Goal: Task Accomplishment & Management: Use online tool/utility

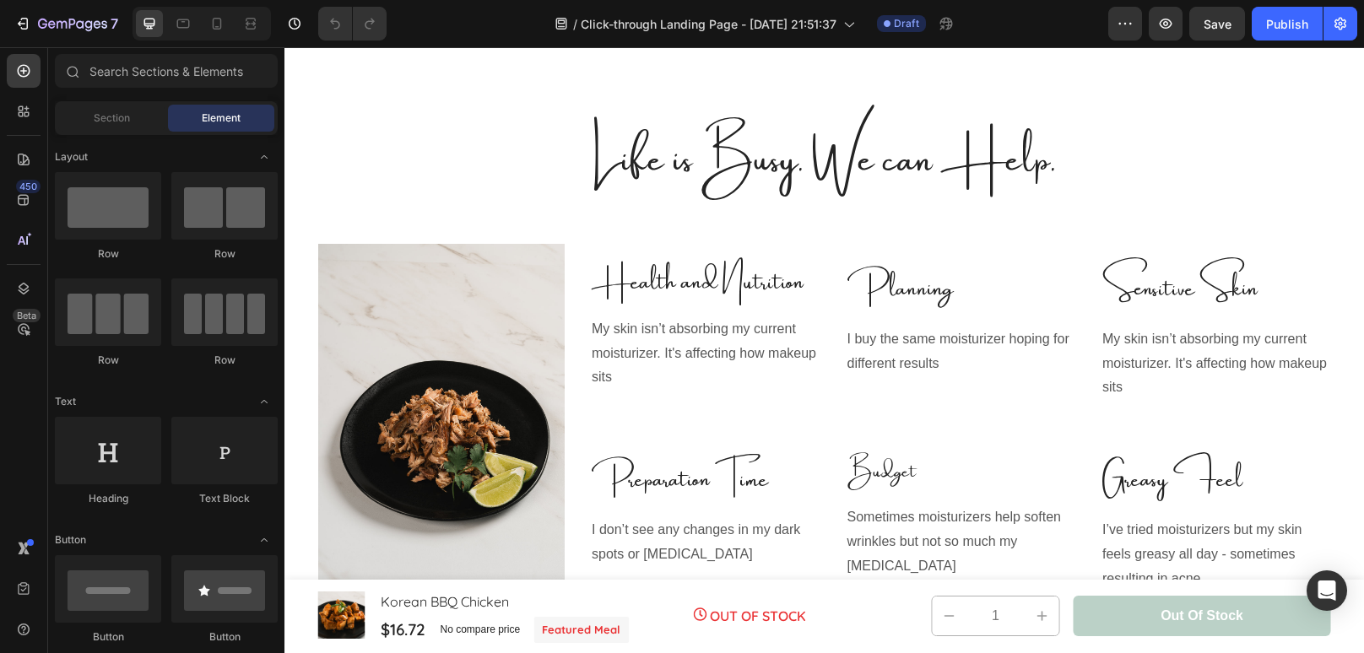
scroll to position [860, 0]
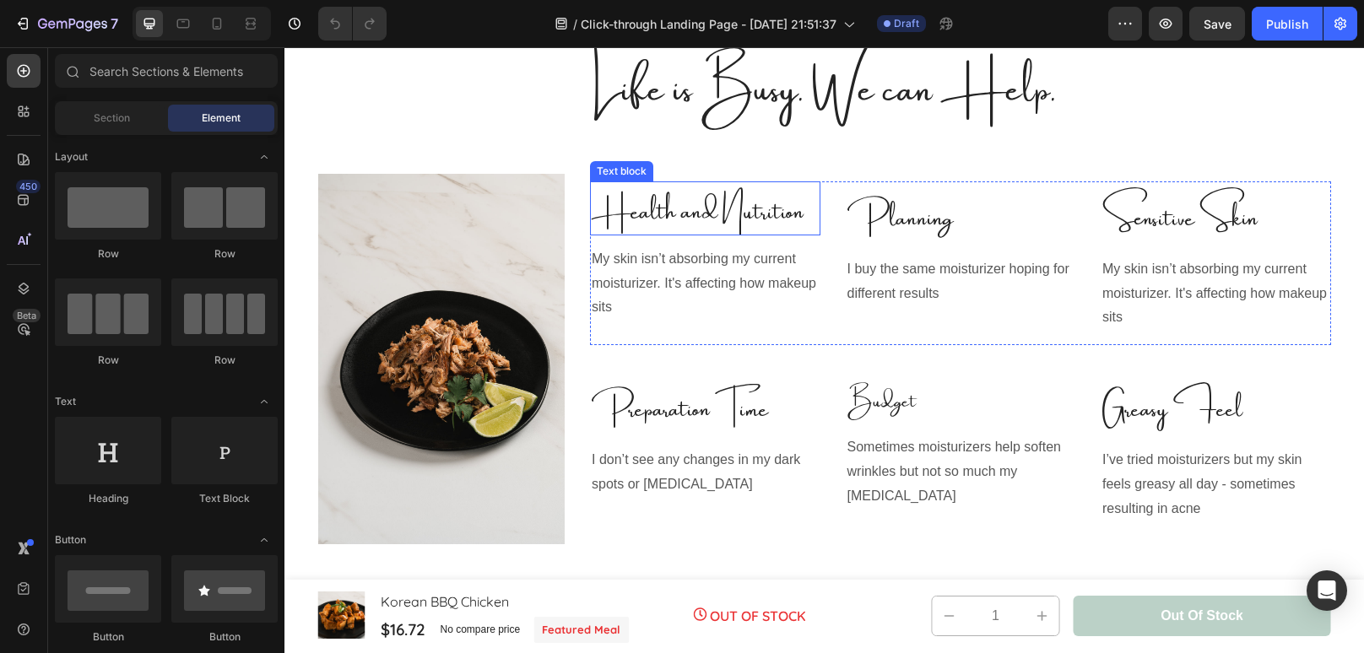
click at [702, 207] on span "Health and Nutrition" at bounding box center [698, 207] width 212 height 64
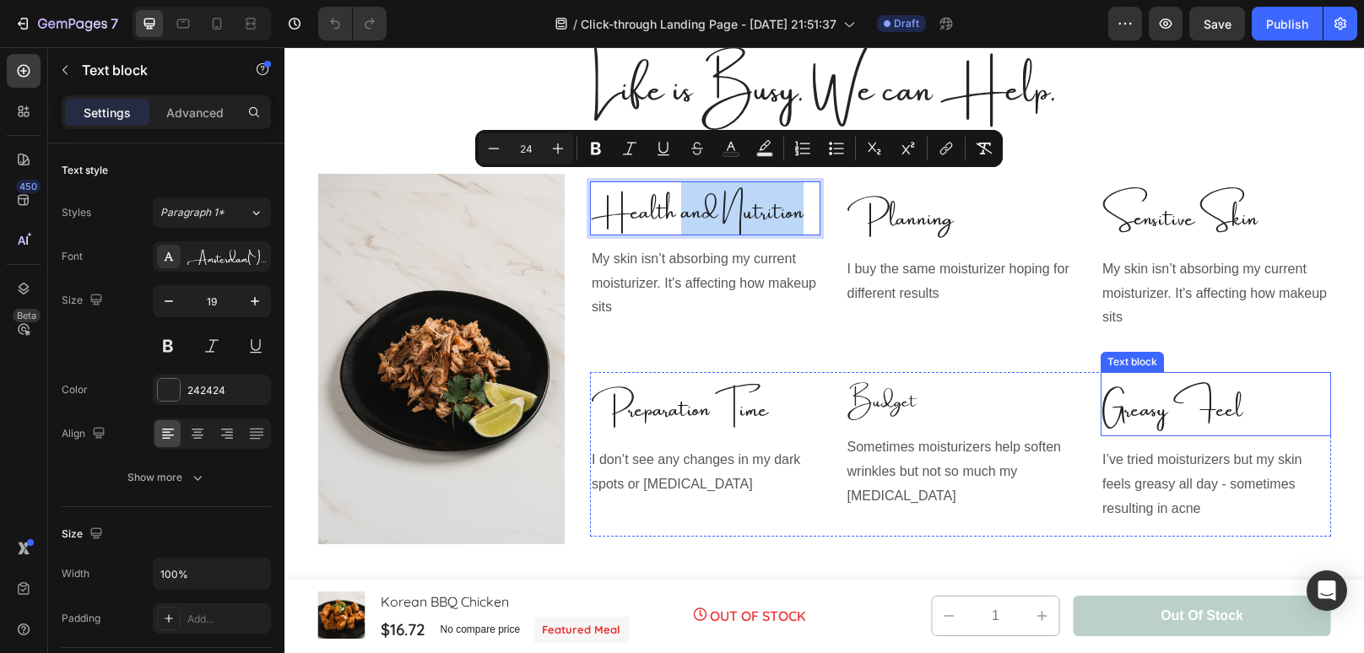
click at [1218, 403] on p "Greasy Feel" at bounding box center [1215, 404] width 227 height 61
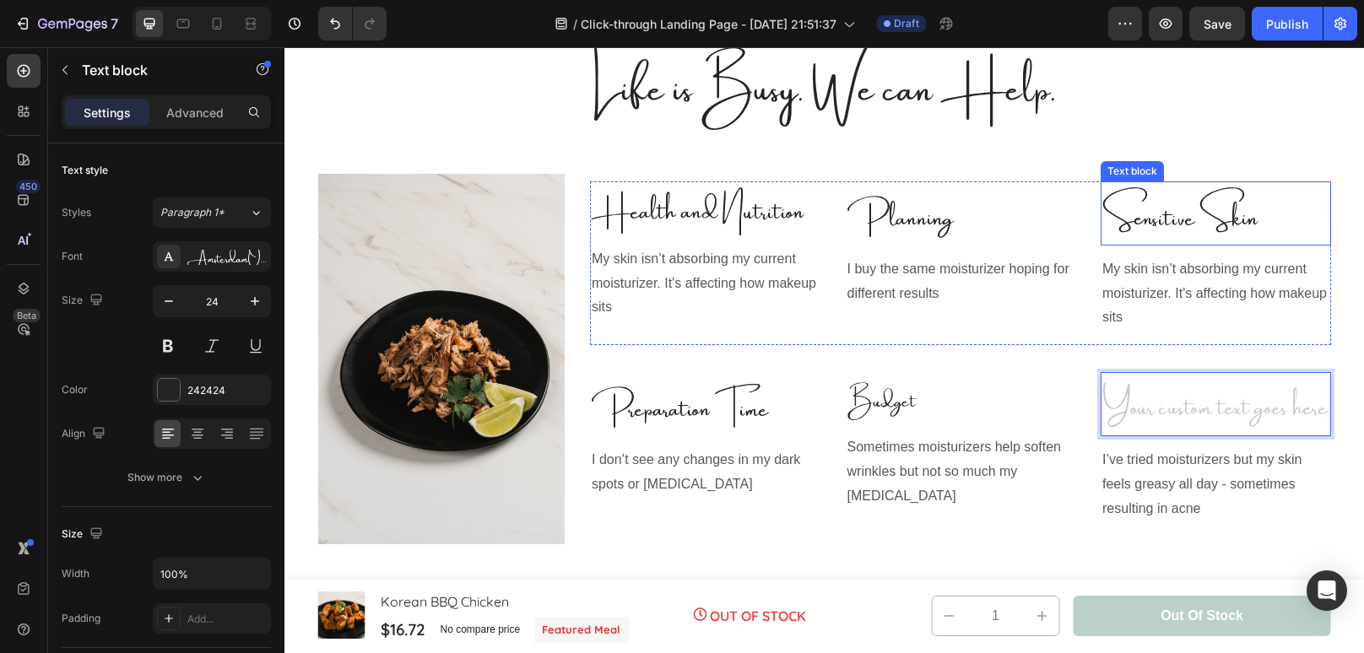
click at [1143, 220] on p "Sensitive Skin" at bounding box center [1215, 213] width 227 height 61
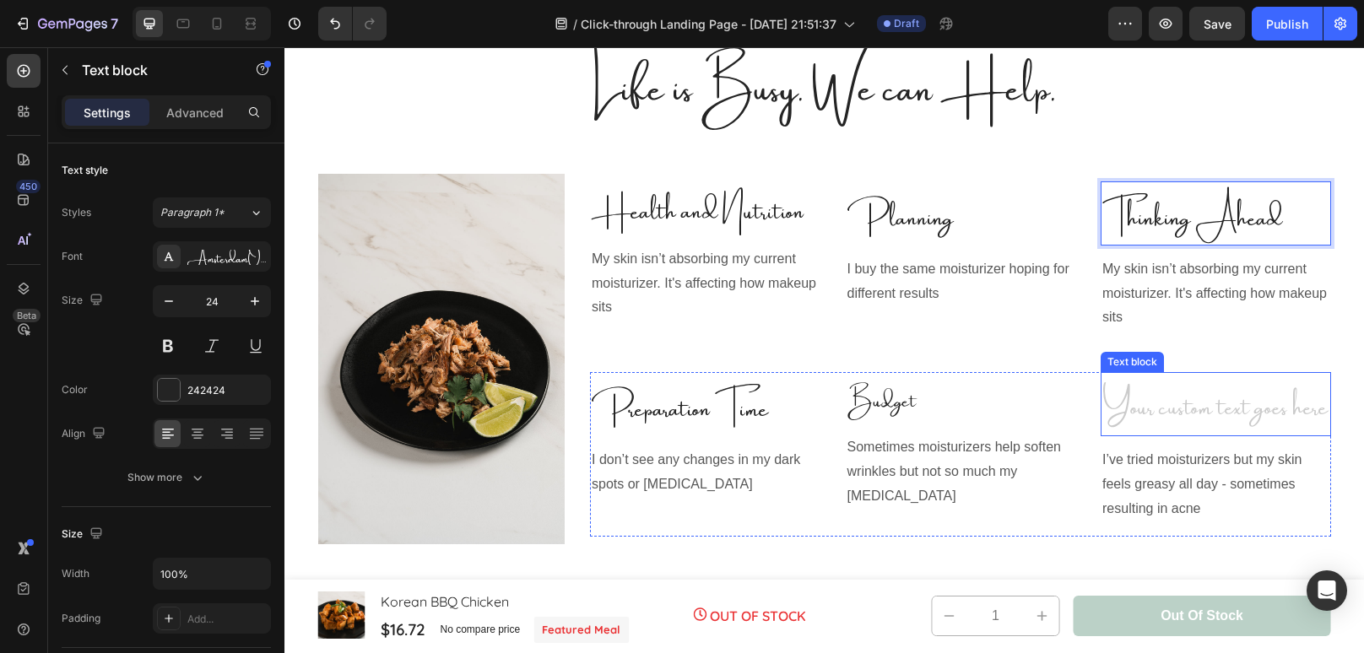
click at [1170, 405] on div "Rich Text Editor. Editing area: main" at bounding box center [1215, 404] width 230 height 64
click at [1294, 225] on p "Thinking Ahead" at bounding box center [1215, 213] width 227 height 61
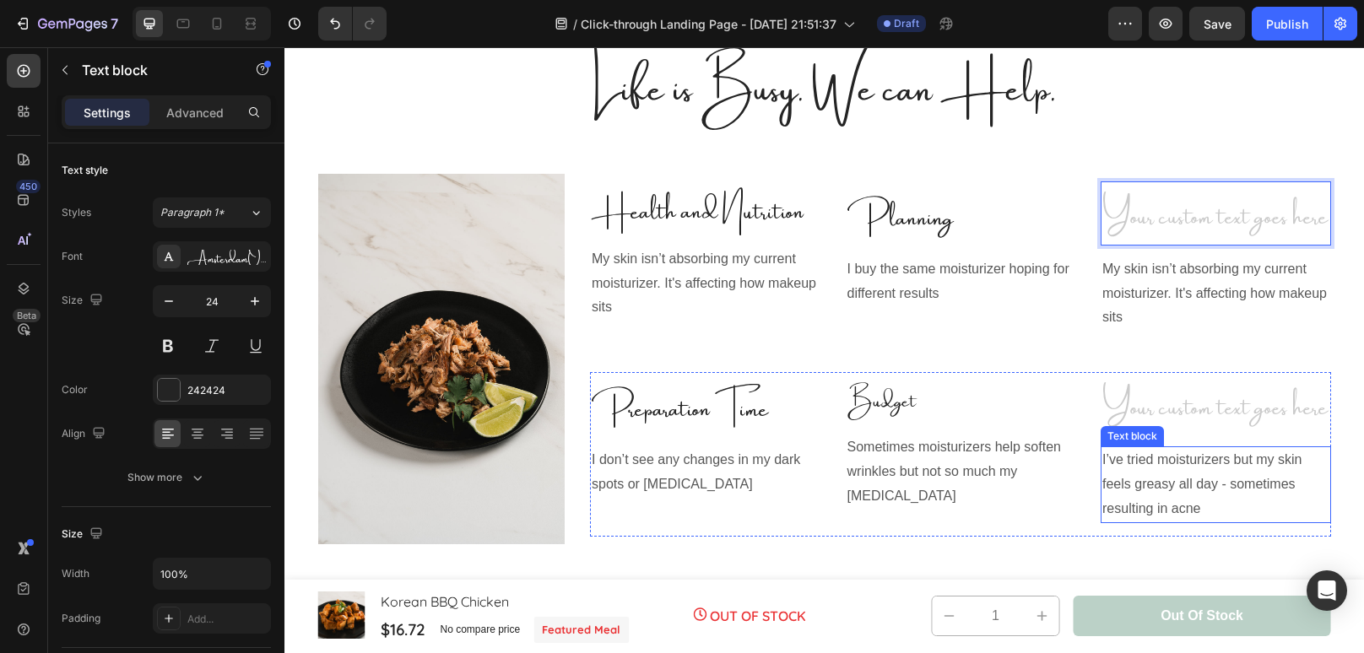
click at [1236, 487] on p "I’ve tried moisturizers but my skin feels greasy all day - sometimes resulting …" at bounding box center [1215, 484] width 227 height 73
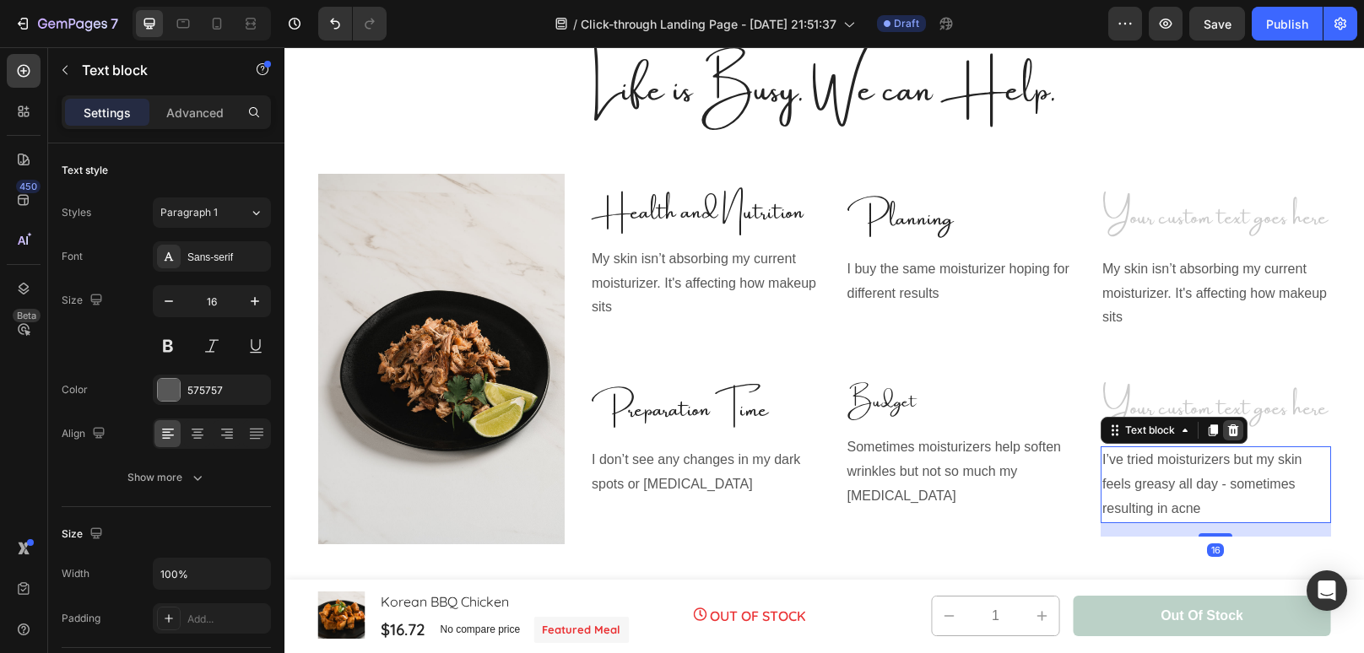
click at [1235, 435] on icon at bounding box center [1233, 430] width 11 height 12
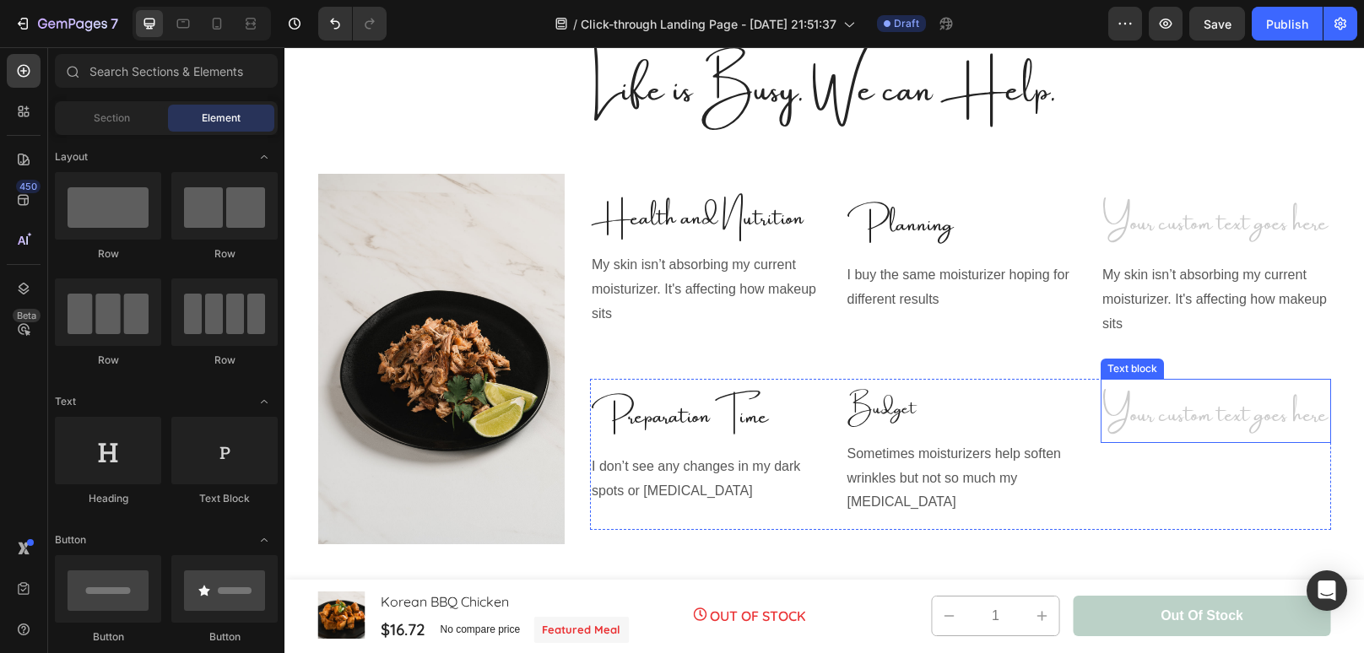
click at [1229, 424] on div "Rich Text Editor. Editing area: main" at bounding box center [1215, 411] width 230 height 64
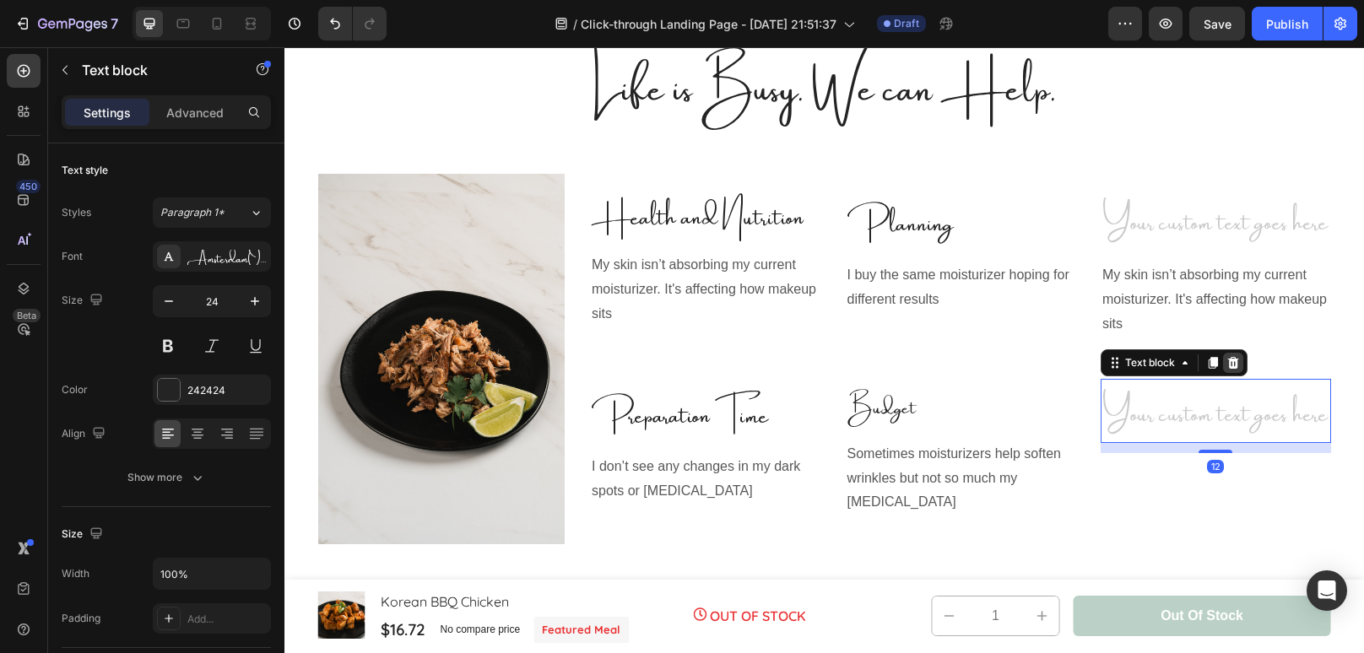
click at [1229, 373] on div at bounding box center [1233, 363] width 20 height 20
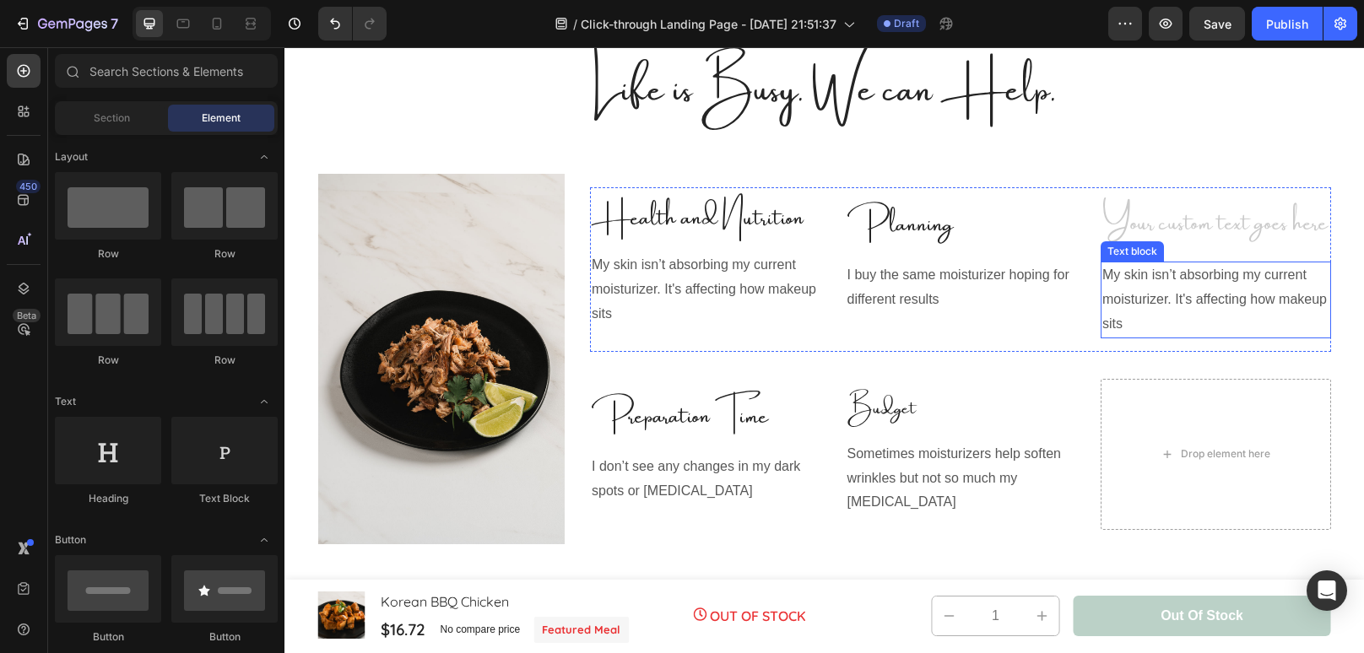
click at [1206, 289] on p "My skin isn’t absorbing my current moisturizer. It's affecting how makeup sits" at bounding box center [1215, 299] width 227 height 73
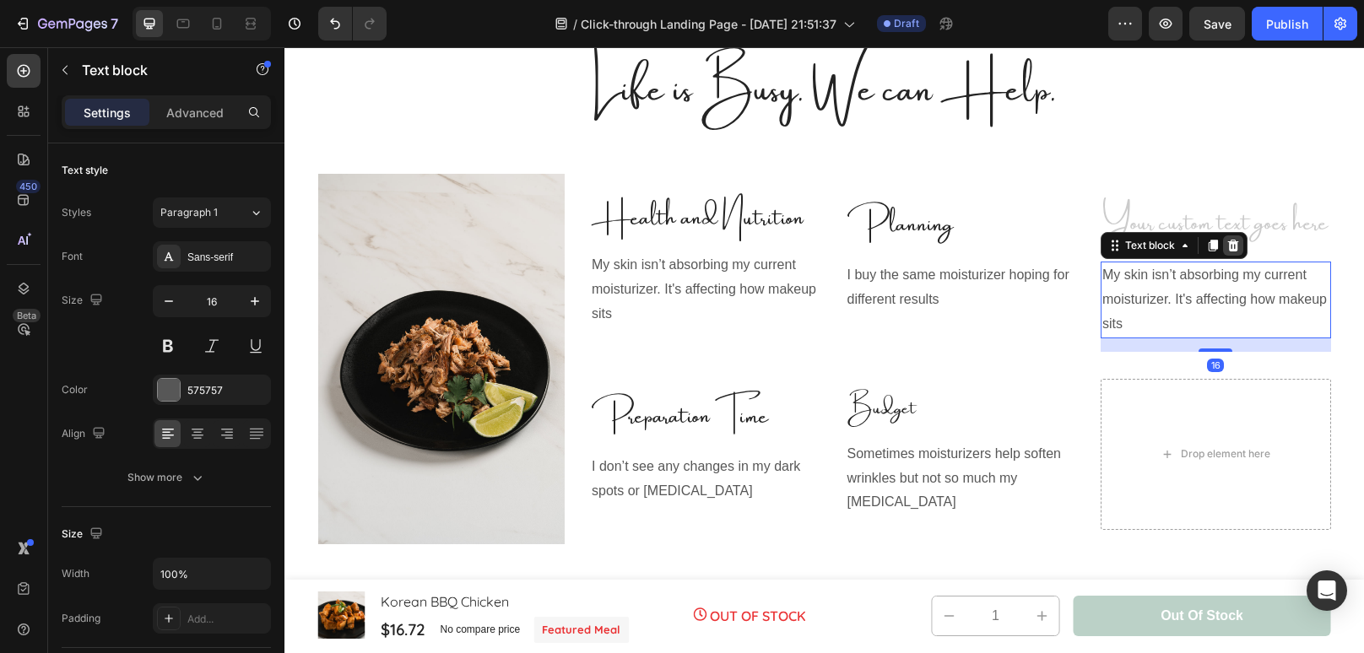
click at [1226, 252] on icon at bounding box center [1233, 246] width 14 height 14
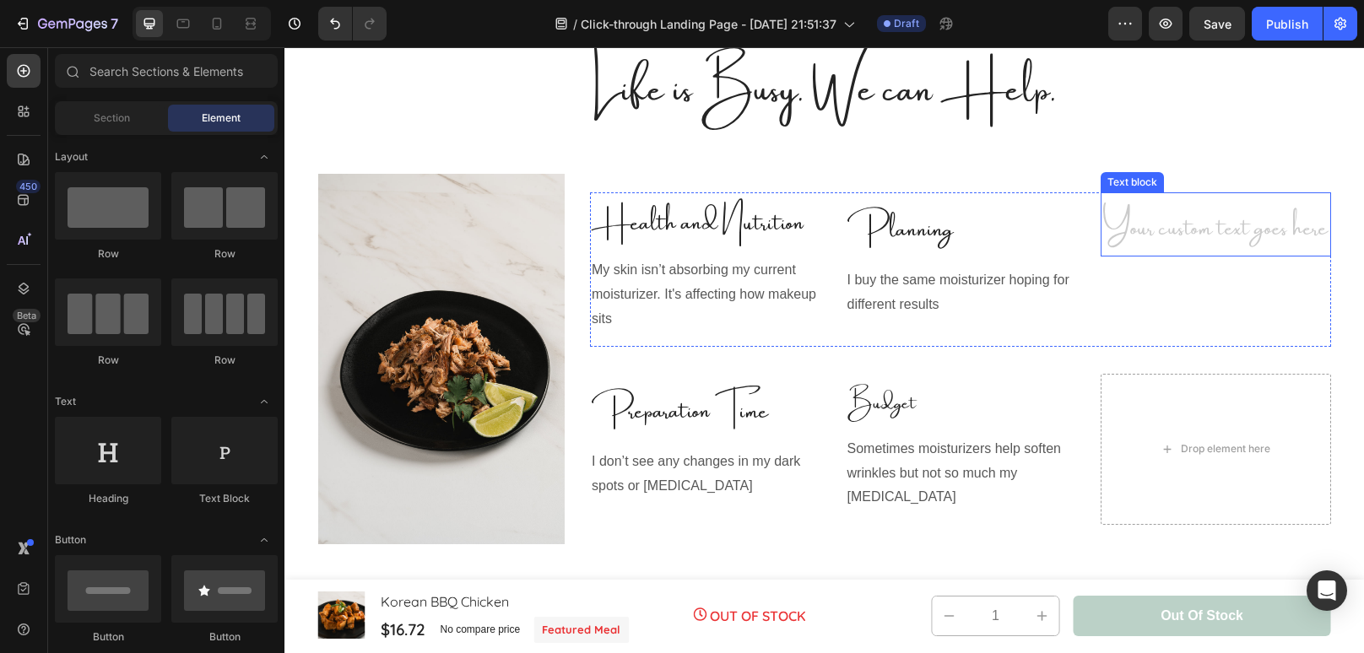
click at [1224, 247] on div "Rich Text Editor. Editing area: main" at bounding box center [1215, 224] width 230 height 64
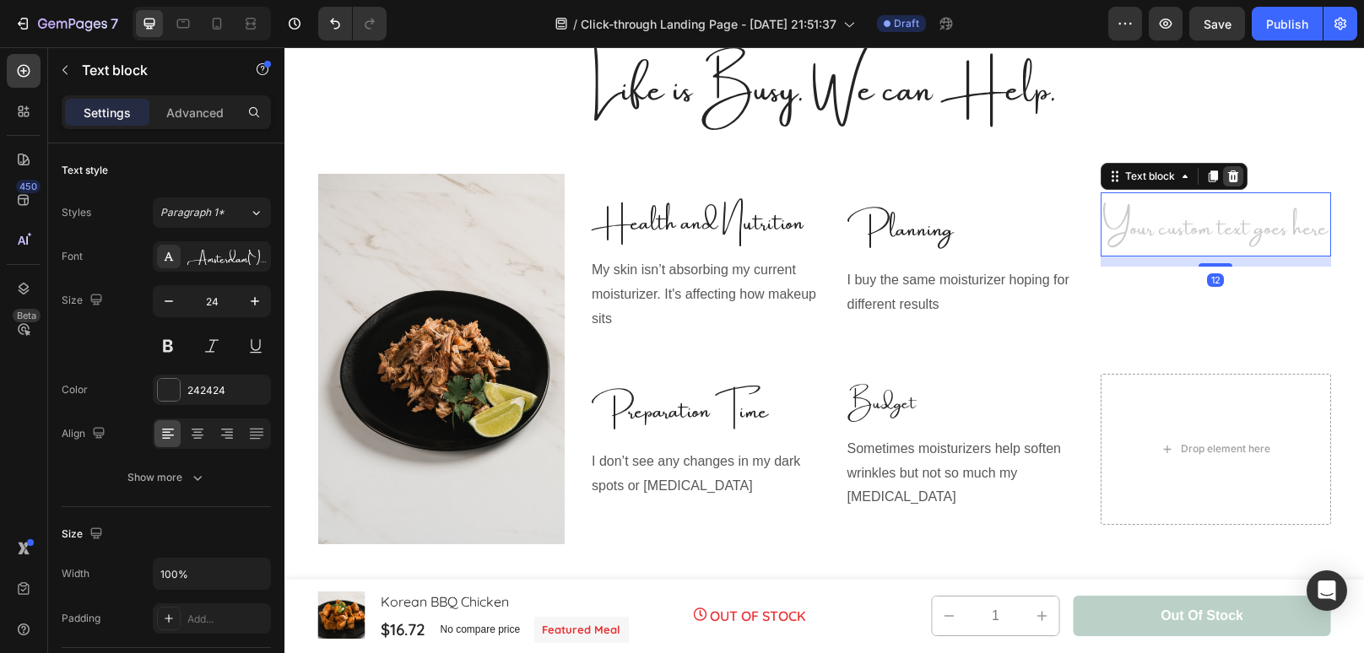
click at [1234, 180] on icon at bounding box center [1233, 176] width 11 height 12
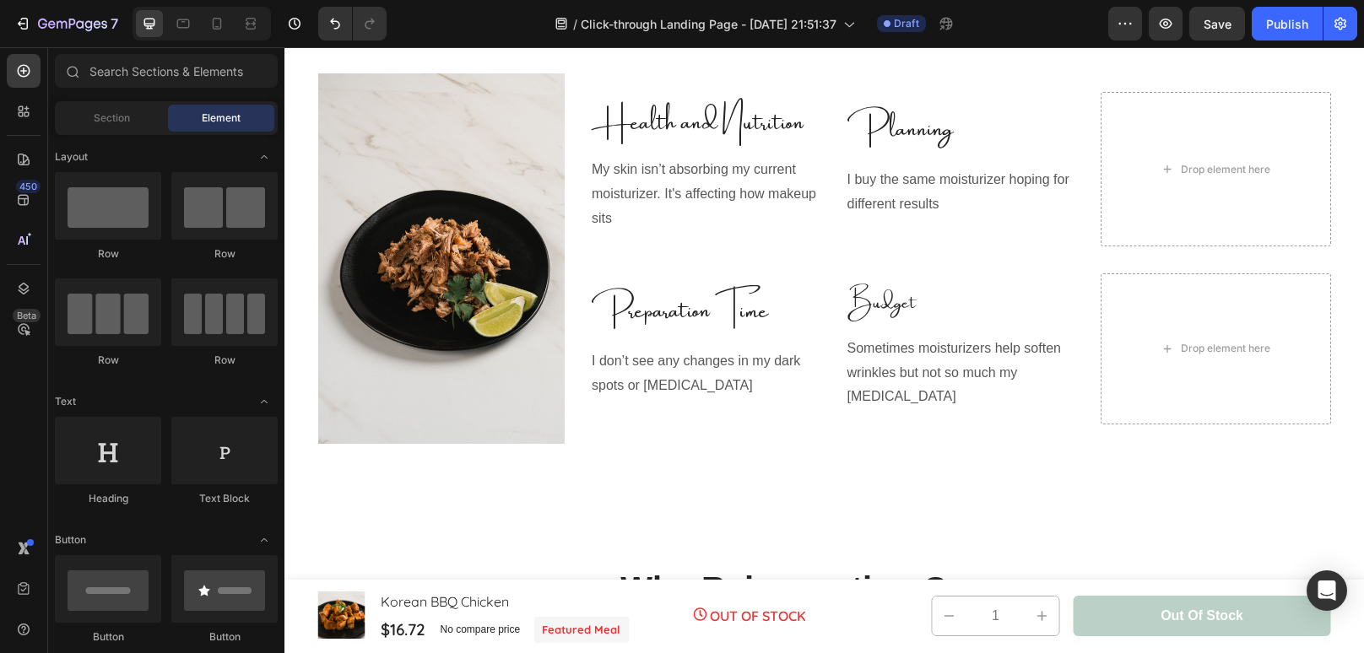
scroll to position [969, 0]
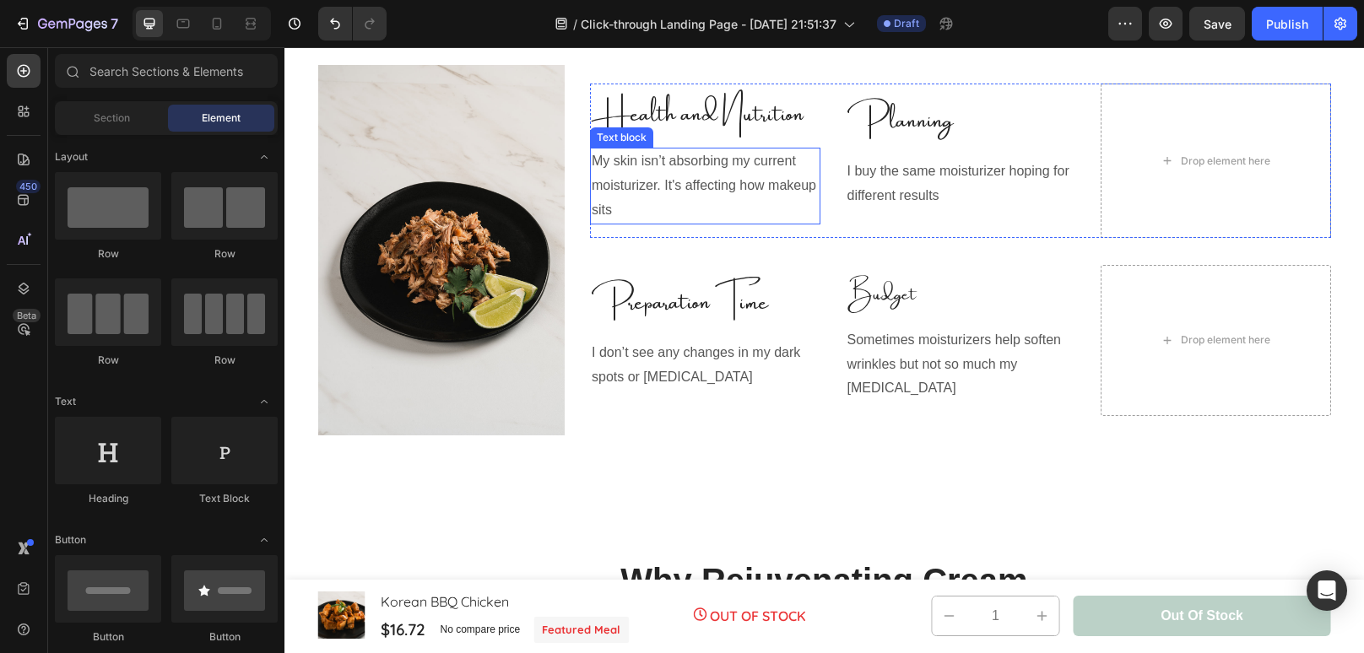
click at [686, 212] on p "My skin isn’t absorbing my current moisturizer. It's affecting how makeup sits" at bounding box center [705, 185] width 227 height 73
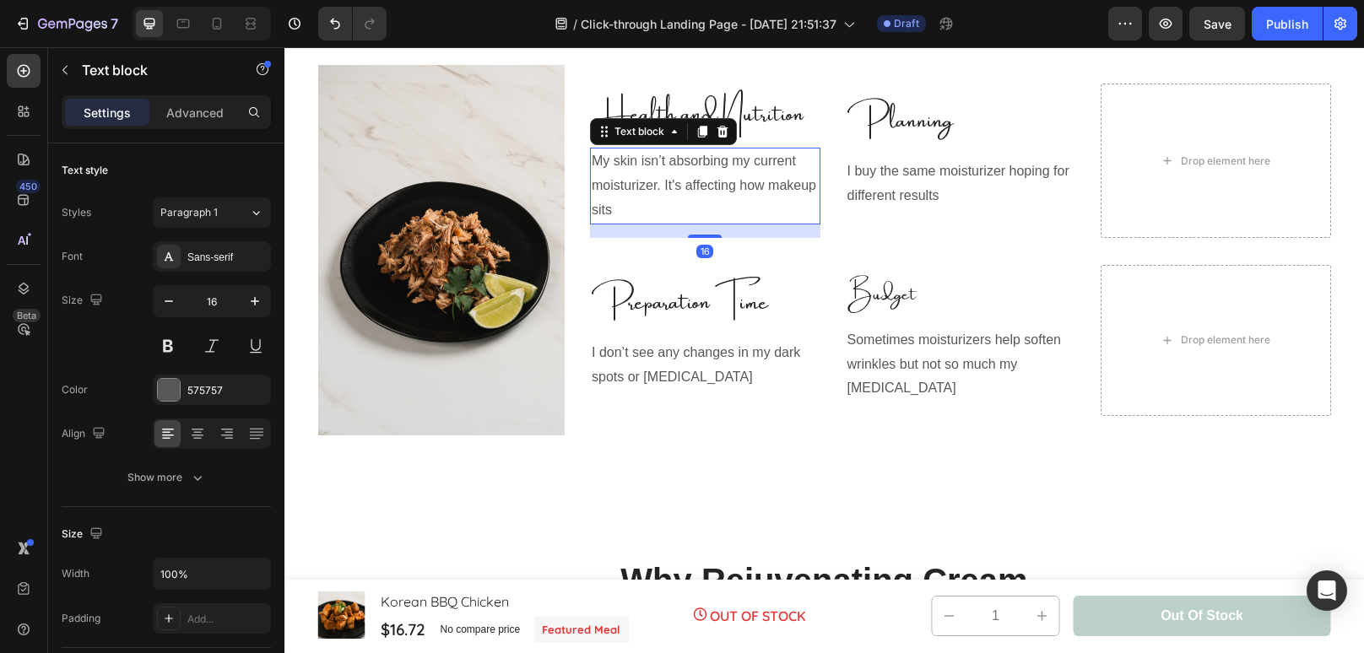
click at [686, 212] on p "My skin isn’t absorbing my current moisturizer. It's affecting how makeup sits" at bounding box center [705, 185] width 227 height 73
click at [687, 218] on p "My skin isn’t absorbing my current moisturizer. It's affecting how makeup sits" at bounding box center [705, 185] width 227 height 73
click at [629, 218] on p "My skin isn’t absorbing my current moisturizer. It's affecting how makeup sits" at bounding box center [705, 185] width 227 height 73
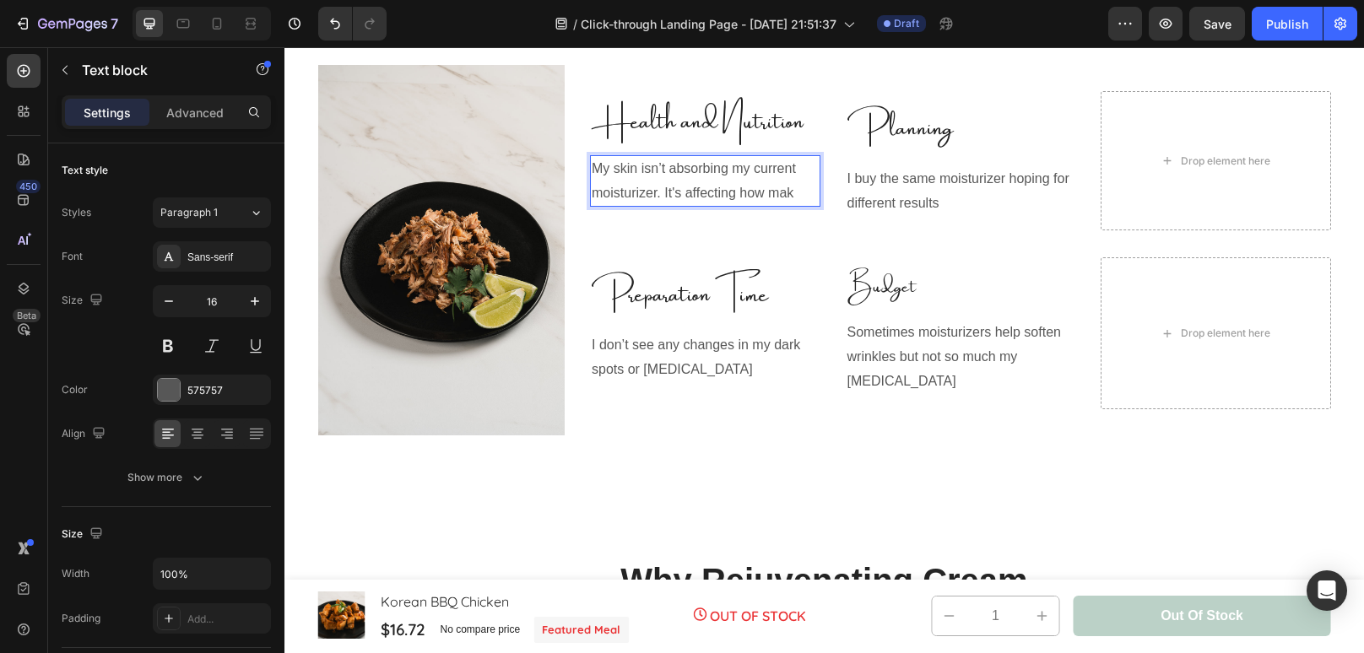
scroll to position [977, 0]
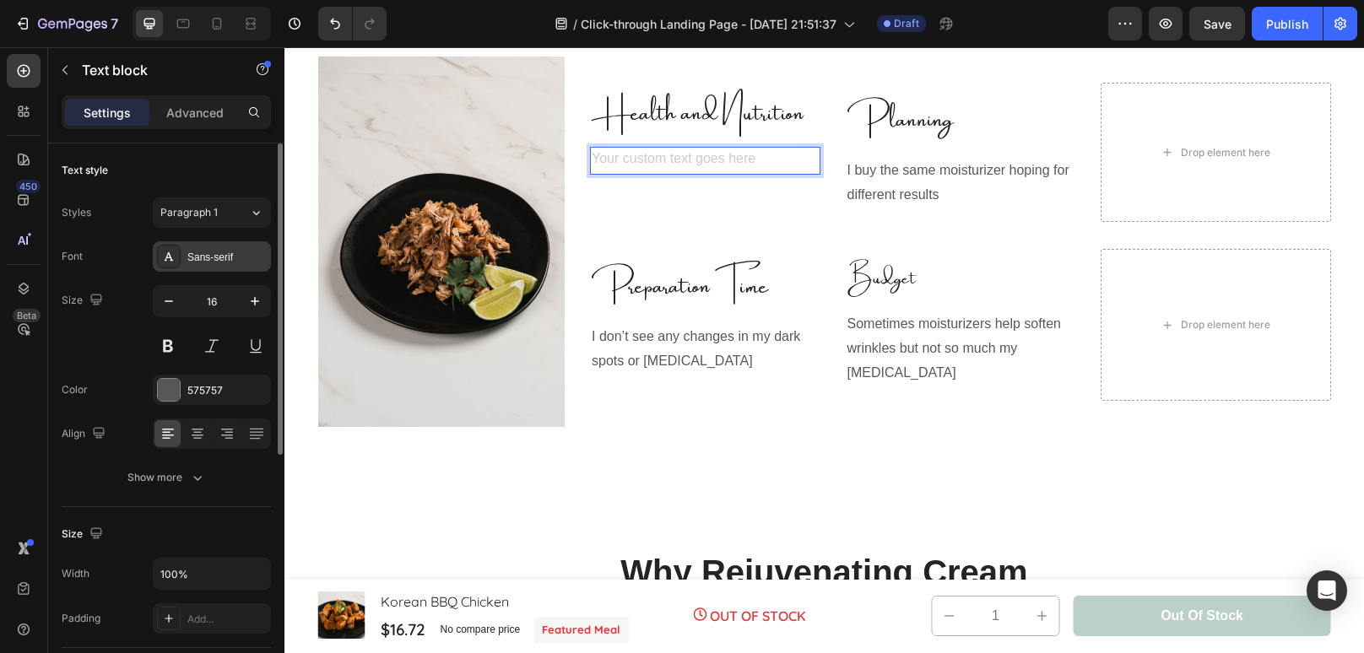
click at [213, 256] on div "Sans-serif" at bounding box center [226, 257] width 79 height 15
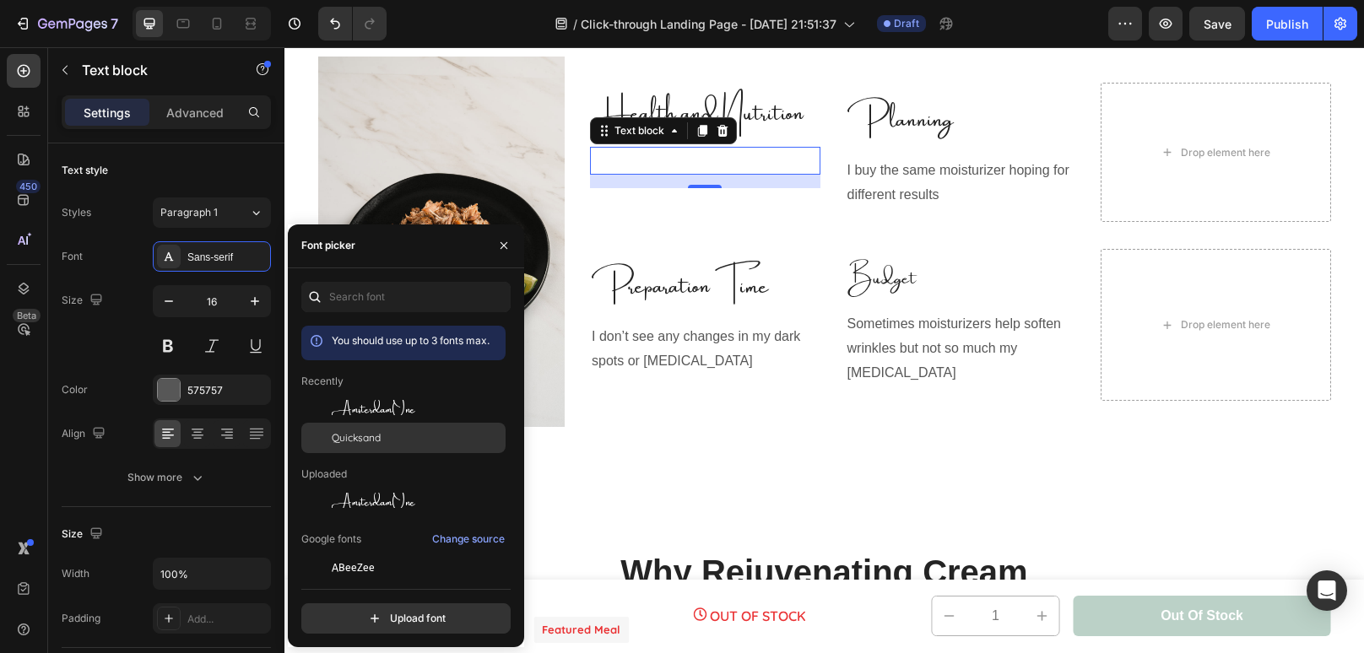
click at [399, 442] on div "Quicksand" at bounding box center [417, 437] width 170 height 15
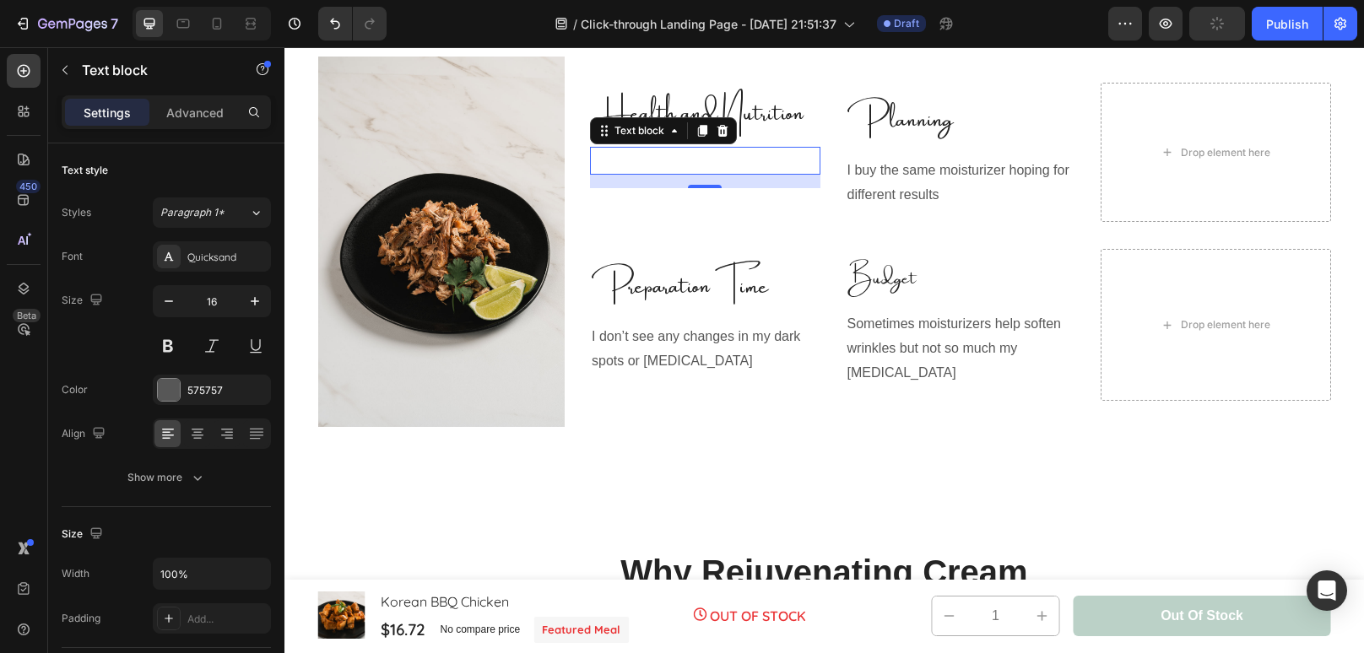
click at [603, 174] on div "Rich Text Editor. Editing area: main" at bounding box center [705, 161] width 230 height 28
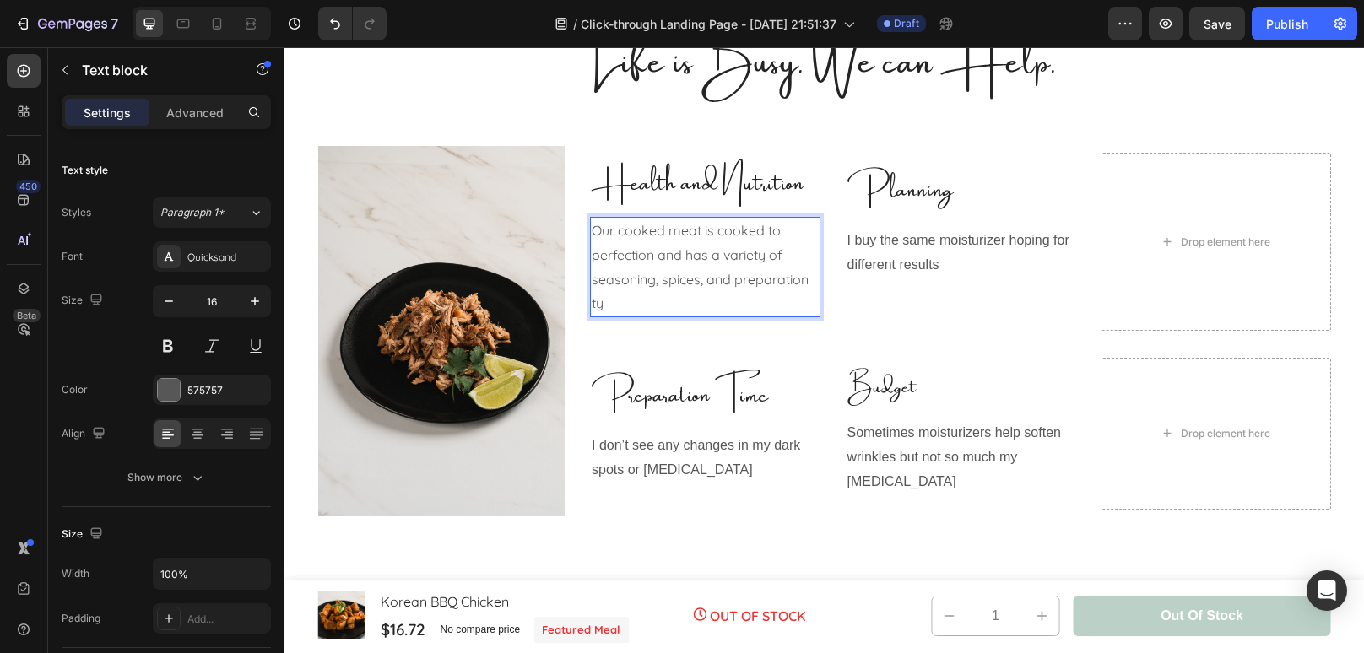
scroll to position [875, 0]
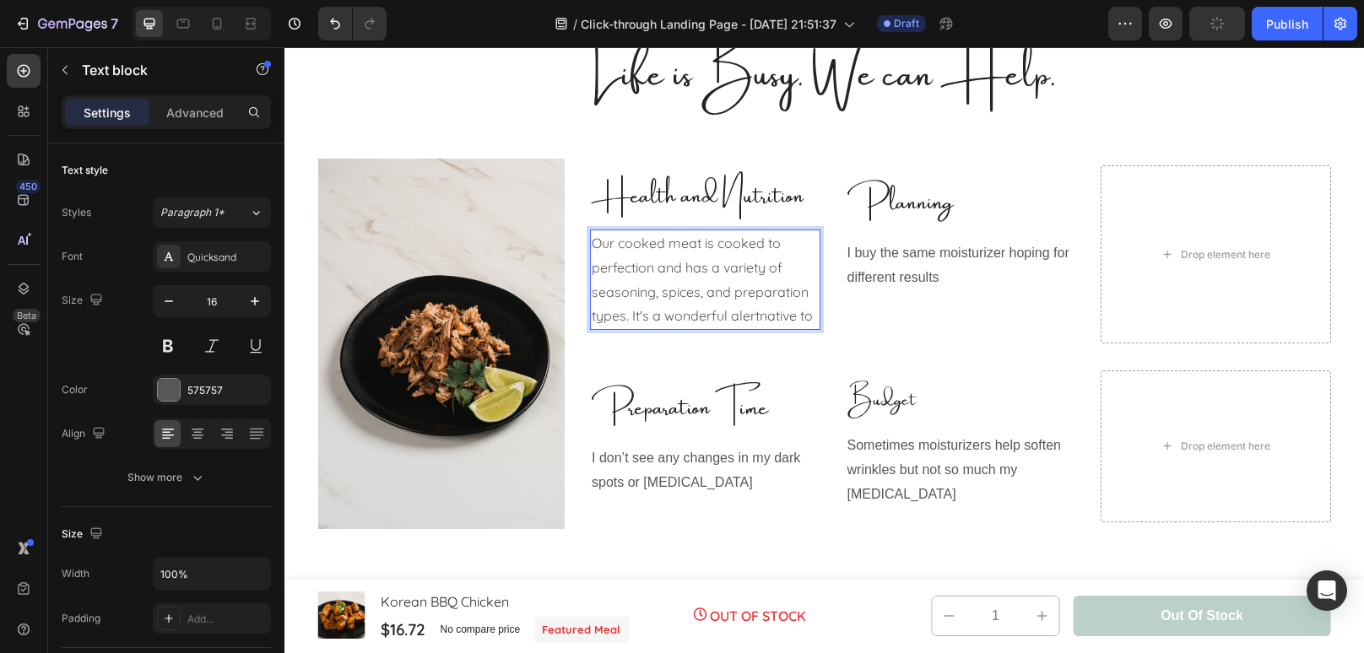
click at [781, 318] on p "Our cooked meat is cooked to perfection and has a variety of seasoning, spices,…" at bounding box center [705, 279] width 227 height 97
click at [759, 318] on p "Our cooked meat is cooked to perfection and has a variety of seasoning, spices,…" at bounding box center [705, 279] width 227 height 97
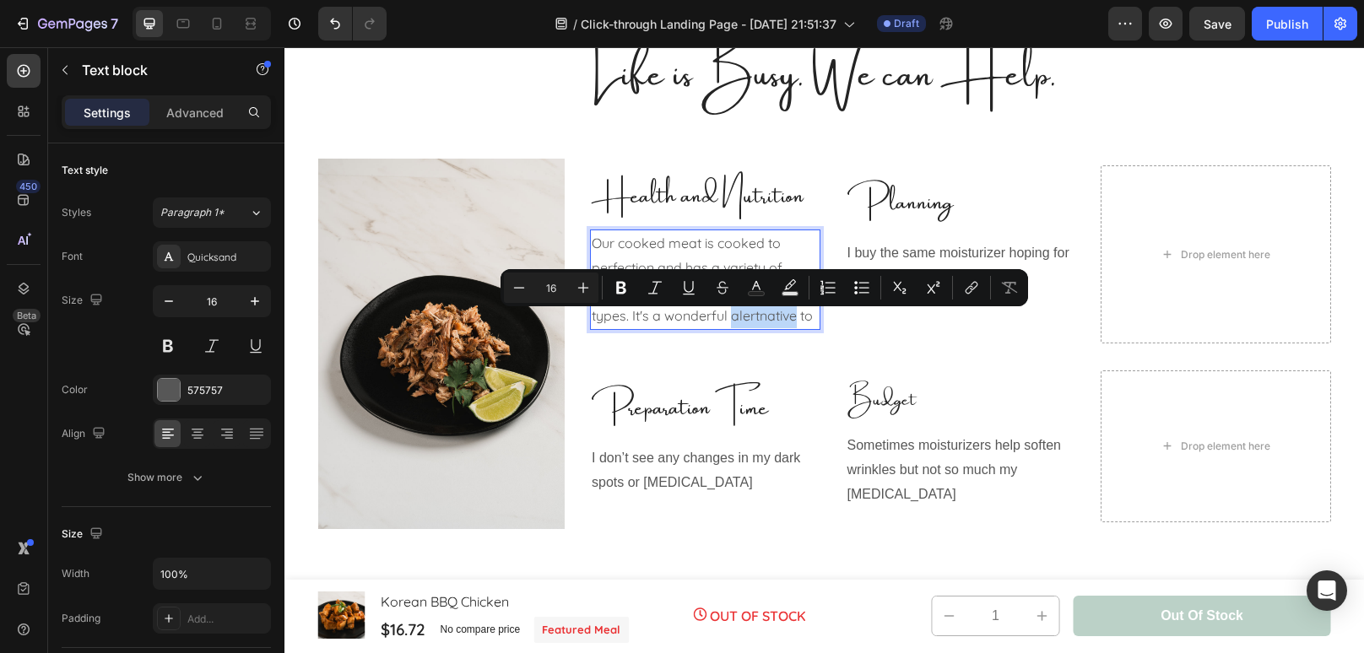
click at [759, 318] on p "Our cooked meat is cooked to perfection and has a variety of seasoning, spices,…" at bounding box center [705, 279] width 227 height 97
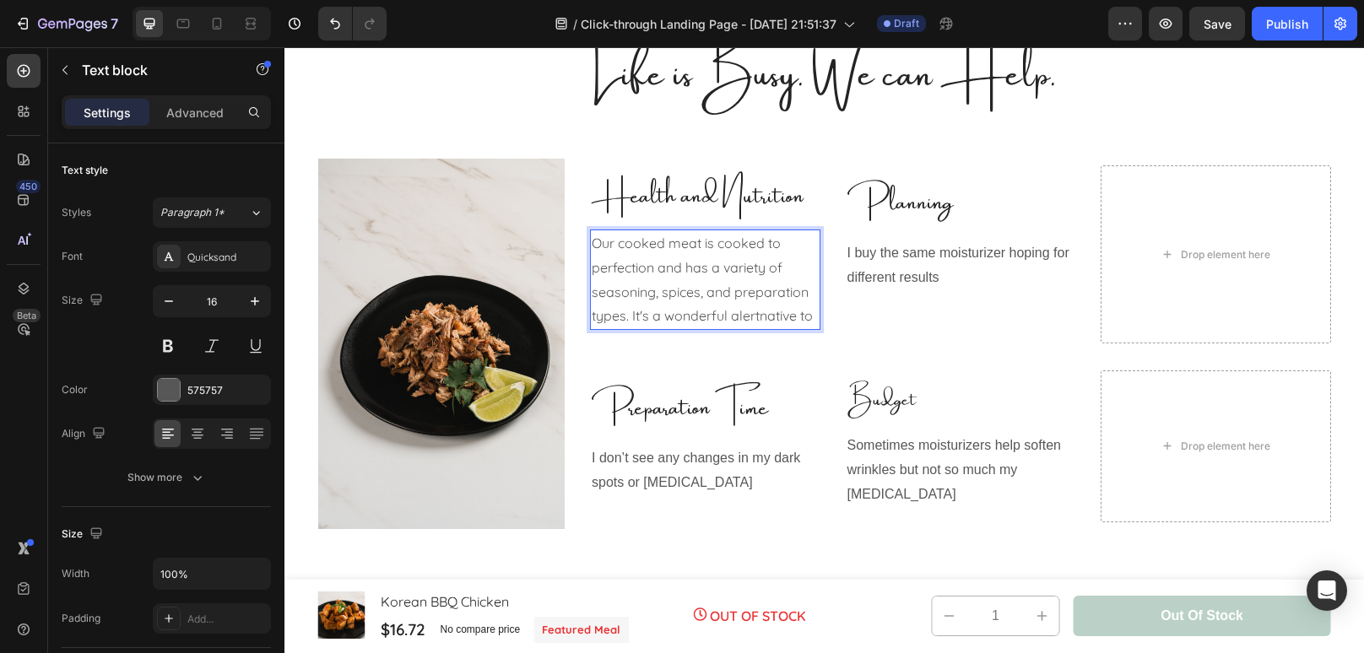
click at [759, 318] on p "Our cooked meat is cooked to perfection and has a variety of seasoning, spices,…" at bounding box center [705, 279] width 227 height 97
click at [812, 321] on p "Our cooked meat is cooked to perfection and has a variety of seasoning, spices,…" at bounding box center [705, 279] width 227 height 97
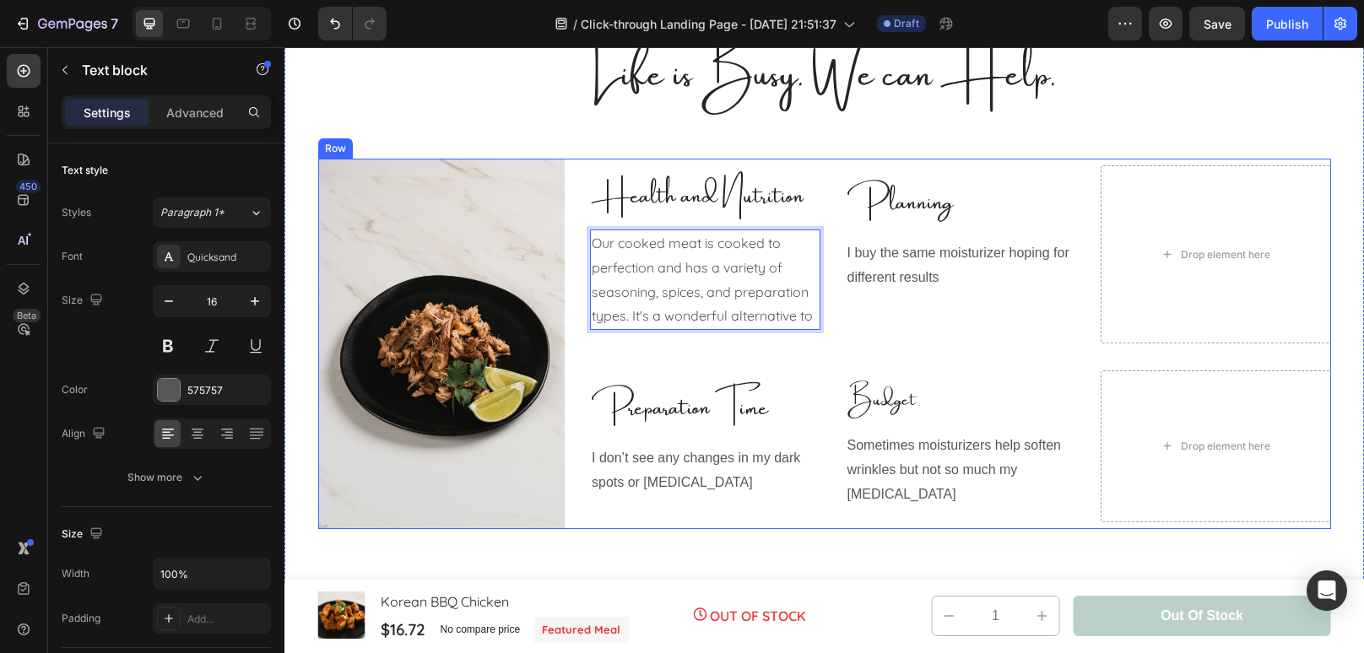
scroll to position [863, 0]
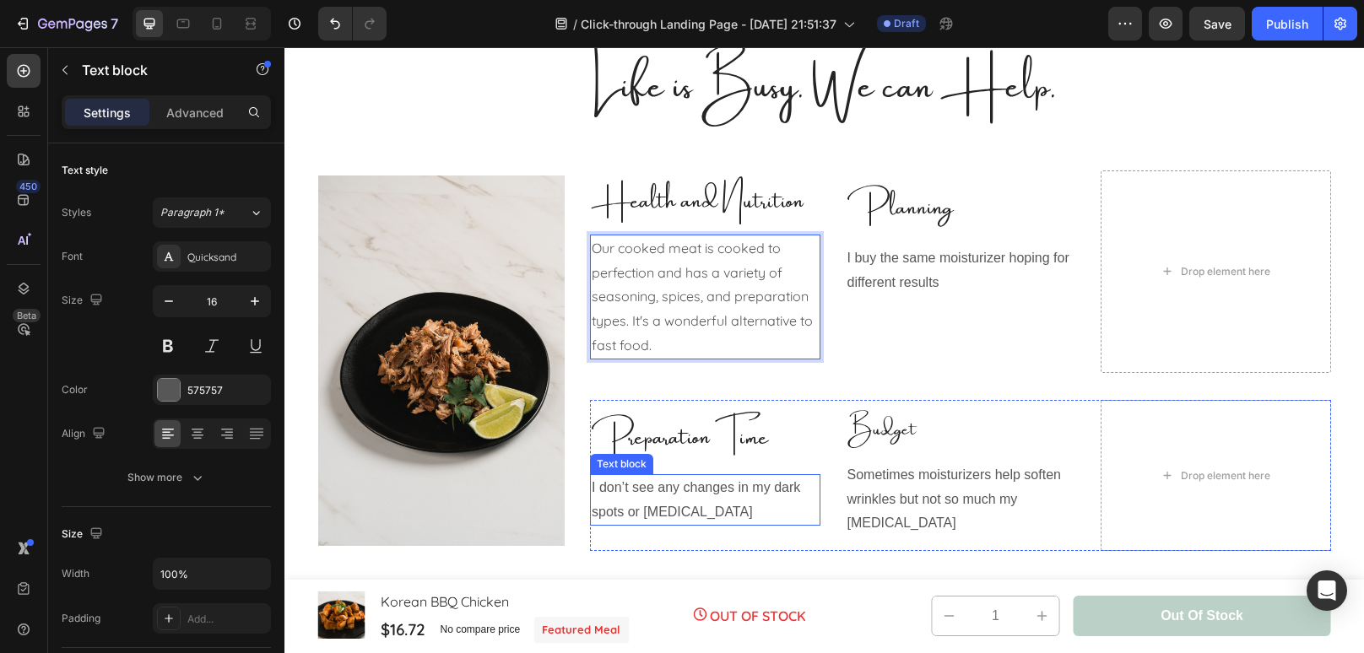
click at [732, 507] on p "I don’t see any changes in my dark spots or hyperpigmentation" at bounding box center [705, 500] width 227 height 49
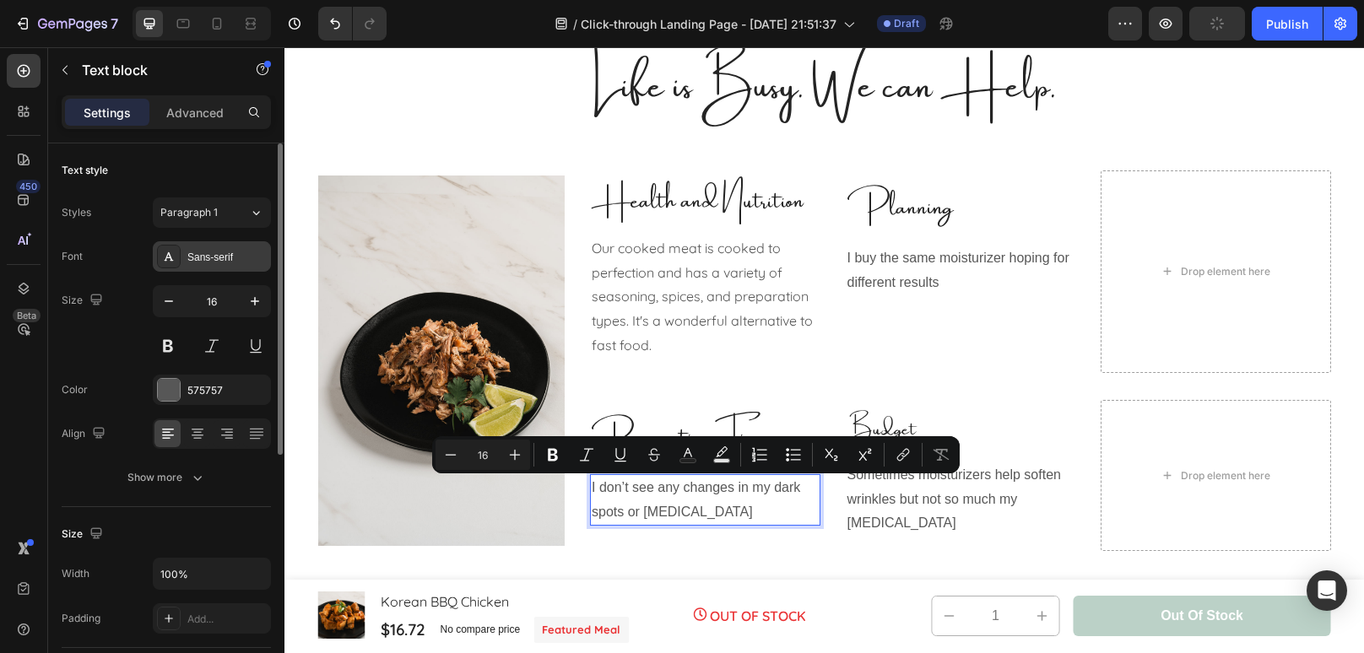
click at [211, 264] on div "Sans-serif" at bounding box center [212, 256] width 118 height 30
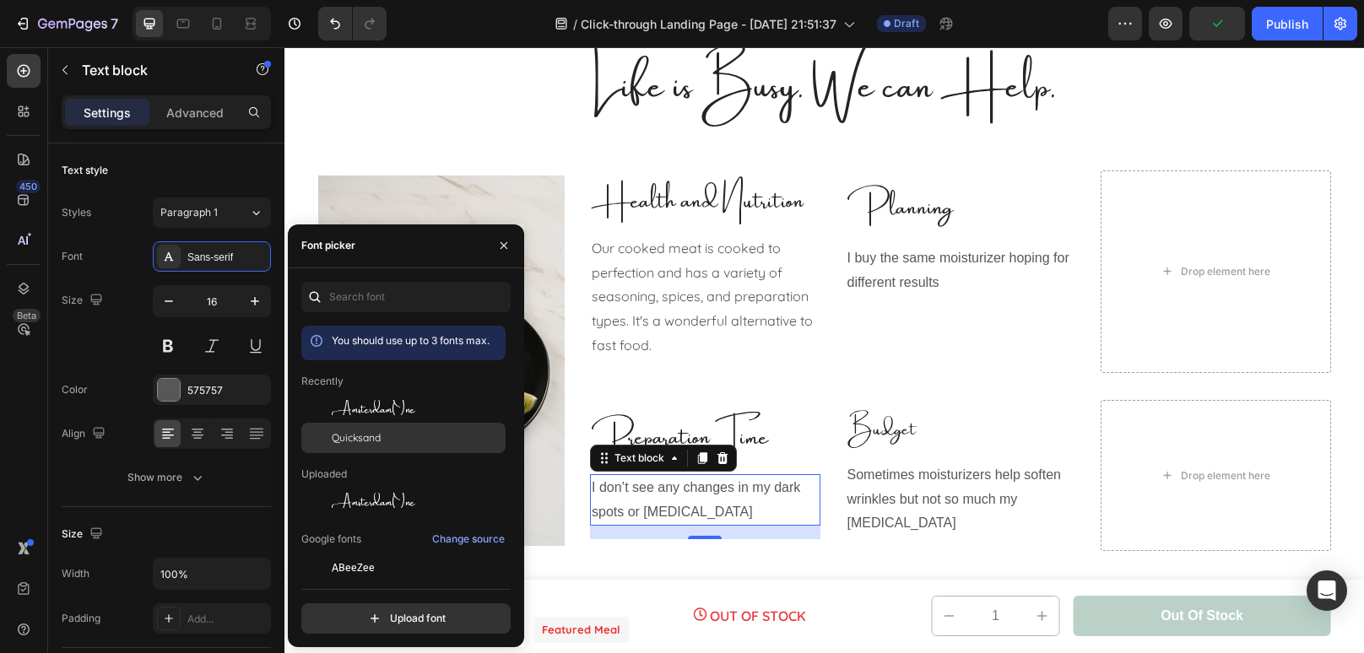
click at [362, 441] on span "Quicksand" at bounding box center [356, 437] width 49 height 15
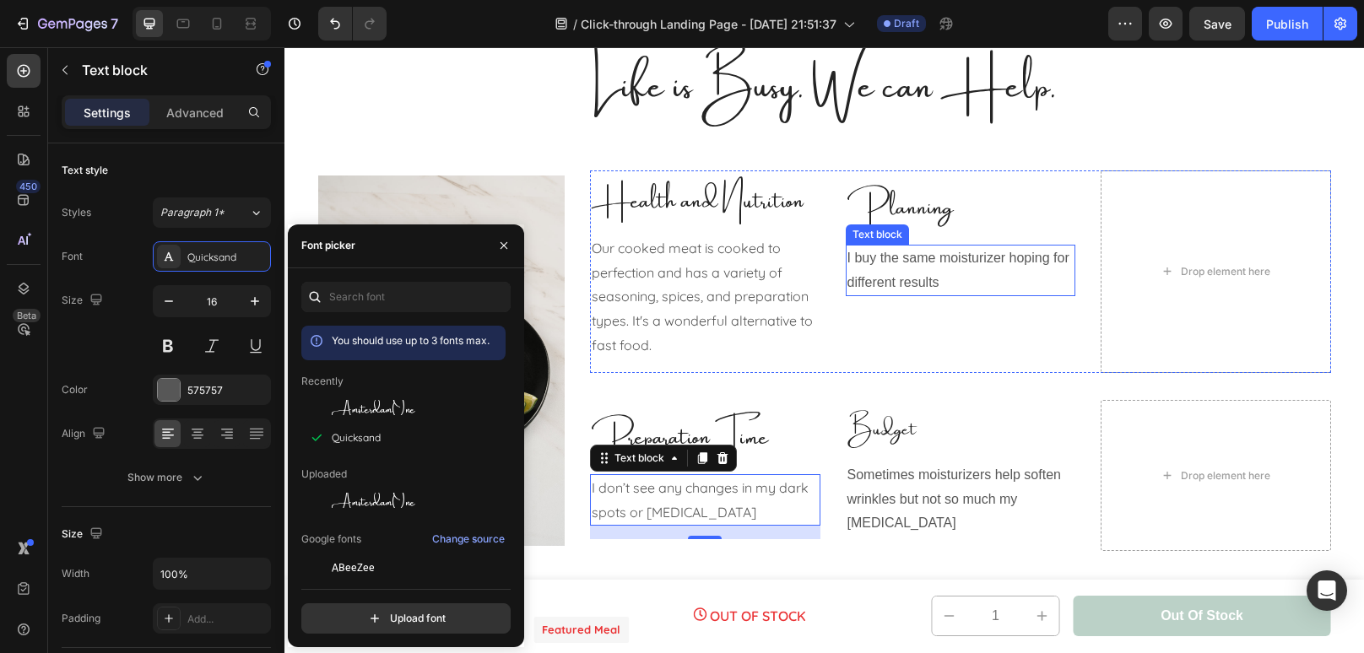
click at [985, 272] on p "I buy the same moisturizer hoping for different results" at bounding box center [960, 270] width 227 height 49
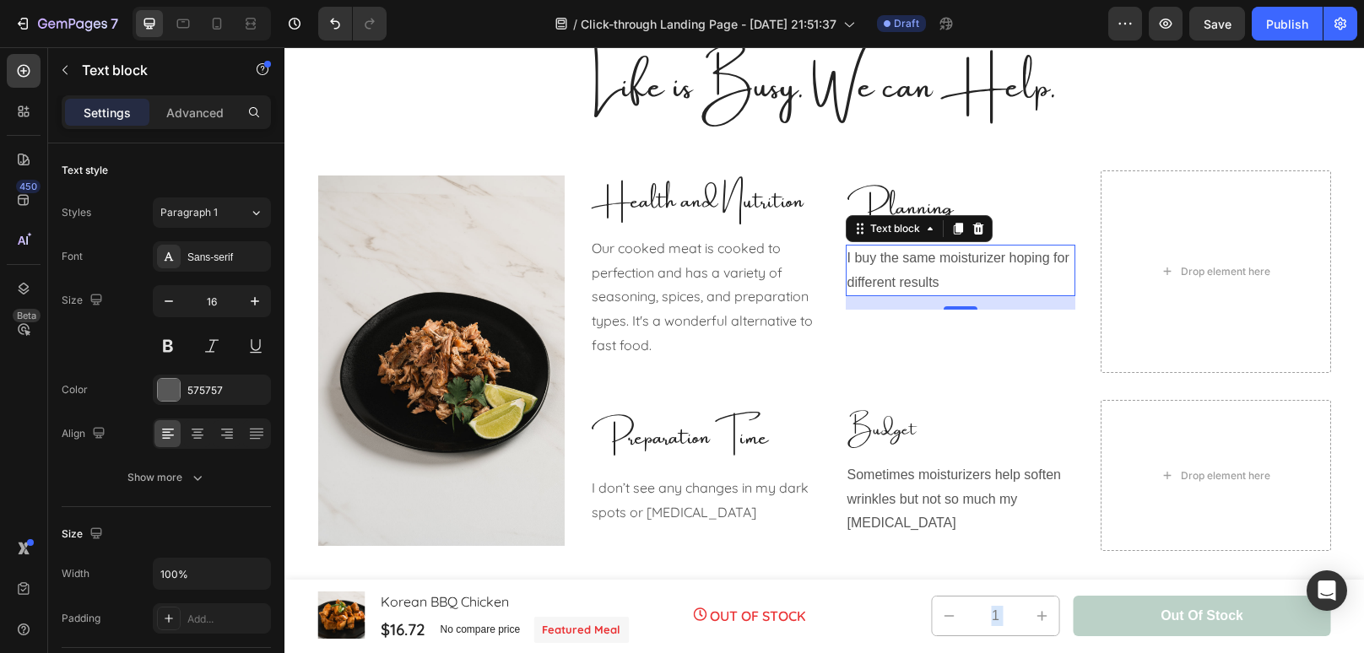
click at [972, 281] on p "I buy the same moisturizer hoping for different results" at bounding box center [960, 270] width 227 height 49
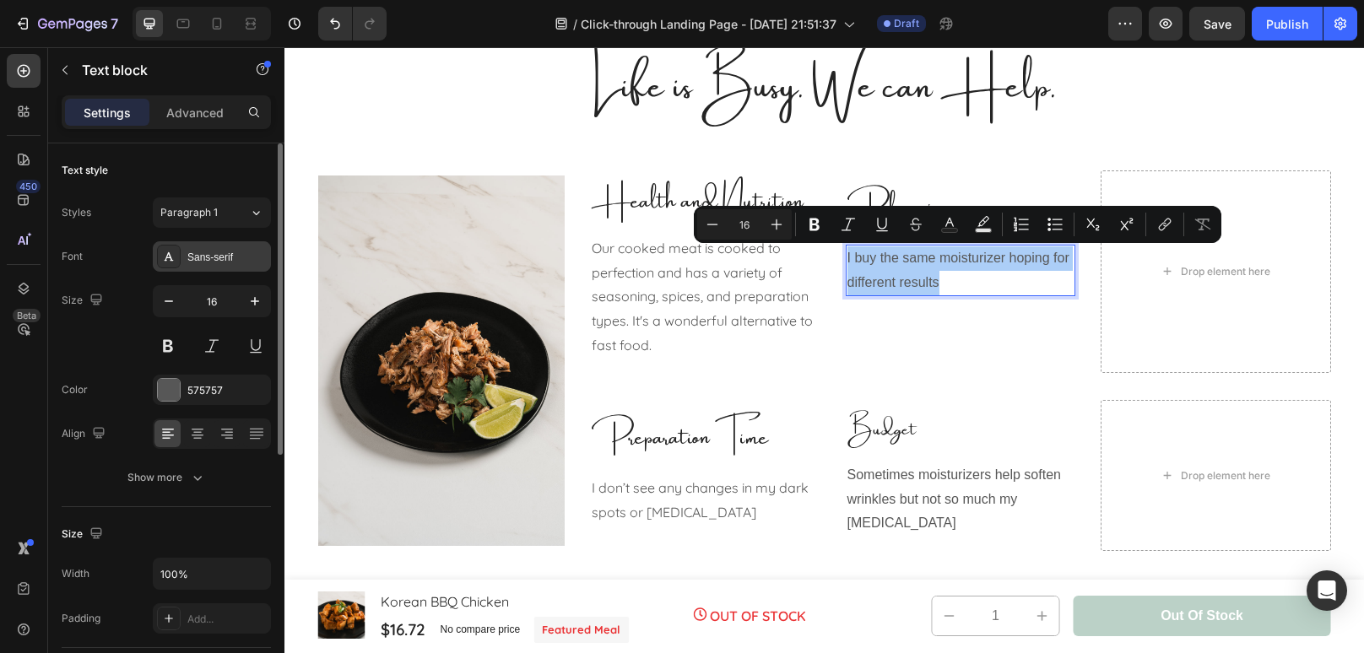
click at [219, 263] on div "Sans-serif" at bounding box center [226, 257] width 79 height 15
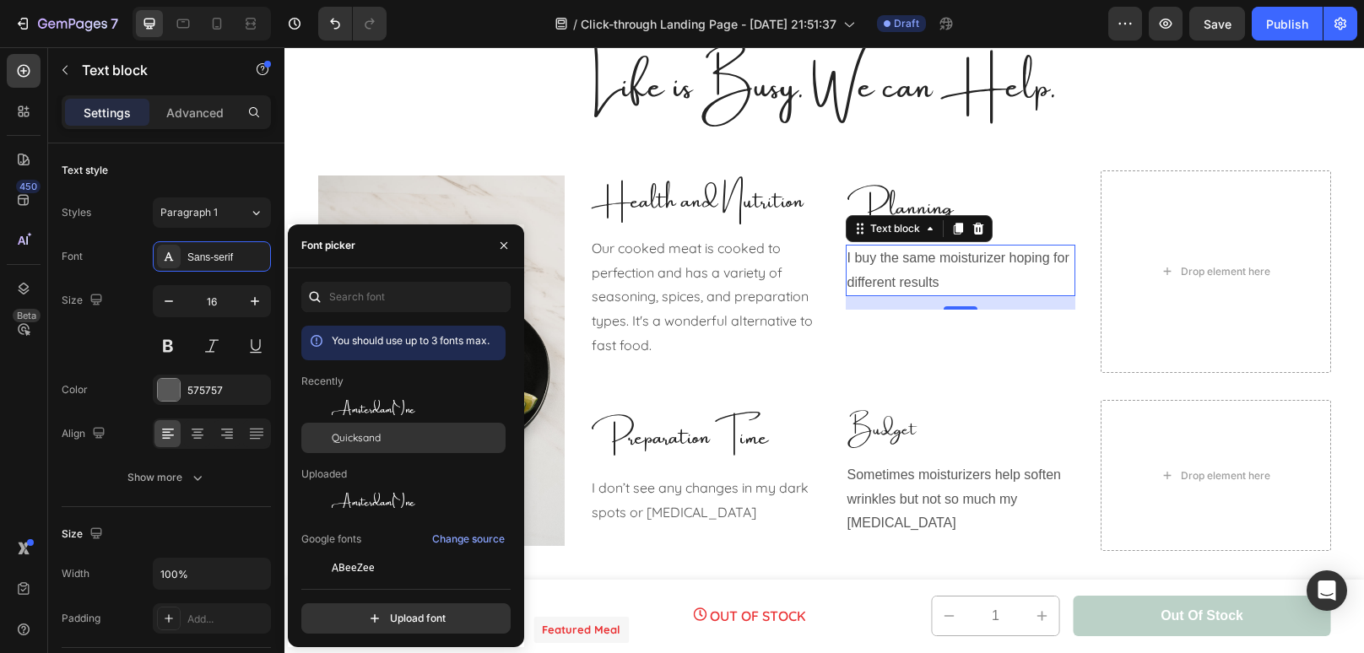
click at [354, 435] on span "Quicksand" at bounding box center [356, 437] width 49 height 15
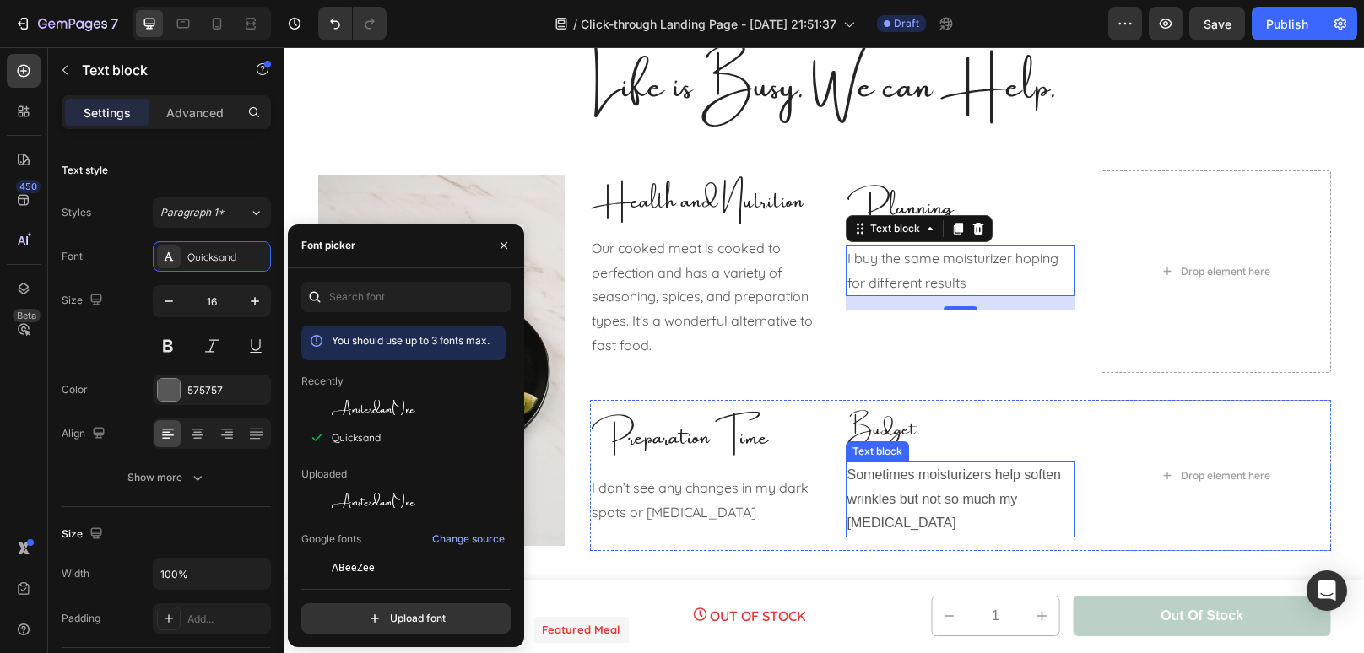
click at [1009, 489] on p "Sometimes moisturizers help soften wrinkles but not so much my dry skin" at bounding box center [960, 499] width 227 height 73
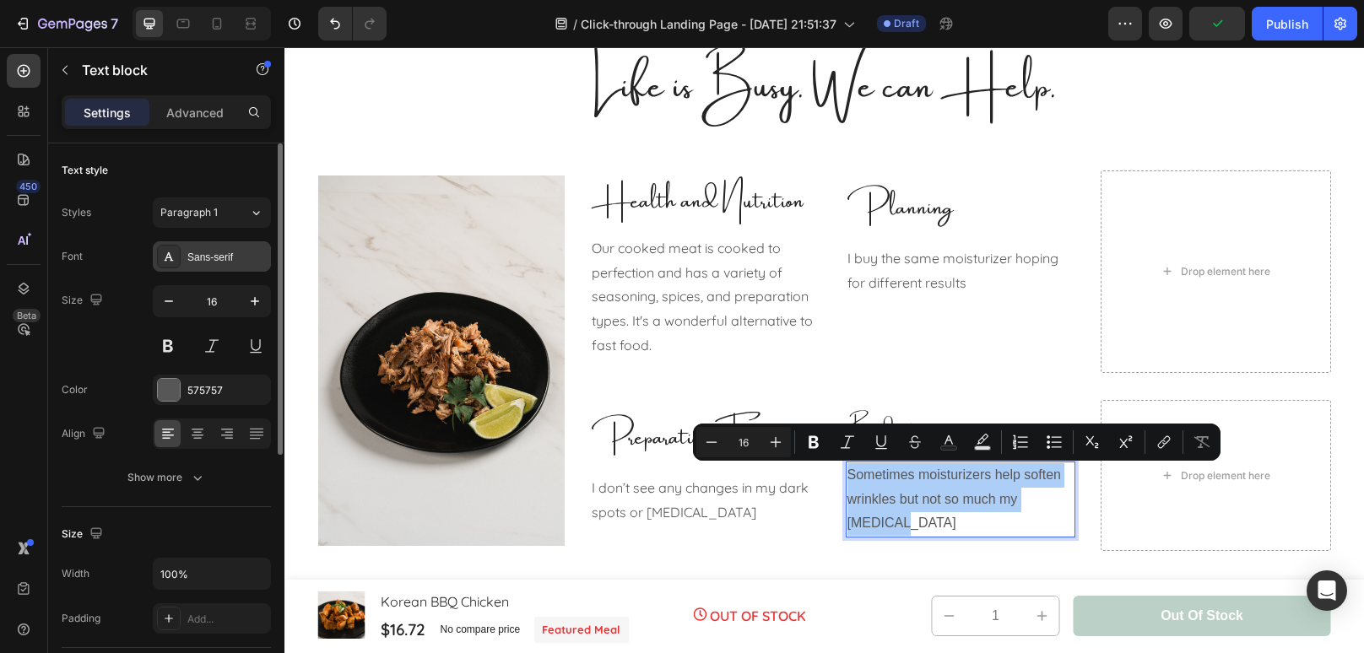
click at [209, 261] on div "Sans-serif" at bounding box center [226, 257] width 79 height 15
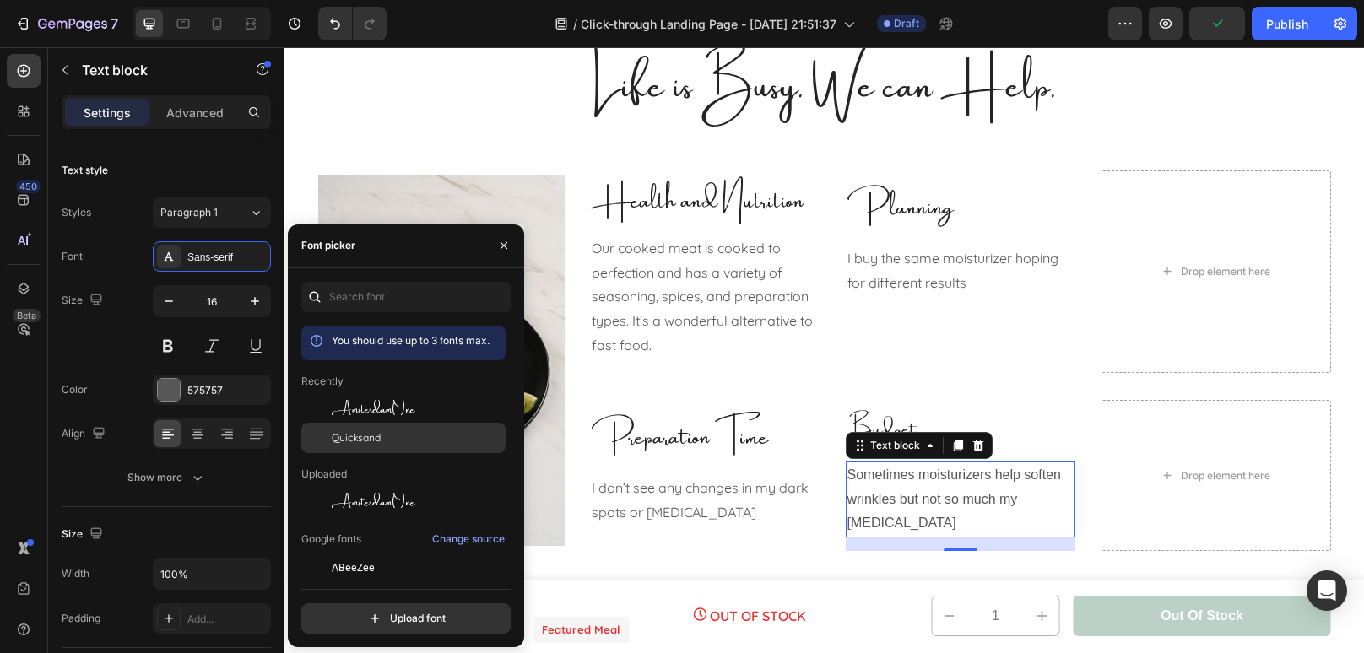
click at [409, 440] on div "Quicksand" at bounding box center [417, 437] width 170 height 15
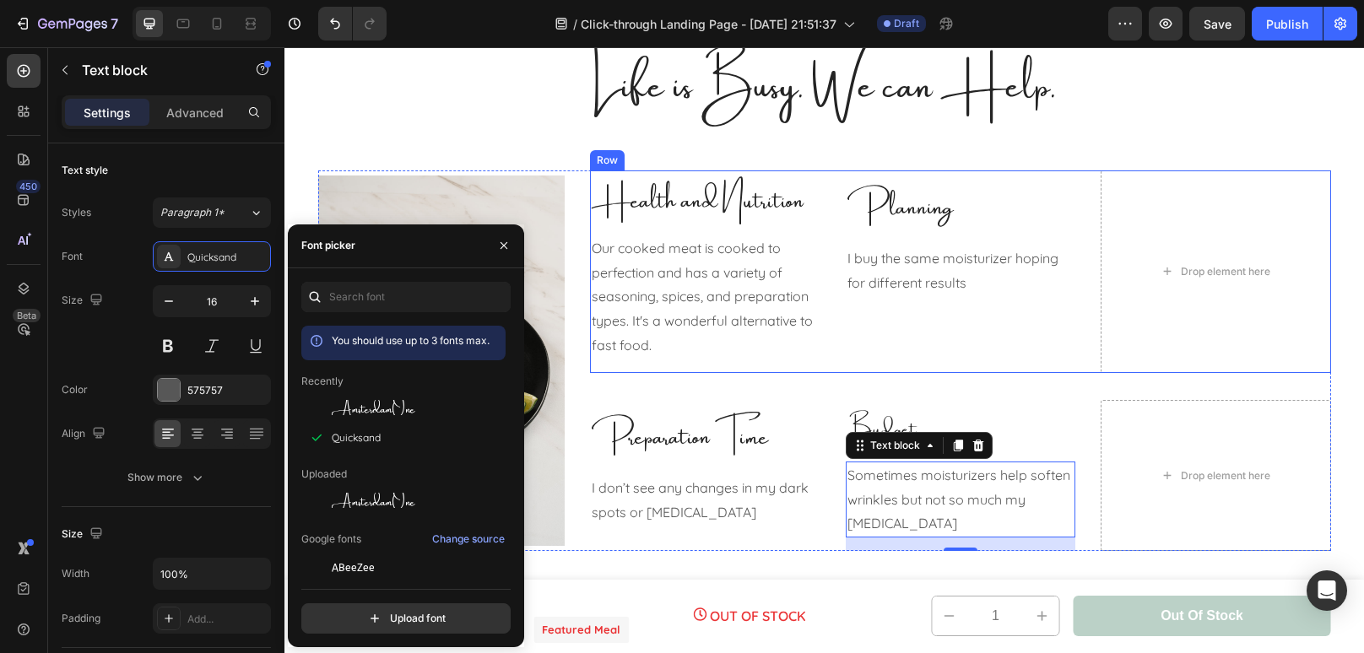
click at [900, 353] on div "Planning Text block I buy the same moisturizer hoping for different results Tex…" at bounding box center [961, 271] width 230 height 203
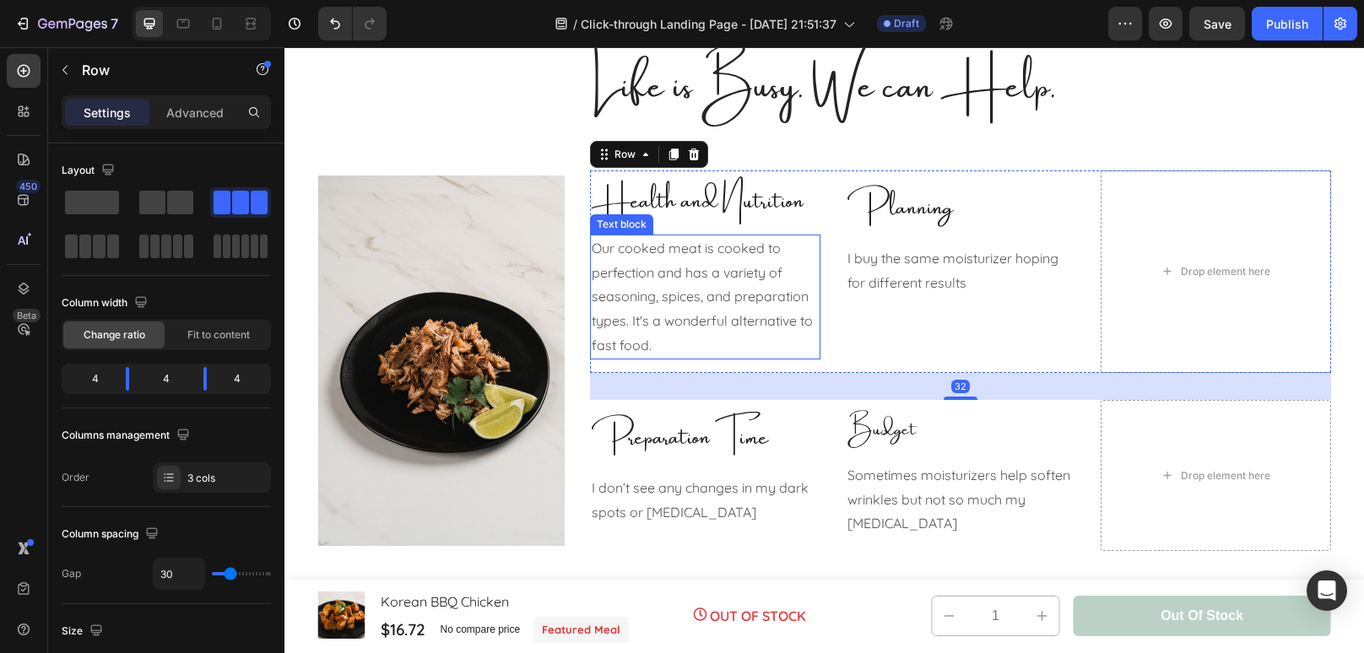
click at [694, 342] on p "Our cooked meat is cooked to perfection and has a variety of seasoning, spices,…" at bounding box center [705, 297] width 227 height 122
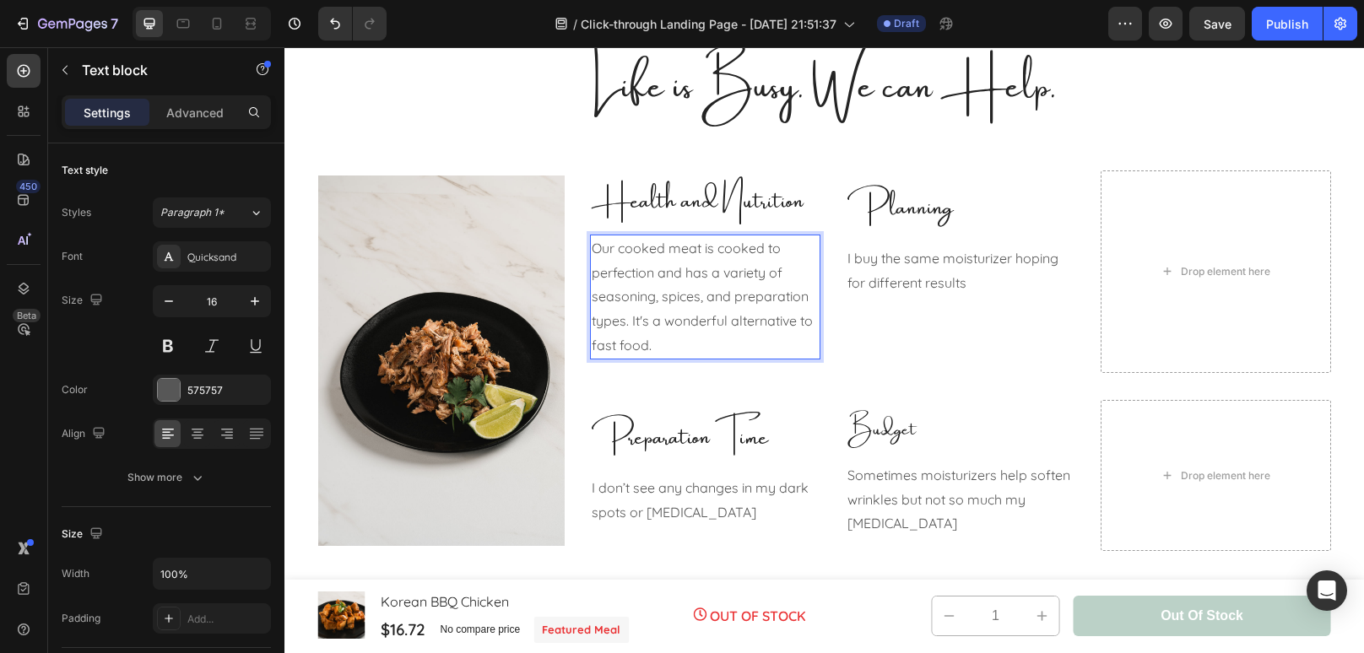
click at [650, 352] on p "Our cooked meat is cooked to perfection and has a variety of seasoning, spices,…" at bounding box center [705, 297] width 227 height 122
click at [694, 494] on p "I don’t see any changes in my dark spots or hyperpigmentation" at bounding box center [705, 500] width 227 height 49
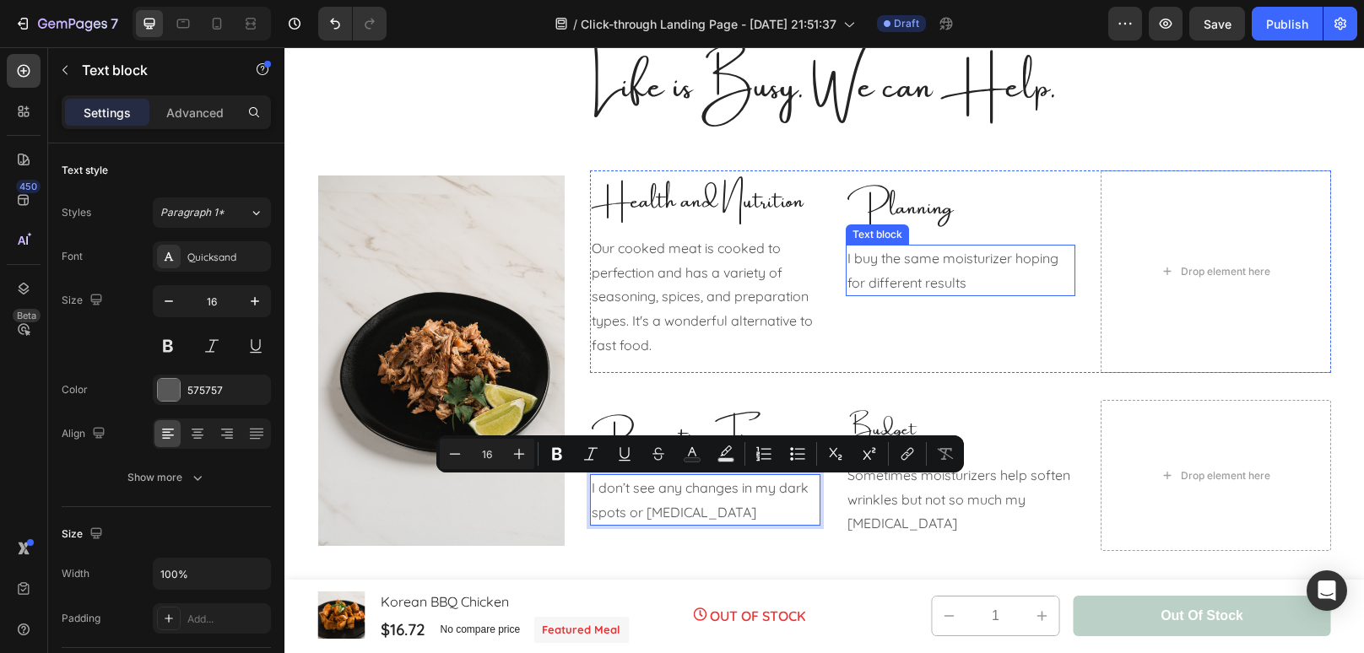
click at [969, 290] on p "I buy the same moisturizer hoping for different results" at bounding box center [960, 270] width 227 height 49
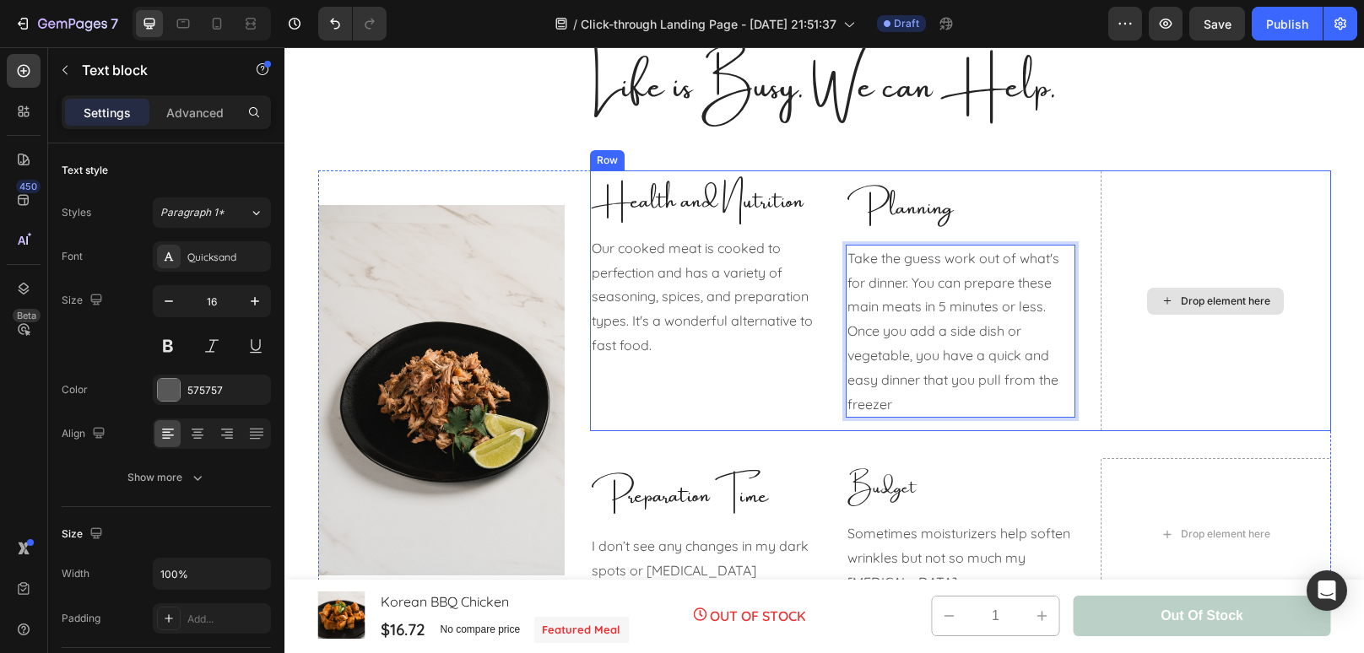
click at [1249, 186] on div "Drop element here" at bounding box center [1215, 301] width 230 height 262
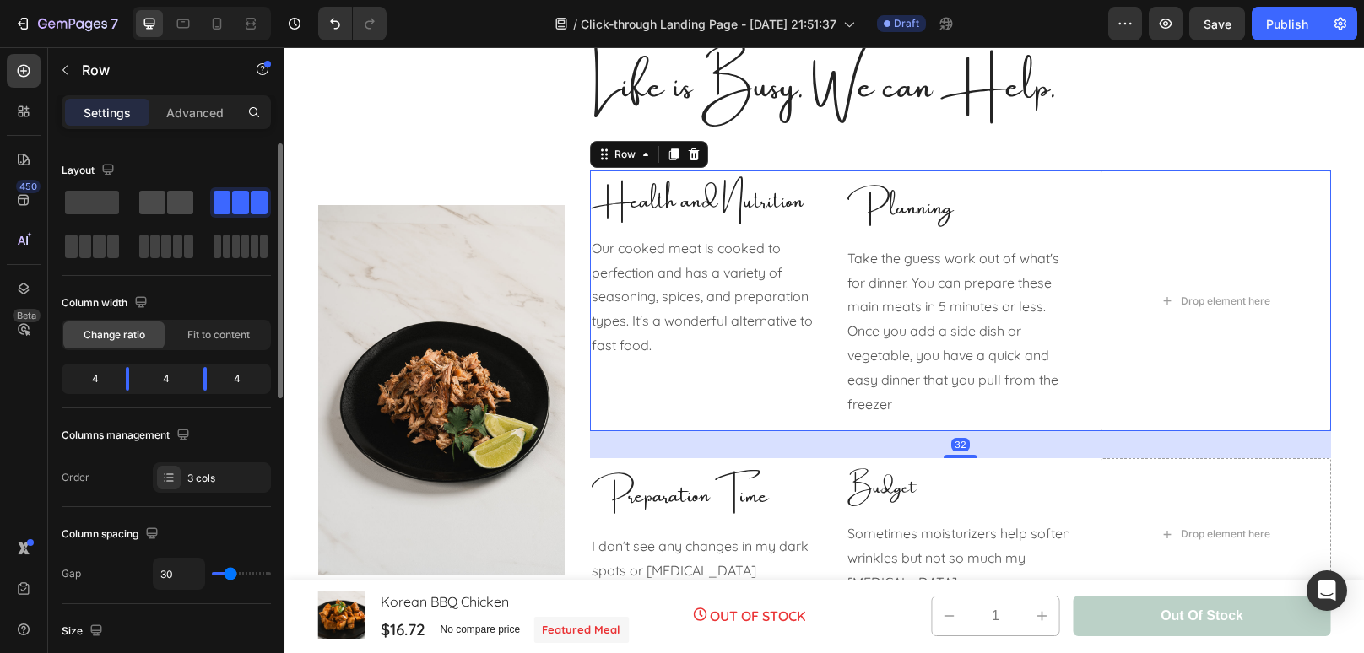
click at [178, 206] on span at bounding box center [180, 203] width 26 height 24
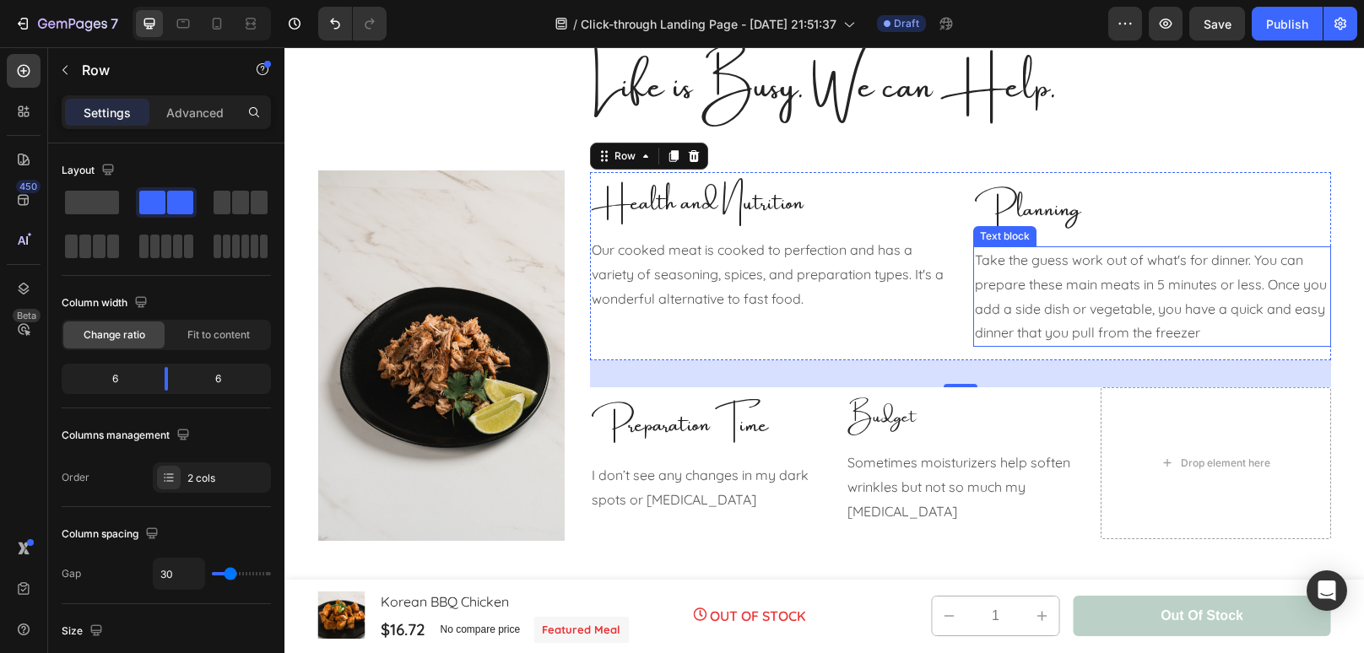
click at [1237, 333] on p "Take the guess work out of what's for dinner. You can prepare these main meats …" at bounding box center [1152, 296] width 354 height 97
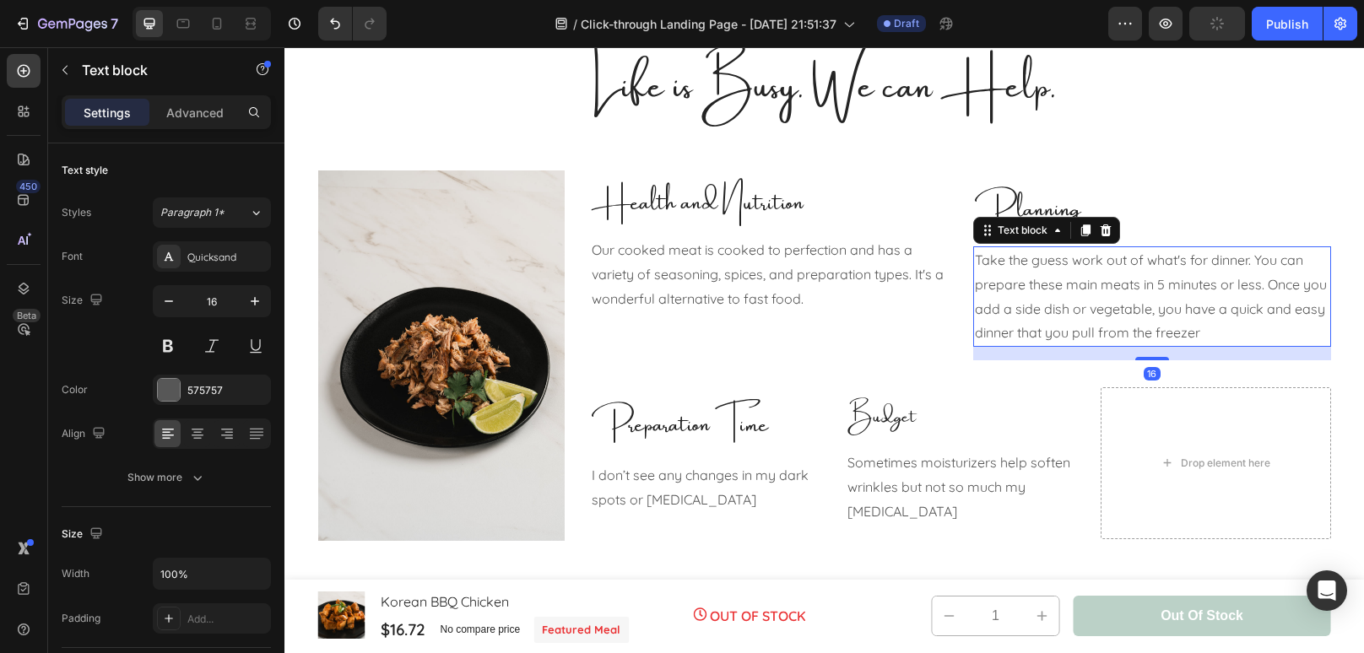
click at [1237, 333] on p "Take the guess work out of what's for dinner. You can prepare these main meats …" at bounding box center [1152, 296] width 354 height 97
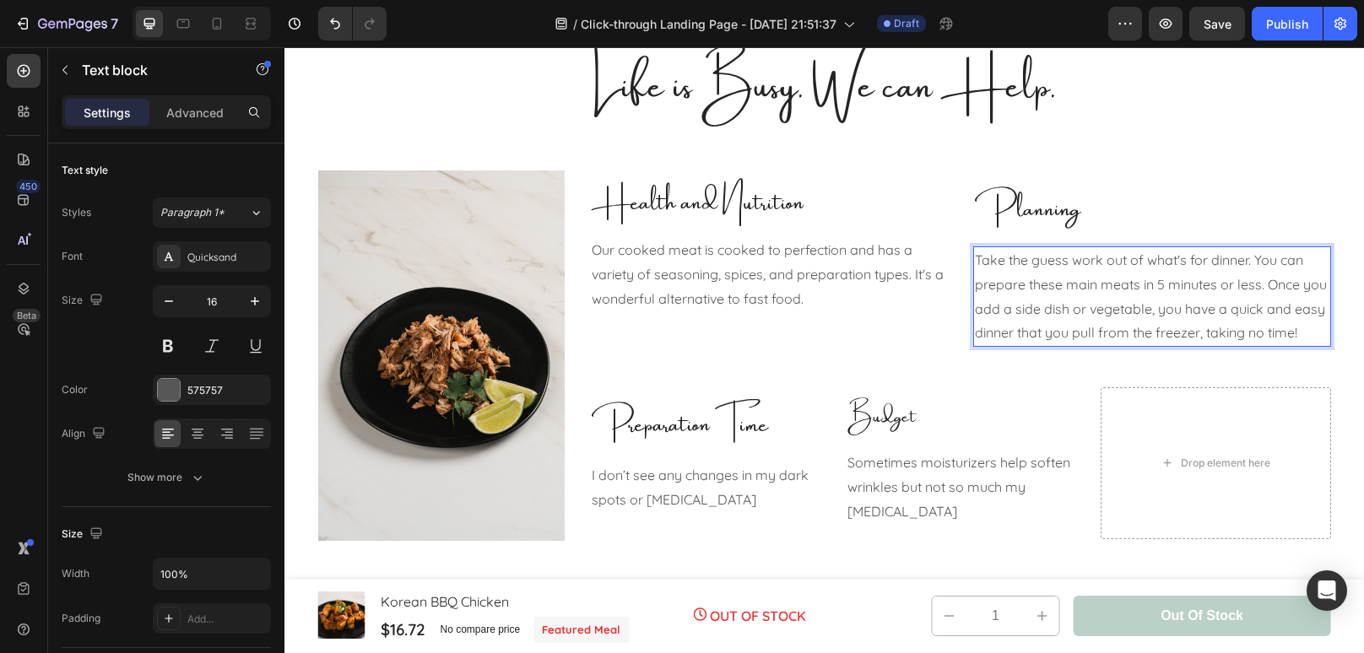
click at [1245, 335] on p "Take the guess work out of what's for dinner. You can prepare these main meats …" at bounding box center [1152, 296] width 354 height 97
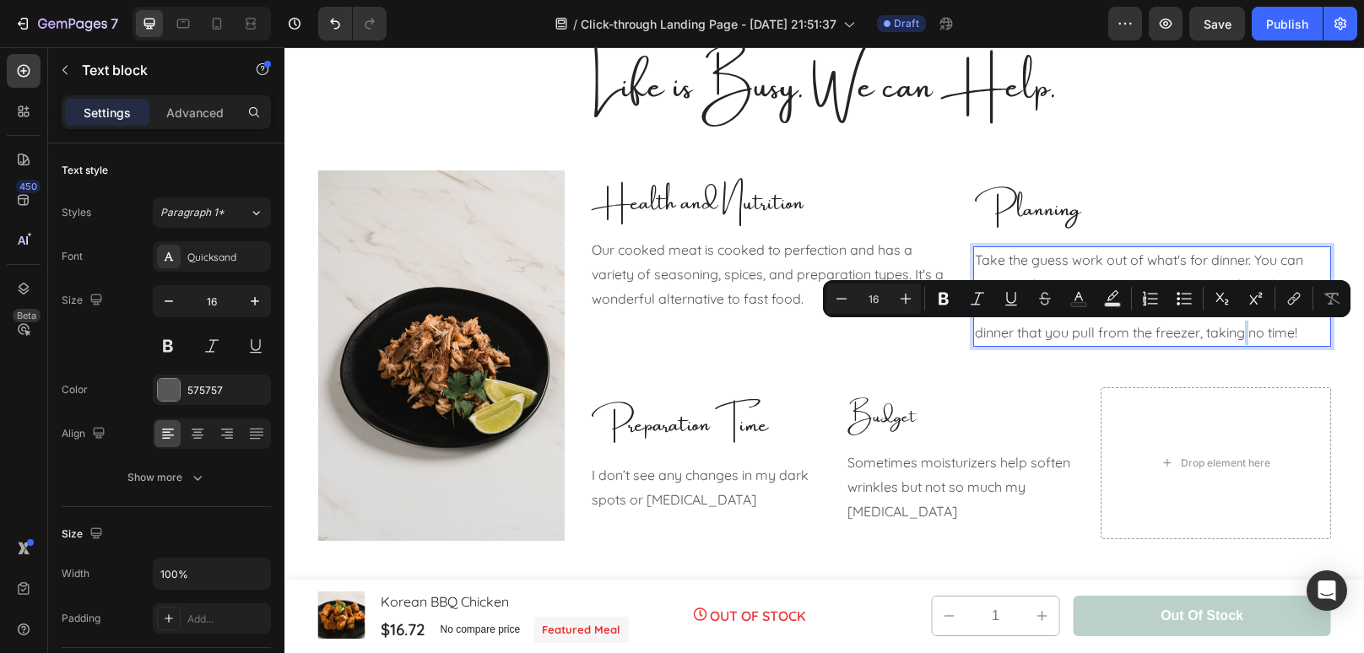
click at [1252, 336] on p "Take the guess work out of what's for dinner. You can prepare these main meats …" at bounding box center [1152, 296] width 354 height 97
click at [1258, 337] on p "Take the guess work out of what's for dinner. You can prepare these main meats …" at bounding box center [1152, 296] width 354 height 97
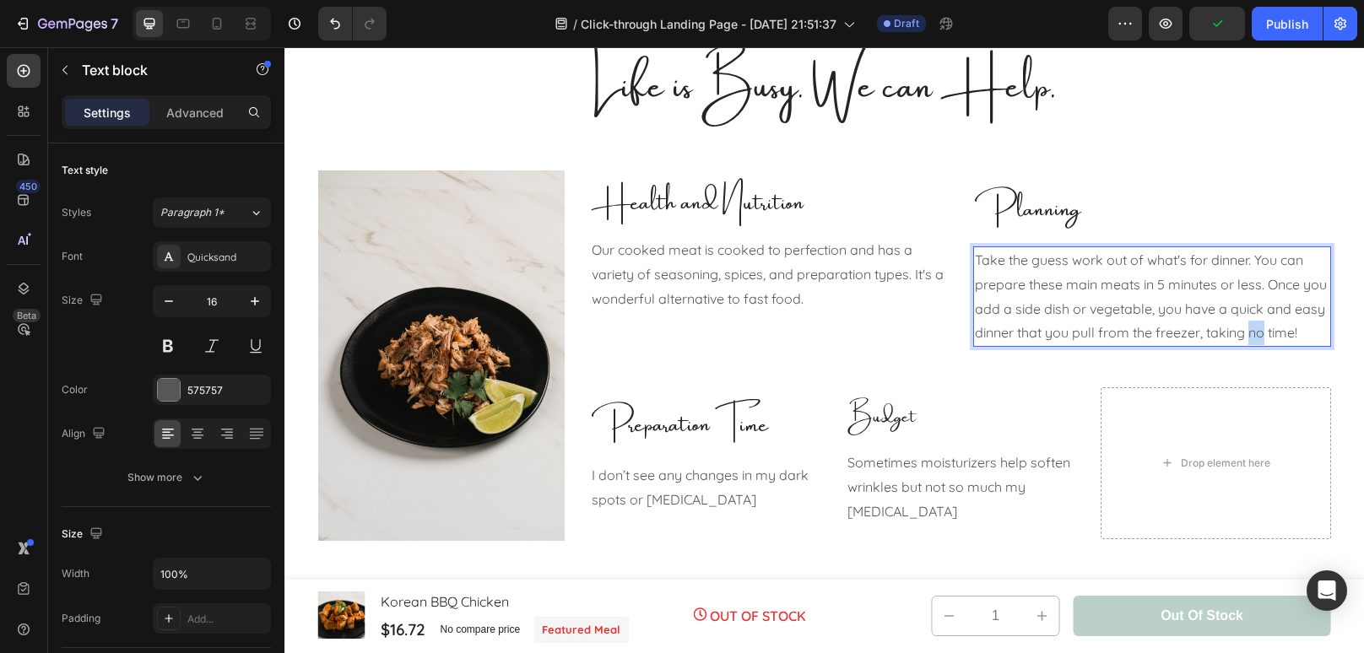
click at [1258, 337] on p "Take the guess work out of what's for dinner. You can prepare these main meats …" at bounding box center [1152, 296] width 354 height 97
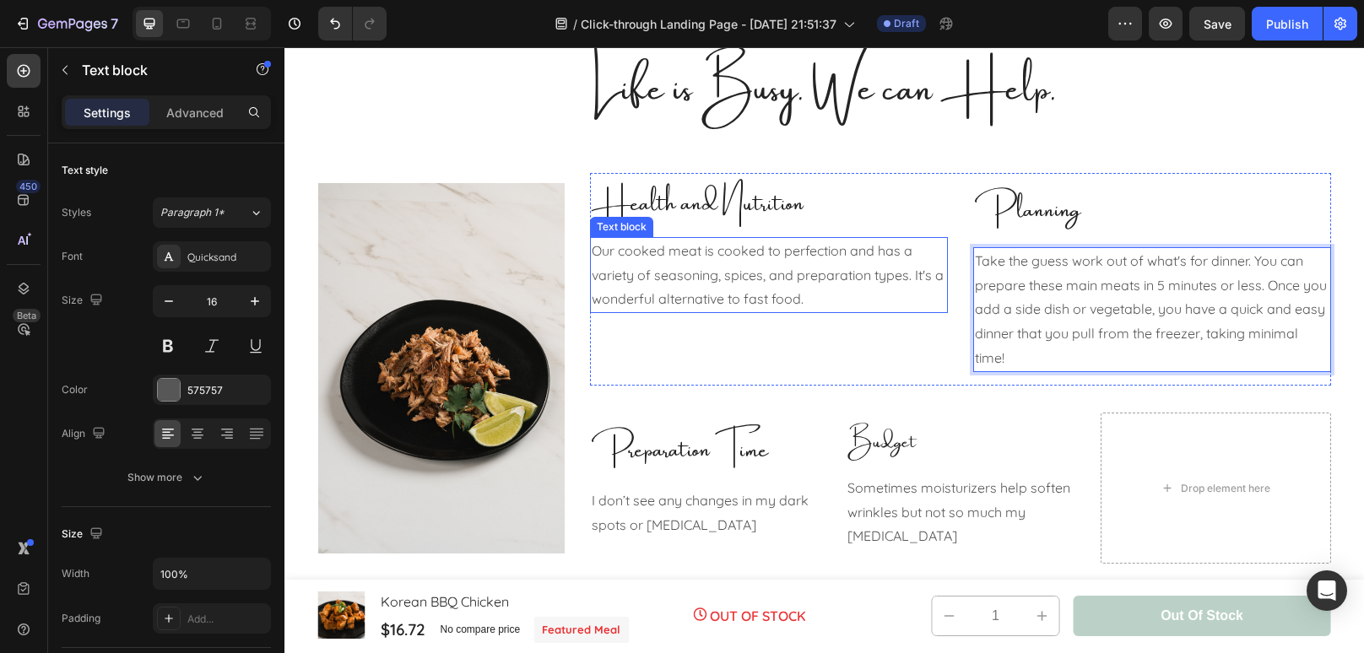
click at [912, 276] on p "Our cooked meat is cooked to perfection and has a variety of seasoning, spices,…" at bounding box center [769, 275] width 354 height 73
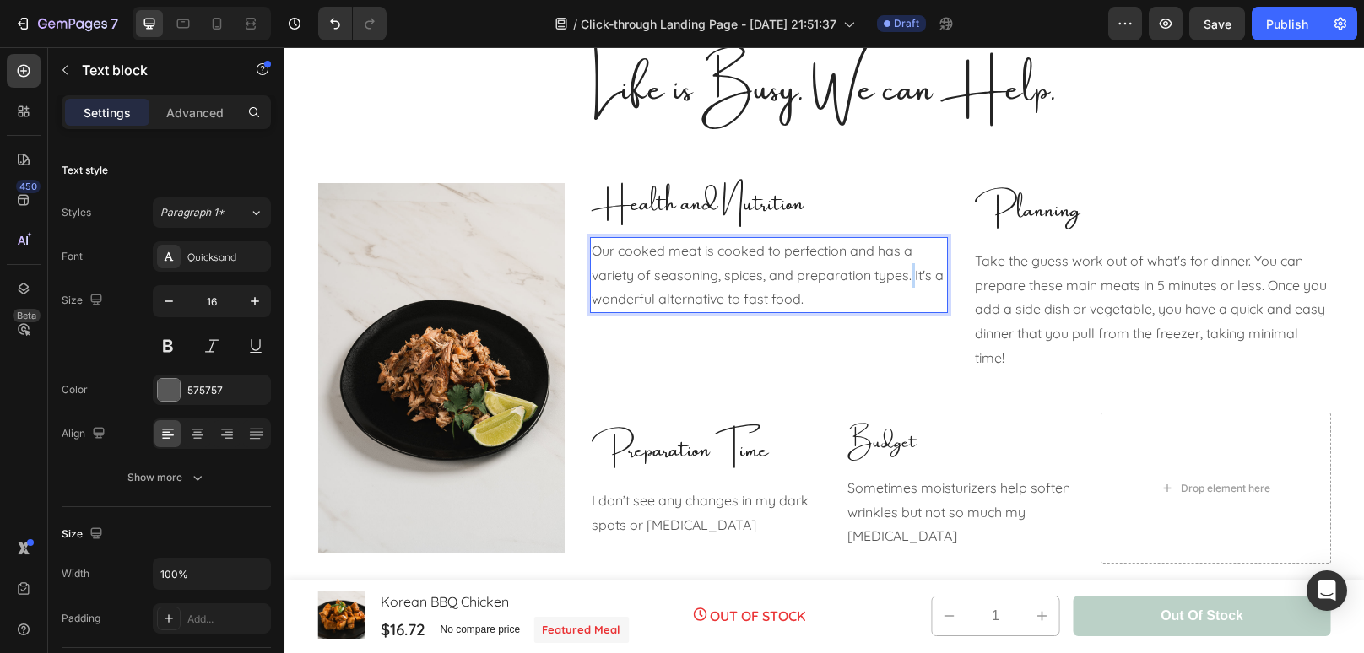
click at [912, 277] on p "Our cooked meat is cooked to perfection and has a variety of seasoning, spices,…" at bounding box center [769, 275] width 354 height 73
click at [787, 438] on p "Preparation Time" at bounding box center [705, 444] width 227 height 61
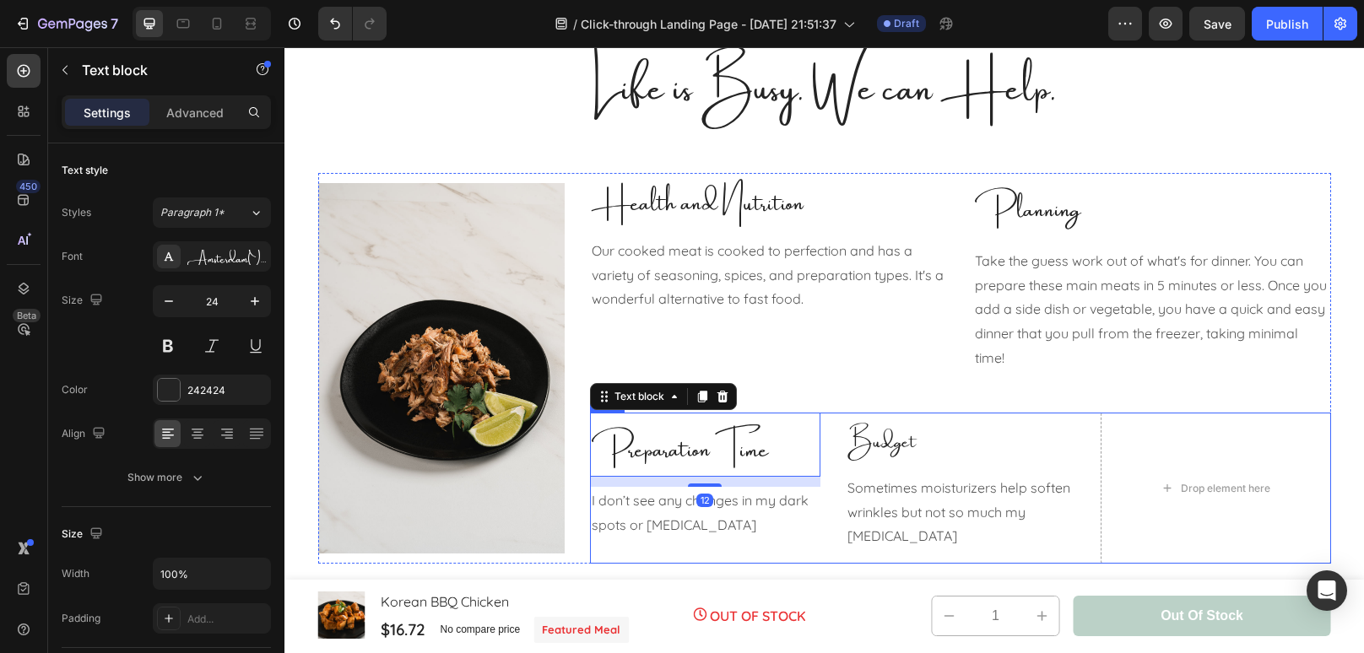
click at [1076, 479] on div "Preparation Time Text block 12 I don’t see any changes in my dark spots or hype…" at bounding box center [960, 488] width 741 height 151
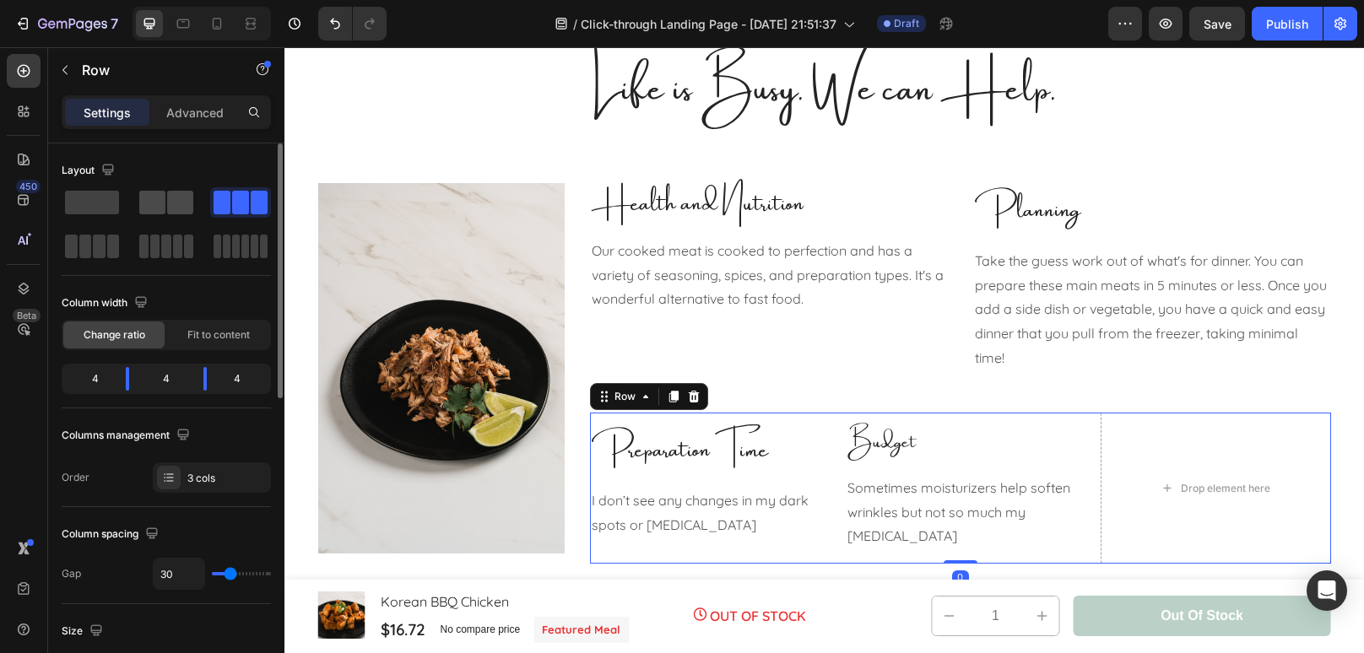
click at [176, 203] on span at bounding box center [180, 203] width 26 height 24
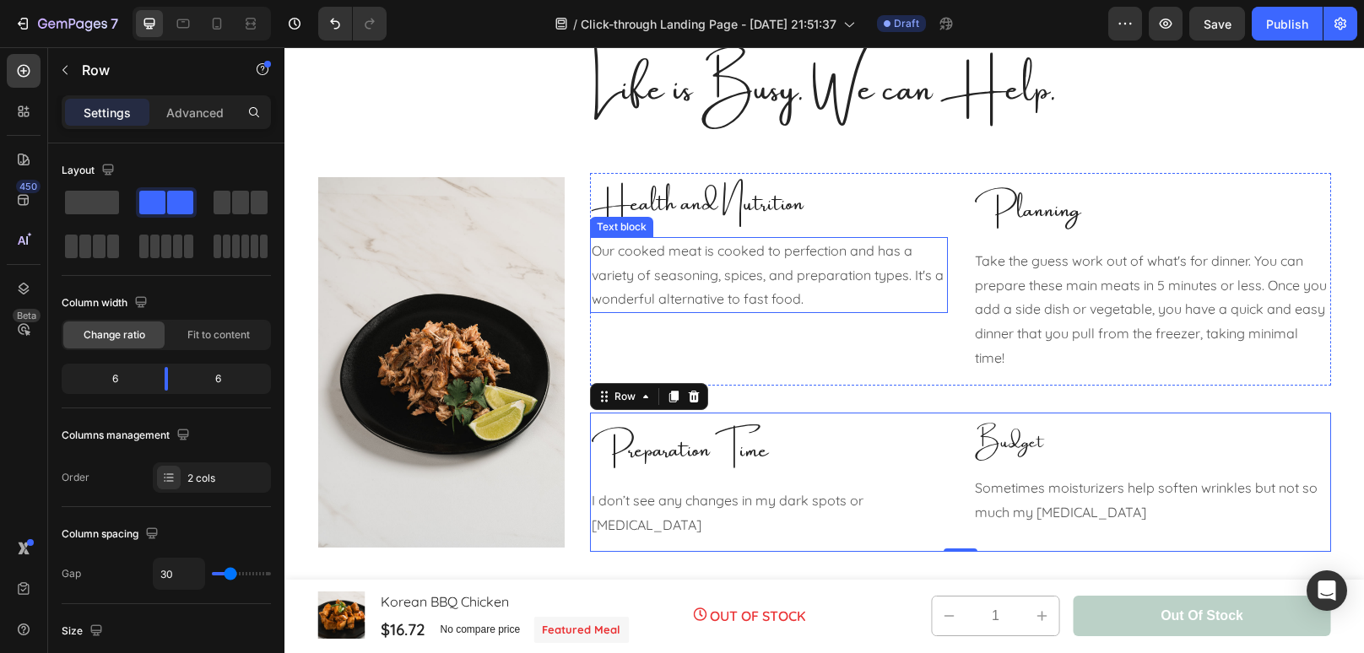
click at [820, 296] on p "Our cooked meat is cooked to perfection and has a variety of seasoning, spices,…" at bounding box center [769, 275] width 354 height 73
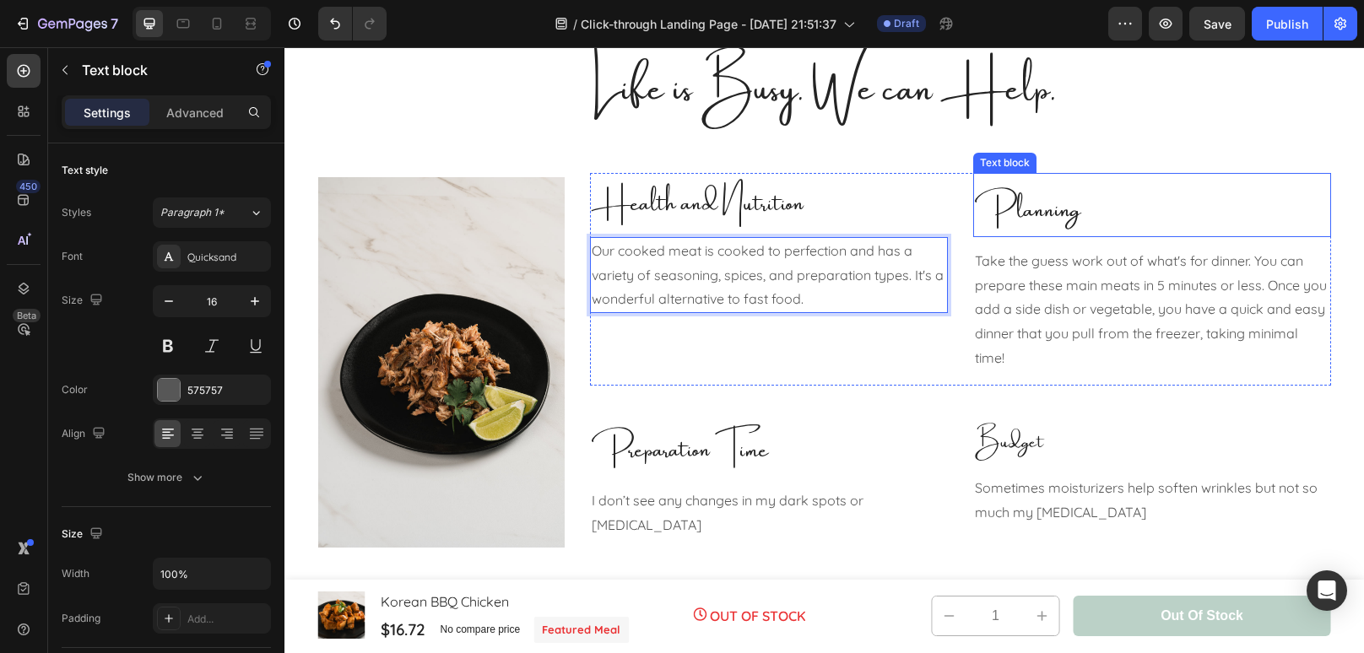
click at [1086, 225] on p "Planning" at bounding box center [1152, 205] width 354 height 61
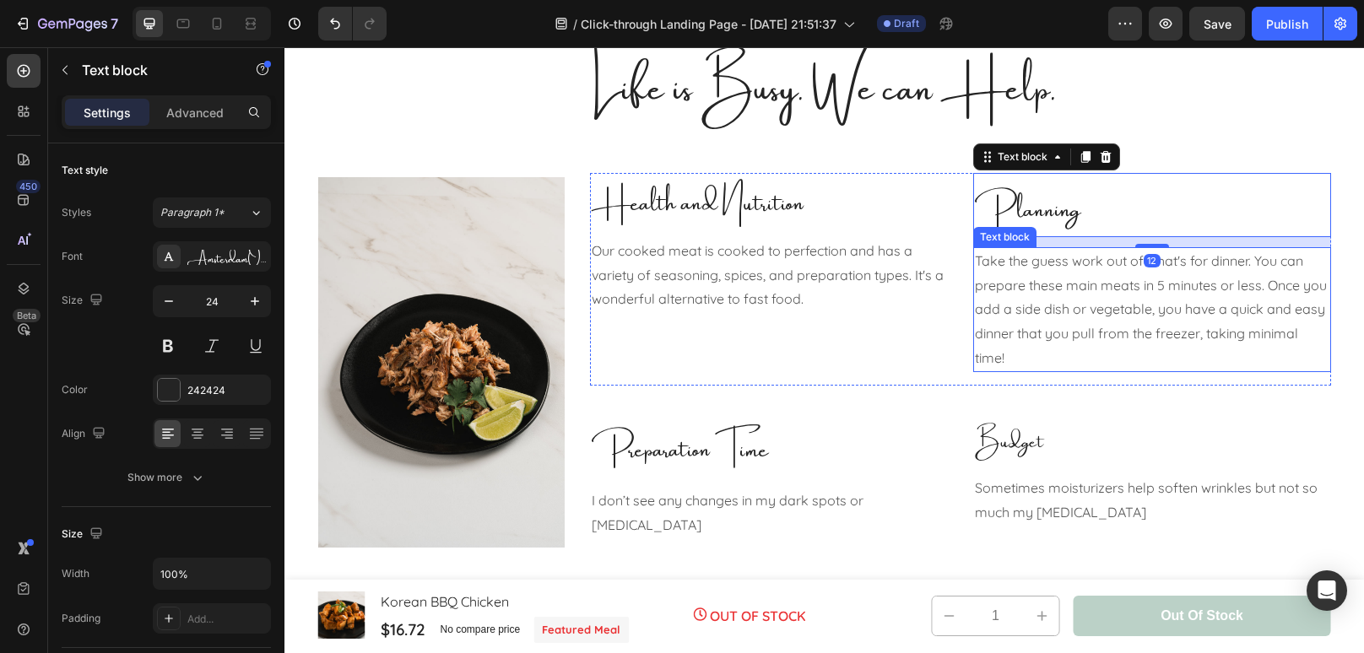
click at [1065, 257] on p "Take the guess work out of what's for dinner. You can prepare these main meats …" at bounding box center [1152, 310] width 354 height 122
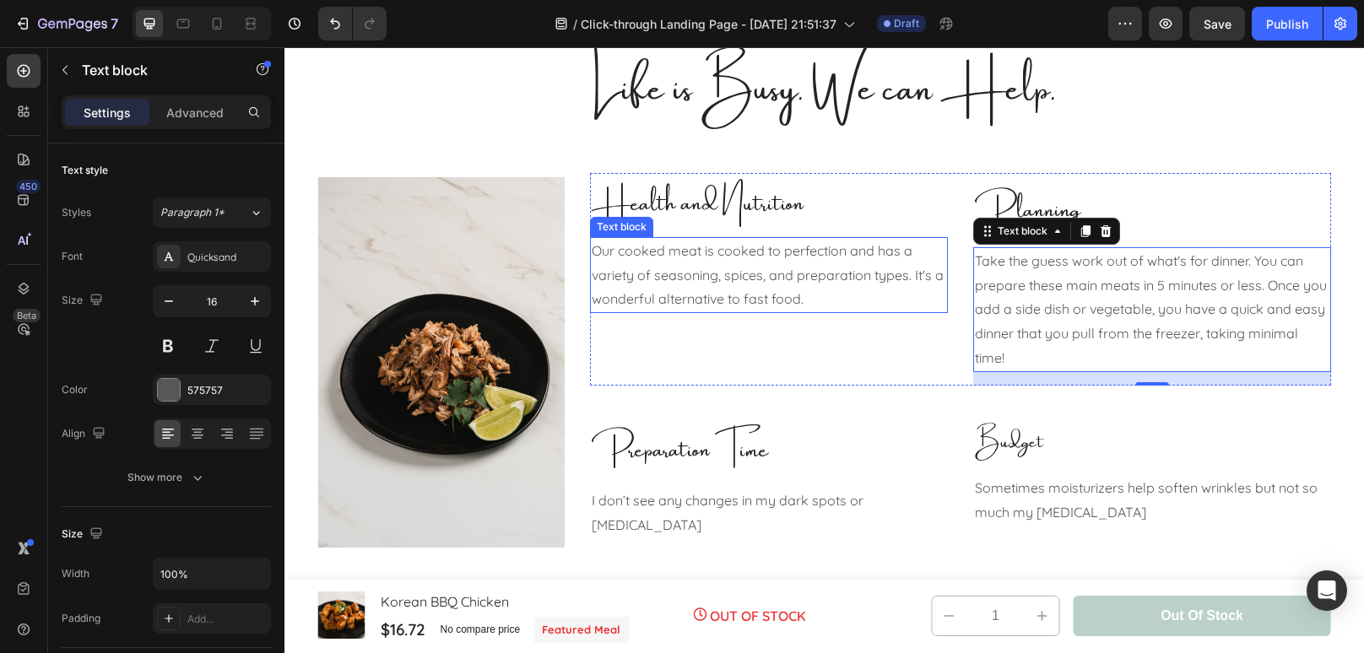
click at [777, 270] on p "Our cooked meat is cooked to perfection and has a variety of seasoning, spices,…" at bounding box center [769, 275] width 354 height 73
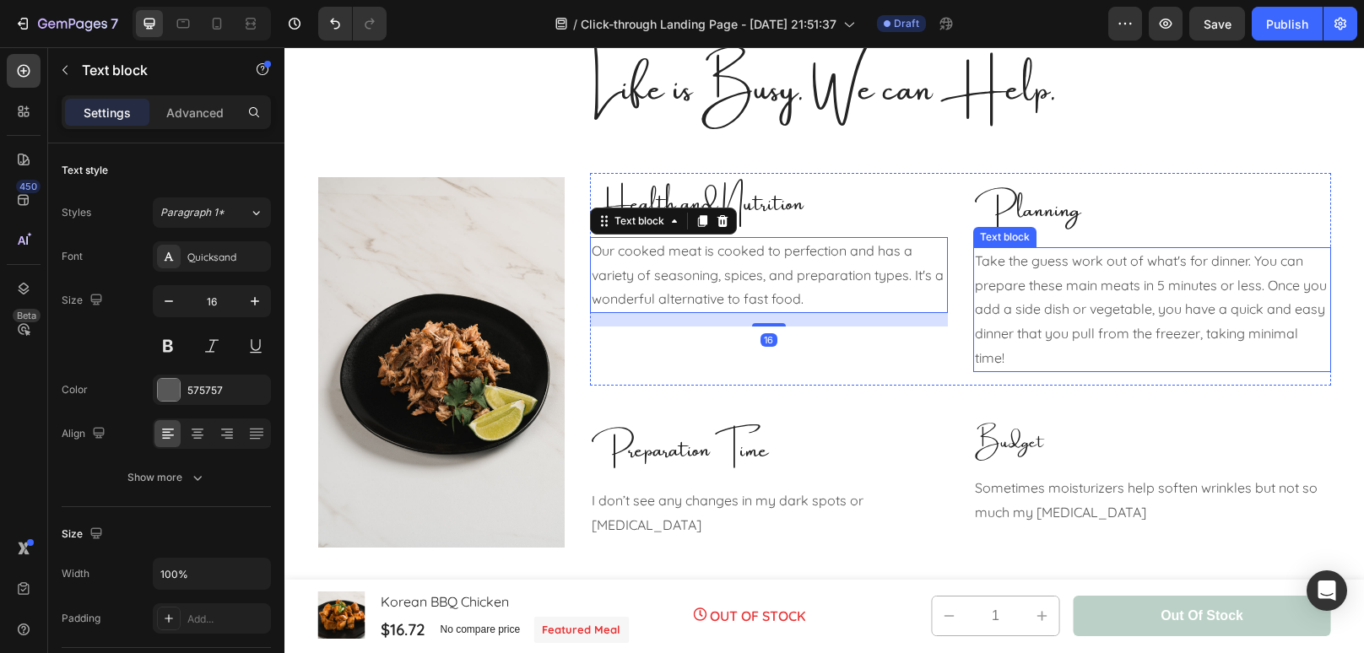
click at [1110, 367] on p "Take the guess work out of what's for dinner. You can prepare these main meats …" at bounding box center [1152, 310] width 354 height 122
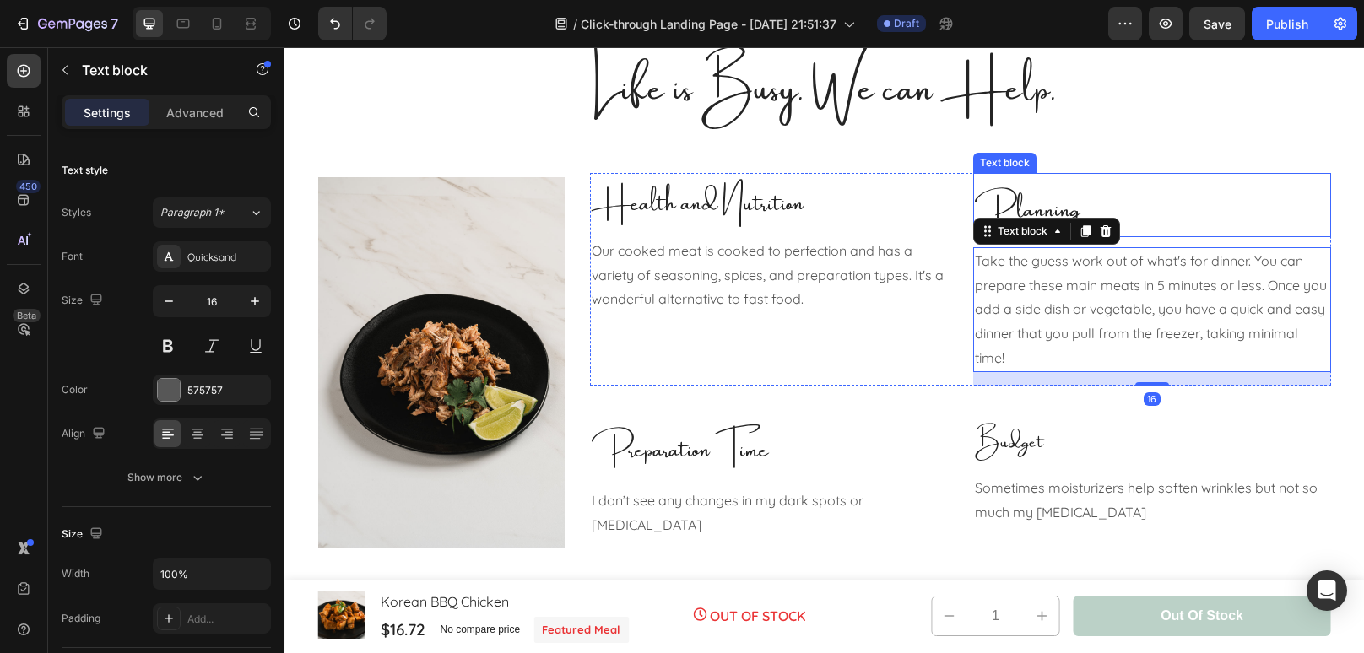
click at [1139, 202] on p "Planning" at bounding box center [1152, 205] width 354 height 61
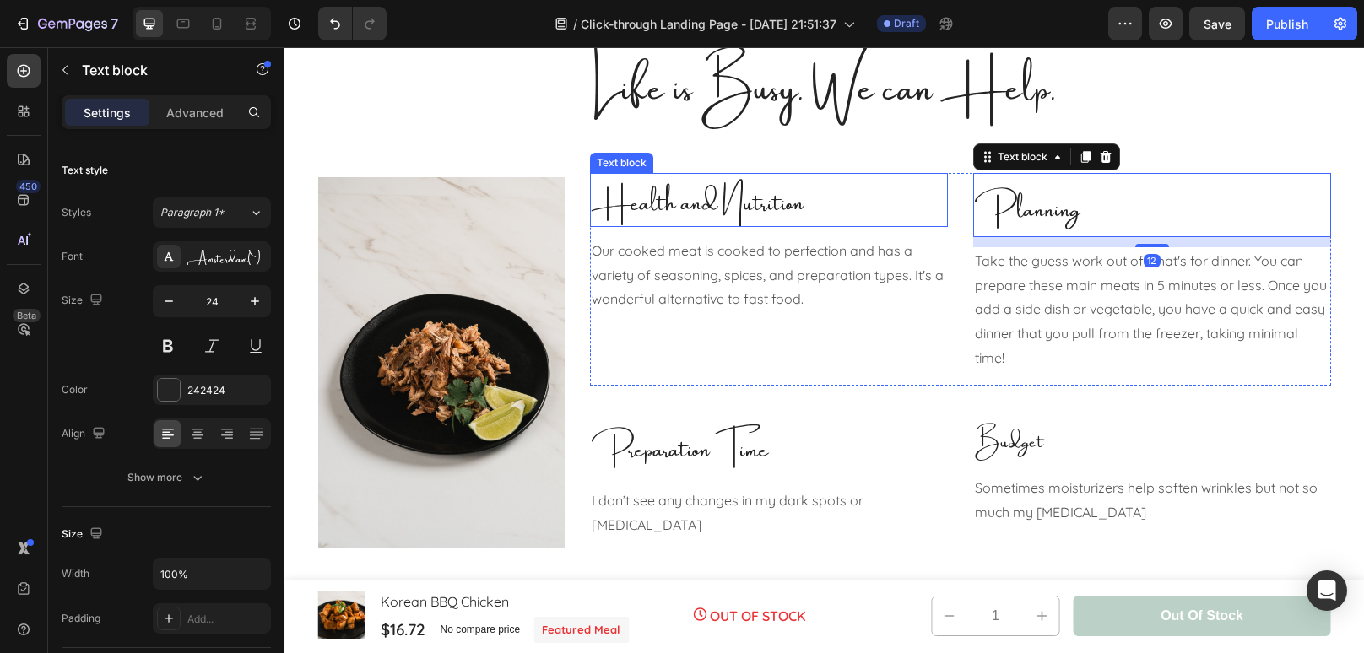
click at [878, 206] on p "Health and Nutrition" at bounding box center [769, 200] width 354 height 51
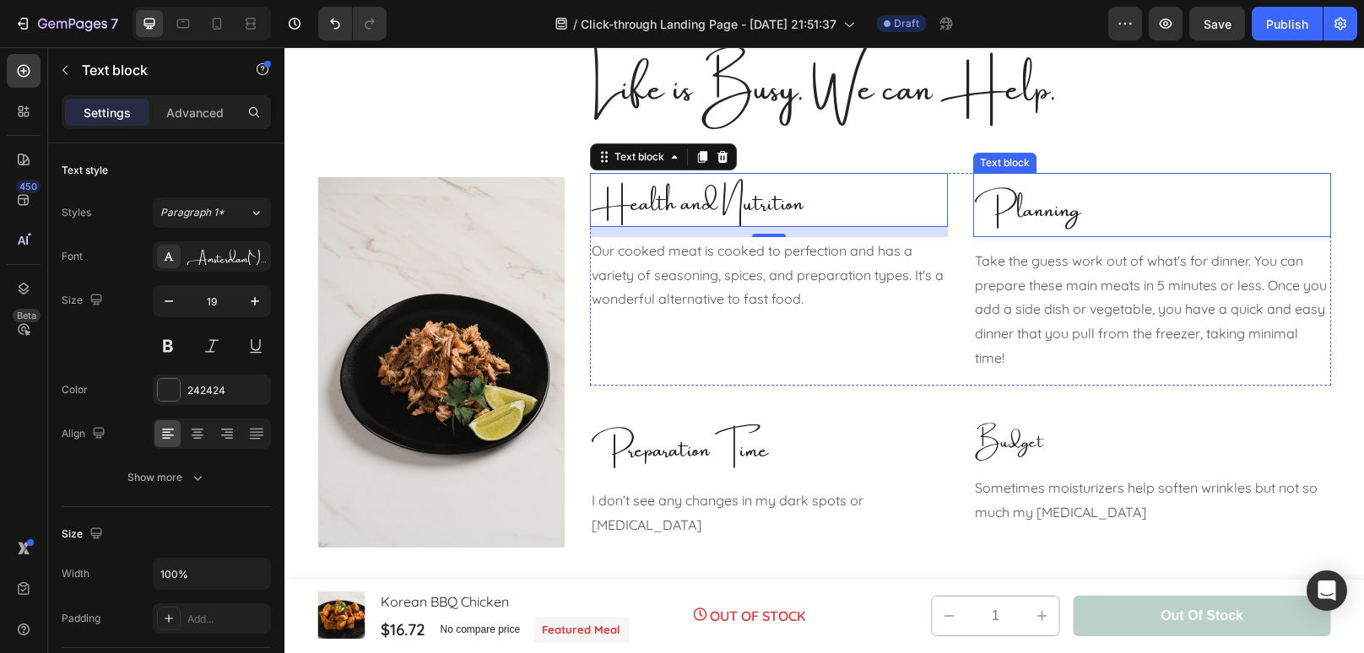
click at [1120, 197] on p "Planning" at bounding box center [1152, 205] width 354 height 61
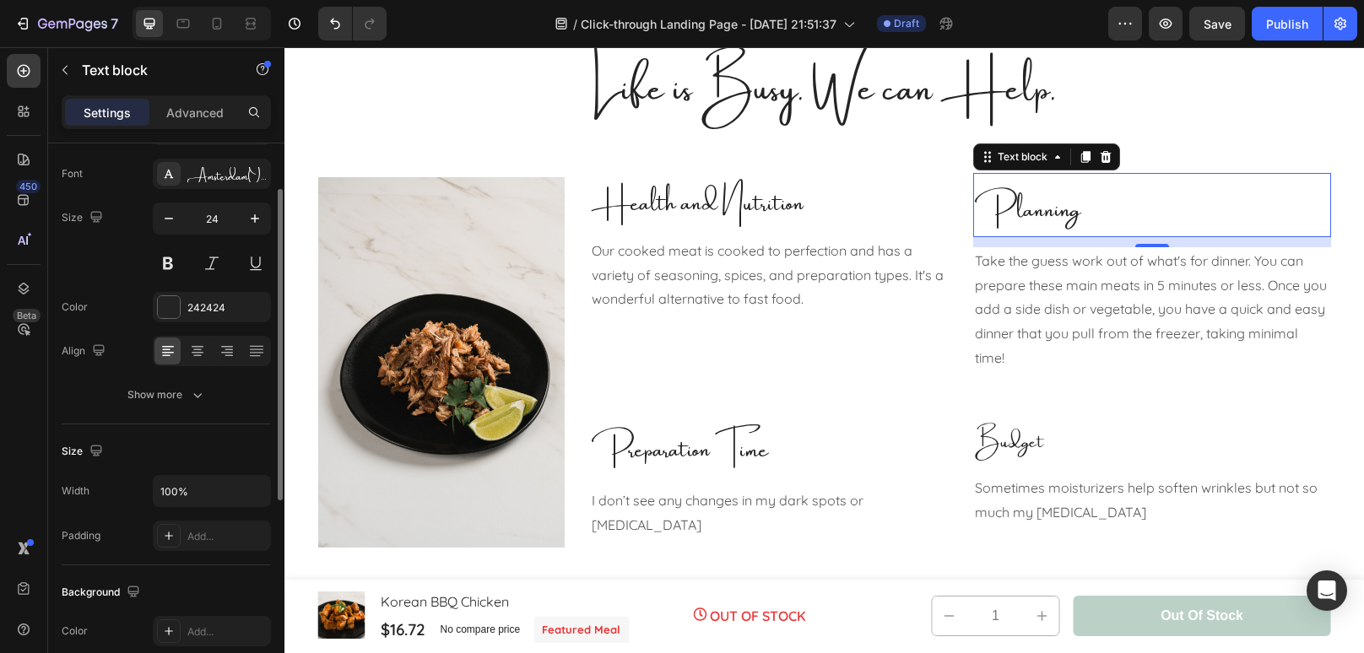
scroll to position [73, 0]
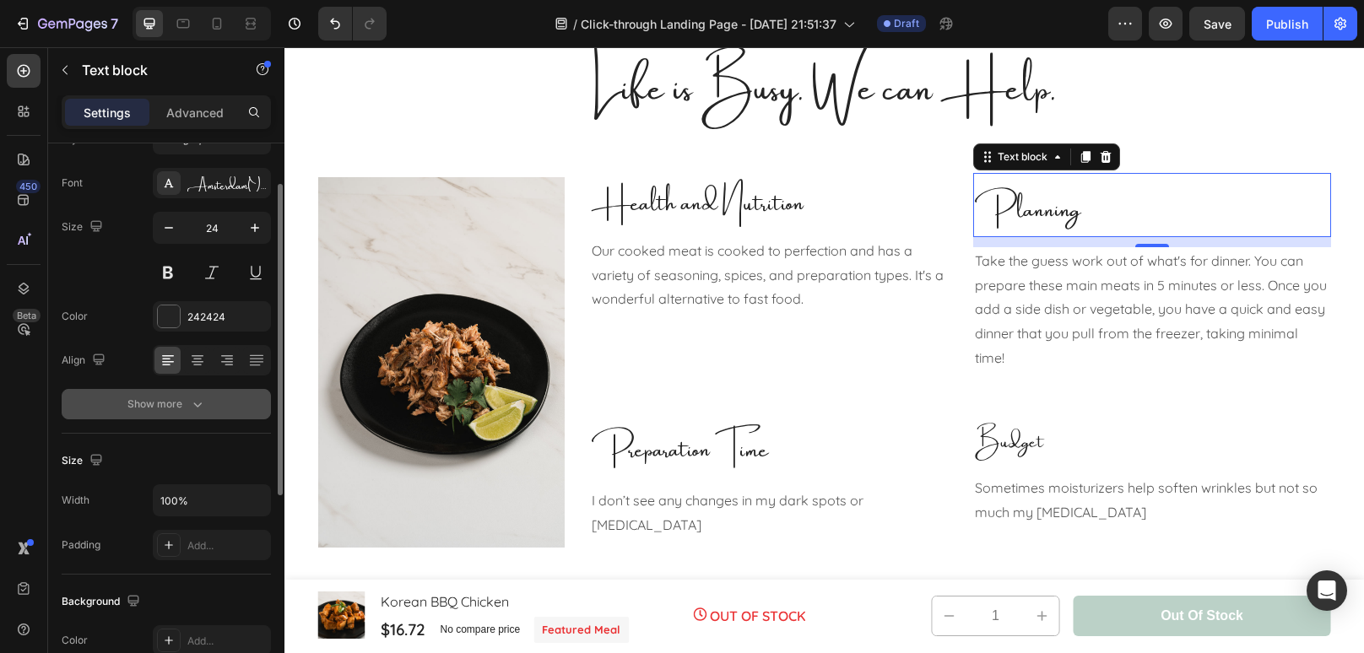
click at [197, 404] on icon "button" at bounding box center [197, 405] width 8 height 5
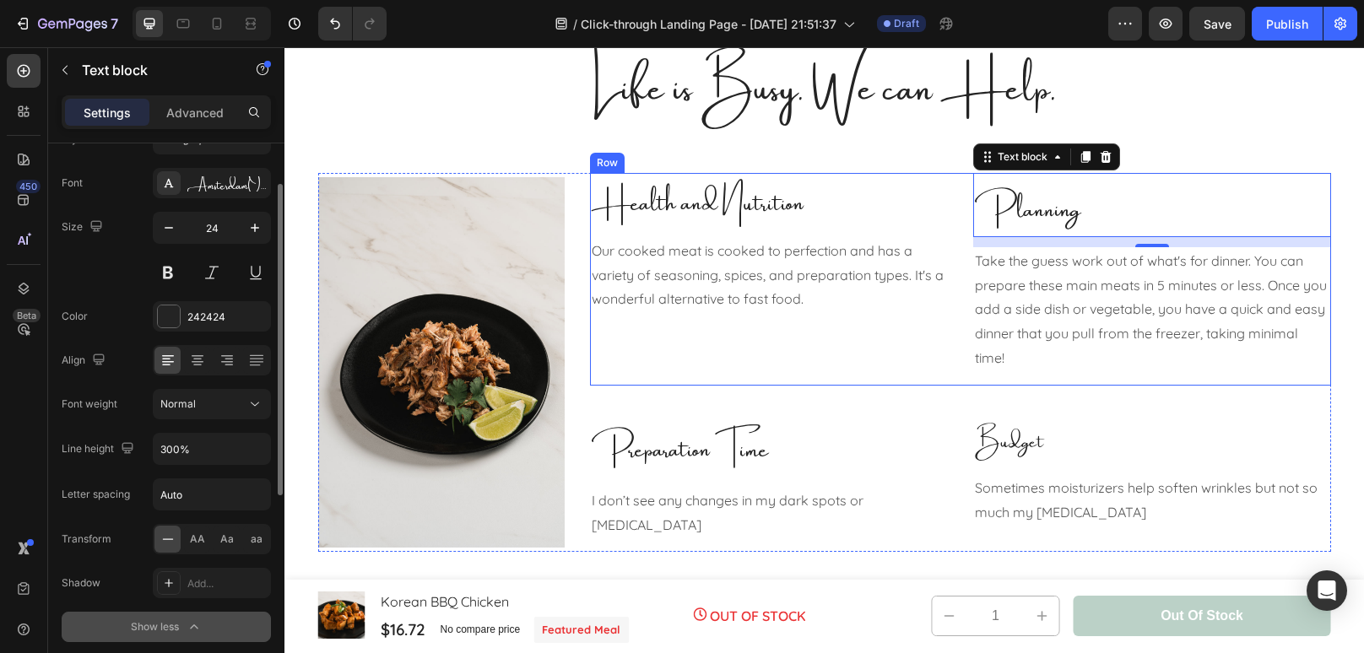
click at [709, 221] on span "Health and Nutrition" at bounding box center [698, 198] width 212 height 64
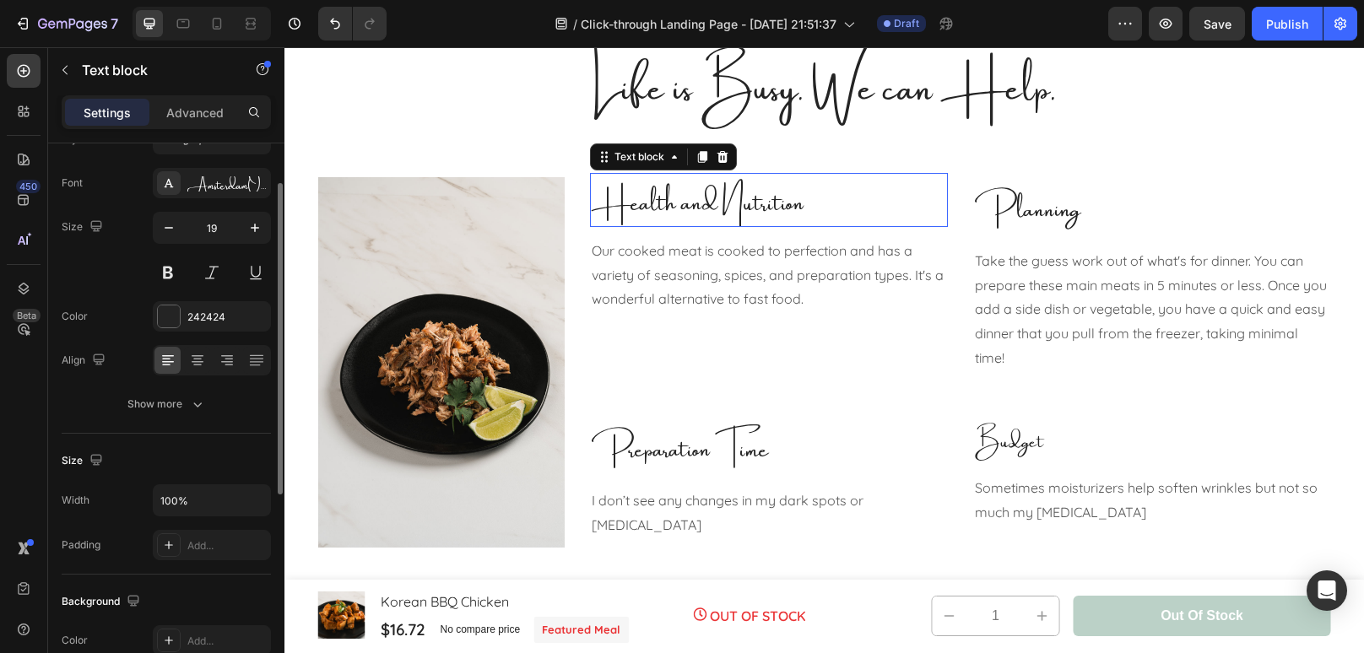
scroll to position [73, 0]
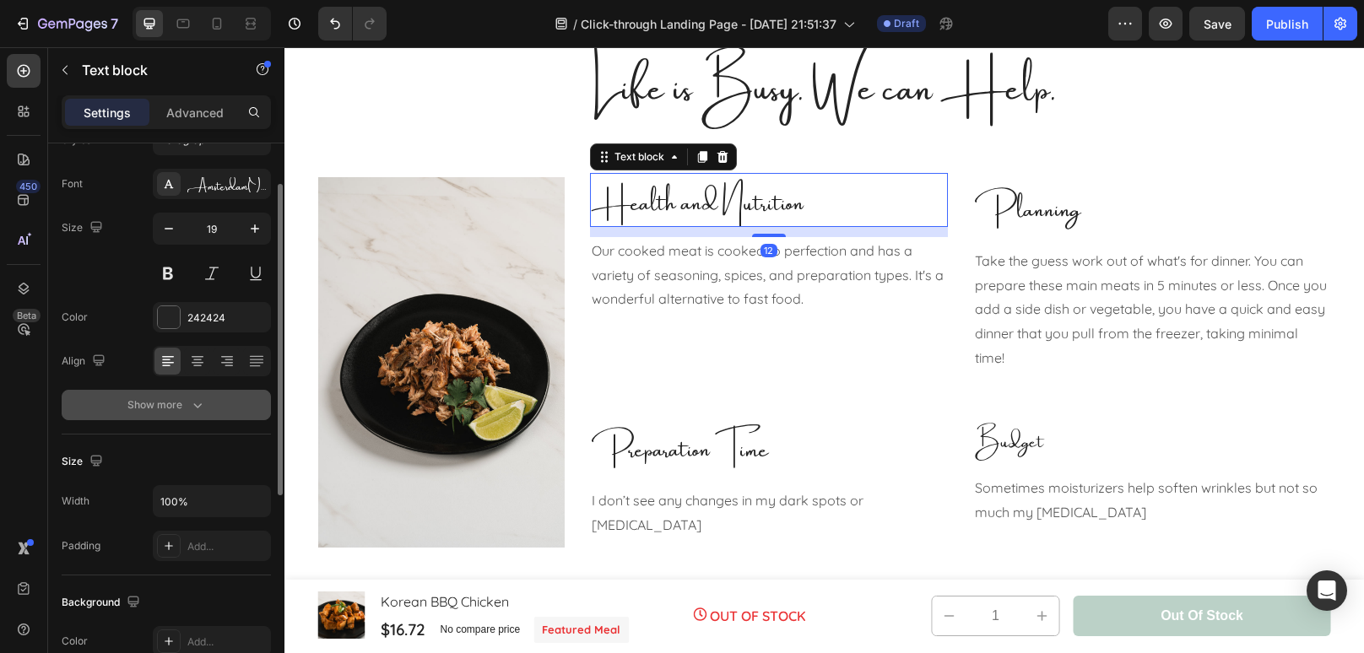
click at [196, 414] on button "Show more" at bounding box center [166, 405] width 209 height 30
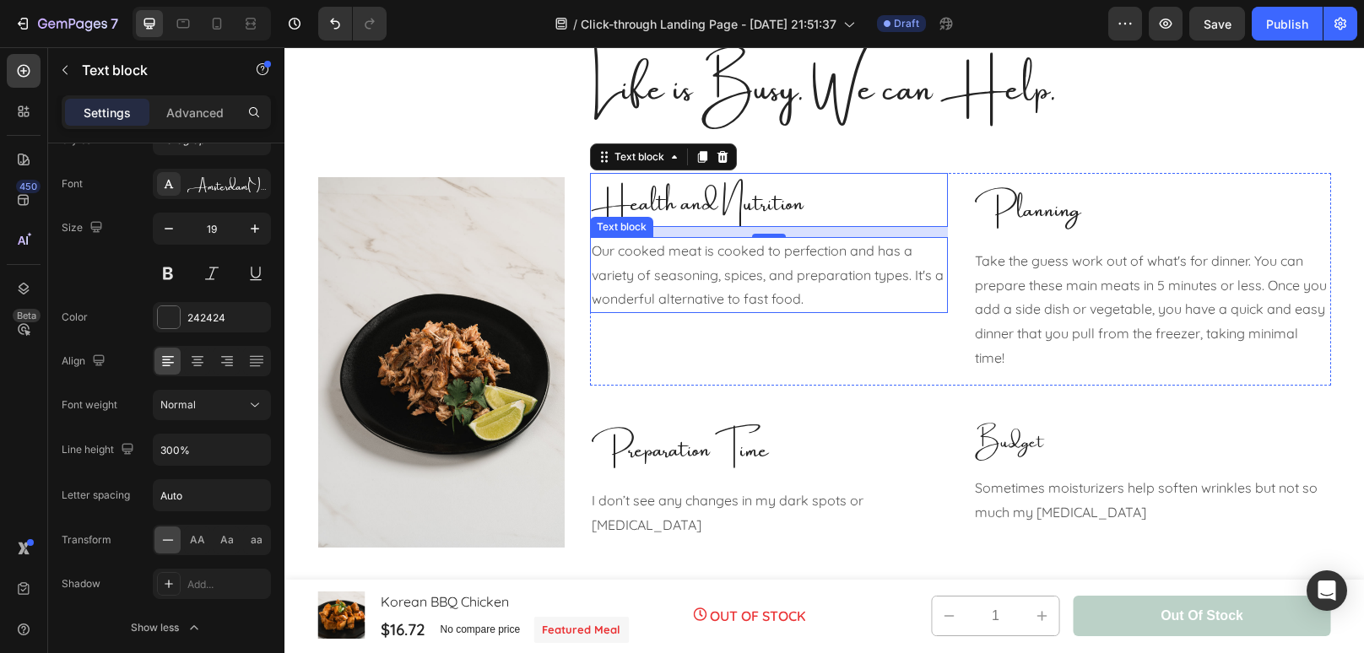
click at [822, 299] on p "Our cooked meat is cooked to perfection and has a variety of seasoning, spices,…" at bounding box center [769, 275] width 354 height 73
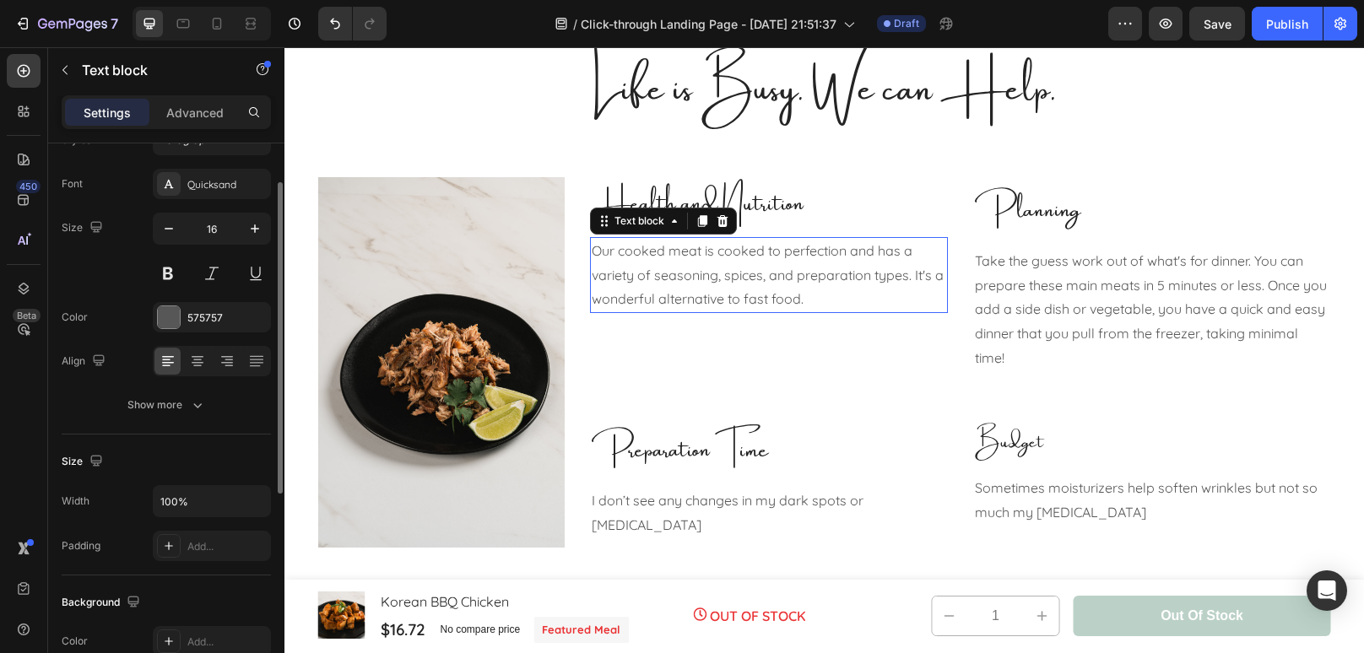
scroll to position [72, 0]
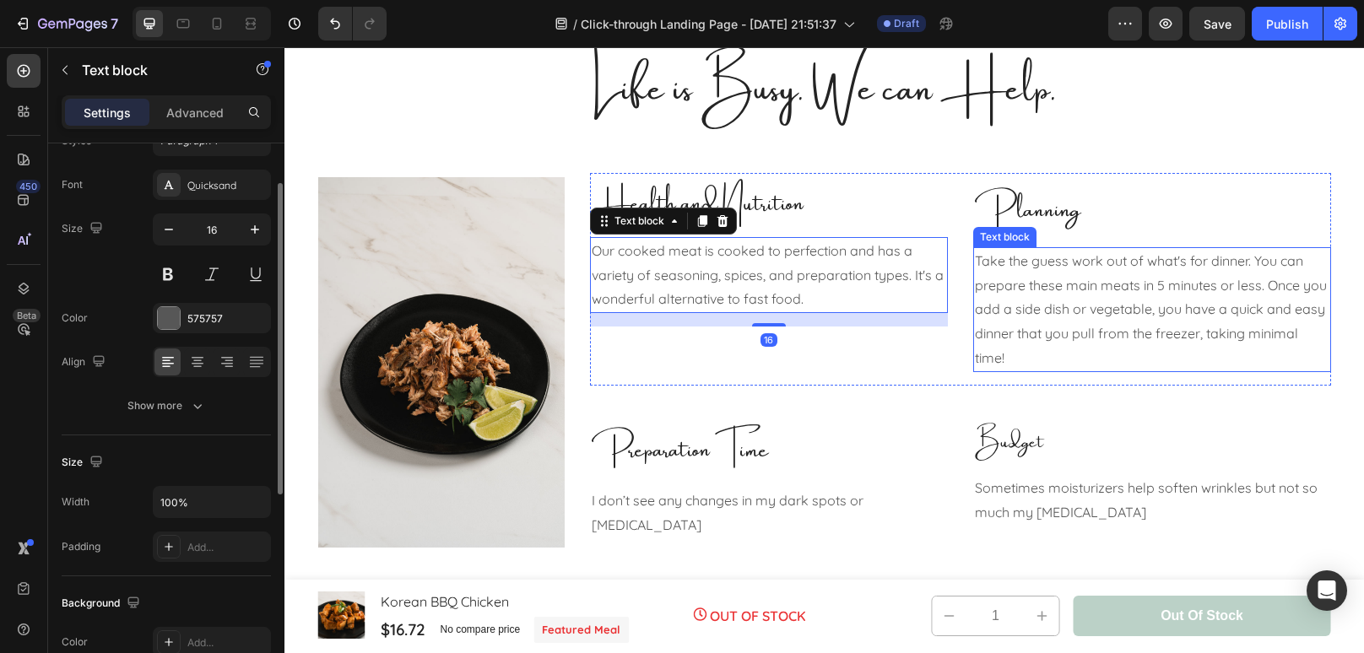
click at [1155, 331] on p "Take the guess work out of what's for dinner. You can prepare these main meats …" at bounding box center [1152, 310] width 354 height 122
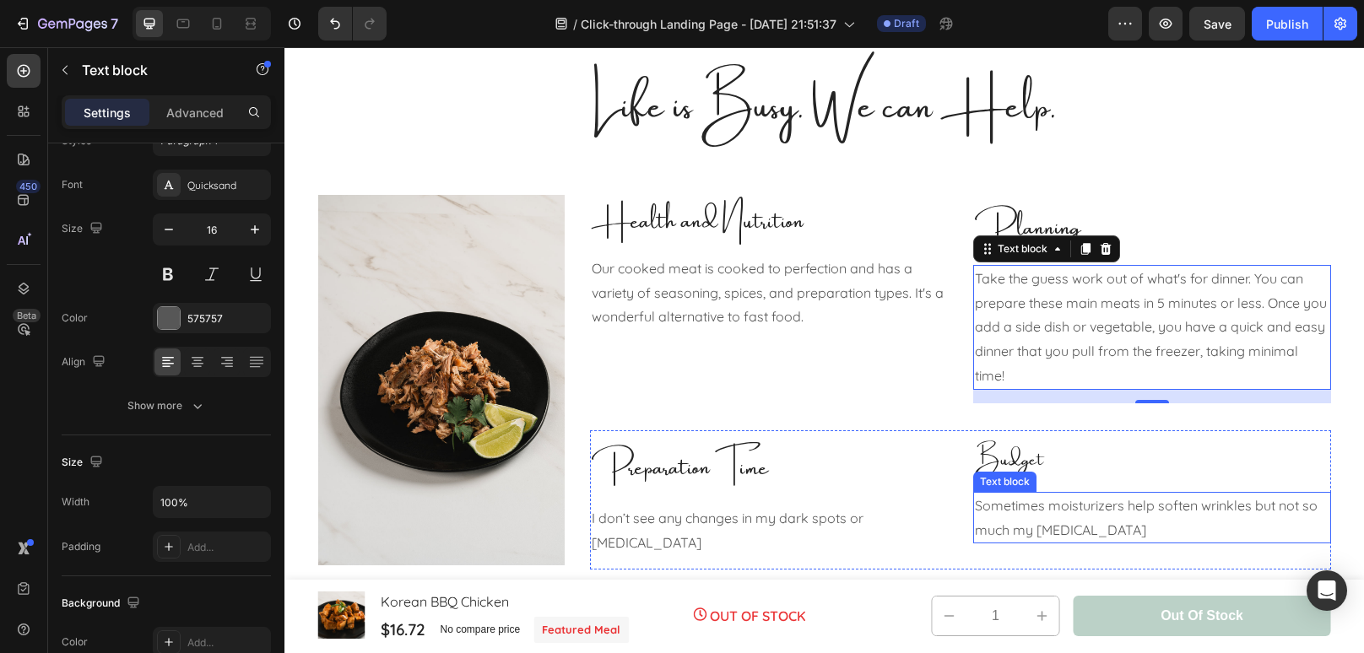
scroll to position [892, 0]
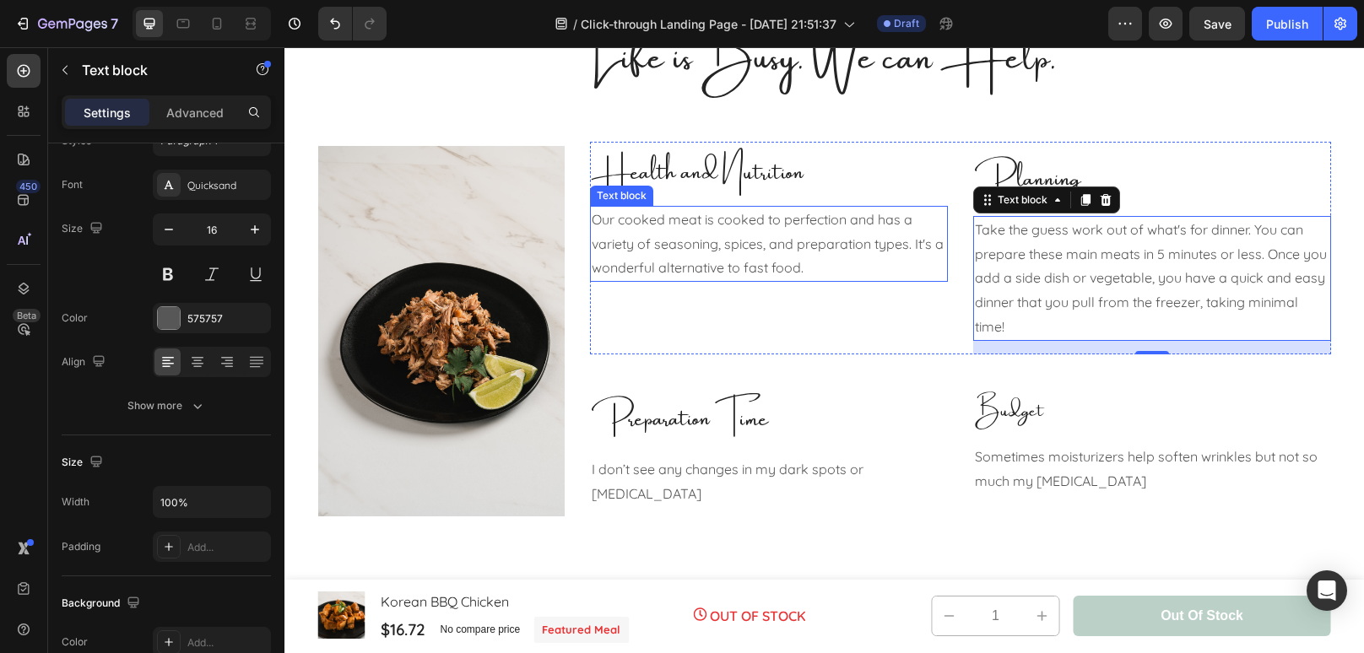
click at [849, 272] on p "Our cooked meat is cooked to perfection and has a variety of seasoning, spices,…" at bounding box center [769, 244] width 354 height 73
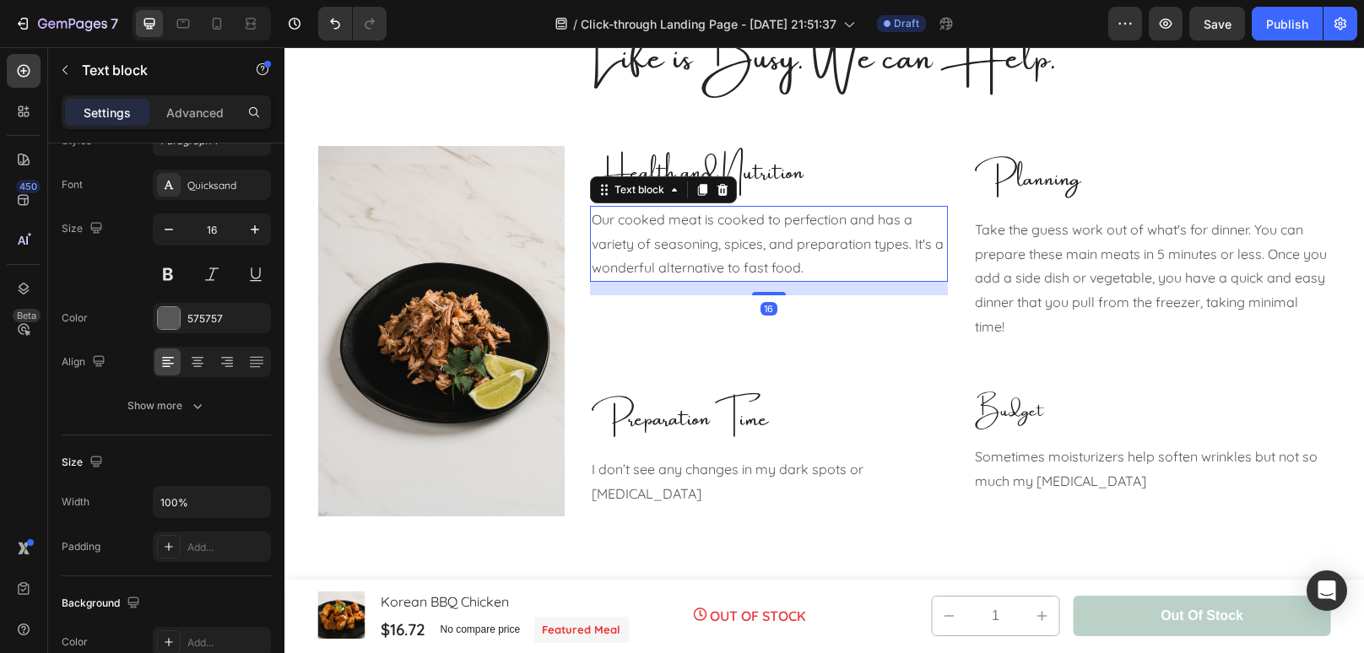
click at [835, 268] on p "Our cooked meat is cooked to perfection and has a variety of seasoning, spices,…" at bounding box center [769, 244] width 354 height 73
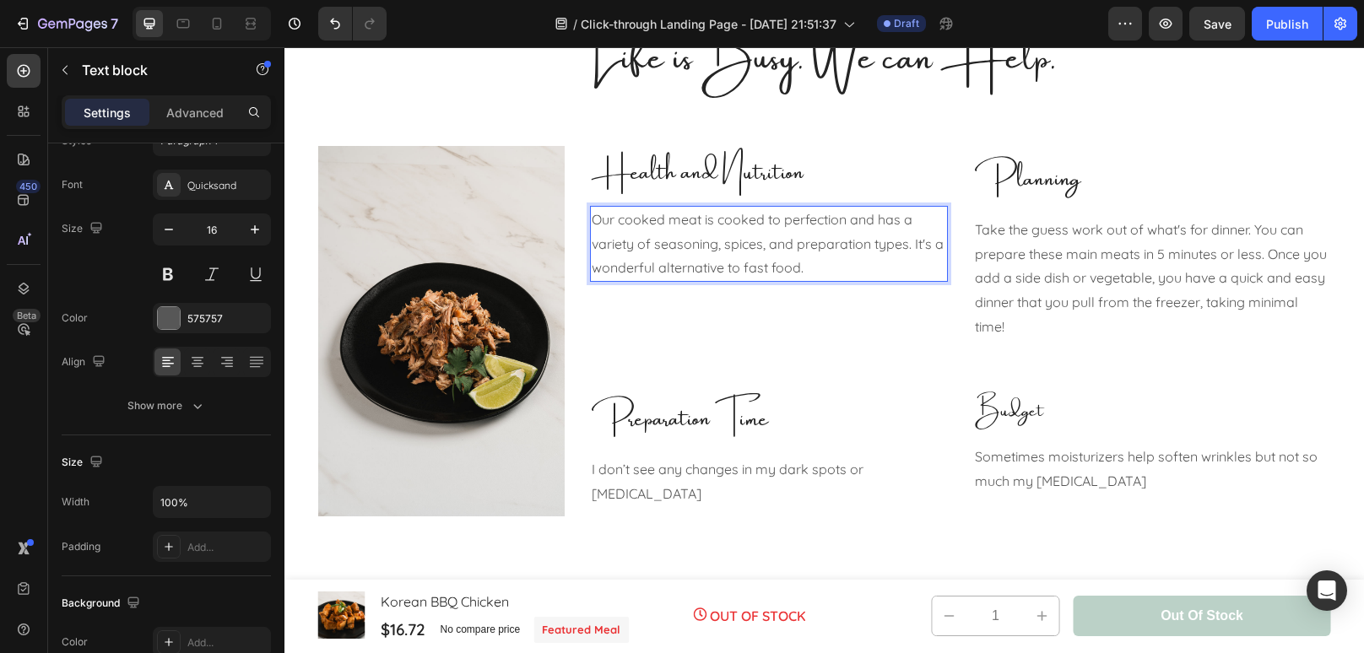
click at [914, 242] on p "Our cooked meat is cooked to perfection and has a variety of seasoning, spices,…" at bounding box center [769, 244] width 354 height 73
click at [757, 298] on p "Our cooked meat is cooked to perfection and has a variety of seasoning, spices,…" at bounding box center [769, 256] width 354 height 97
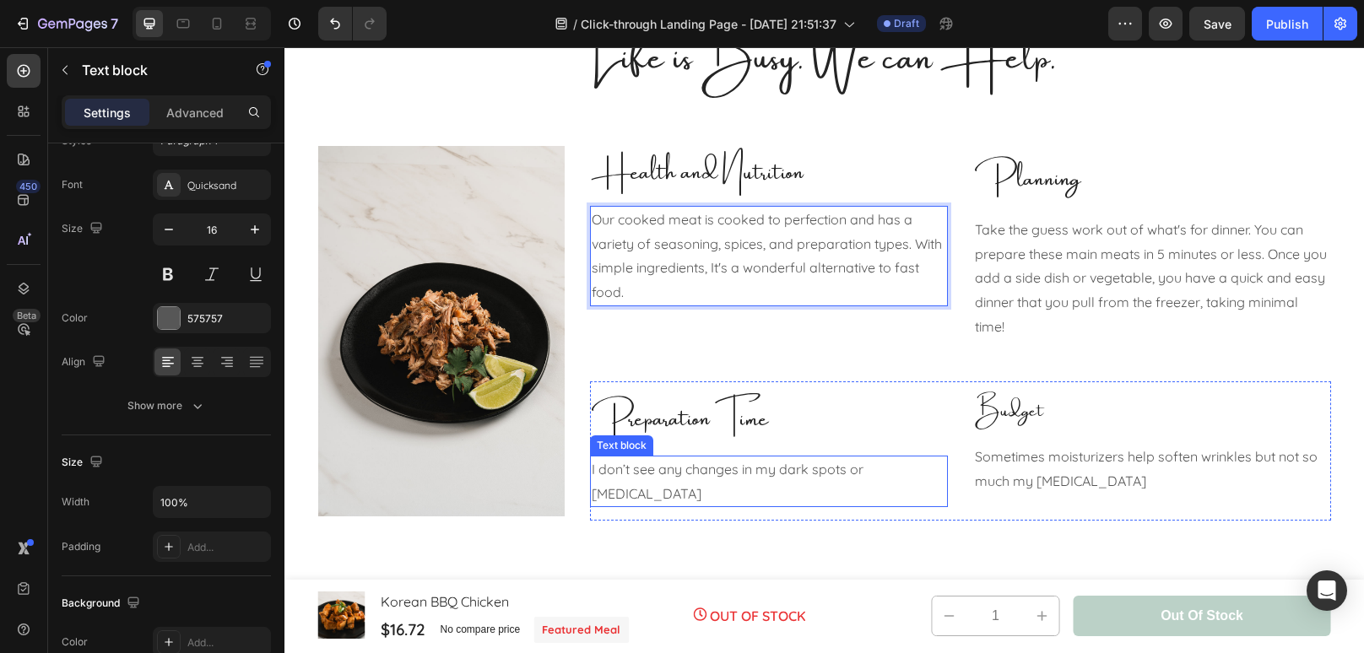
click at [665, 493] on p "I don’t see any changes in my dark spots or hyperpigmentation" at bounding box center [769, 481] width 354 height 49
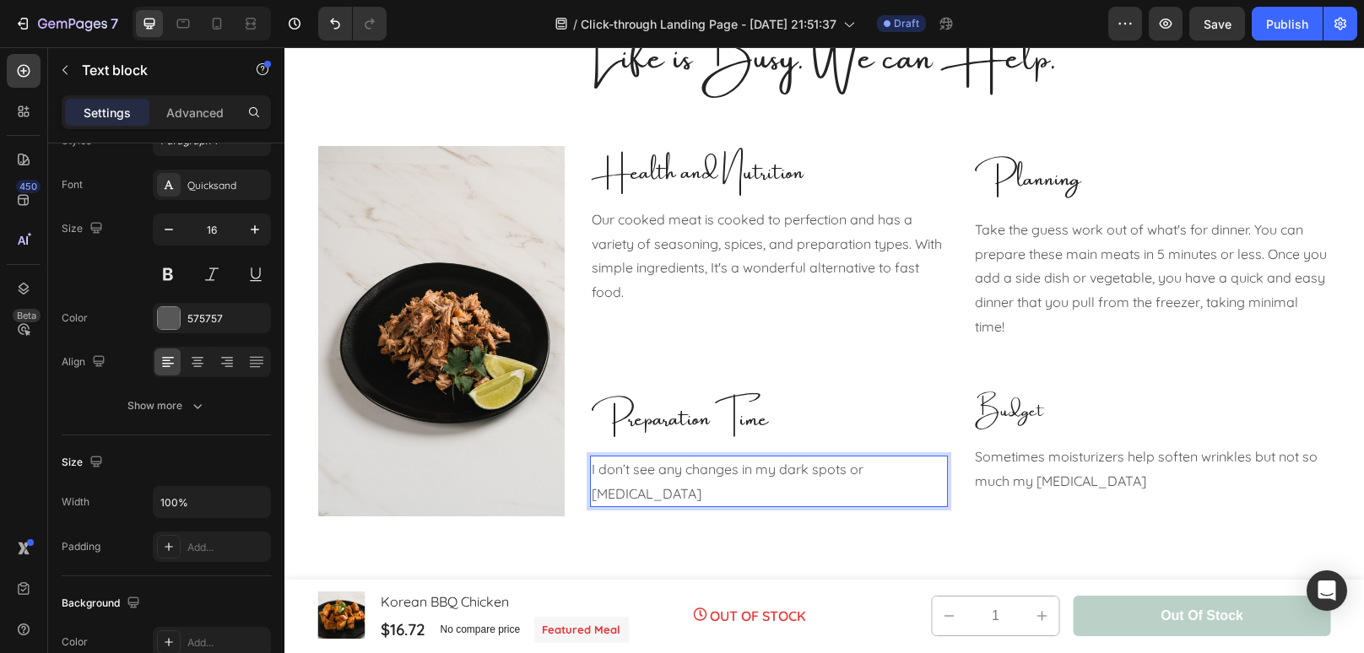
click at [727, 501] on p "I don’t see any changes in my dark spots or hyperpigmentation" at bounding box center [769, 481] width 354 height 49
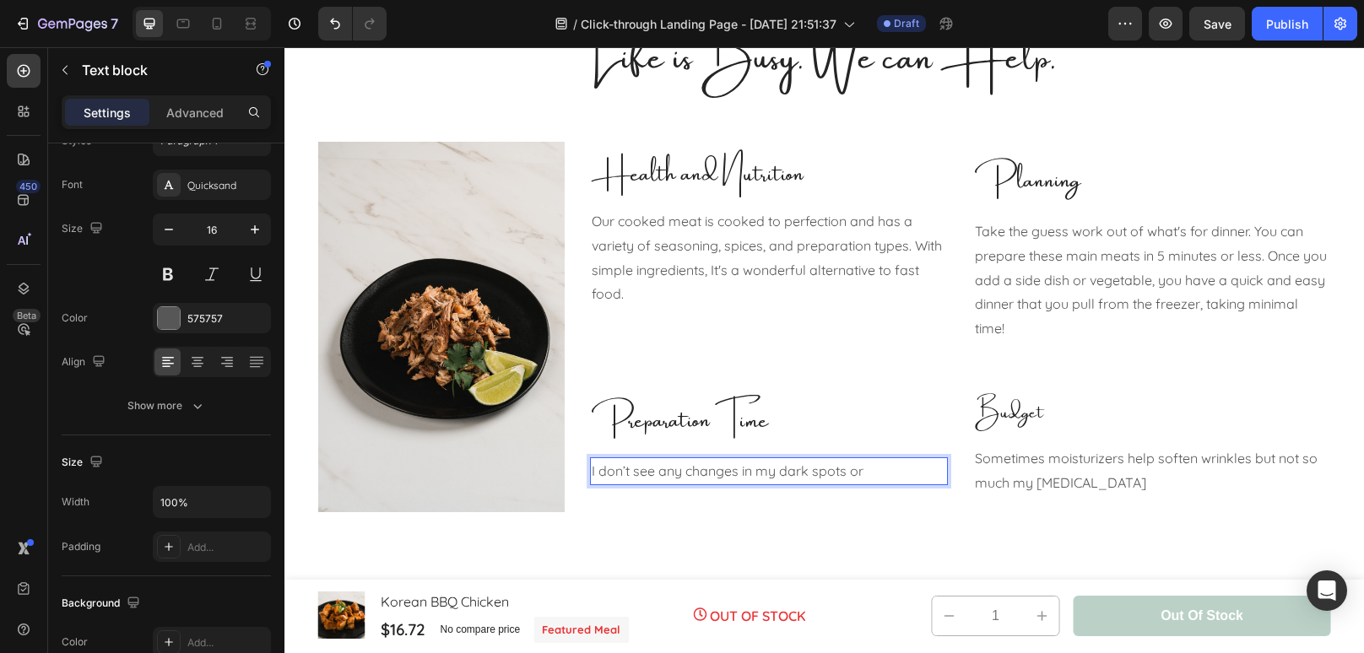
scroll to position [894, 0]
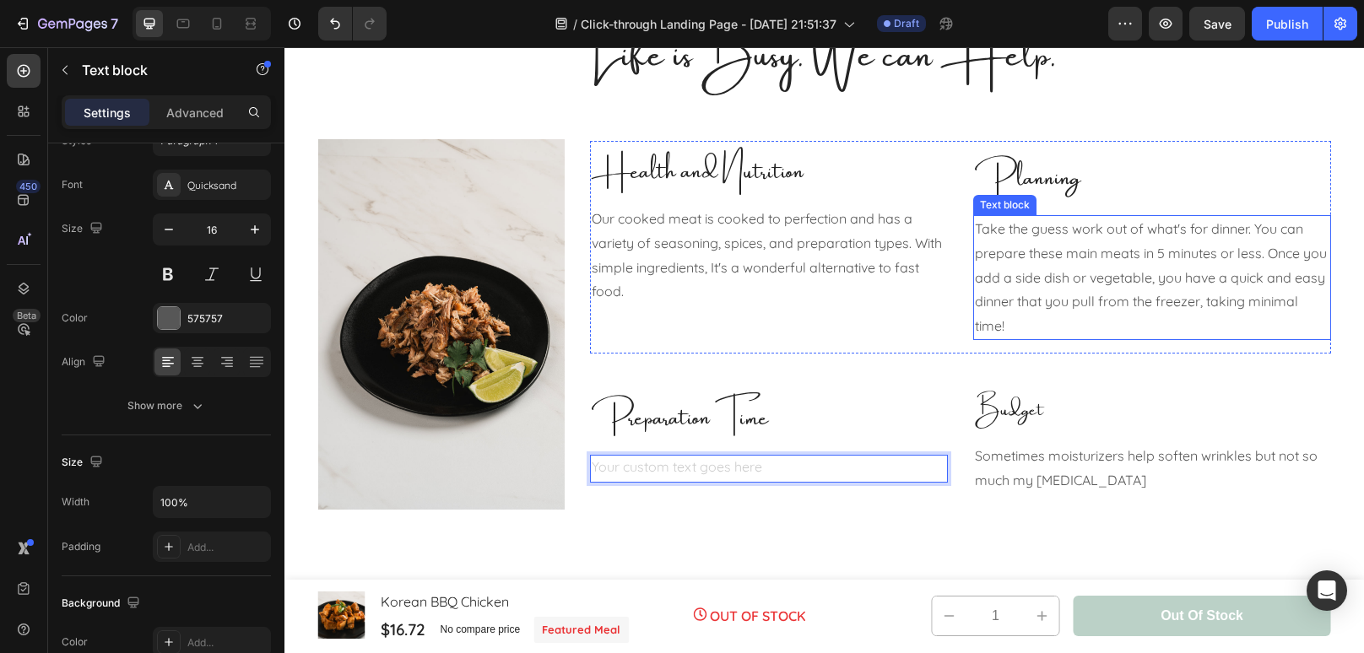
click at [977, 229] on p "Take the guess work out of what's for dinner. You can prepare these main meats …" at bounding box center [1152, 278] width 354 height 122
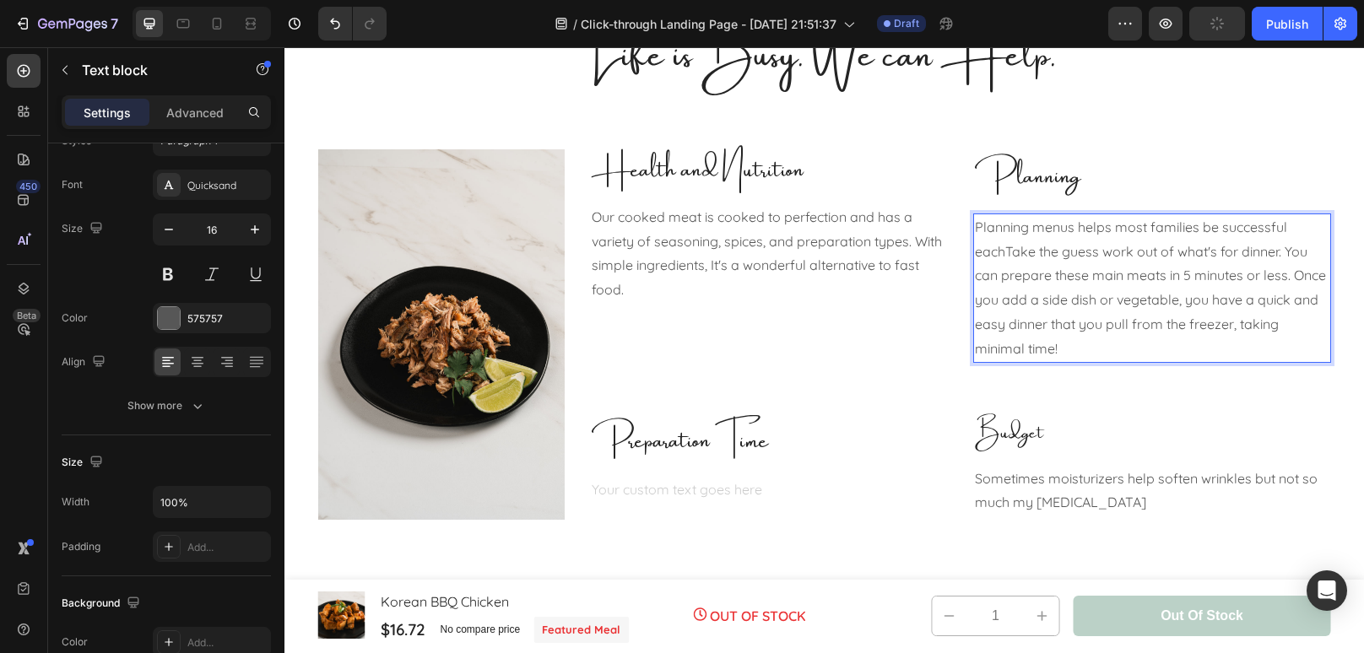
scroll to position [892, 0]
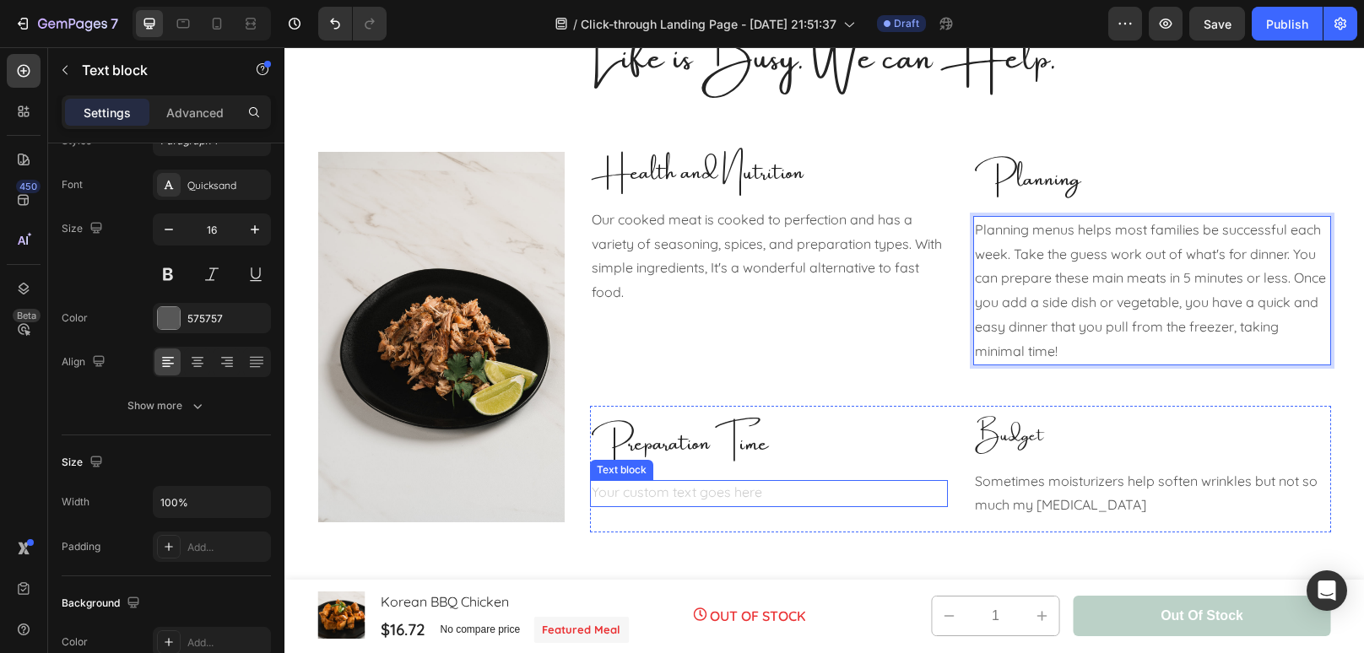
click at [736, 496] on div "Rich Text Editor. Editing area: main" at bounding box center [769, 494] width 358 height 28
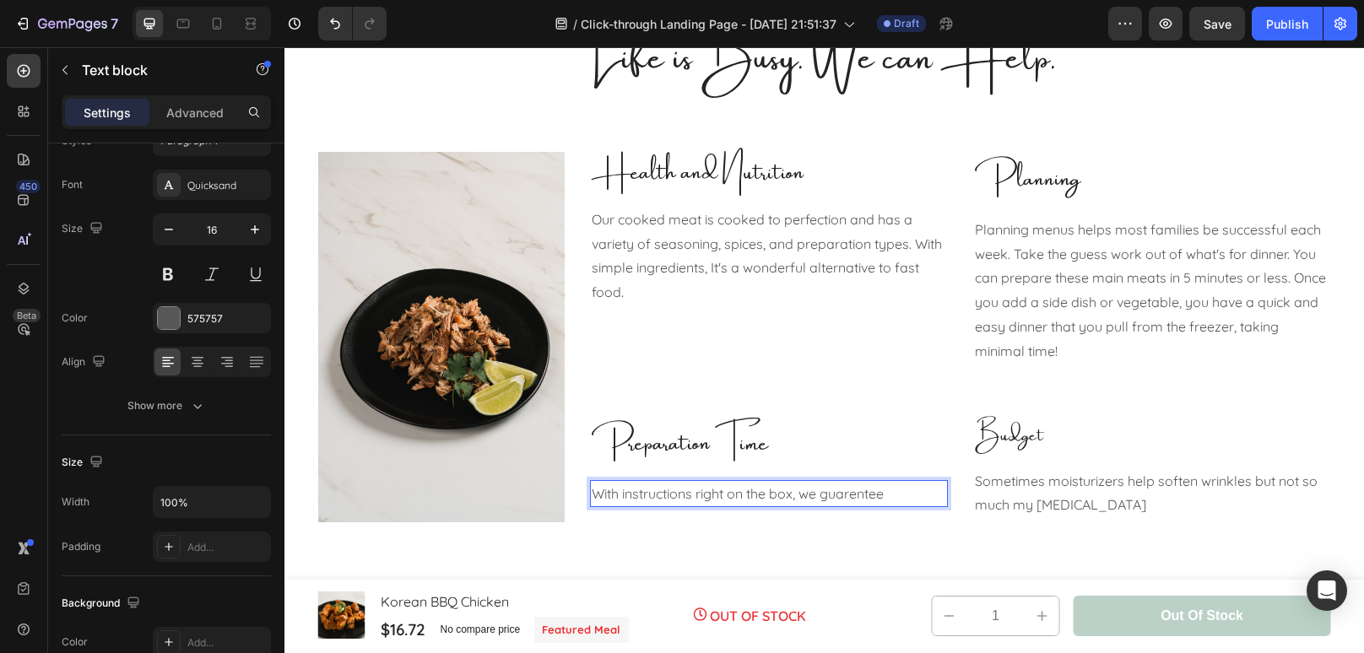
click at [802, 492] on p "With instructions right on the box, we guarentee" at bounding box center [769, 494] width 354 height 24
click at [854, 494] on p "With instructions right on the box, we guarentee" at bounding box center [769, 494] width 354 height 24
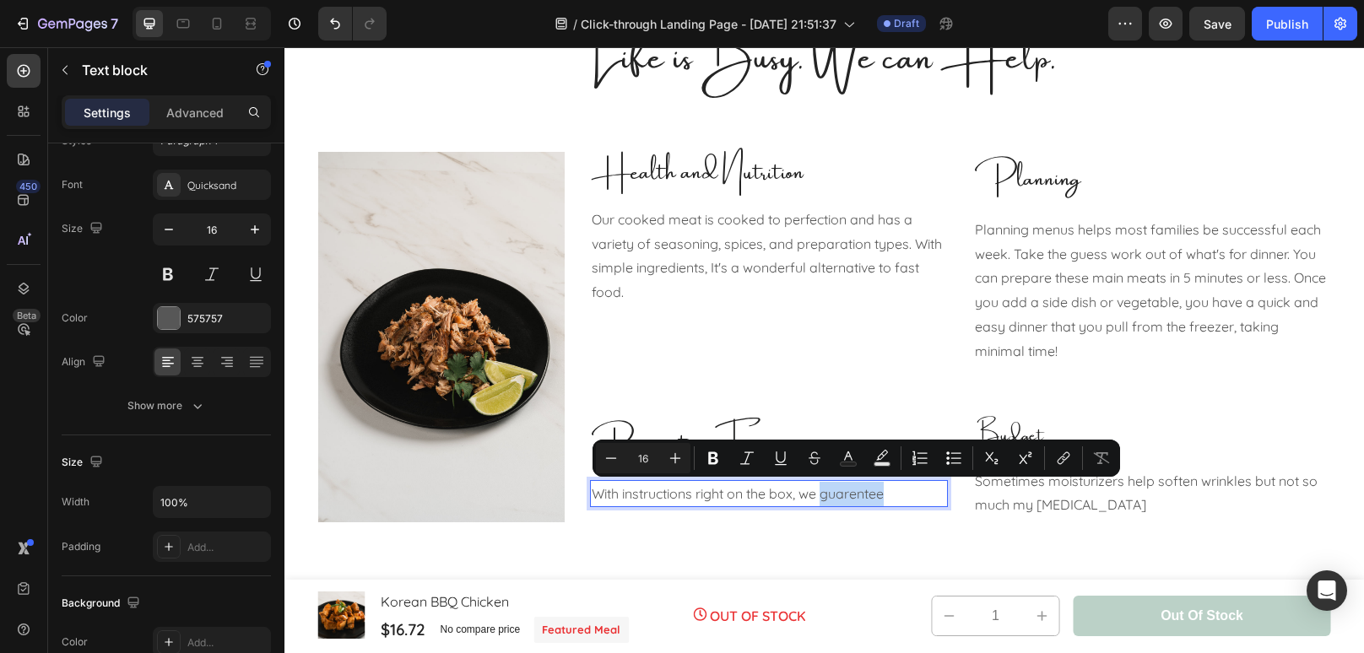
click at [854, 494] on div "With instructions right on the box, we guarentee" at bounding box center [769, 494] width 358 height 28
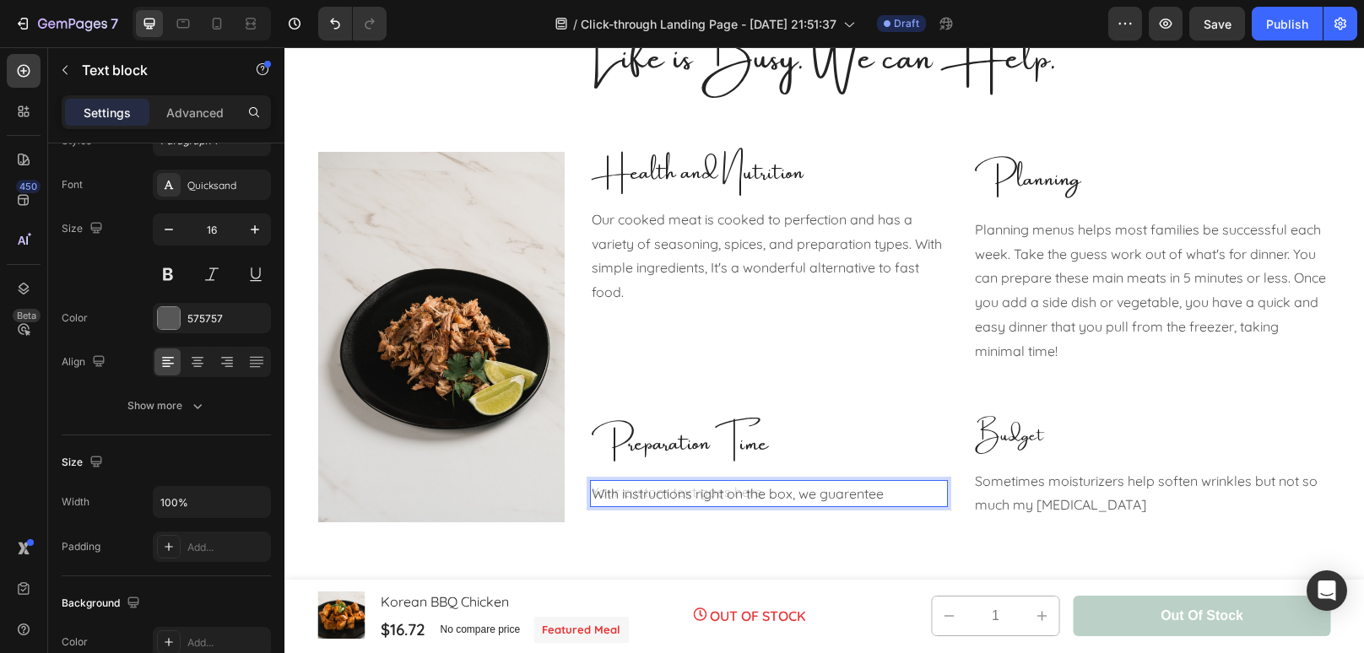
click at [854, 494] on div "With instructions right on the box, we guarentee" at bounding box center [769, 494] width 358 height 28
click at [840, 495] on div "With instructions right on the box, we guarentee" at bounding box center [769, 494] width 358 height 28
click at [847, 498] on div "With instructions right on the box, we guarentee" at bounding box center [769, 494] width 358 height 28
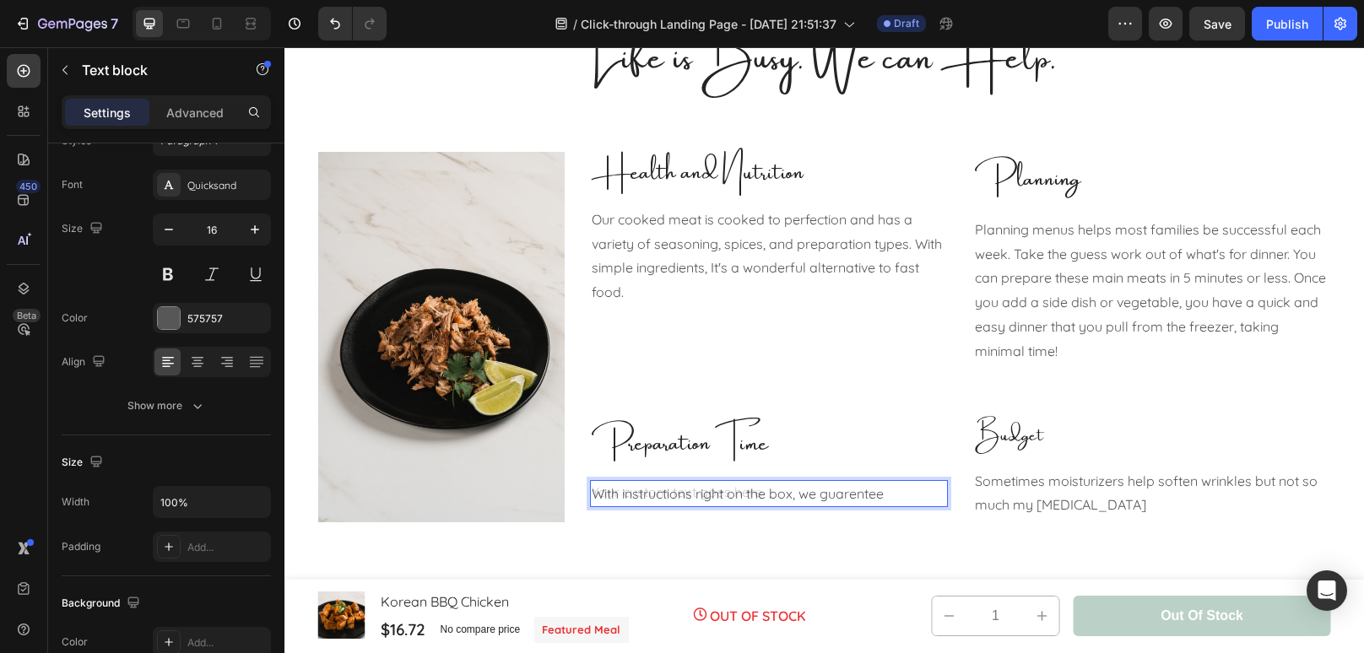
click at [847, 498] on div "With instructions right on the box, we guarentee" at bounding box center [769, 494] width 358 height 28
click at [801, 496] on p "With instructions right on the box, we guarantee" at bounding box center [769, 494] width 354 height 24
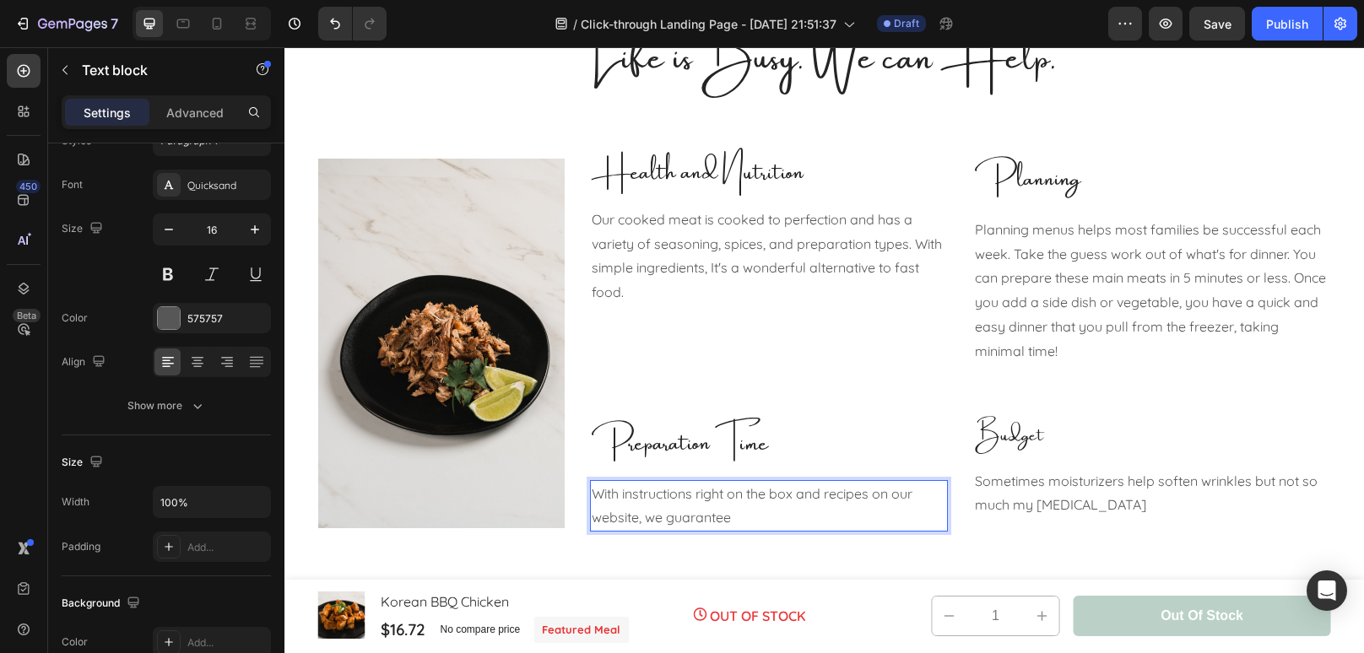
click at [837, 511] on p "With instructions right on the box and recipes on our website, we guarantee" at bounding box center [769, 506] width 354 height 49
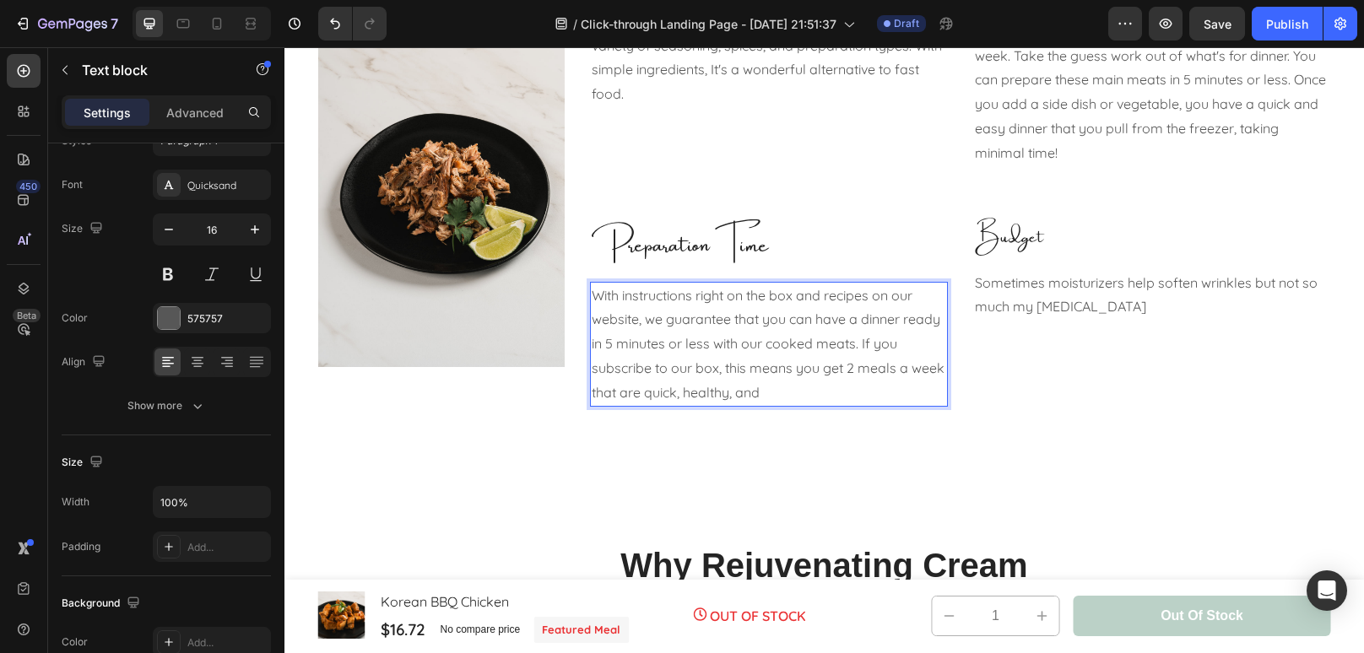
scroll to position [1094, 0]
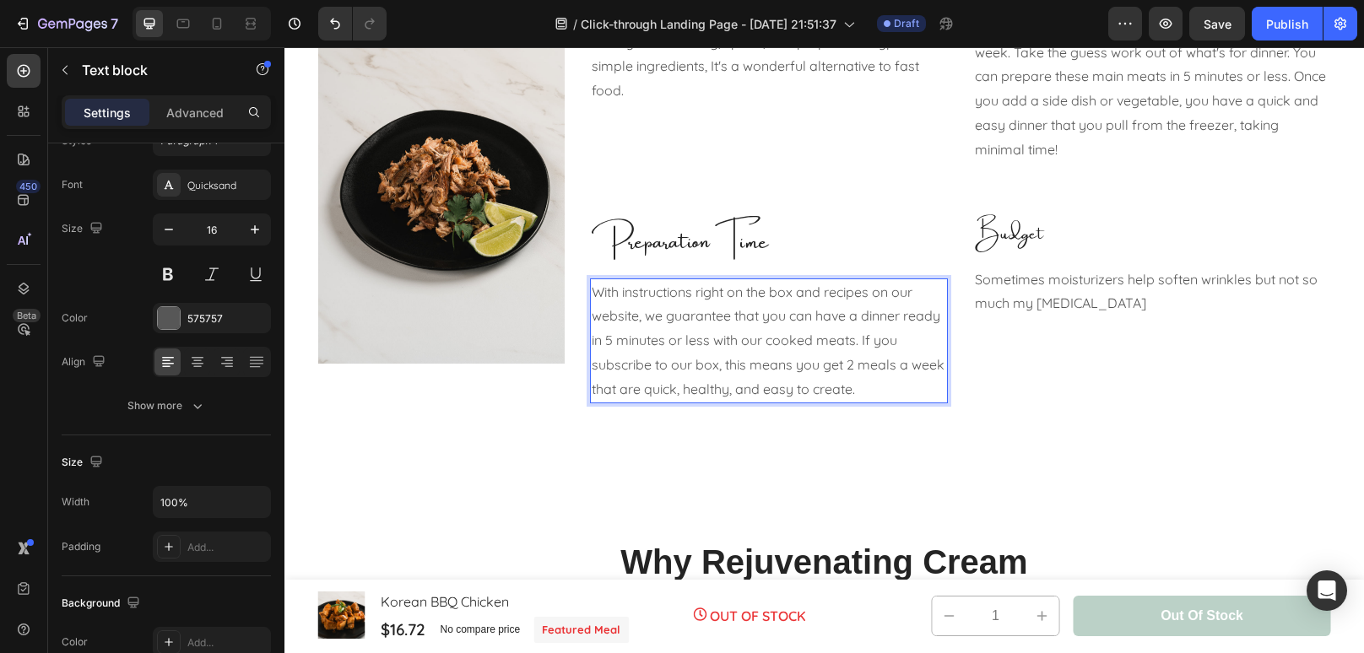
click at [740, 397] on p "With instructions right on the box and recipes on our website, we guarantee tha…" at bounding box center [769, 341] width 354 height 122
click at [905, 393] on p "With instructions right on the box and recipes on our website, we guarantee tha…" at bounding box center [769, 341] width 354 height 122
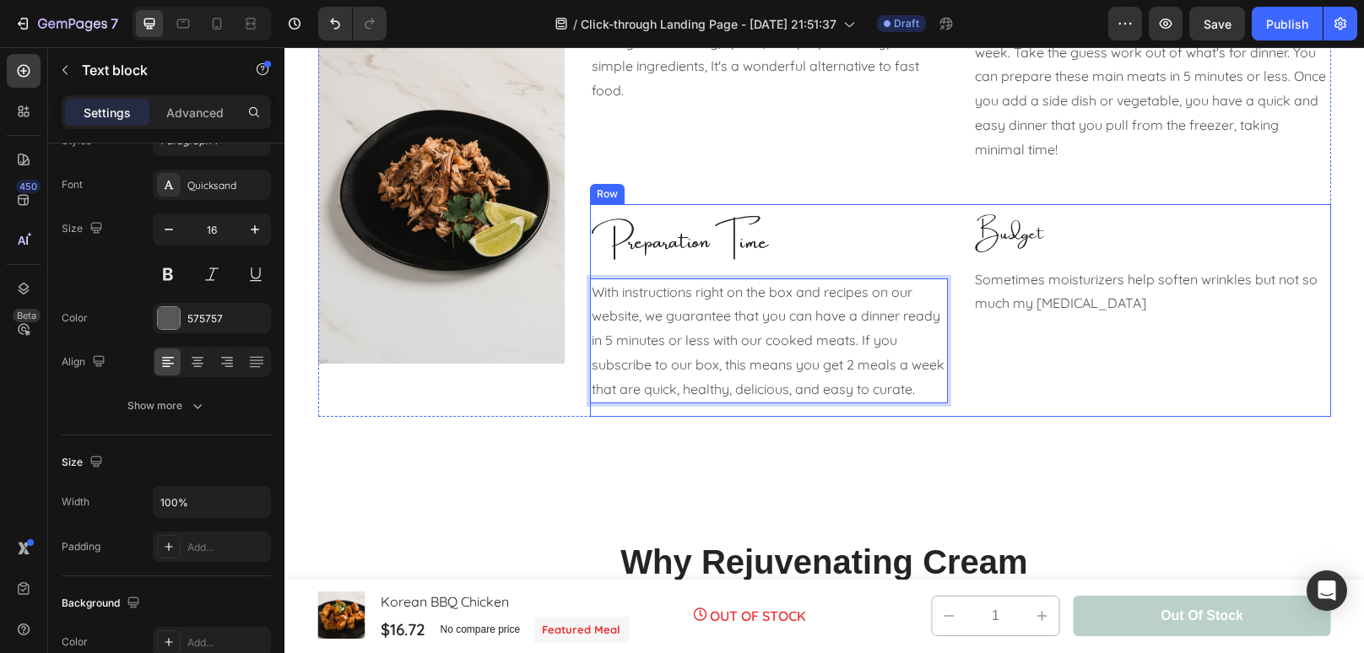
click at [950, 389] on div "Preparation Time Text block With instructions right on the box and recipes on o…" at bounding box center [960, 310] width 741 height 213
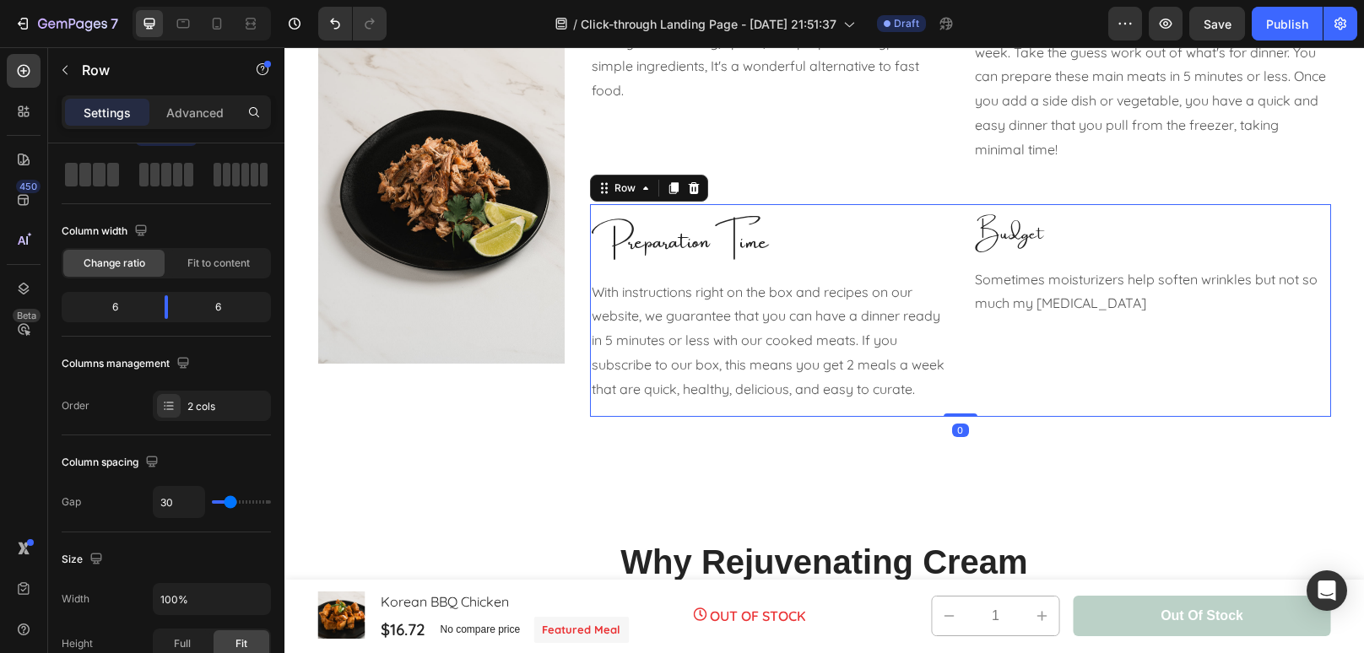
scroll to position [0, 0]
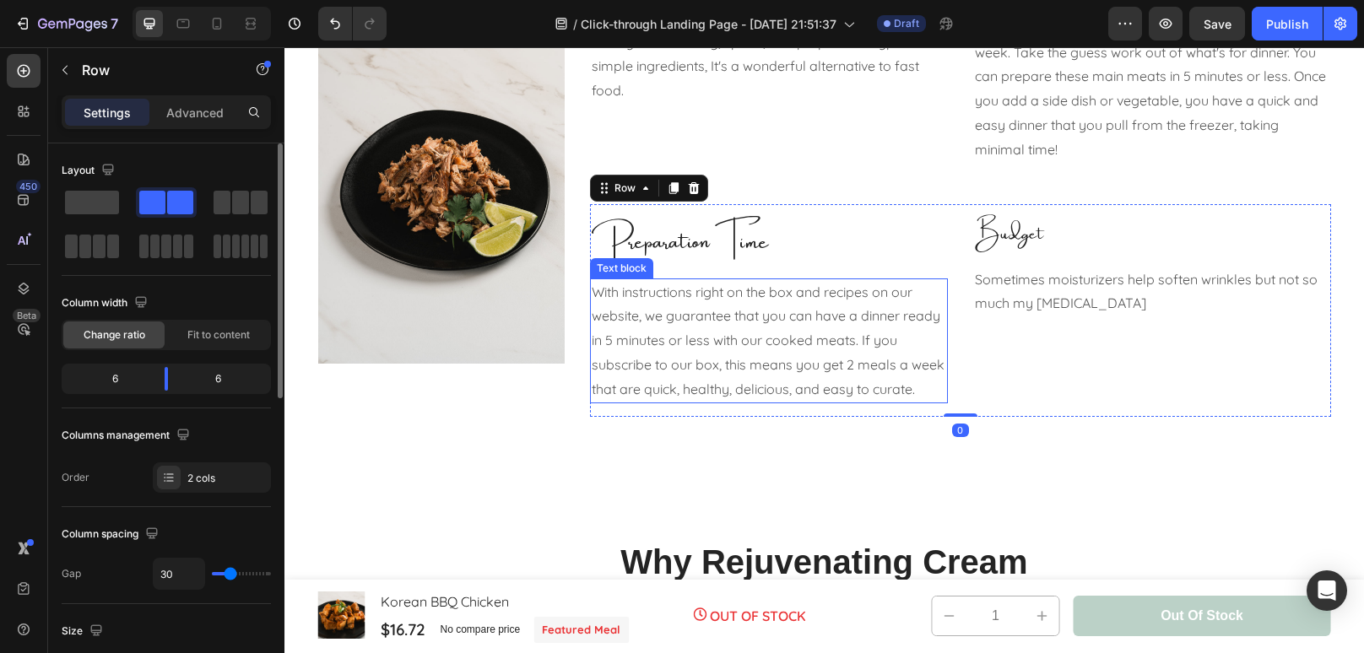
click at [926, 392] on p "With instructions right on the box and recipes on our website, we guarantee tha…" at bounding box center [769, 341] width 354 height 122
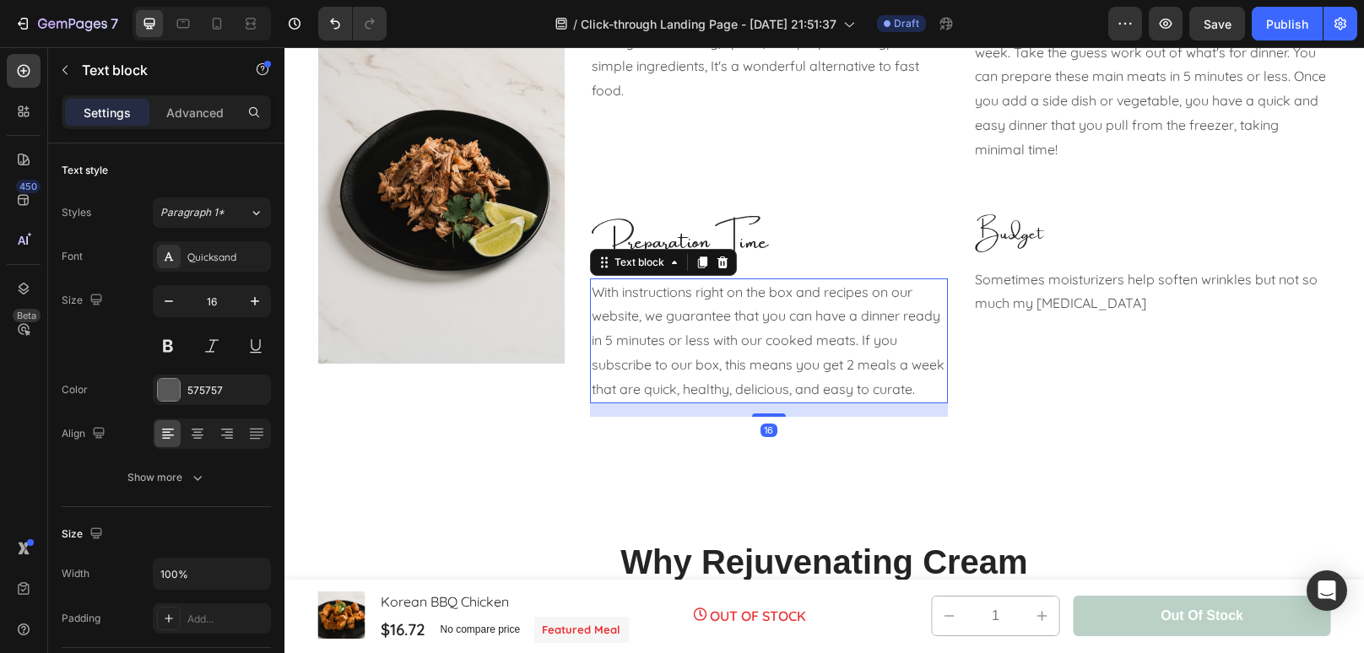
click at [926, 392] on p "With instructions right on the box and recipes on our website, we guarantee tha…" at bounding box center [769, 341] width 354 height 122
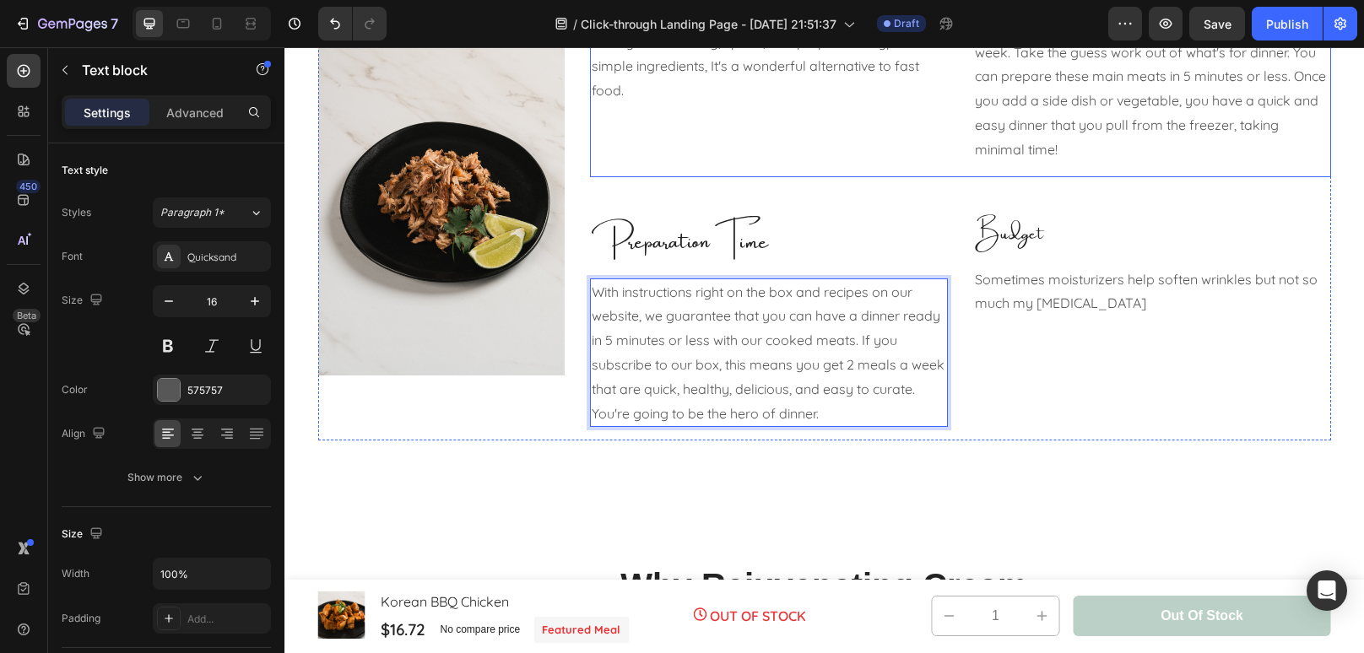
click at [826, 109] on div "Health and Nutrition Text block Our cooked meat is cooked to perfection and has…" at bounding box center [769, 58] width 358 height 237
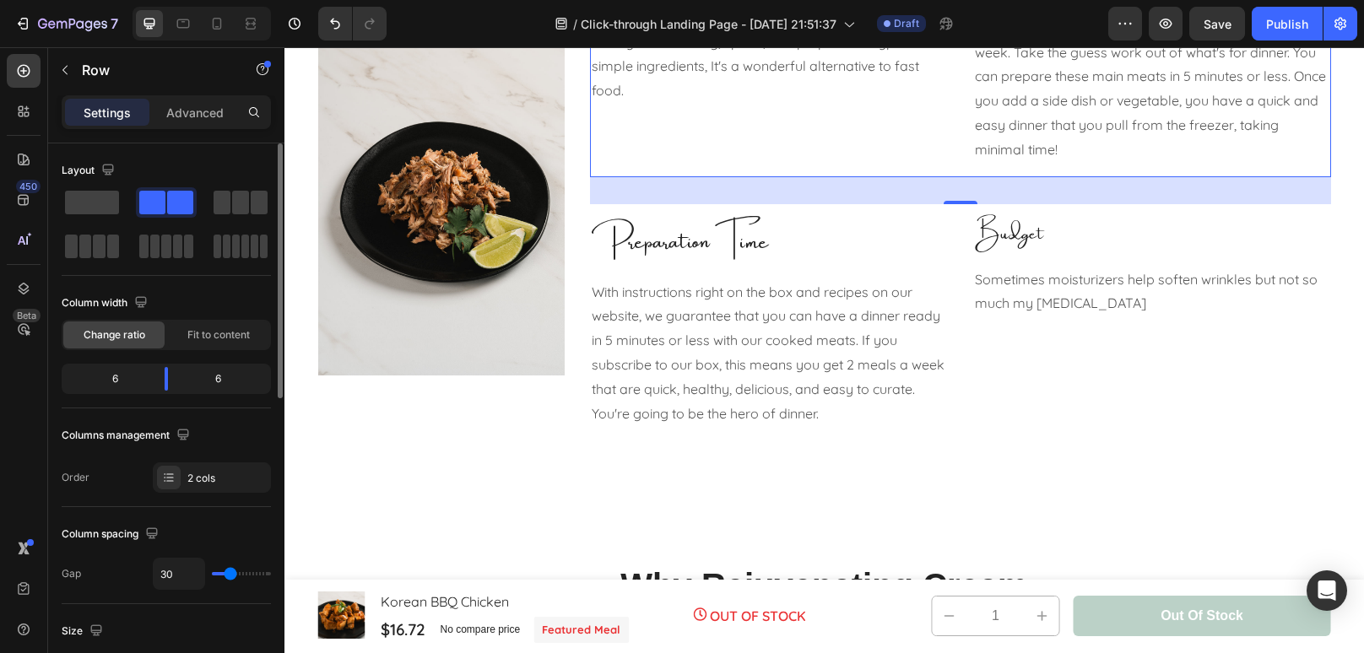
click at [233, 445] on div "Columns management" at bounding box center [166, 435] width 209 height 27
click at [204, 122] on div "Advanced" at bounding box center [195, 112] width 84 height 27
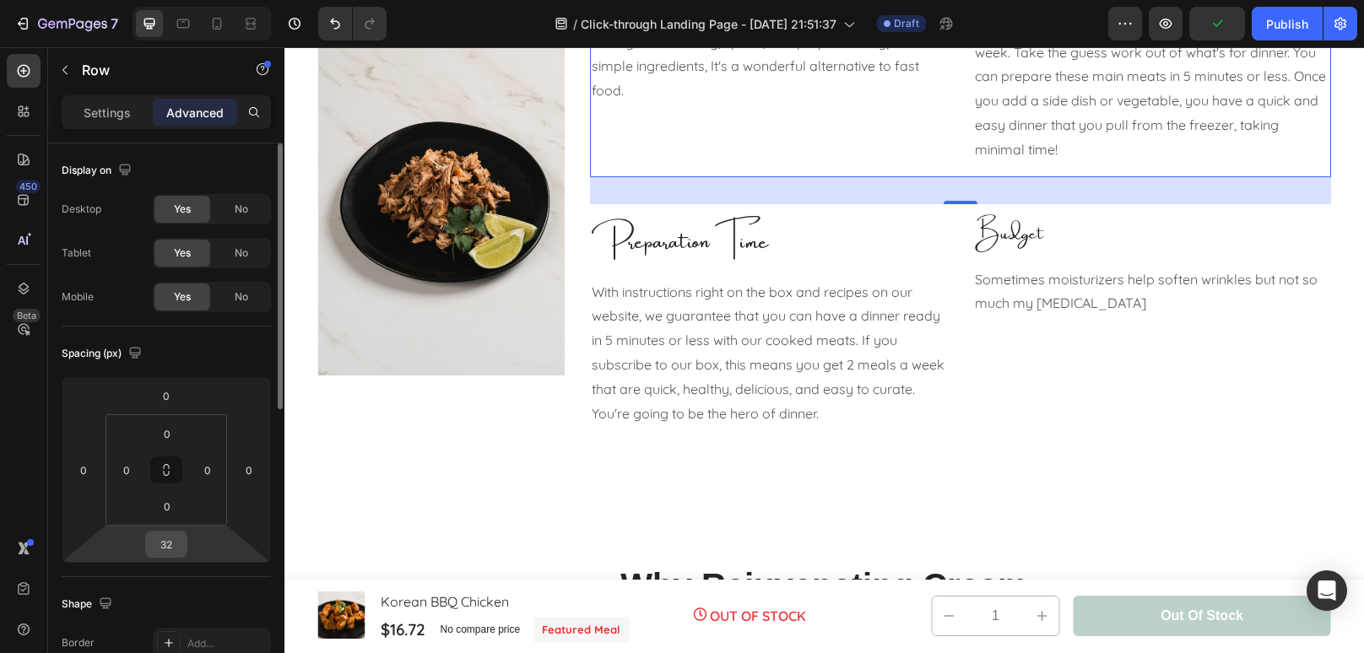
click at [169, 552] on input "32" at bounding box center [166, 544] width 34 height 25
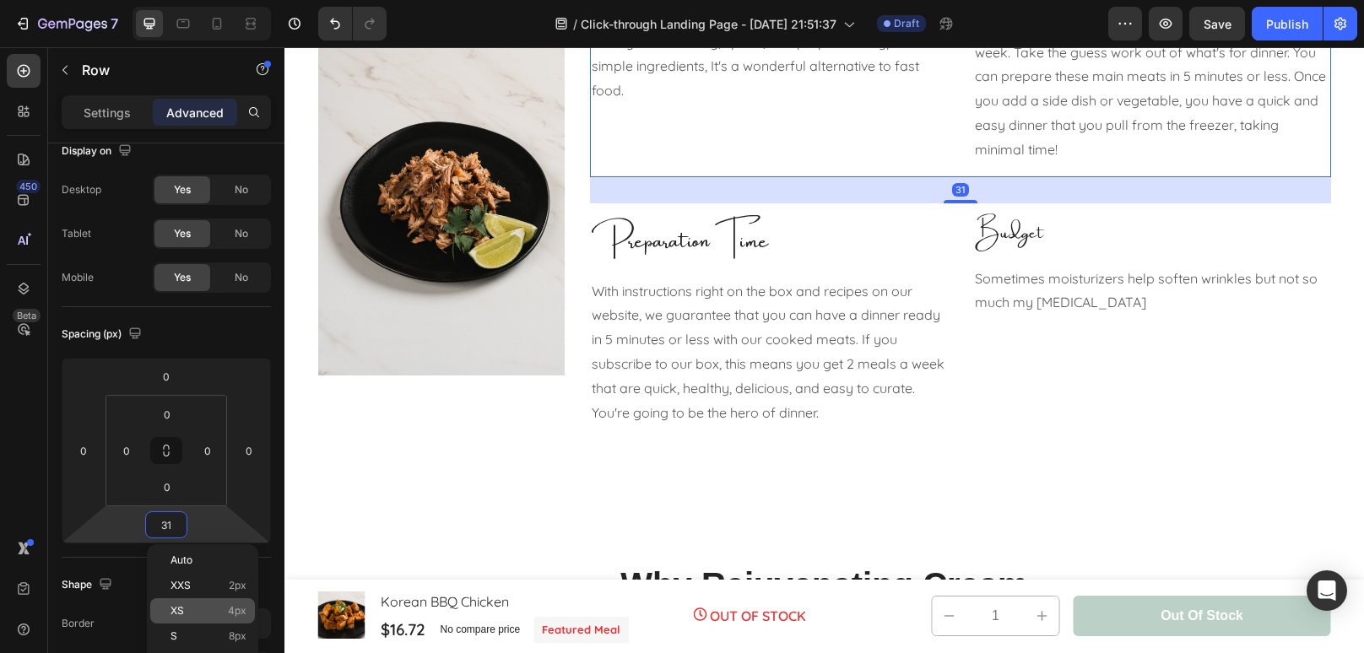
scroll to position [1093, 0]
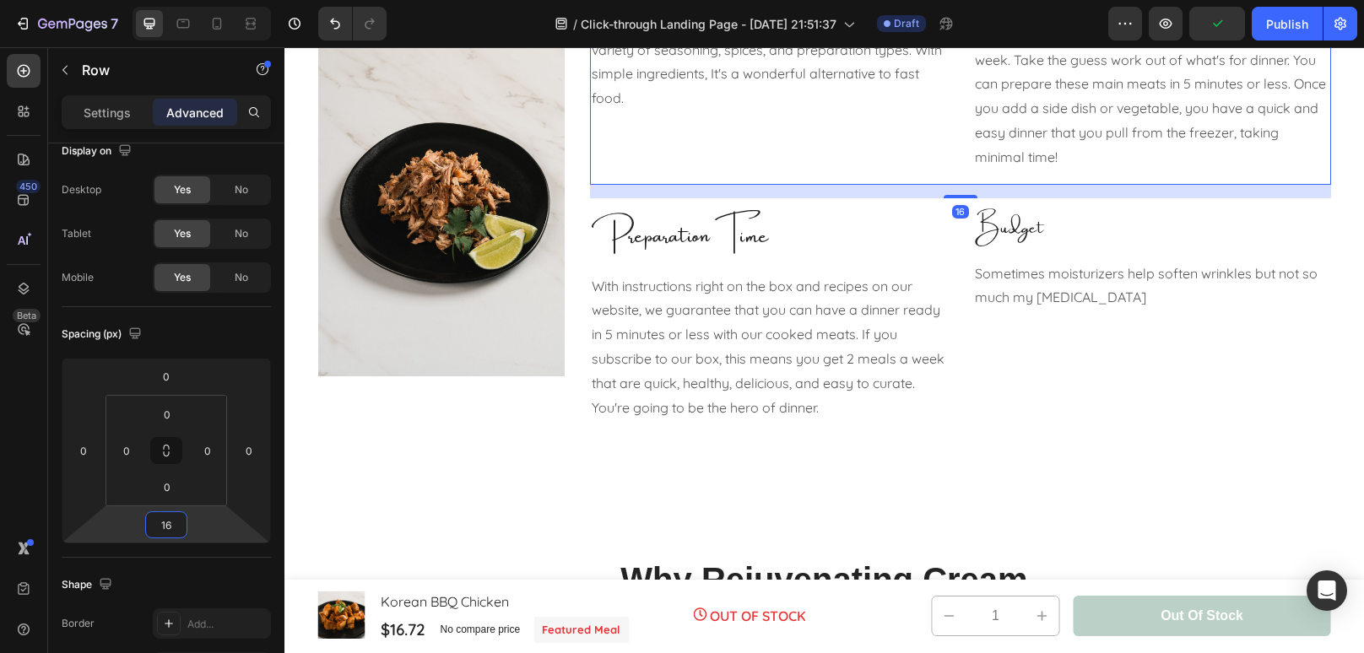
type input "15"
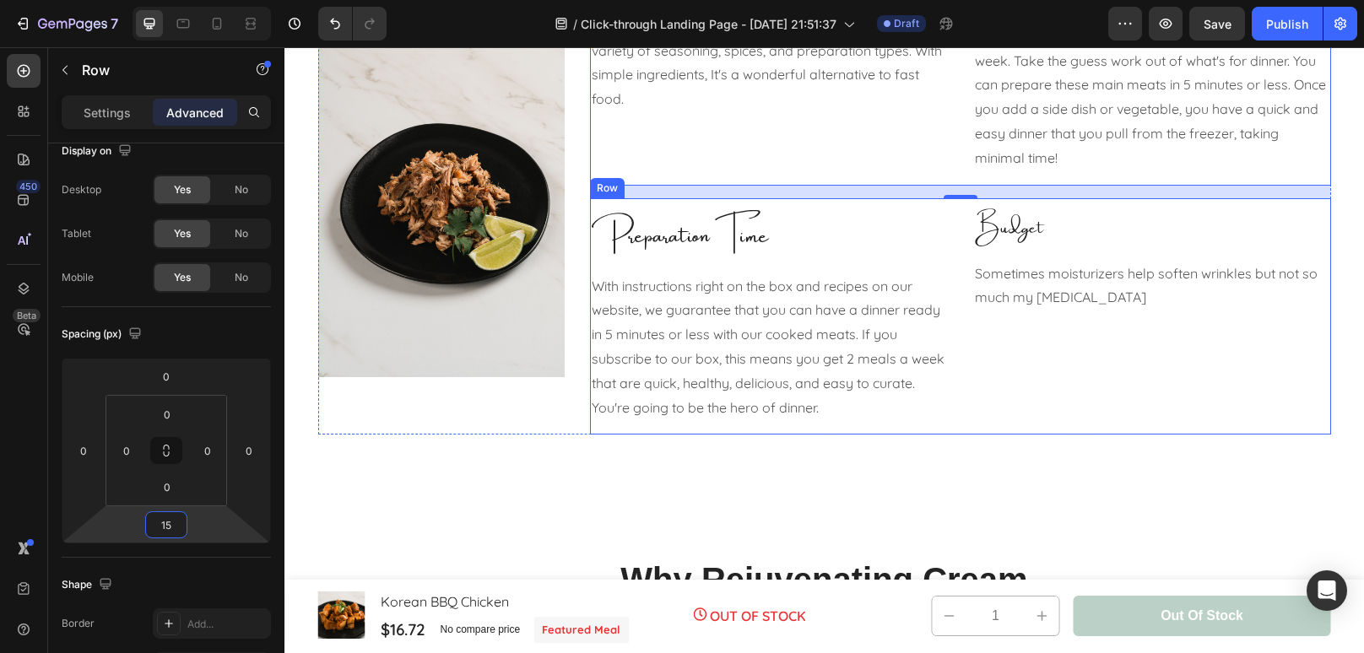
click at [1026, 396] on div "Budget Text block Sometimes moisturizers help soften wrinkles but not so much m…" at bounding box center [1152, 316] width 358 height 237
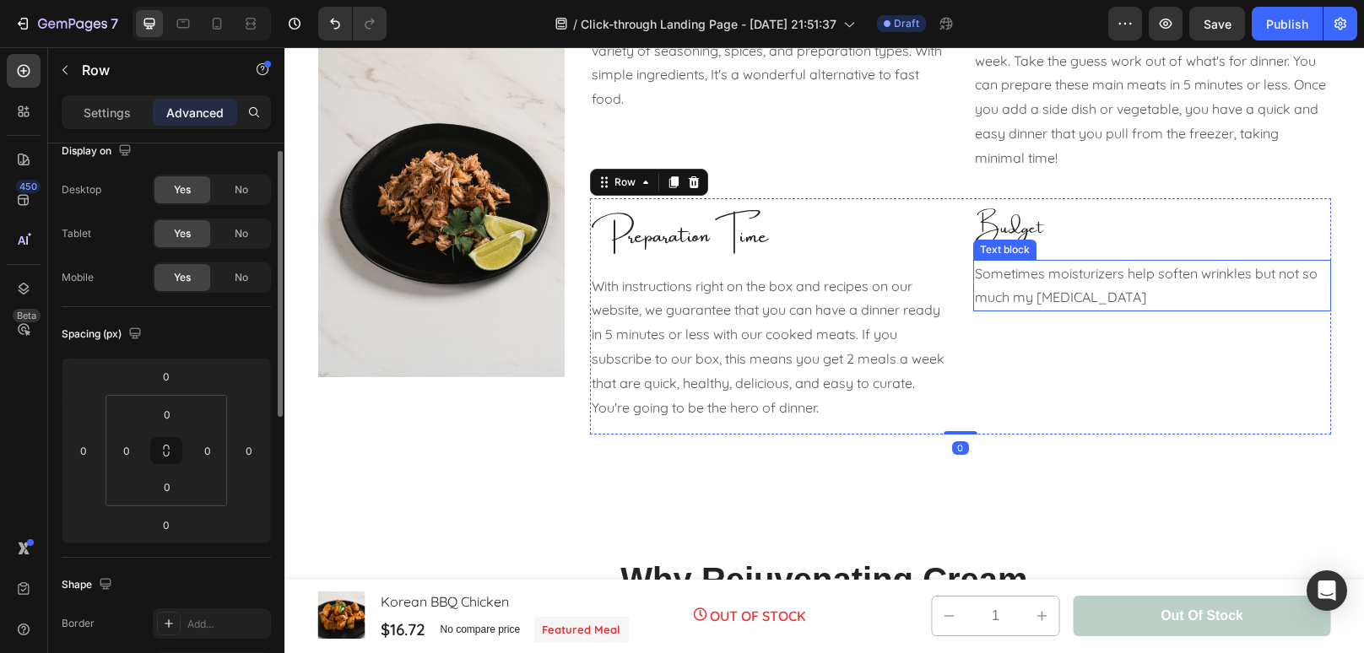
scroll to position [19, 0]
click at [1057, 303] on p "Sometimes moisturizers help soften wrinkles but not so much my dry skin" at bounding box center [1152, 286] width 354 height 49
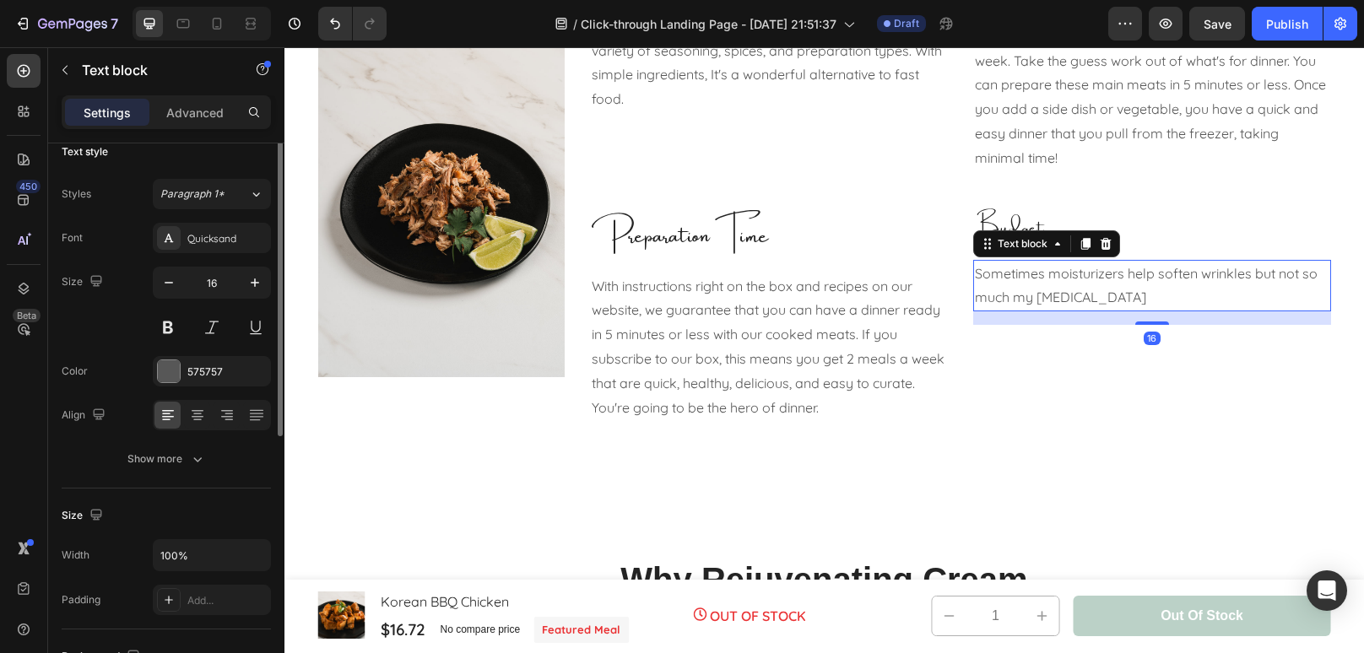
scroll to position [0, 0]
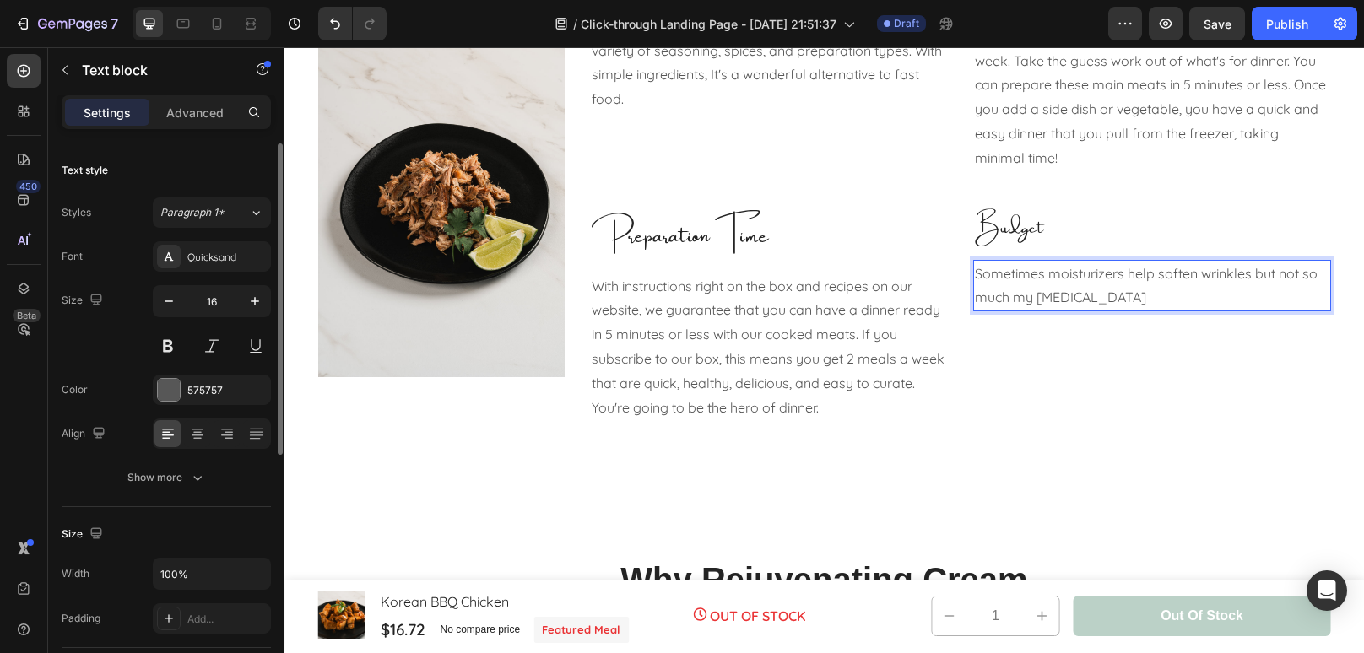
click at [1146, 294] on p "Sometimes moisturizers help soften wrinkles but not so much my dry skin" at bounding box center [1152, 286] width 354 height 49
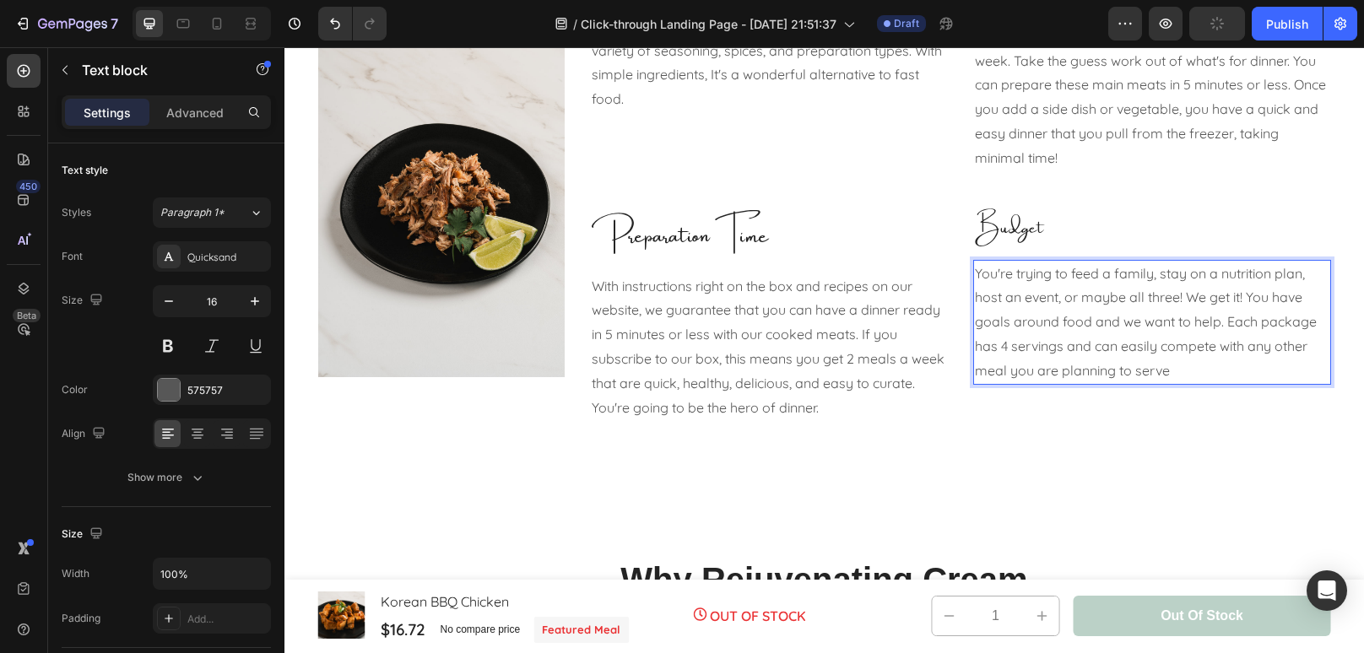
click at [1222, 348] on p "You're trying to feed a family, stay on a nutrition plan, host an event, or may…" at bounding box center [1152, 323] width 354 height 122
click at [1180, 302] on p "You're trying to feed a family, stay on a nutrition plan, host an event, or may…" at bounding box center [1152, 323] width 354 height 122
click at [992, 367] on p "You're trying to feed a family, stay on a nutrition plan, host an event, or may…" at bounding box center [1152, 323] width 354 height 122
click at [1293, 370] on p "You're trying to feed a family, stay on a nutrition plan, host an event, or may…" at bounding box center [1152, 323] width 354 height 122
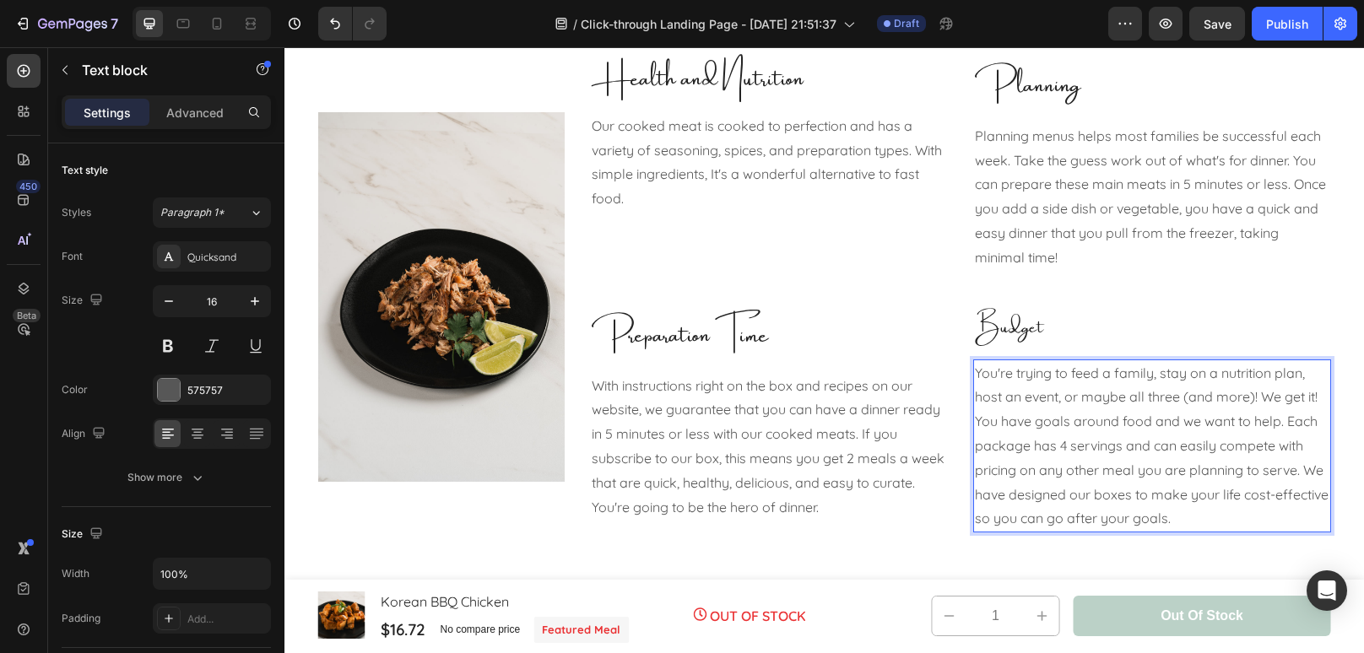
scroll to position [942, 0]
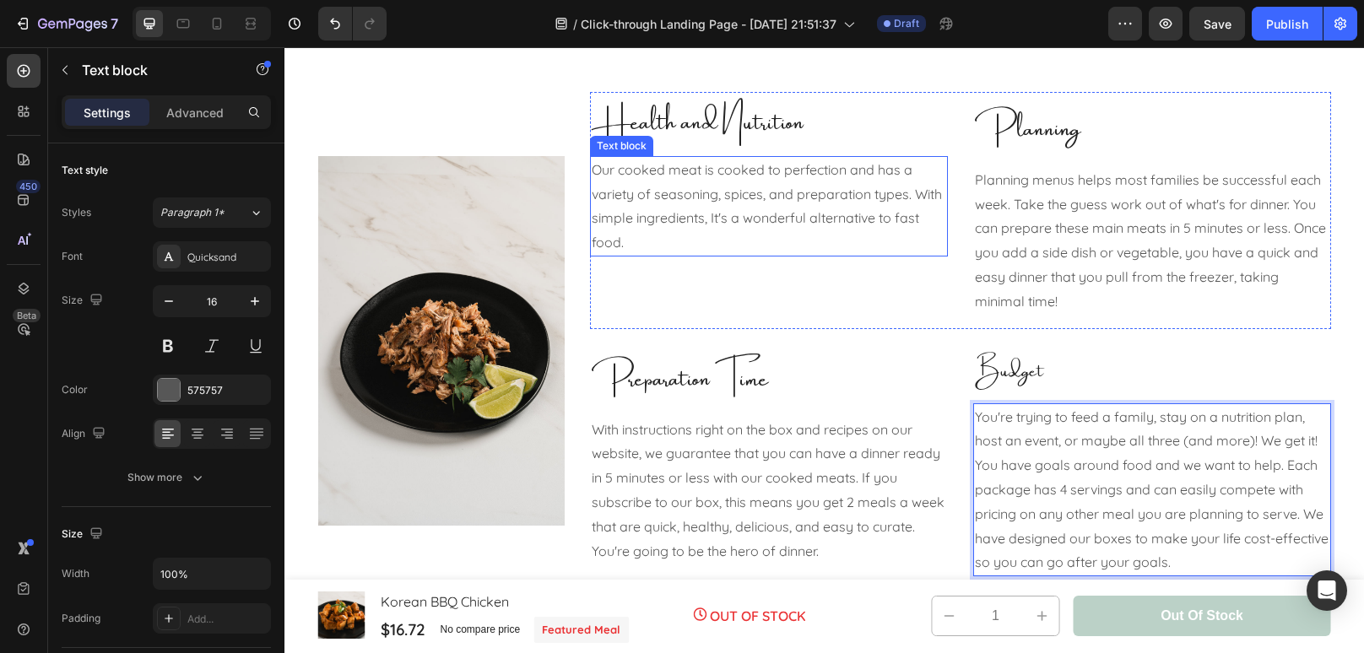
click at [651, 251] on p "Our cooked meat is cooked to perfection and has a variety of seasoning, spices,…" at bounding box center [769, 206] width 354 height 97
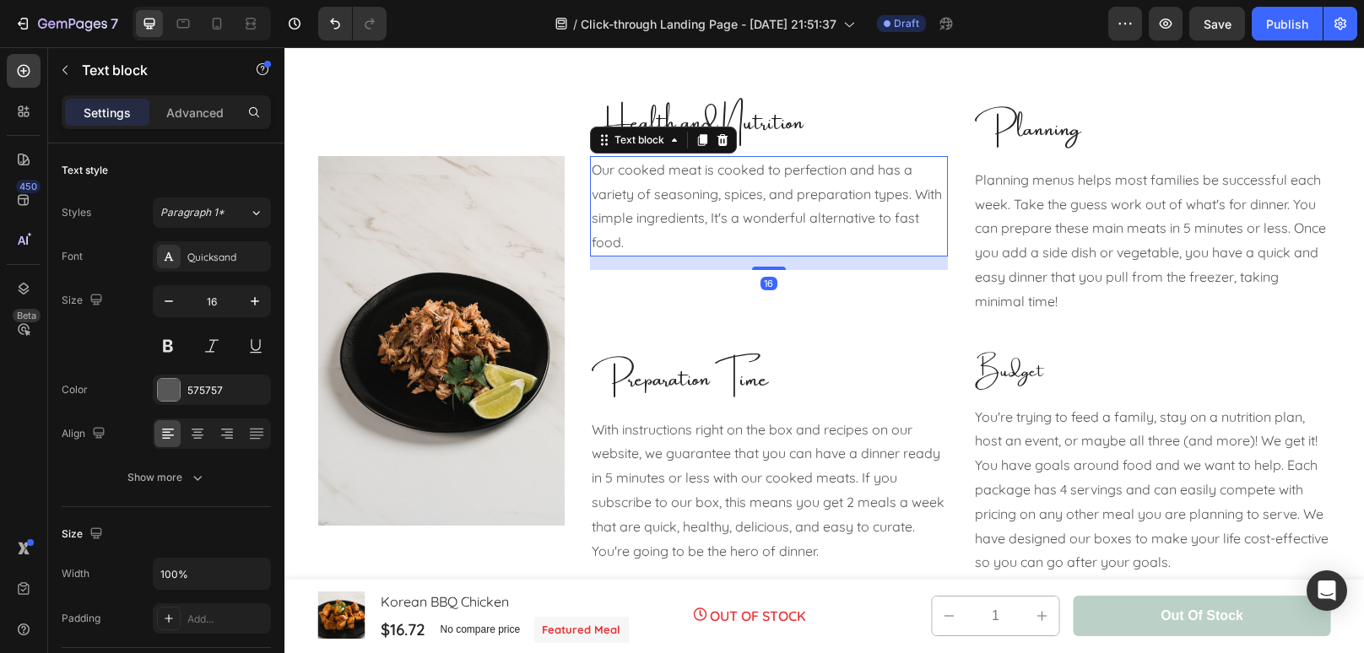
click at [651, 250] on p "Our cooked meat is cooked to perfection and has a variety of seasoning, spices,…" at bounding box center [769, 206] width 354 height 97
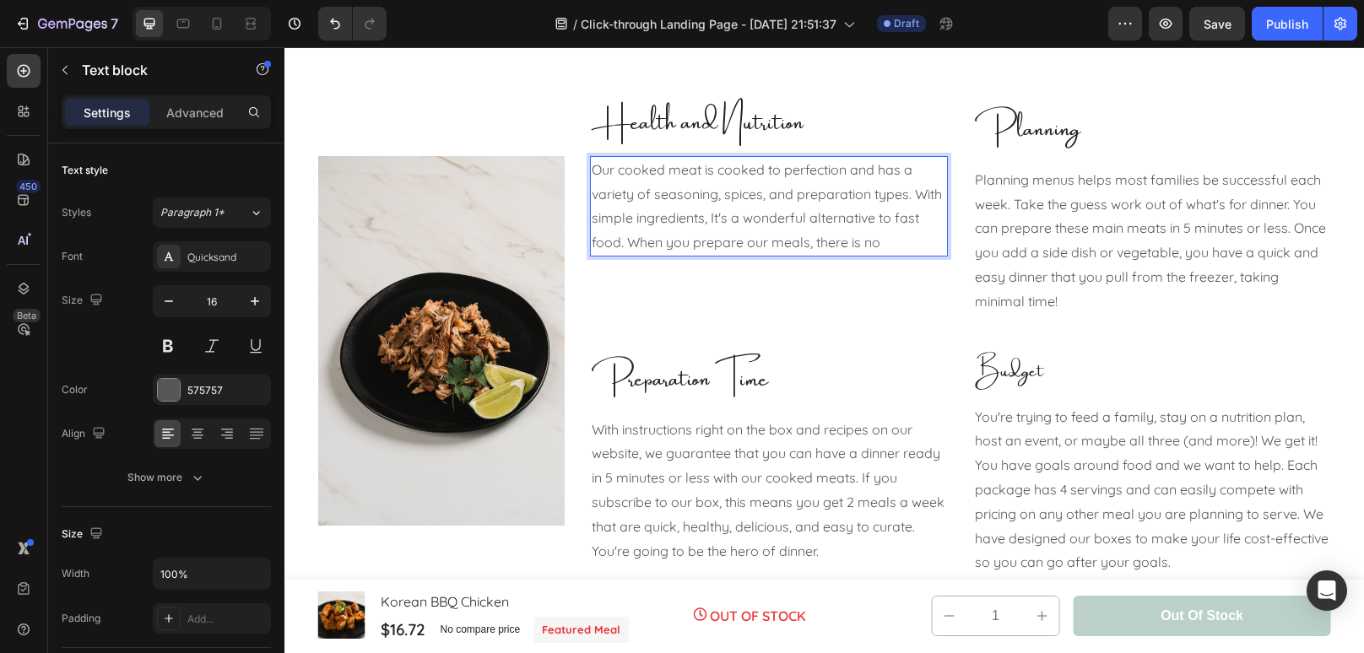
click at [776, 246] on p "Our cooked meat is cooked to perfection and has a variety of seasoning, spices,…" at bounding box center [769, 206] width 354 height 97
click at [883, 239] on p "Our cooked meat is cooked to perfection and has a variety of seasoning, spices,…" at bounding box center [769, 206] width 354 height 97
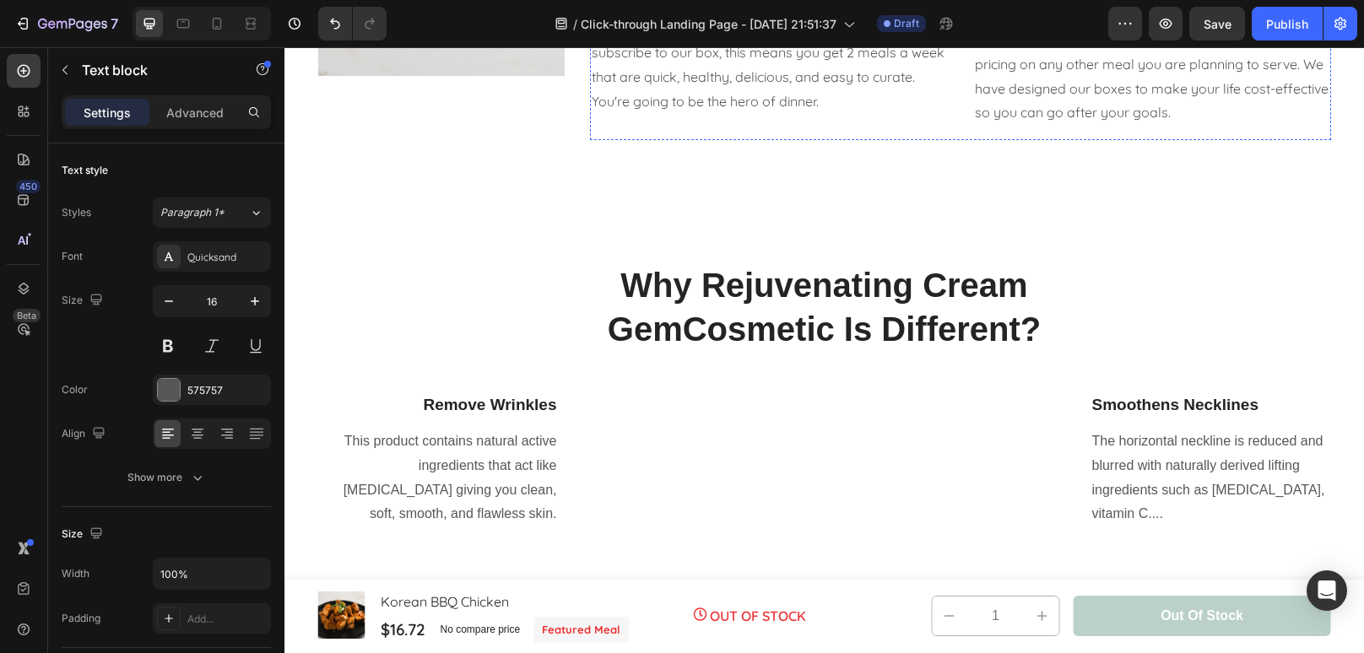
scroll to position [1413, 0]
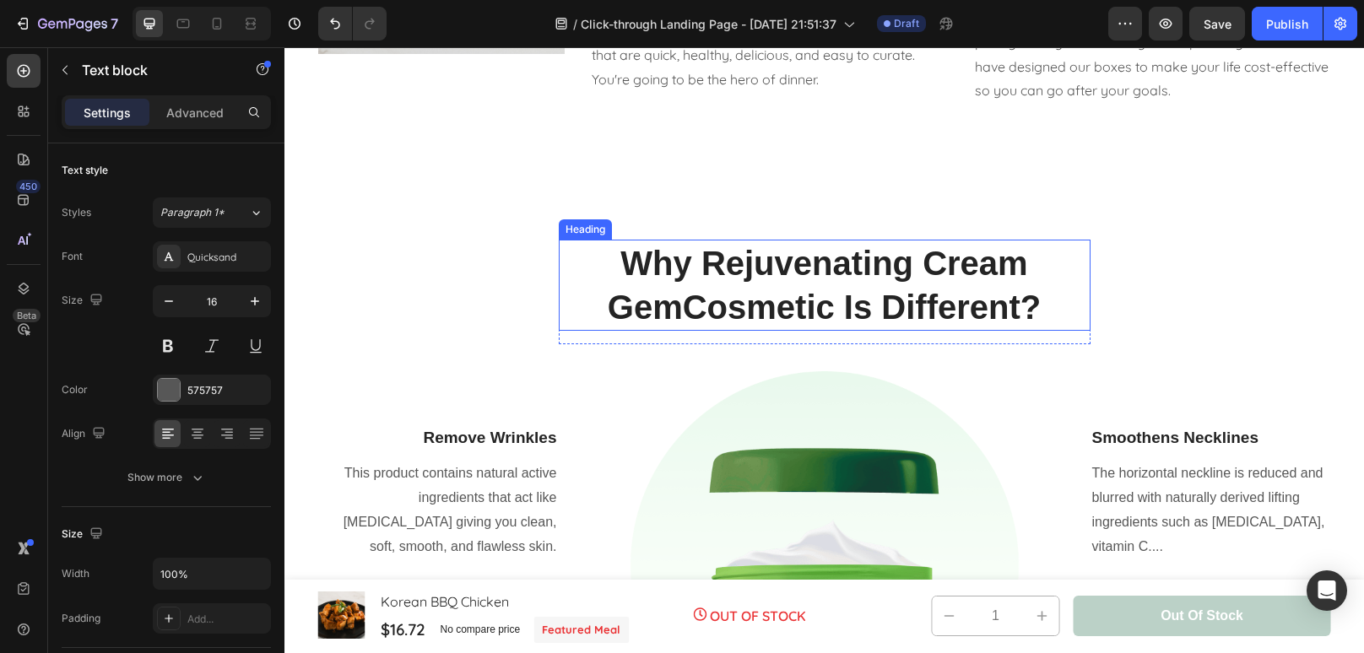
click at [882, 289] on p "Why Rejuvenating Cream GemCosmetic Is Different?" at bounding box center [824, 285] width 528 height 88
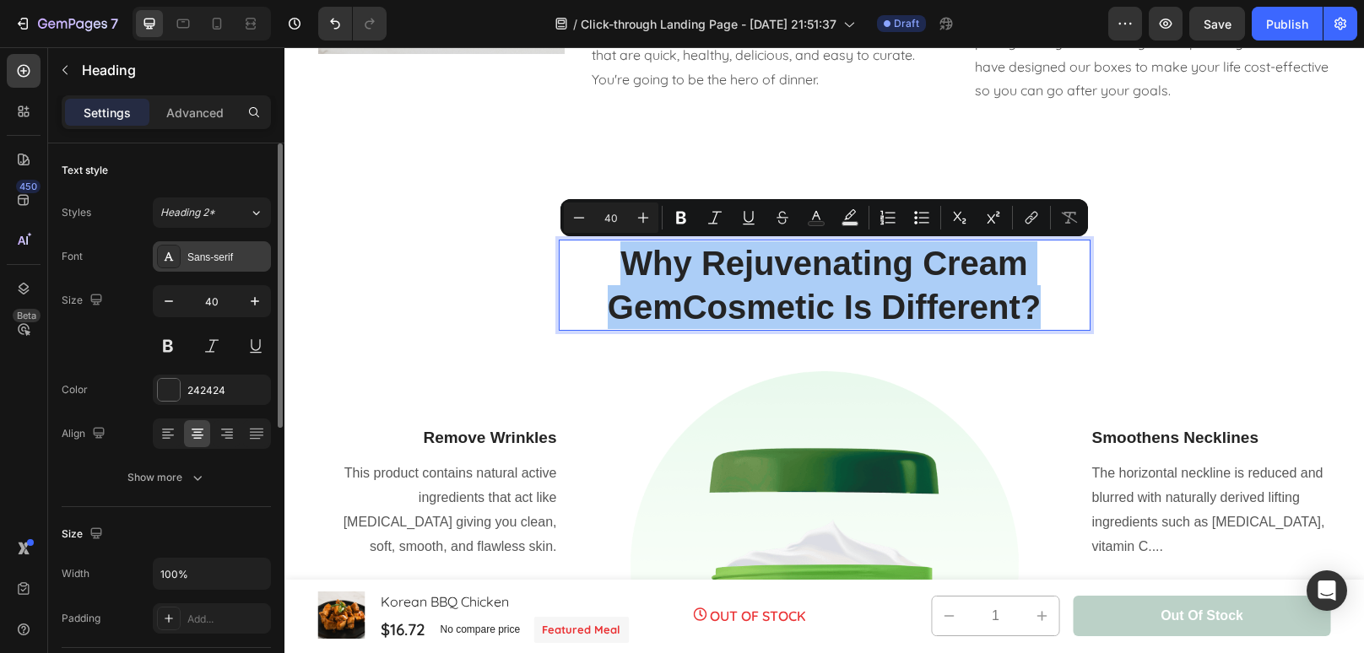
click at [231, 257] on div "Sans-serif" at bounding box center [226, 257] width 79 height 15
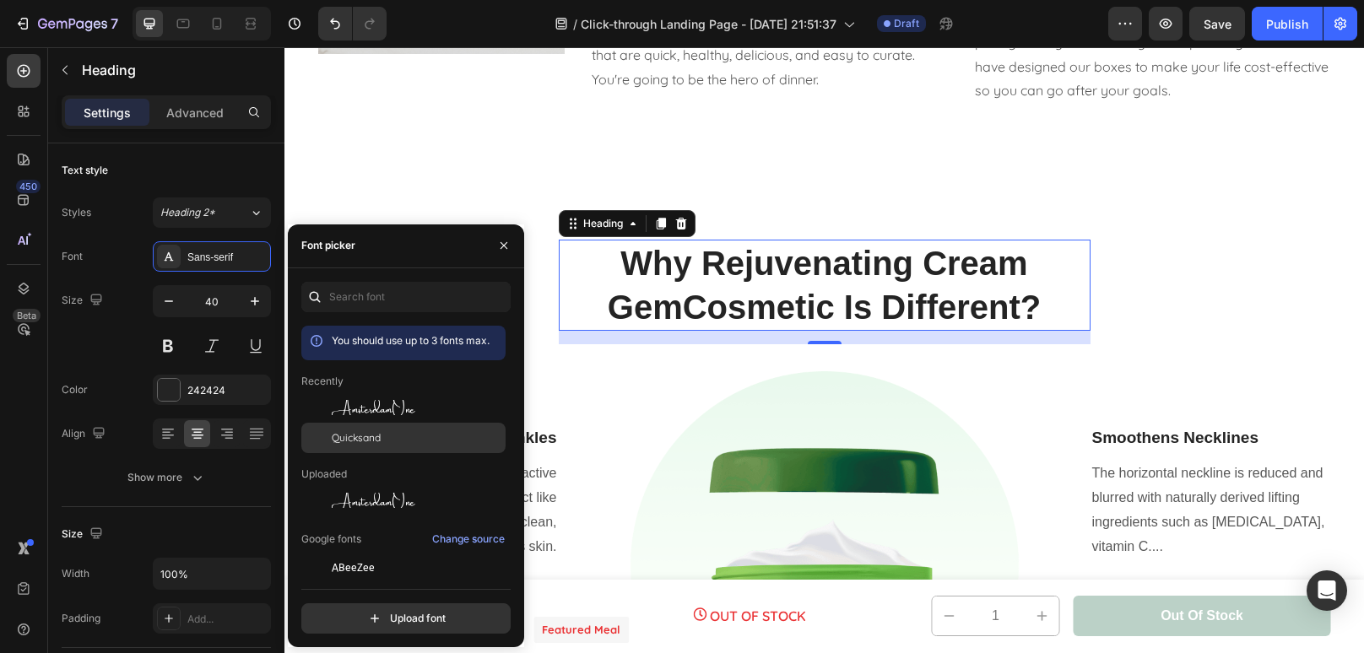
click at [381, 613] on div "Quicksand" at bounding box center [403, 628] width 204 height 30
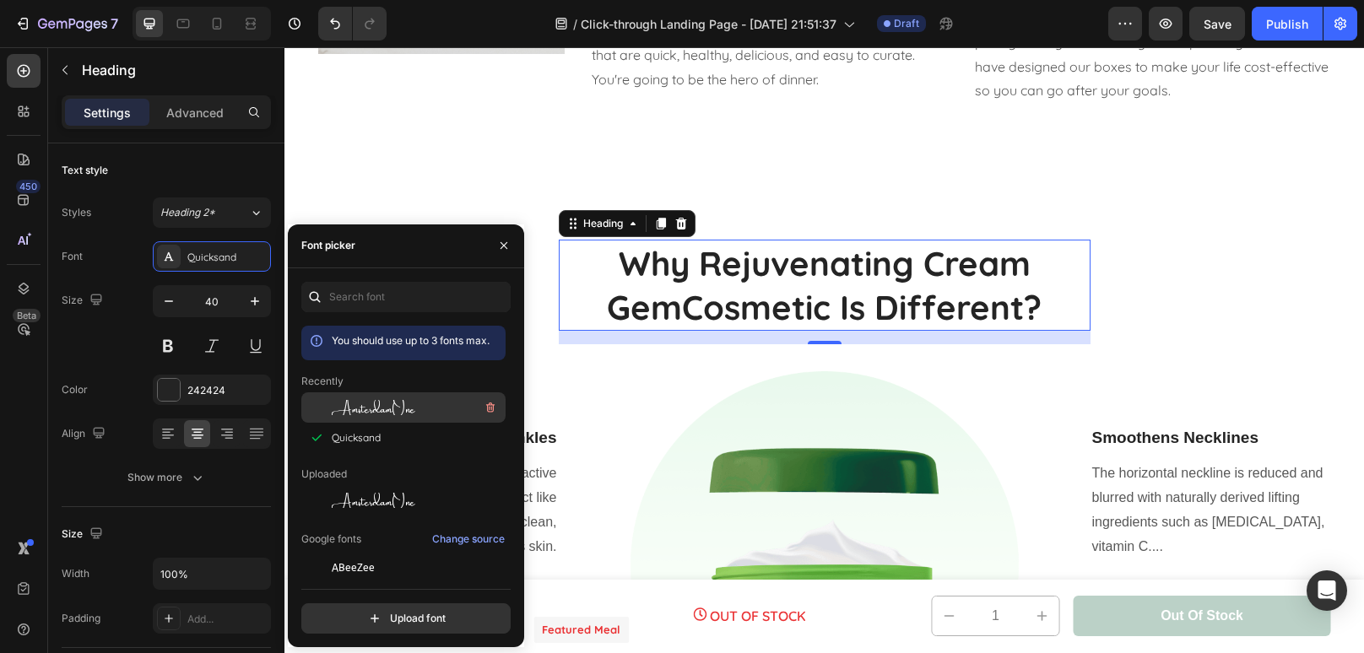
click at [381, 414] on span "AmsterdamOne" at bounding box center [374, 407] width 84 height 15
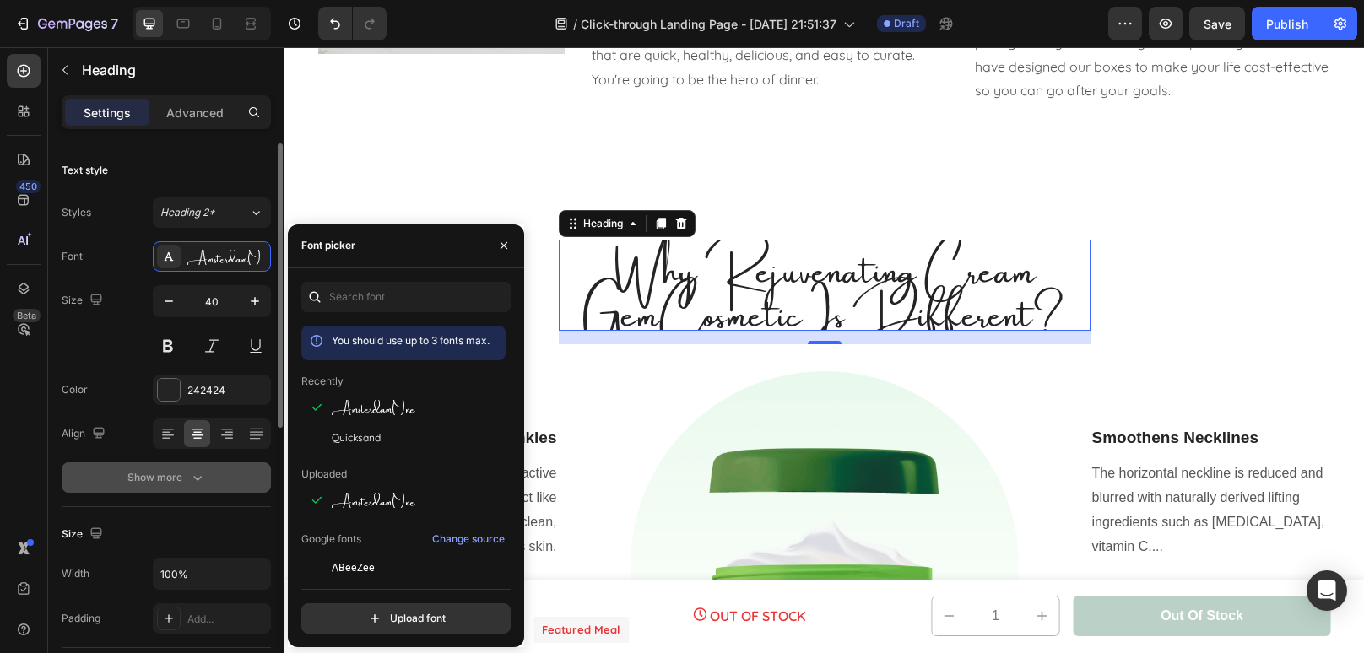
click at [192, 481] on icon "button" at bounding box center [197, 477] width 17 height 17
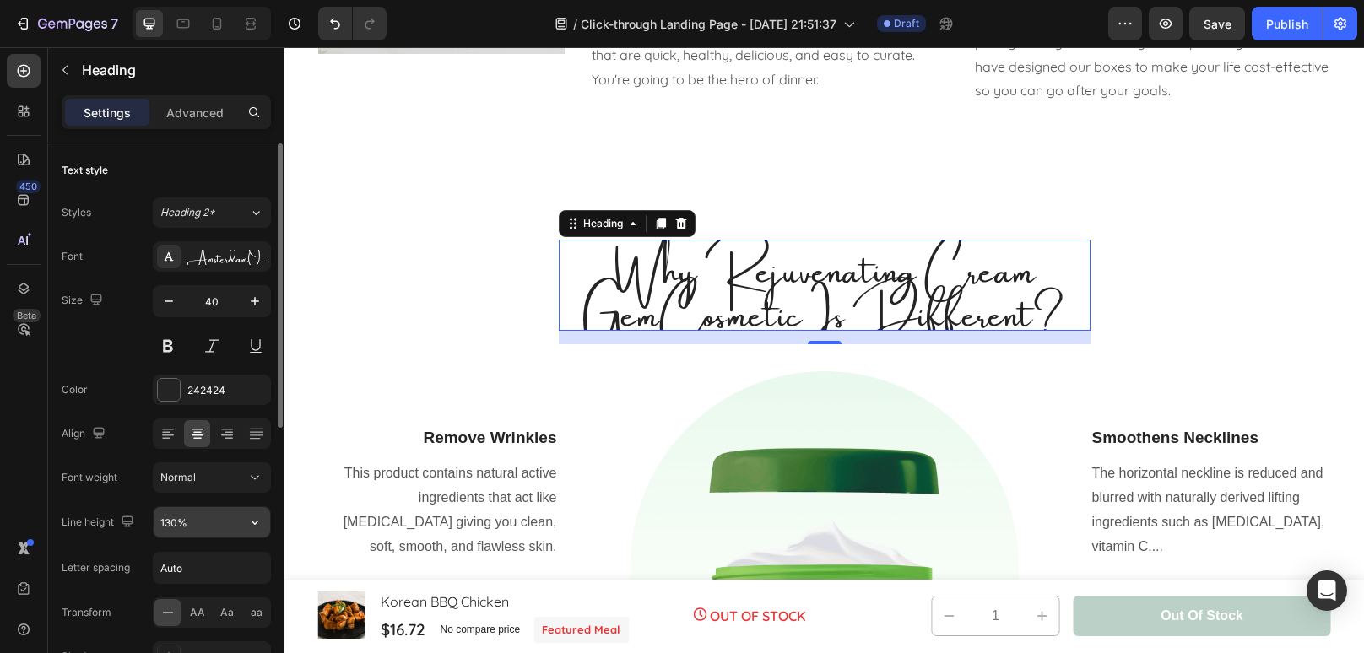
click at [173, 528] on input "130%" at bounding box center [212, 522] width 116 height 30
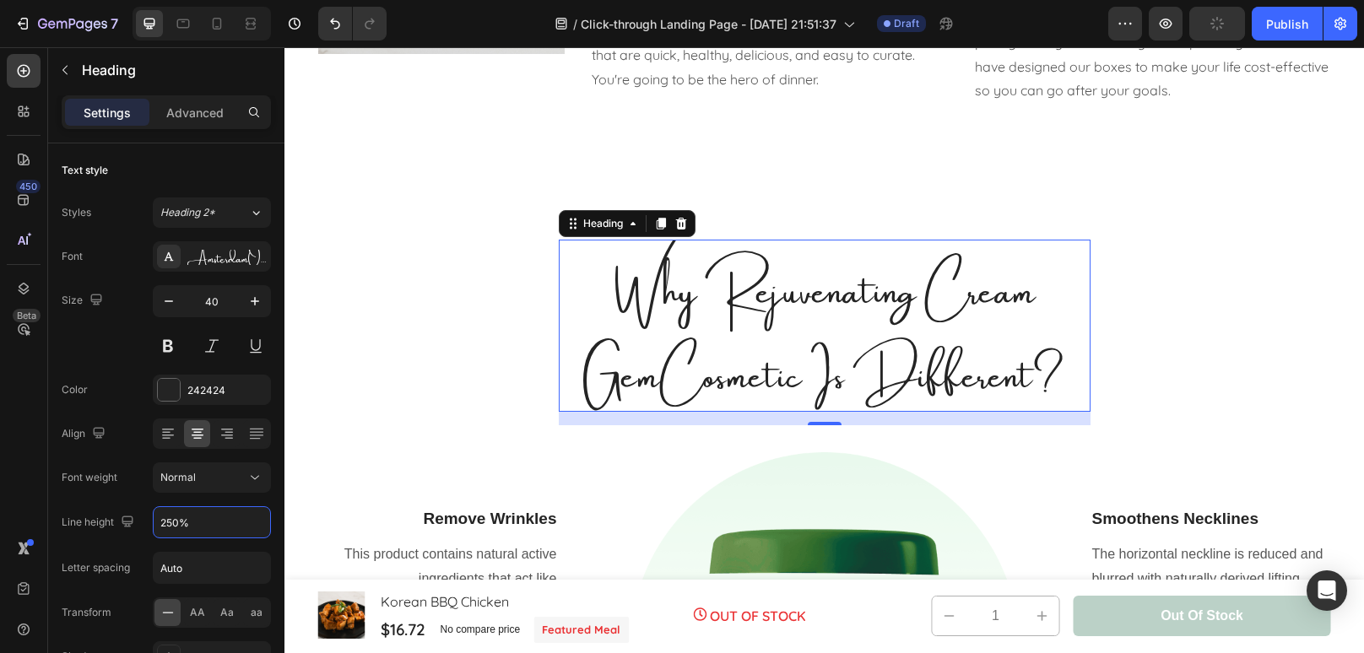
type input "250%"
click at [1049, 382] on h2 "Why Rejuvenating Cream GemCosmetic Is Different?" at bounding box center [825, 326] width 532 height 172
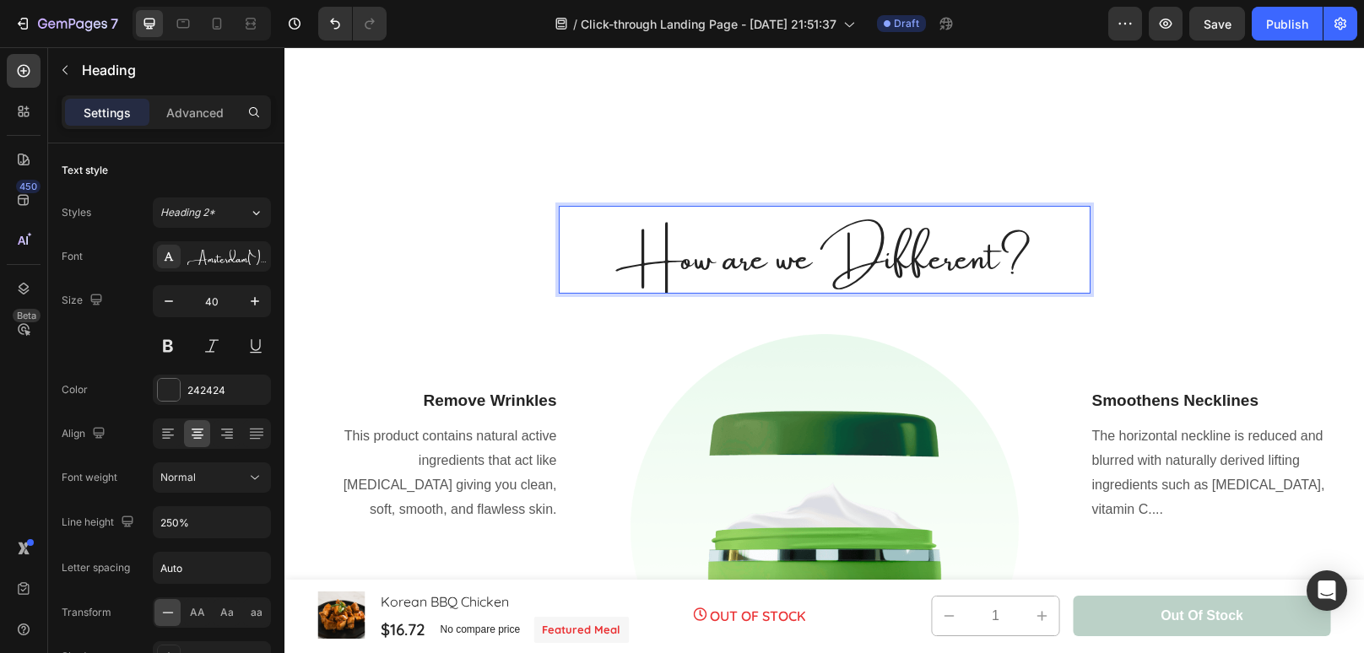
scroll to position [1641, 0]
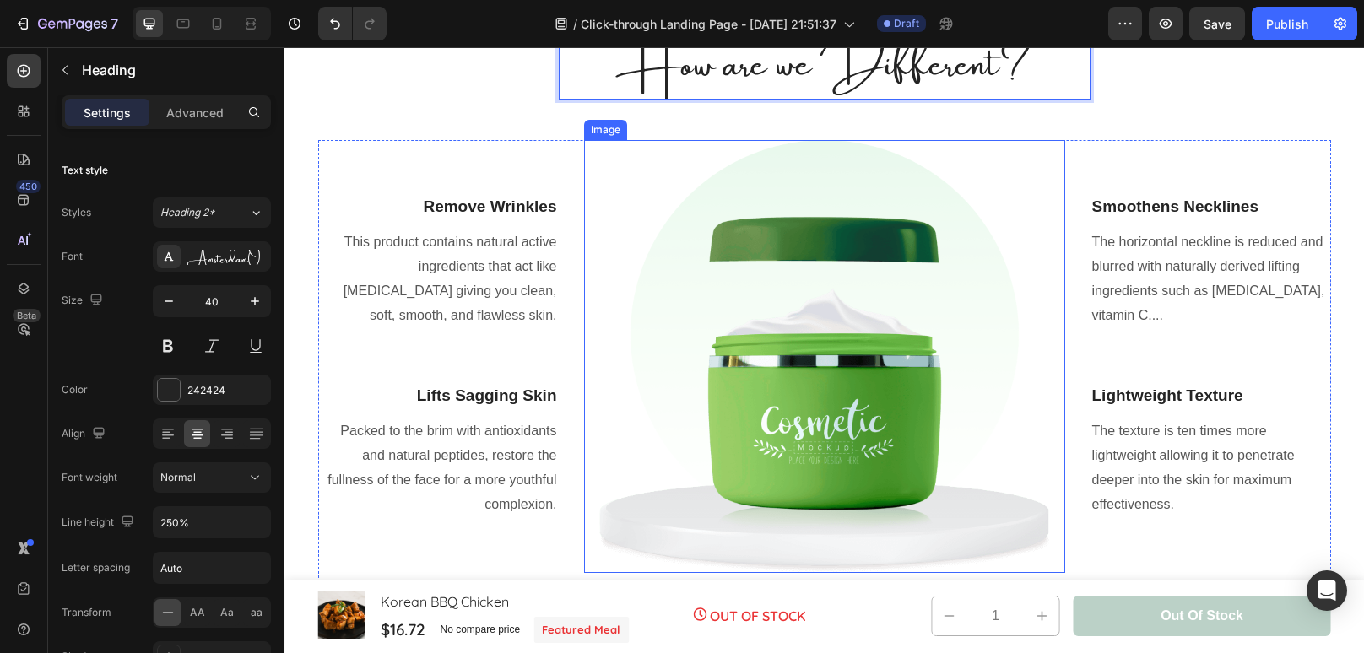
click at [857, 300] on img at bounding box center [824, 356] width 481 height 433
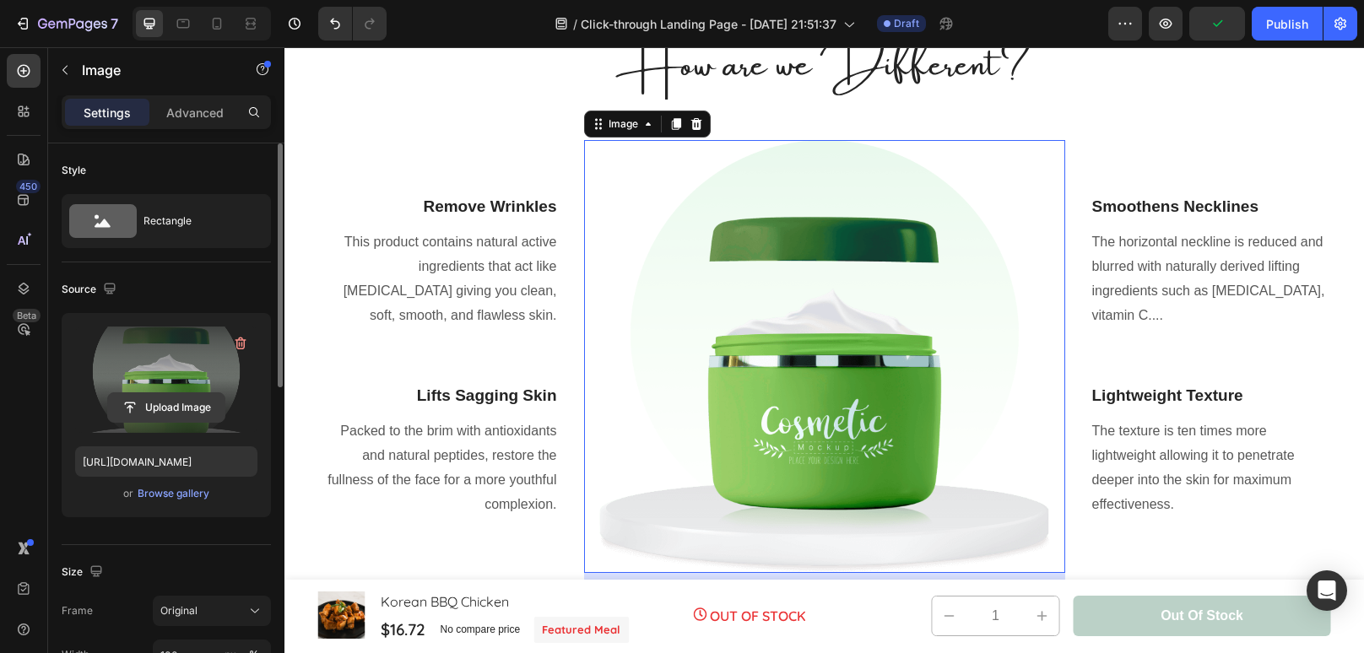
click at [163, 403] on input "file" at bounding box center [166, 407] width 116 height 29
click at [155, 400] on input "file" at bounding box center [166, 407] width 116 height 29
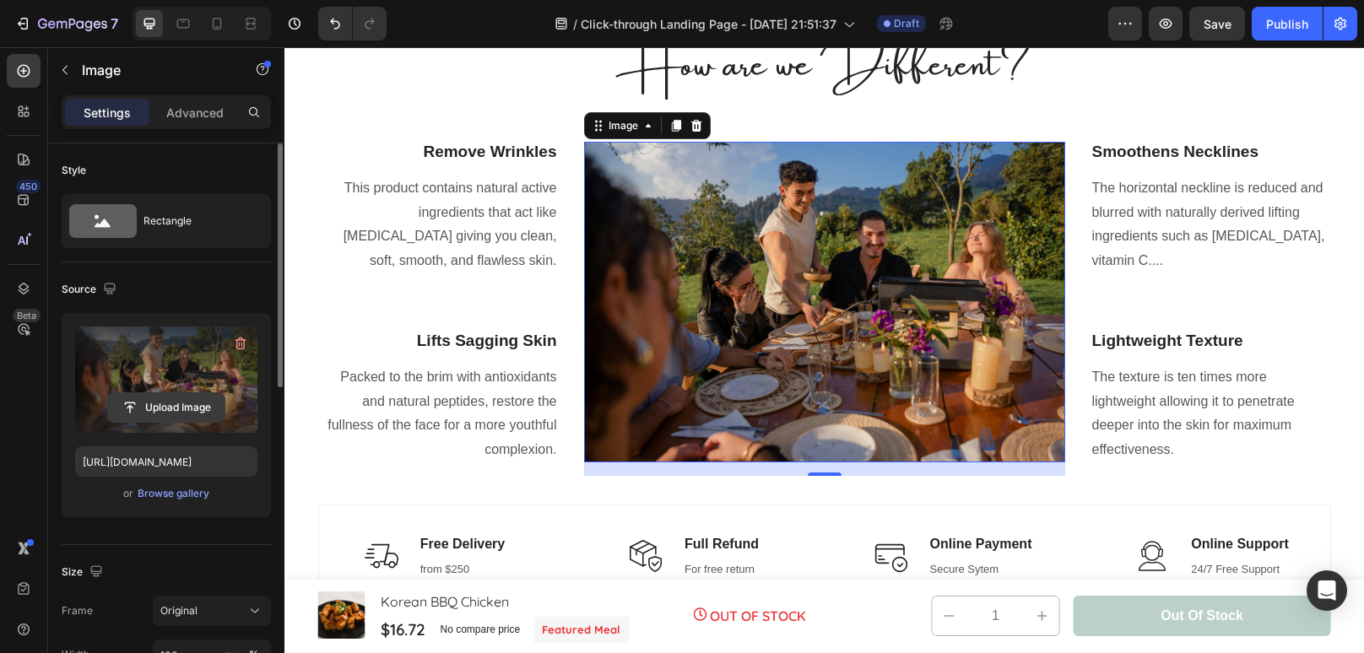
click at [194, 408] on input "file" at bounding box center [166, 407] width 116 height 29
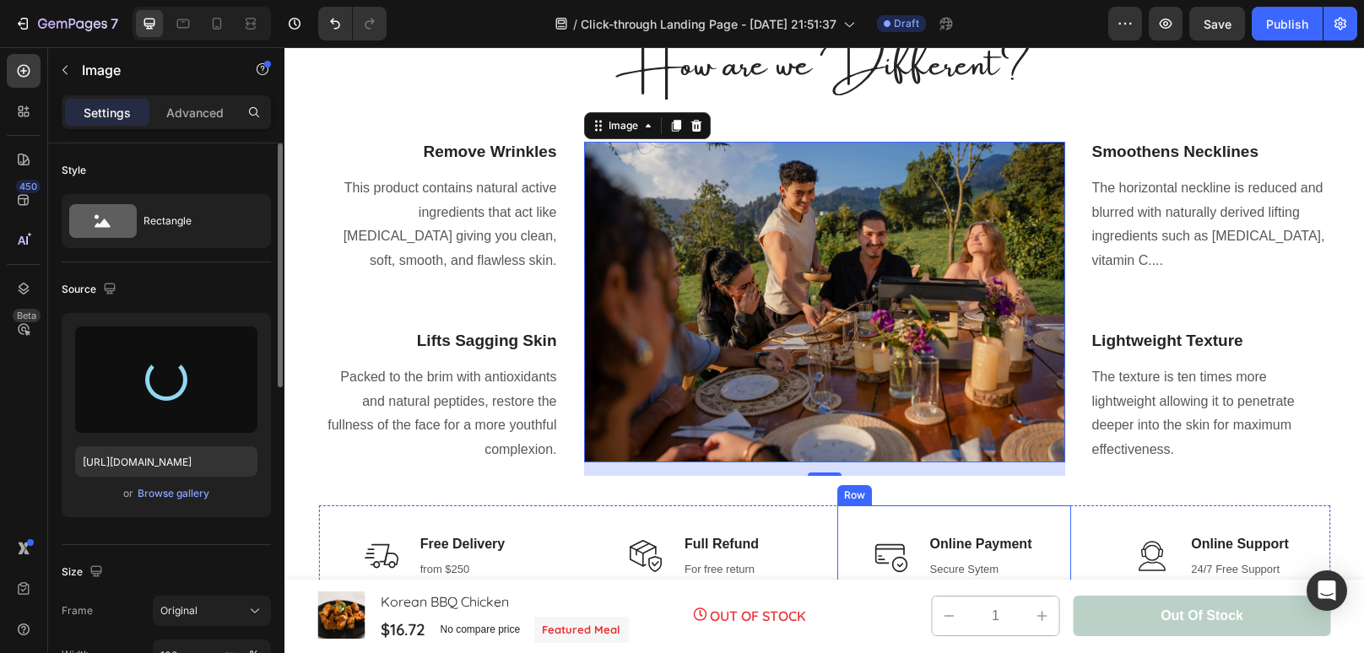
type input "https://cdn.shopify.com/s/files/1/0964/1269/6944/files/gempages_579636736015991…"
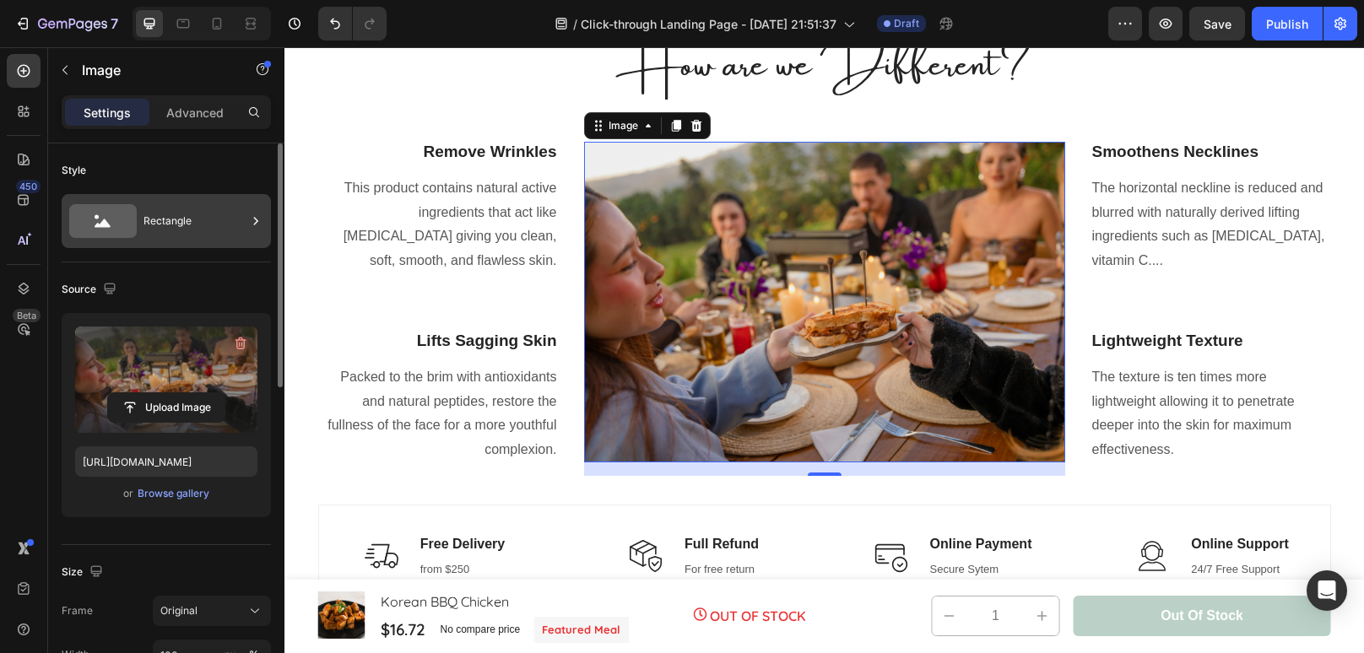
click at [172, 228] on div "Rectangle" at bounding box center [194, 221] width 103 height 39
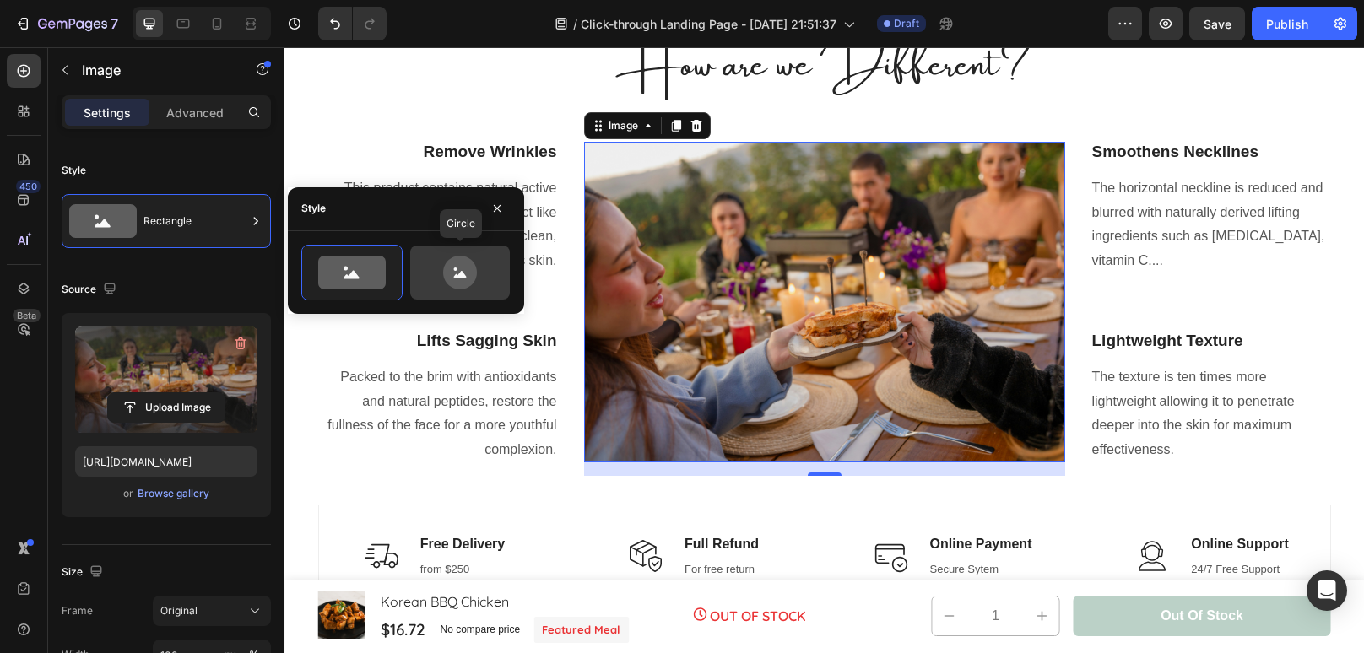
click at [462, 276] on icon at bounding box center [459, 274] width 13 height 7
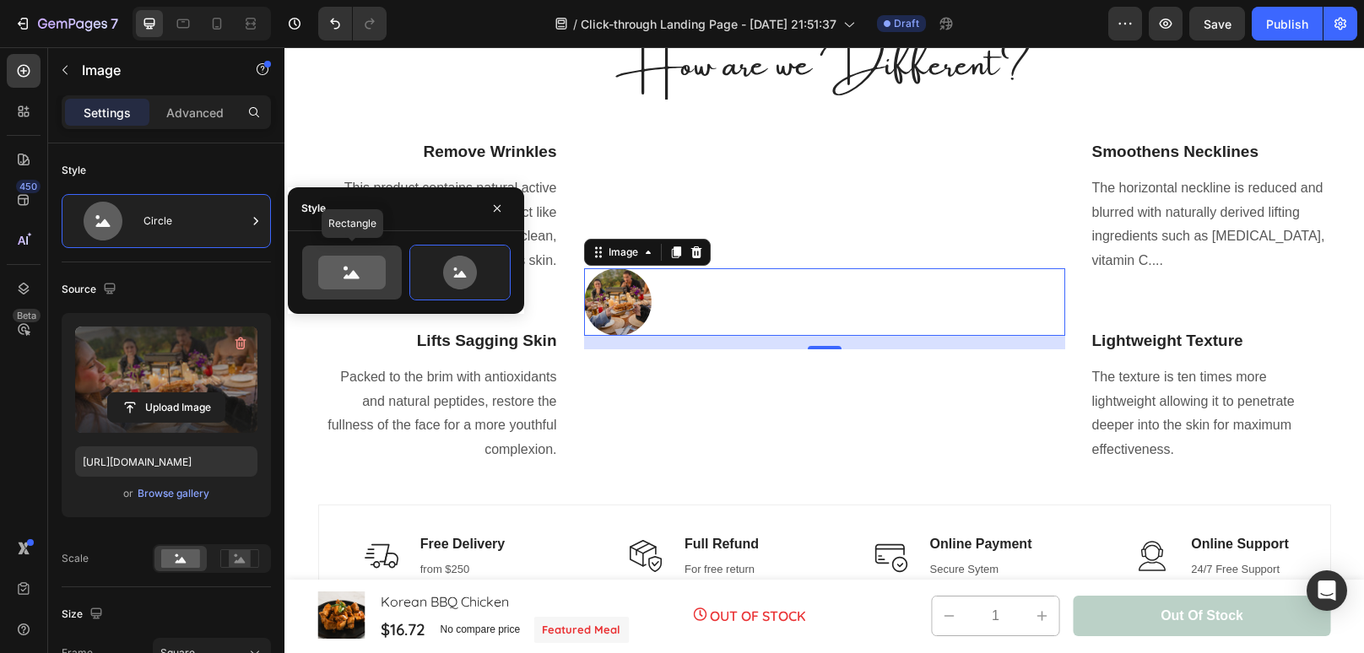
click at [376, 284] on icon at bounding box center [352, 273] width 68 height 34
type input "100"
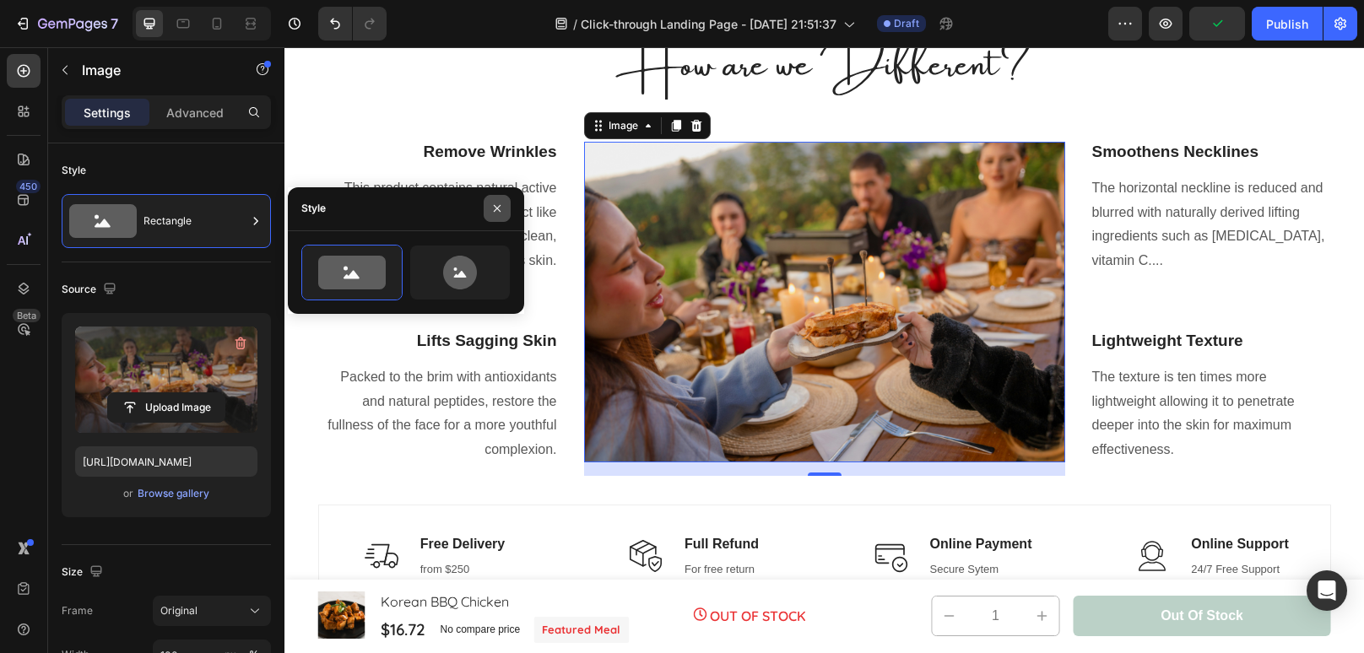
click at [496, 203] on icon "button" at bounding box center [497, 209] width 14 height 14
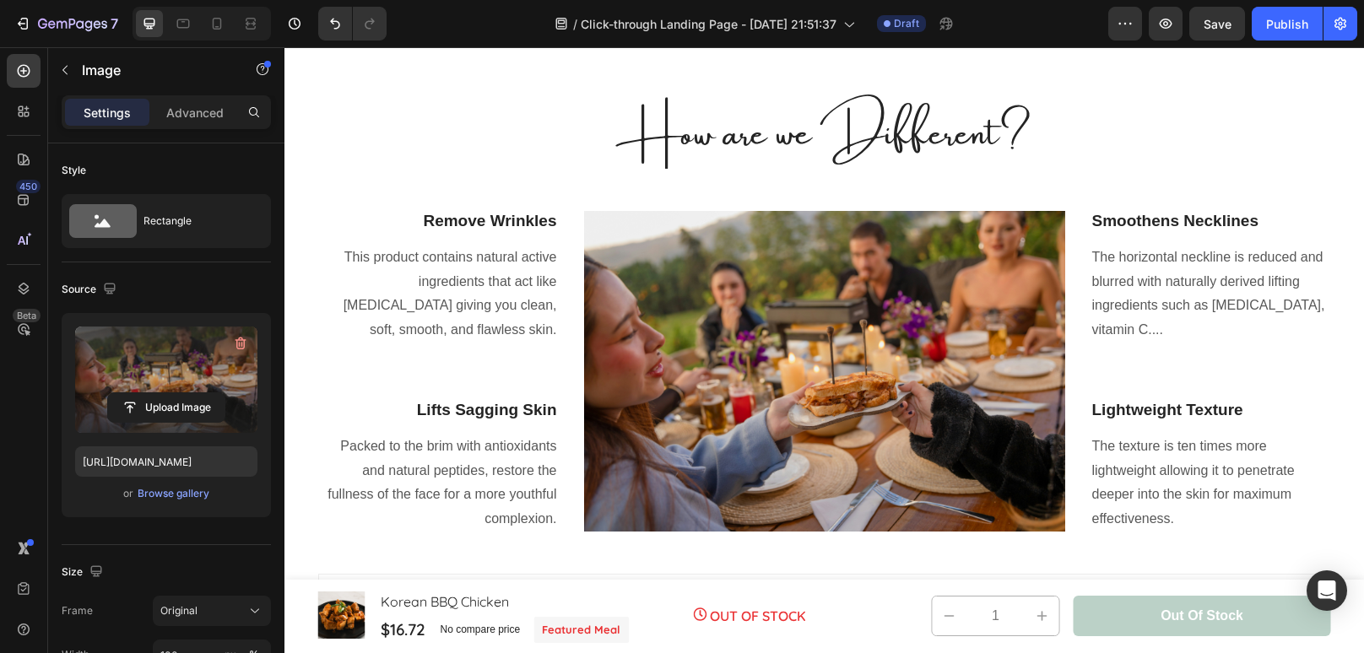
scroll to position [1594, 0]
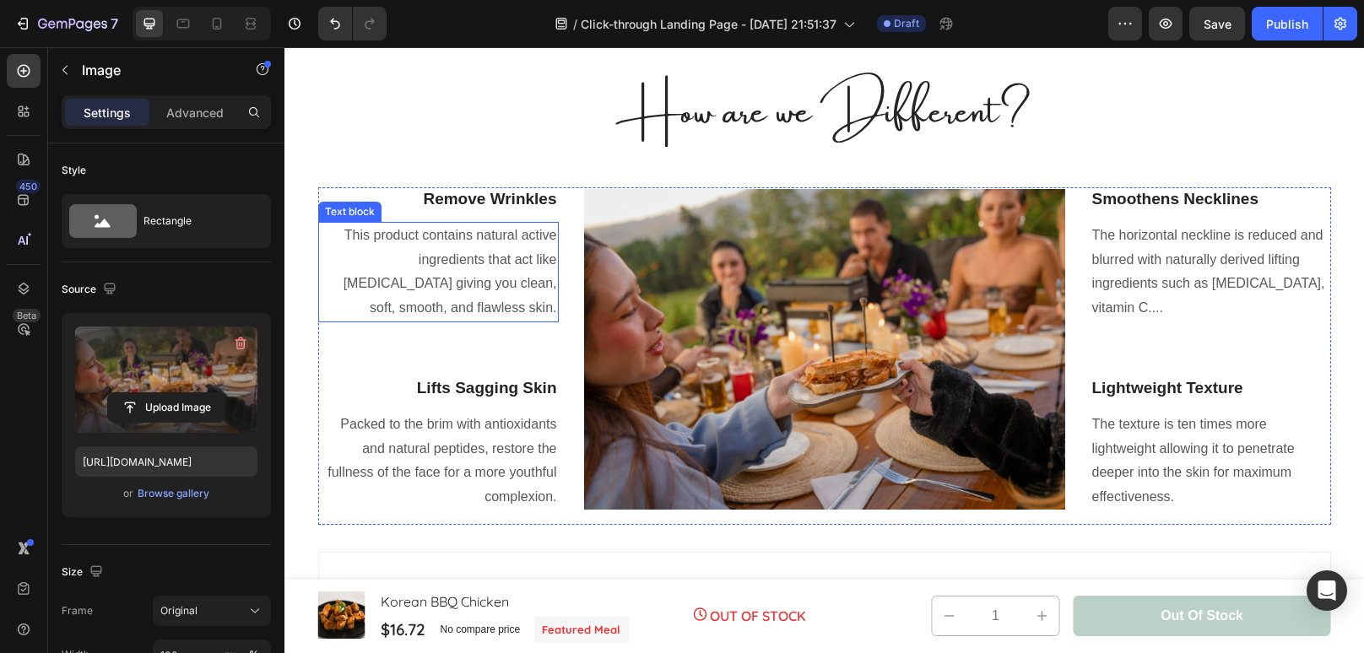
click at [507, 306] on p "This product contains natural active ingredients that act like [MEDICAL_DATA] g…" at bounding box center [438, 272] width 237 height 97
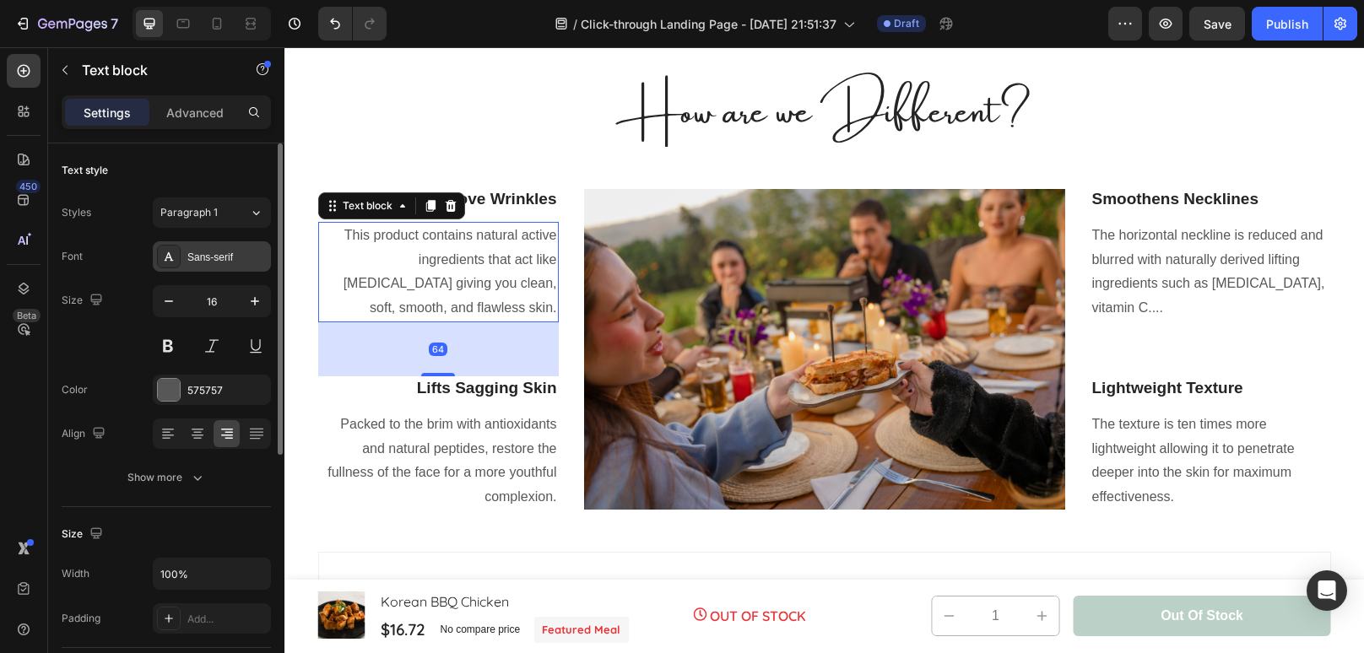
click at [235, 263] on div "Sans-serif" at bounding box center [226, 257] width 79 height 15
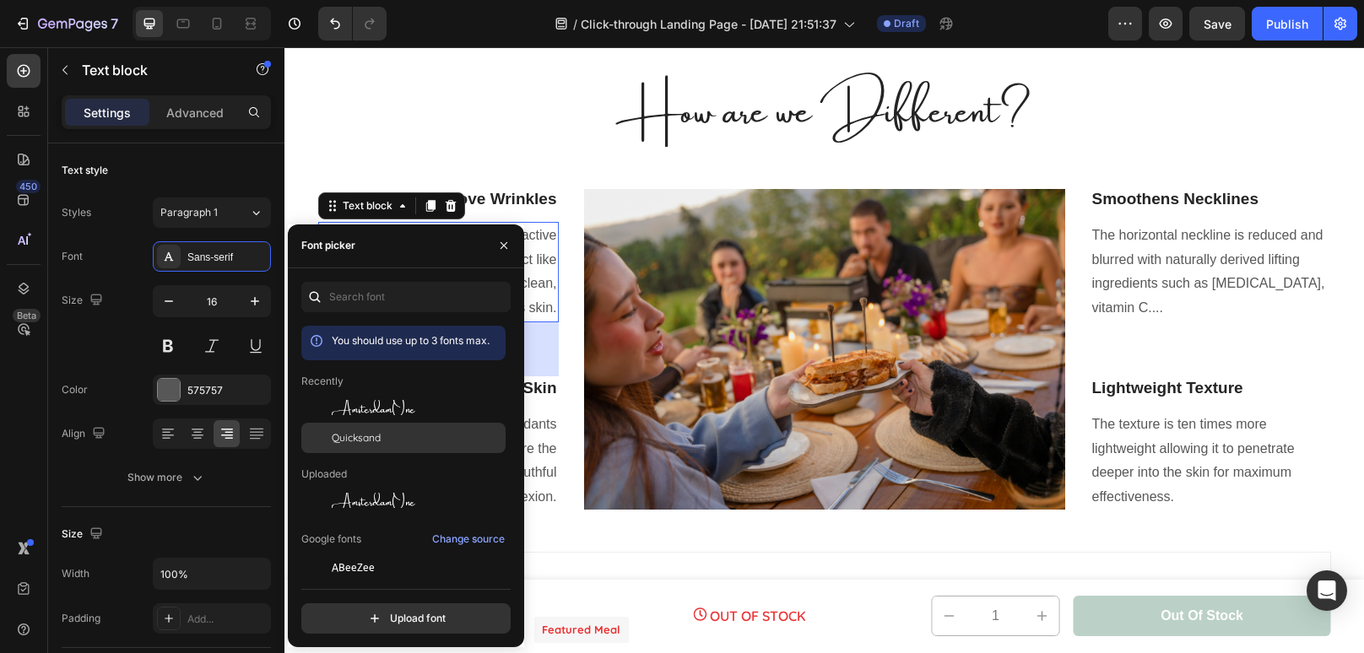
click at [367, 435] on span "Quicksand" at bounding box center [356, 437] width 49 height 15
click at [550, 469] on p "Packed to the brim with antioxidants and natural peptides, restore the fullness…" at bounding box center [438, 461] width 237 height 97
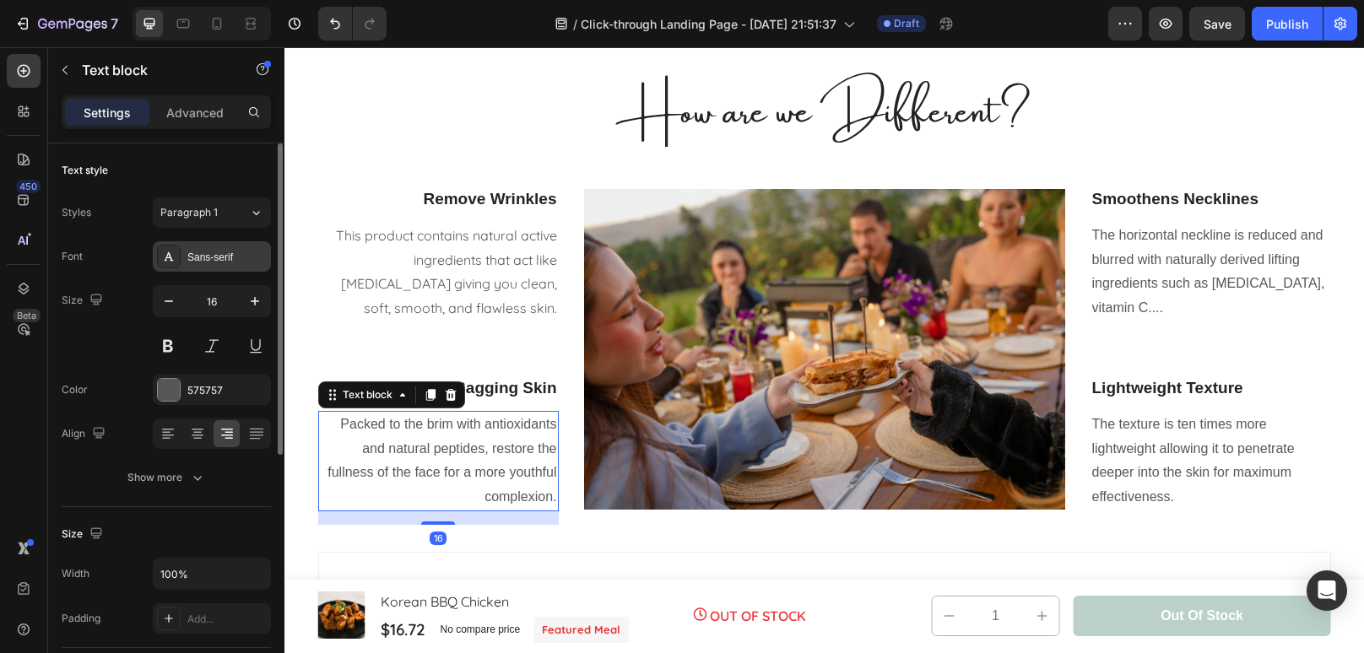
click at [208, 255] on div "Sans-serif" at bounding box center [226, 257] width 79 height 15
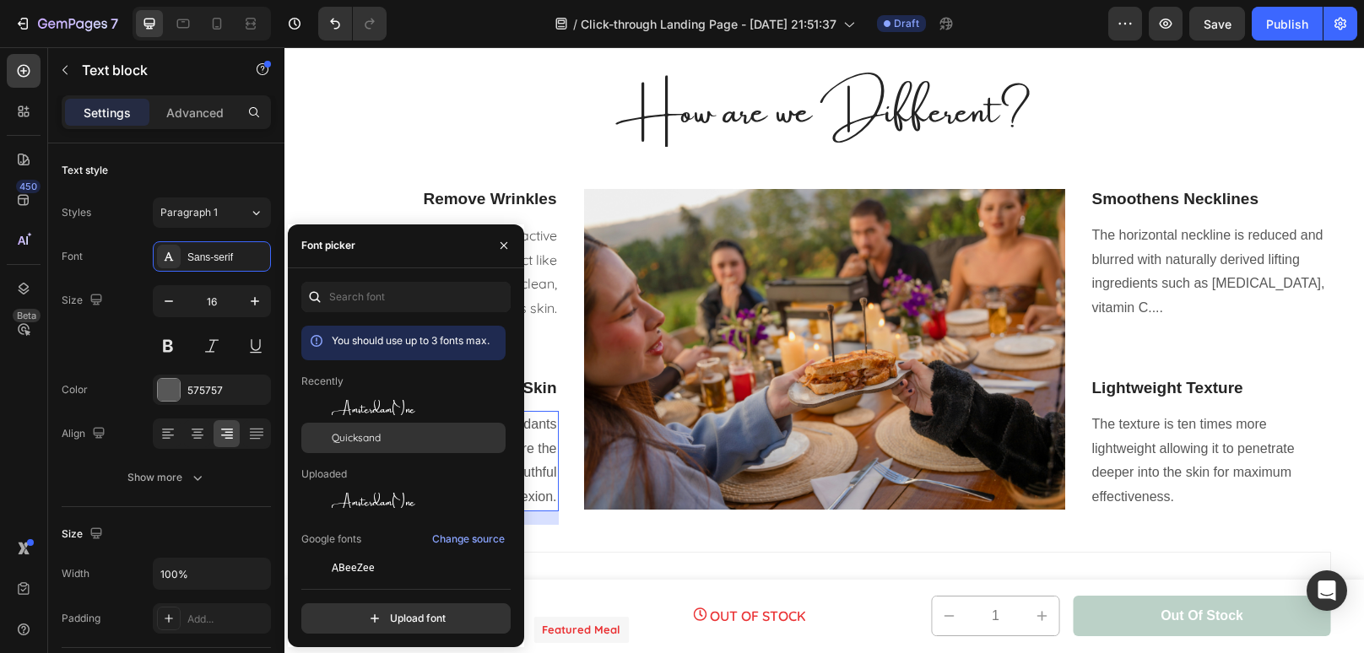
click at [336, 440] on span "Quicksand" at bounding box center [356, 437] width 49 height 15
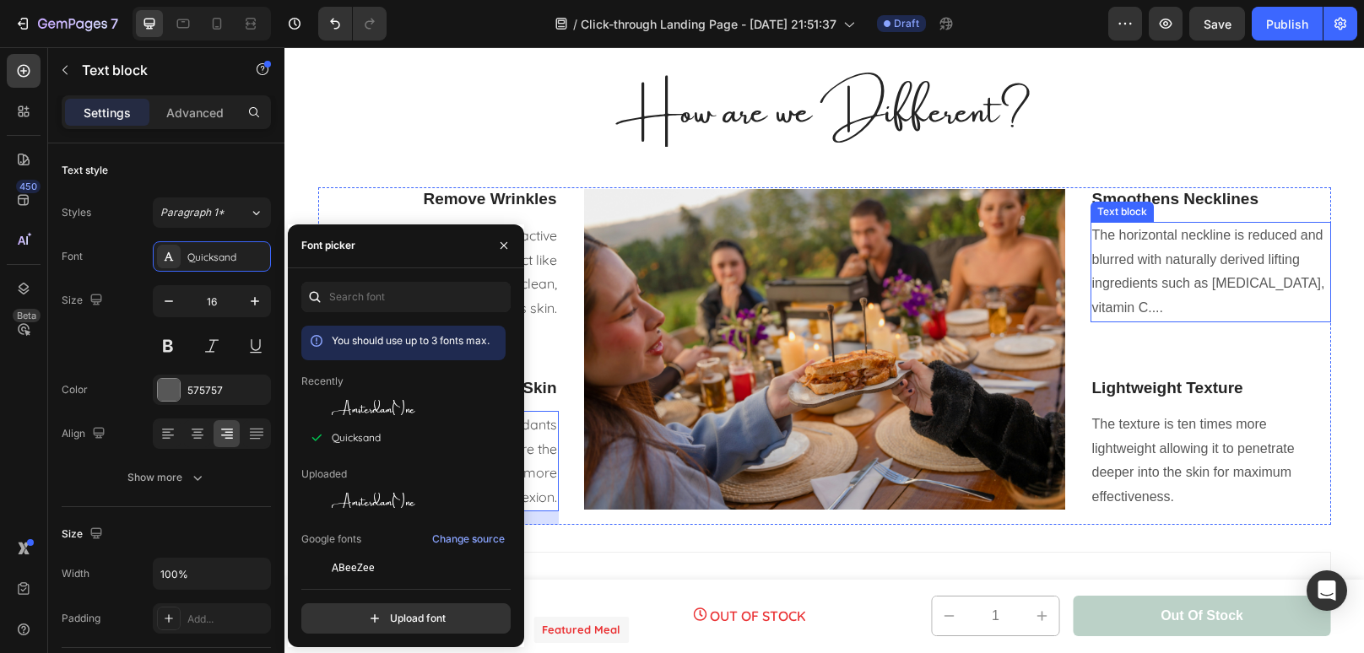
click at [1177, 280] on p "The horizontal neckline is reduced and blurred with naturally derived lifting i…" at bounding box center [1210, 272] width 237 height 97
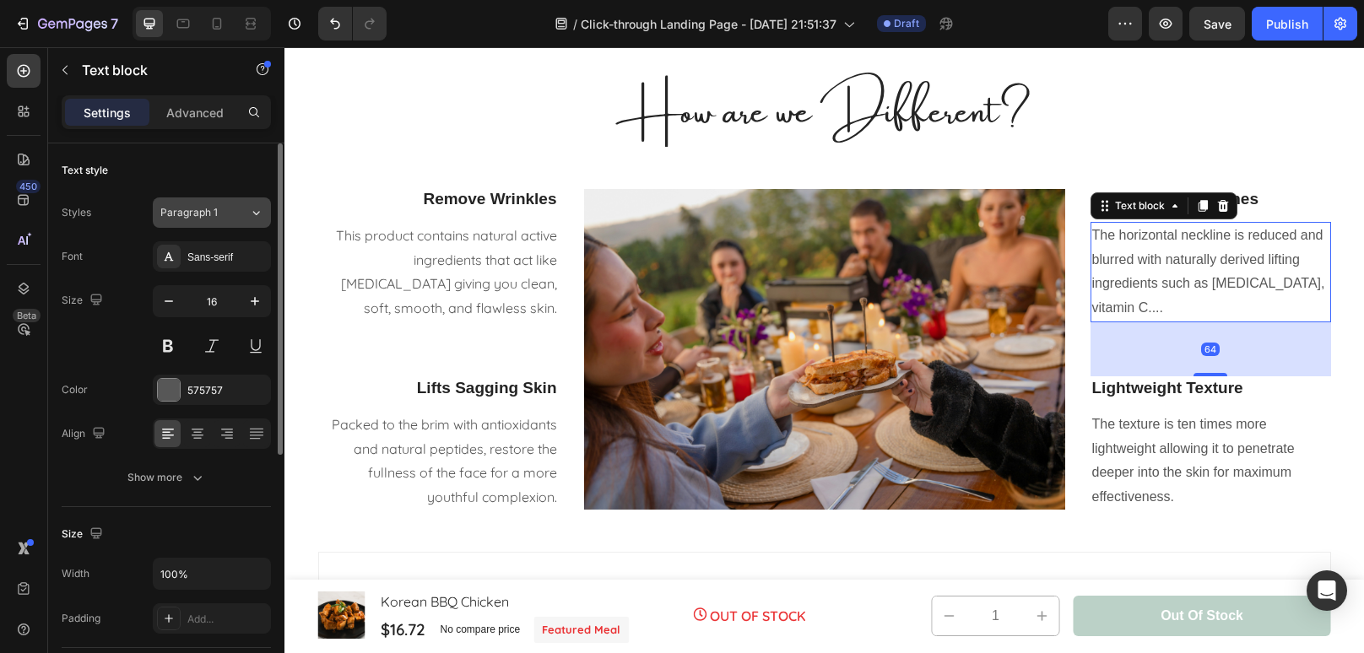
click at [242, 197] on button "Paragraph 1" at bounding box center [212, 212] width 118 height 30
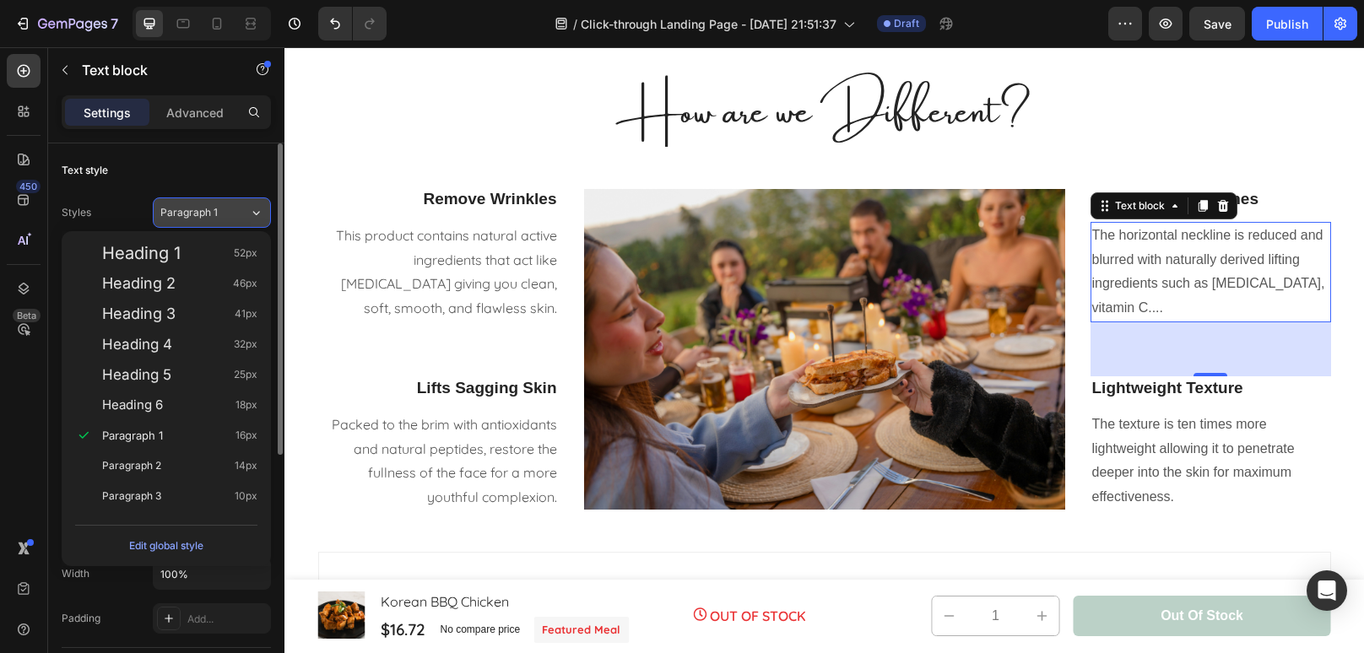
click at [234, 225] on button "Paragraph 1" at bounding box center [212, 212] width 118 height 30
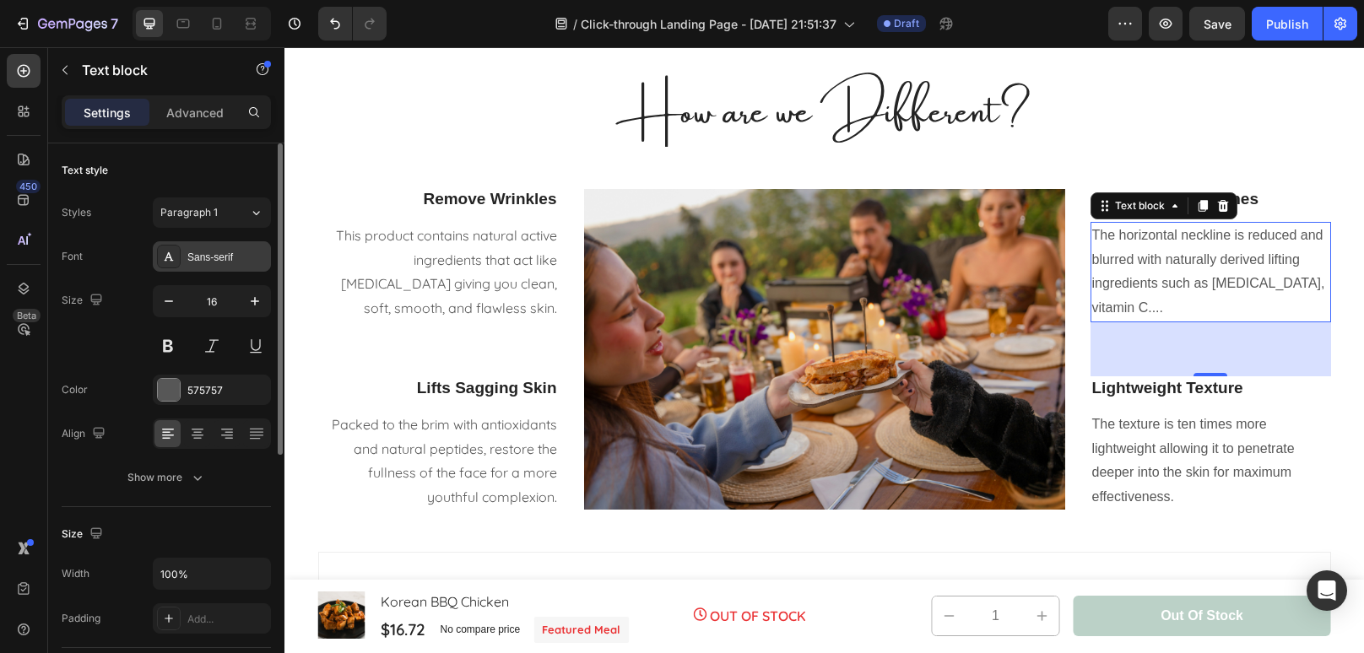
click at [227, 256] on div "Sans-serif" at bounding box center [226, 257] width 79 height 15
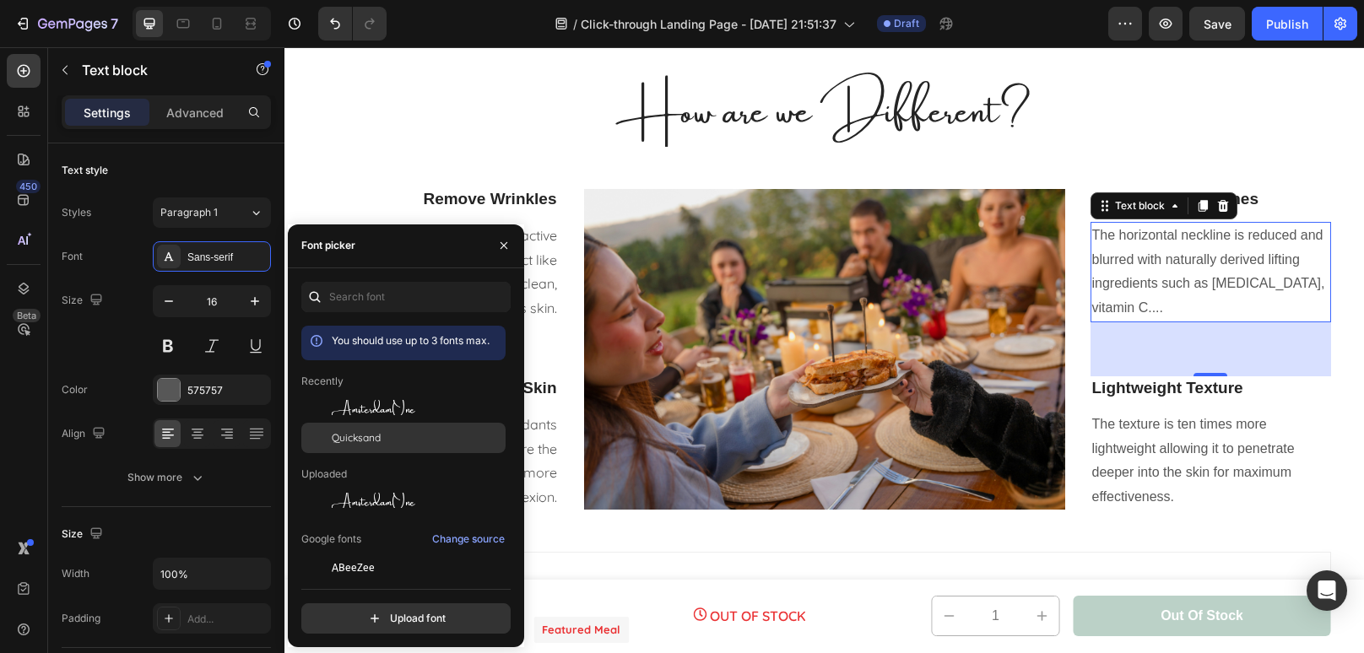
click at [403, 432] on div "Quicksand" at bounding box center [417, 437] width 170 height 15
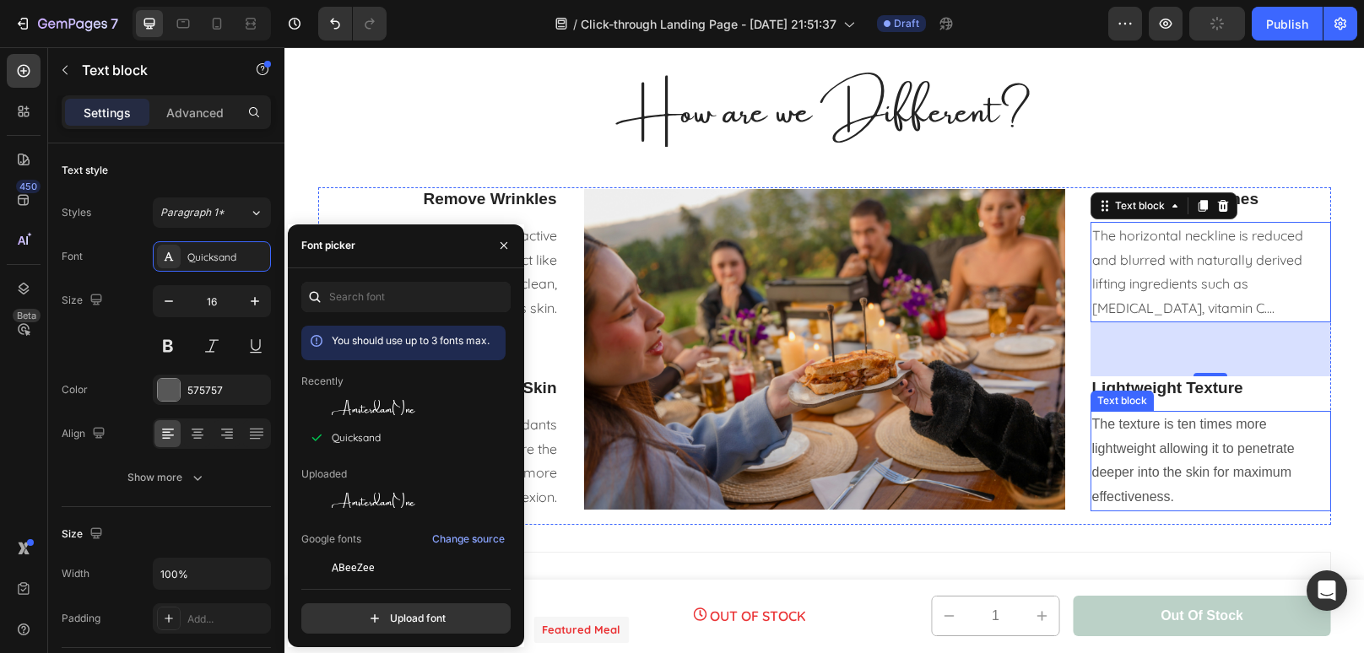
click at [1240, 446] on p "The texture is ten times more lightweight allowing it to penetrate deeper into …" at bounding box center [1210, 461] width 237 height 97
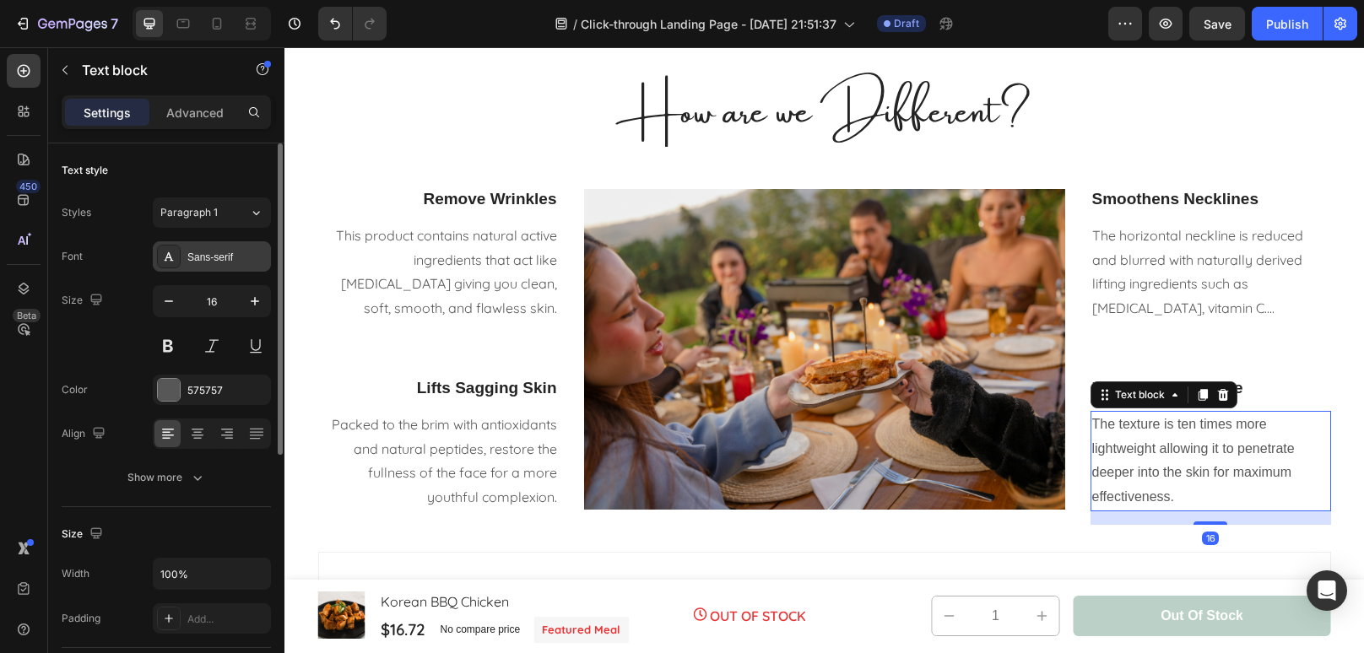
click at [235, 253] on div "Sans-serif" at bounding box center [226, 257] width 79 height 15
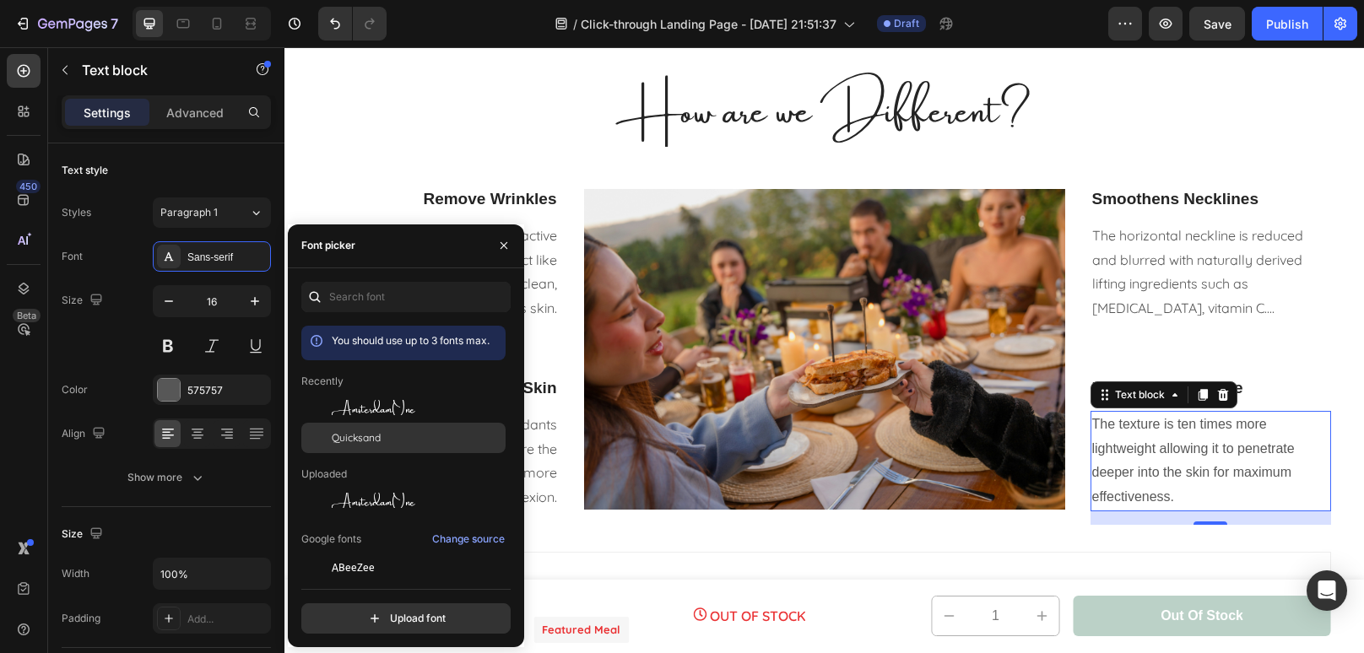
click at [365, 431] on span "Quicksand" at bounding box center [356, 437] width 49 height 15
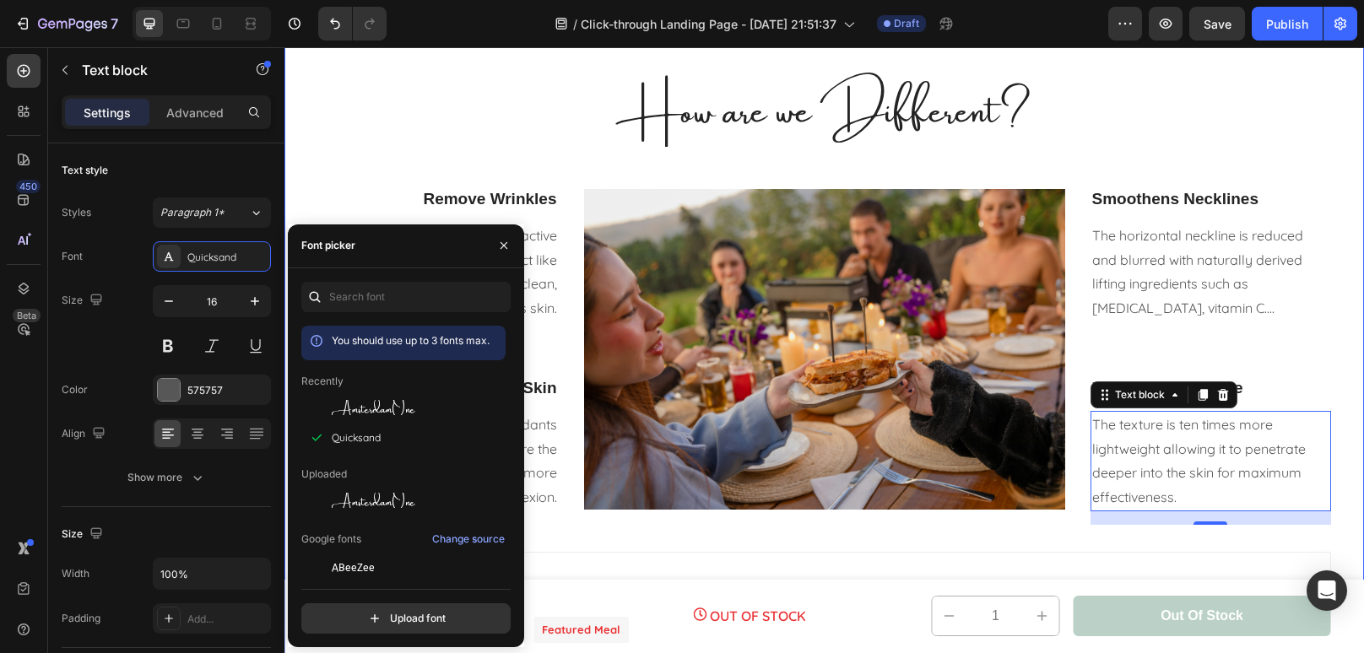
click at [1340, 343] on div "How are we Different? Heading Row Remove Wrinkles Text block This product conta…" at bounding box center [824, 356] width 1054 height 595
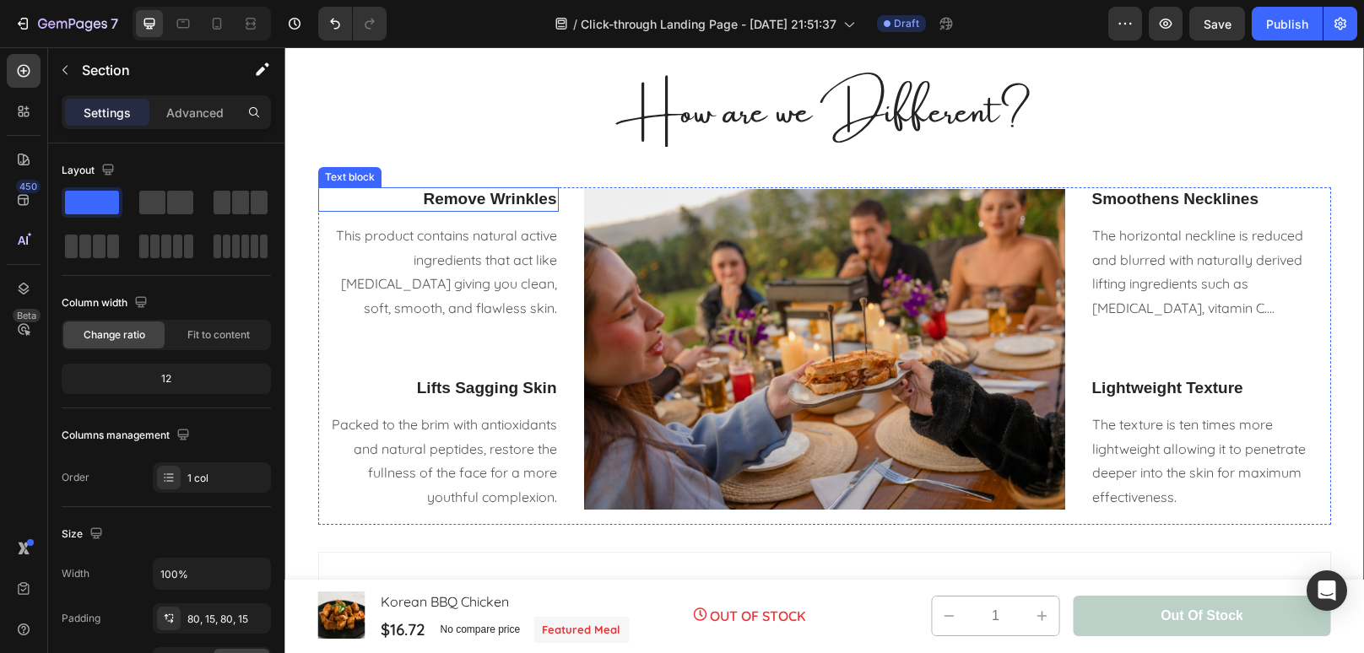
click at [477, 197] on p "Remove Wrinkles" at bounding box center [438, 199] width 237 height 21
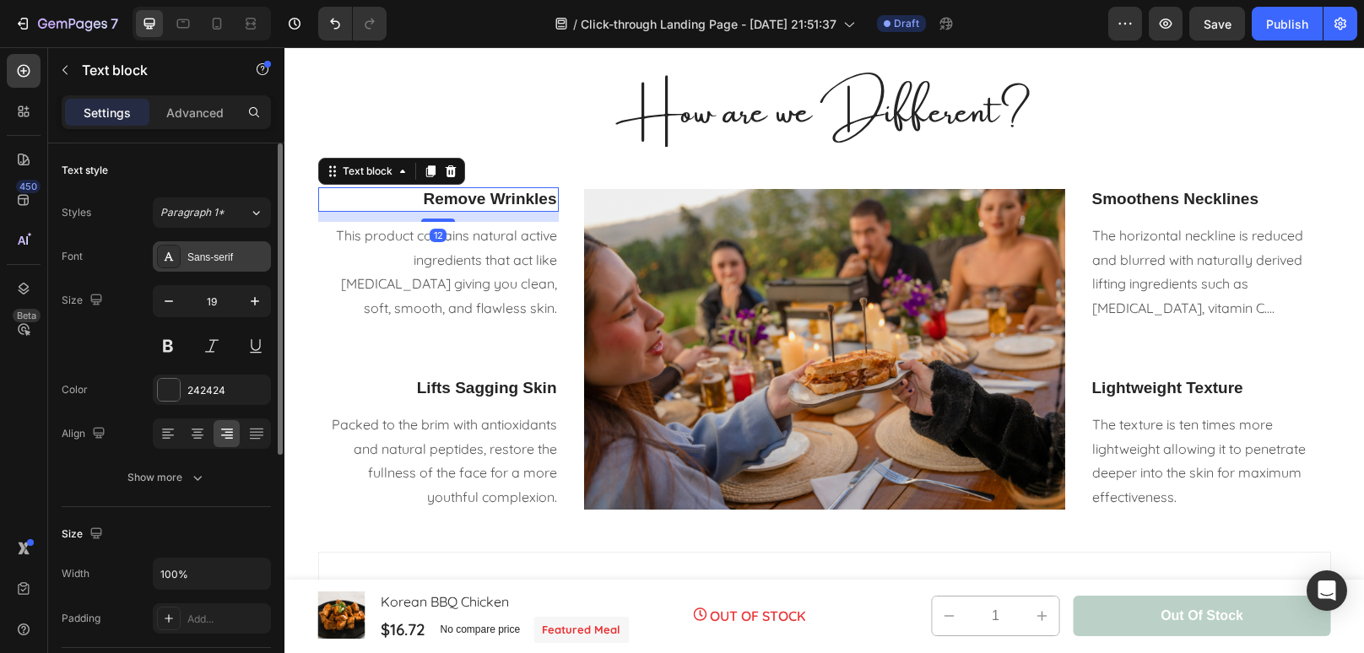
click at [229, 264] on div "Sans-serif" at bounding box center [212, 256] width 118 height 30
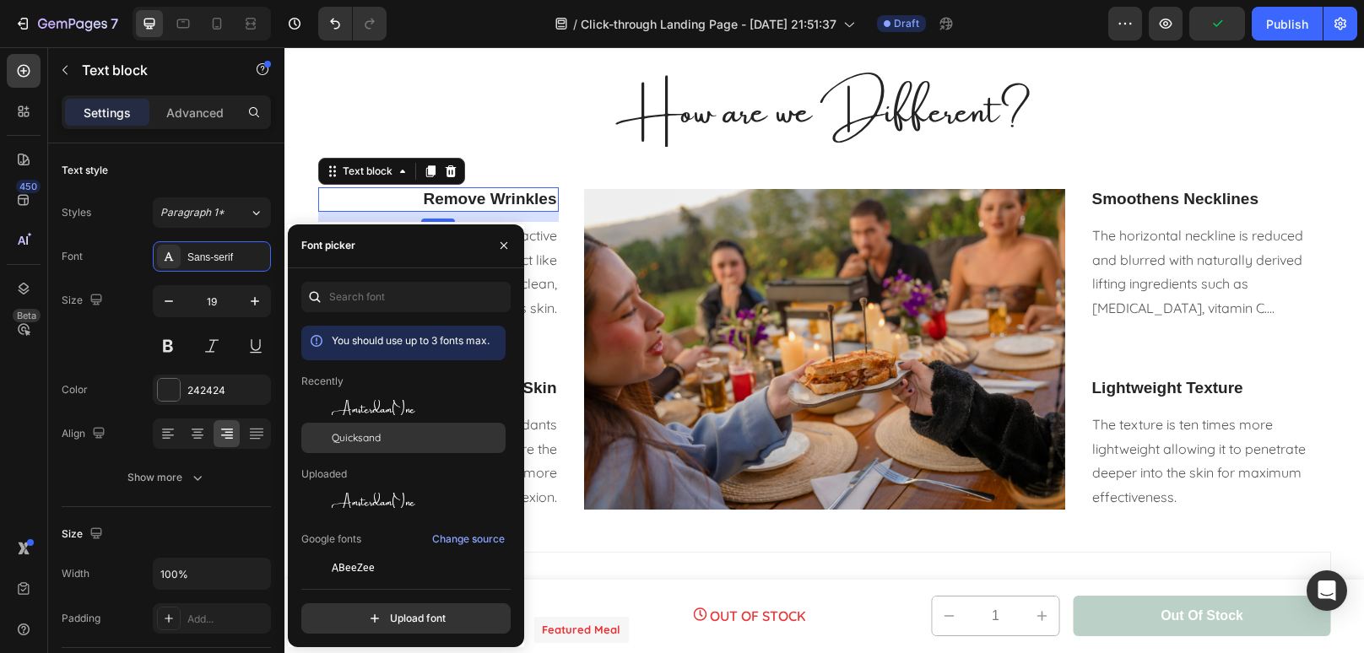
click at [424, 433] on div "Quicksand" at bounding box center [417, 437] width 170 height 15
click at [549, 384] on p "Lifts Sagging Skin" at bounding box center [438, 388] width 237 height 21
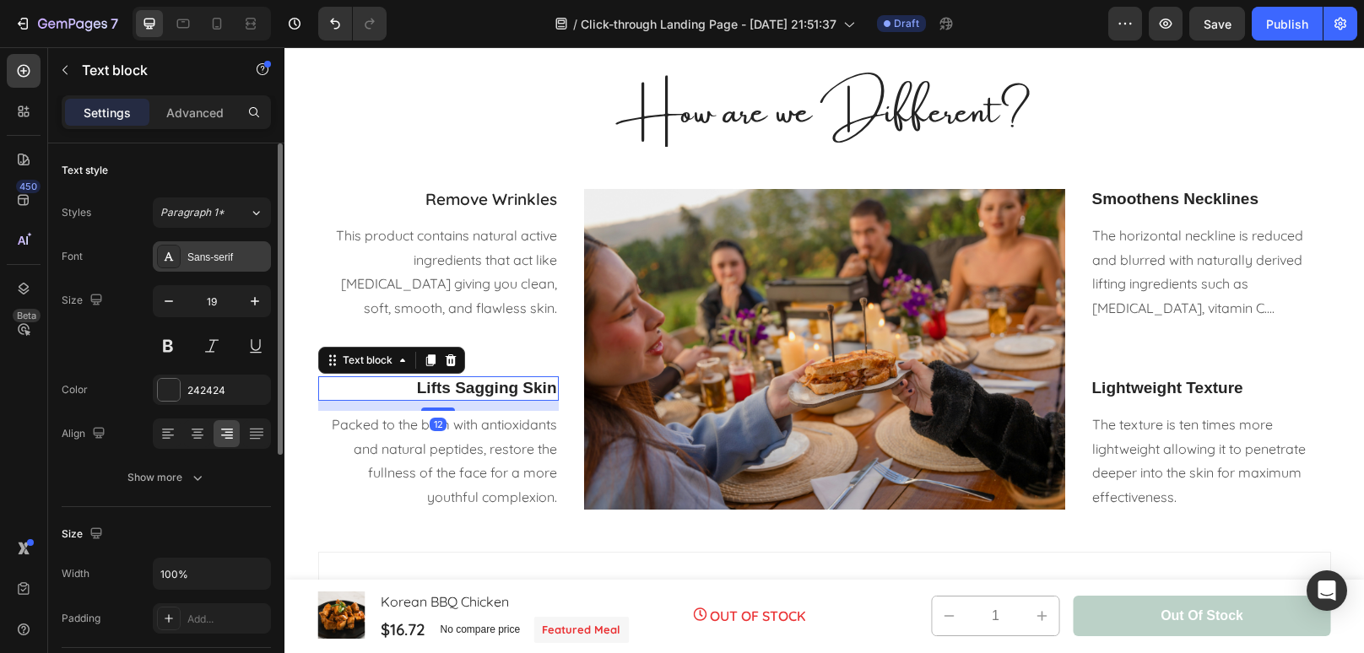
click at [209, 262] on div "Sans-serif" at bounding box center [226, 257] width 79 height 15
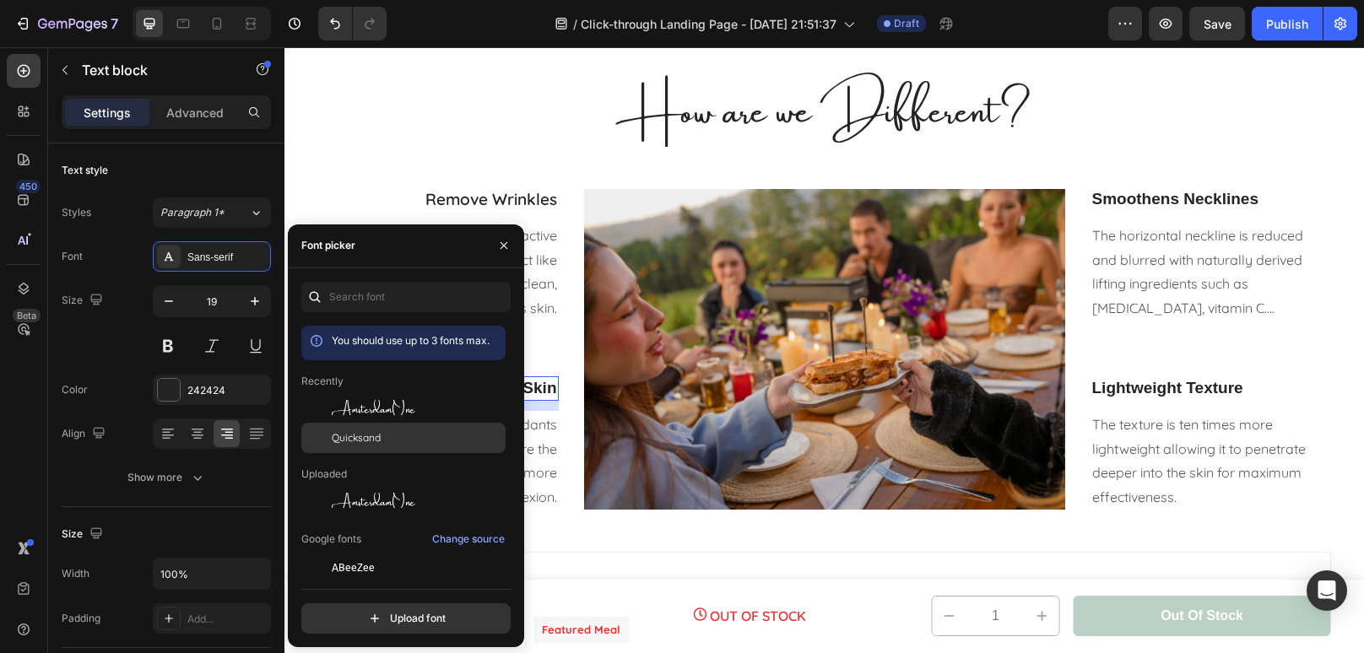
click at [386, 433] on div "Quicksand" at bounding box center [417, 437] width 170 height 15
click at [1224, 199] on p "Smoothens Necklines" at bounding box center [1210, 199] width 237 height 21
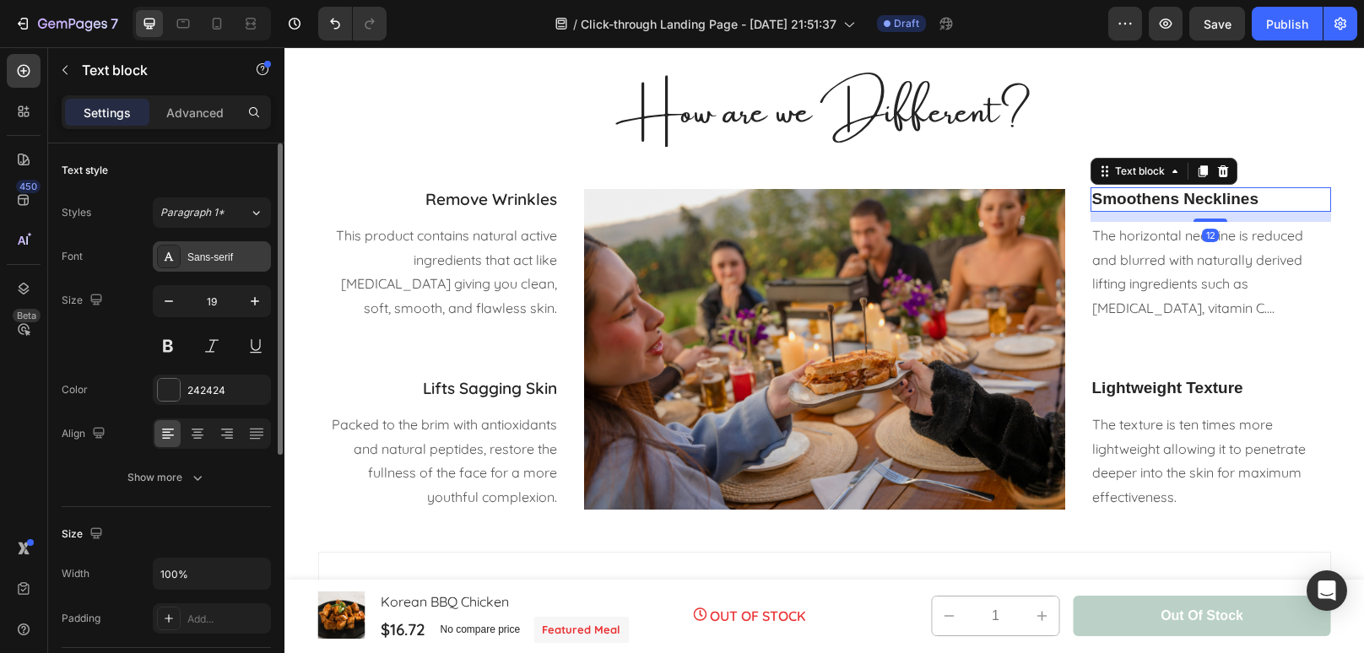
click at [208, 262] on div "Sans-serif" at bounding box center [226, 257] width 79 height 15
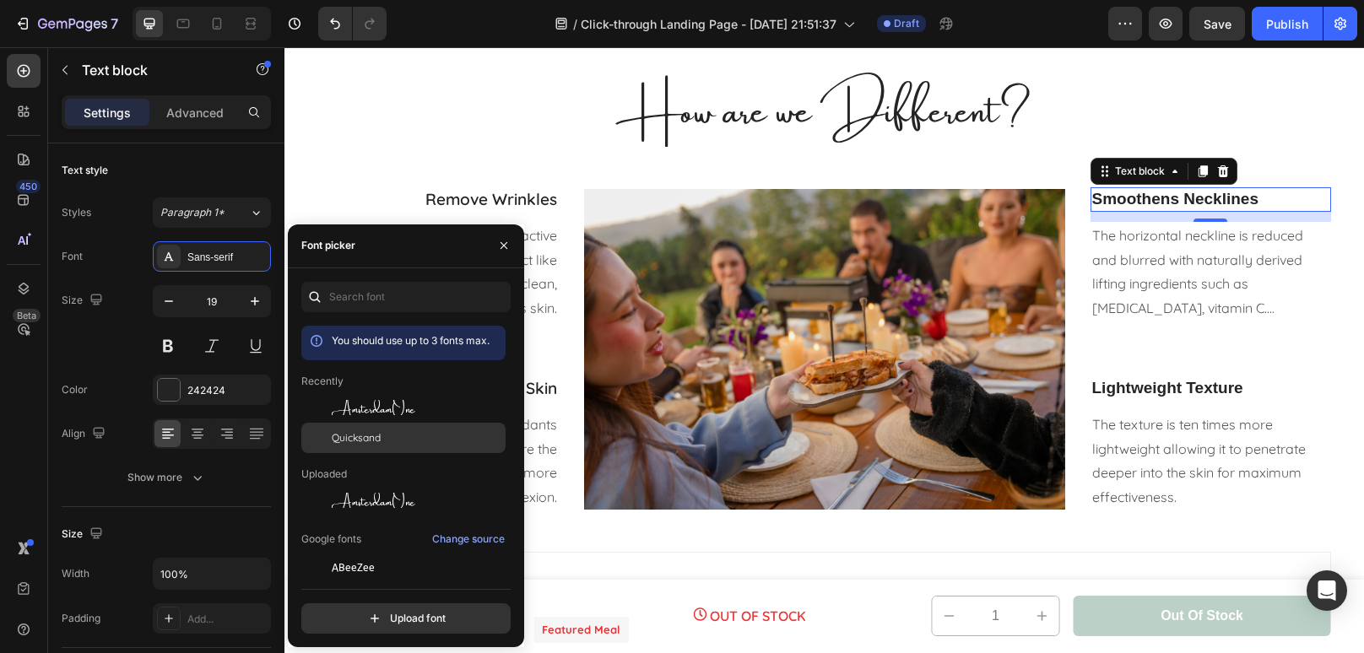
click at [361, 445] on span "Quicksand" at bounding box center [356, 437] width 49 height 15
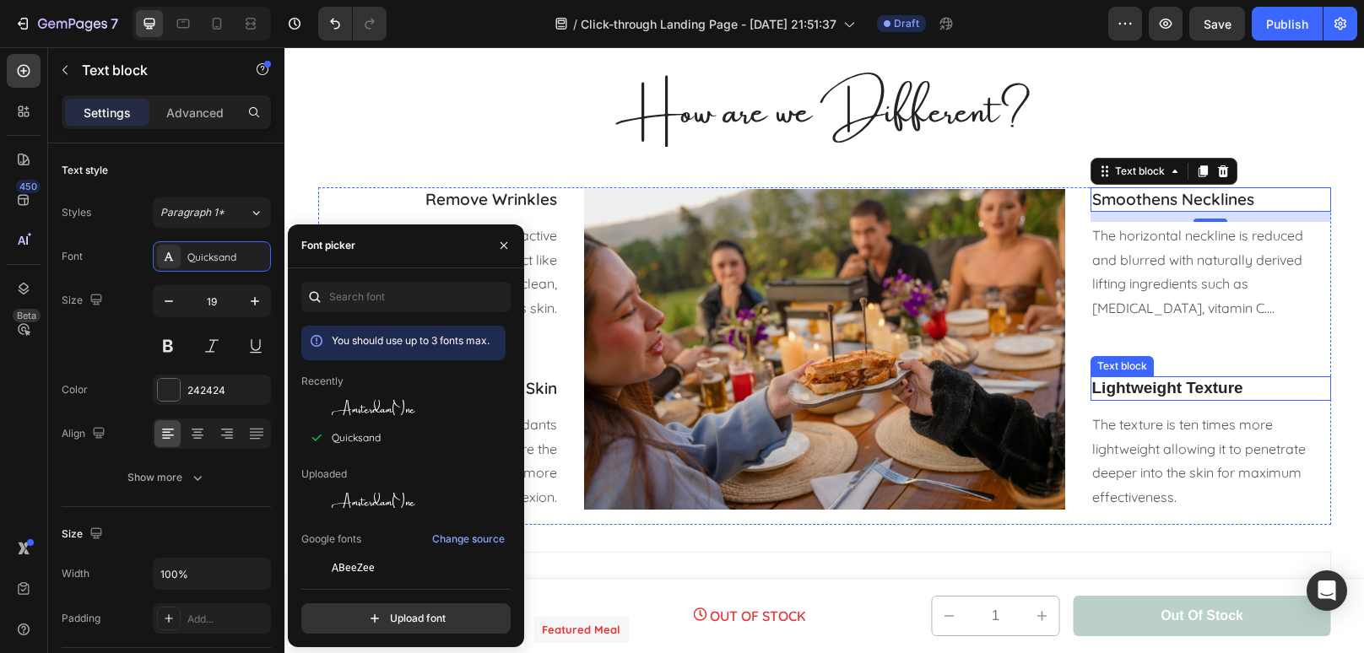
click at [1258, 380] on p "Lightweight Texture" at bounding box center [1210, 388] width 237 height 21
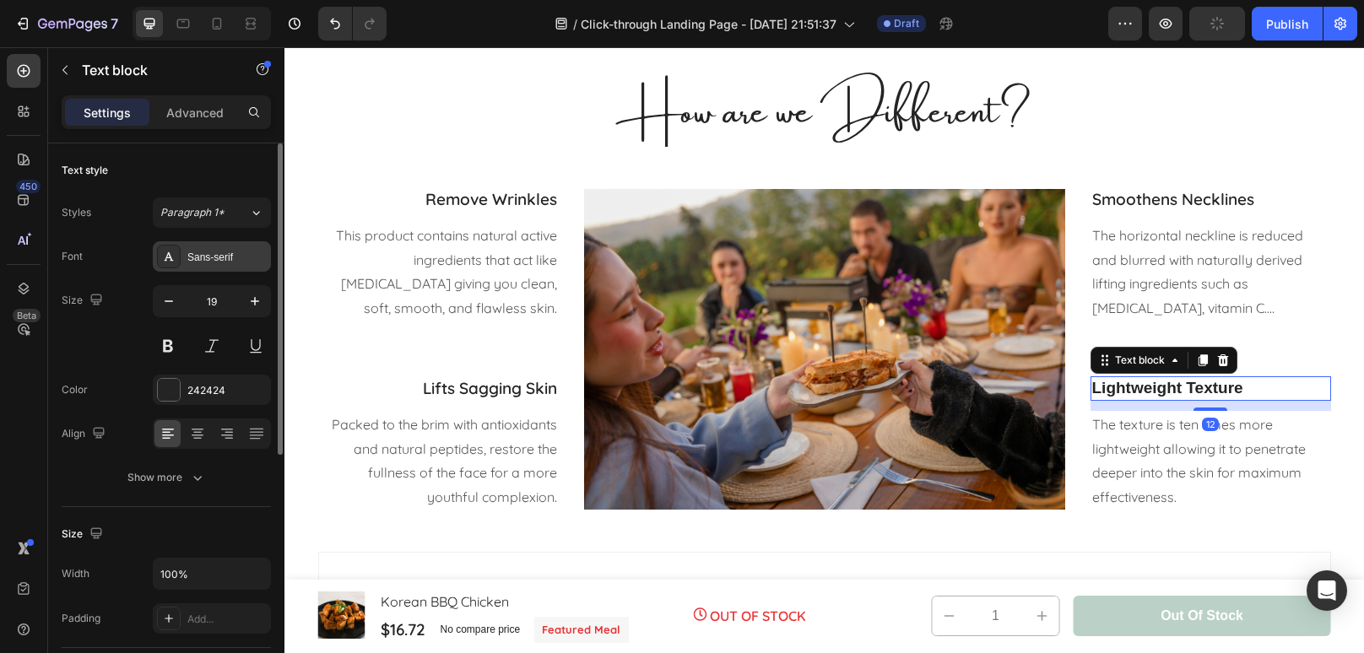
click at [247, 254] on div "Sans-serif" at bounding box center [226, 257] width 79 height 15
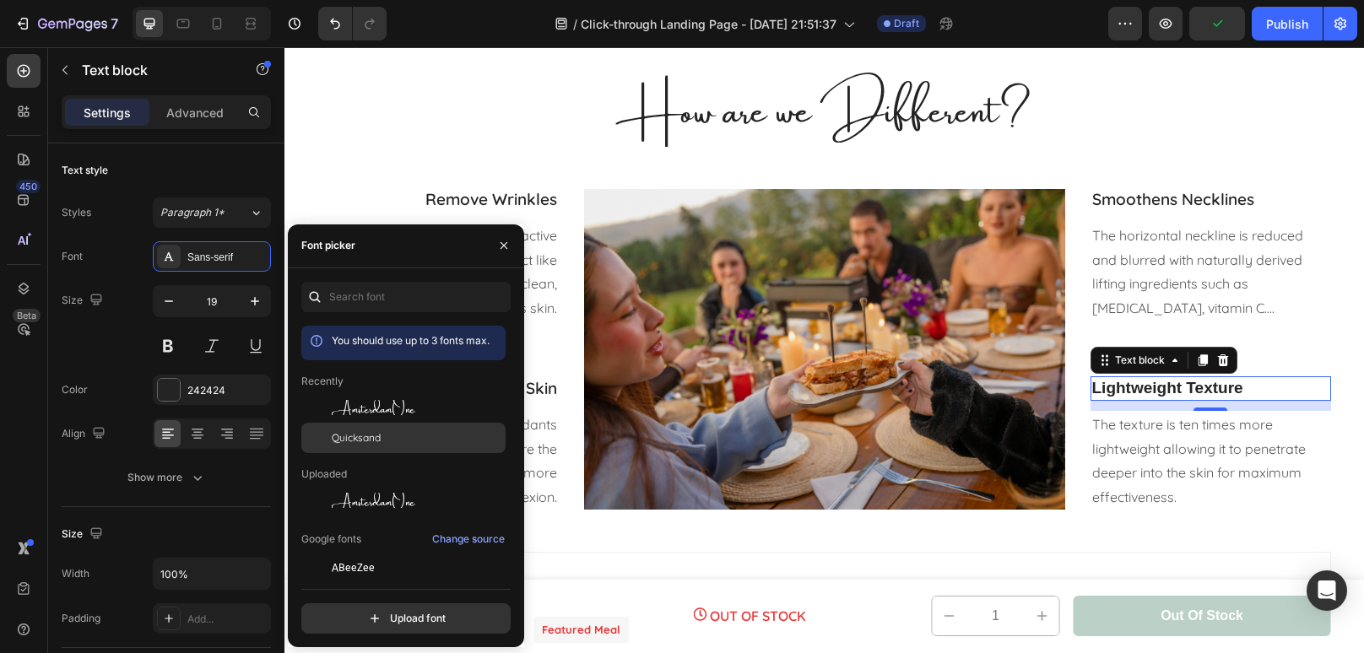
click at [378, 443] on span "Quicksand" at bounding box center [356, 437] width 49 height 15
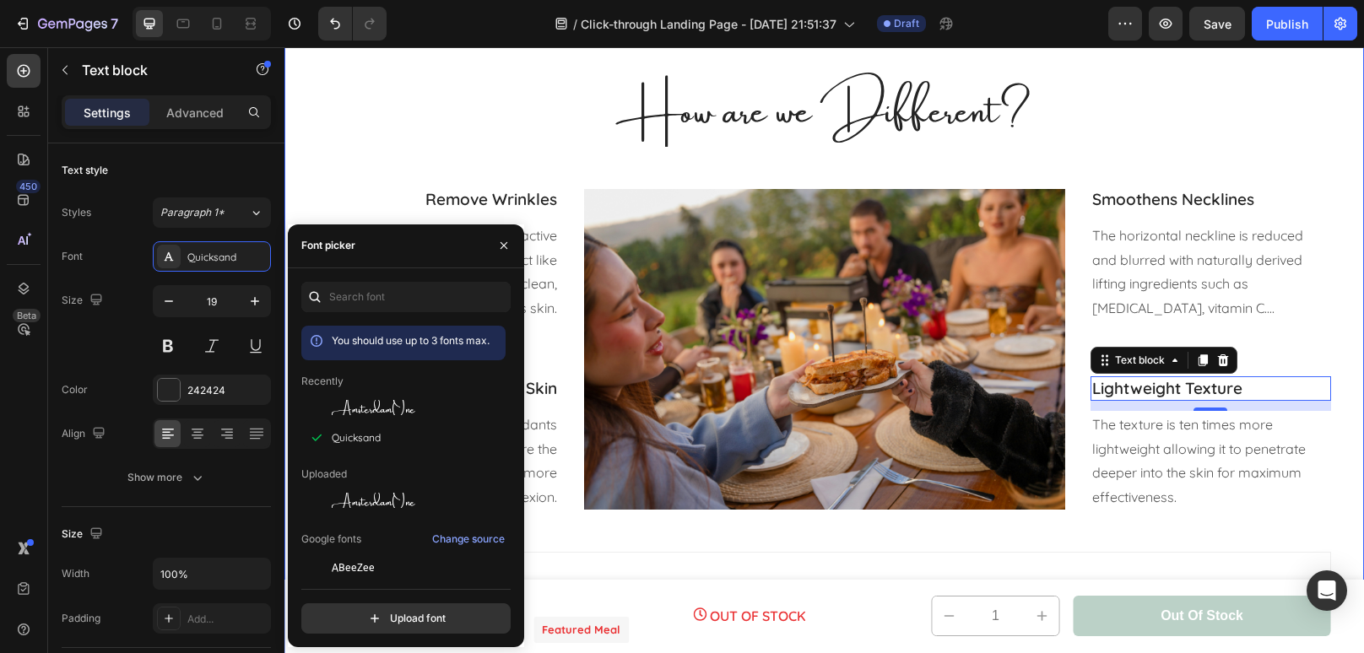
click at [834, 536] on div "How are we Different? Heading Row Remove Wrinkles Text block This product conta…" at bounding box center [824, 356] width 1054 height 595
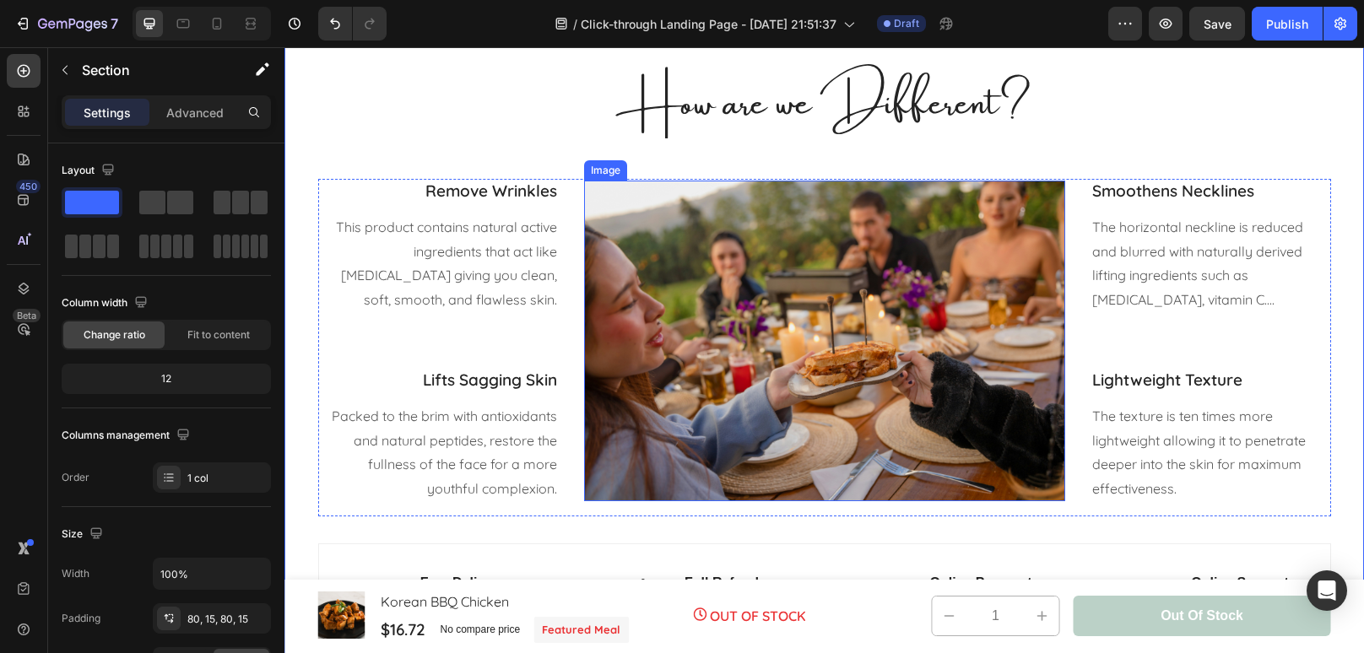
scroll to position [1601, 0]
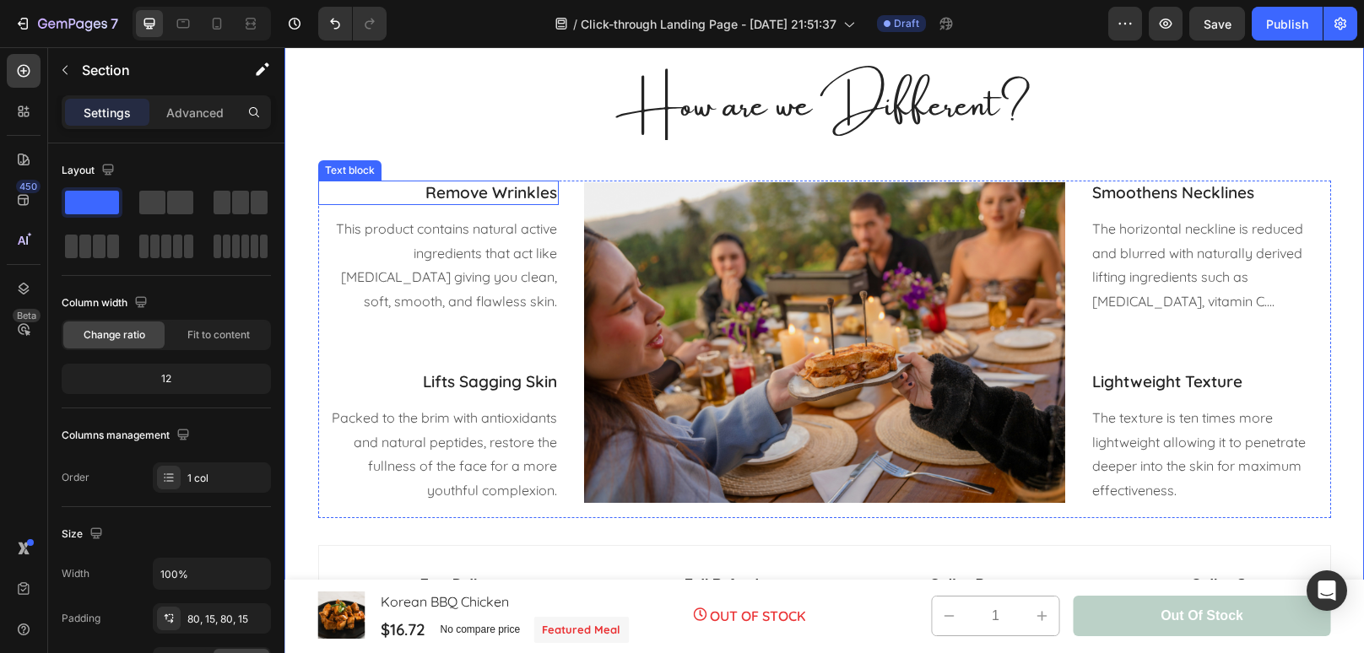
click at [483, 198] on p "Remove Wrinkles" at bounding box center [438, 192] width 237 height 21
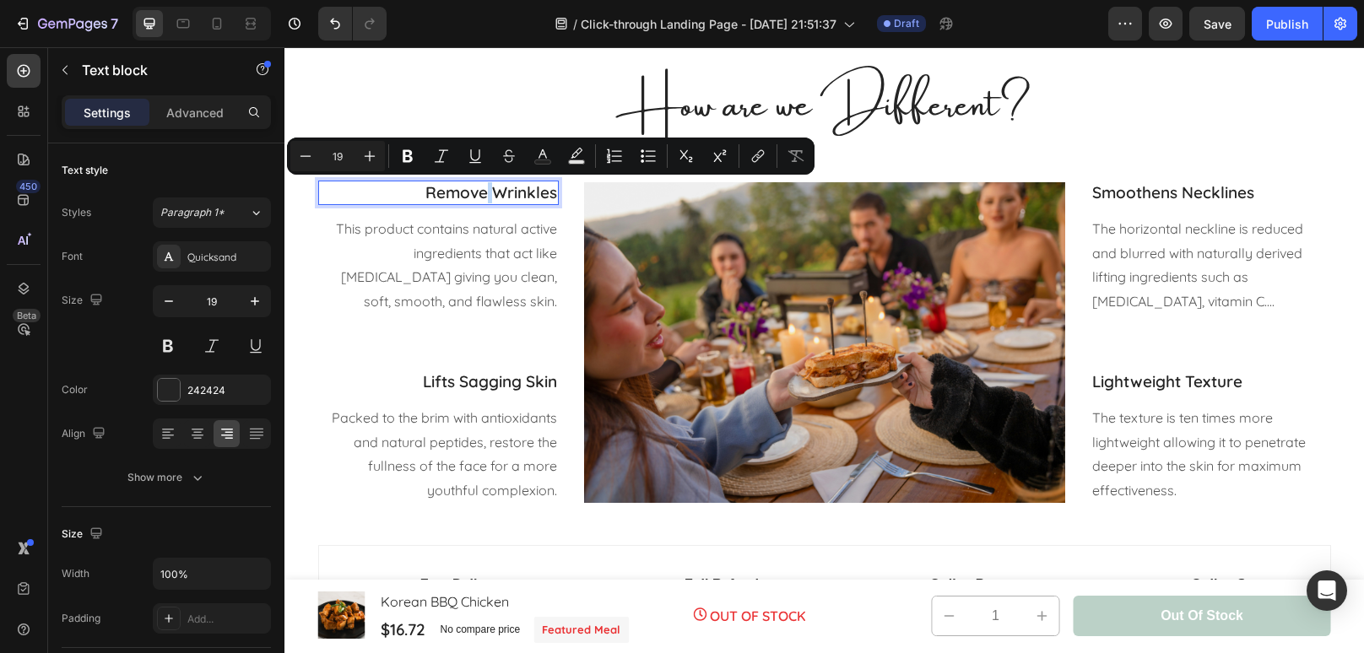
click at [506, 203] on div "Remove Wrinkles" at bounding box center [438, 193] width 240 height 24
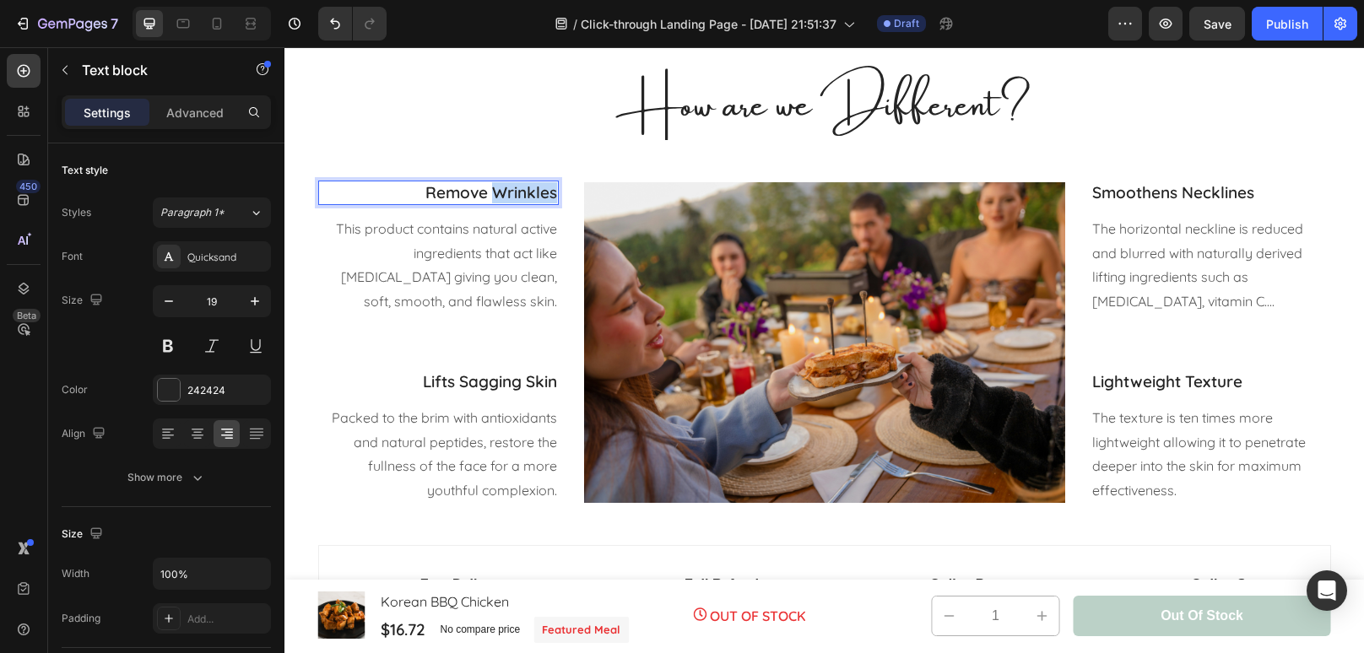
click at [506, 203] on div "Remove Wrinkles" at bounding box center [438, 193] width 240 height 24
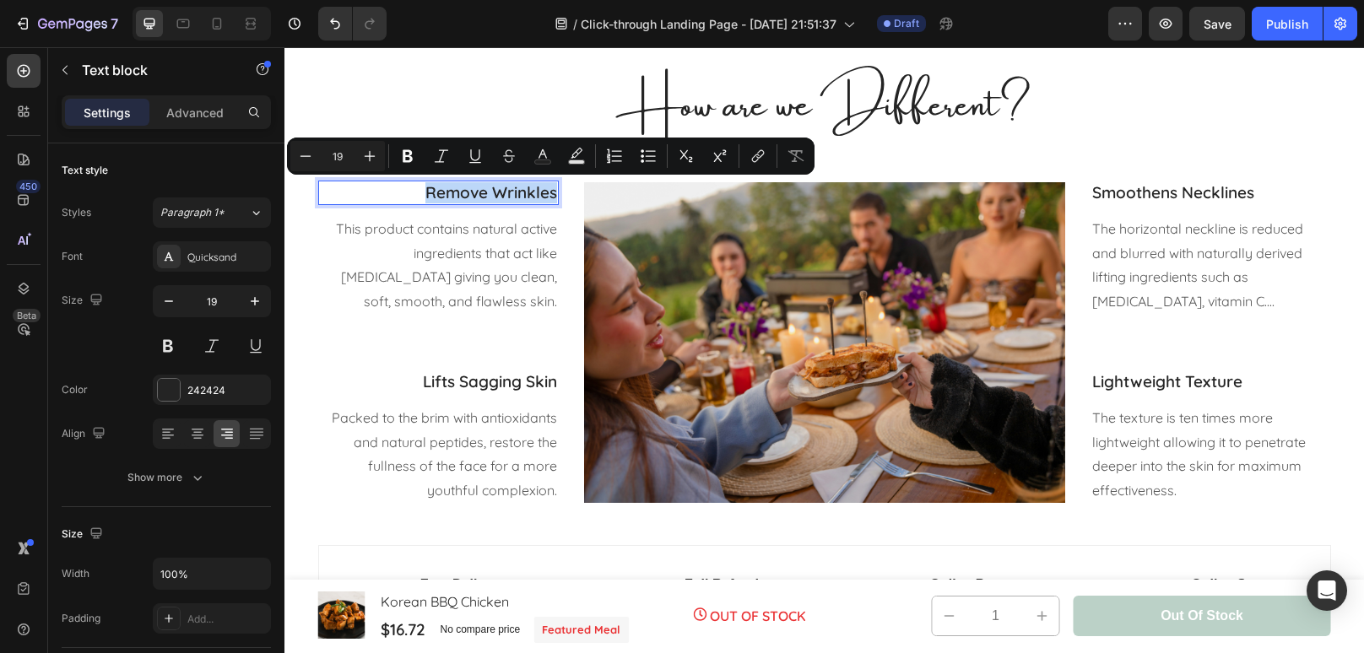
click at [506, 203] on div "Remove Wrinkles" at bounding box center [438, 193] width 240 height 24
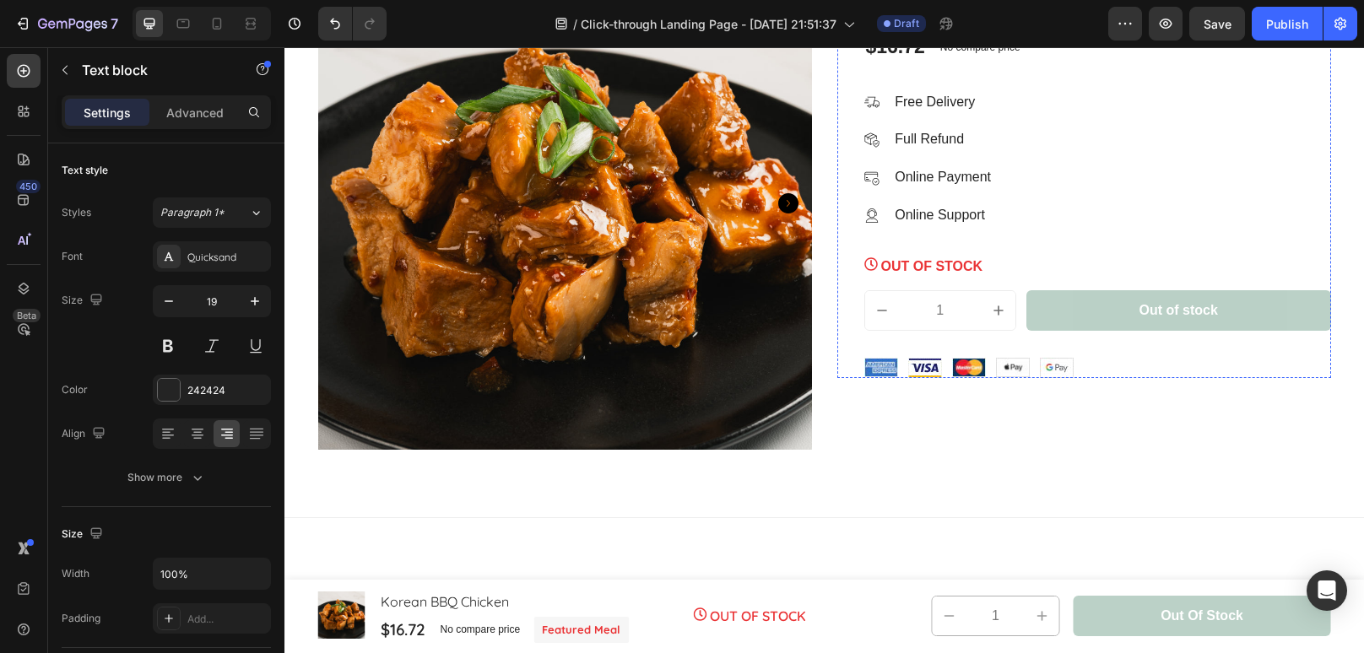
scroll to position [2910, 0]
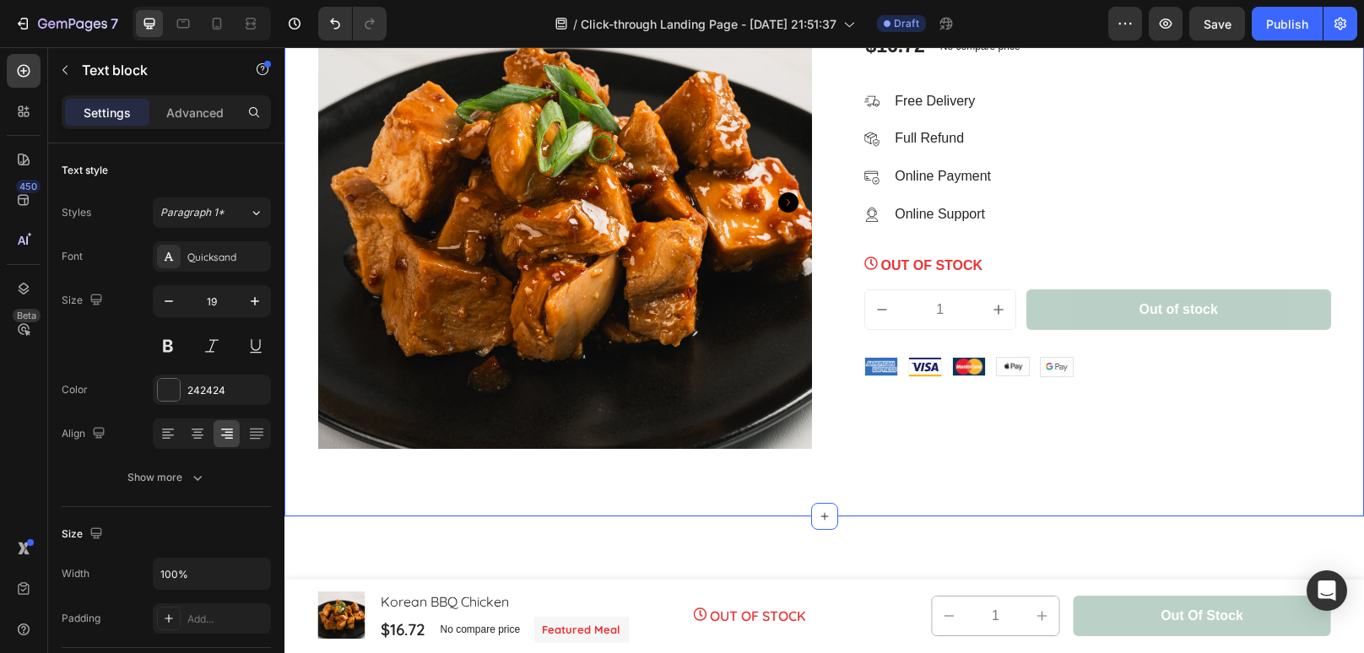
click at [860, 147] on div "Product Images & Gallery Korean BBQ Chicken Product Title Icon Icon Icon Icon I…" at bounding box center [823, 202] width 1079 height 629
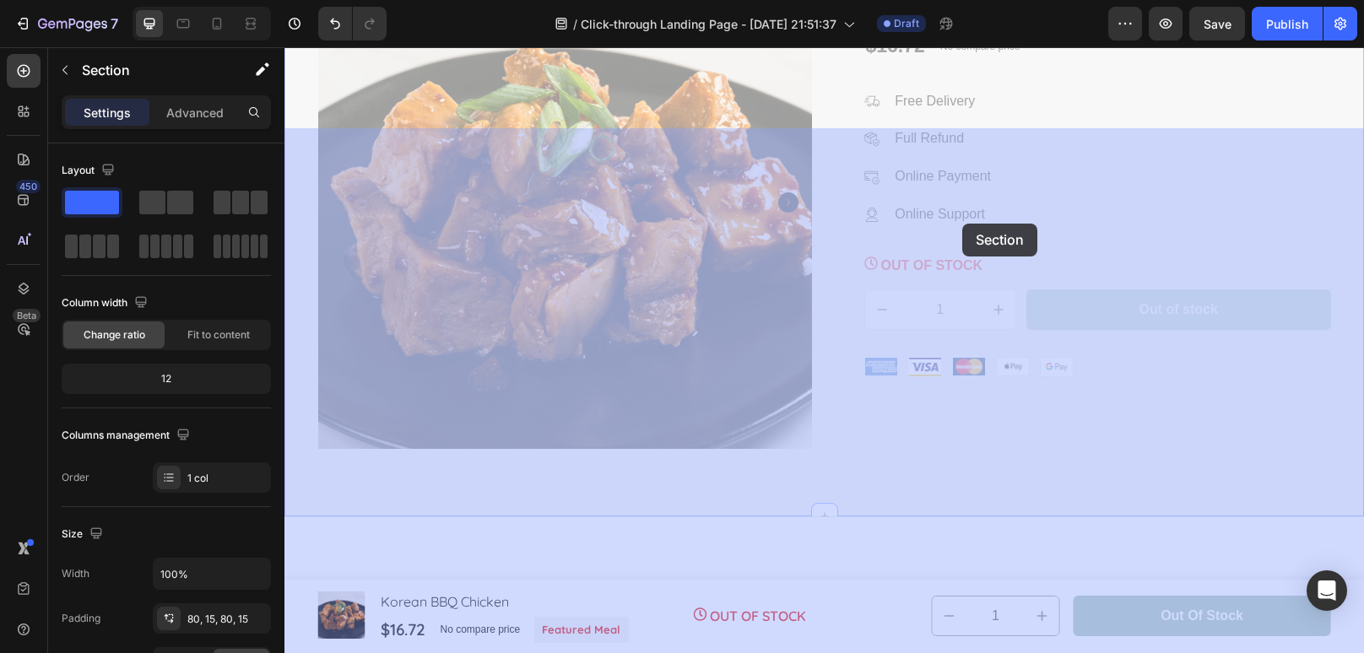
drag, startPoint x: 1056, startPoint y: 117, endPoint x: 962, endPoint y: 224, distance: 141.7
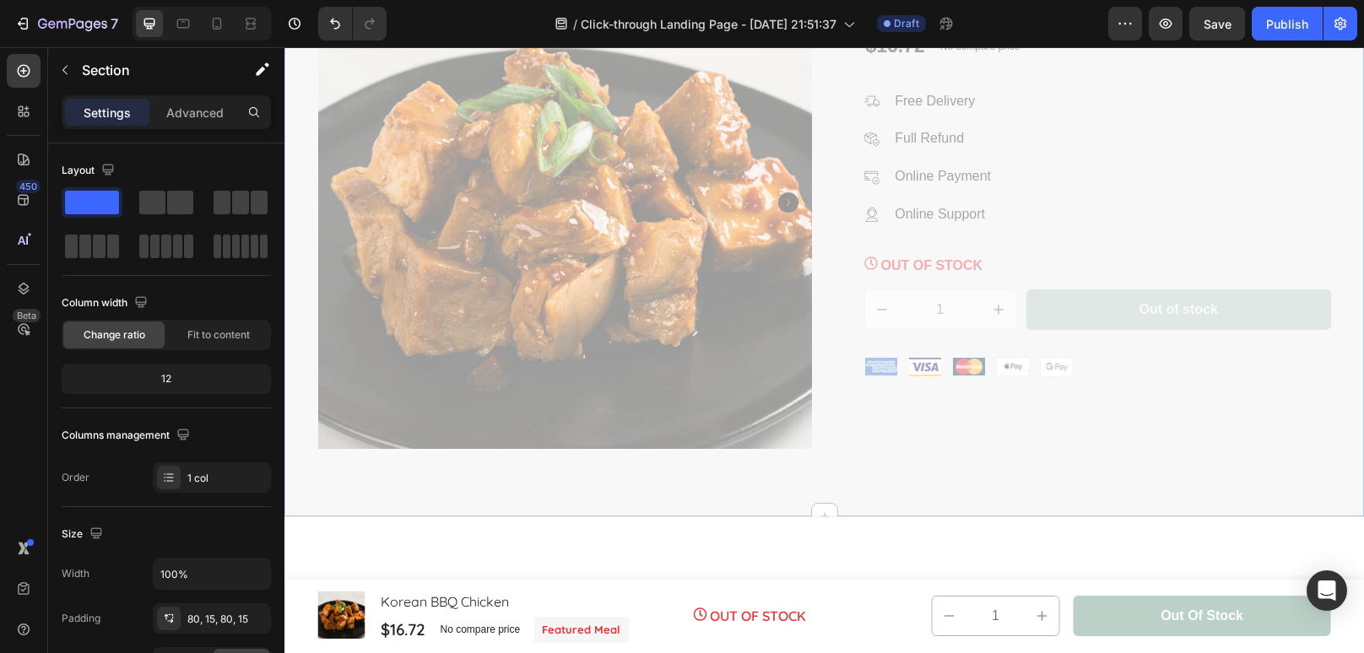
drag, startPoint x: 956, startPoint y: 164, endPoint x: 910, endPoint y: 134, distance: 55.0
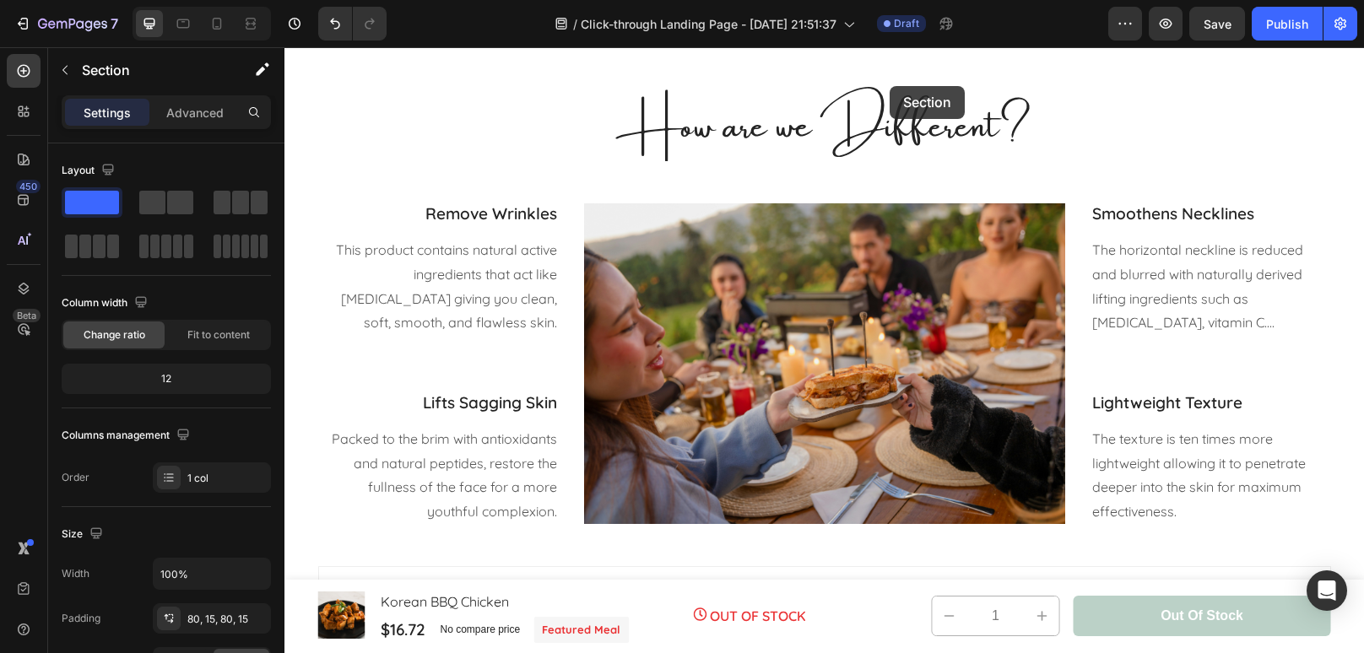
scroll to position [1529, 0]
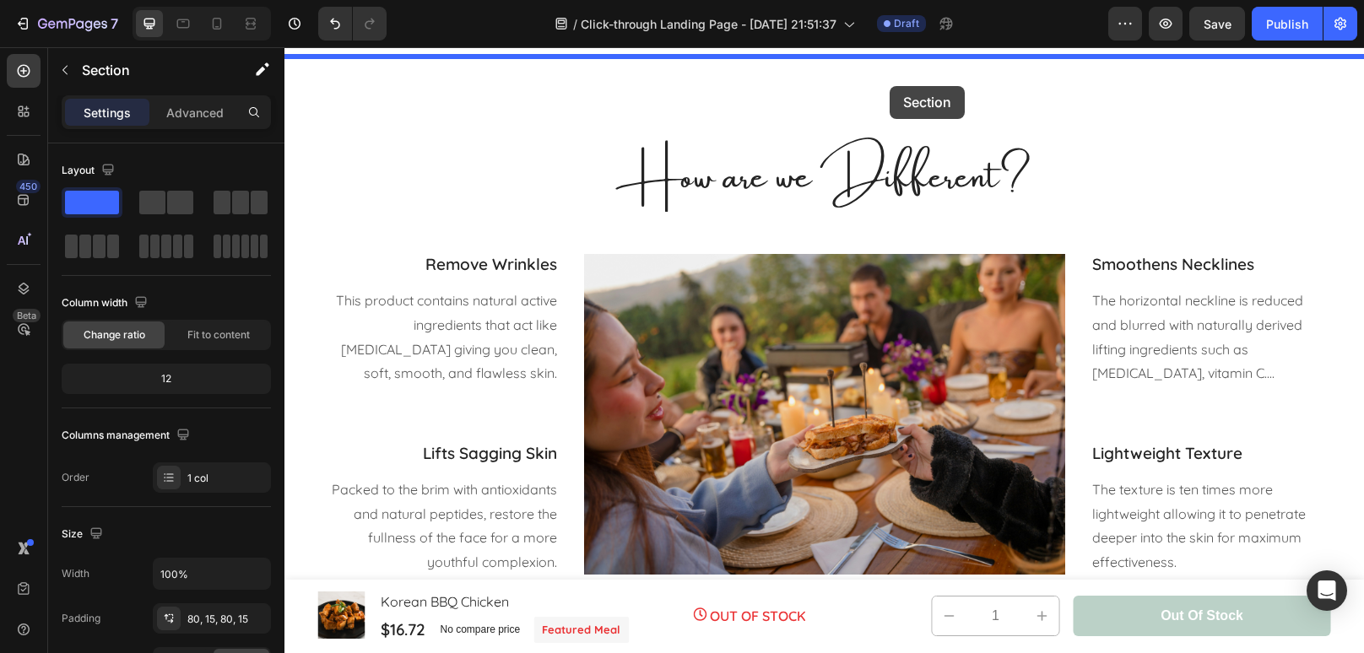
drag, startPoint x: 921, startPoint y: 143, endPoint x: 889, endPoint y: 86, distance: 65.3
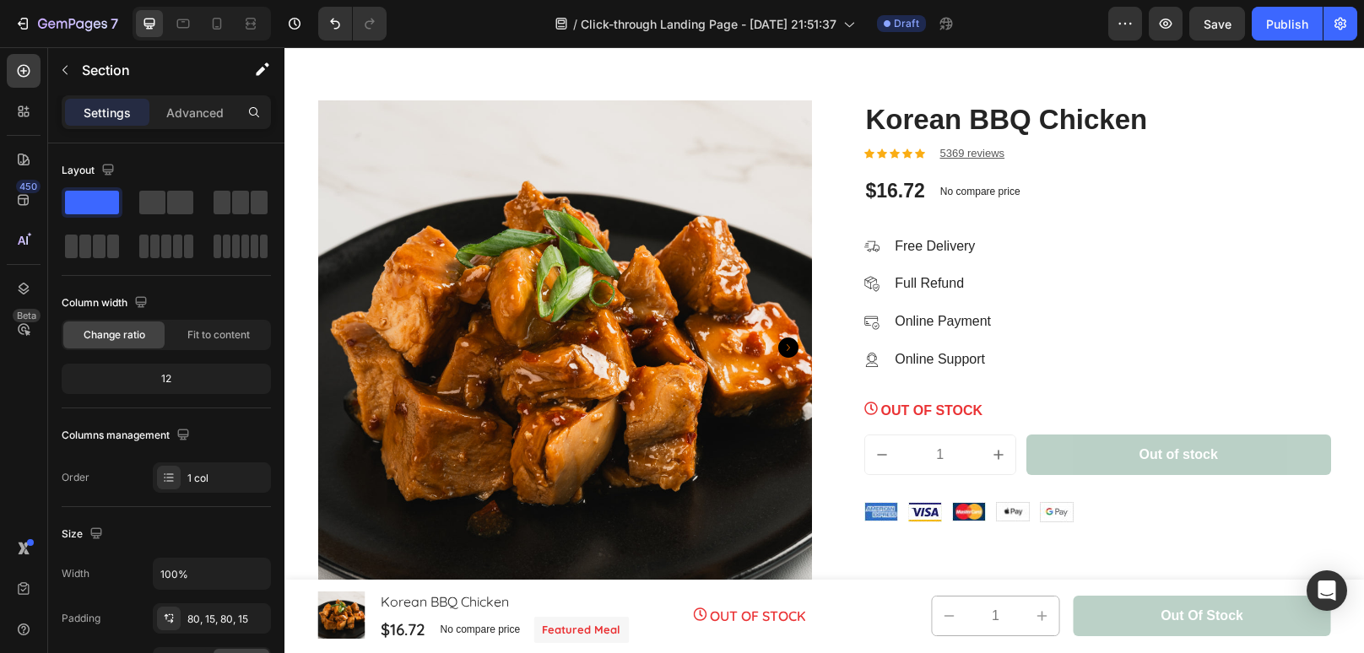
scroll to position [1580, 0]
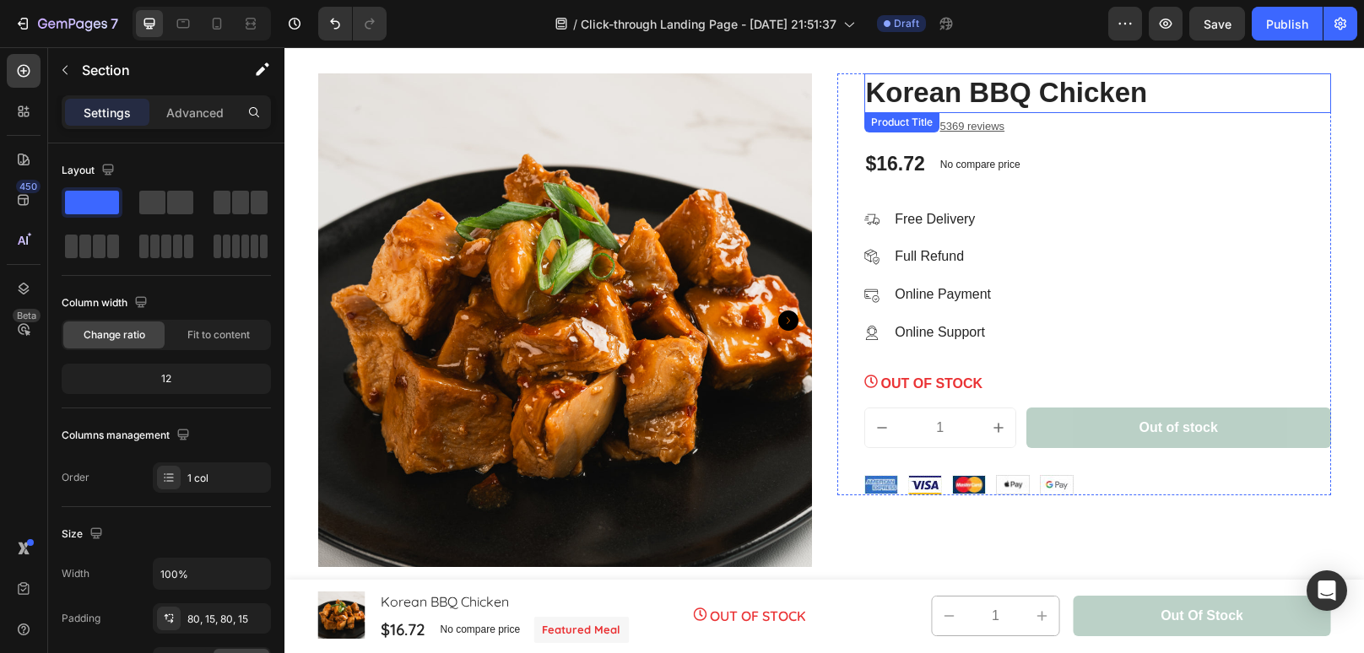
click at [1042, 89] on h1 "Korean BBQ Chicken" at bounding box center [1097, 93] width 467 height 40
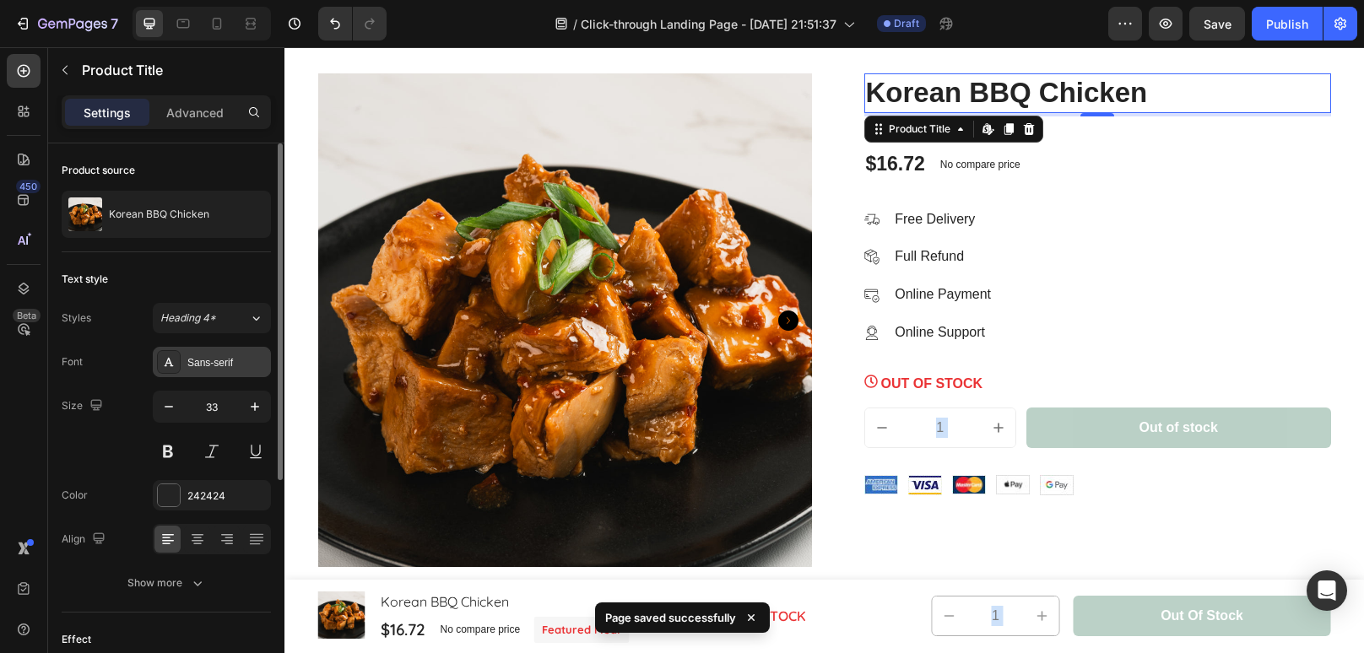
click at [206, 371] on div "Sans-serif" at bounding box center [212, 362] width 118 height 30
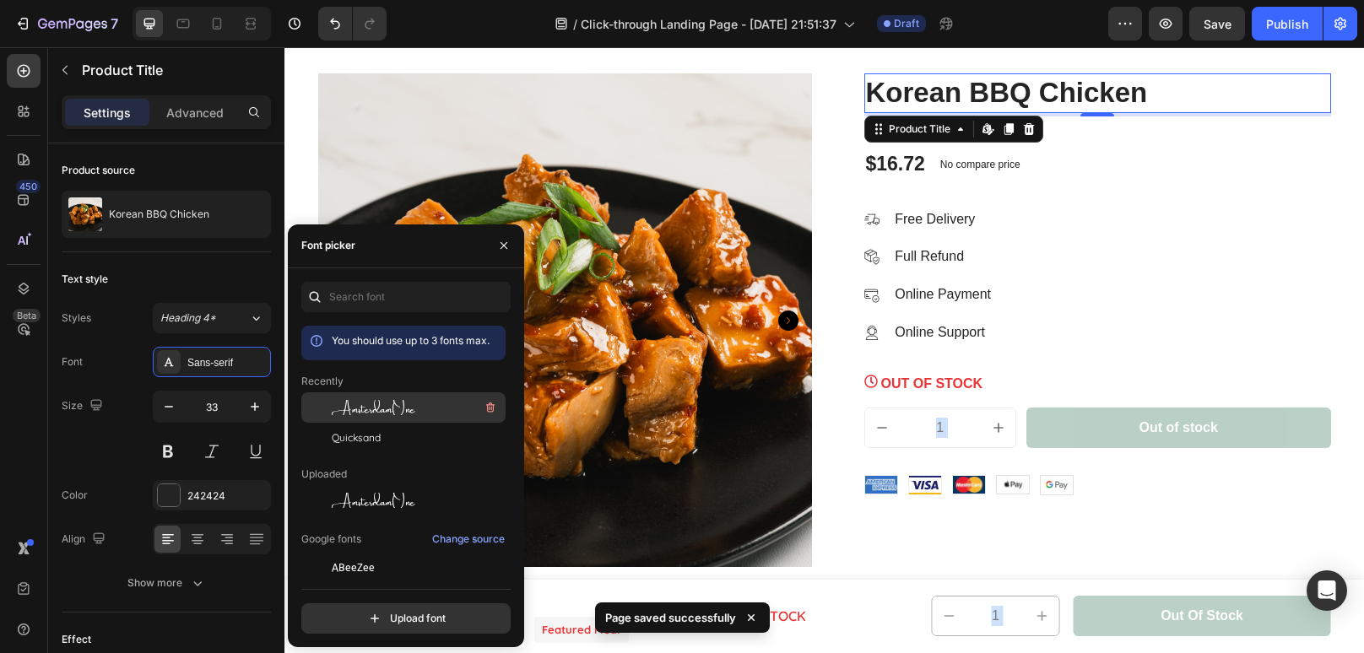
click at [436, 413] on div "AmsterdamOne" at bounding box center [417, 407] width 170 height 20
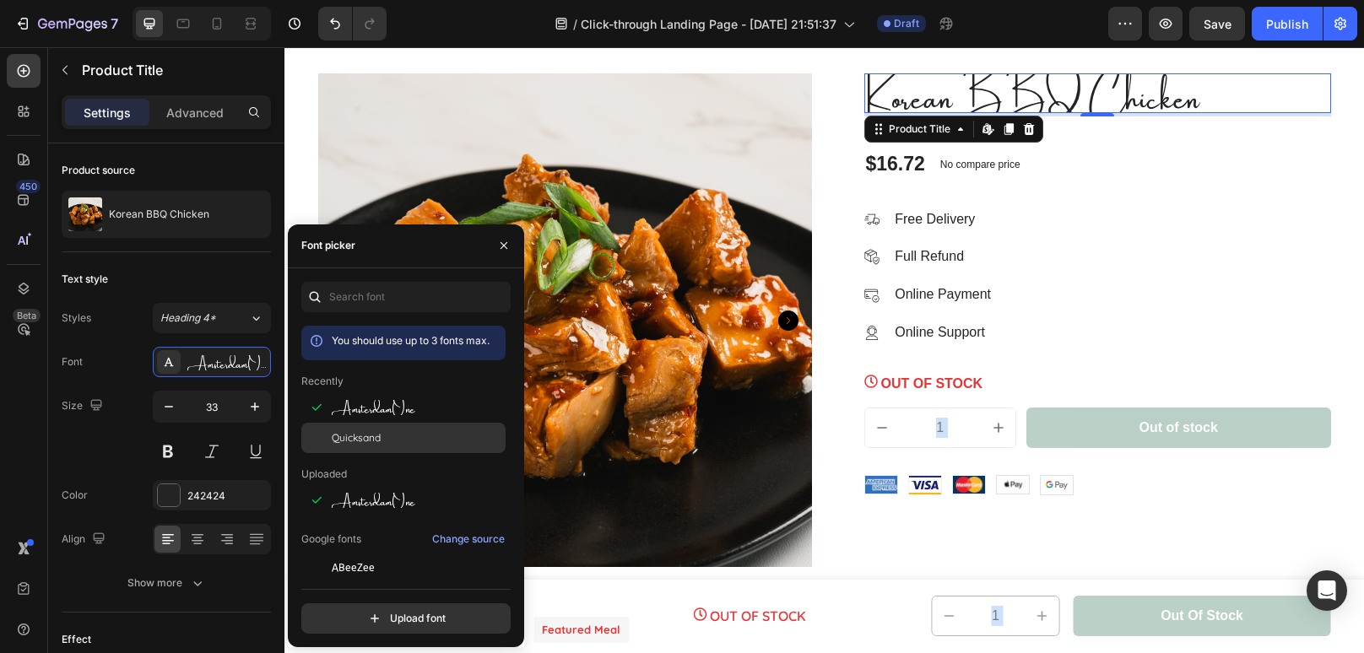
click at [392, 441] on div "Quicksand" at bounding box center [417, 437] width 170 height 15
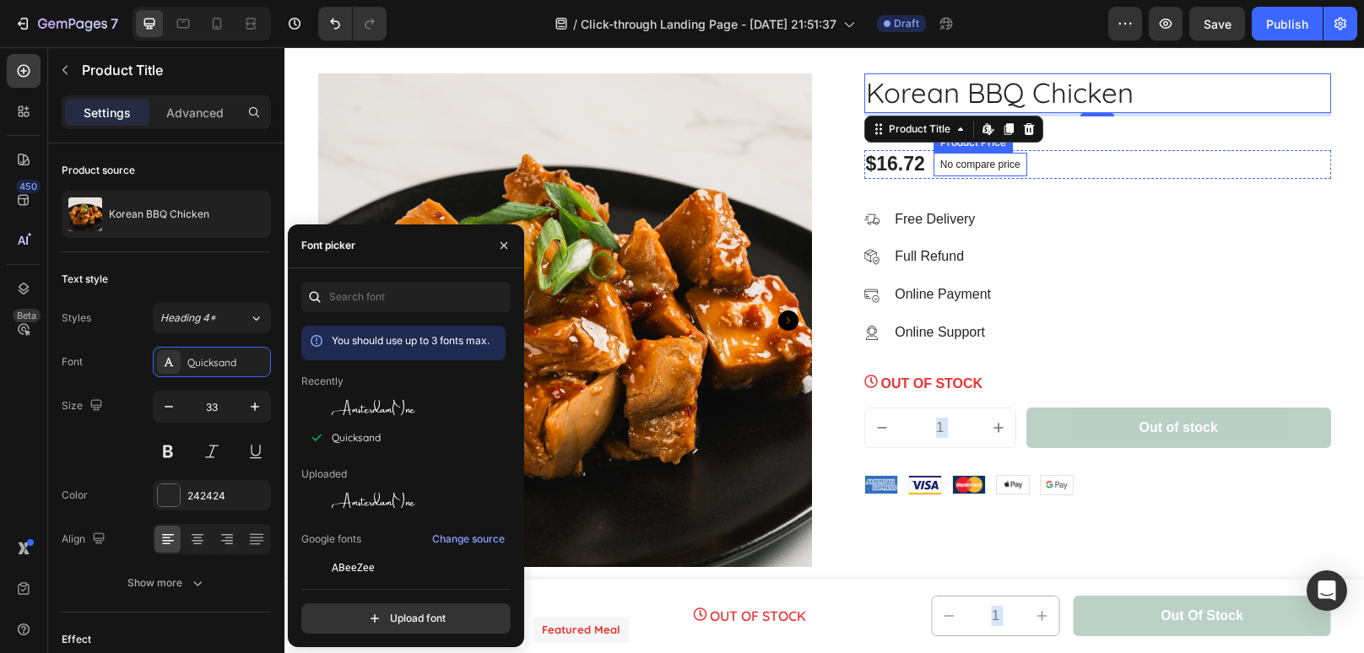
click at [1013, 163] on p "No compare price" at bounding box center [980, 164] width 80 height 10
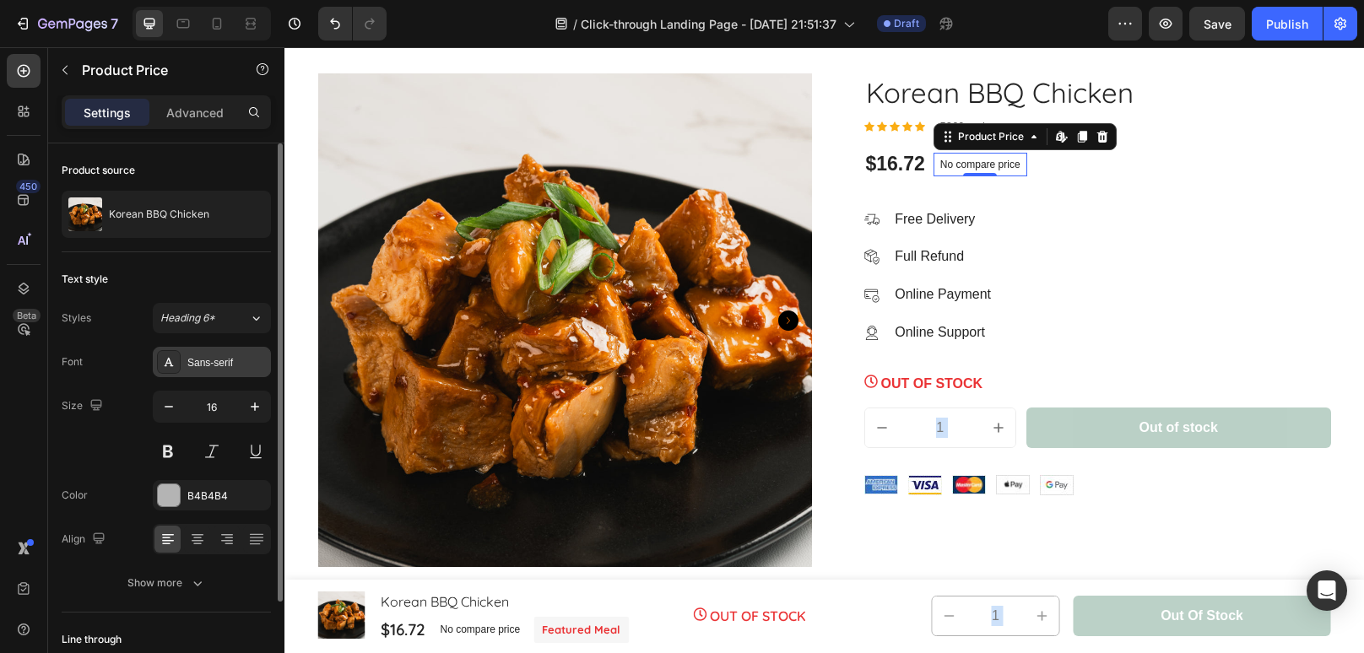
click at [227, 369] on div "Sans-serif" at bounding box center [212, 362] width 118 height 30
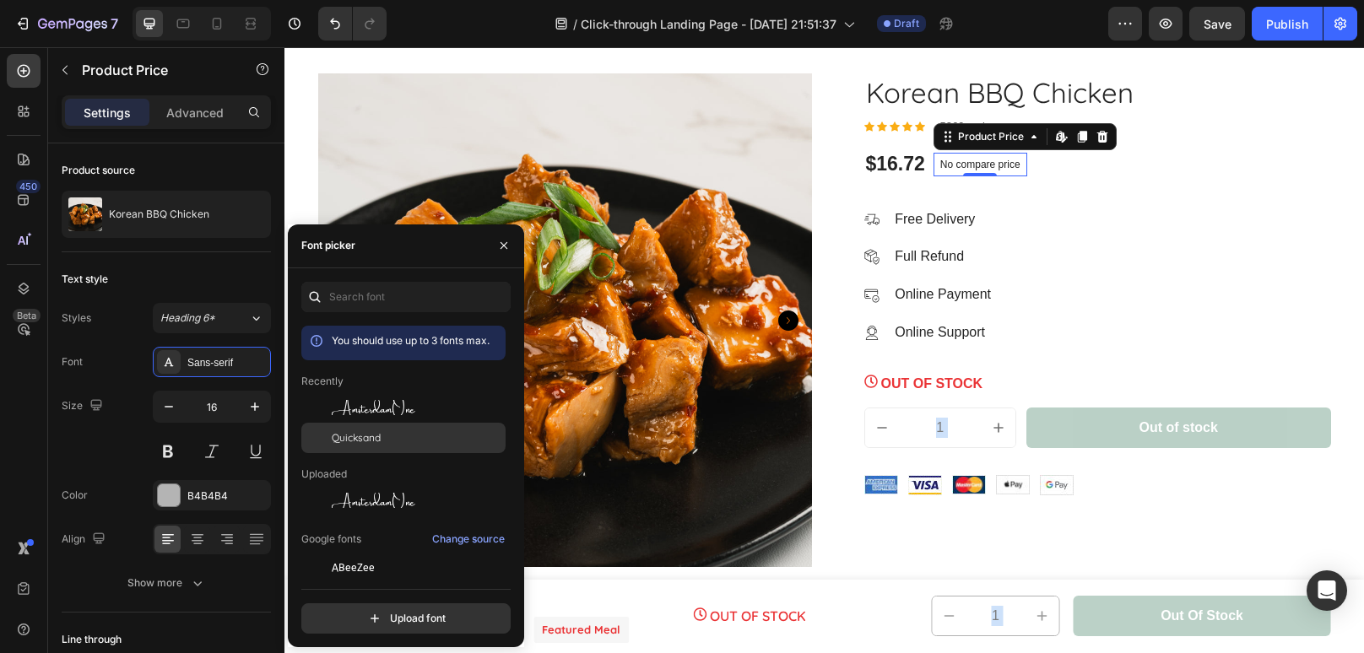
click at [359, 430] on span "Quicksand" at bounding box center [356, 437] width 49 height 15
click at [915, 166] on div "$16.72" at bounding box center [895, 164] width 62 height 29
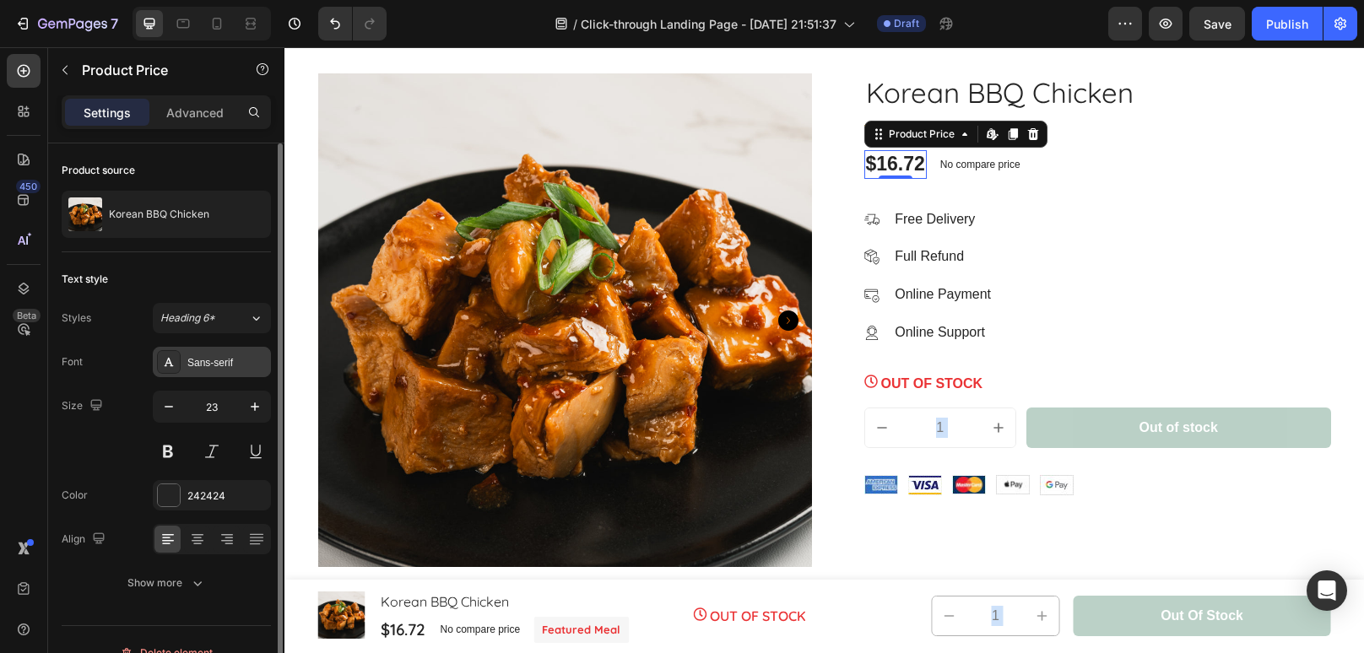
click at [234, 367] on div "Sans-serif" at bounding box center [226, 362] width 79 height 15
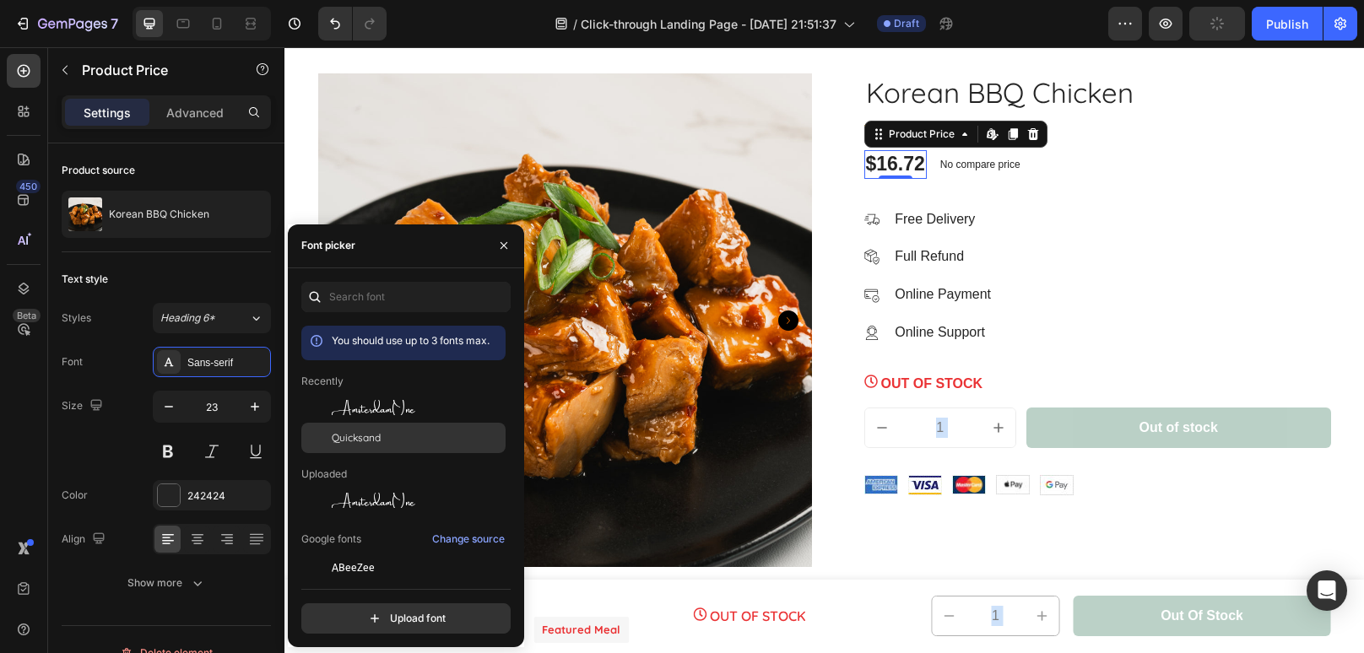
drag, startPoint x: 375, startPoint y: 435, endPoint x: 743, endPoint y: 192, distance: 440.9
click at [375, 435] on span "Quicksand" at bounding box center [356, 437] width 49 height 15
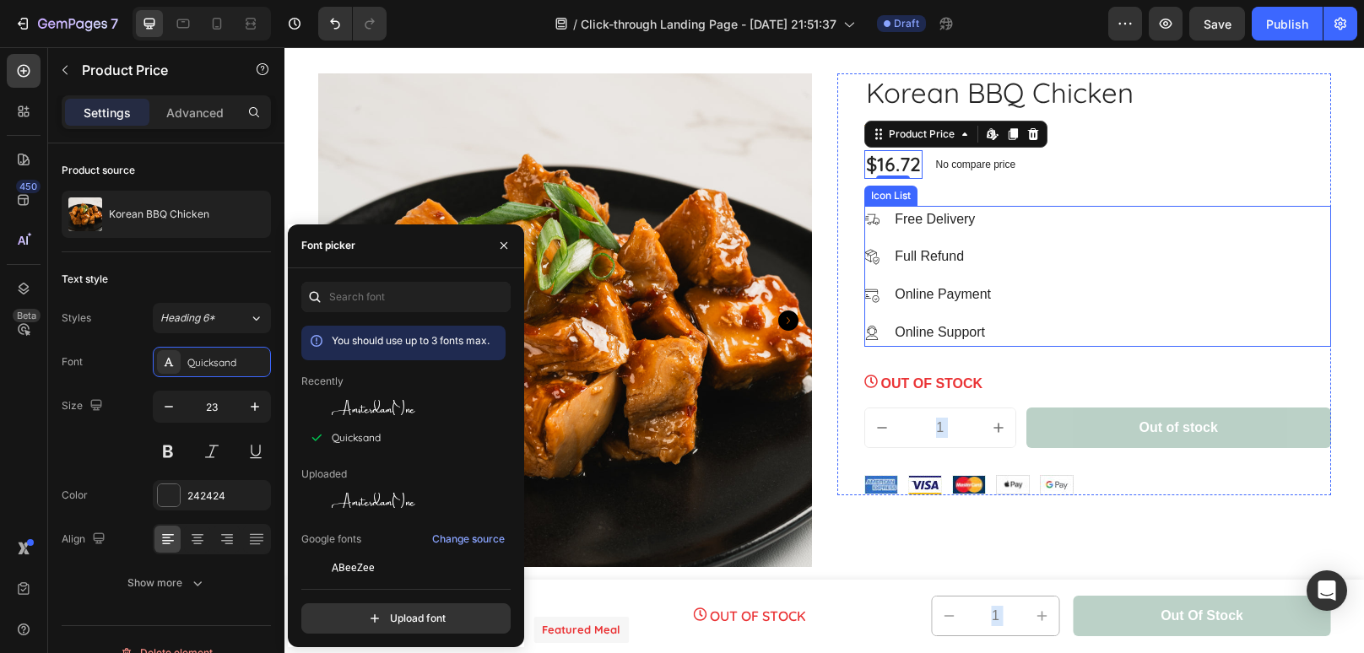
click at [1163, 231] on div "Image Free Delivery Text block Image Full Refund Text block Image Online Paymen…" at bounding box center [1097, 276] width 467 height 141
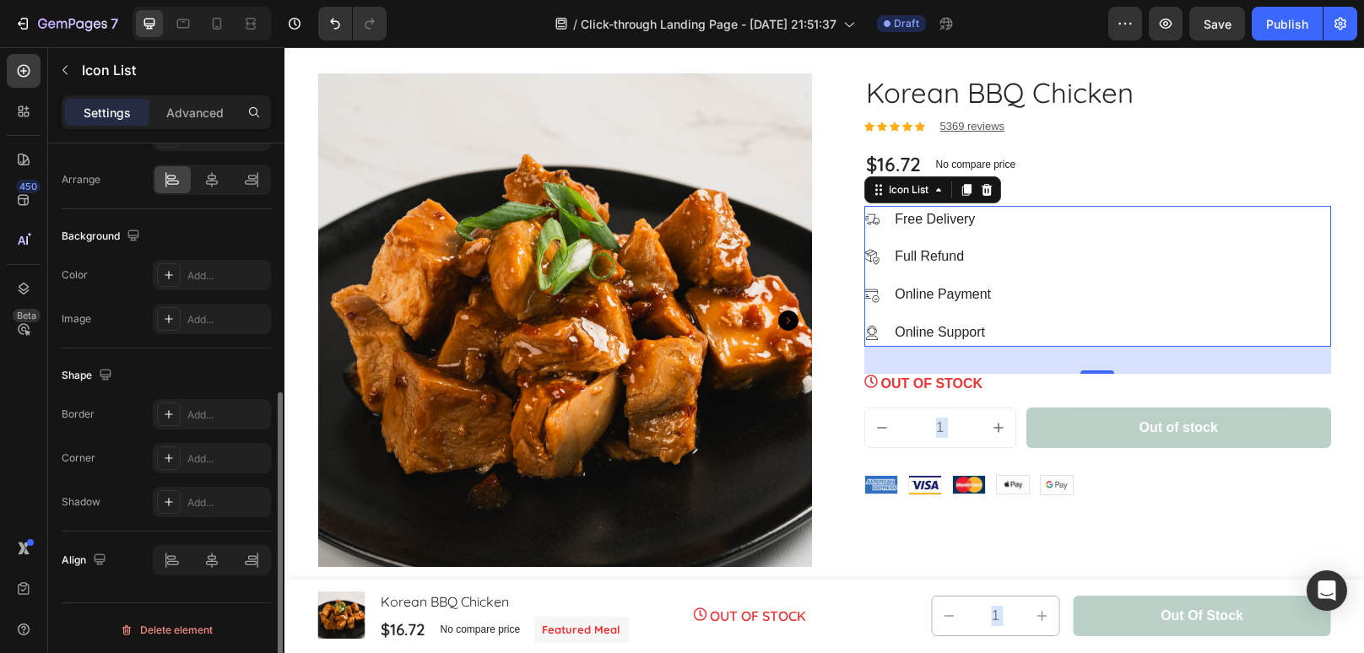
scroll to position [0, 0]
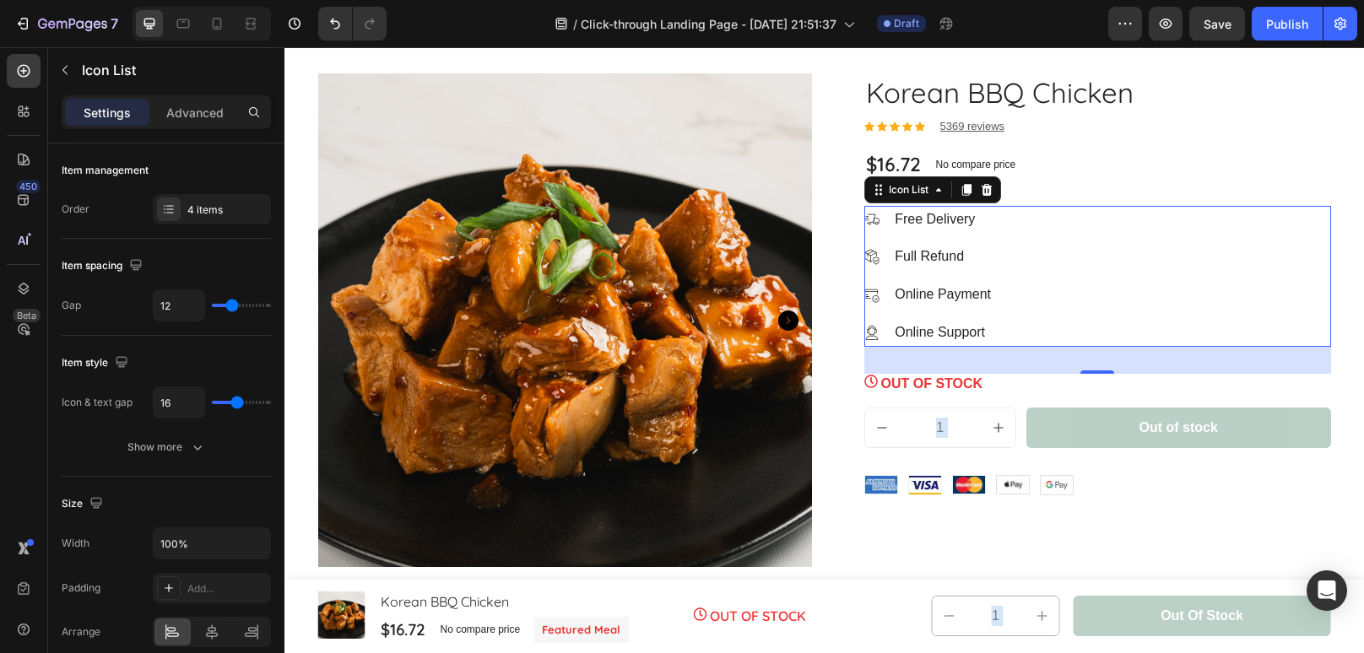
click at [1014, 253] on div "Image Free Delivery Text block Image Full Refund Text block Image Online Paymen…" at bounding box center [1097, 276] width 467 height 141
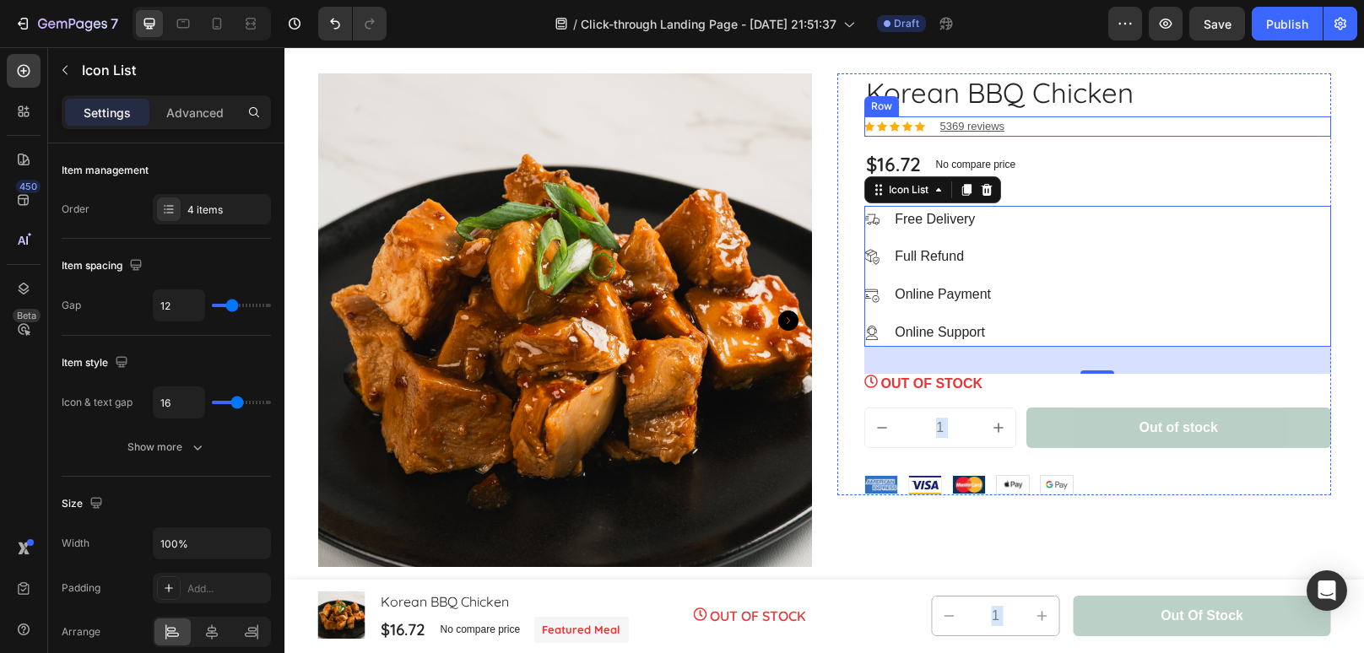
click at [1045, 129] on div "Icon Icon Icon Icon Icon Icon List Hoz 5369 reviews Text block Row" at bounding box center [1097, 126] width 467 height 20
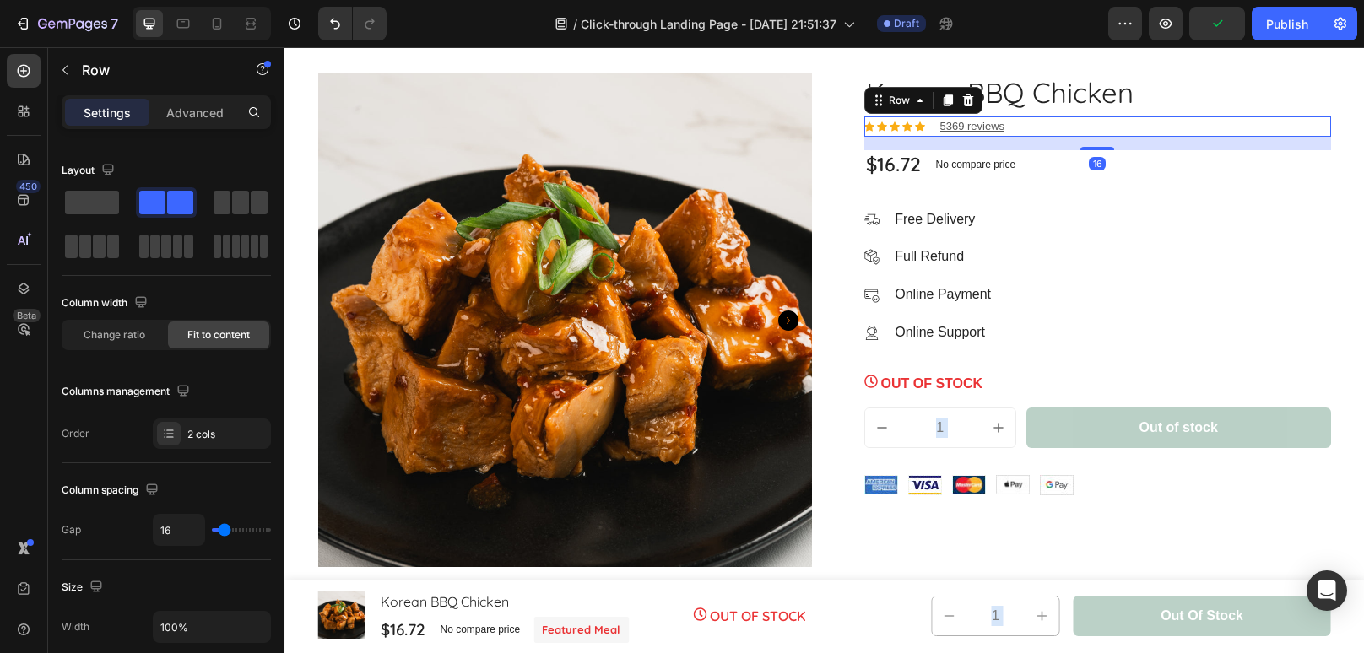
click at [1020, 127] on div "Icon Icon Icon Icon Icon Icon List Hoz 5369 reviews Text block Row 16" at bounding box center [1097, 126] width 467 height 20
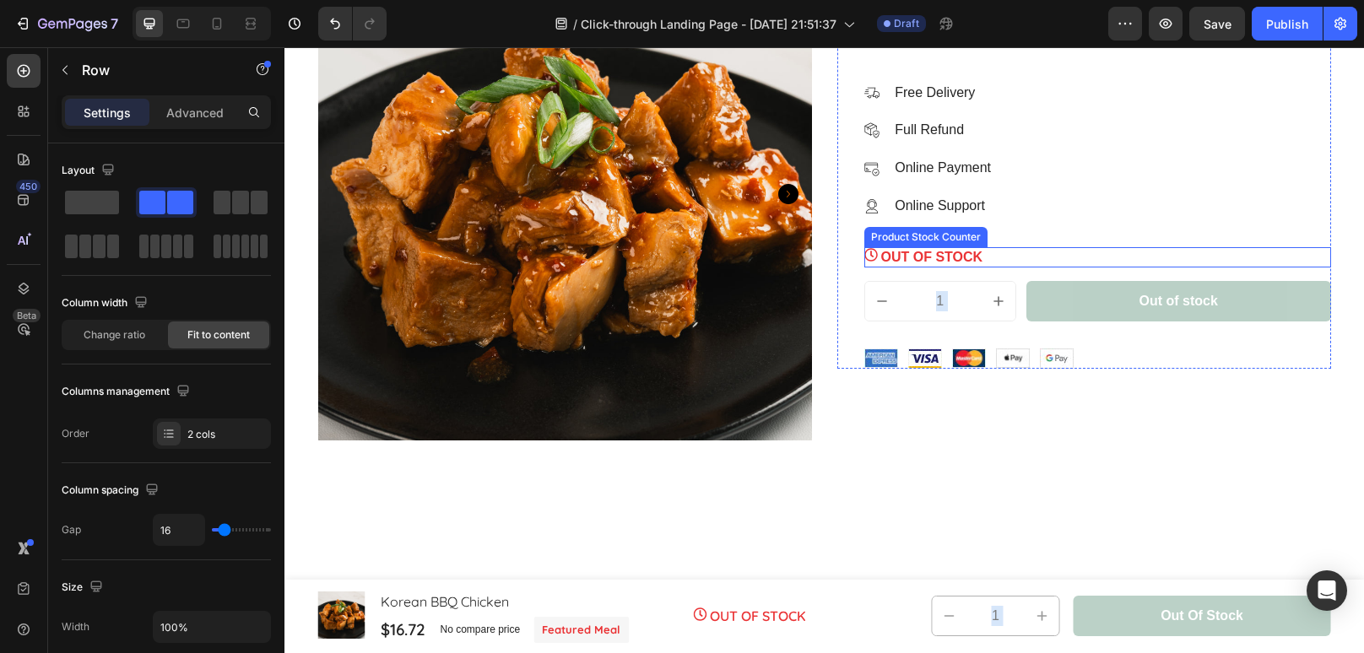
click at [996, 257] on div "OUT OF STOCK" at bounding box center [1097, 257] width 467 height 20
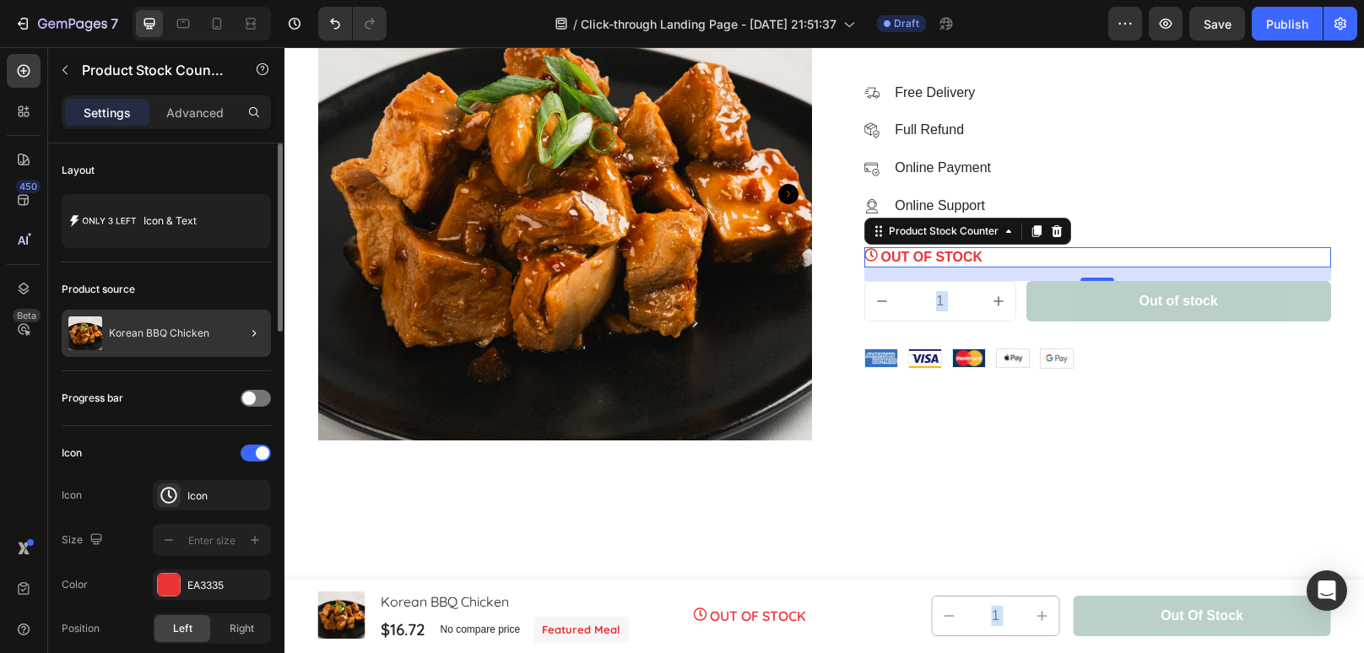
click at [237, 332] on div at bounding box center [247, 333] width 47 height 47
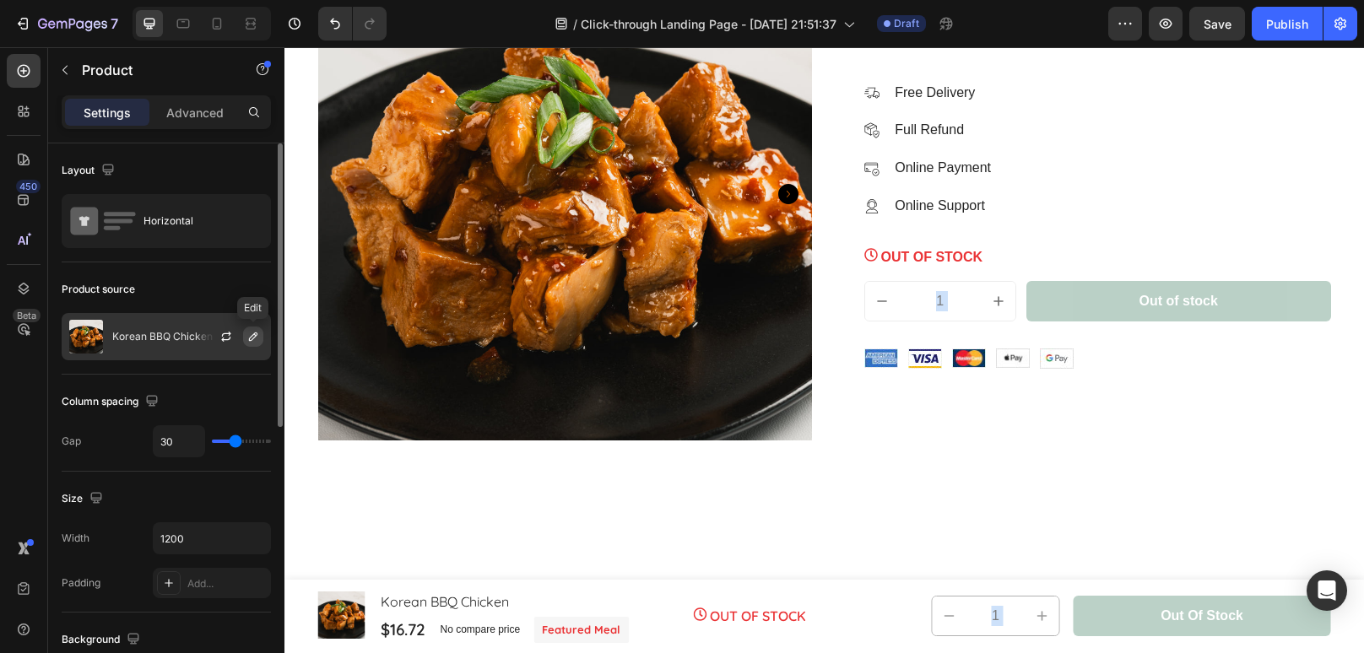
click at [248, 337] on icon "button" at bounding box center [253, 337] width 14 height 14
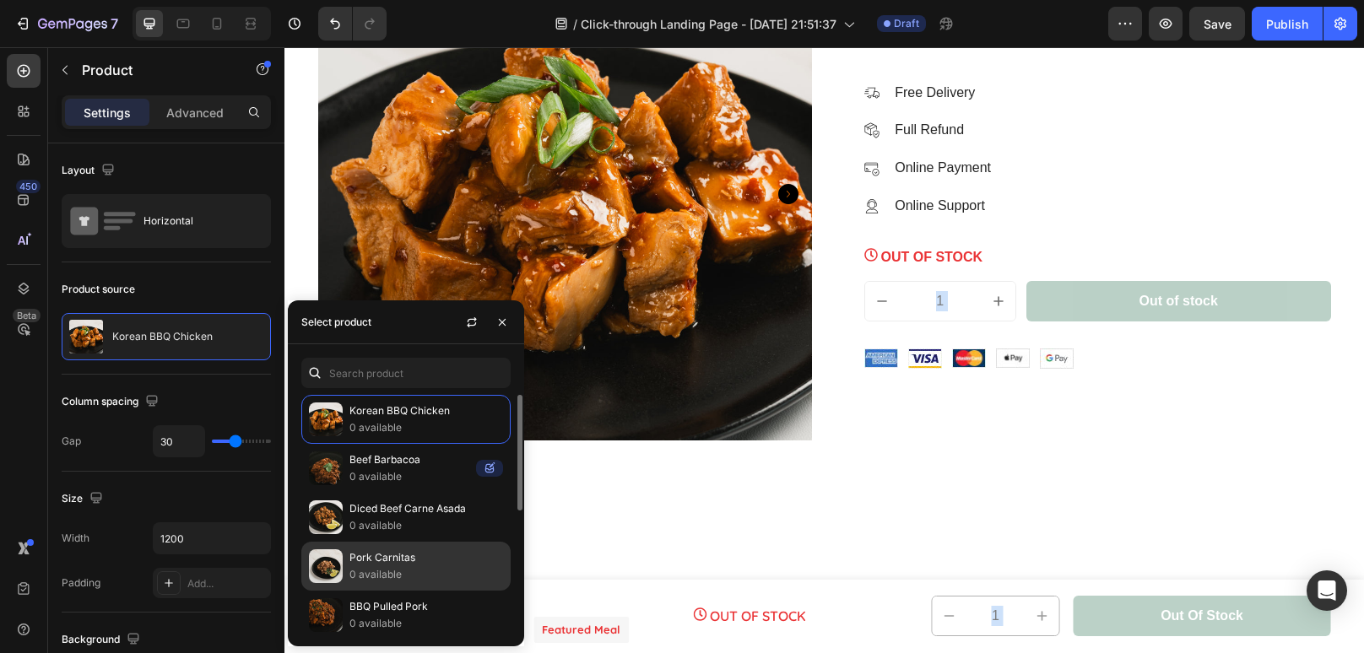
click at [386, 558] on p "Pork Carnitas" at bounding box center [426, 557] width 154 height 17
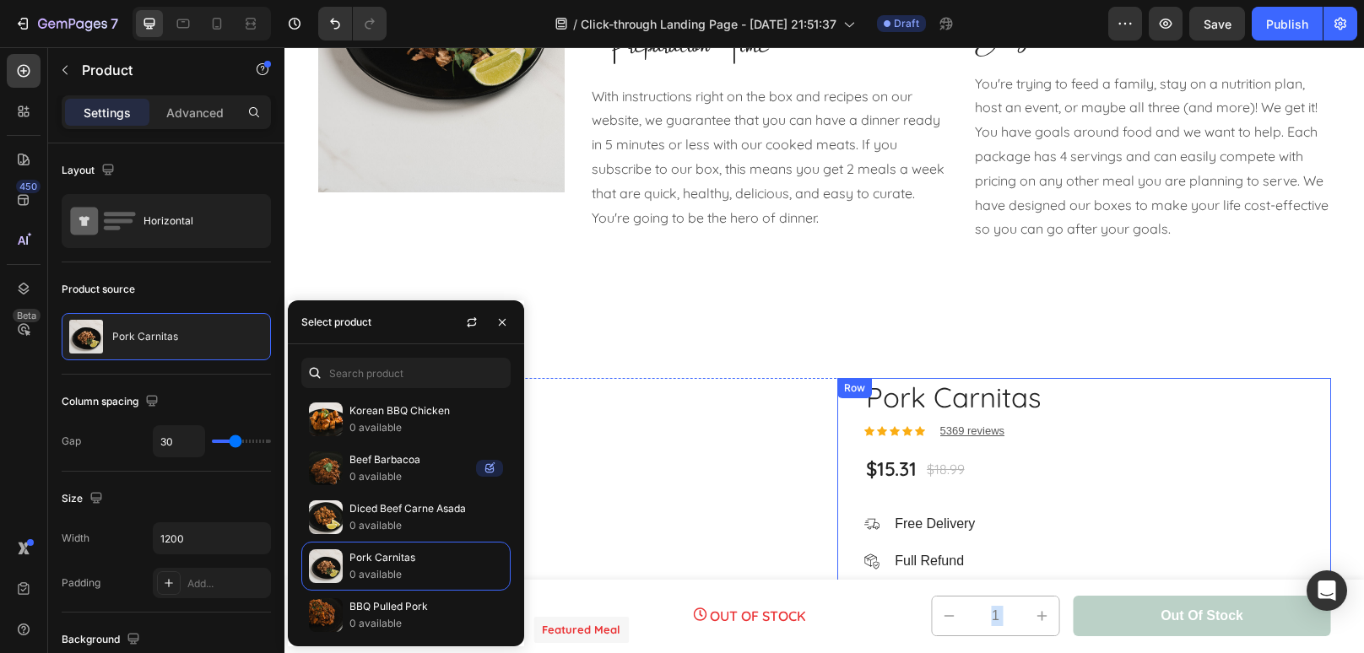
scroll to position [1280, 0]
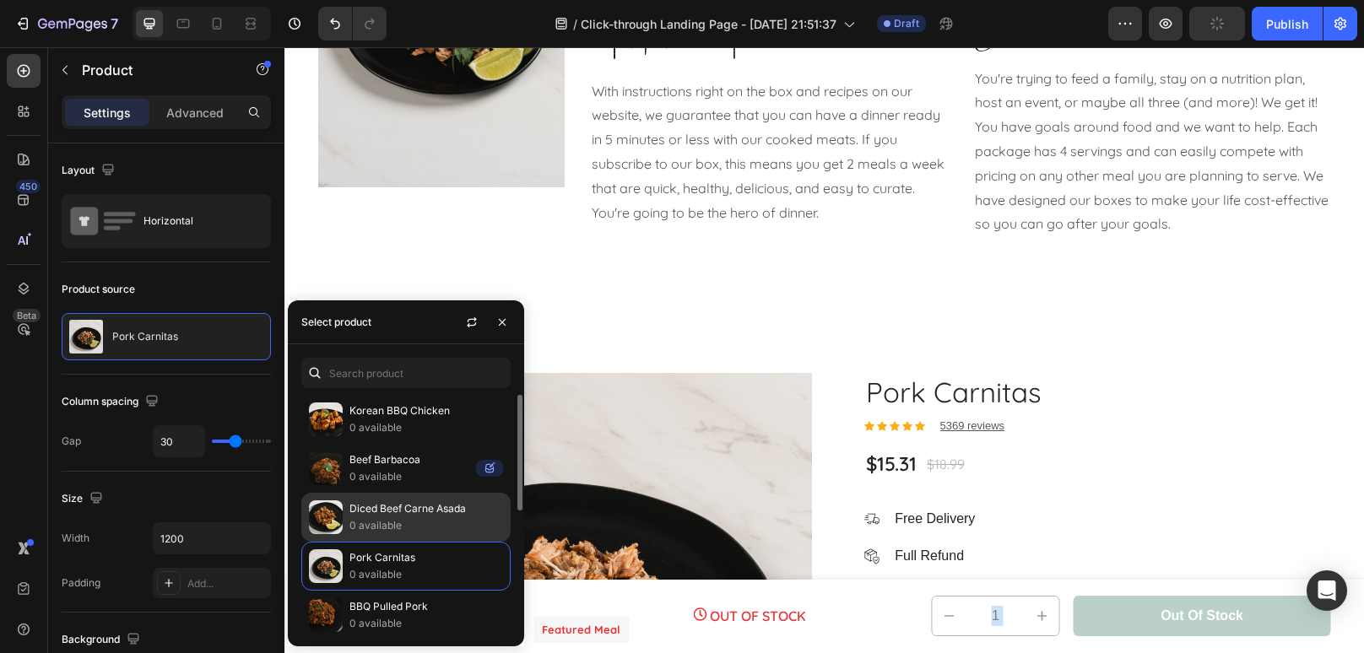
click at [417, 525] on p "0 available" at bounding box center [426, 525] width 154 height 17
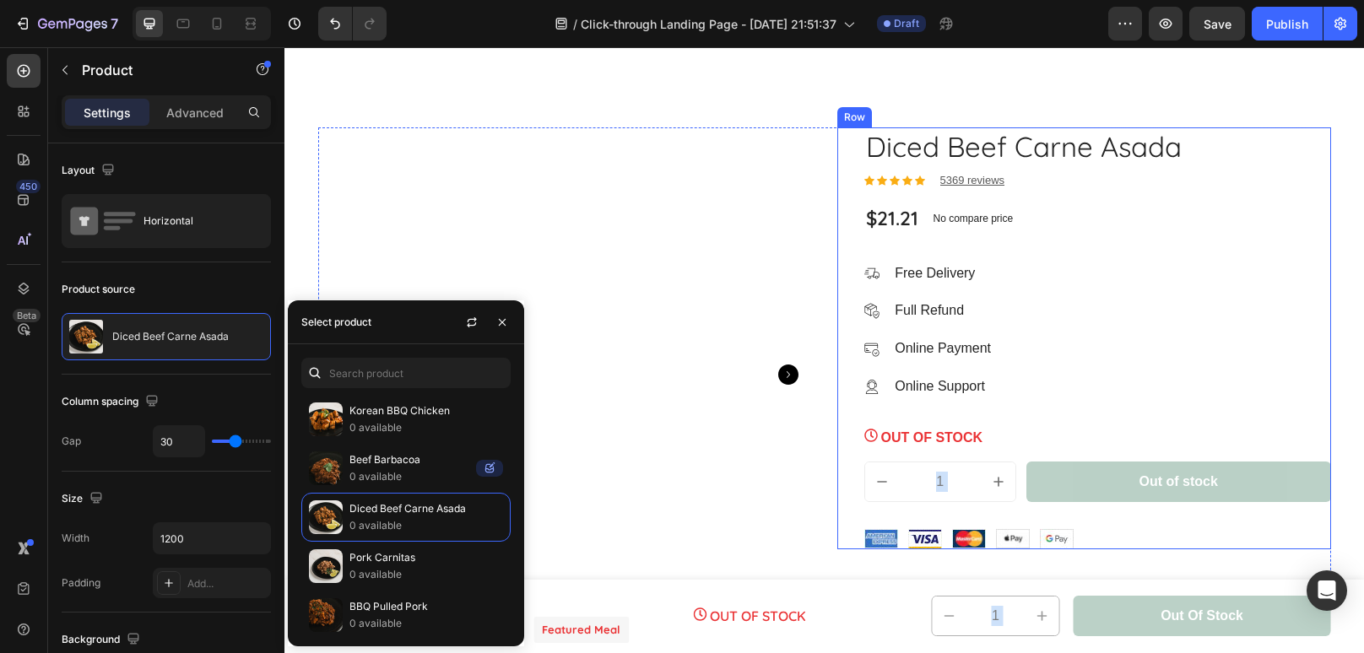
scroll to position [1633, 0]
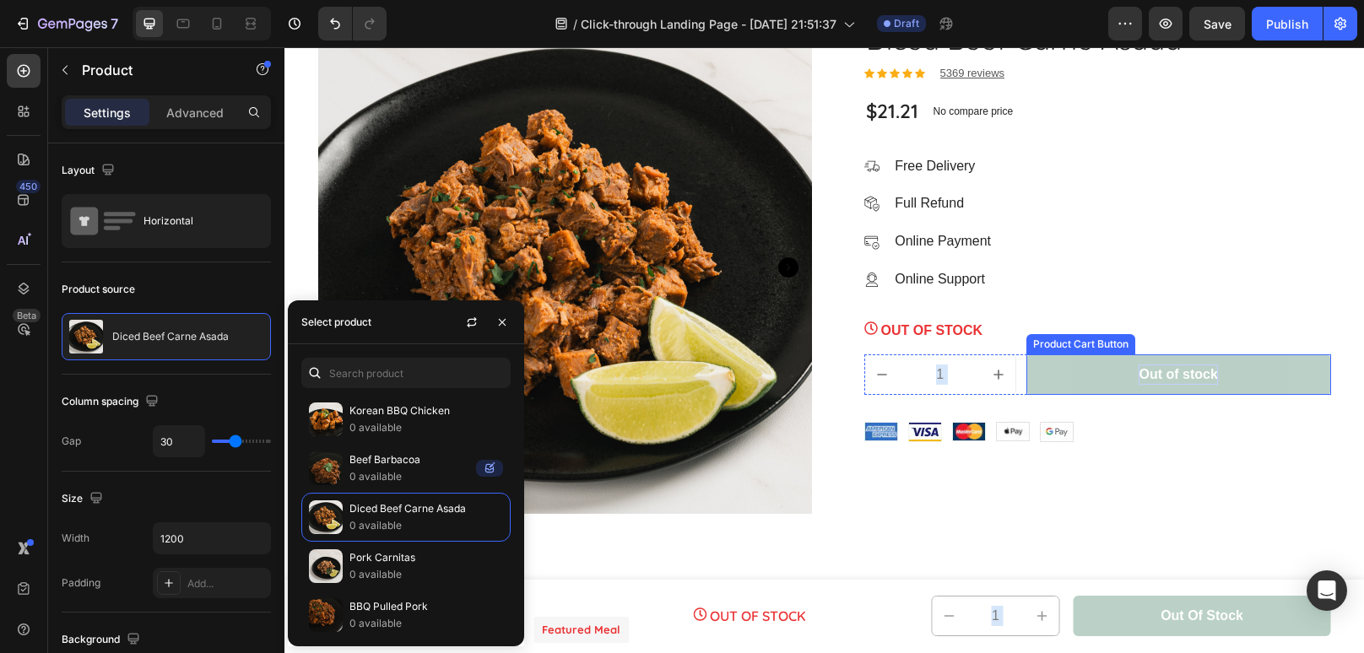
click at [1156, 370] on div "Out of stock" at bounding box center [1177, 375] width 78 height 20
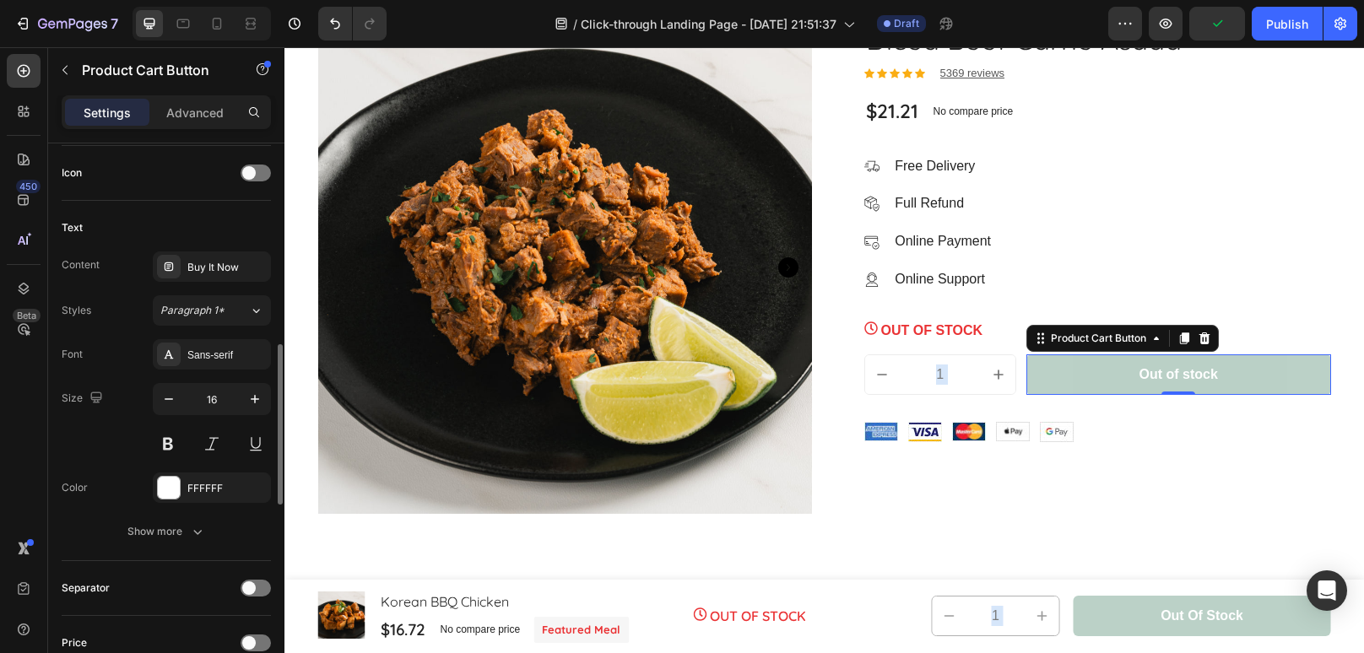
scroll to position [692, 0]
click at [230, 347] on div "Sans-serif" at bounding box center [226, 353] width 79 height 15
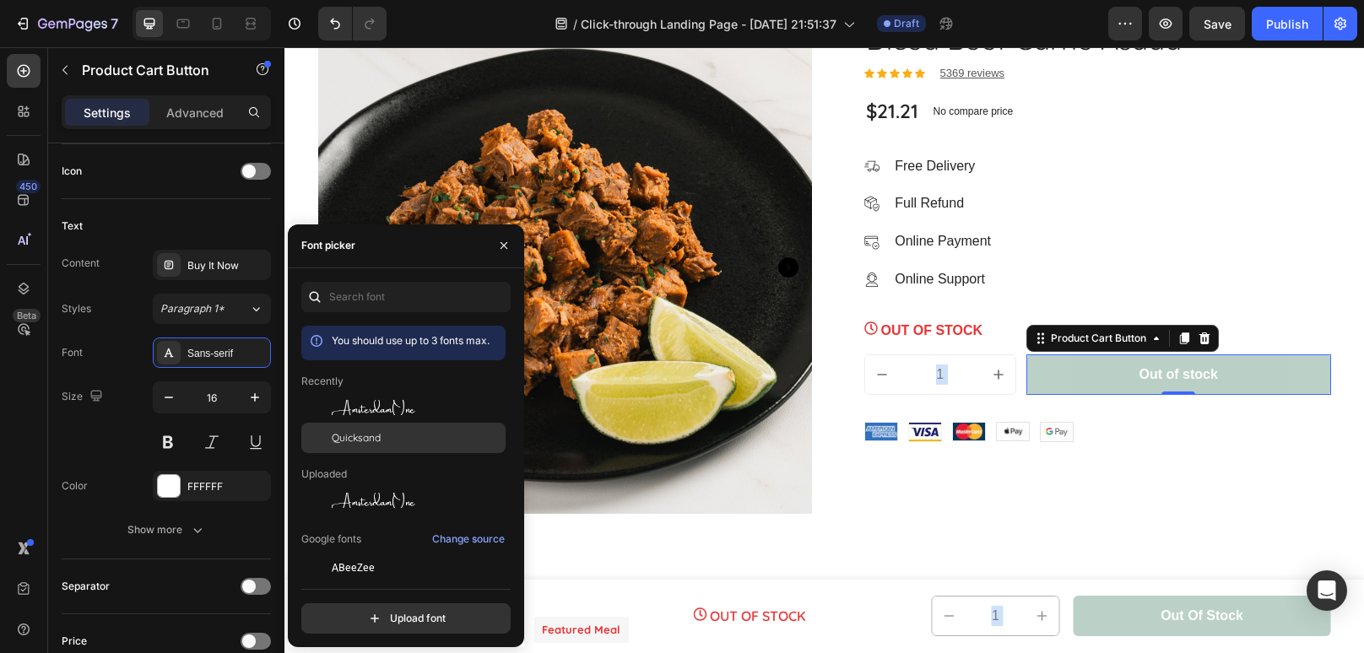
click at [351, 434] on span "Quicksand" at bounding box center [356, 437] width 49 height 15
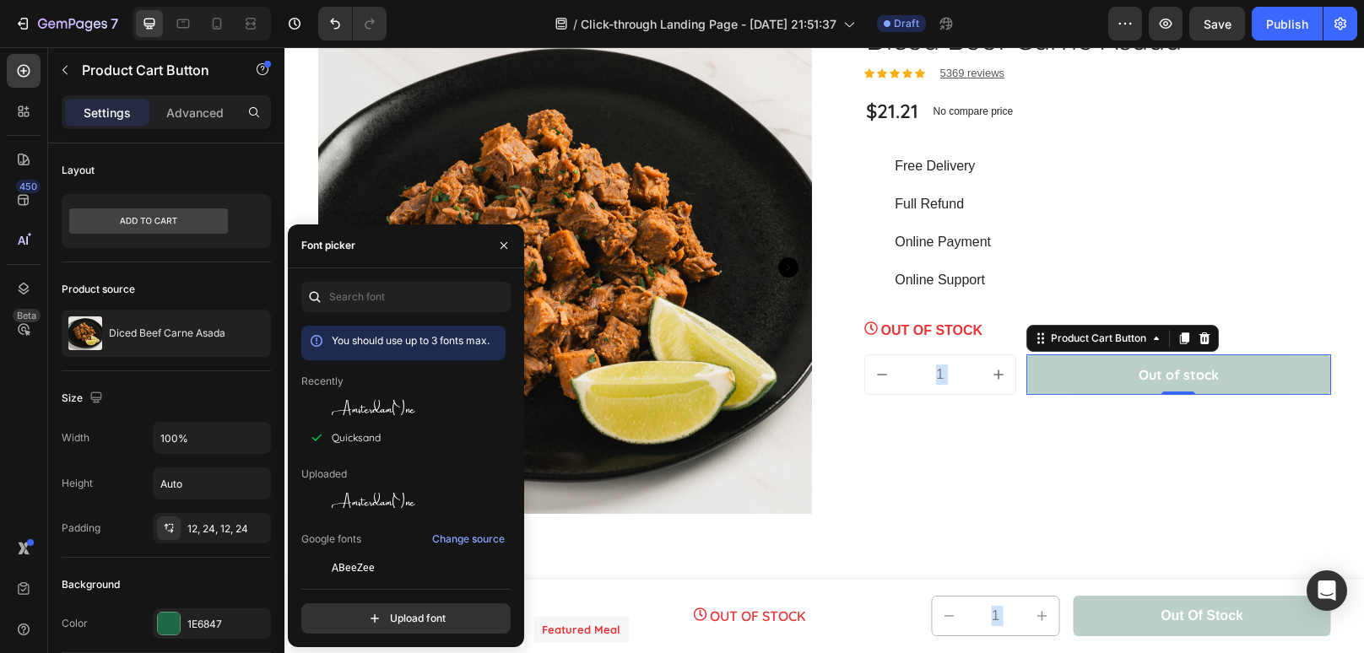
scroll to position [692, 0]
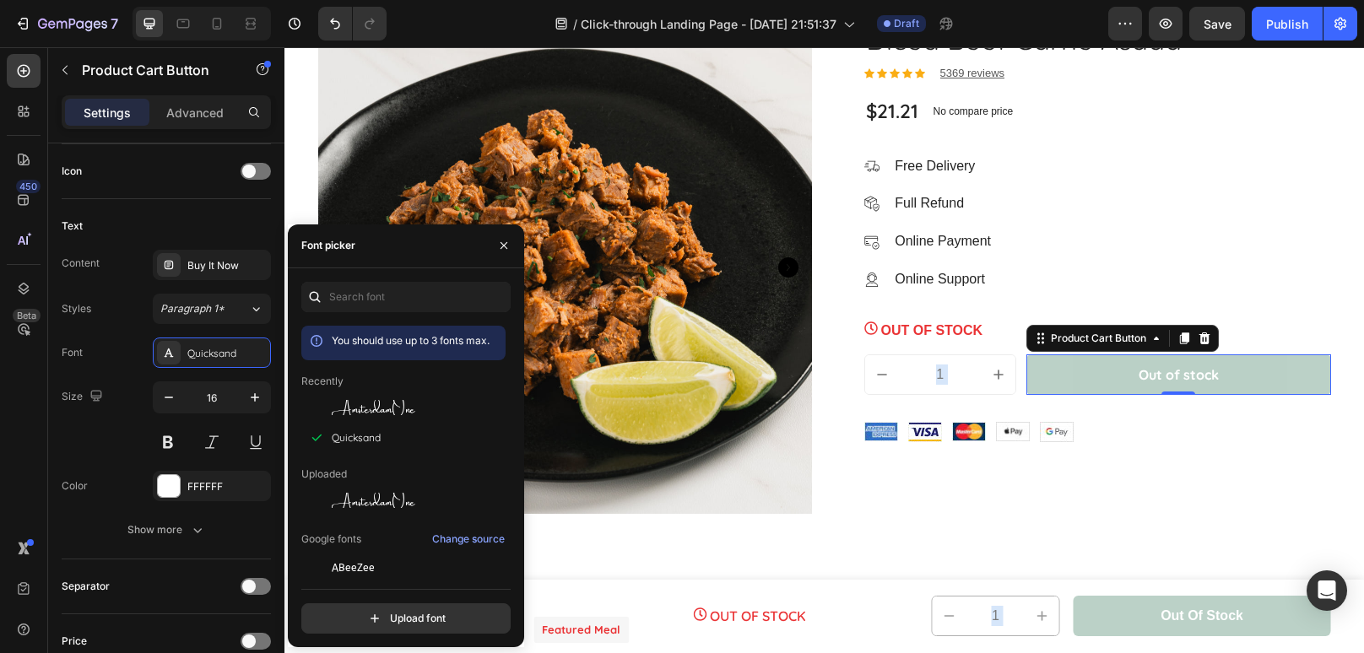
click at [1250, 370] on button "Out of stock" at bounding box center [1178, 374] width 305 height 41
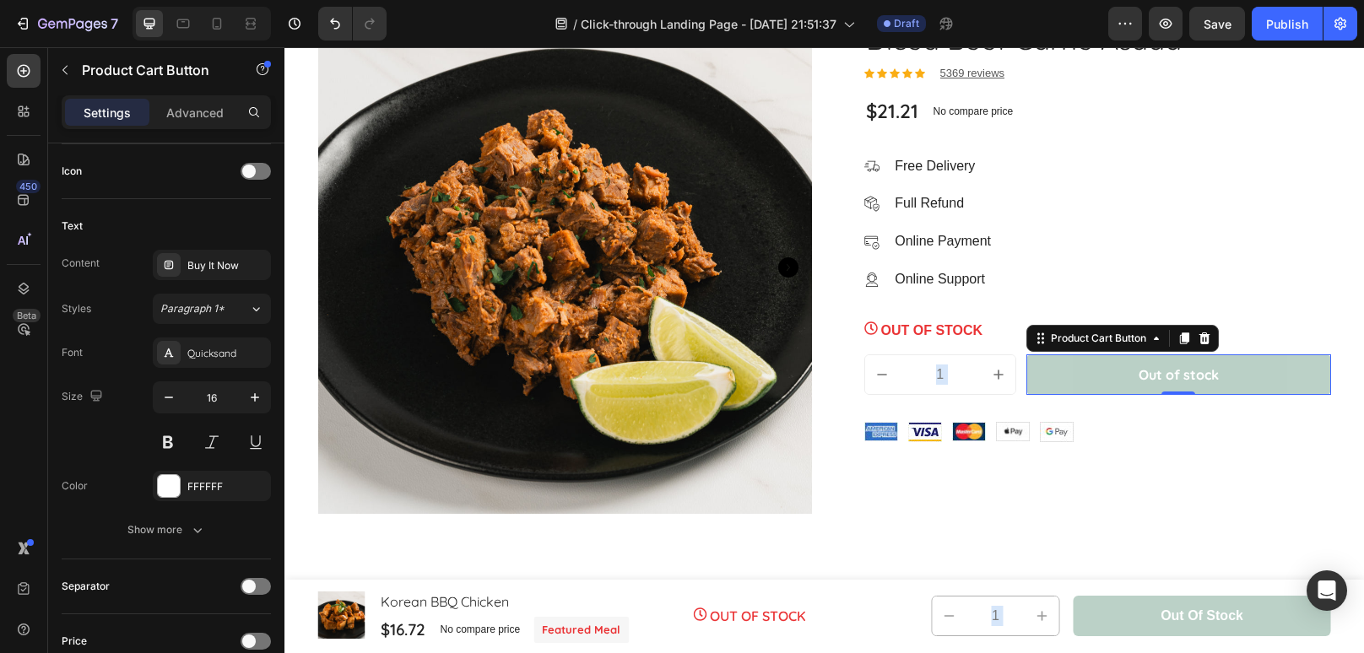
click at [1250, 370] on button "Out of stock" at bounding box center [1178, 374] width 305 height 41
click at [1222, 375] on button "Out of stock" at bounding box center [1178, 374] width 305 height 41
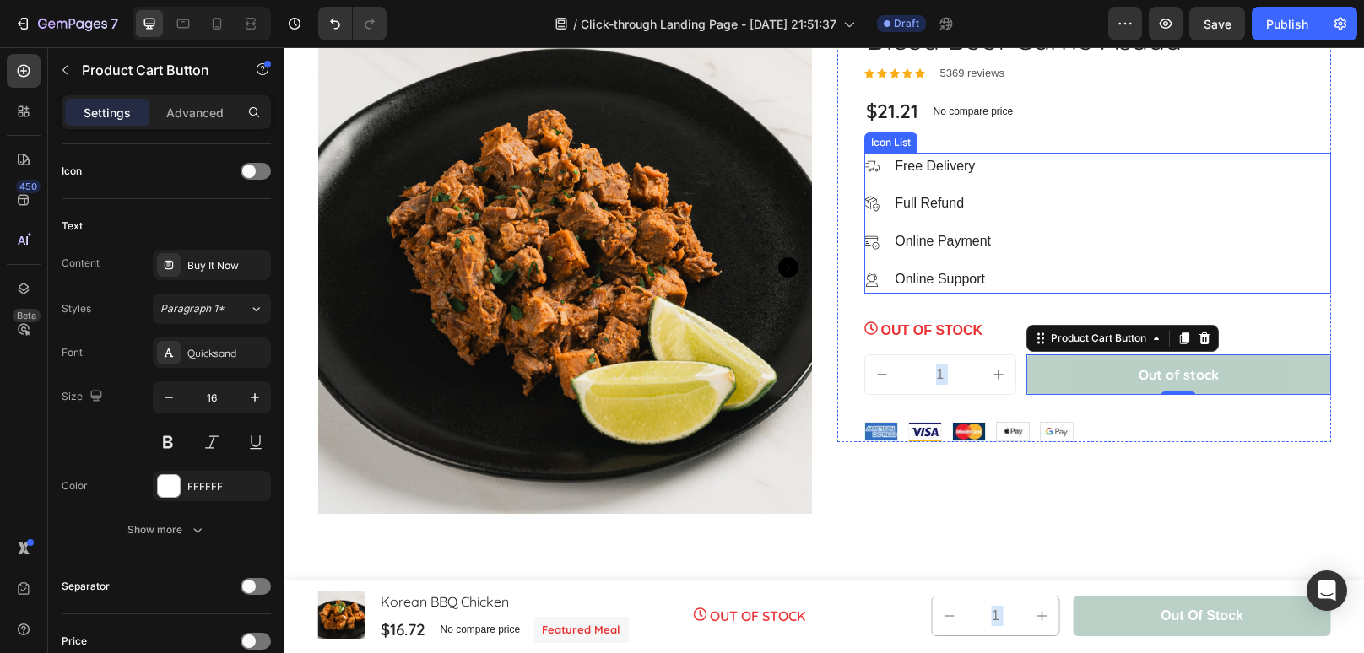
click at [1013, 186] on div "Image Free Delivery Text block Image Full Refund Text block Image Online Paymen…" at bounding box center [1097, 223] width 467 height 141
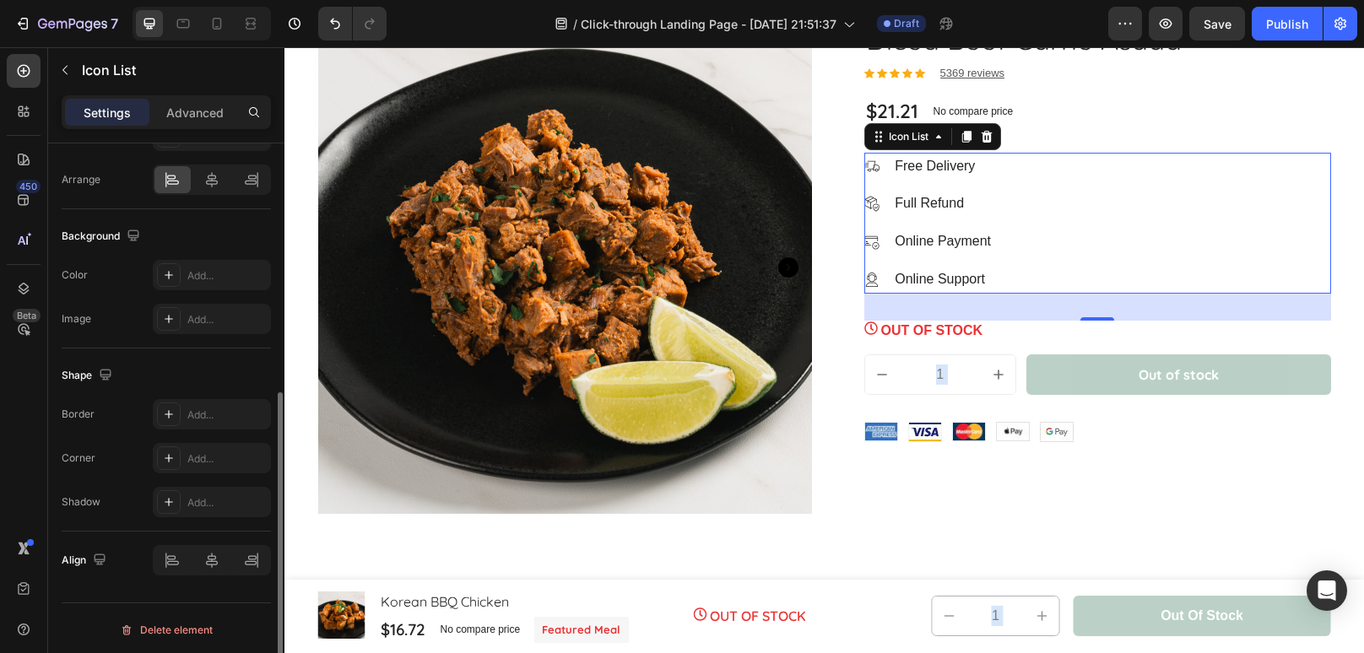
scroll to position [0, 0]
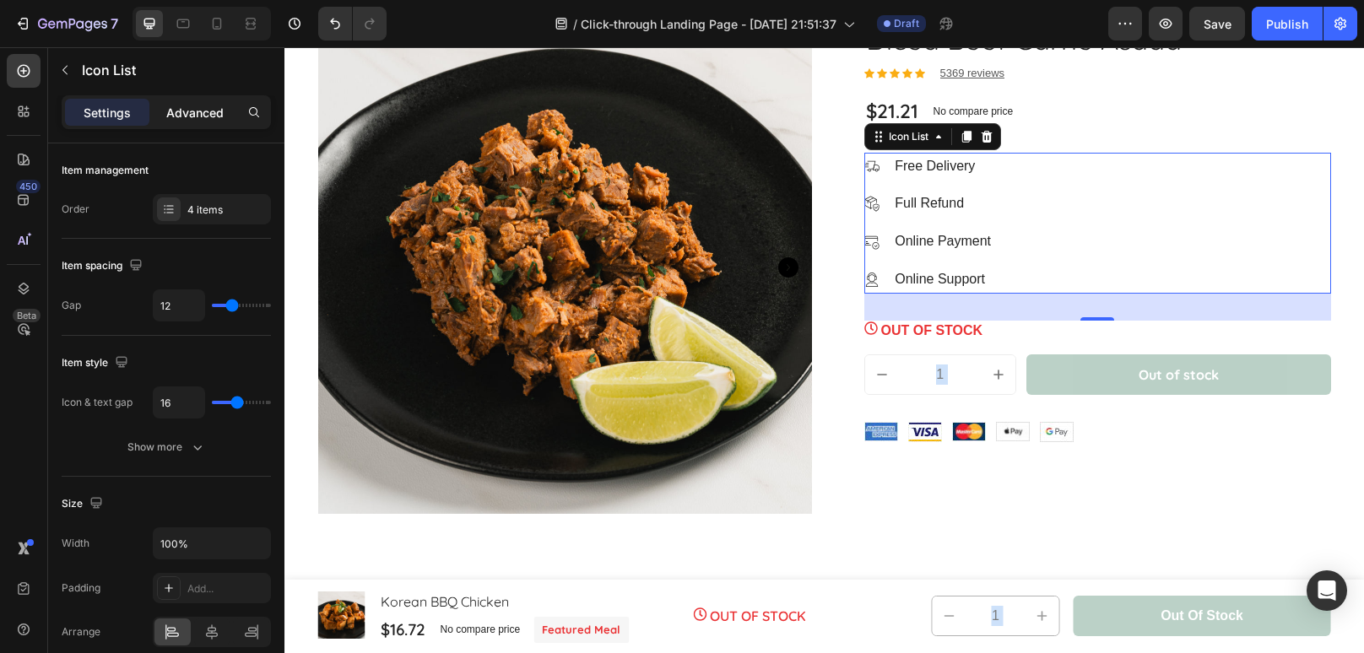
click at [189, 112] on p "Advanced" at bounding box center [194, 113] width 57 height 18
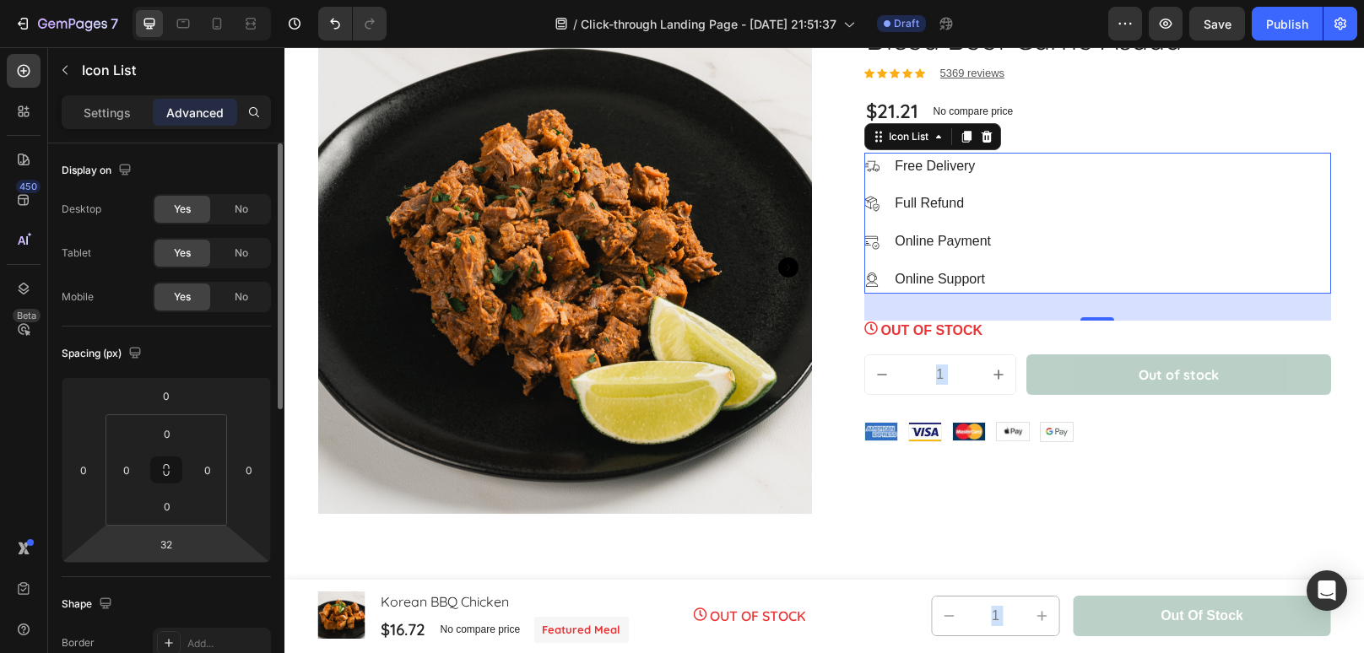
click at [200, 0] on html "7 / Click-through Landing Page - [DATE] 21:51:37 Draft Preview Save Publish 450…" at bounding box center [682, 0] width 1364 height 0
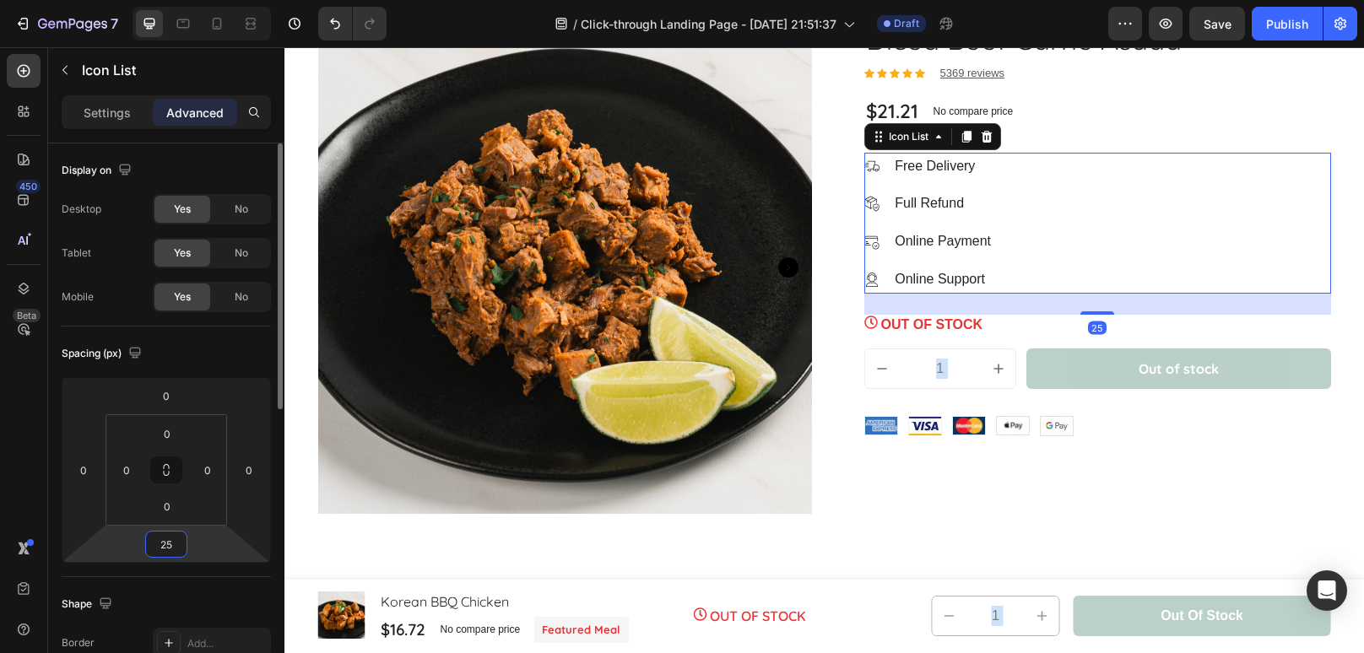
type input "25"
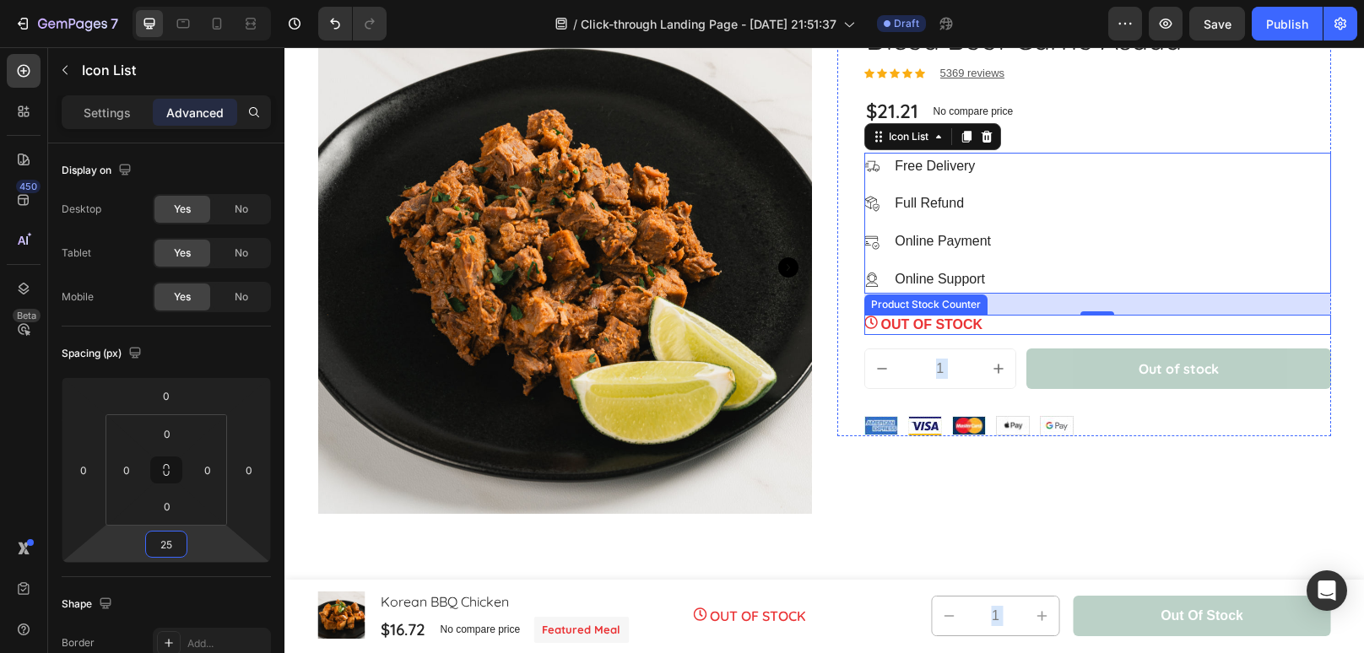
click at [1180, 331] on div "OUT OF STOCK" at bounding box center [1097, 325] width 467 height 20
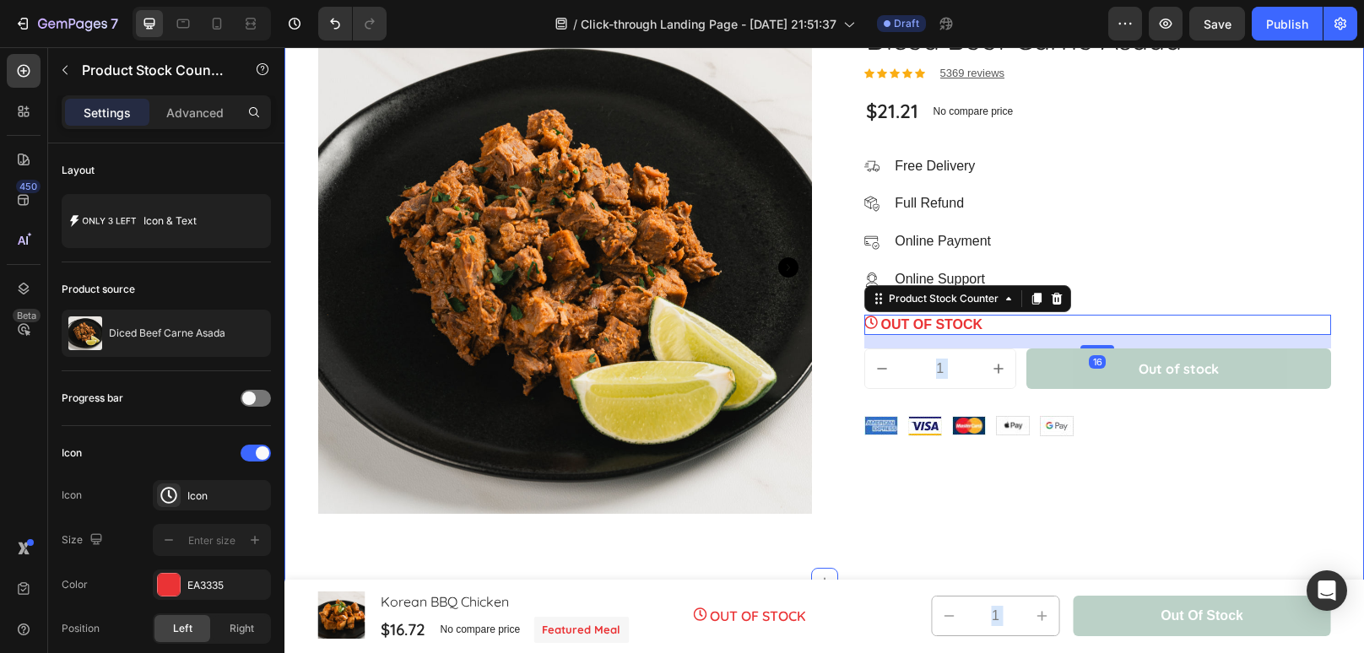
click at [1229, 522] on div "Product Images & Gallery Diced Beef Carne Asada Product Title Icon Icon Icon Ic…" at bounding box center [823, 267] width 1079 height 629
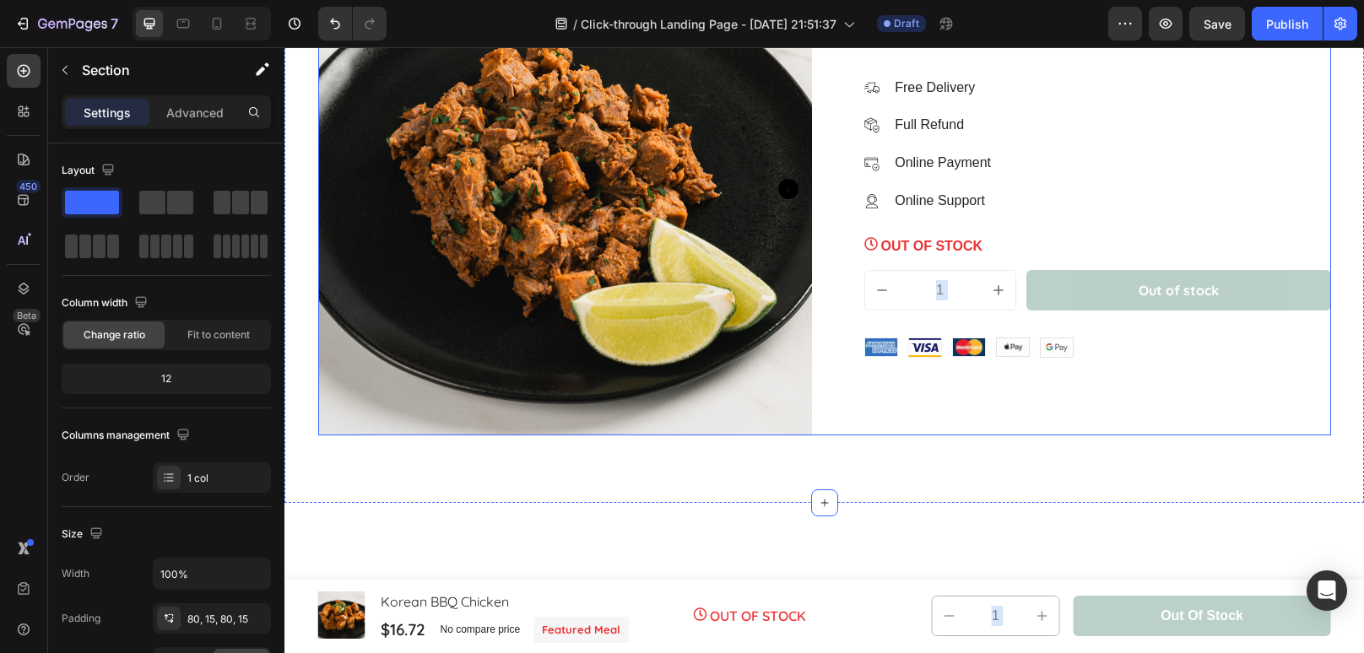
scroll to position [1710, 0]
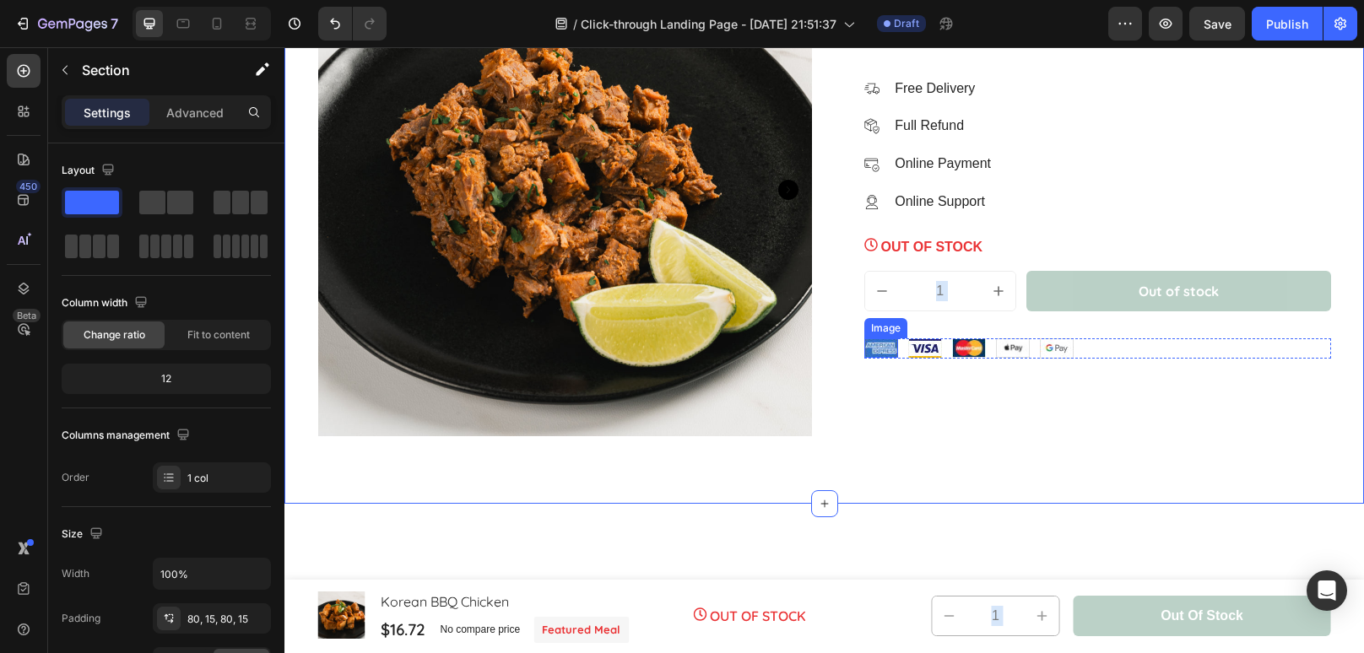
click at [887, 351] on img at bounding box center [881, 347] width 34 height 19
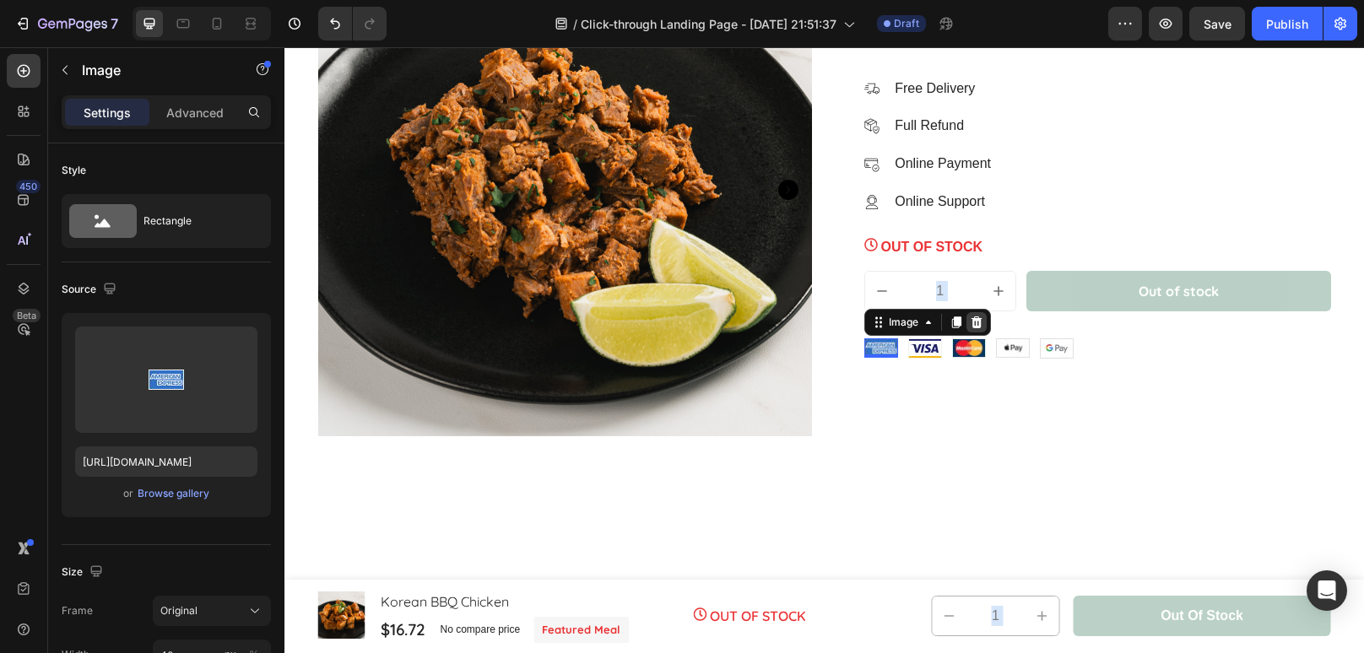
click at [974, 316] on icon at bounding box center [975, 322] width 11 height 12
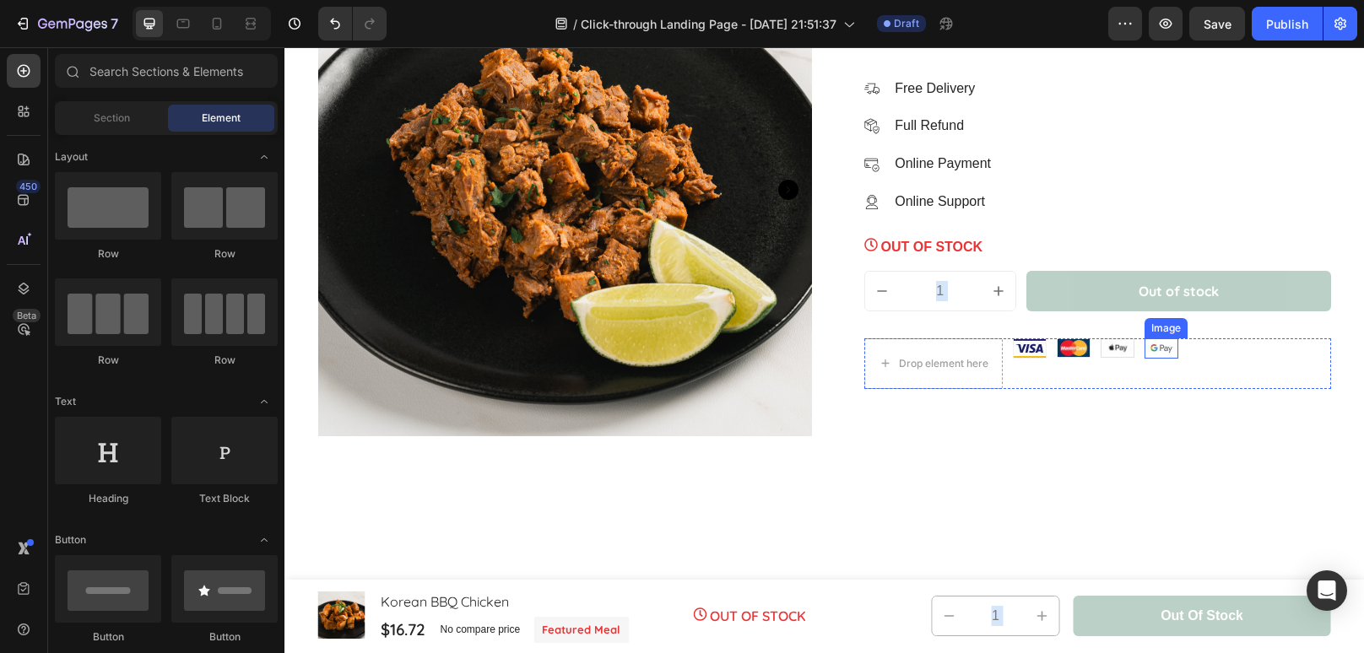
click at [1156, 352] on img at bounding box center [1161, 348] width 34 height 20
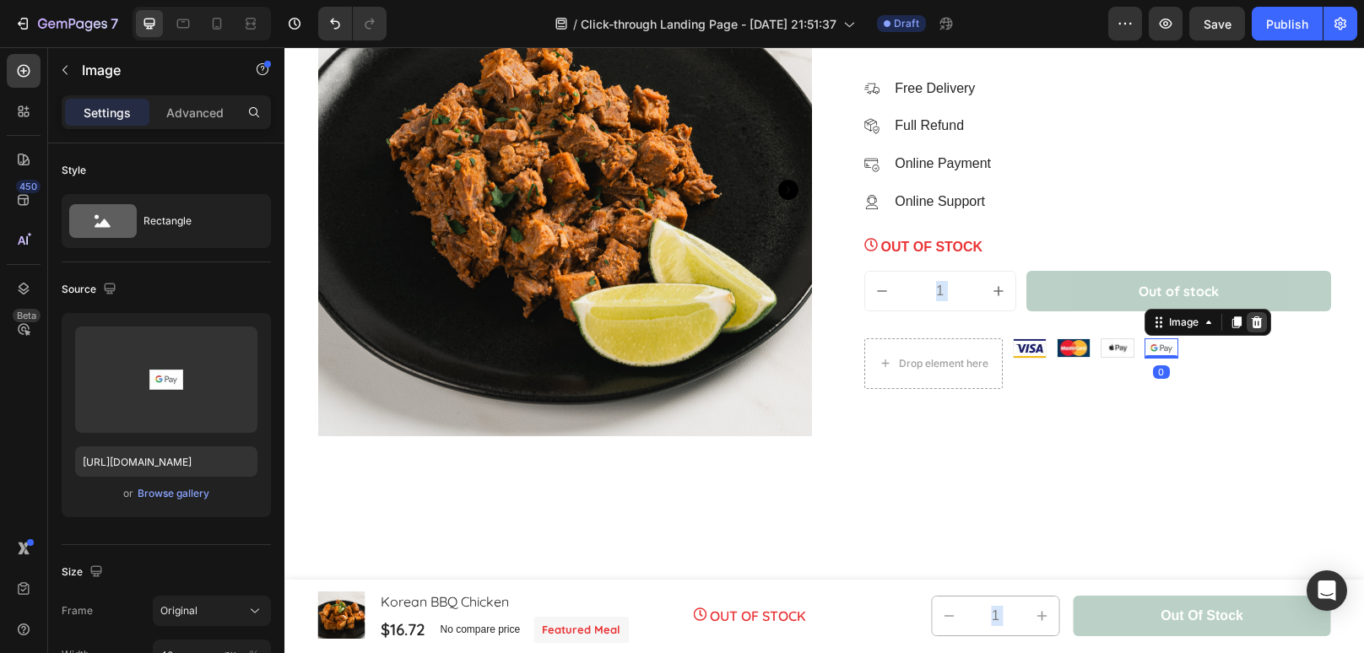
click at [1257, 322] on icon at bounding box center [1256, 322] width 11 height 12
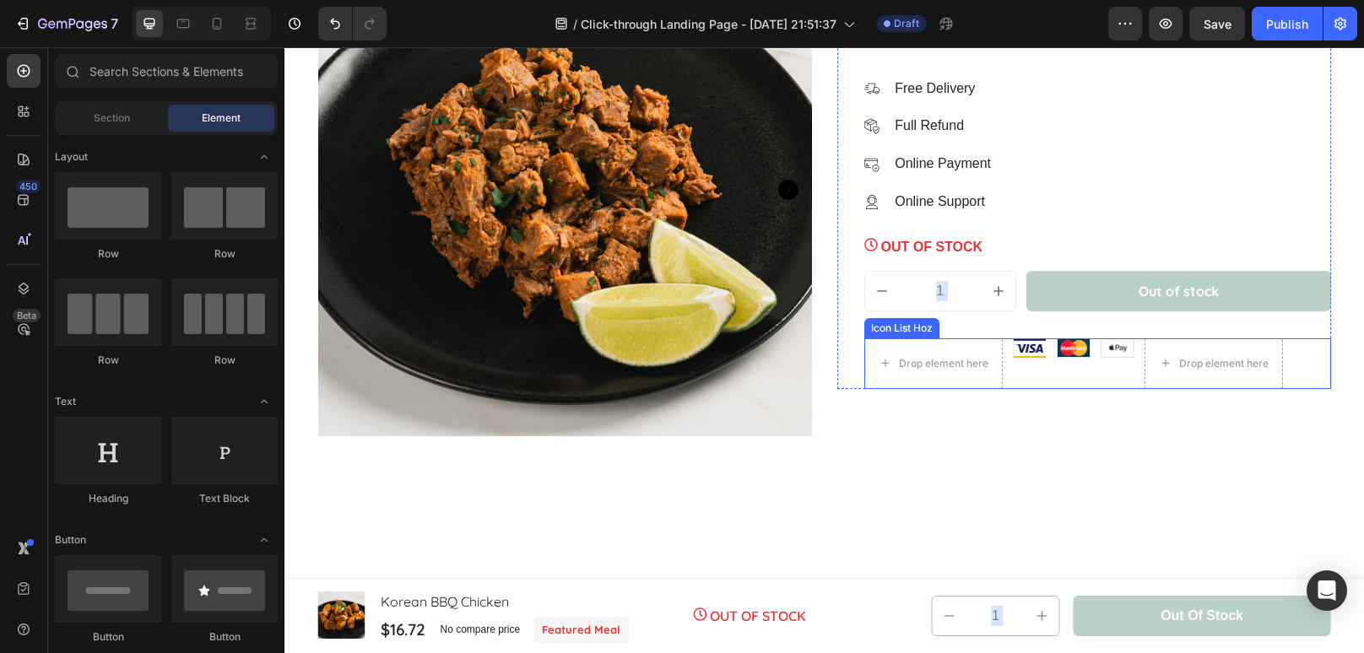
click at [1299, 368] on div "Drop element here Image Image Image Drop element here" at bounding box center [1097, 363] width 467 height 51
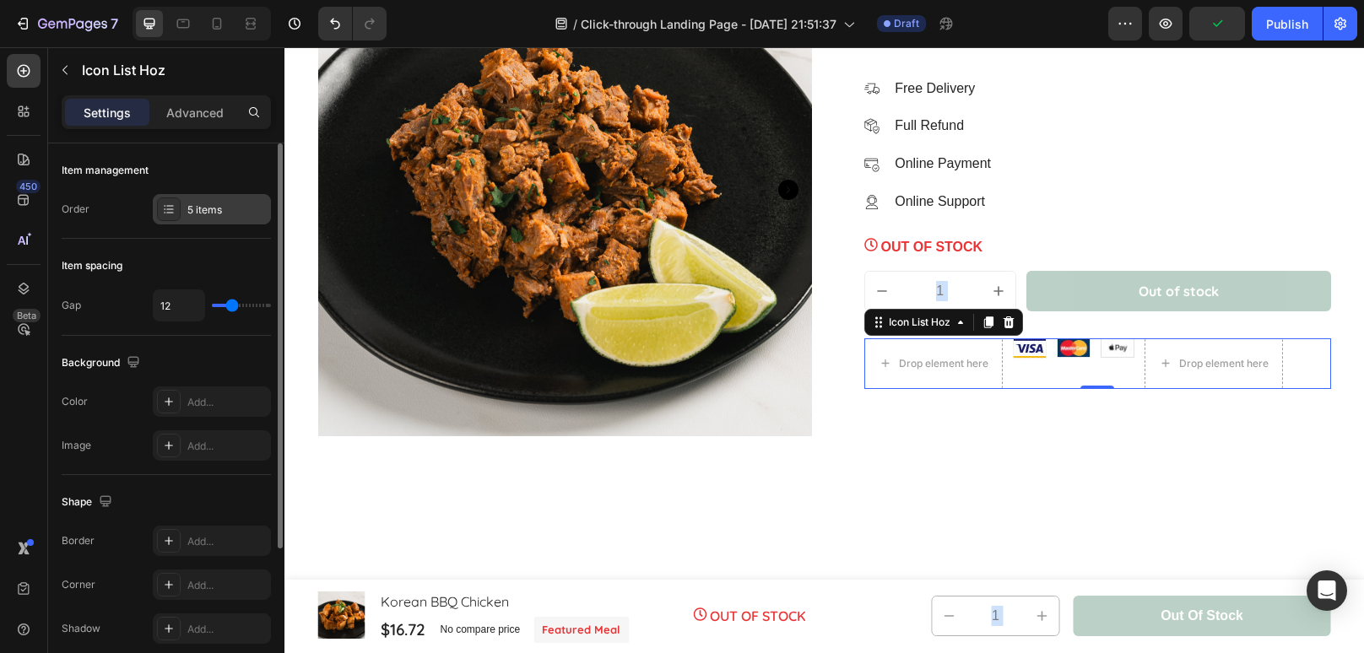
click at [219, 203] on div "5 items" at bounding box center [226, 210] width 79 height 15
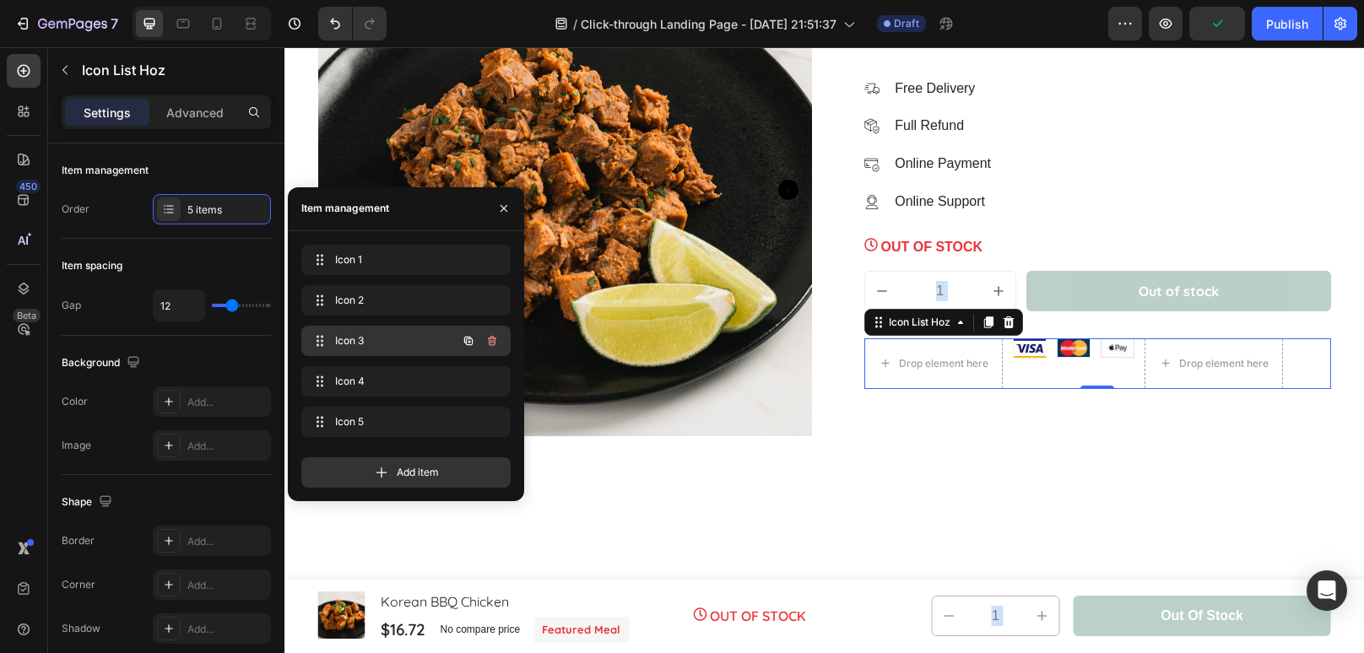
click at [379, 348] on div "Icon 3 Icon 3" at bounding box center [382, 341] width 149 height 24
click at [336, 339] on span "Icon 3" at bounding box center [382, 340] width 95 height 15
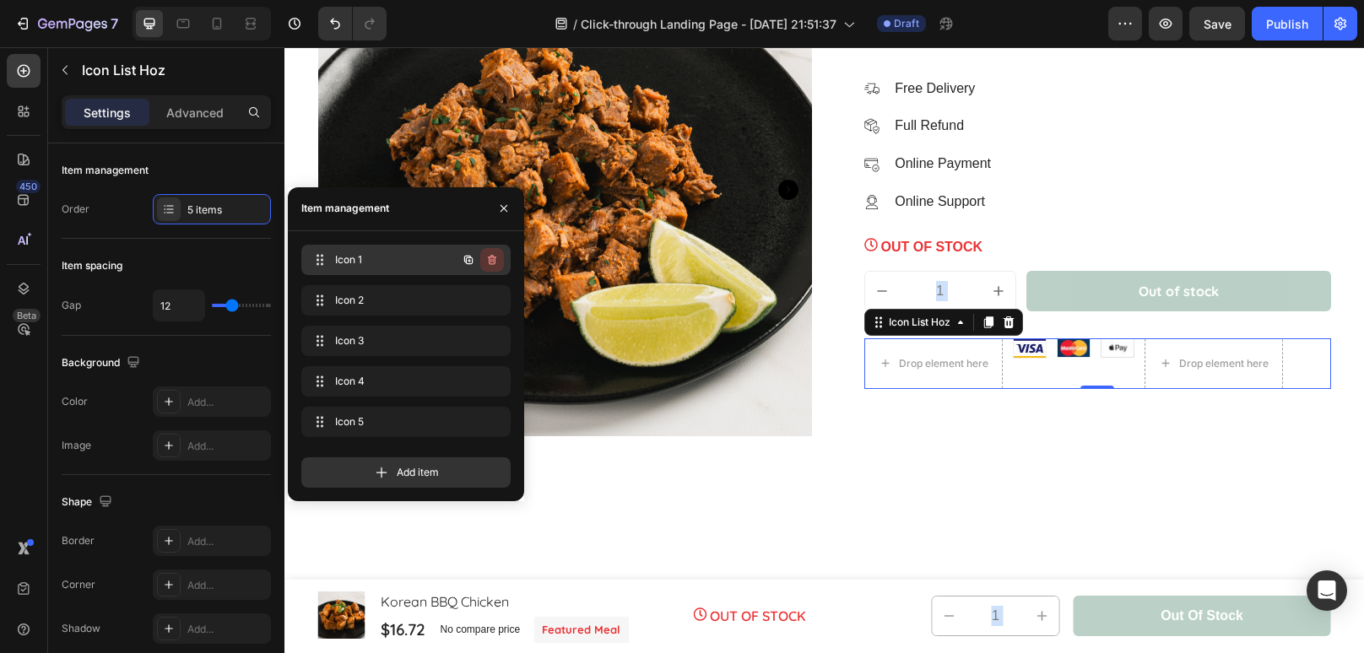
click at [494, 254] on icon "button" at bounding box center [492, 260] width 14 height 14
click at [494, 254] on div "Delete" at bounding box center [480, 259] width 31 height 15
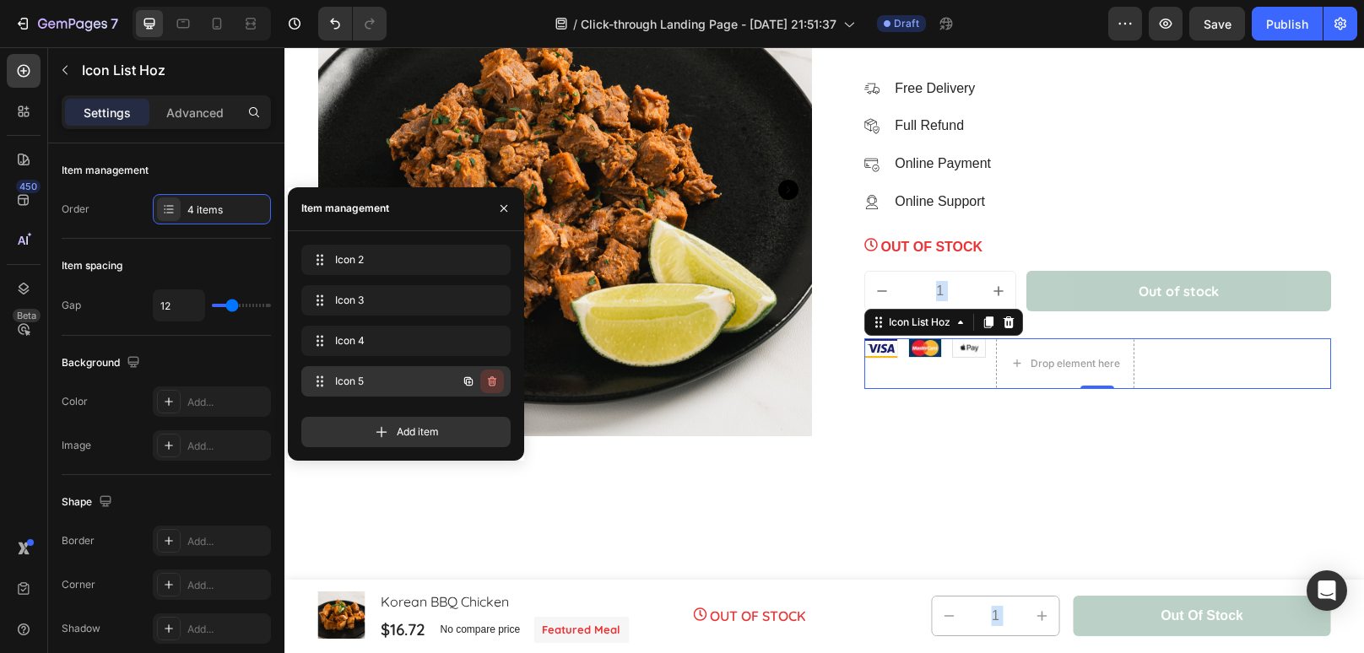
click at [497, 386] on icon "button" at bounding box center [492, 382] width 14 height 14
click at [474, 375] on div "Delete" at bounding box center [480, 381] width 31 height 15
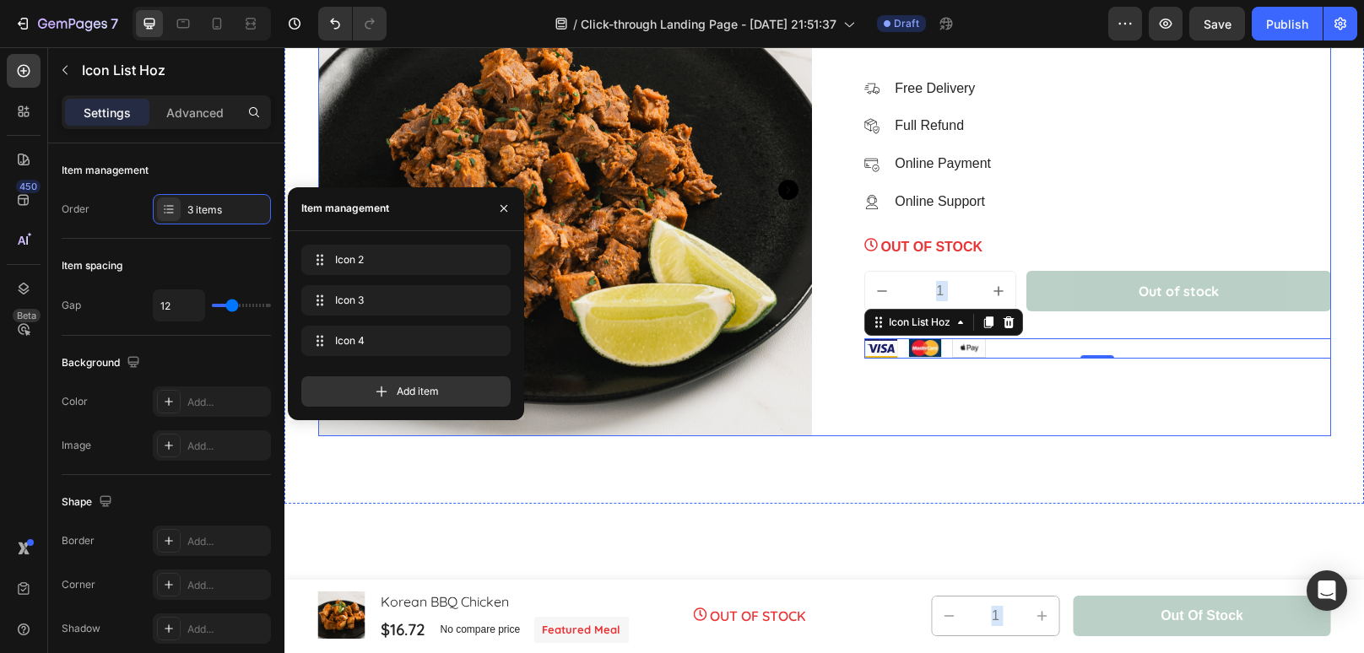
click at [1148, 408] on div "Diced Beef Carne Asada Product Title Icon Icon Icon Icon Icon Icon List Hoz 536…" at bounding box center [1084, 190] width 494 height 494
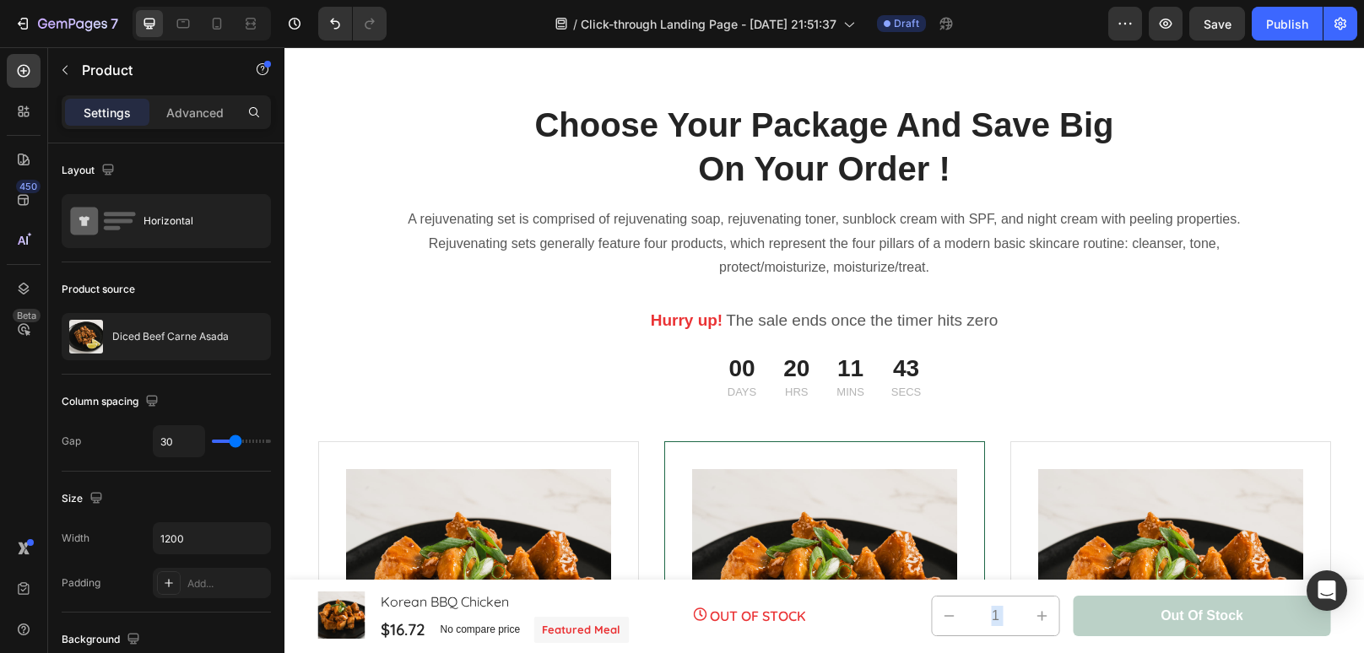
scroll to position [4890, 0]
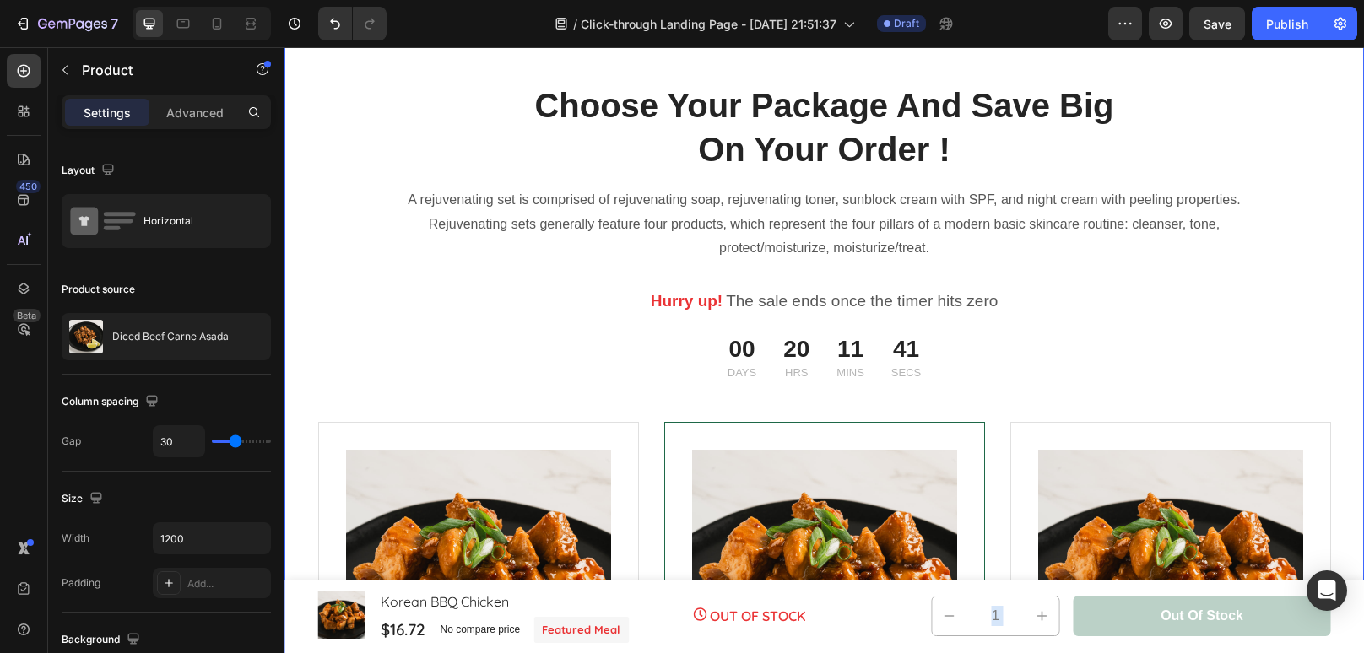
click at [1255, 138] on div "Choose Your Package And Save Big On Your Order ! Heading Row A rejuvenating set…" at bounding box center [824, 574] width 1054 height 984
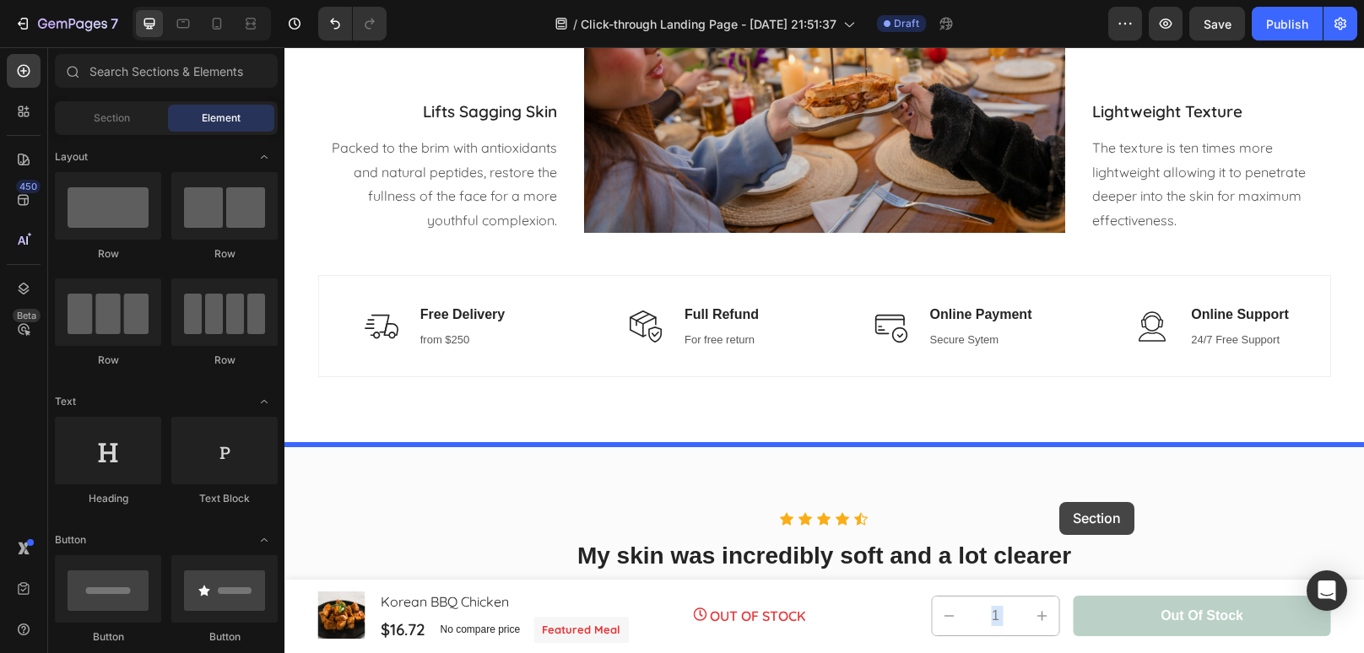
scroll to position [2499, 0]
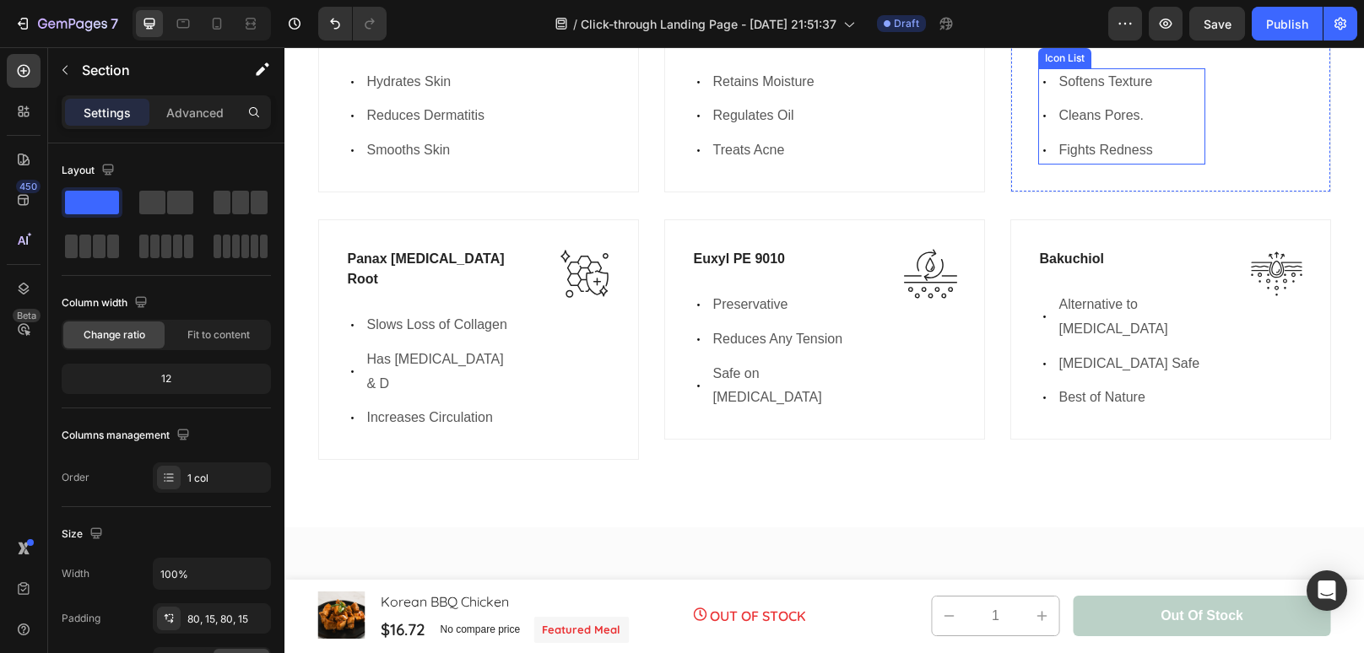
scroll to position [4654, 0]
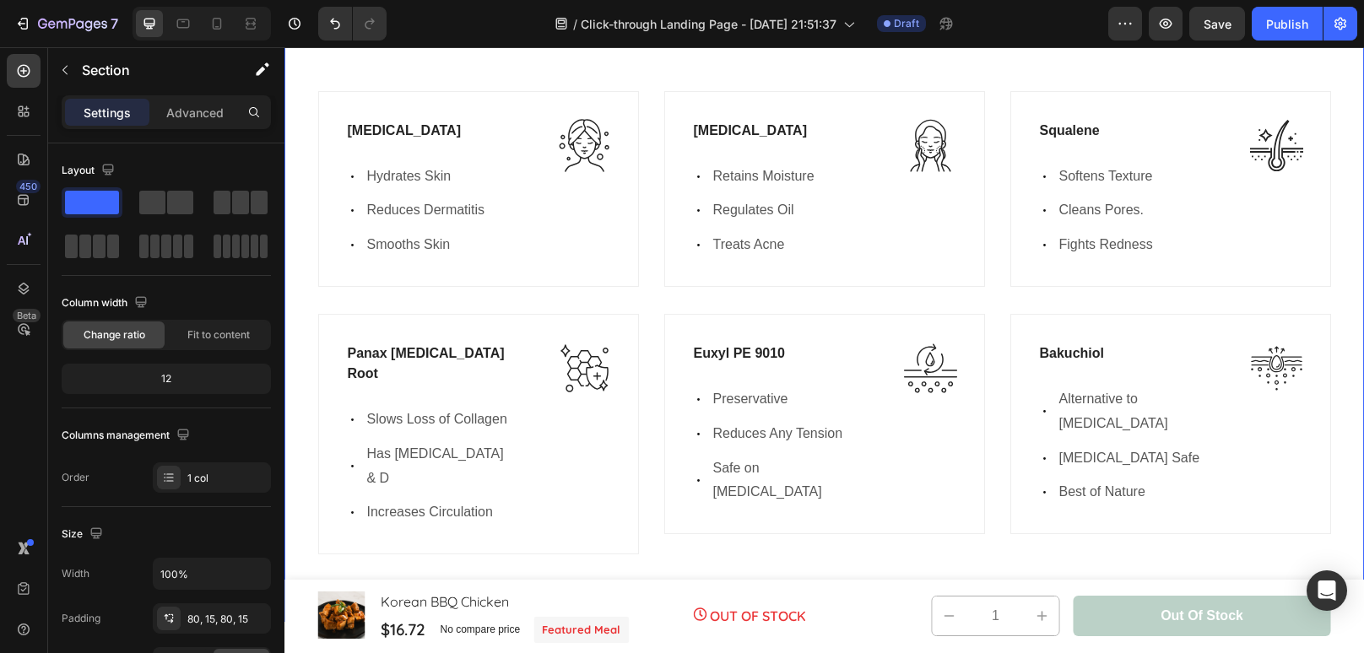
click at [1207, 201] on div "Clean & Effective Ingredients That Help Dry & Wrinkled Skin Heading Row [MEDICA…" at bounding box center [824, 270] width 1054 height 623
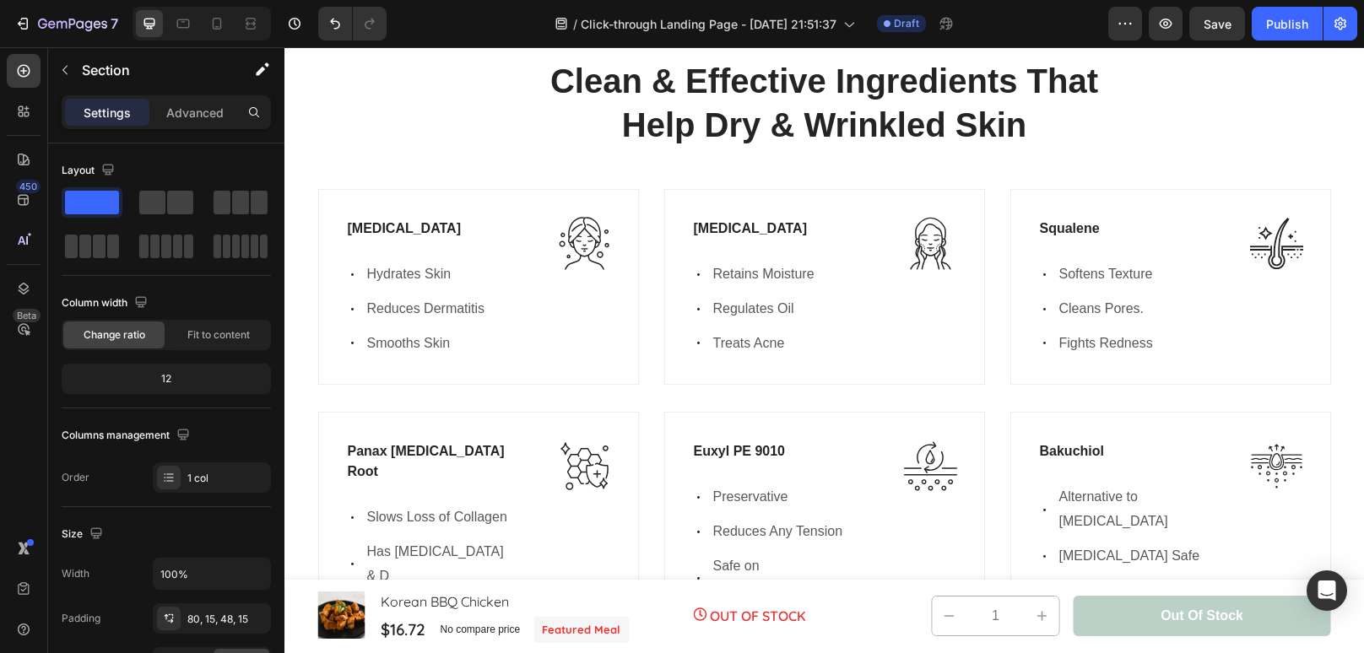
click at [1207, 201] on div "Clean & Effective Ingredients That Help Dry & Wrinkled Skin Heading Row [MEDICA…" at bounding box center [824, 368] width 1054 height 623
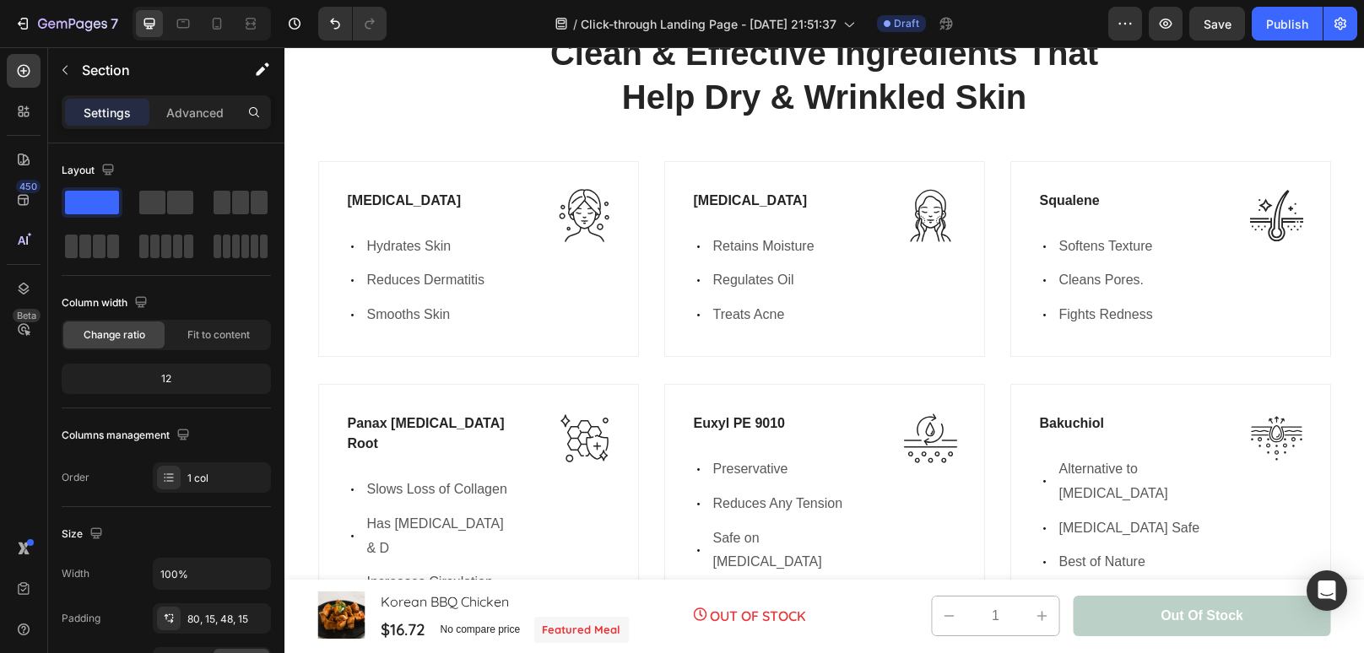
scroll to position [4591, 0]
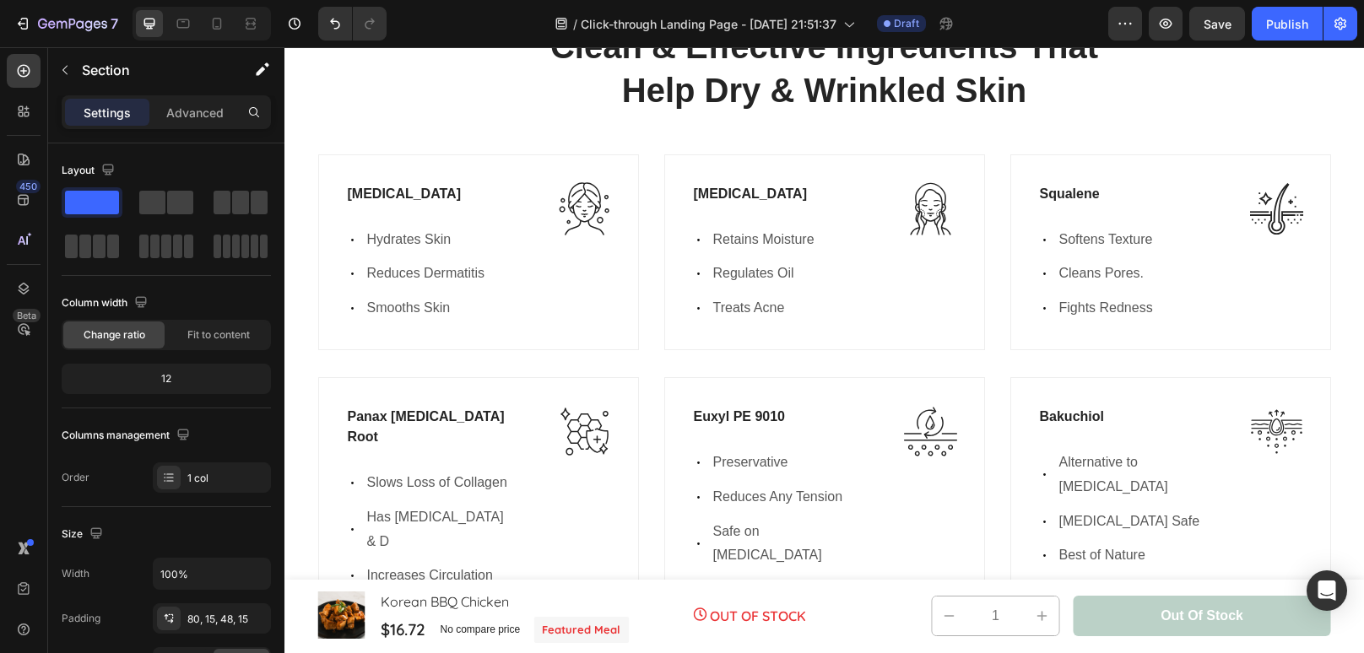
click at [1074, 213] on div "Clean & Effective Ingredients That Help Dry & Wrinkled Skin Heading Row [MEDICA…" at bounding box center [823, 320] width 1079 height 732
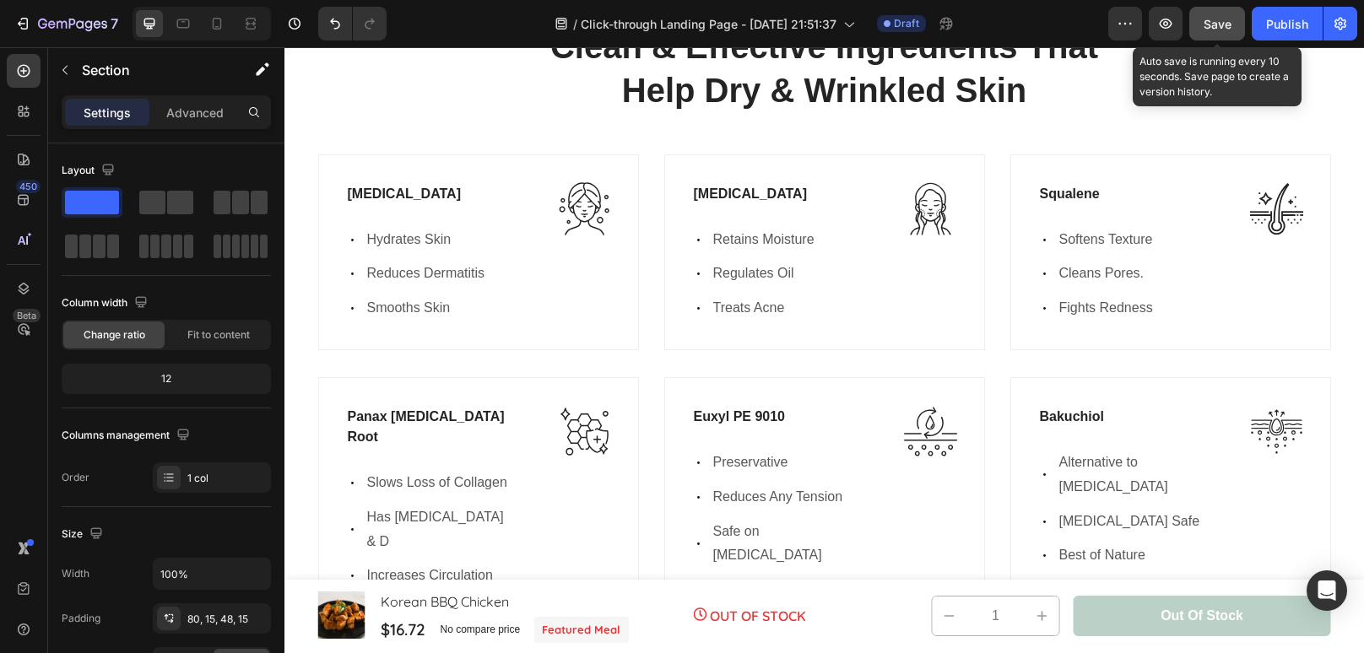
click at [1216, 19] on span "Save" at bounding box center [1217, 24] width 28 height 14
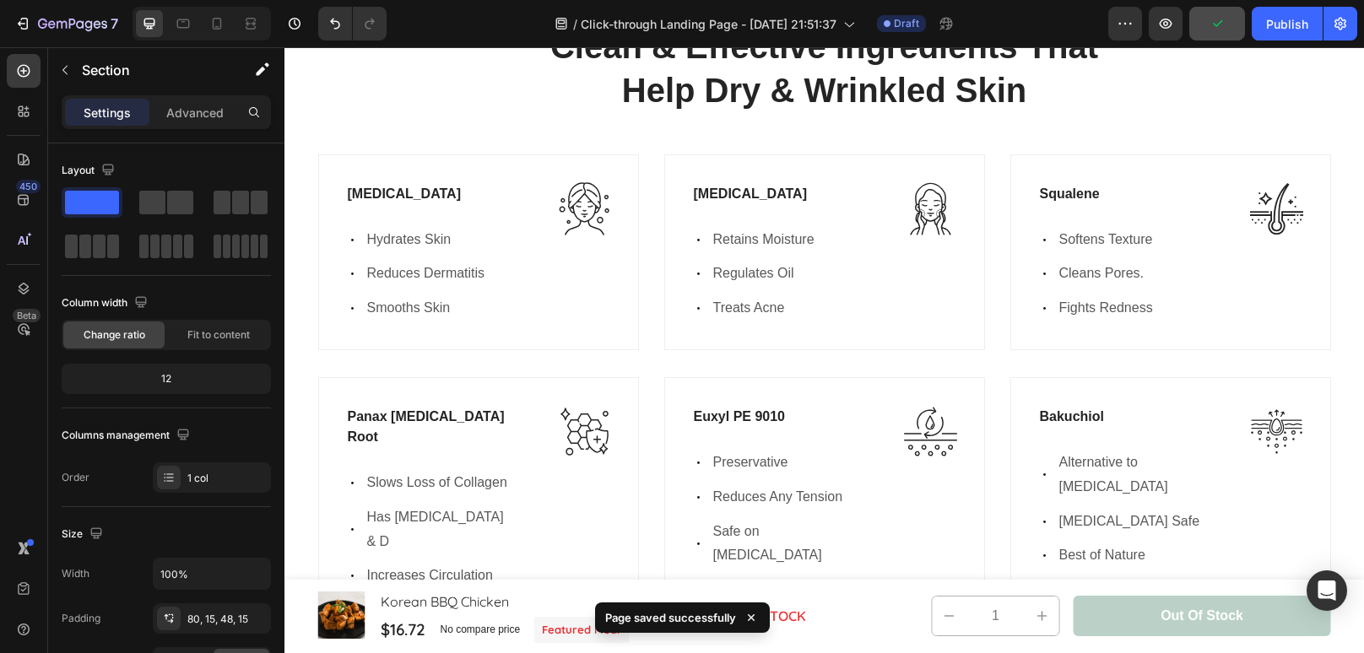
click at [1102, 246] on div "Clean & Effective Ingredients That Help Dry & Wrinkled Skin Heading Row [MEDICA…" at bounding box center [823, 320] width 1079 height 732
click at [730, 232] on div "Clean & Effective Ingredients That Help Dry & Wrinkled Skin Heading Row [MEDICA…" at bounding box center [823, 320] width 1079 height 732
click at [1056, 224] on div "Clean & Effective Ingredients That Help Dry & Wrinkled Skin Heading Row [MEDICA…" at bounding box center [823, 320] width 1079 height 732
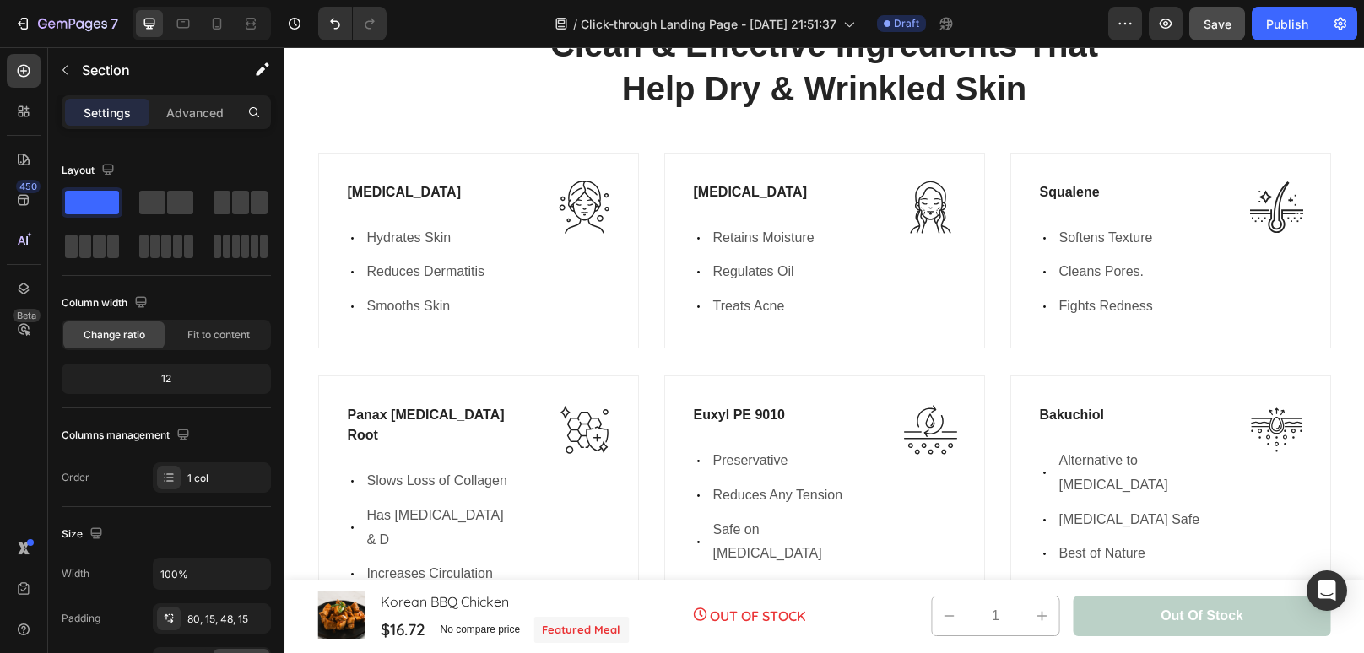
scroll to position [4590, 0]
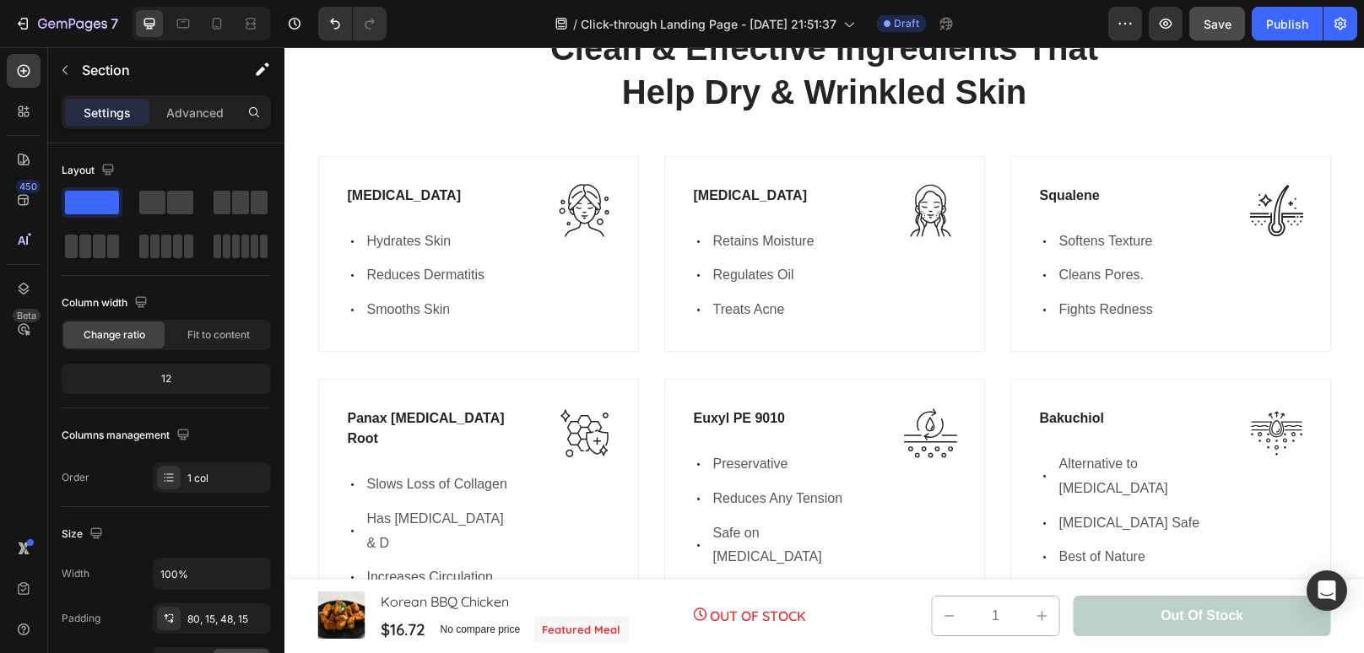
click at [1056, 224] on div "Clean & Effective Ingredients That Help Dry & Wrinkled Skin Heading Row [MEDICA…" at bounding box center [823, 322] width 1079 height 732
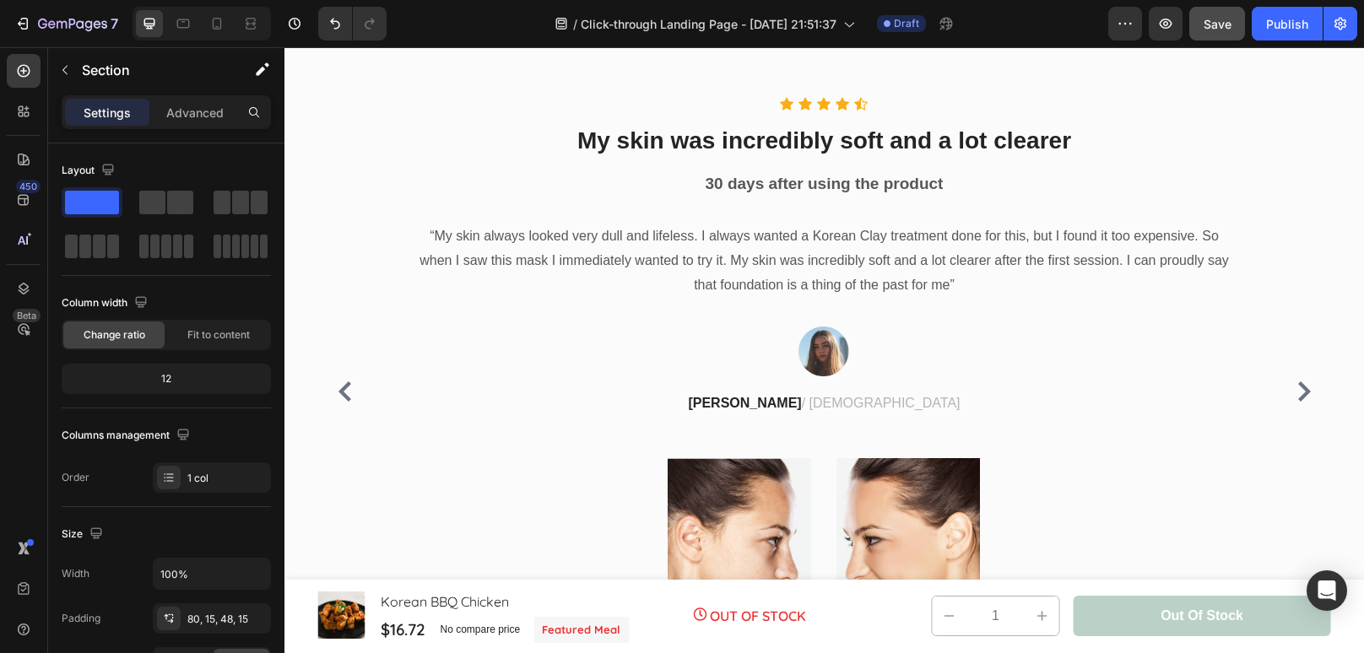
scroll to position [4033, 0]
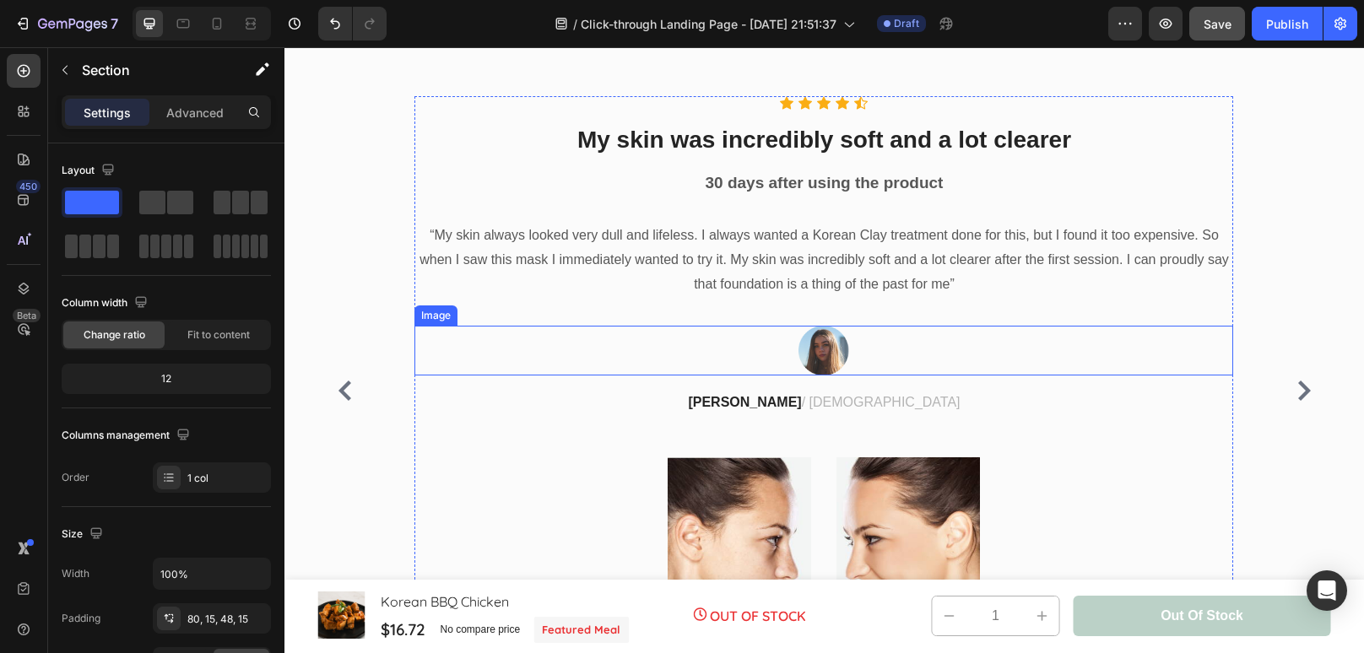
click at [1127, 344] on div at bounding box center [823, 351] width 819 height 50
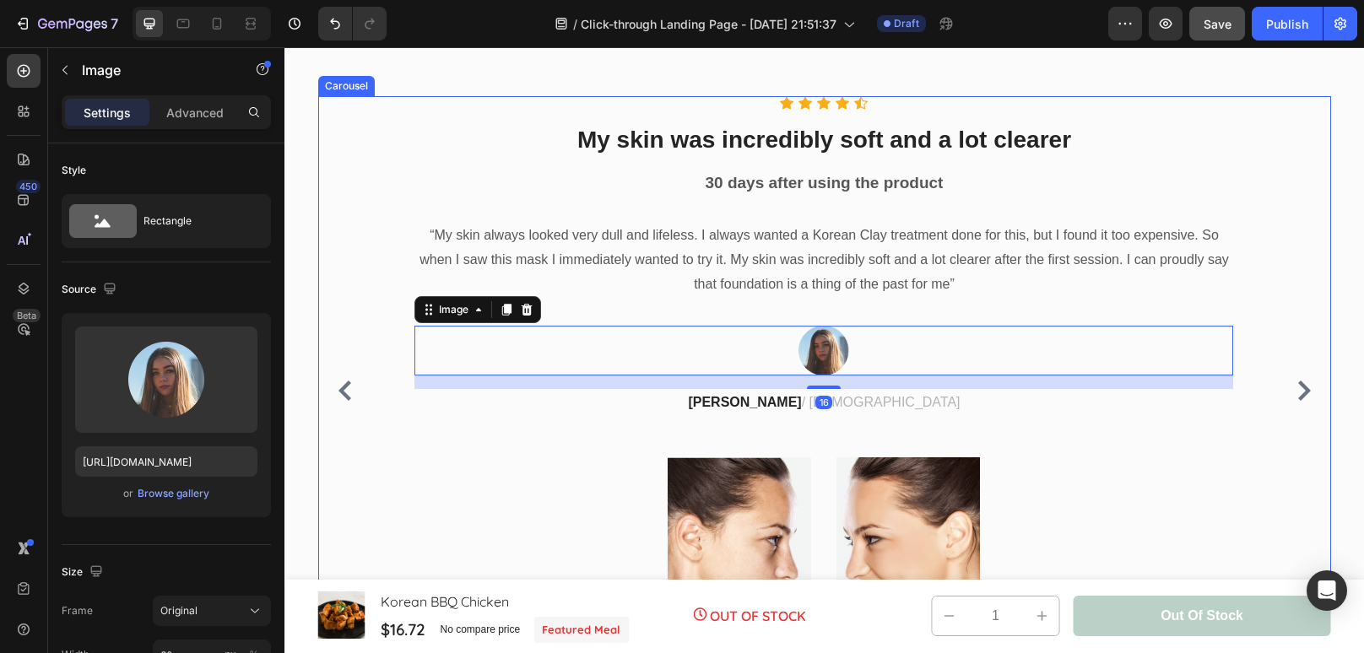
click at [1255, 201] on div "Icon Icon Icon Icon Icon Icon List Hoz My skin was incredibly soft and a lot cl…" at bounding box center [824, 390] width 1013 height 589
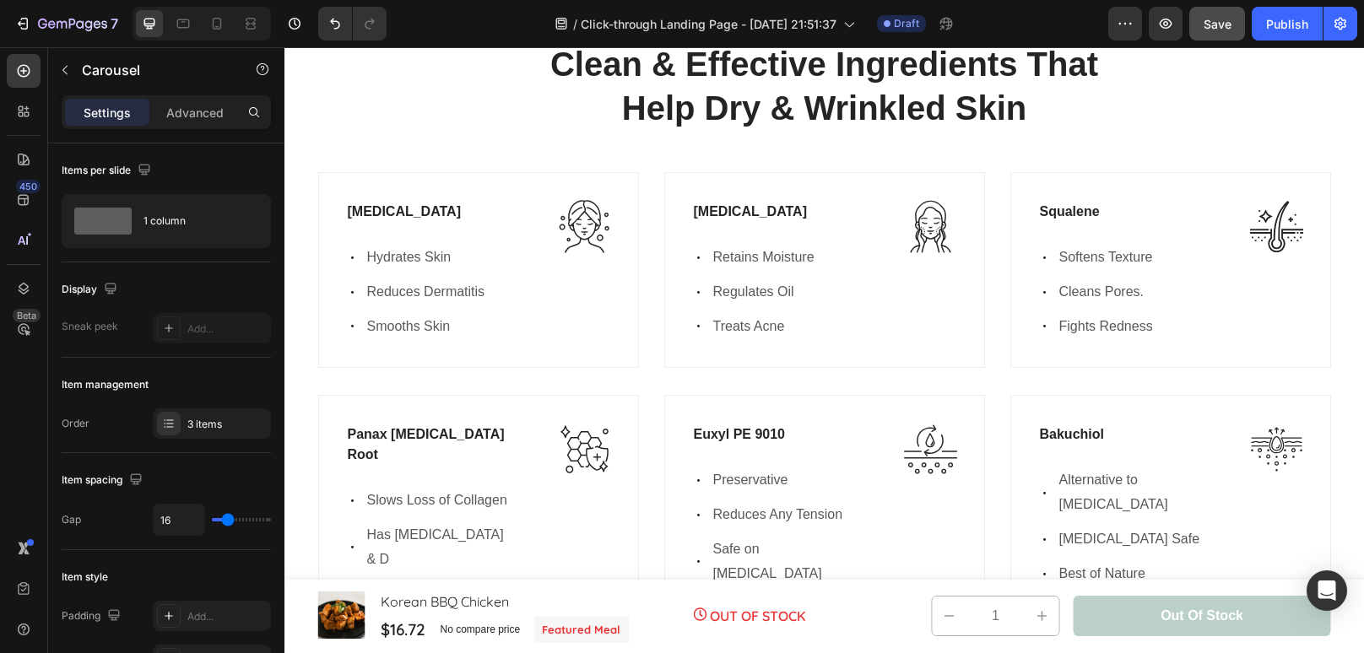
scroll to position [4623, 0]
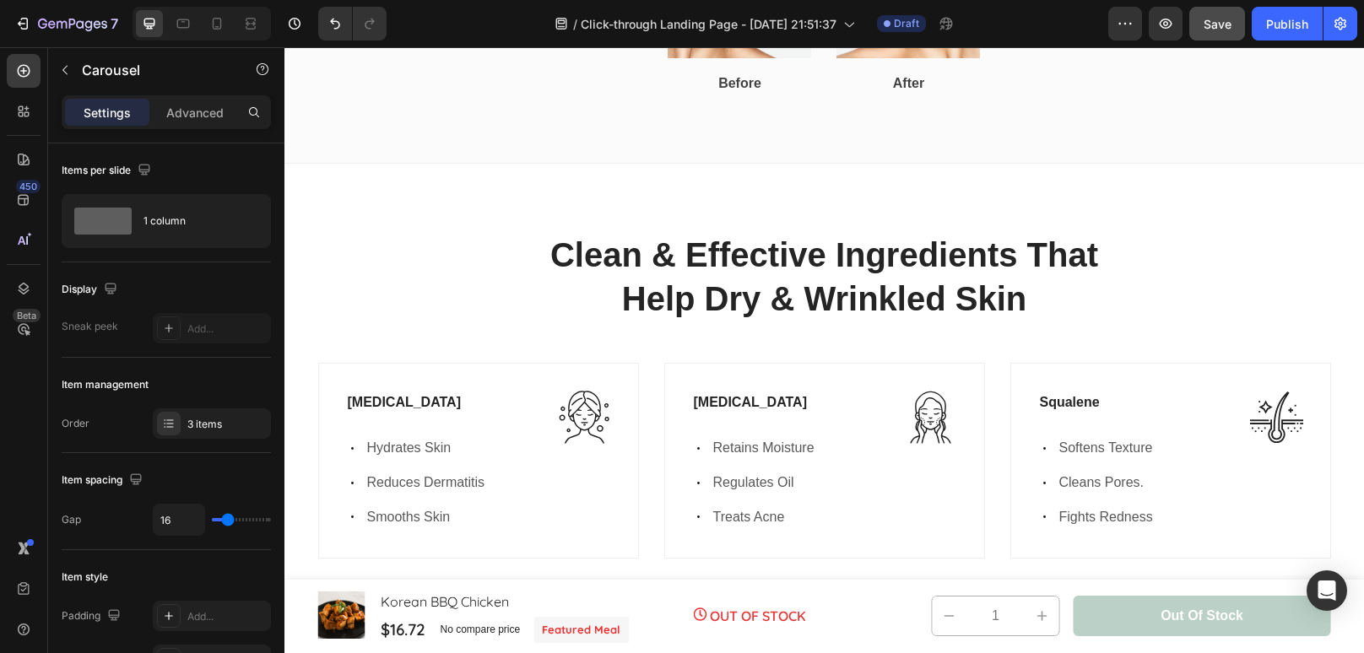
click at [1255, 201] on div "Clean & Effective Ingredients That Help Dry & Wrinkled Skin Heading Row [MEDICA…" at bounding box center [823, 529] width 1079 height 732
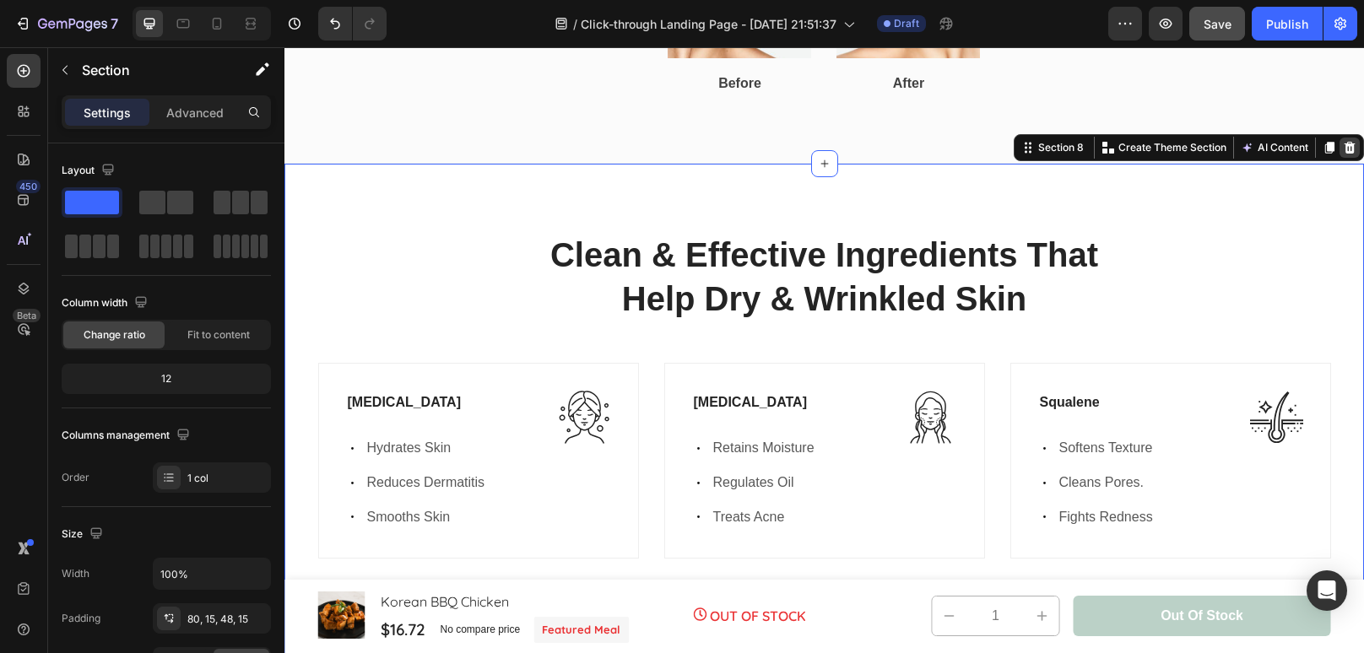
click at [1348, 148] on icon at bounding box center [1350, 148] width 14 height 14
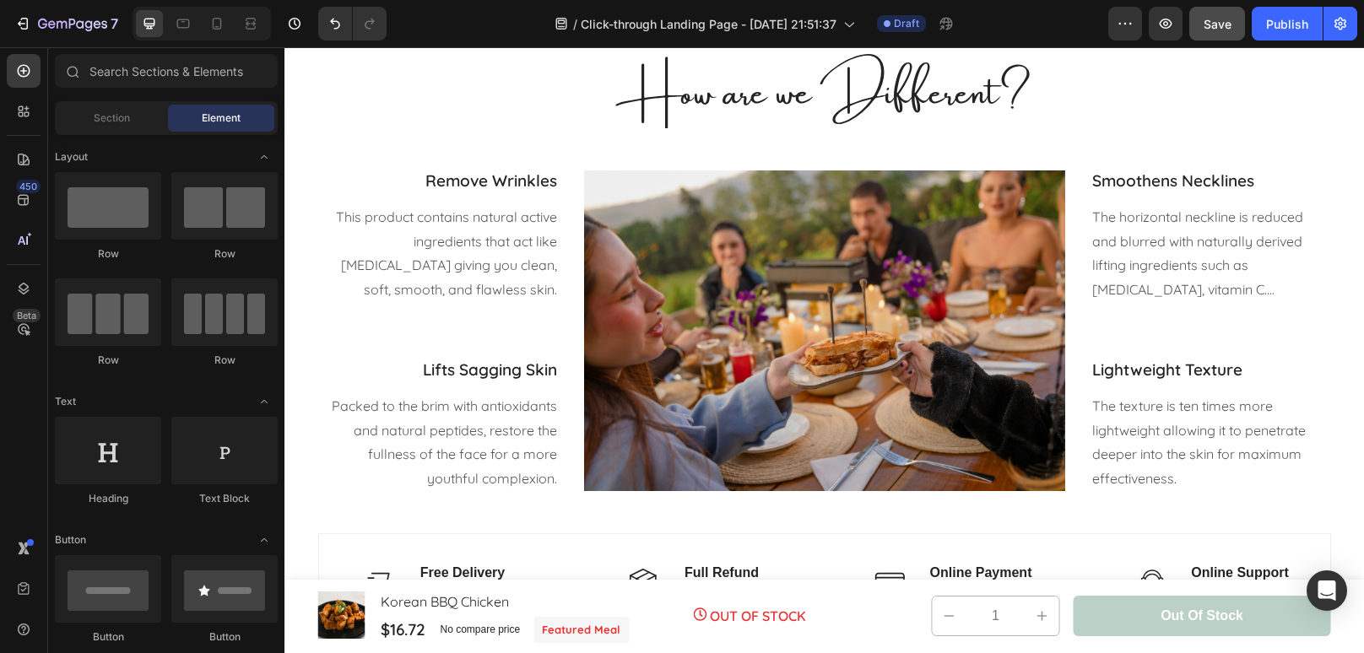
scroll to position [2224, 0]
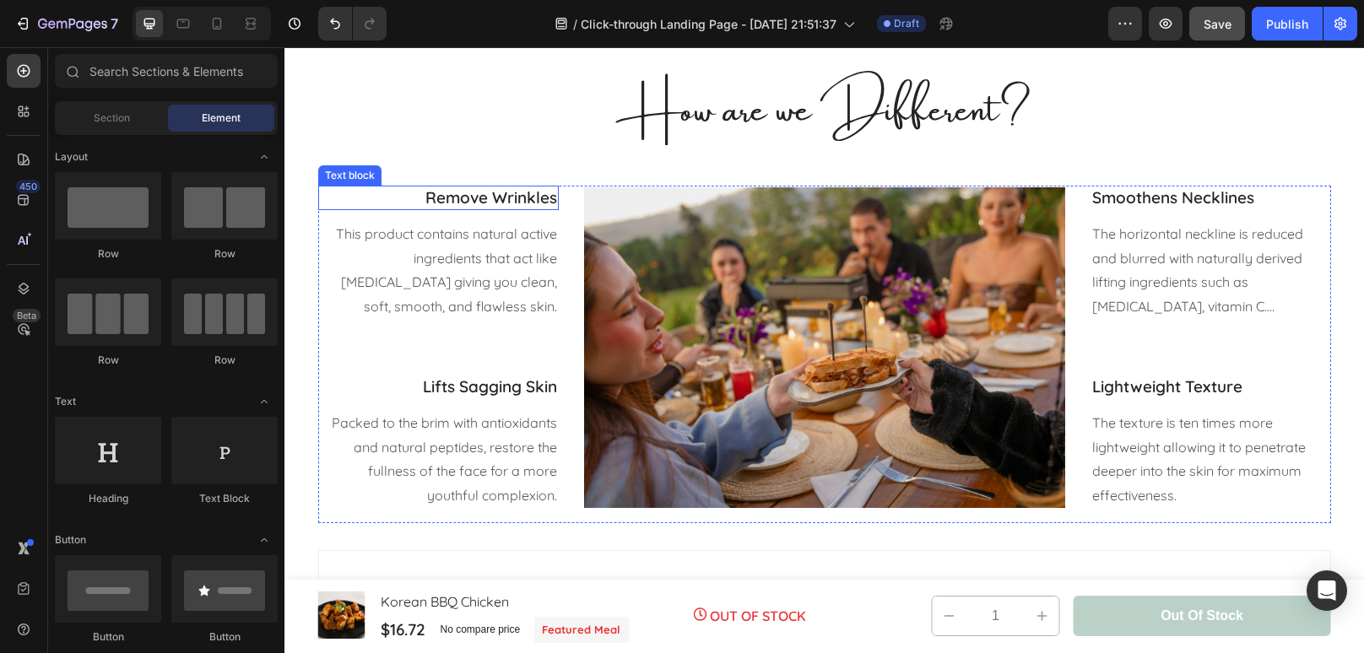
click at [534, 207] on p "Remove Wrinkles" at bounding box center [438, 197] width 237 height 21
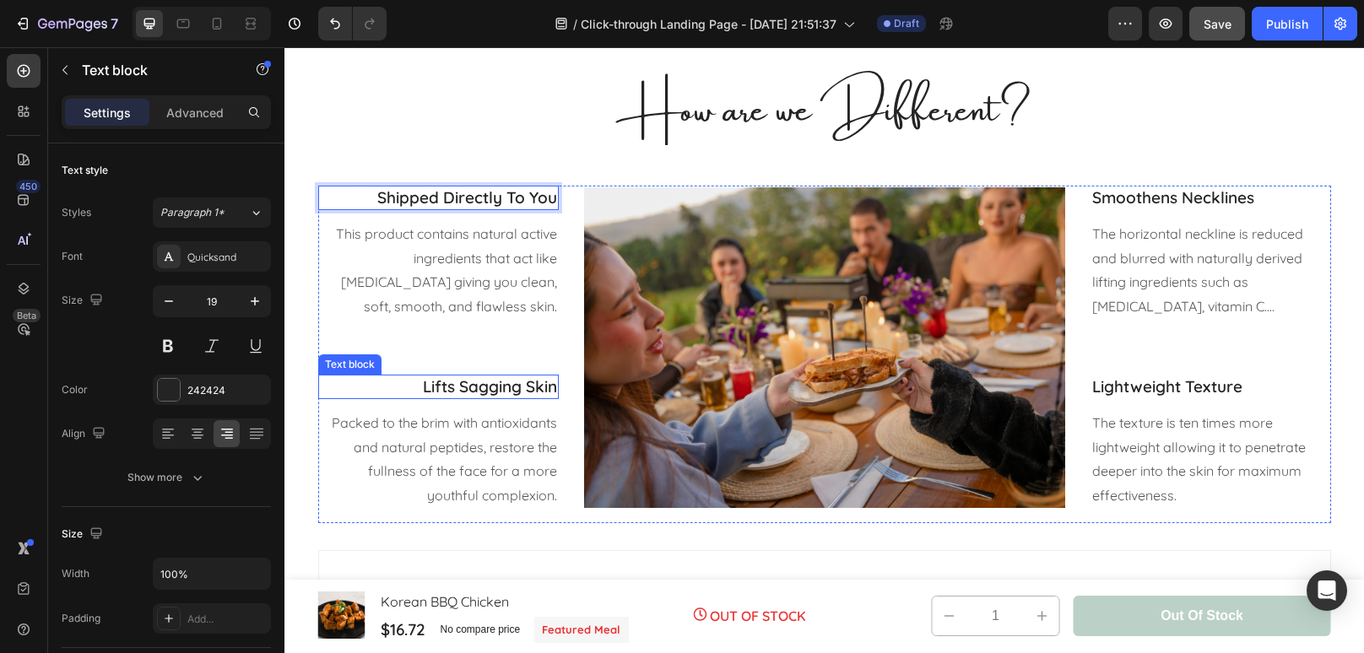
click at [534, 393] on p "Lifts Sagging Skin" at bounding box center [438, 386] width 237 height 21
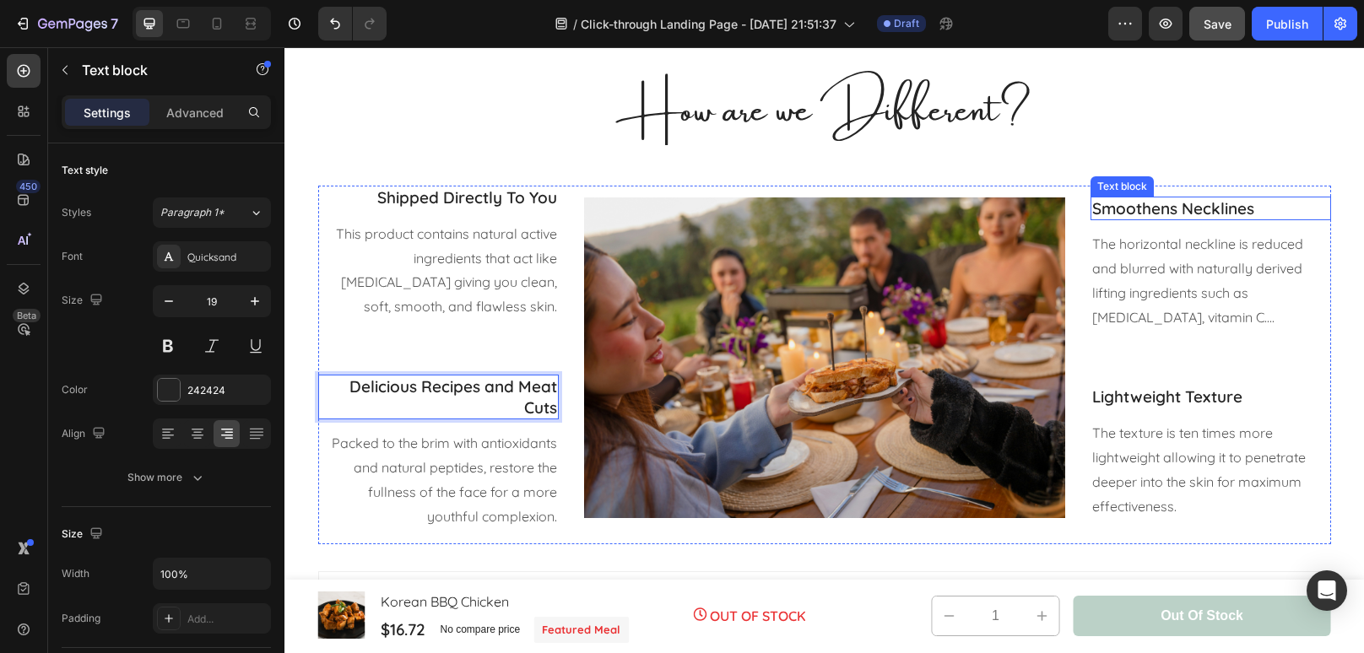
click at [1248, 204] on p "Smoothens Necklines" at bounding box center [1210, 208] width 237 height 21
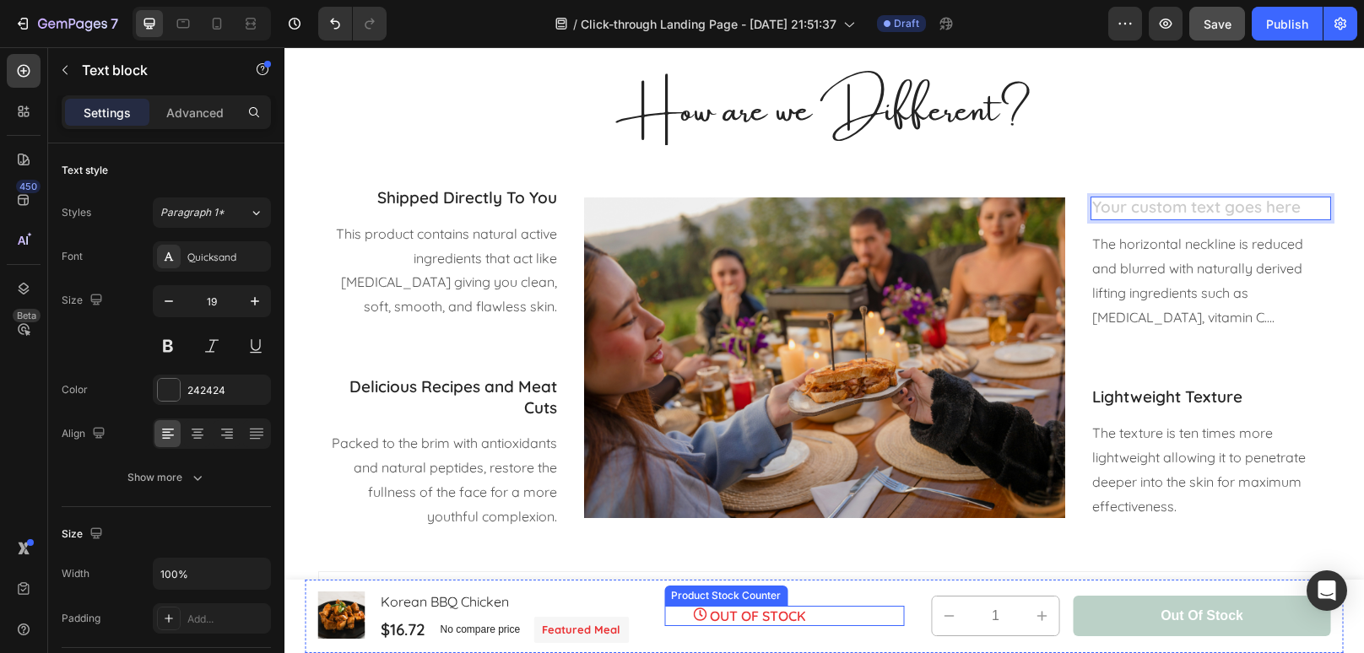
click at [800, 621] on p "OUT OF STOCK" at bounding box center [758, 616] width 96 height 20
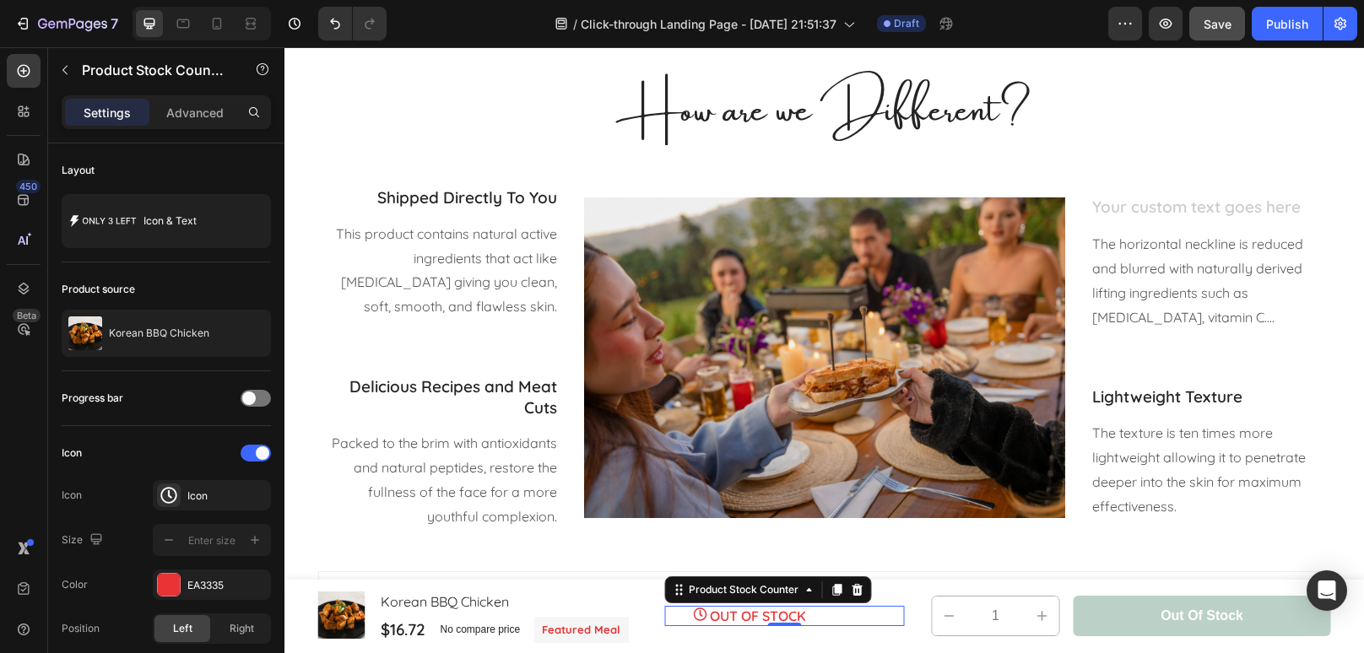
click at [800, 621] on p "OUT OF STOCK" at bounding box center [758, 616] width 96 height 20
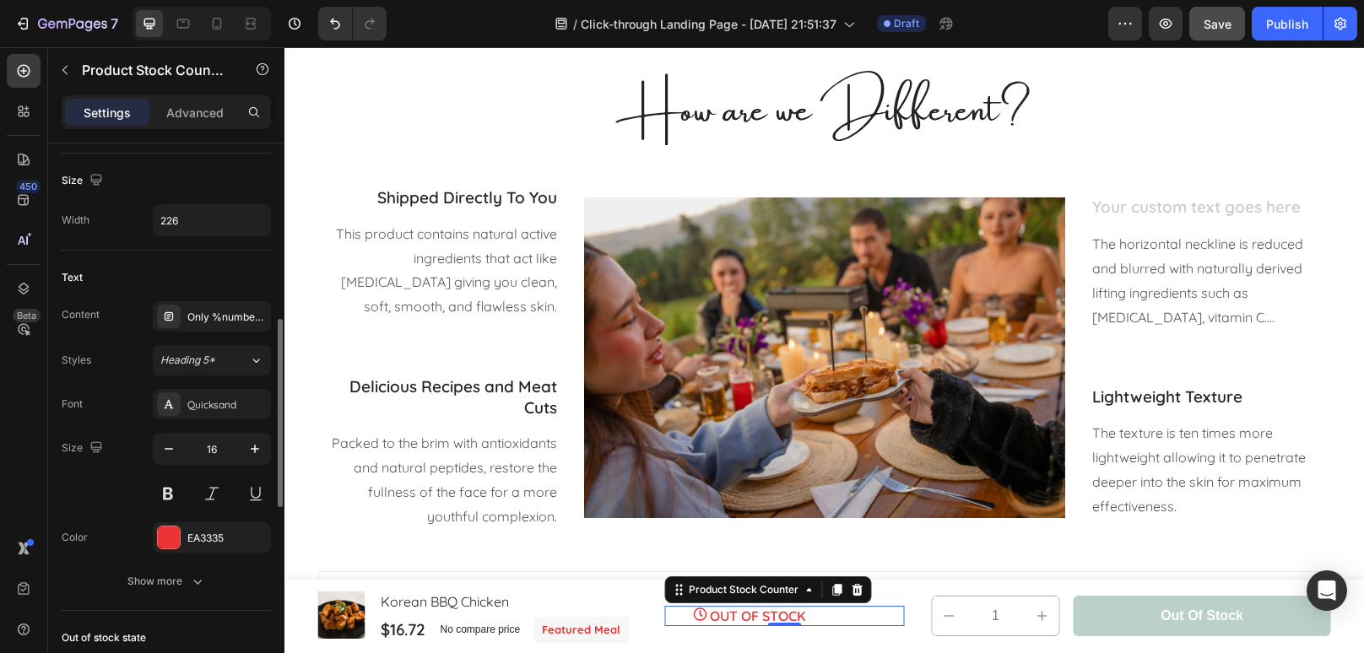
scroll to position [508, 0]
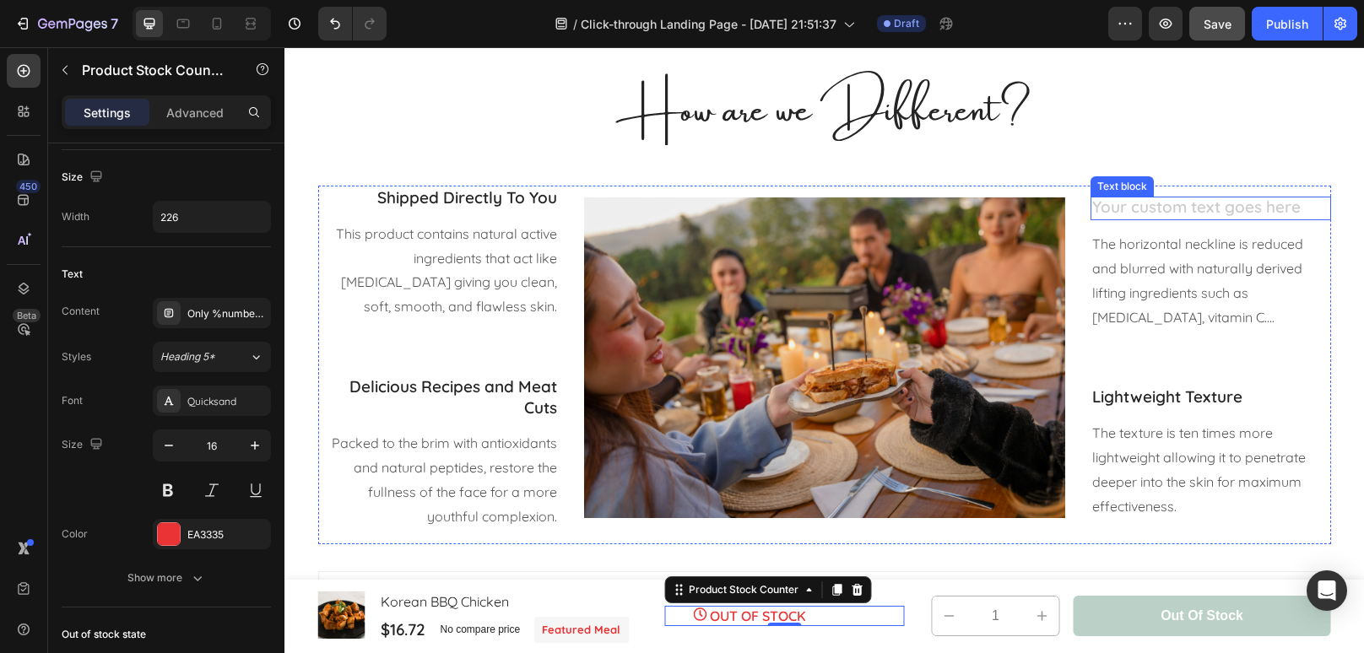
click at [1213, 207] on div "Rich Text Editor. Editing area: main" at bounding box center [1210, 209] width 240 height 24
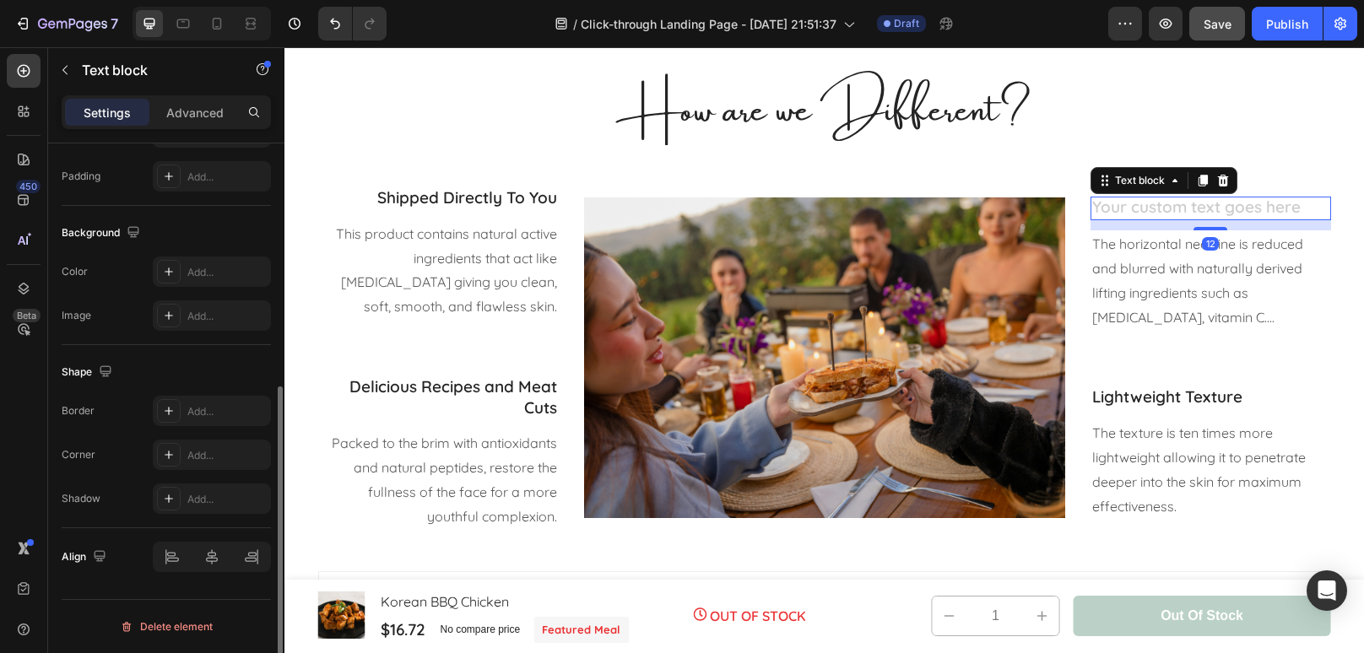
scroll to position [0, 0]
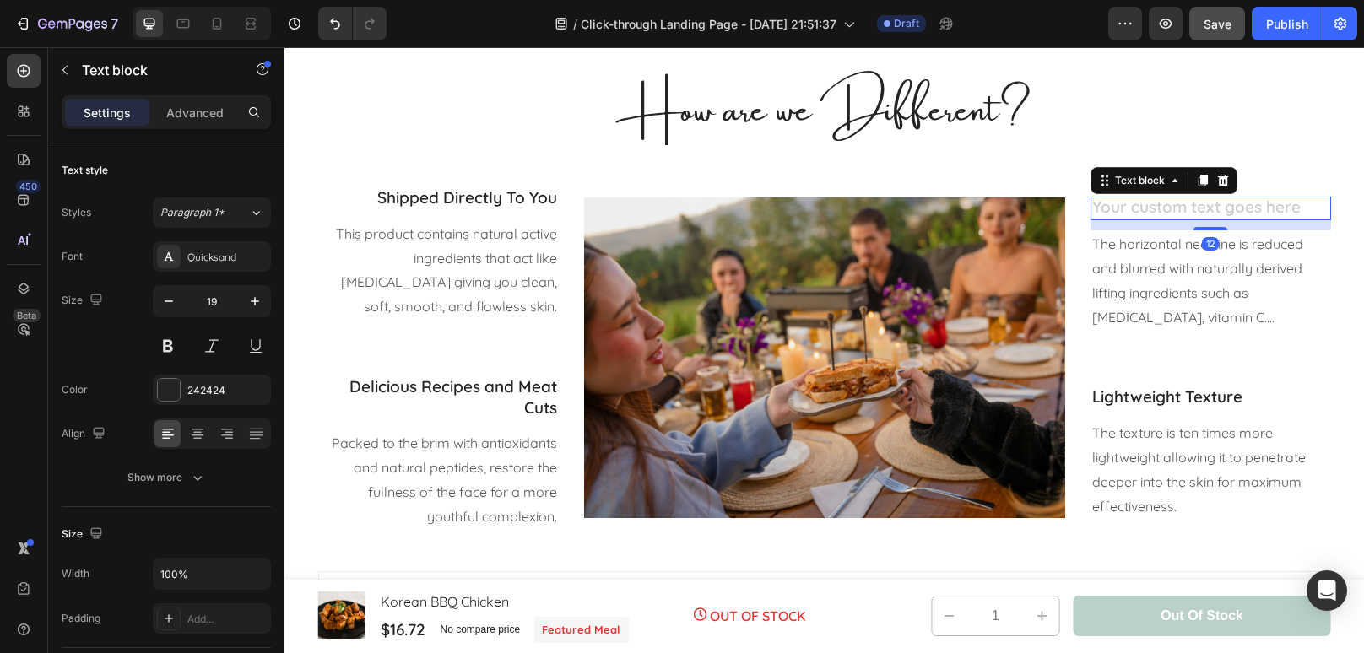
click at [1213, 207] on div "Rich Text Editor. Editing area: main" at bounding box center [1210, 209] width 240 height 24
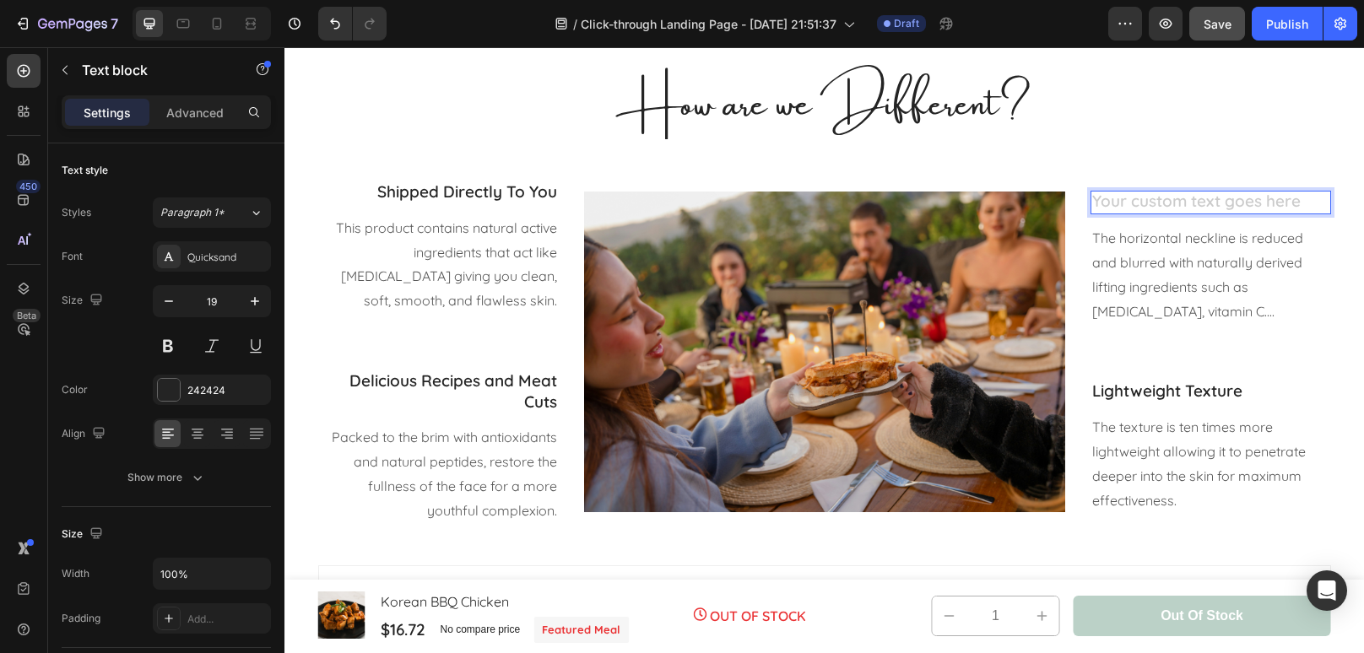
scroll to position [2206, 0]
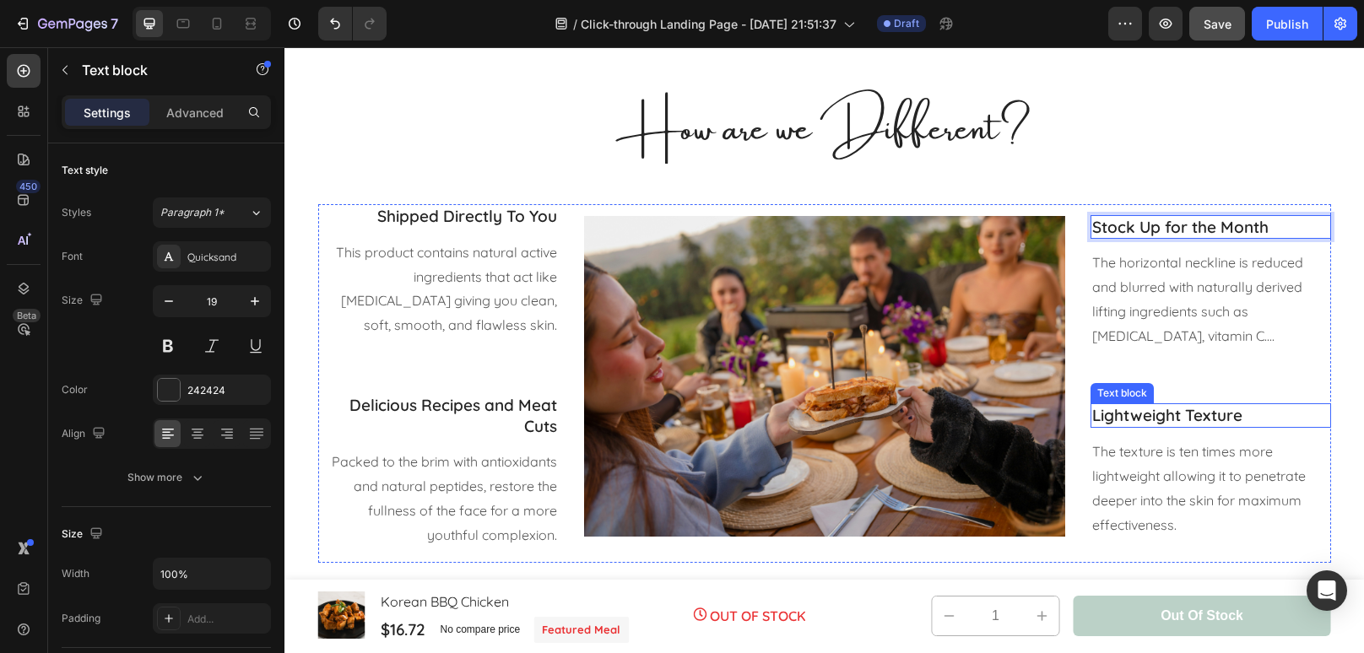
click at [1200, 420] on p "Lightweight Texture" at bounding box center [1210, 415] width 237 height 21
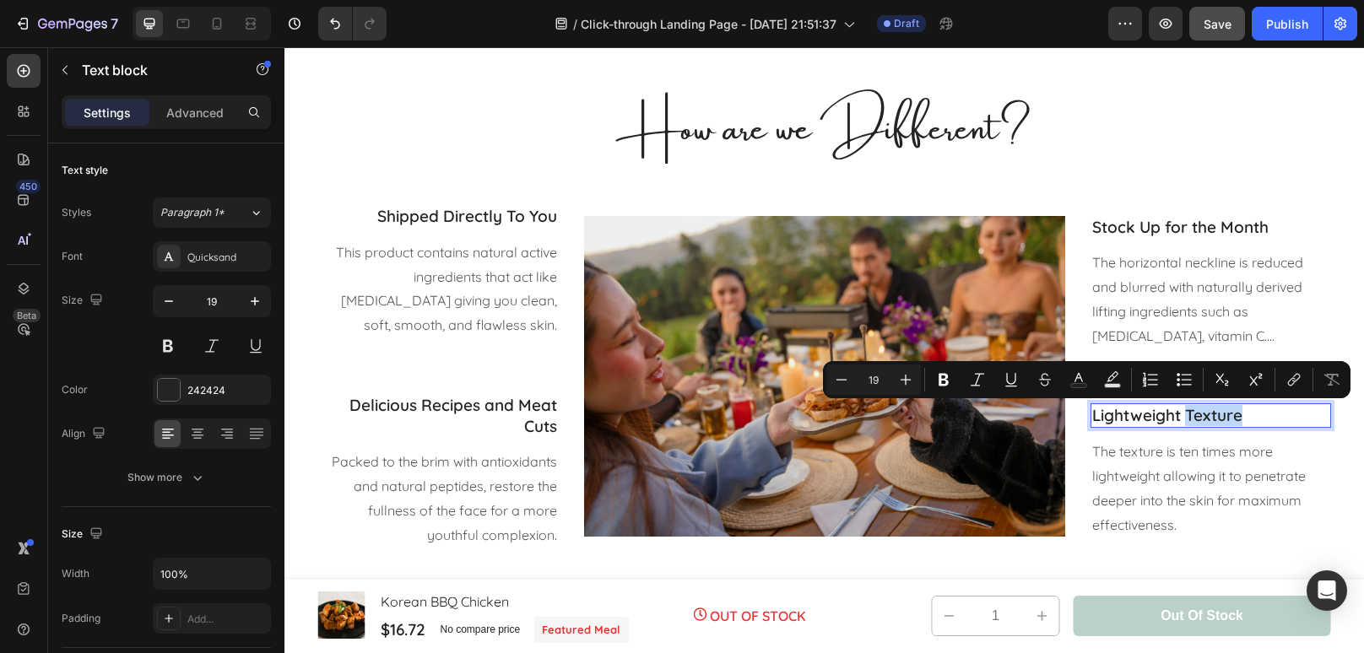
click at [1200, 420] on p "Lightweight Texture" at bounding box center [1210, 415] width 237 height 21
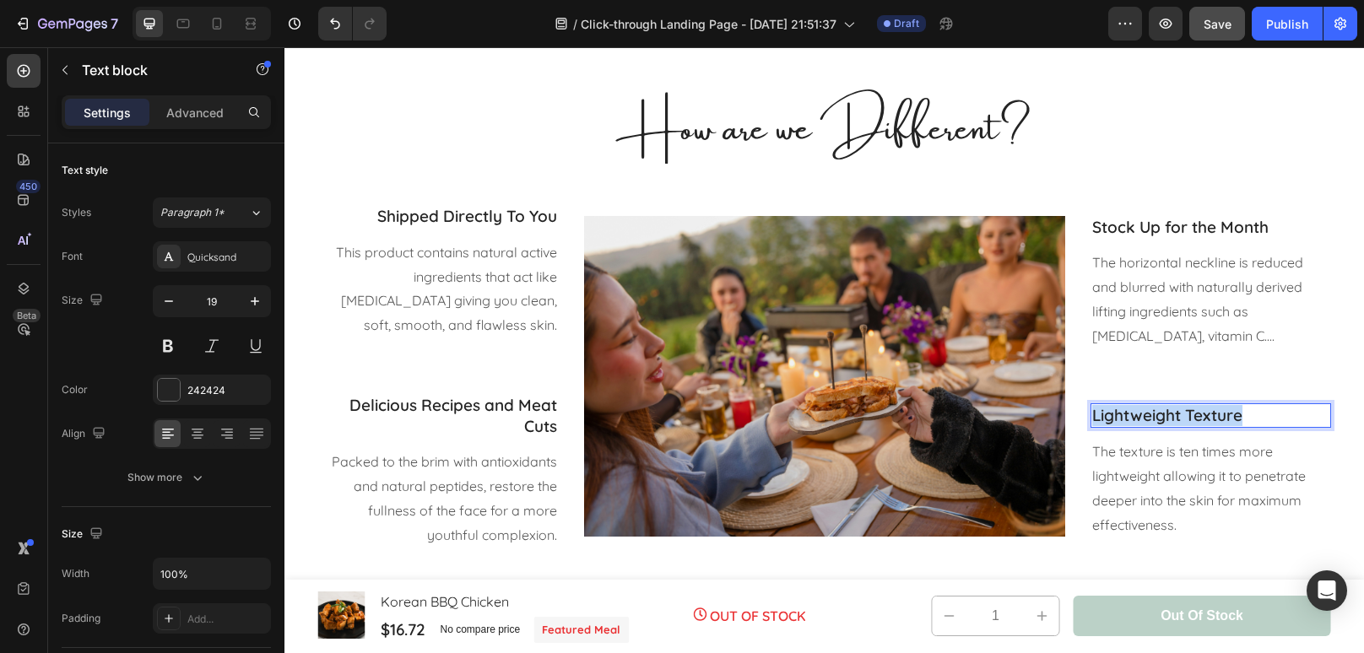
click at [1200, 420] on p "Lightweight Texture" at bounding box center [1210, 415] width 237 height 21
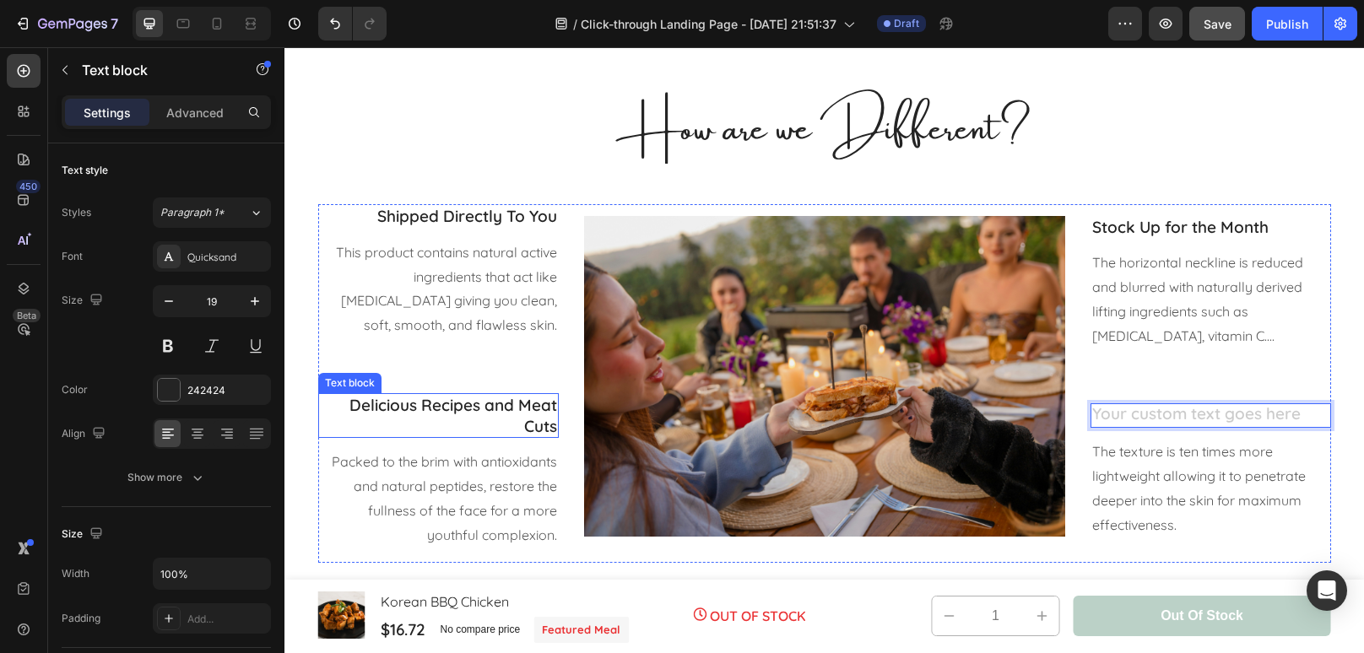
click at [521, 411] on p "Delicious Recipes and Meat Cuts" at bounding box center [438, 415] width 237 height 41
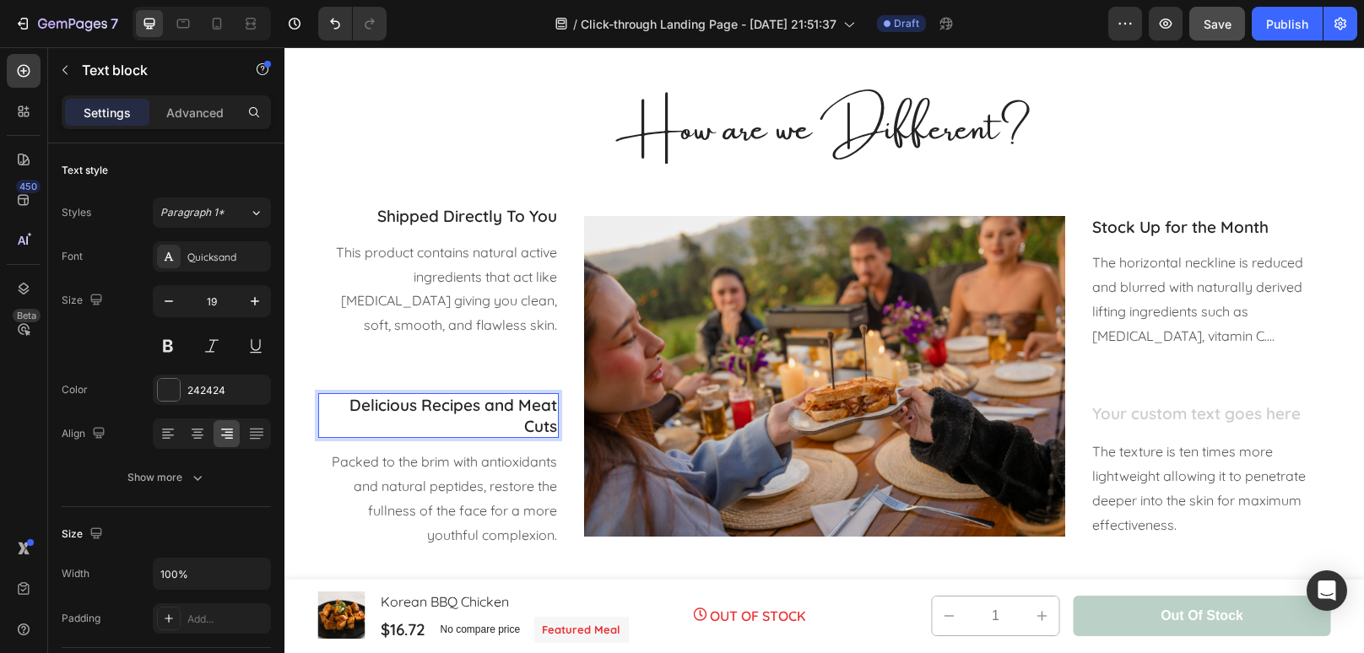
click at [519, 410] on p "Delicious Recipes and Meat Cuts" at bounding box center [438, 415] width 237 height 41
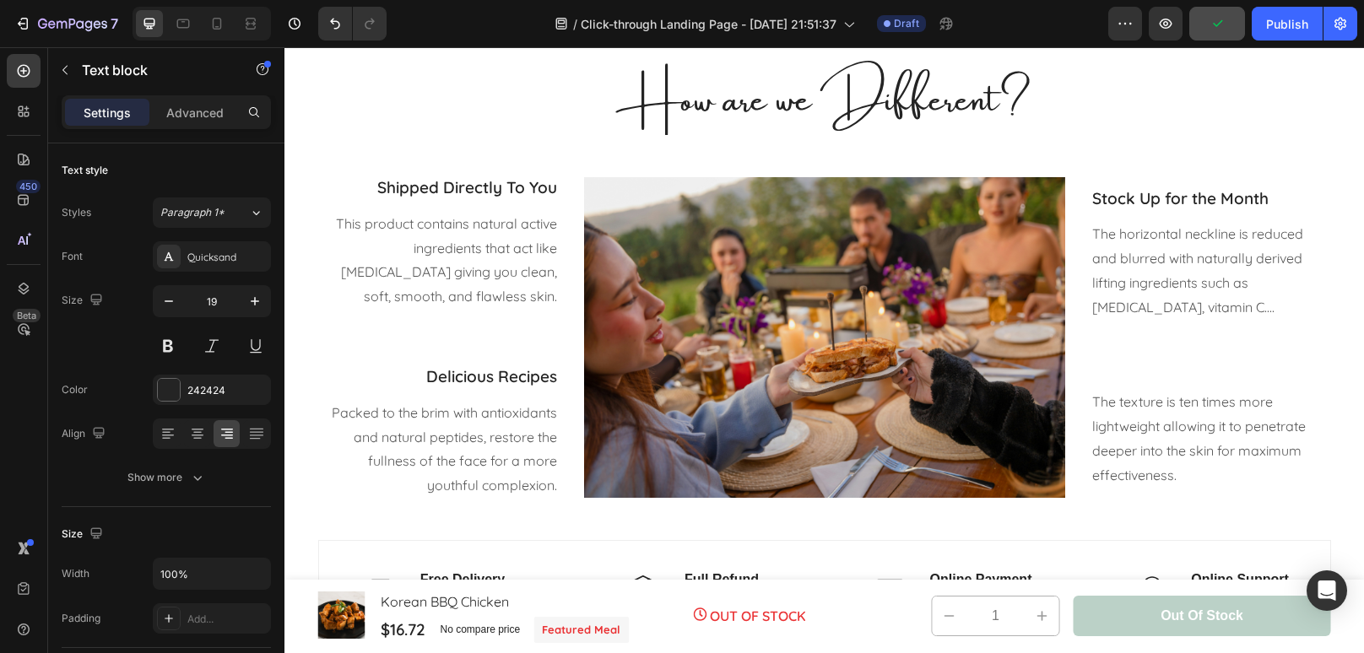
scroll to position [2240, 0]
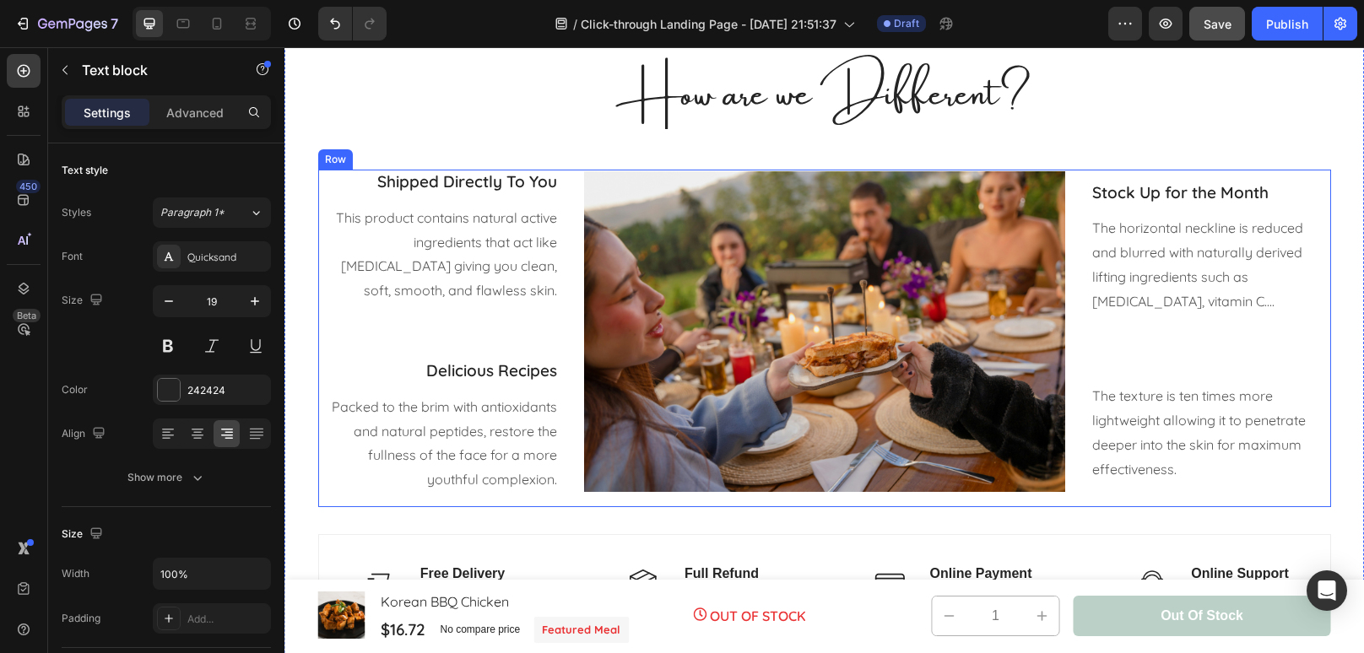
click at [1108, 366] on div "Stock Up for the Month Text block The horizontal neckline is reduced and blurre…" at bounding box center [1210, 339] width 240 height 338
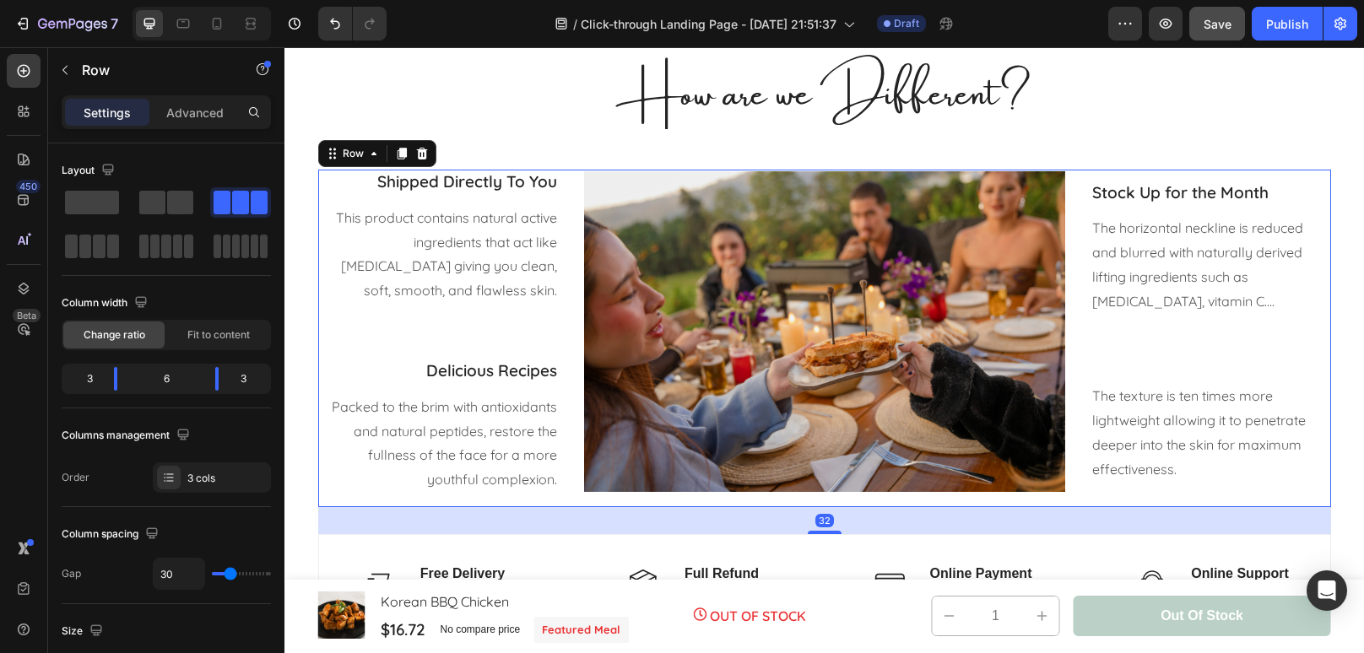
click at [1108, 366] on div "Stock Up for the Month Text block The horizontal neckline is reduced and blurre…" at bounding box center [1210, 339] width 240 height 338
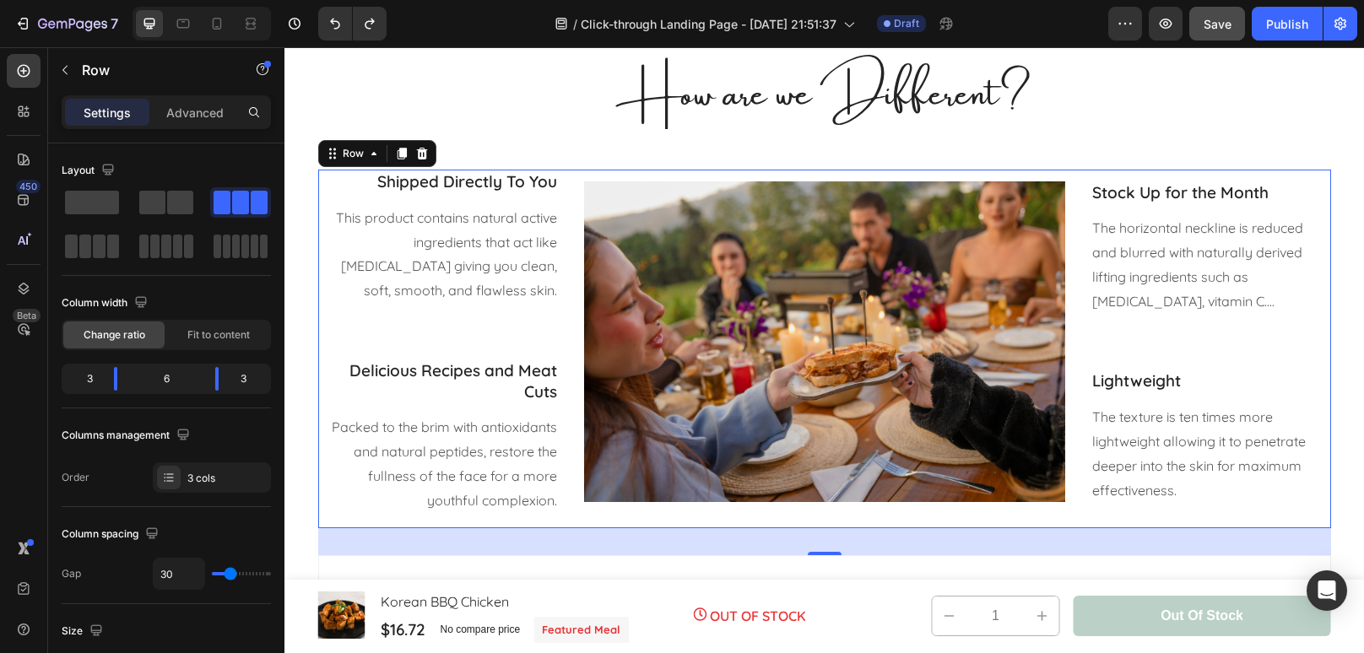
click at [1175, 386] on p "Lightweight" at bounding box center [1210, 380] width 237 height 21
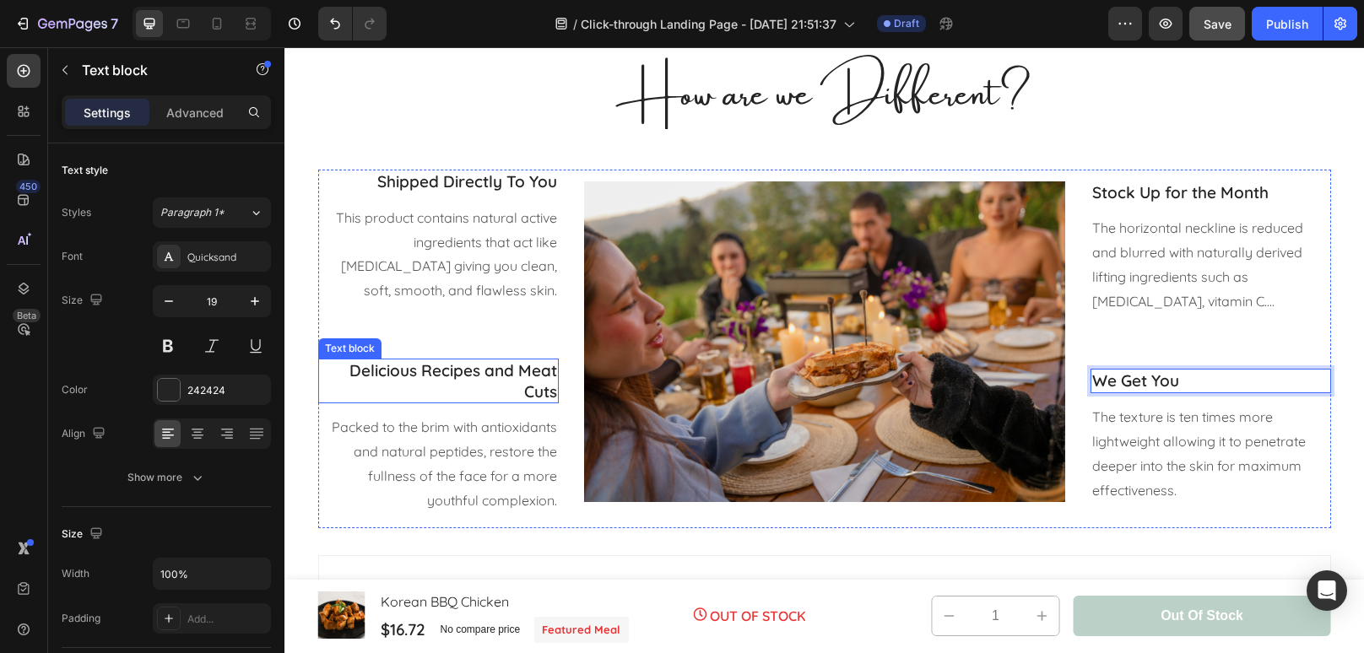
click at [557, 386] on div "Delicious Recipes and Meat Cuts" at bounding box center [438, 381] width 240 height 45
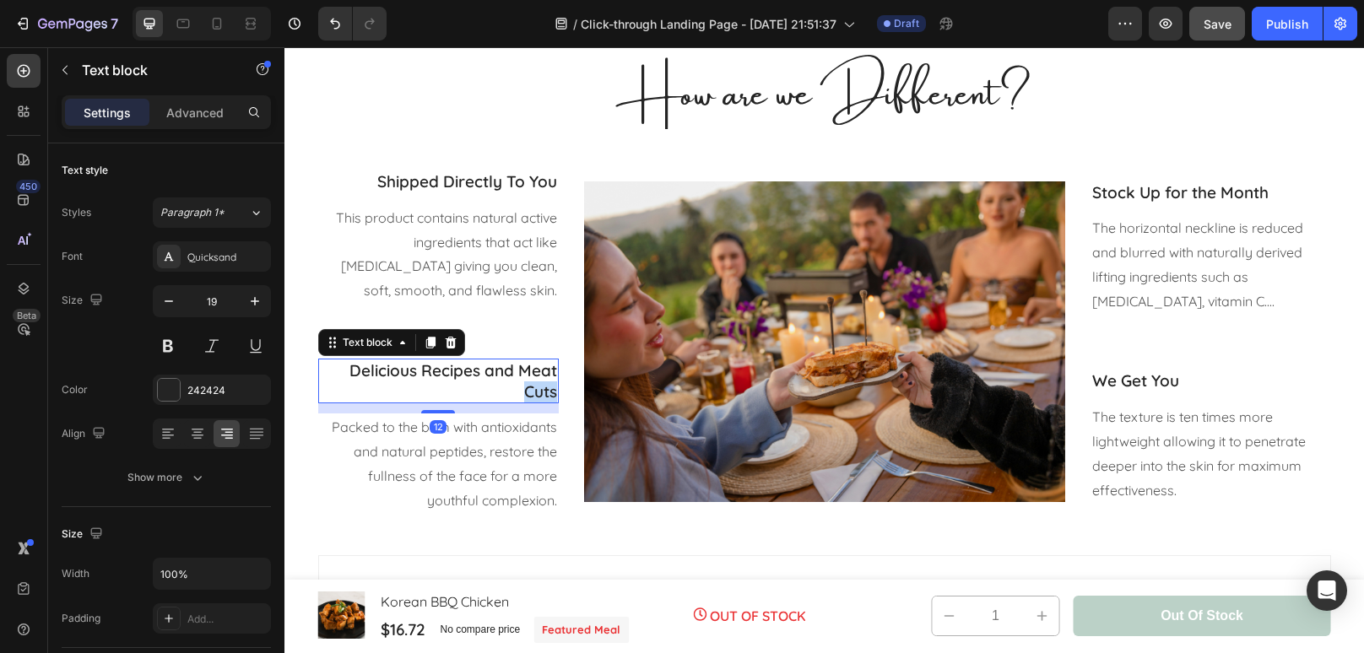
click at [550, 392] on p "Delicious Recipes and Meat Cuts" at bounding box center [438, 380] width 237 height 41
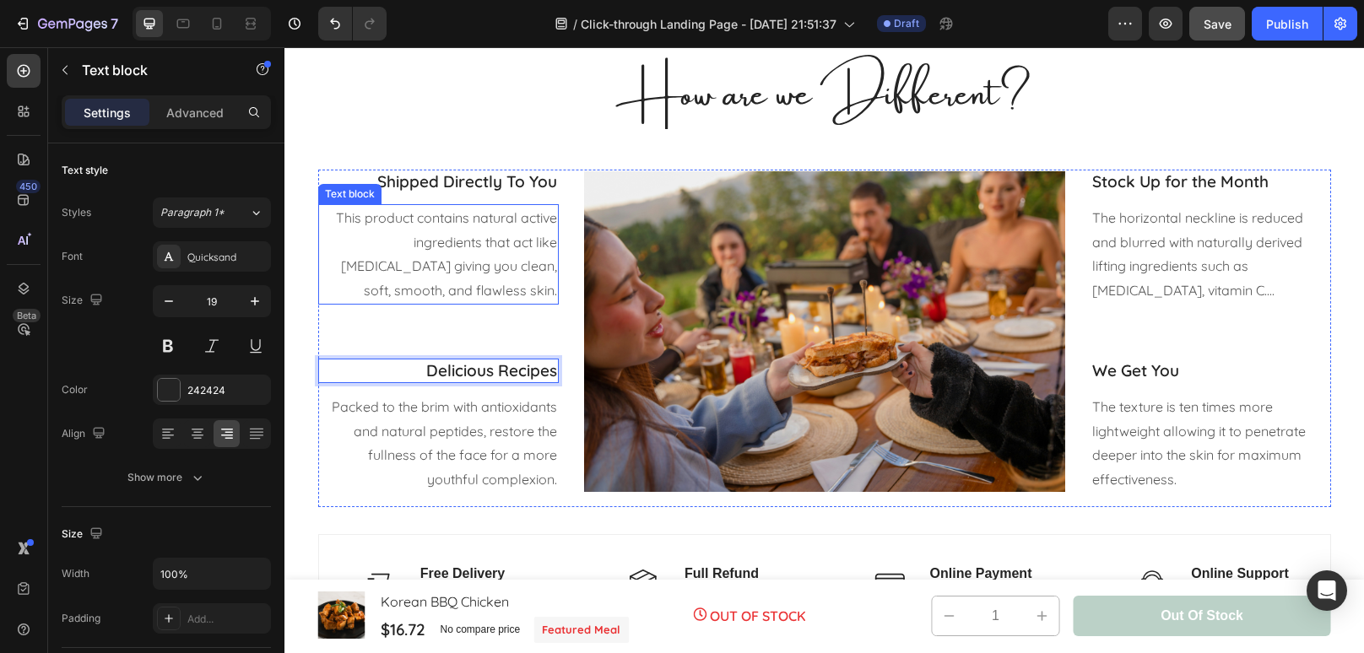
click at [419, 231] on p "This product contains natural active ingredients that act like [MEDICAL_DATA] g…" at bounding box center [438, 254] width 237 height 97
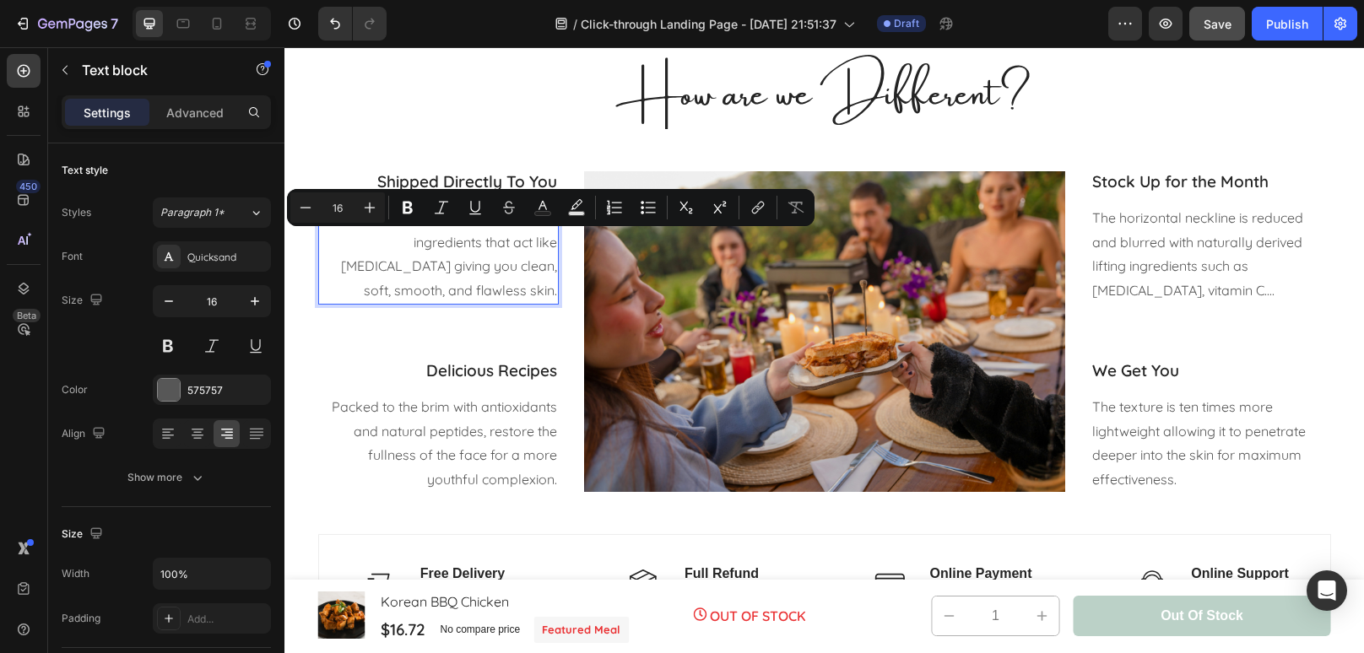
click at [552, 294] on p "This product contains natural active ingredients that act like [MEDICAL_DATA] g…" at bounding box center [438, 254] width 237 height 97
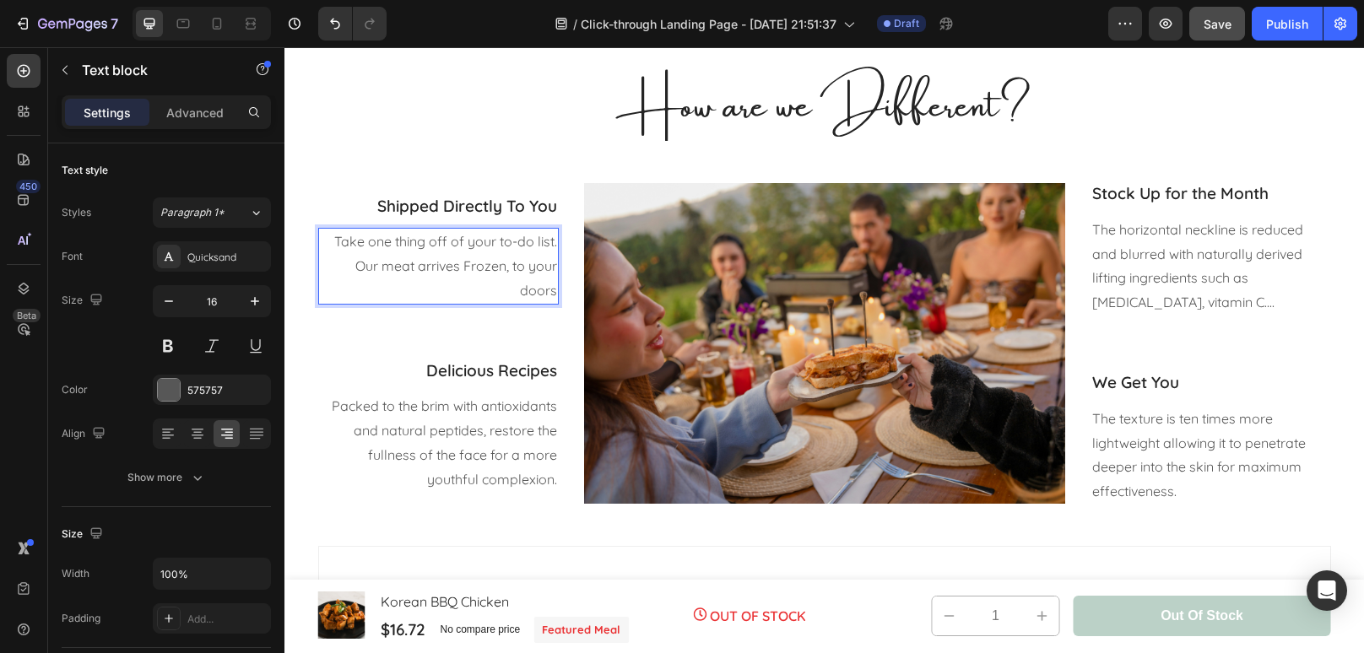
scroll to position [2216, 0]
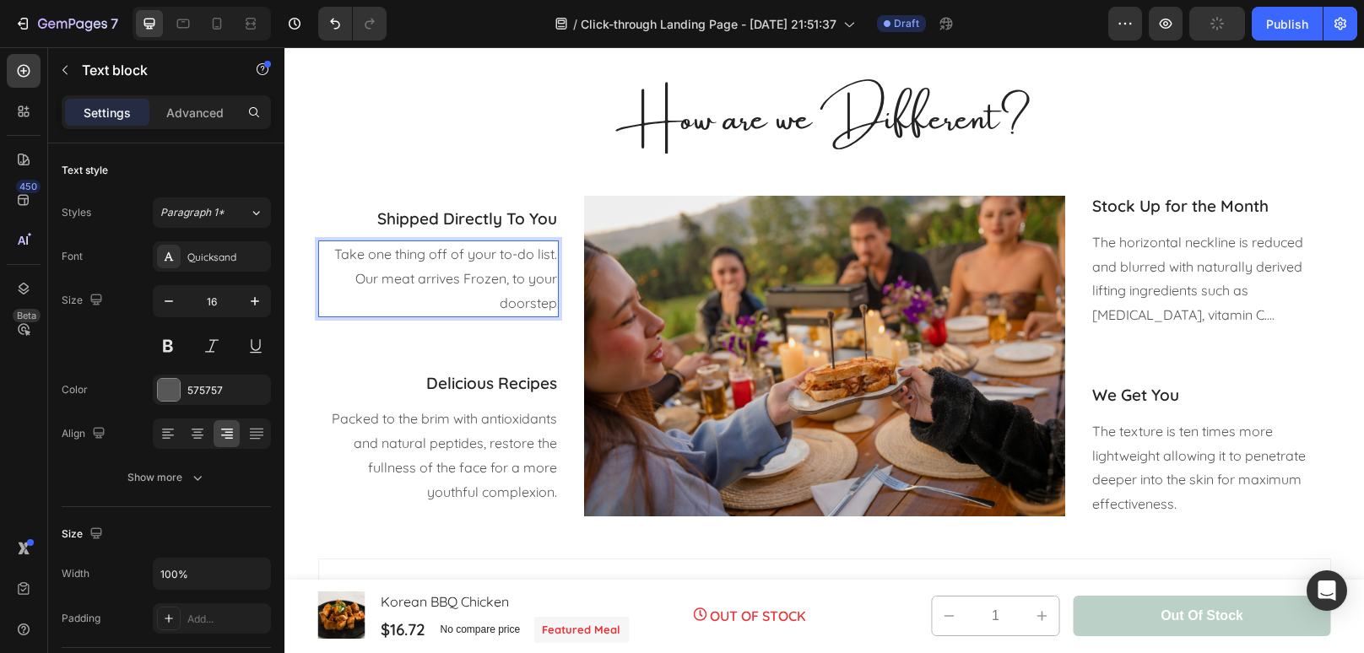
click at [467, 273] on p "Take one thing off of your to-do list. Our meat arrives Frozen, to your doorstep" at bounding box center [438, 278] width 237 height 73
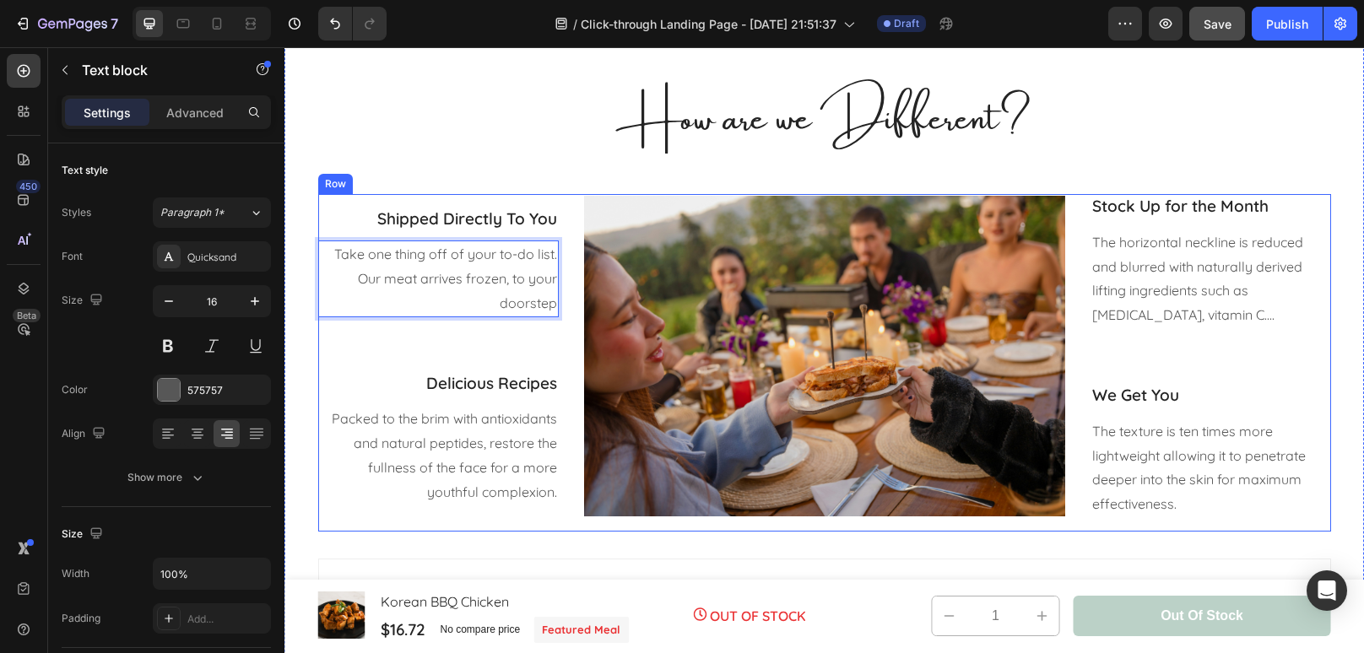
click at [559, 306] on div "Shipped Directly To You Text block Take one thing off of your to-do list. Our m…" at bounding box center [824, 363] width 1013 height 338
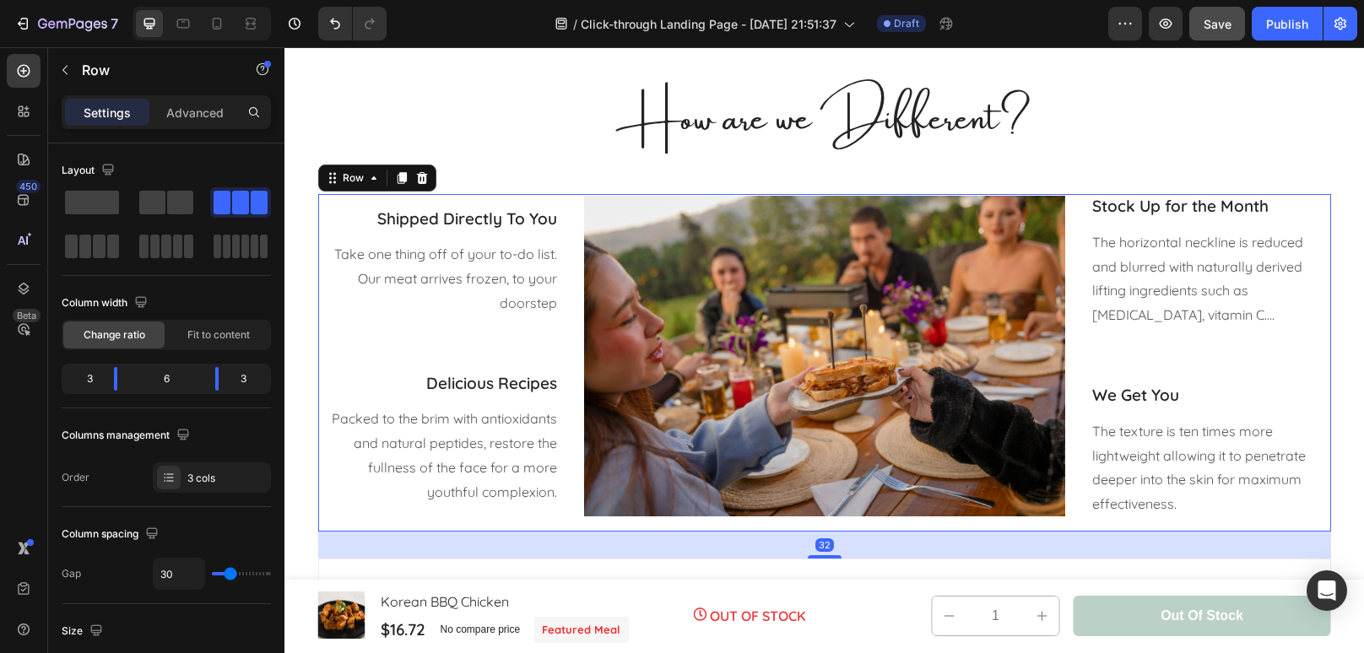
click at [557, 306] on div "Take one thing off of your to-do list. Our meat arrives frozen, to your doorstep" at bounding box center [438, 278] width 240 height 76
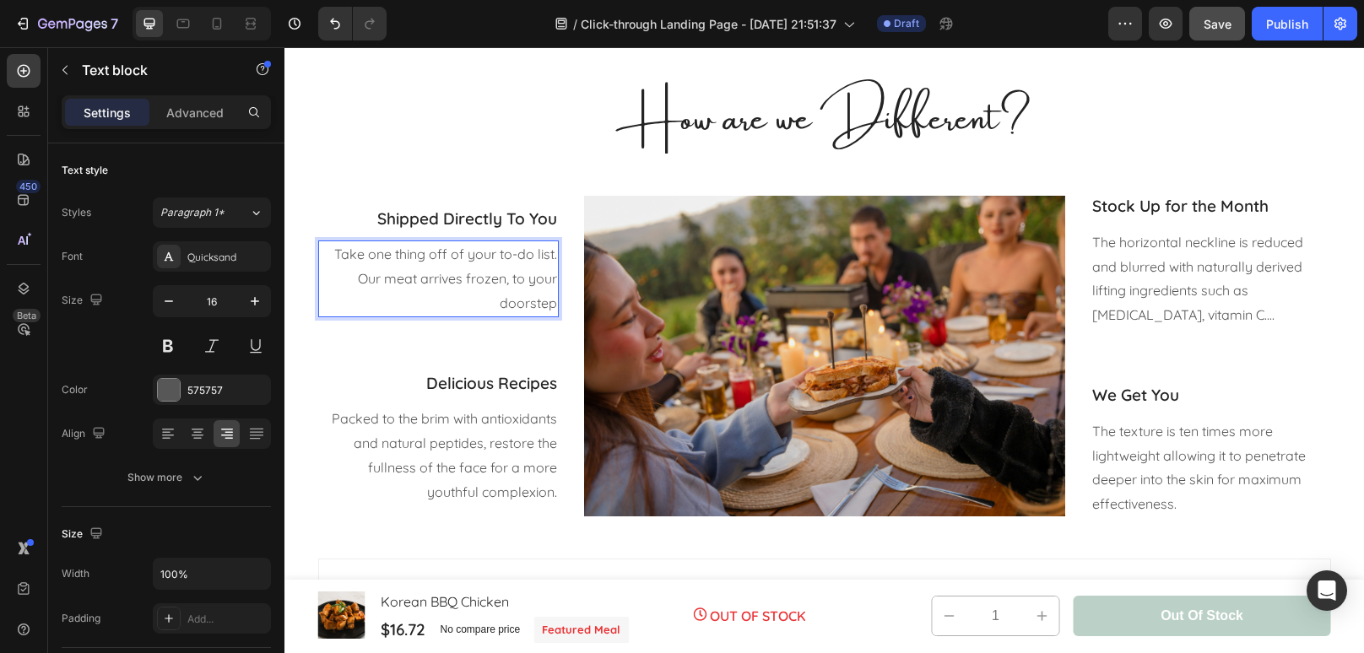
click at [554, 308] on p "Take one thing off of your to-do list. Our meat arrives frozen, to your doorstep" at bounding box center [438, 278] width 237 height 73
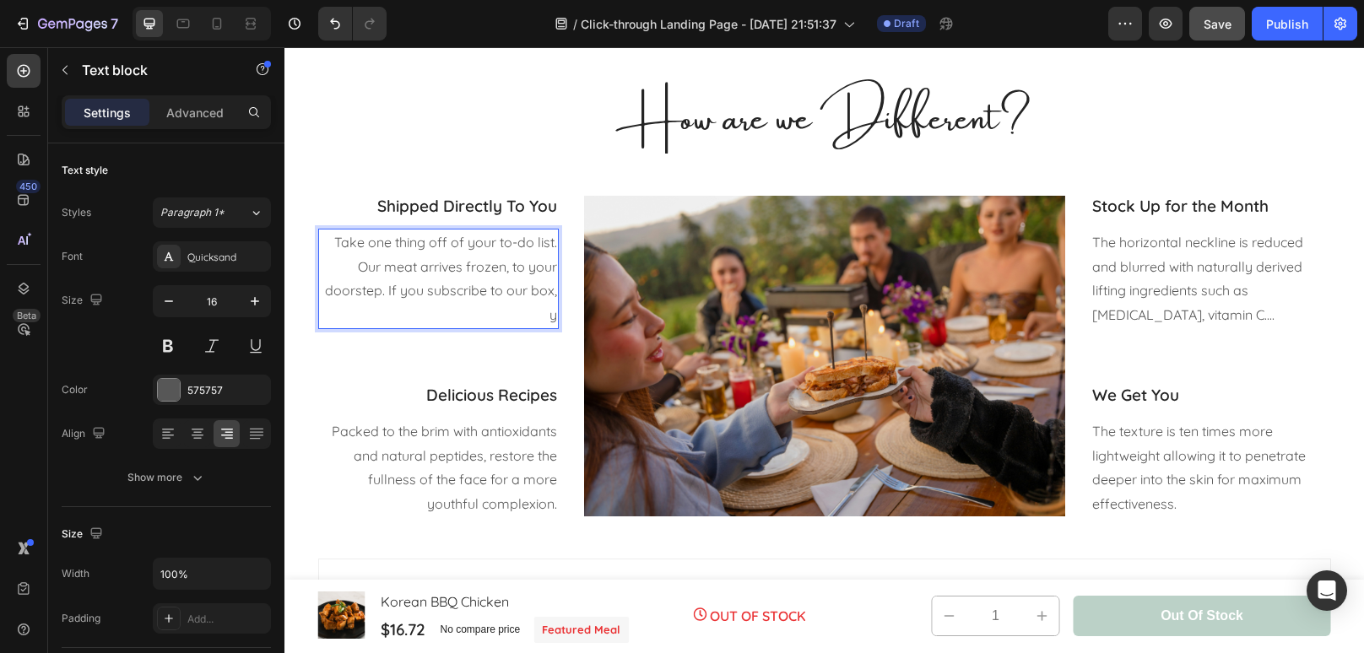
scroll to position [2204, 0]
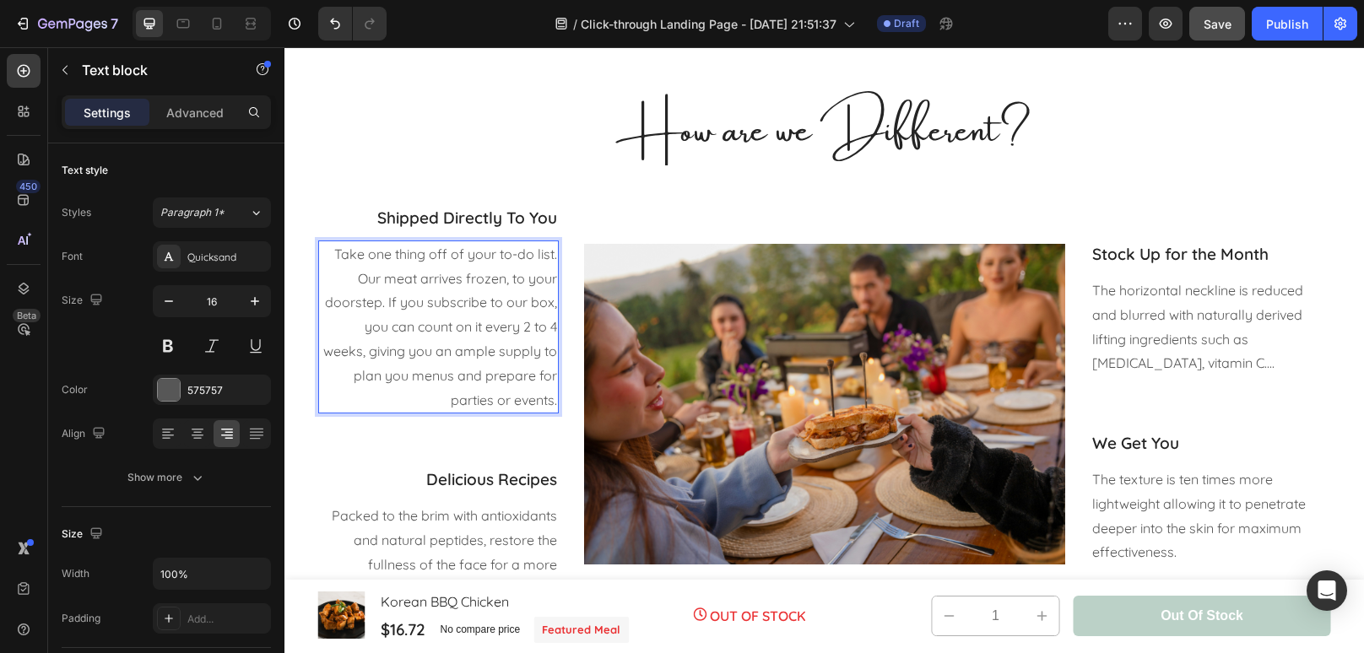
click at [414, 376] on p "Take one thing off of your to-do list. Our meat arrives frozen, to your doorste…" at bounding box center [438, 327] width 237 height 170
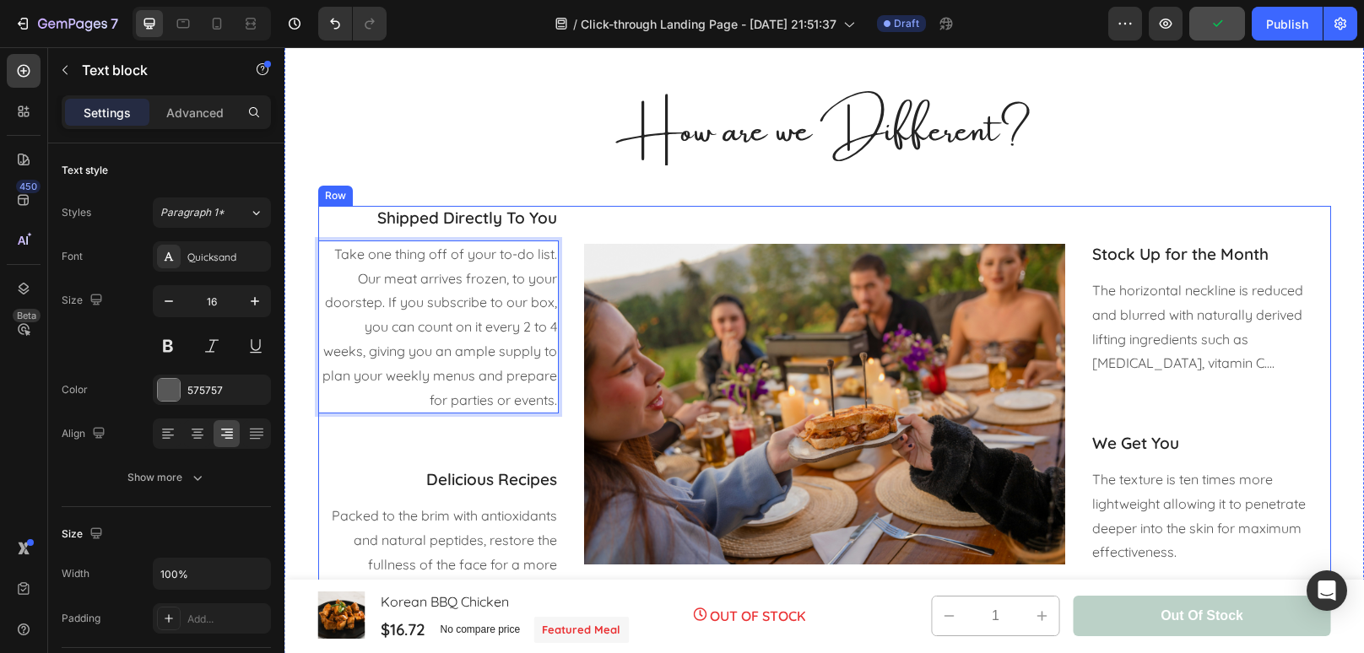
click at [509, 428] on div "Shipped Directly To You Text block Take one thing off of your to-do list. Our m…" at bounding box center [438, 411] width 240 height 410
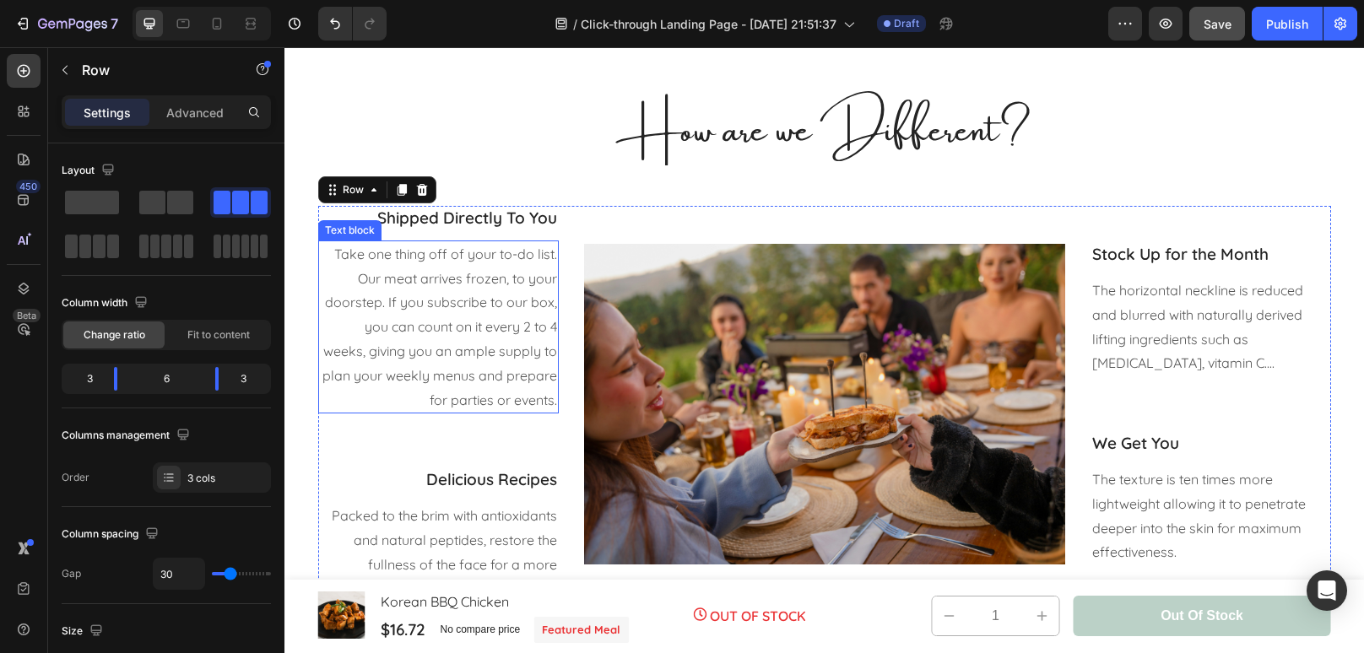
click at [507, 386] on p "Take one thing off of your to-do list. Our meat arrives frozen, to your doorste…" at bounding box center [438, 327] width 237 height 170
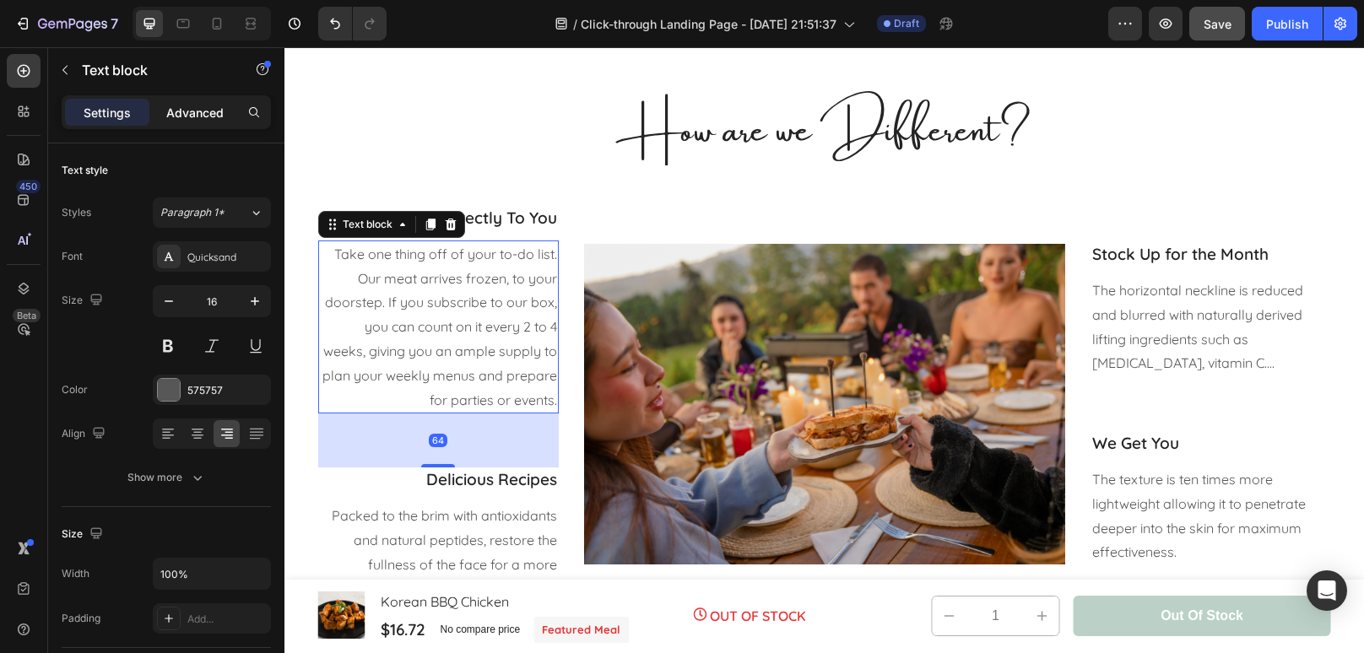
click at [204, 112] on p "Advanced" at bounding box center [194, 113] width 57 height 18
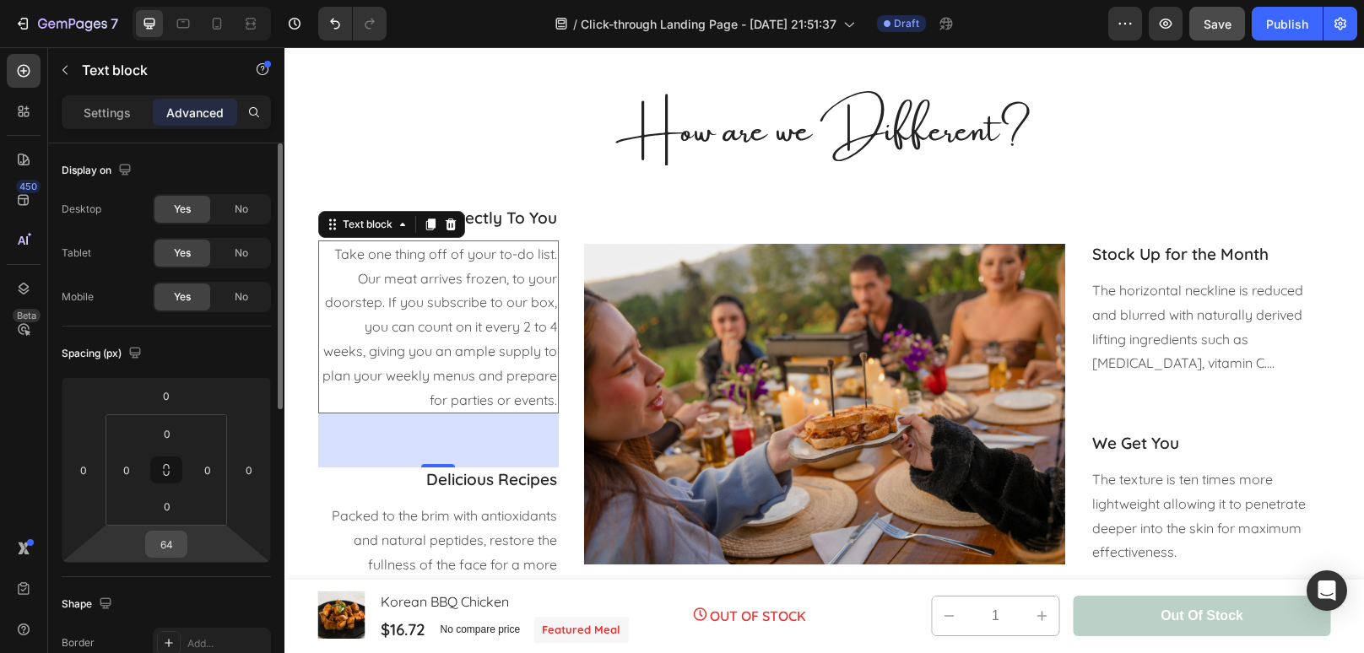
click at [182, 553] on div "64" at bounding box center [166, 544] width 42 height 27
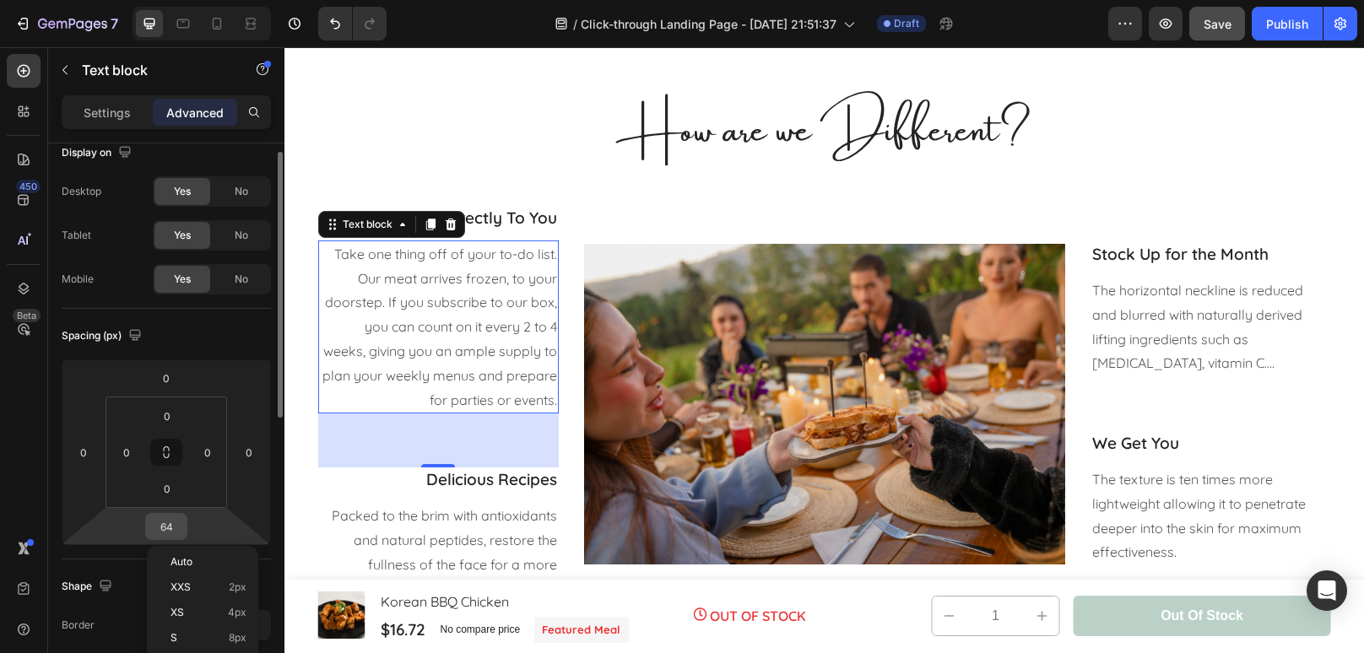
click at [167, 521] on input "64" at bounding box center [166, 526] width 34 height 25
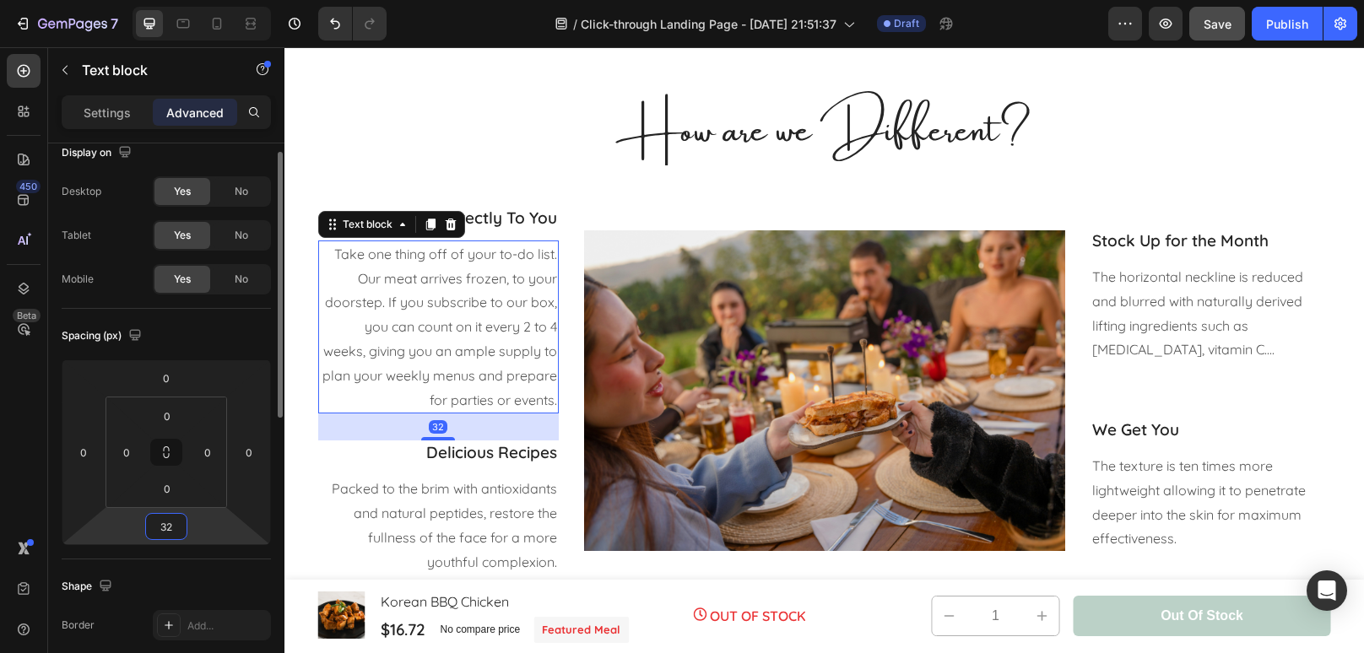
type input "32"
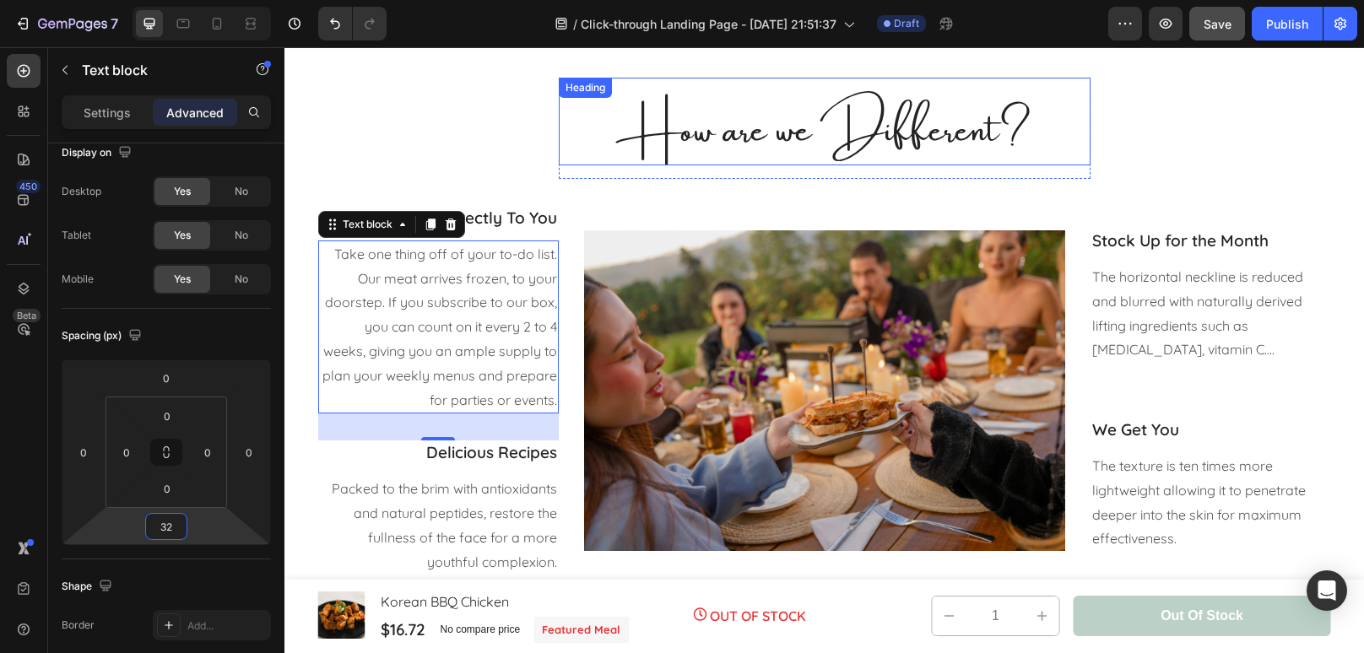
click at [571, 155] on h2 "How are we Different?" at bounding box center [825, 122] width 532 height 88
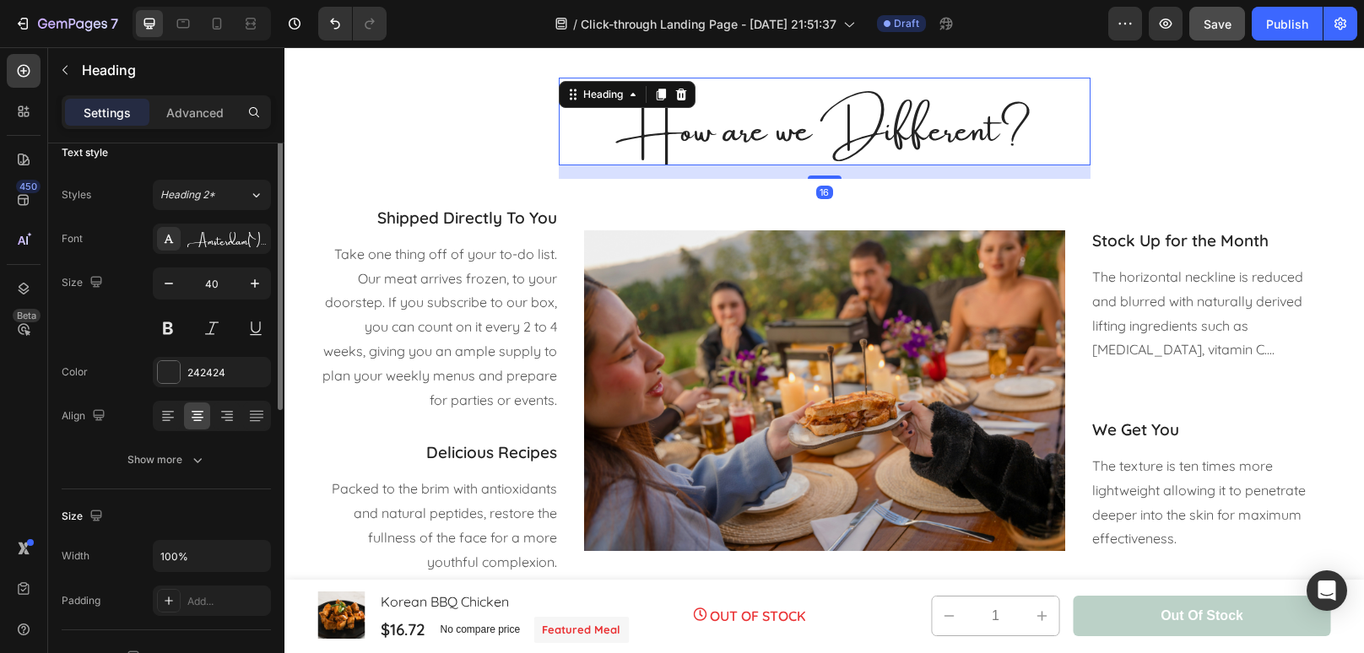
scroll to position [0, 0]
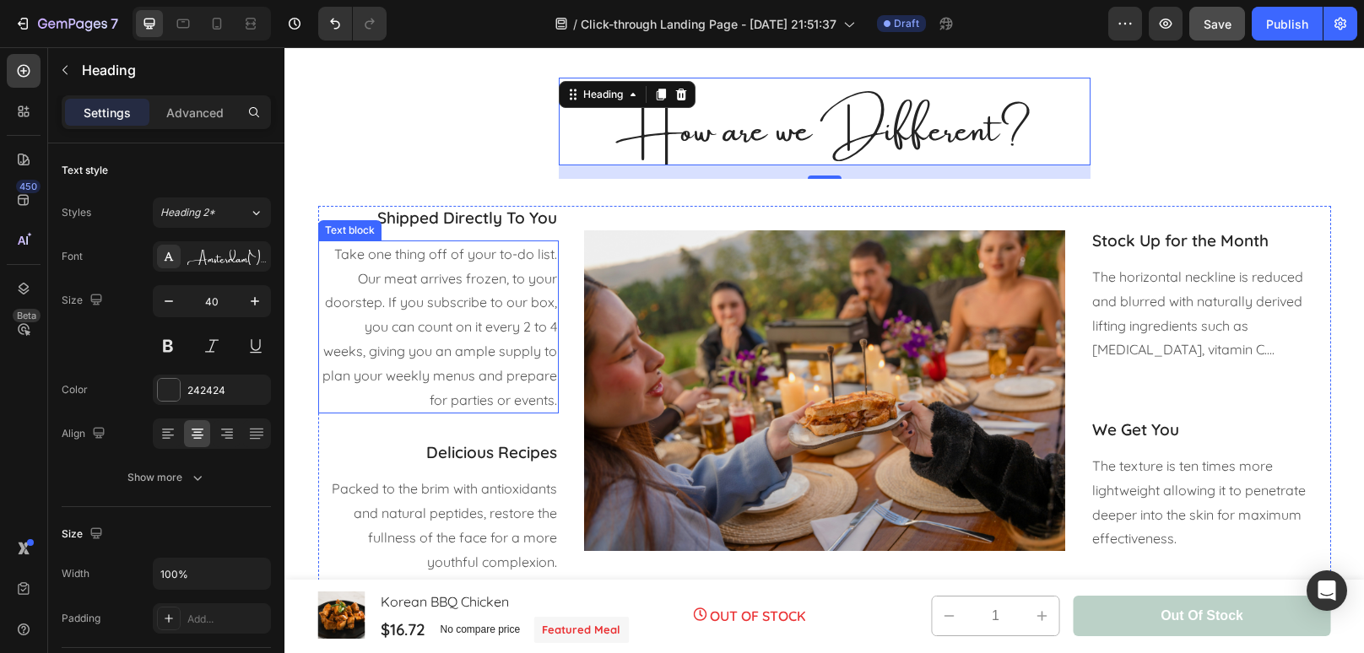
click at [541, 351] on p "Take one thing off of your to-do list. Our meat arrives frozen, to your doorste…" at bounding box center [438, 327] width 237 height 170
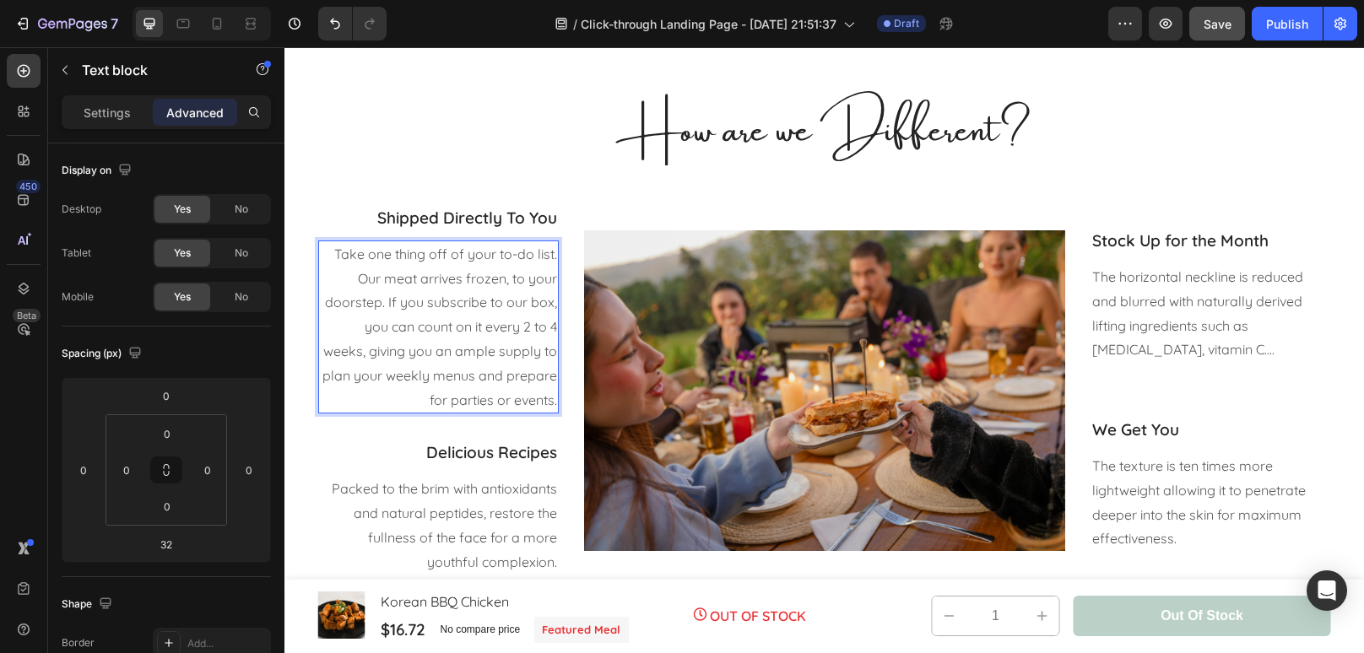
click at [545, 354] on p "Take one thing off of your to-do list. Our meat arrives frozen, to your doorste…" at bounding box center [438, 327] width 237 height 170
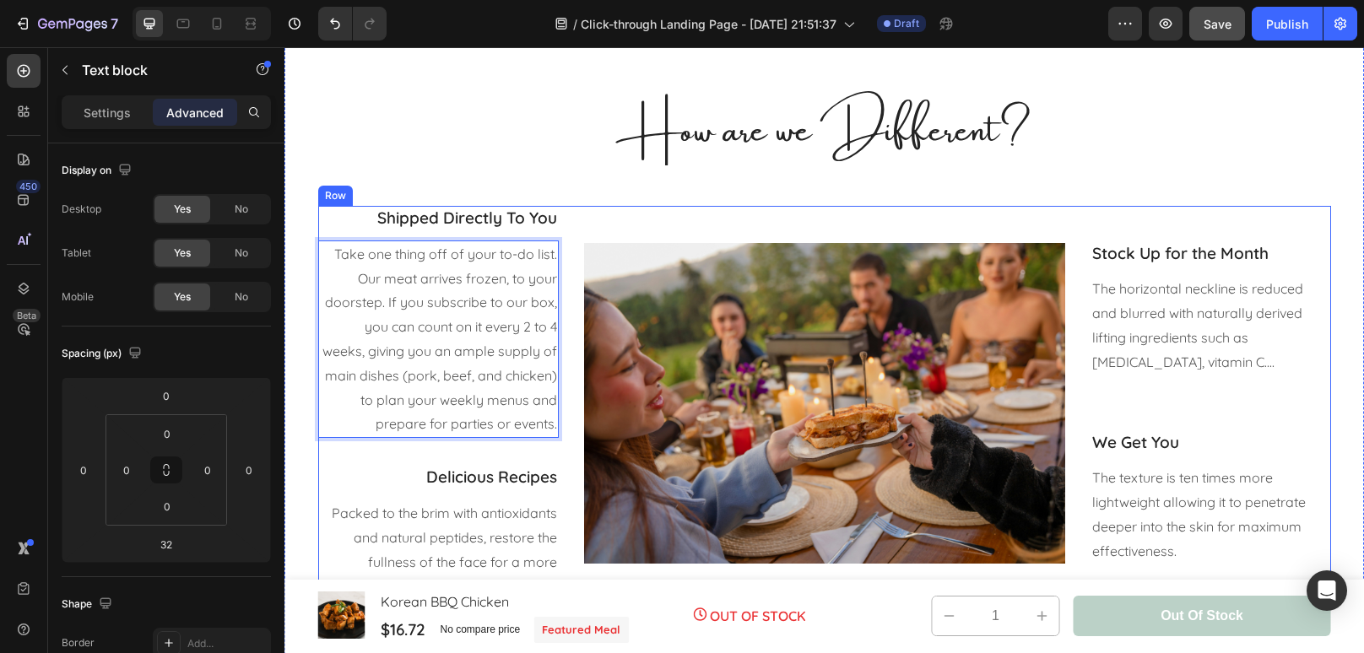
scroll to position [2336, 0]
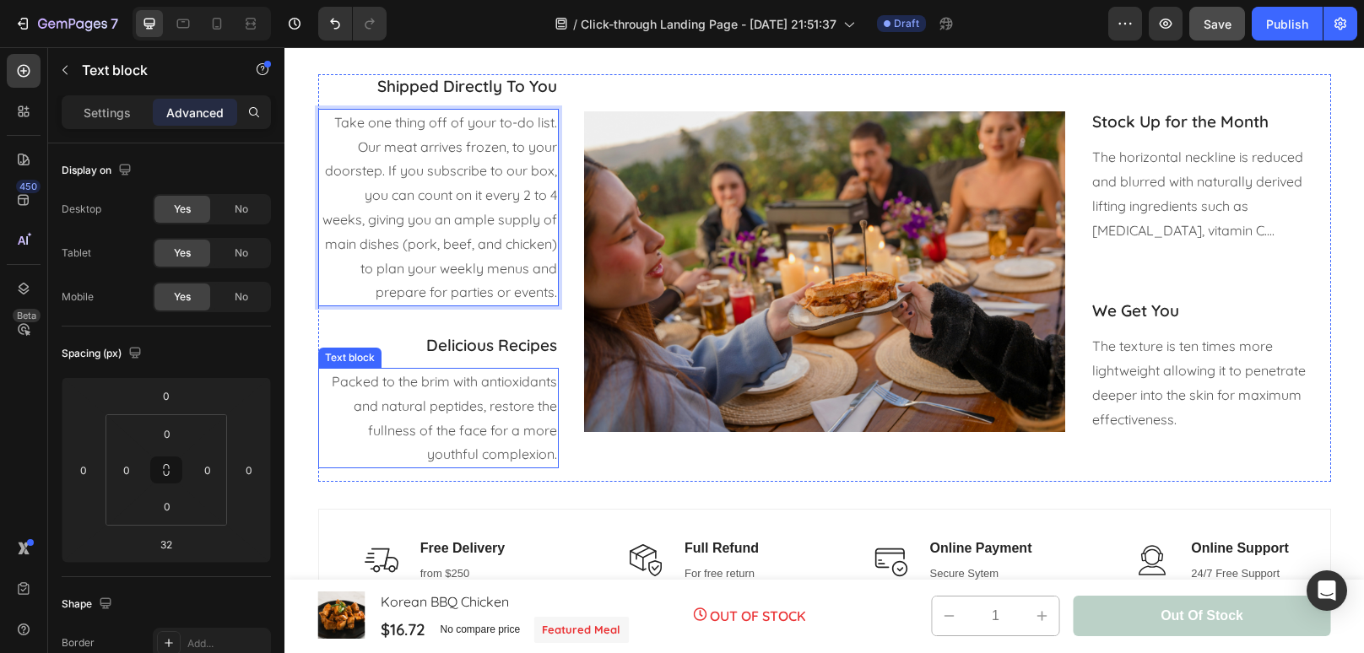
click at [518, 384] on p "Packed to the brim with antioxidants and natural peptides, restore the fullness…" at bounding box center [438, 418] width 237 height 97
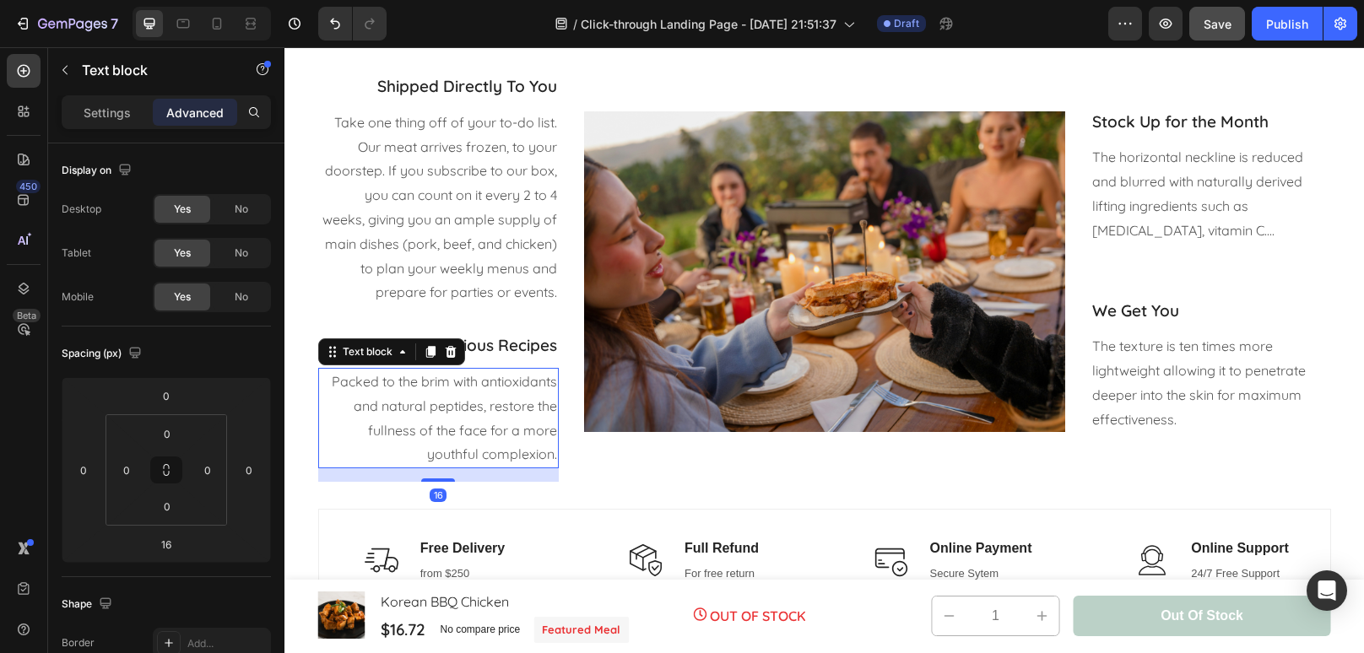
scroll to position [2374, 0]
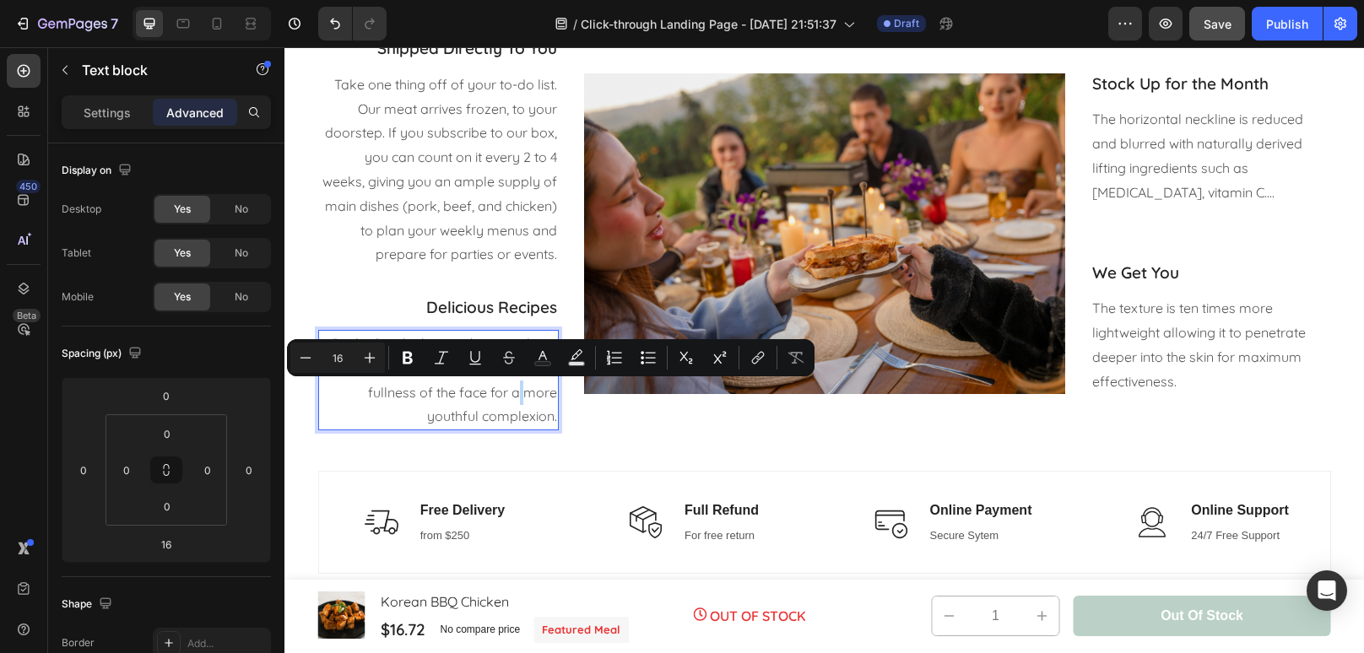
click at [533, 409] on p "Packed to the brim with antioxidants and natural peptides, restore the fullness…" at bounding box center [438, 380] width 237 height 97
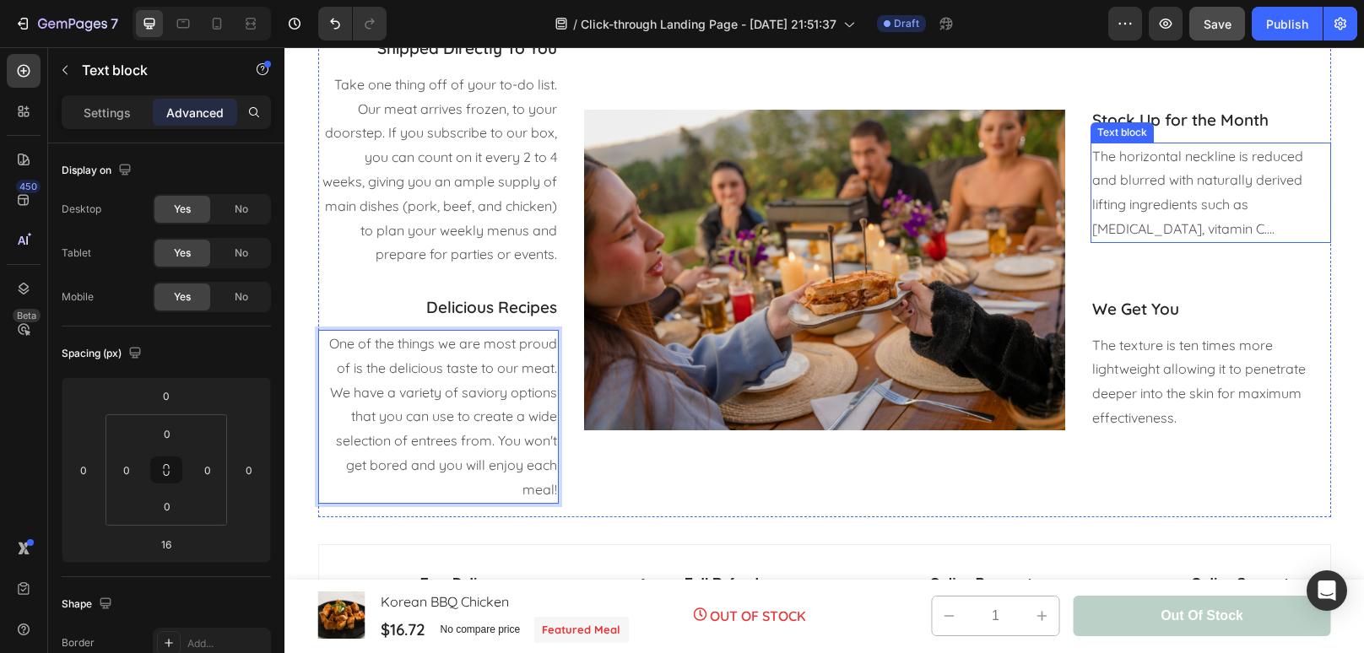
click at [1218, 181] on p "The horizontal neckline is reduced and blurred with naturally derived lifting i…" at bounding box center [1210, 192] width 237 height 97
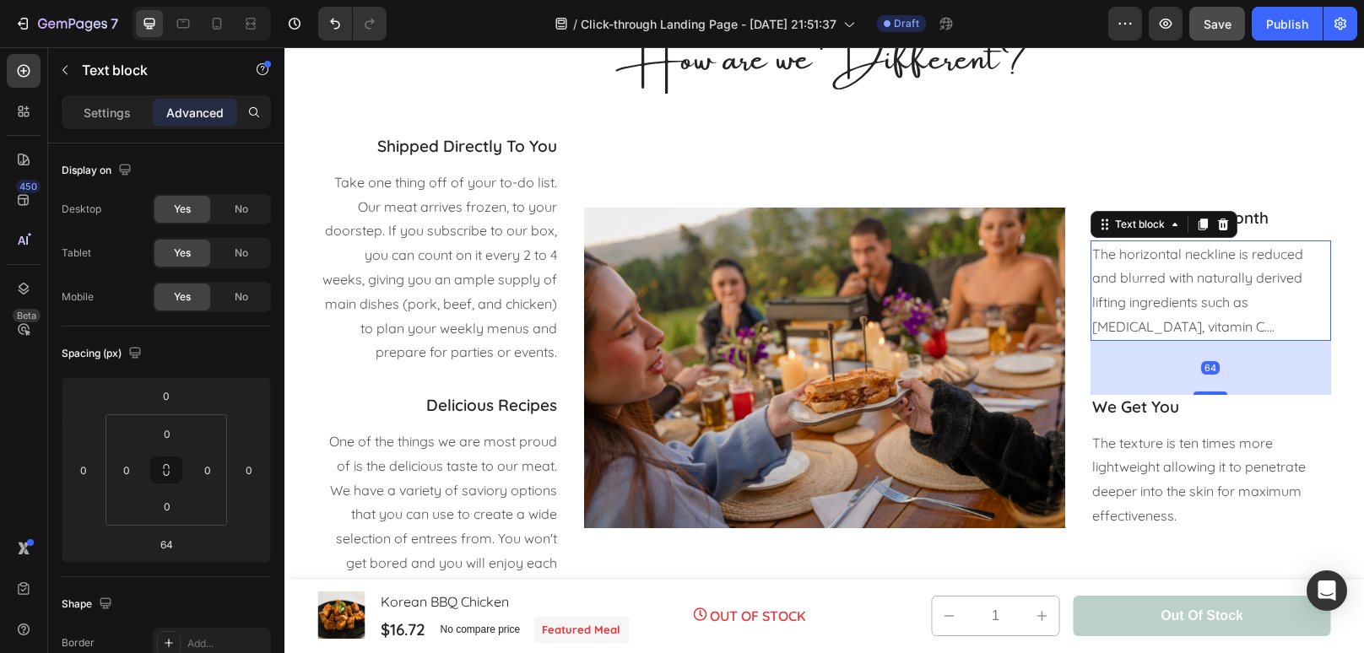
scroll to position [2277, 0]
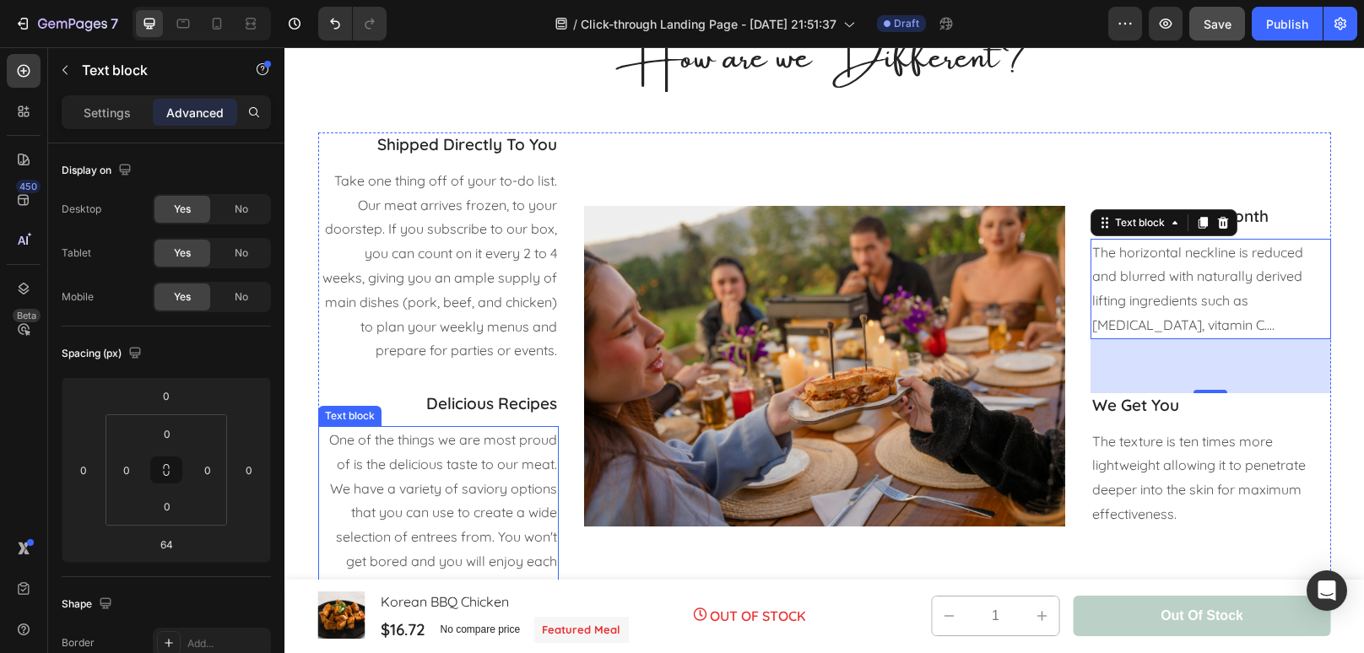
click at [449, 508] on p "One of the things we are most proud of is the delicious taste to our meat. We h…" at bounding box center [438, 513] width 237 height 170
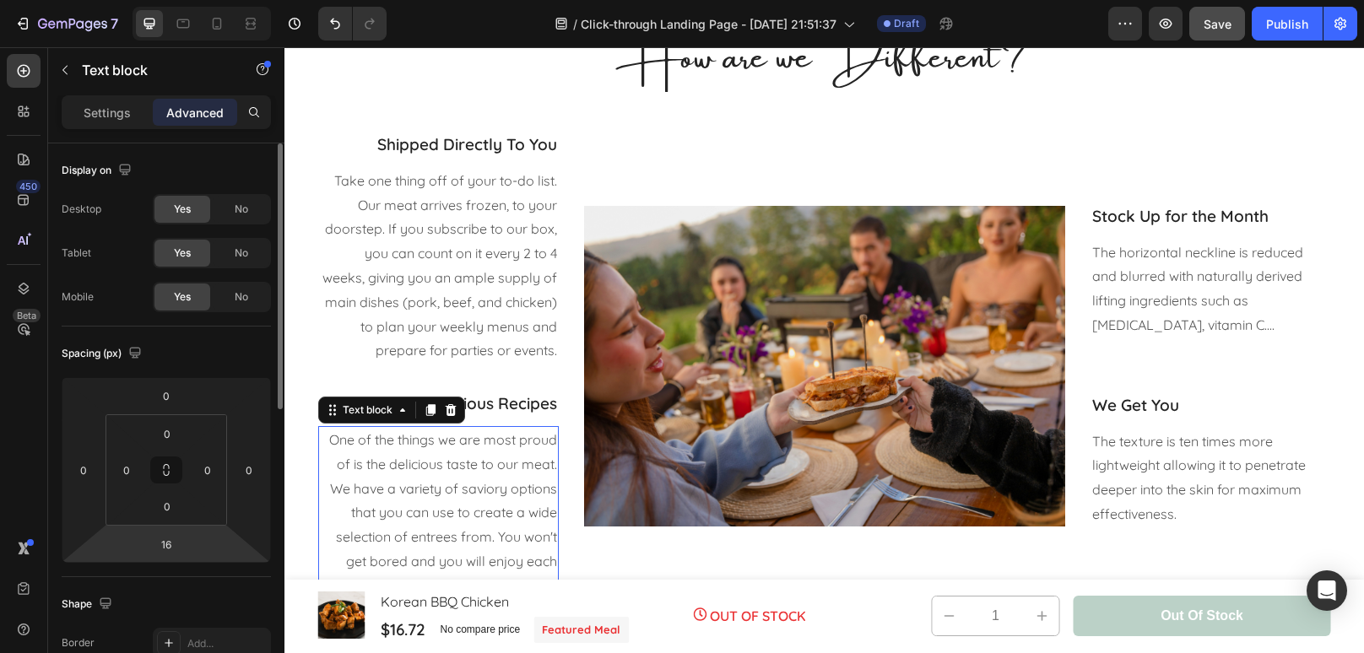
scroll to position [2459, 0]
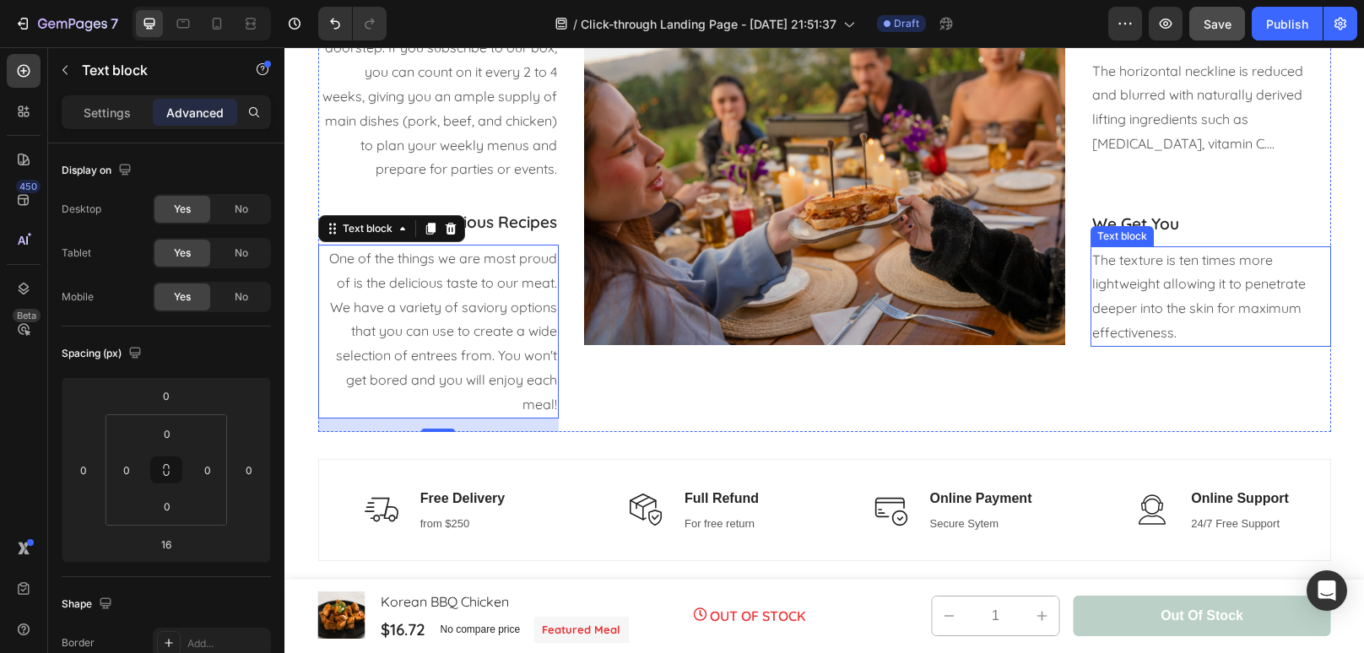
click at [1253, 305] on p "The texture is ten times more lightweight allowing it to penetrate deeper into …" at bounding box center [1210, 296] width 237 height 97
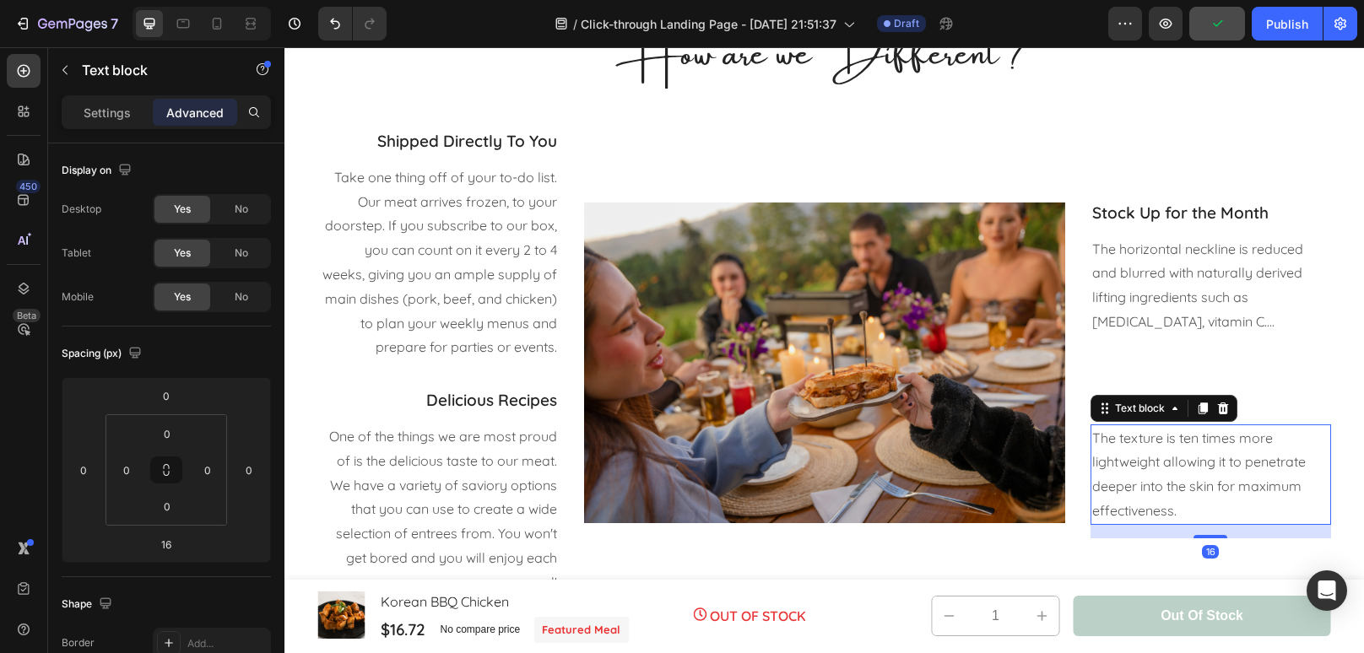
scroll to position [2256, 0]
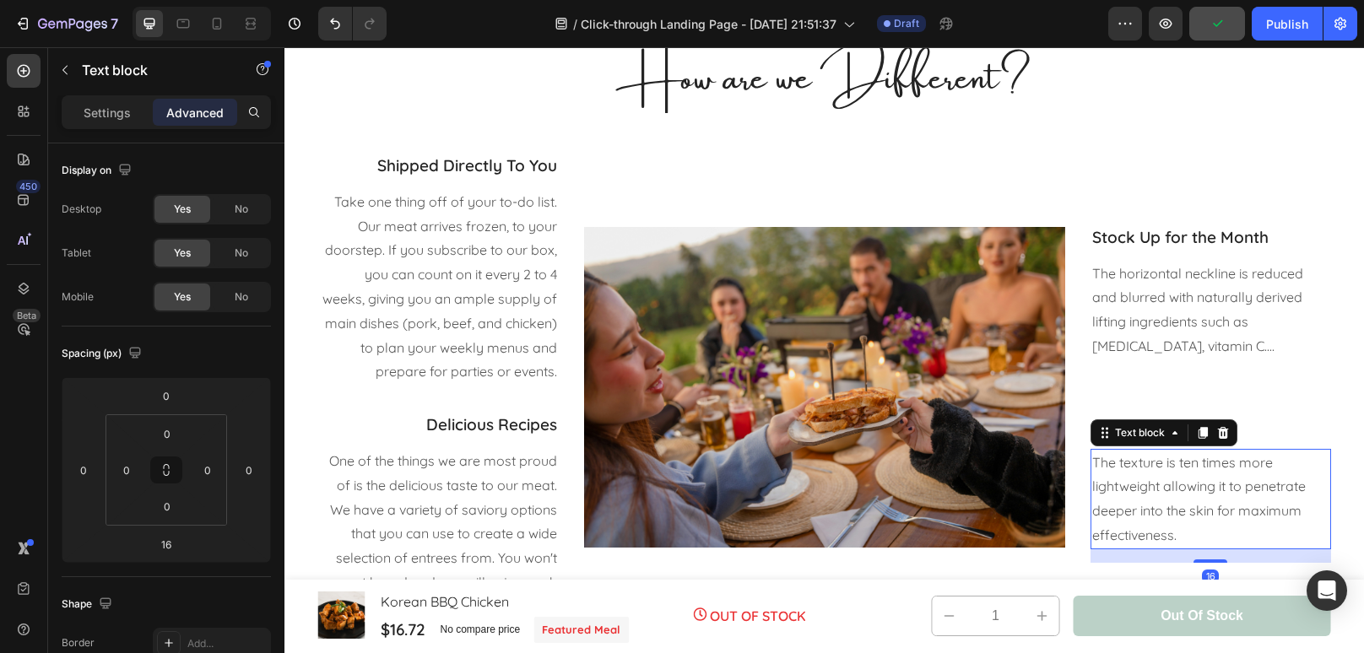
click at [1253, 305] on p "The horizontal neckline is reduced and blurred with naturally derived lifting i…" at bounding box center [1210, 310] width 237 height 97
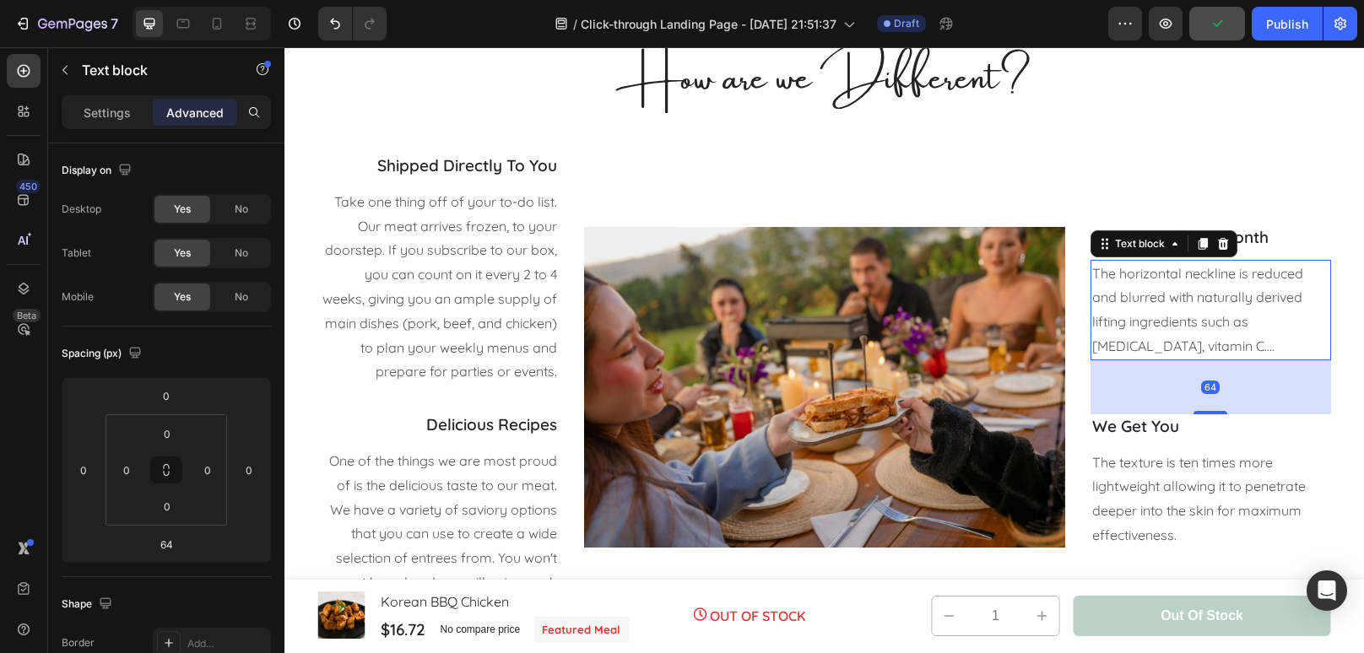
click at [1253, 305] on p "The horizontal neckline is reduced and blurred with naturally derived lifting i…" at bounding box center [1210, 310] width 237 height 97
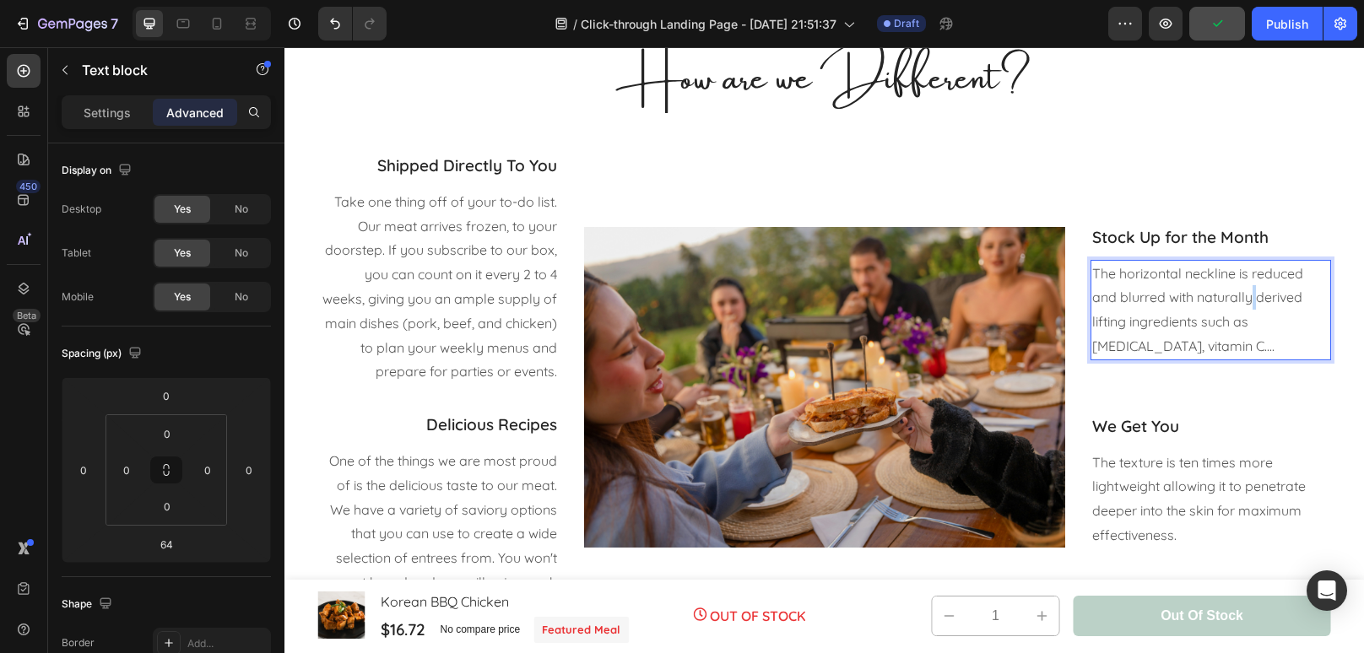
click at [1253, 305] on p "The horizontal neckline is reduced and blurred with naturally derived lifting i…" at bounding box center [1210, 310] width 237 height 97
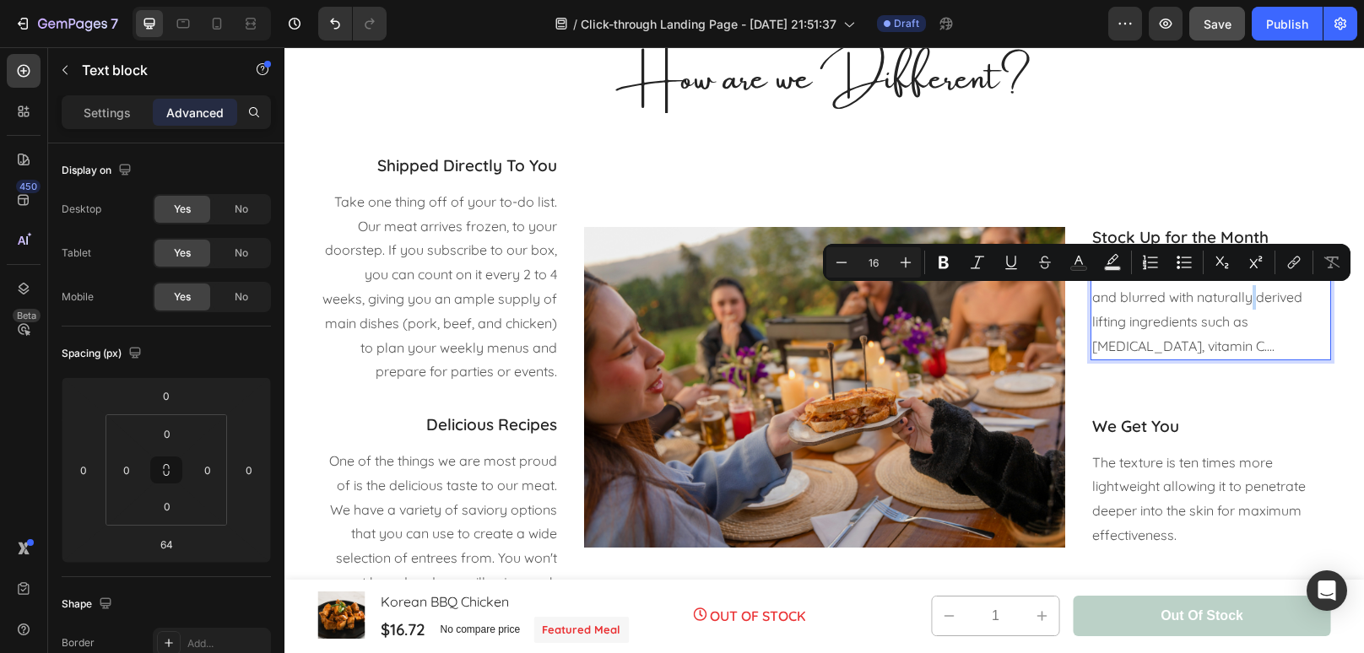
click at [1229, 349] on p "The horizontal neckline is reduced and blurred with naturally derived lifting i…" at bounding box center [1210, 310] width 237 height 97
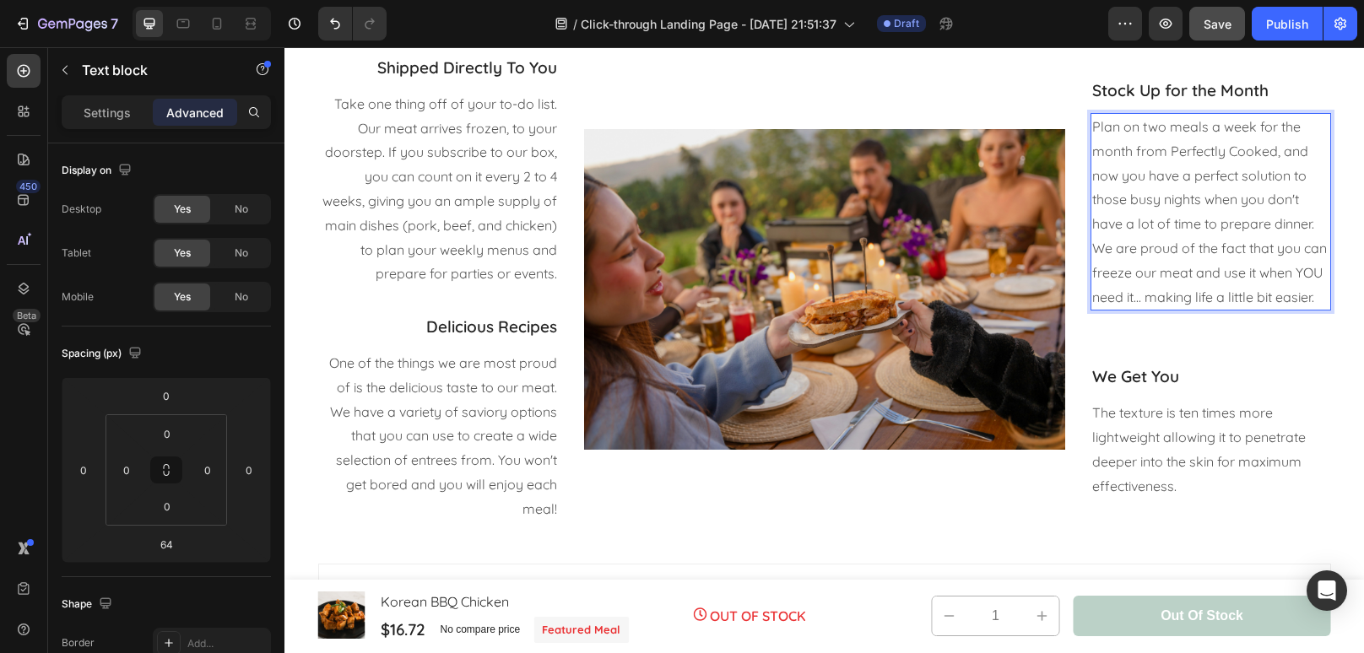
scroll to position [2368, 0]
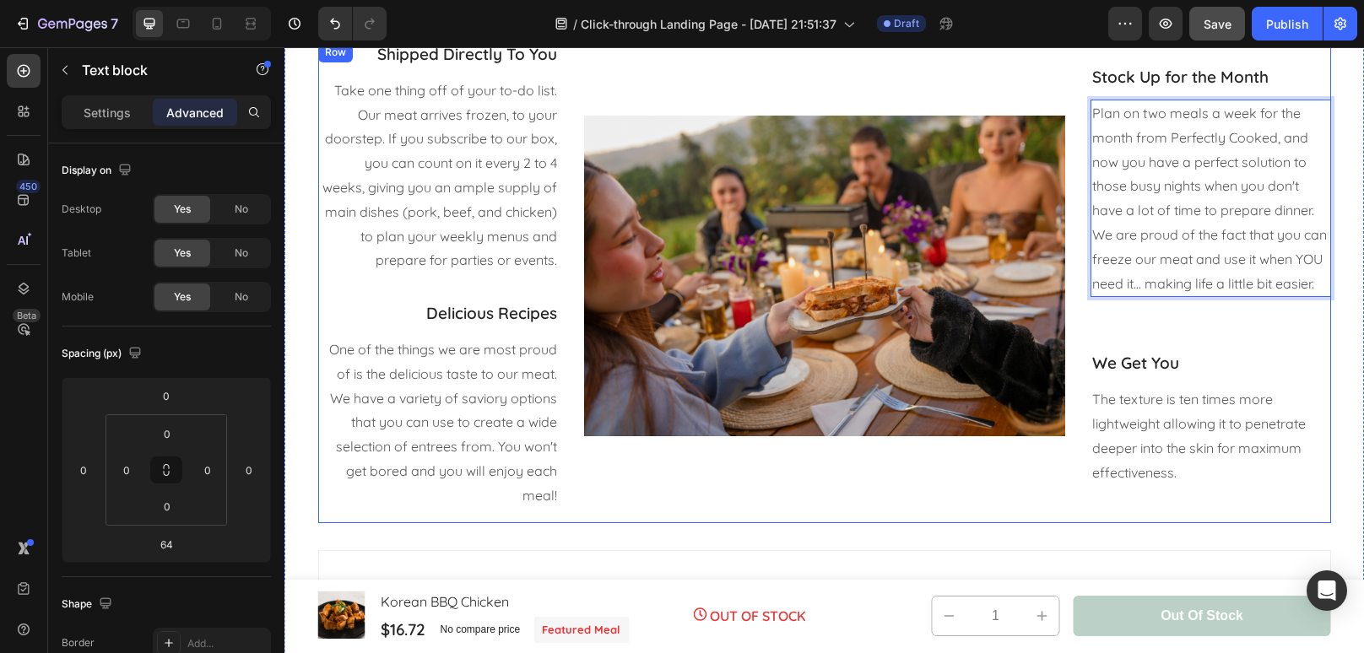
click at [1180, 277] on p "Plan on two meals a week for the month from Perfectly Cooked, and now you have …" at bounding box center [1210, 198] width 237 height 194
click at [1239, 313] on div "Stock Up for the Month Text block Plan on two meals a week for the month from P…" at bounding box center [1210, 282] width 240 height 480
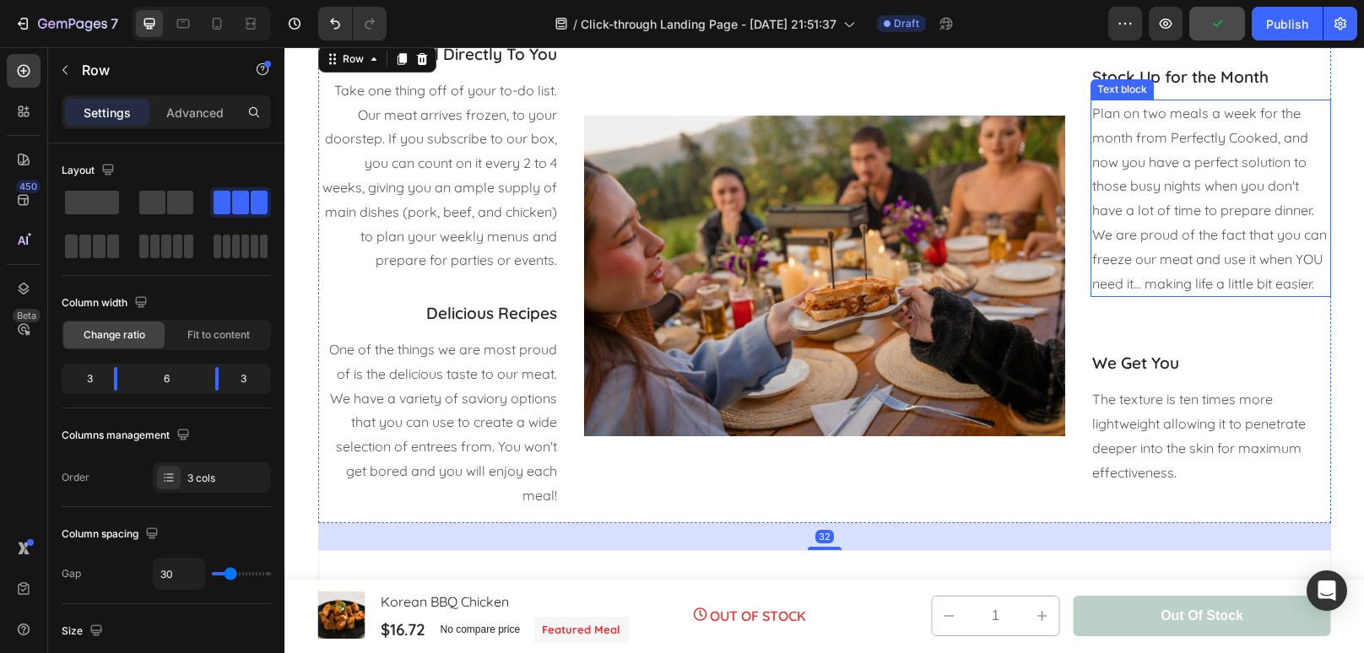
click at [1232, 281] on p "Plan on two meals a week for the month from Perfectly Cooked, and now you have …" at bounding box center [1210, 198] width 237 height 194
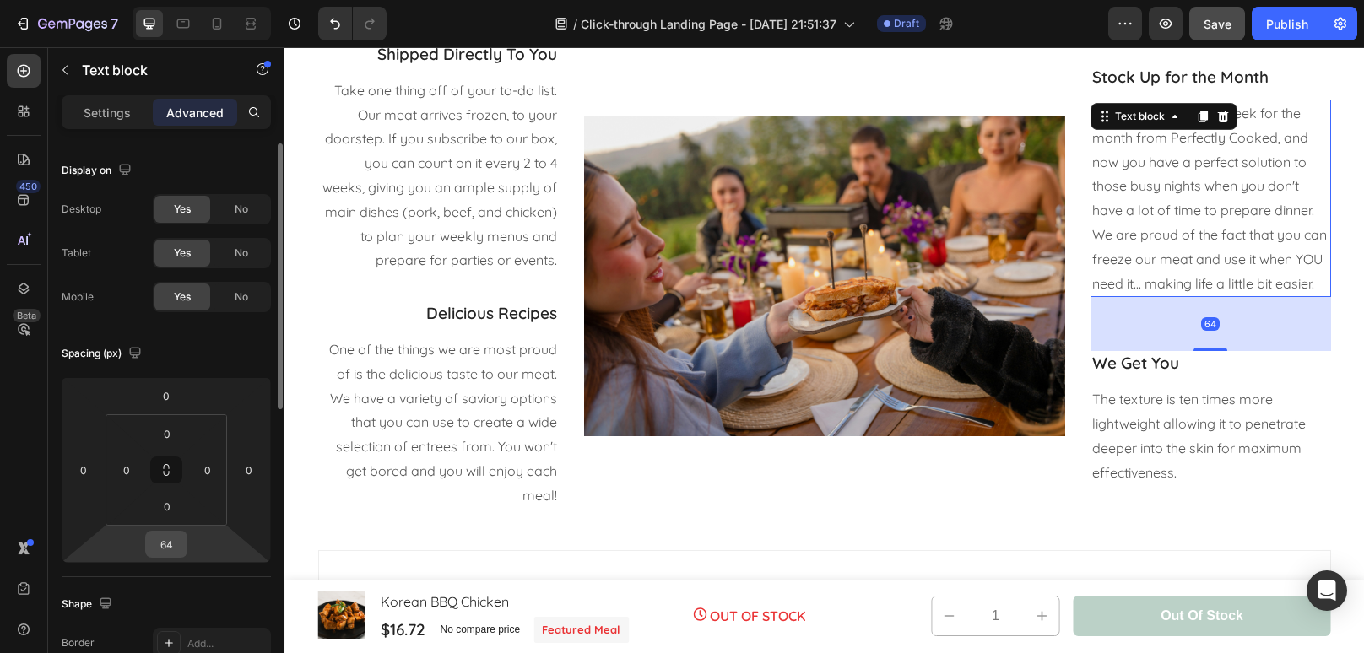
click at [176, 541] on input "64" at bounding box center [166, 544] width 34 height 25
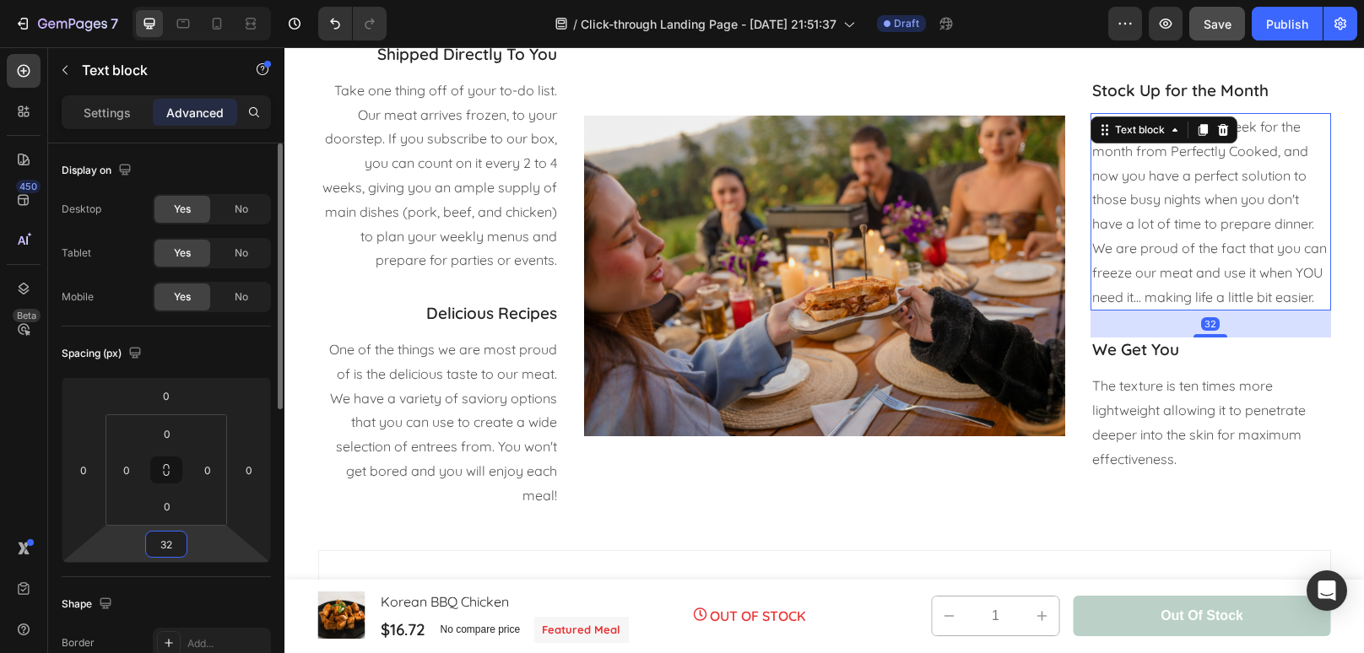
type input "32"
click at [1180, 439] on p "The texture is ten times more lightweight allowing it to penetrate deeper into …" at bounding box center [1210, 422] width 237 height 97
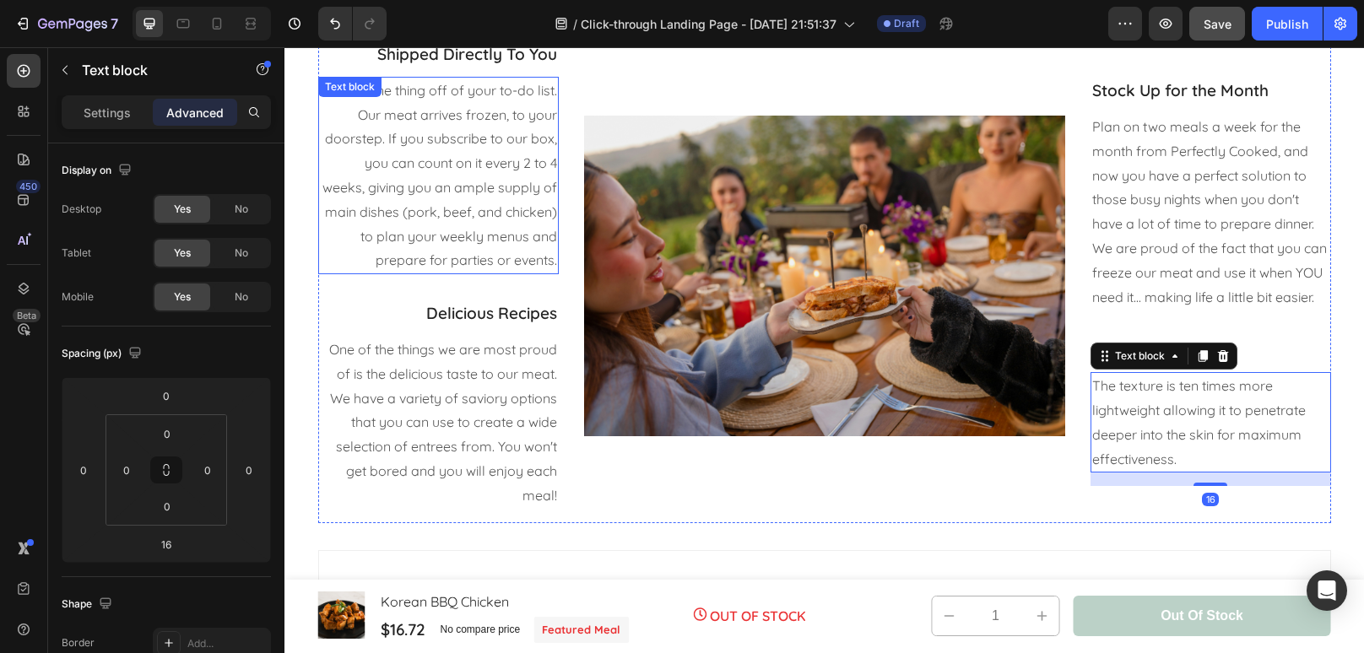
click at [461, 168] on p "Take one thing off of your to-do list. Our meat arrives frozen, to your doorste…" at bounding box center [438, 175] width 237 height 194
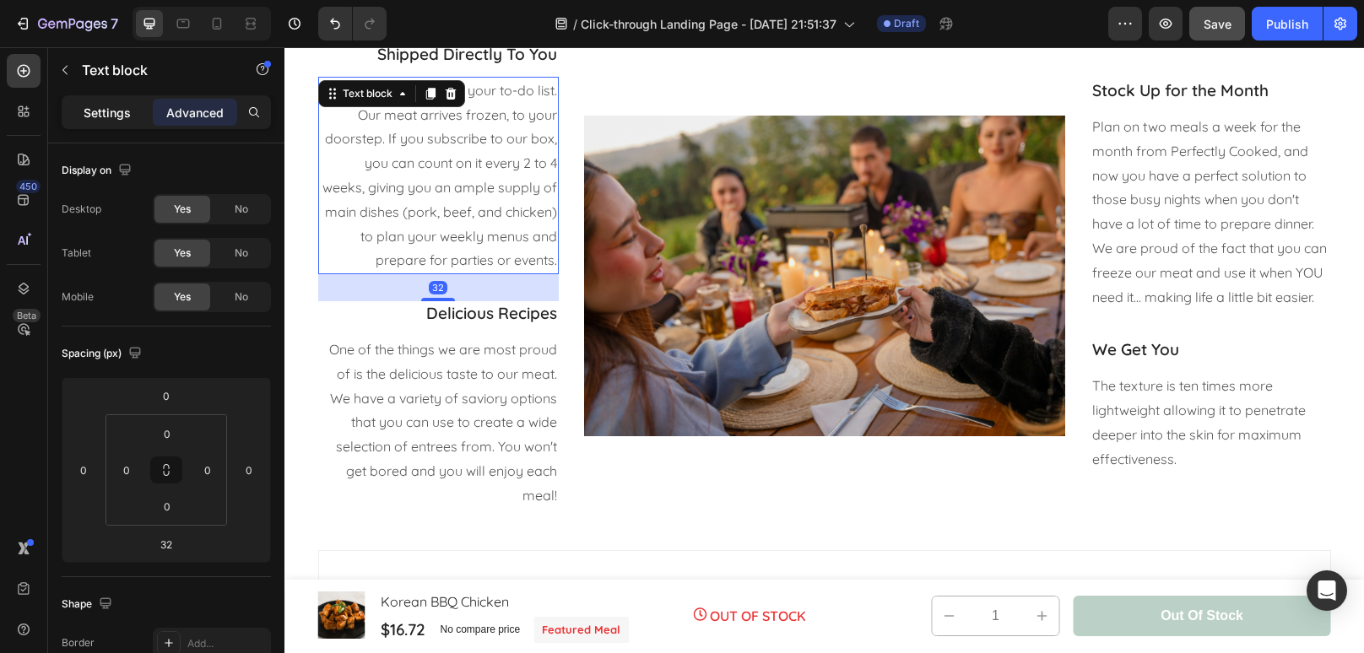
click at [130, 104] on p "Settings" at bounding box center [107, 113] width 47 height 18
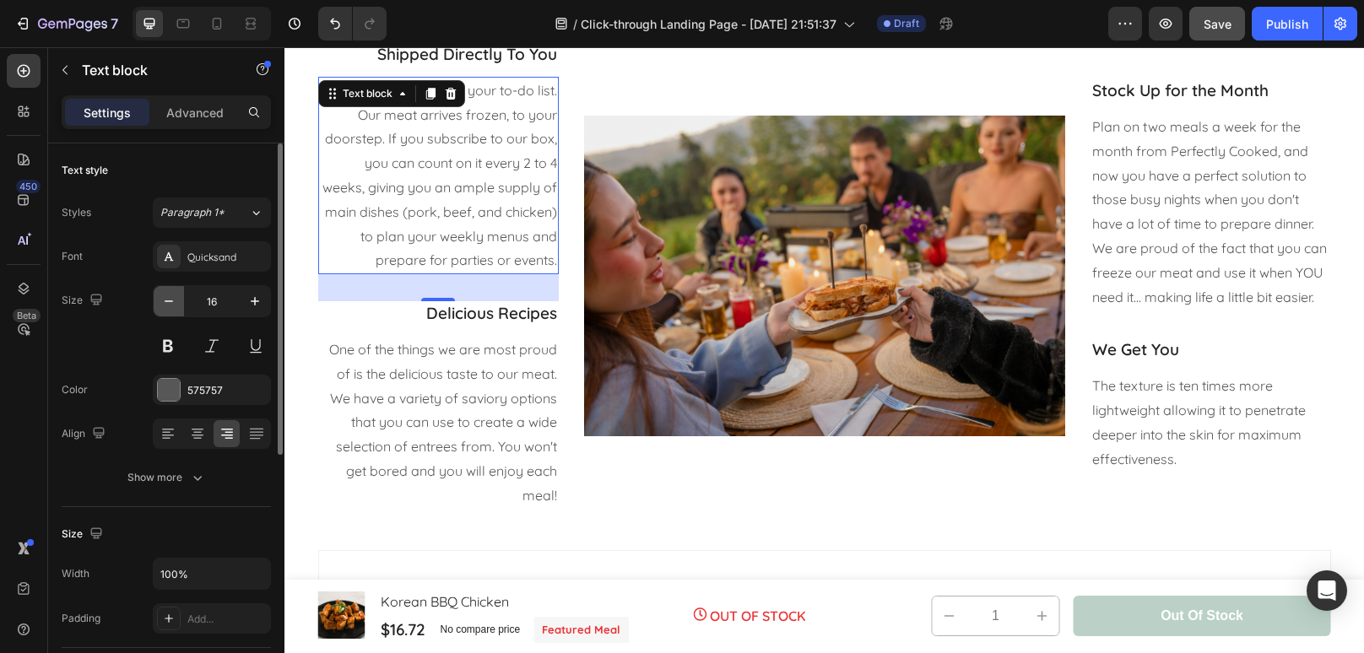
click at [170, 302] on icon "button" at bounding box center [168, 301] width 17 height 17
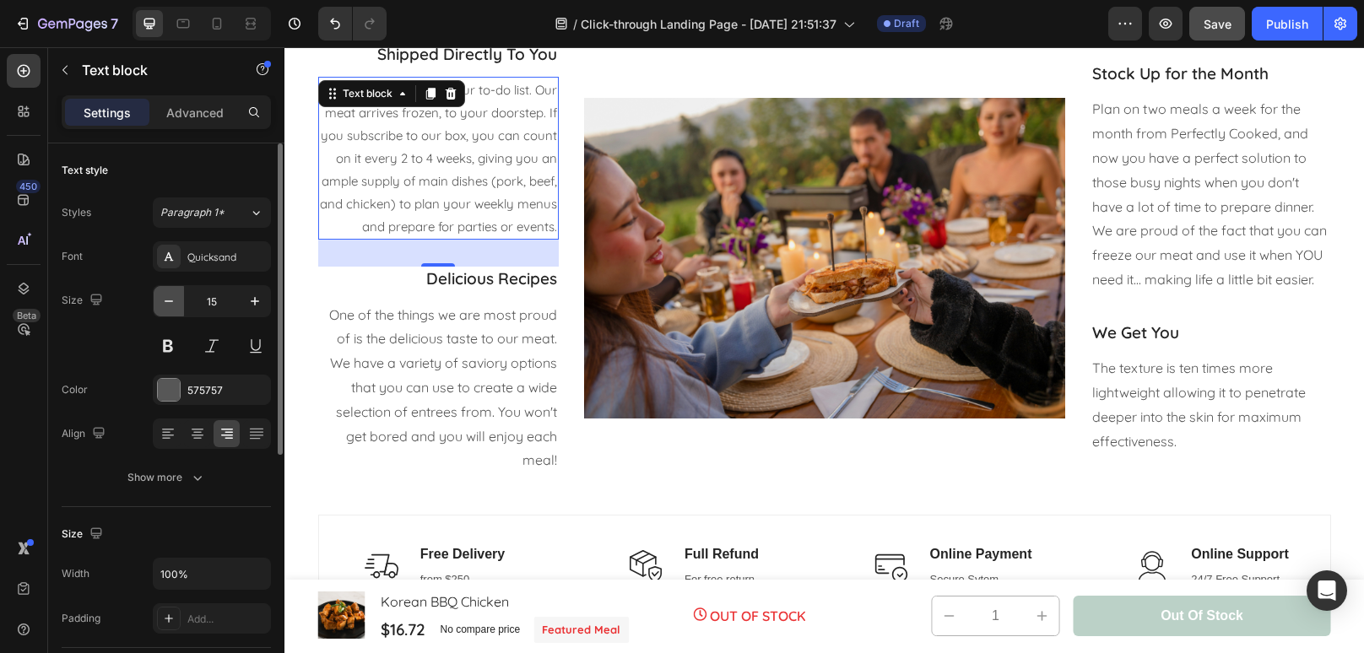
click at [170, 302] on icon "button" at bounding box center [168, 301] width 17 height 17
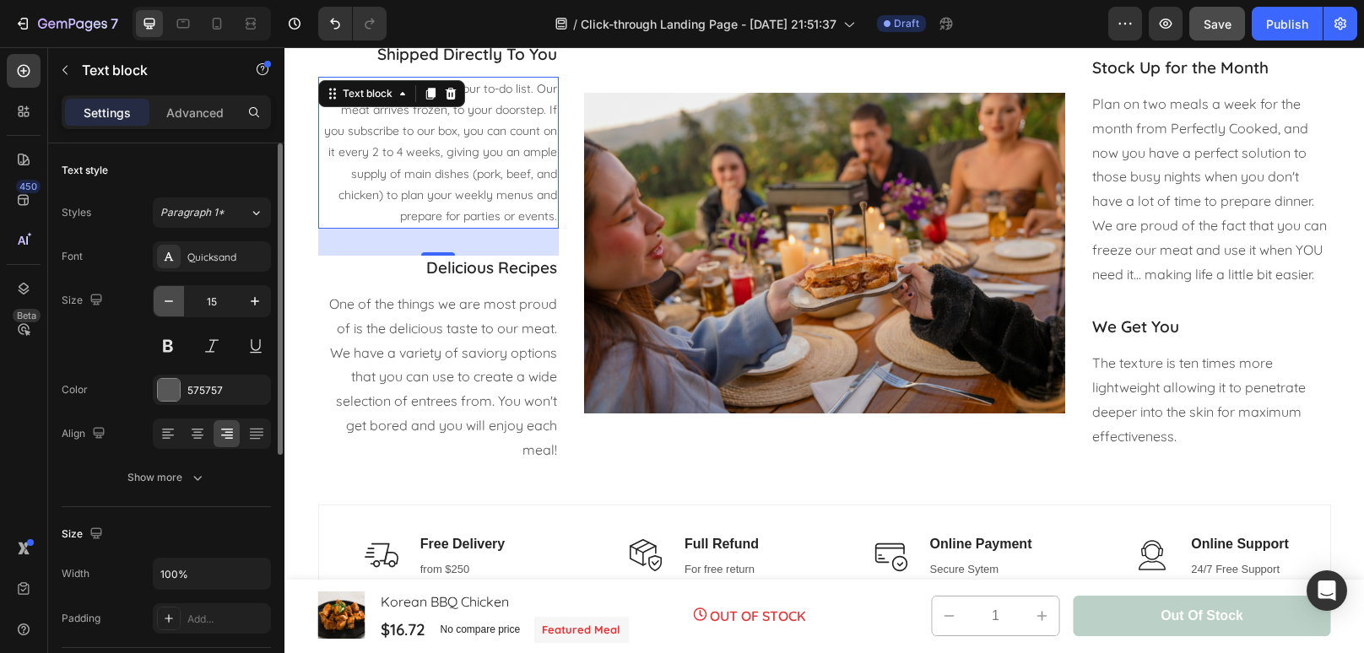
type input "14"
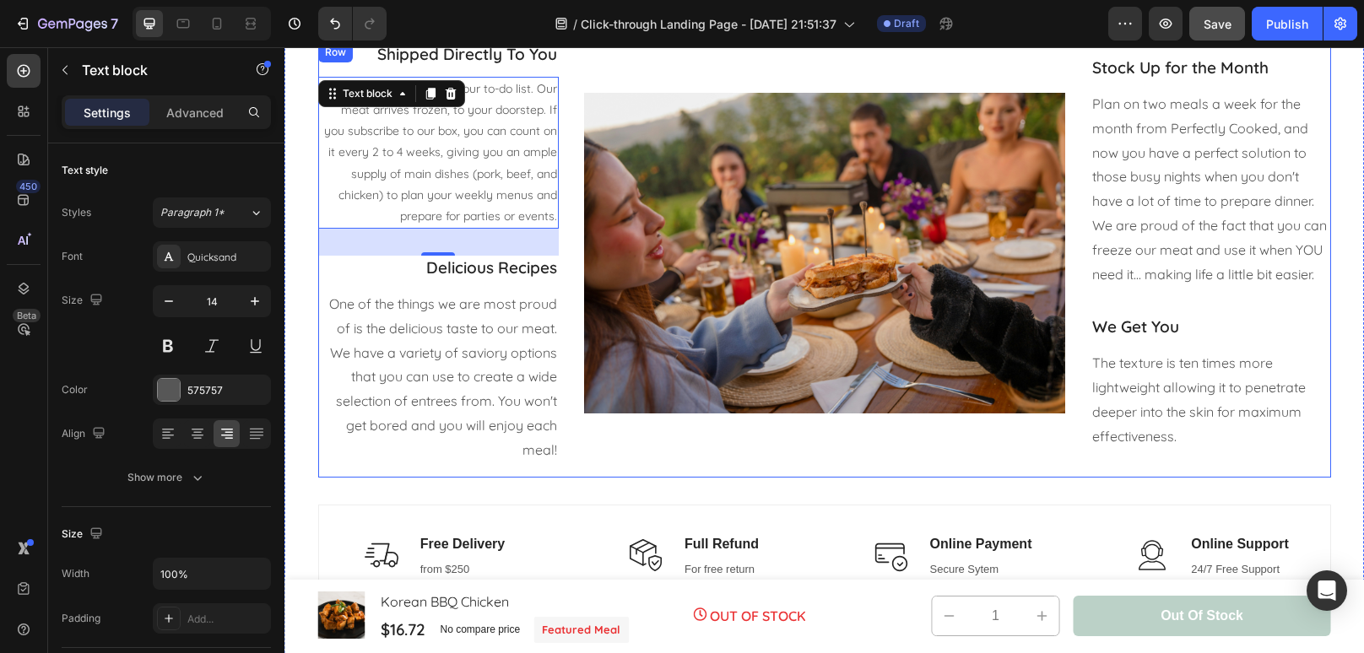
click at [1256, 308] on div "Stock Up for the Month Text block Plan on two meals a week for the month from P…" at bounding box center [1210, 259] width 240 height 435
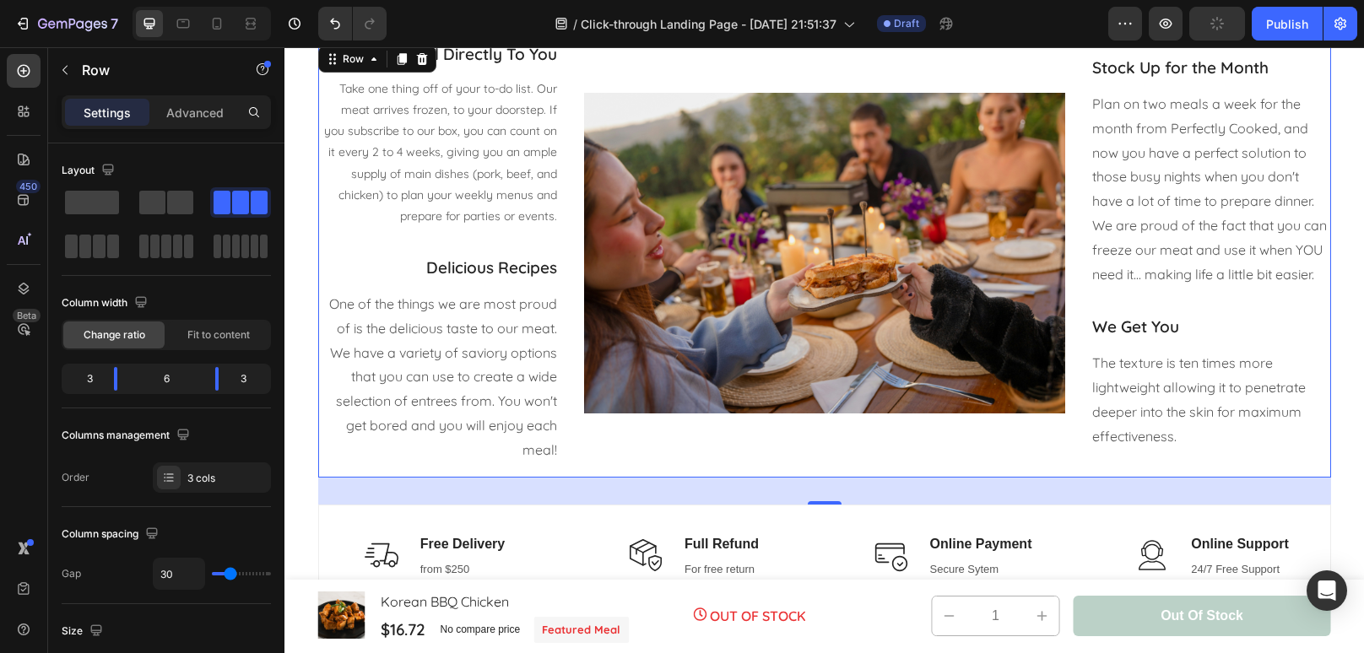
scroll to position [2223, 0]
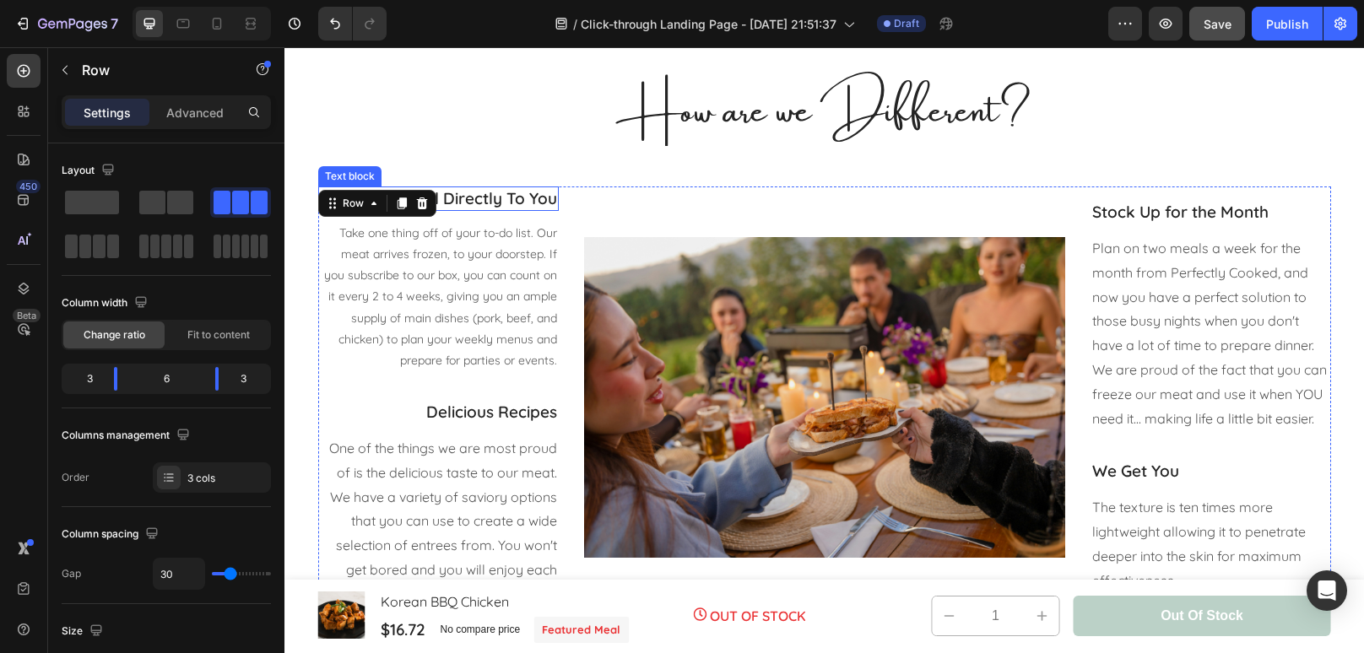
click at [531, 208] on div "Shipped Directly To You" at bounding box center [438, 198] width 240 height 24
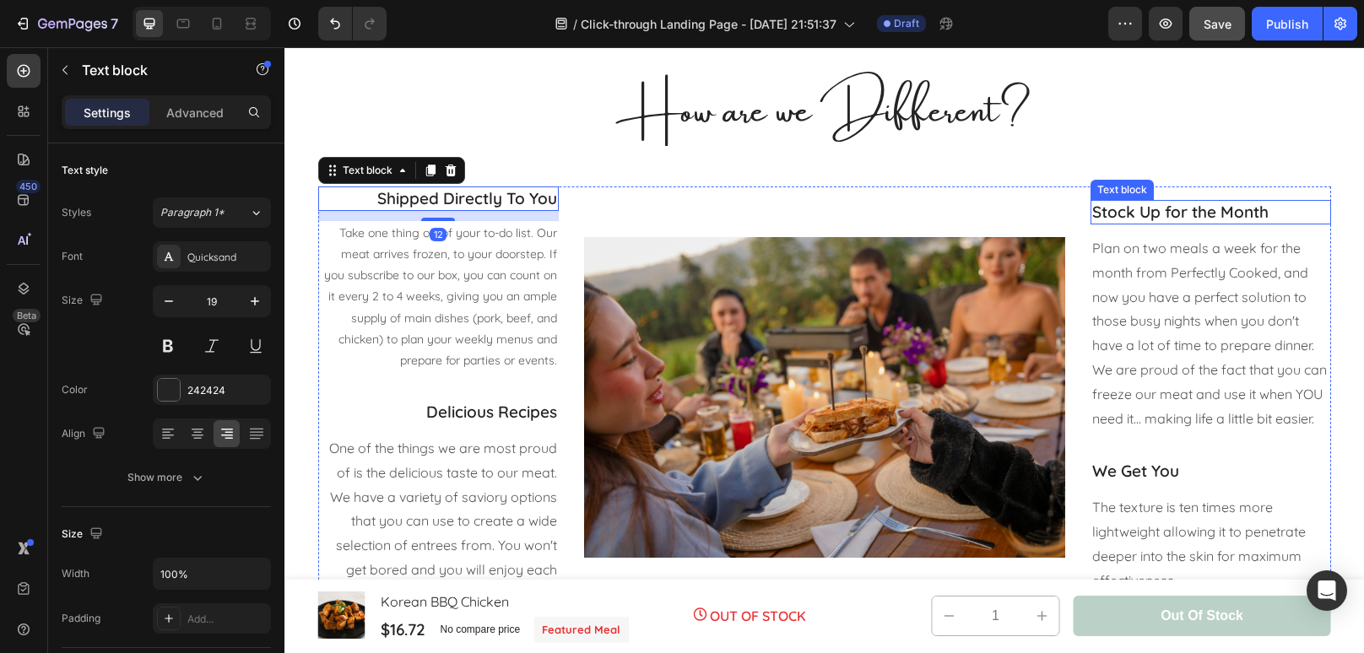
click at [1186, 209] on p "Stock Up for the Month" at bounding box center [1210, 212] width 237 height 21
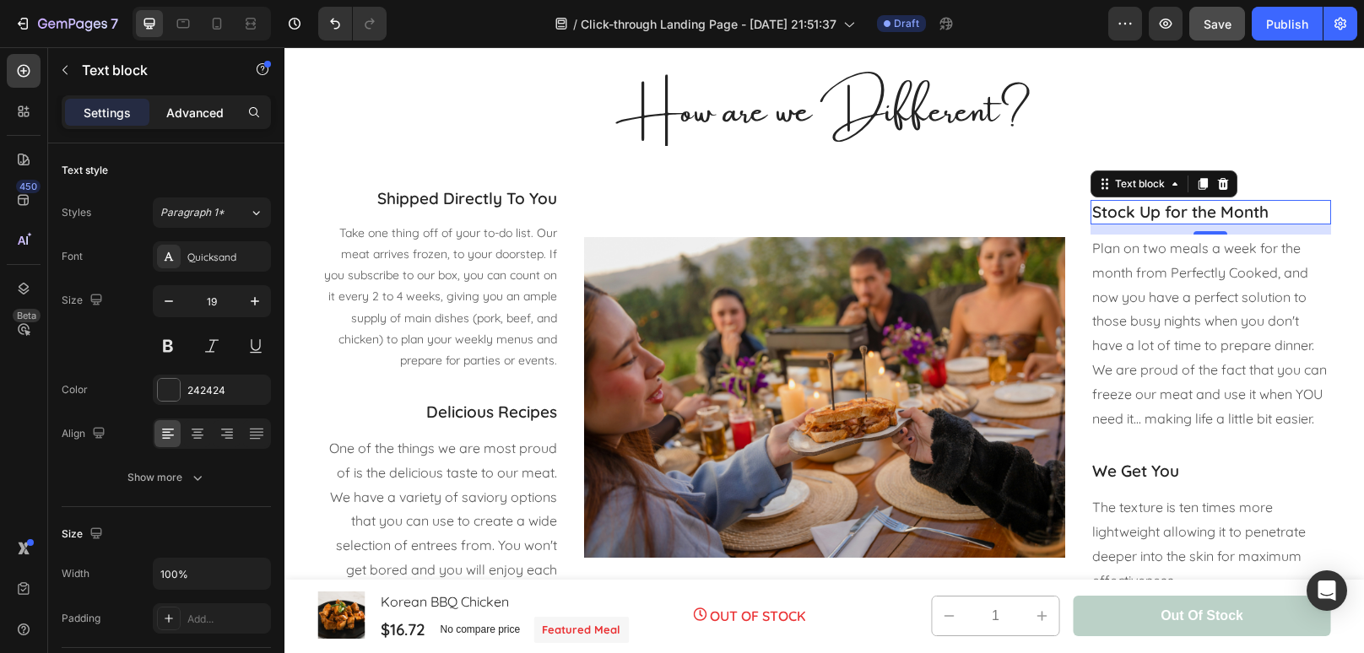
click at [185, 118] on p "Advanced" at bounding box center [194, 113] width 57 height 18
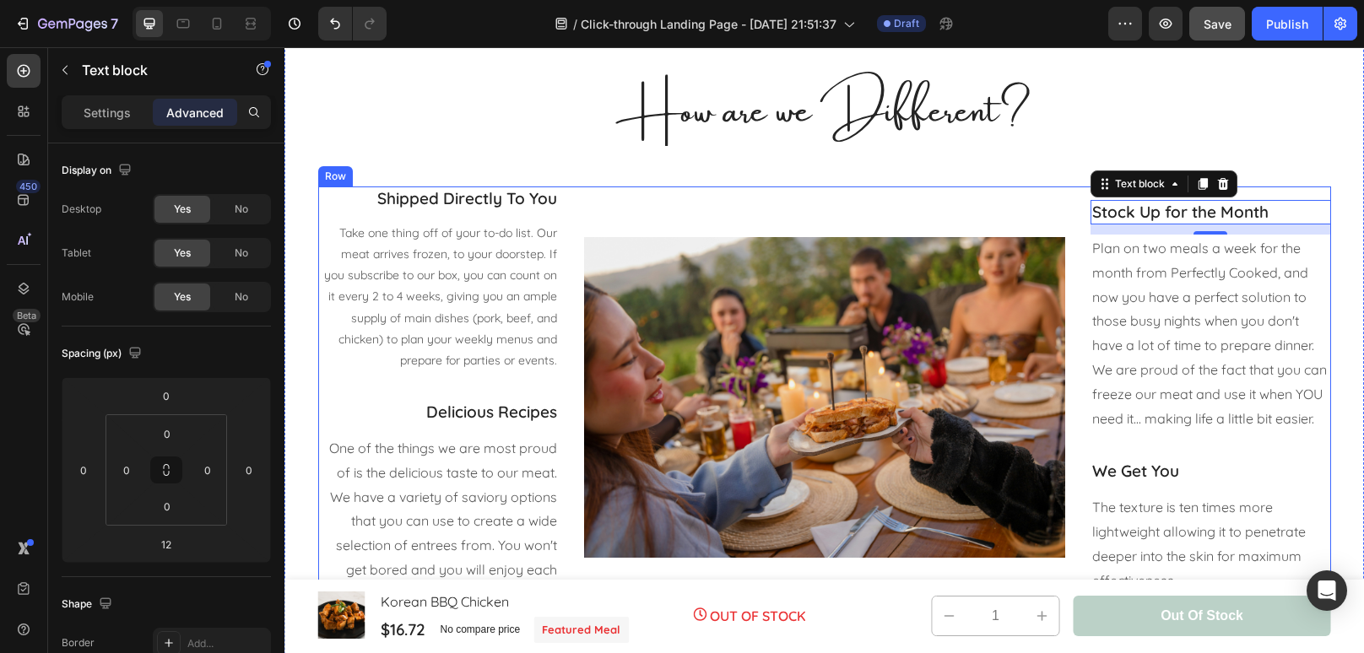
click at [1249, 448] on div "Stock Up for the Month Text block 12 Plan on two meals a week for the month fro…" at bounding box center [1210, 403] width 240 height 435
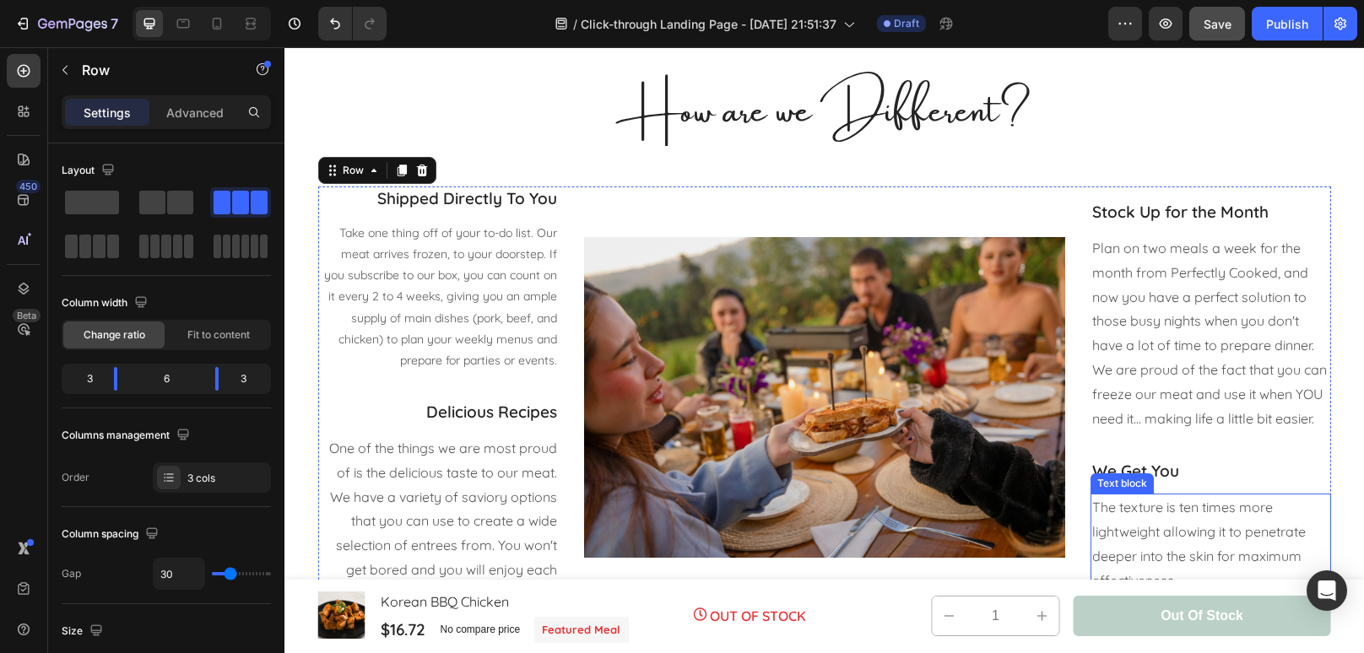
click at [1227, 516] on p "The texture is ten times more lightweight allowing it to penetrate deeper into …" at bounding box center [1210, 543] width 237 height 97
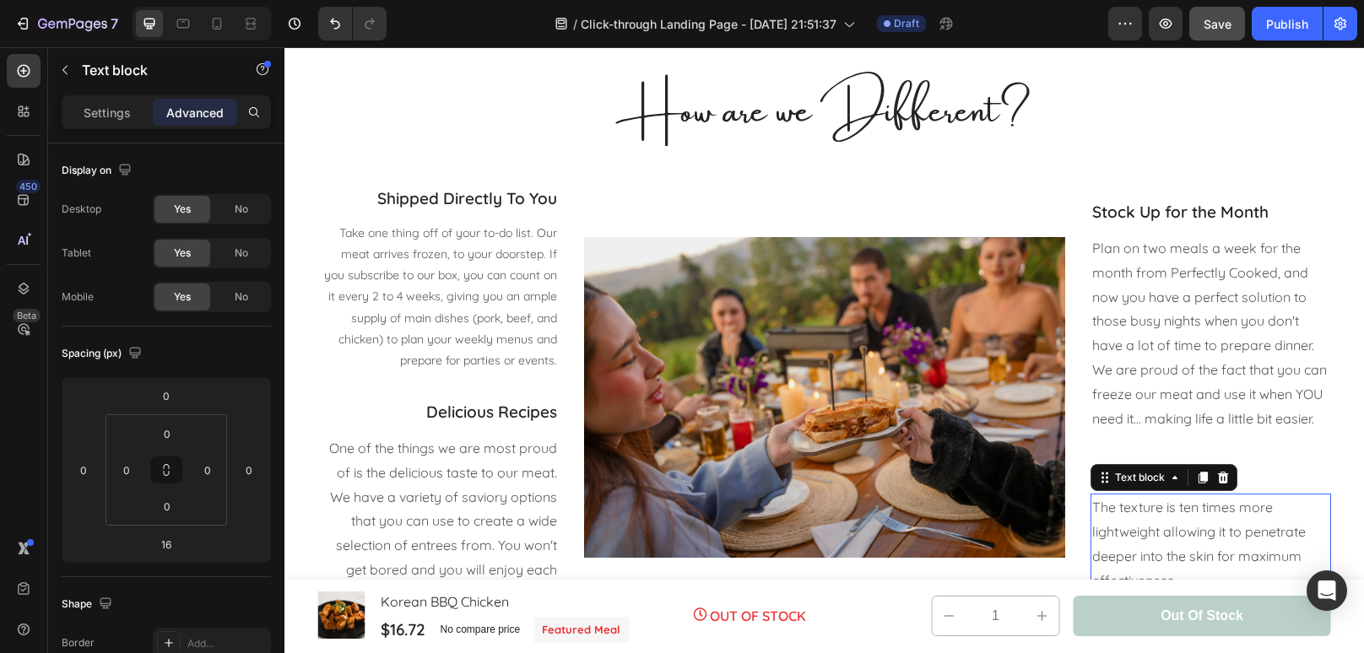
click at [1227, 516] on p "The texture is ten times more lightweight allowing it to penetrate deeper into …" at bounding box center [1210, 543] width 237 height 97
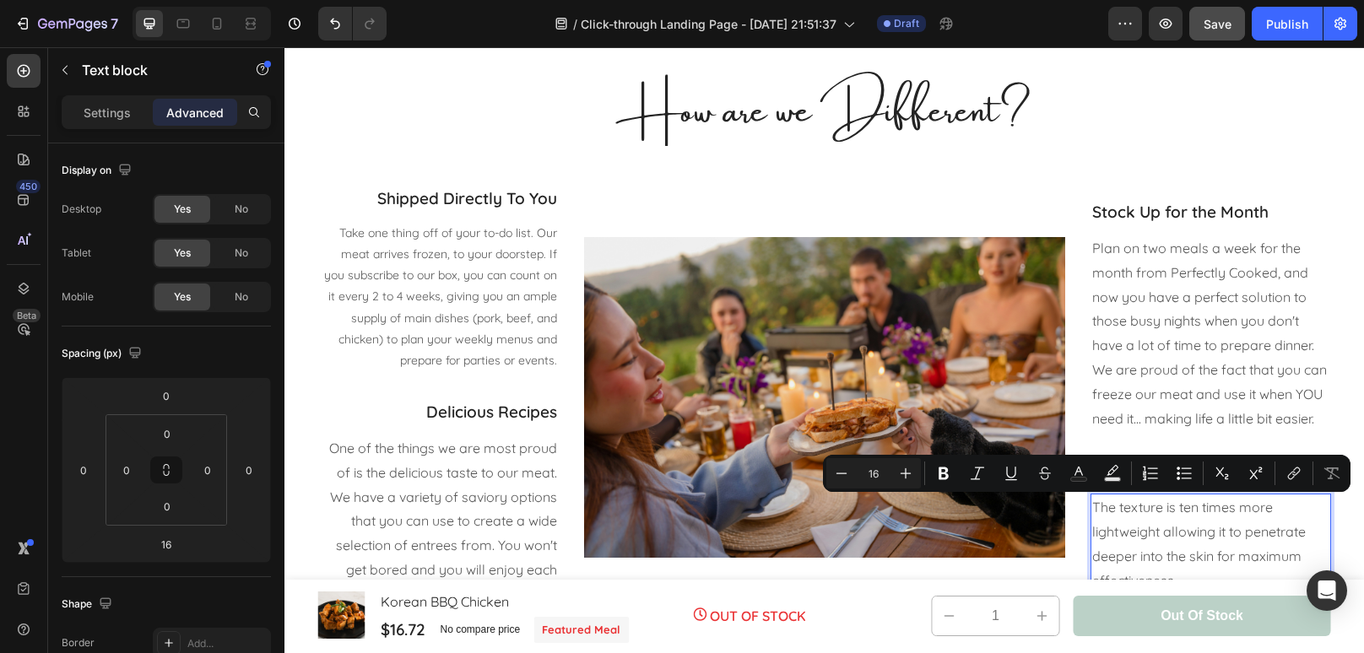
click at [1227, 516] on p "The texture is ten times more lightweight allowing it to penetrate deeper into …" at bounding box center [1210, 543] width 237 height 97
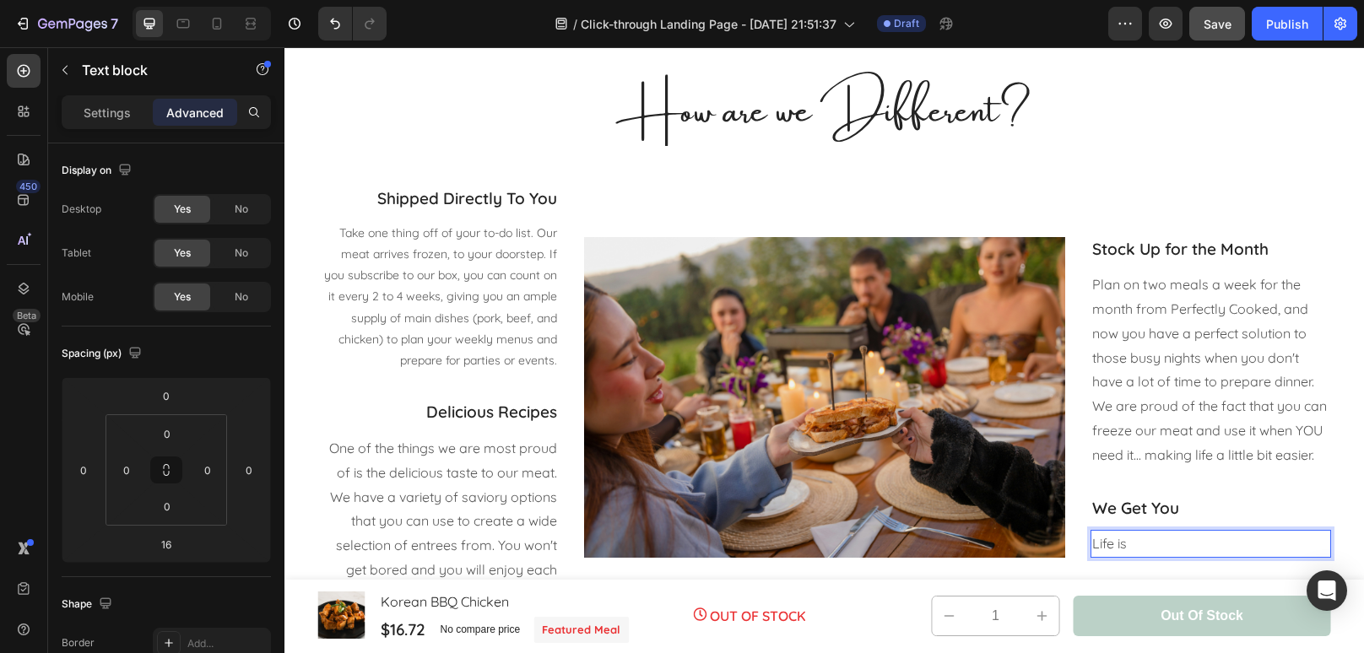
scroll to position [2260, 0]
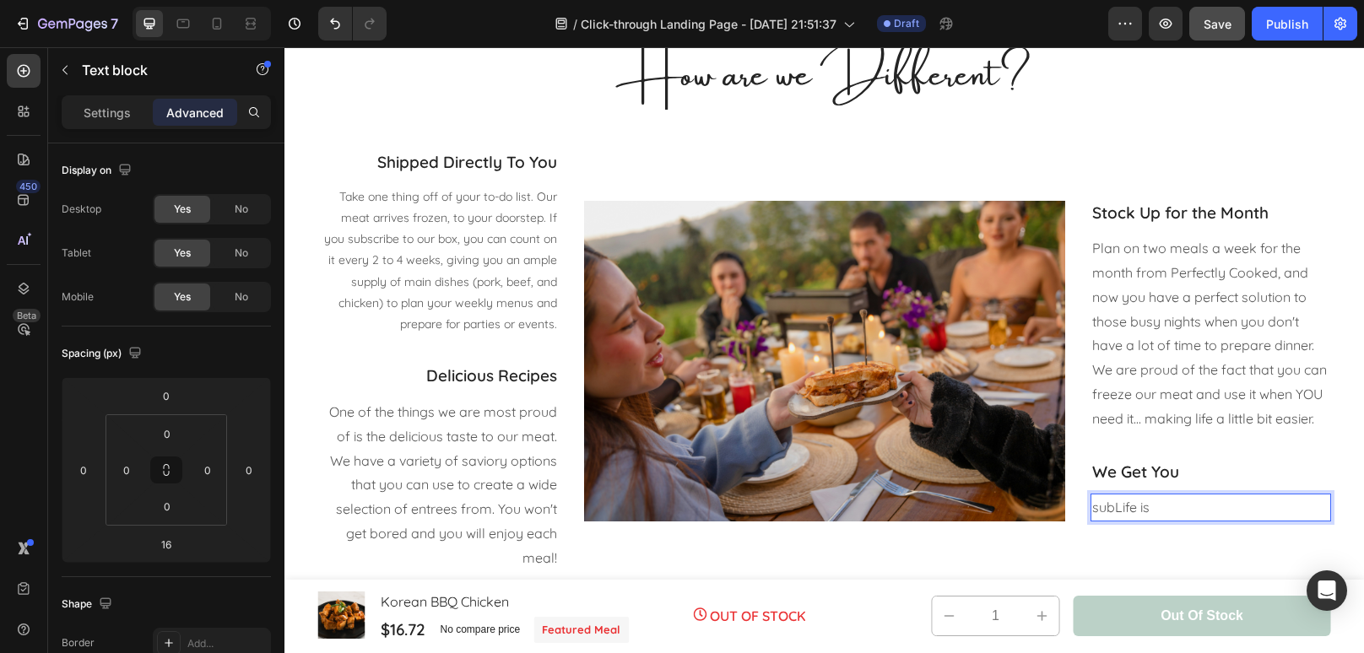
click at [1110, 511] on p "subLife is" at bounding box center [1210, 507] width 237 height 24
click at [1254, 368] on p "Plan on two meals a week for the month from Perfectly Cooked, and now you have …" at bounding box center [1210, 333] width 237 height 194
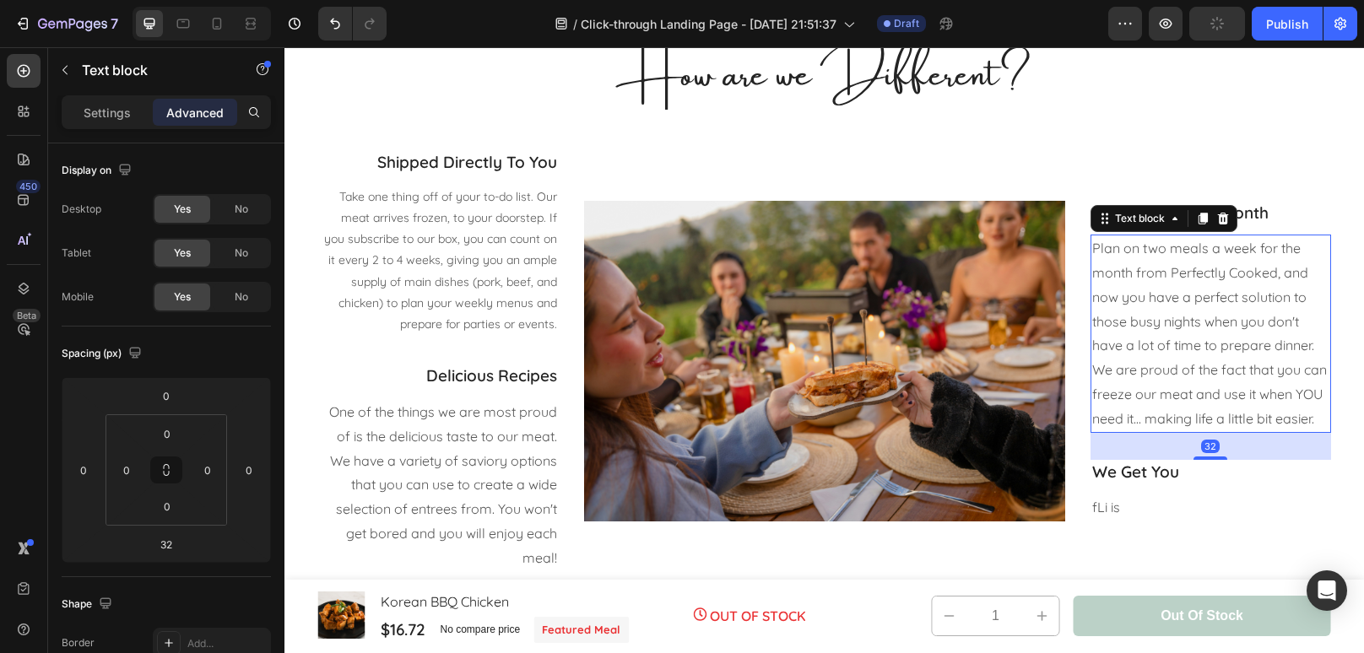
click at [1319, 424] on p "Plan on two meals a week for the month from Perfectly Cooked, and now you have …" at bounding box center [1210, 333] width 237 height 194
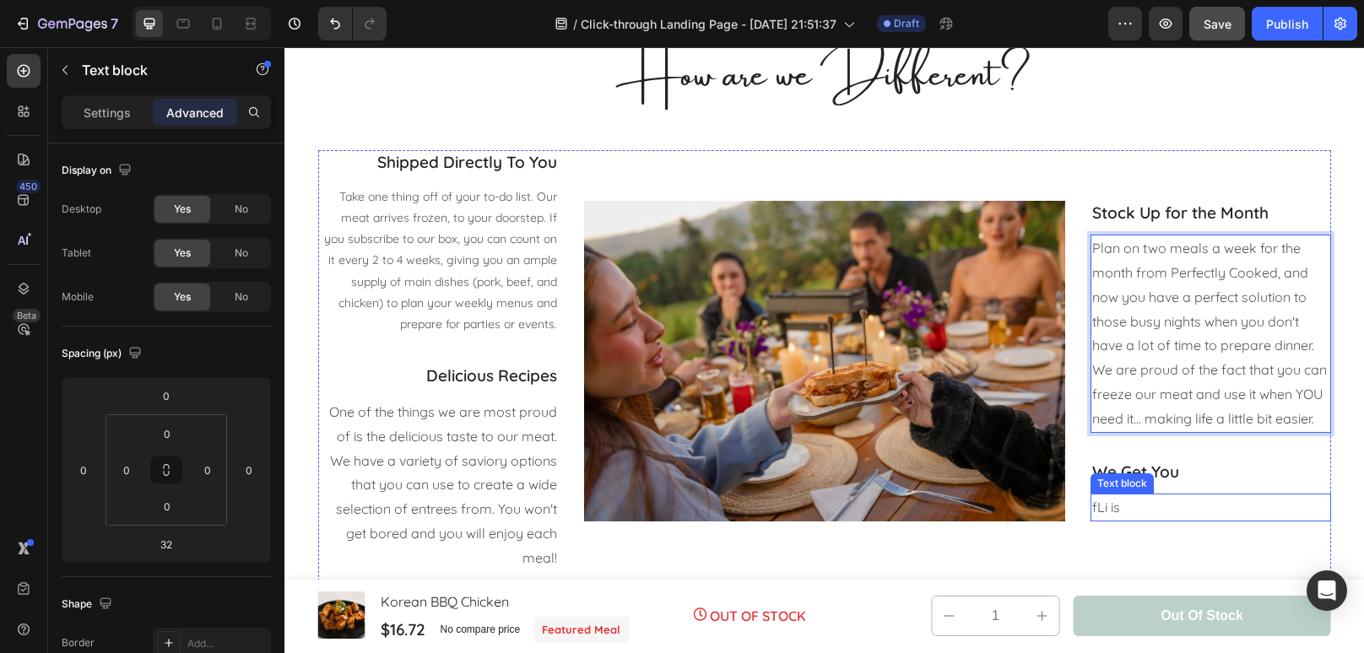
click at [1251, 500] on p "fLi is" at bounding box center [1210, 507] width 237 height 24
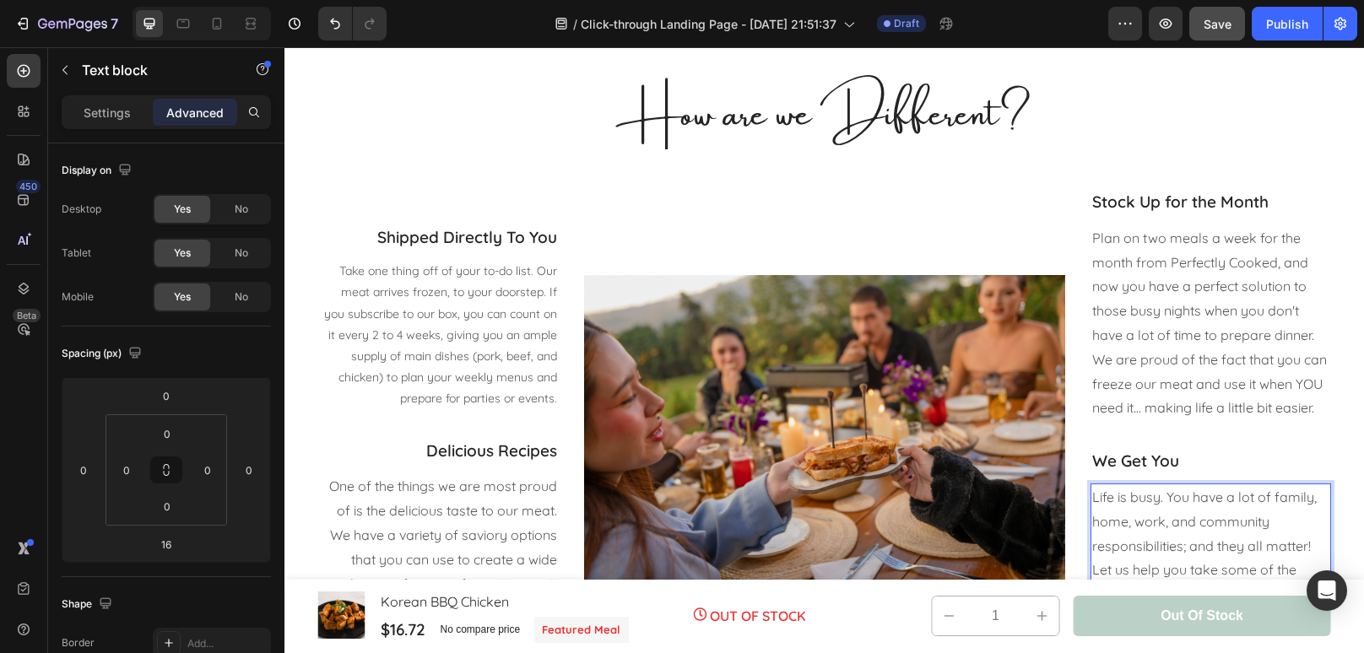
scroll to position [2223, 0]
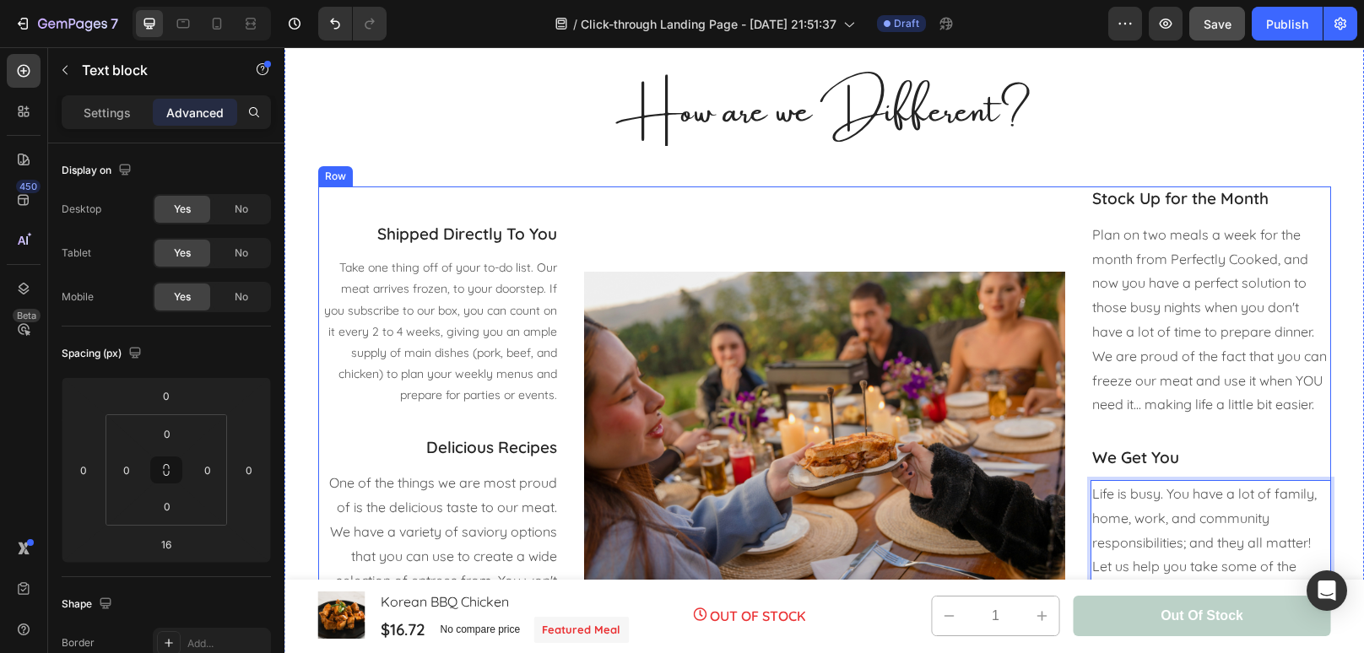
click at [904, 194] on div "Image" at bounding box center [824, 438] width 481 height 505
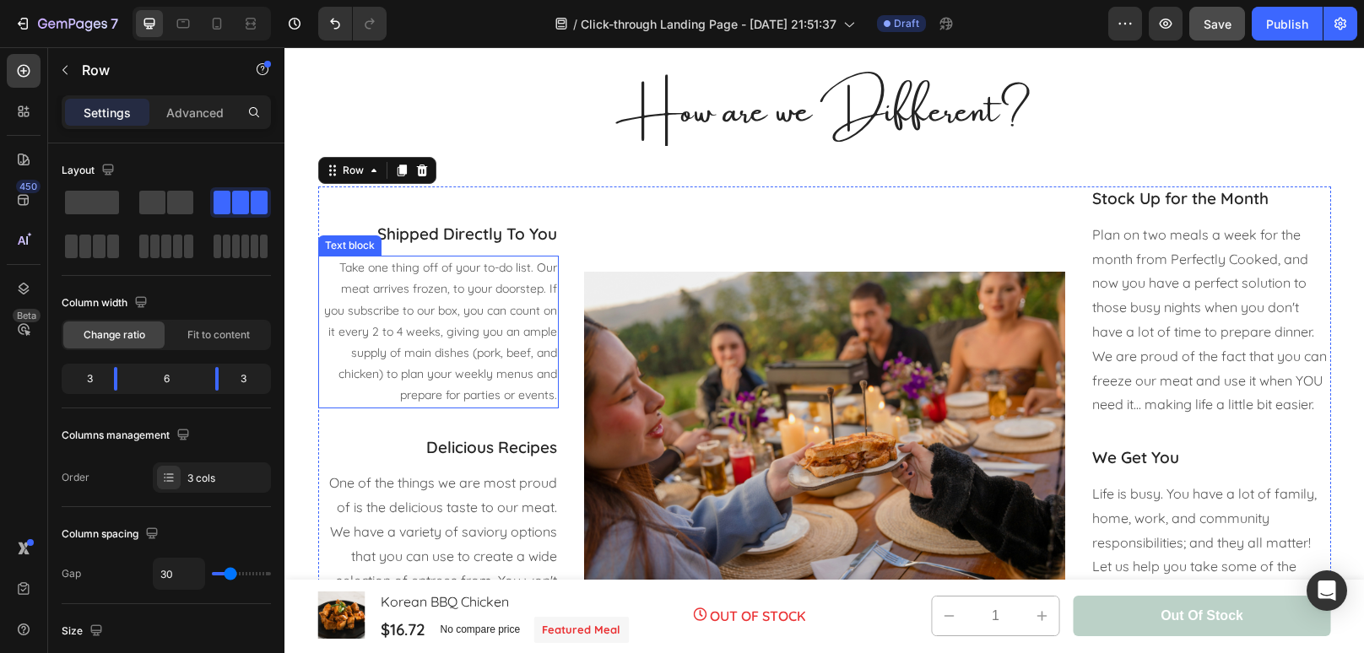
click at [519, 321] on p "Take one thing off of your to-do list. Our meat arrives frozen, to your doorste…" at bounding box center [438, 331] width 237 height 149
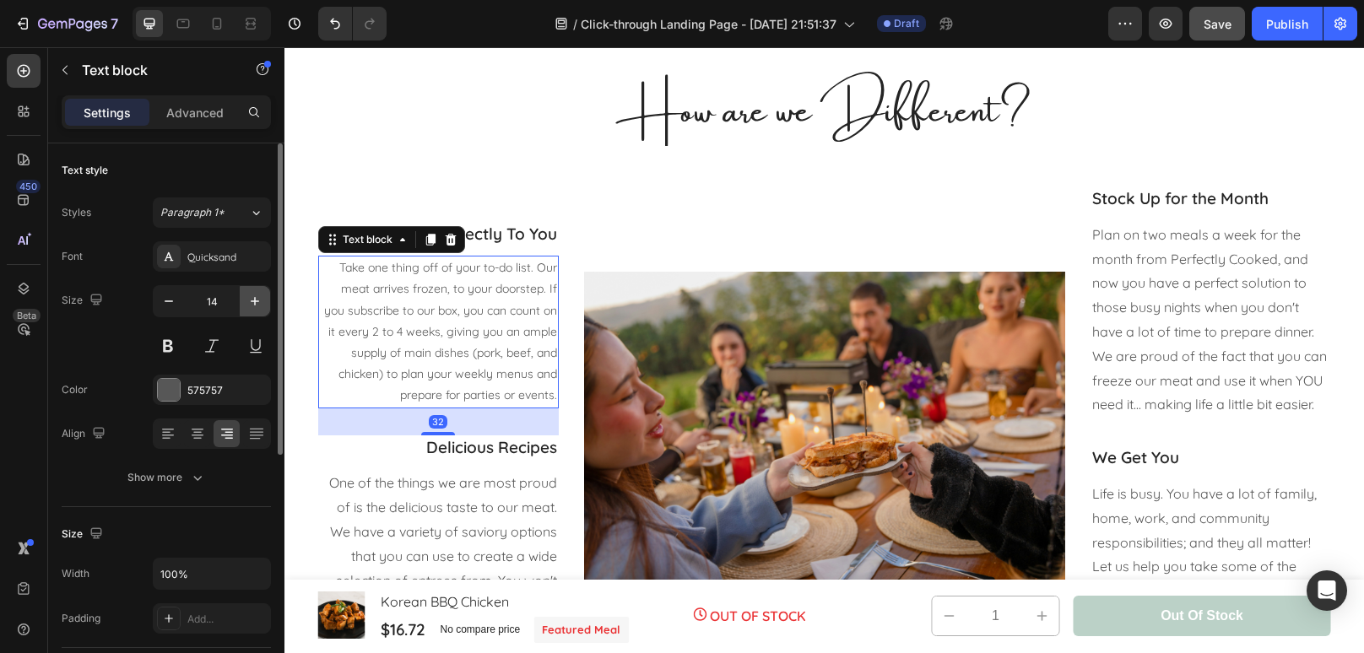
click at [253, 297] on icon "button" at bounding box center [254, 301] width 17 height 17
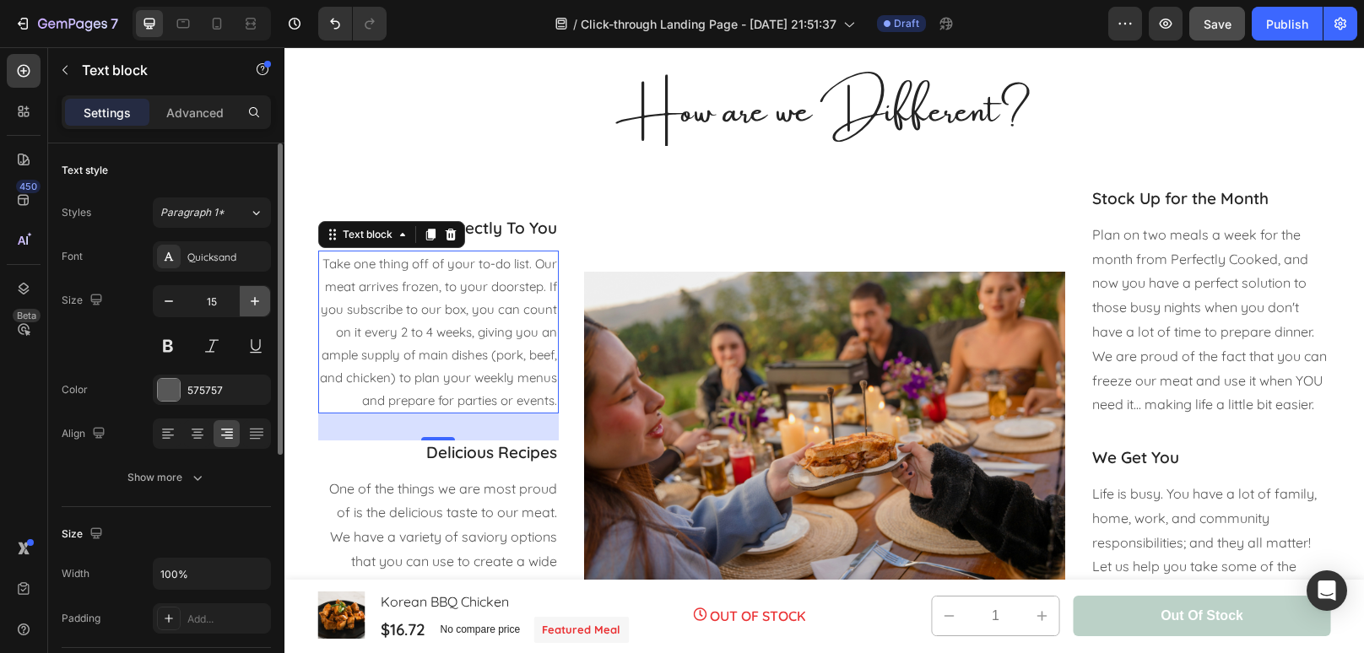
click at [253, 297] on icon "button" at bounding box center [254, 301] width 17 height 17
type input "16"
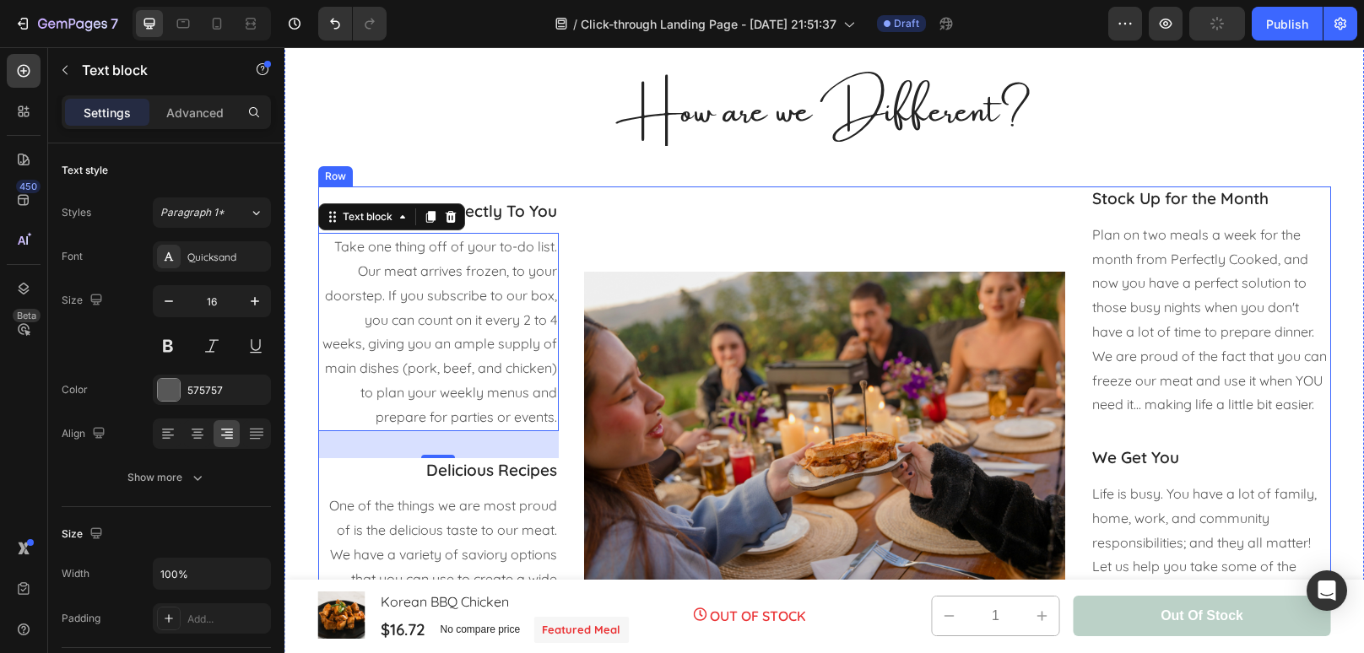
click at [883, 219] on div "Image" at bounding box center [824, 438] width 481 height 505
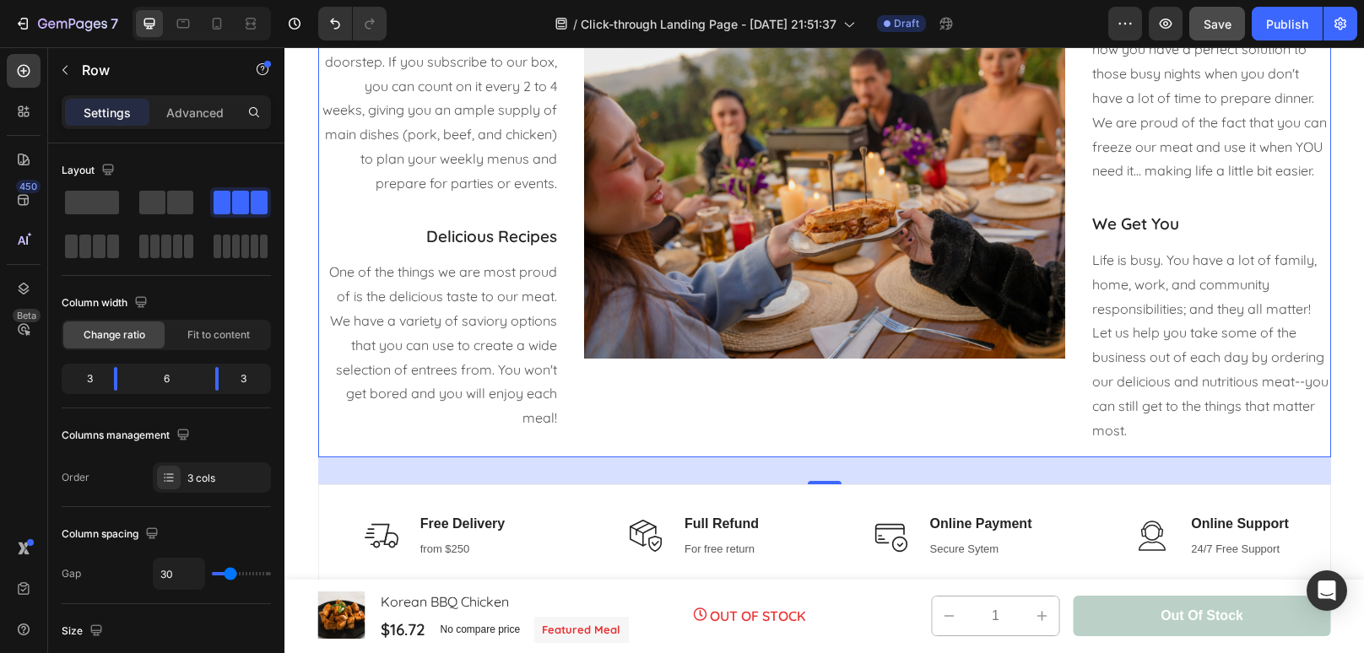
scroll to position [2460, 0]
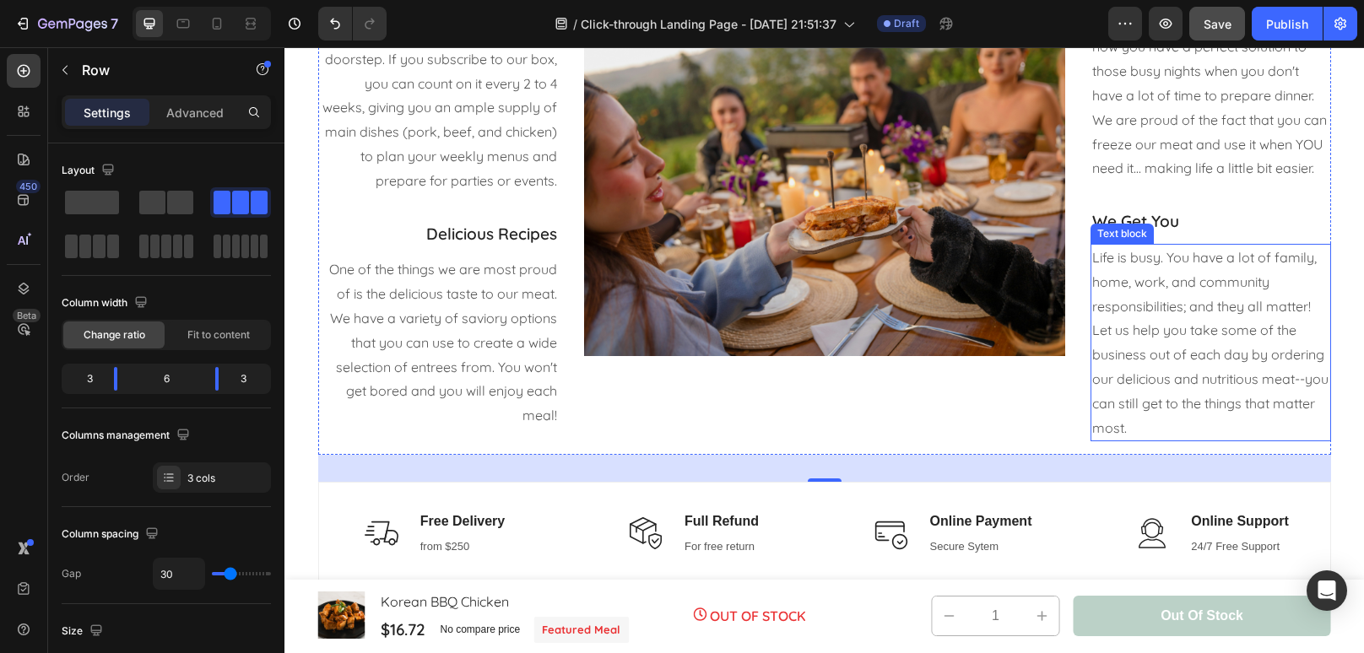
click at [1096, 407] on p "Life is busy. You have a lot of family, home, work, and community responsibilit…" at bounding box center [1210, 343] width 237 height 194
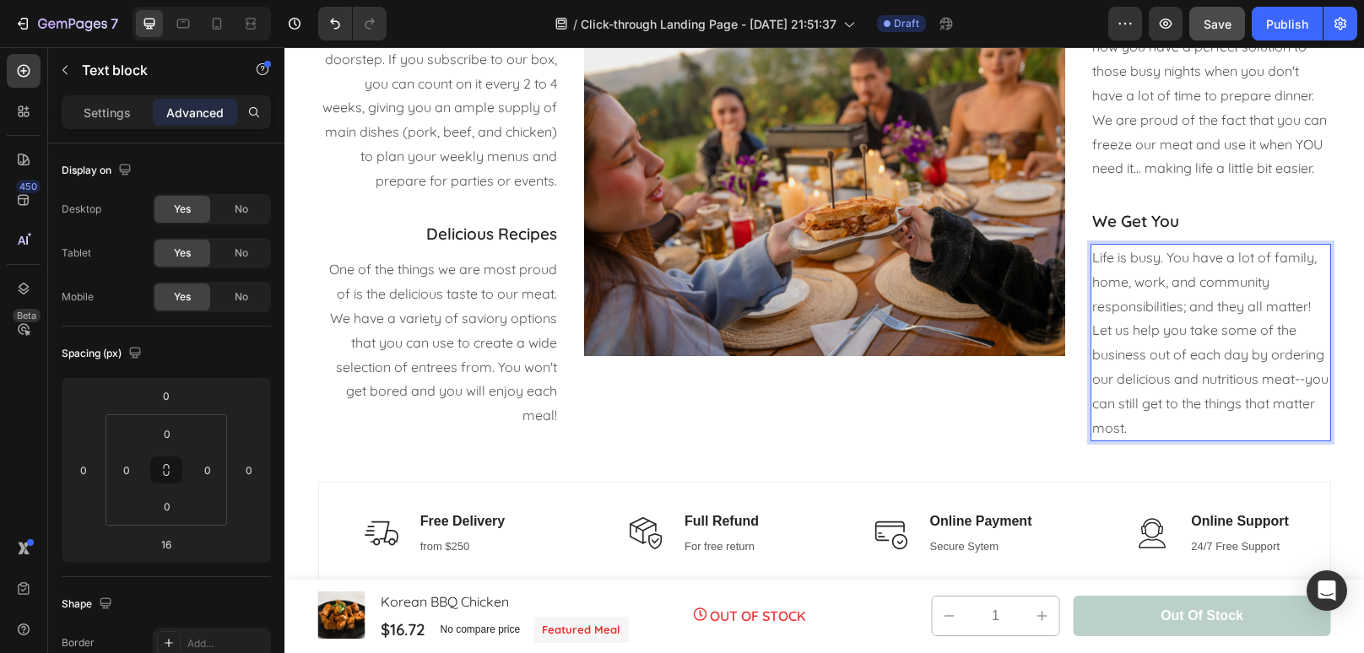
click at [1133, 358] on p "Life is busy. You have a lot of family, home, work, and community responsibilit…" at bounding box center [1210, 343] width 237 height 194
click at [1216, 416] on p "Life is busy. You have a lot of family, home, work, and community responsibilit…" at bounding box center [1210, 343] width 237 height 194
click at [1315, 385] on p "Life is busy. You have a lot of family, home, work, and community responsibilit…" at bounding box center [1210, 343] width 237 height 194
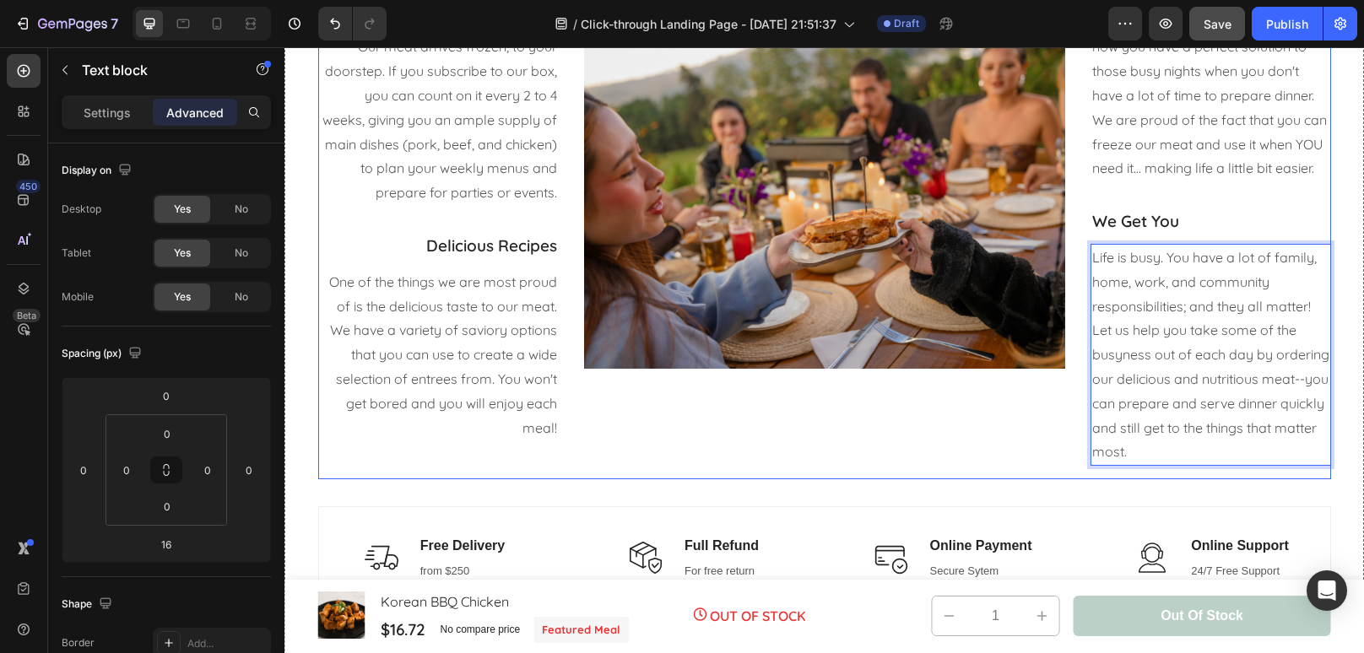
click at [932, 459] on div "Image" at bounding box center [824, 214] width 481 height 529
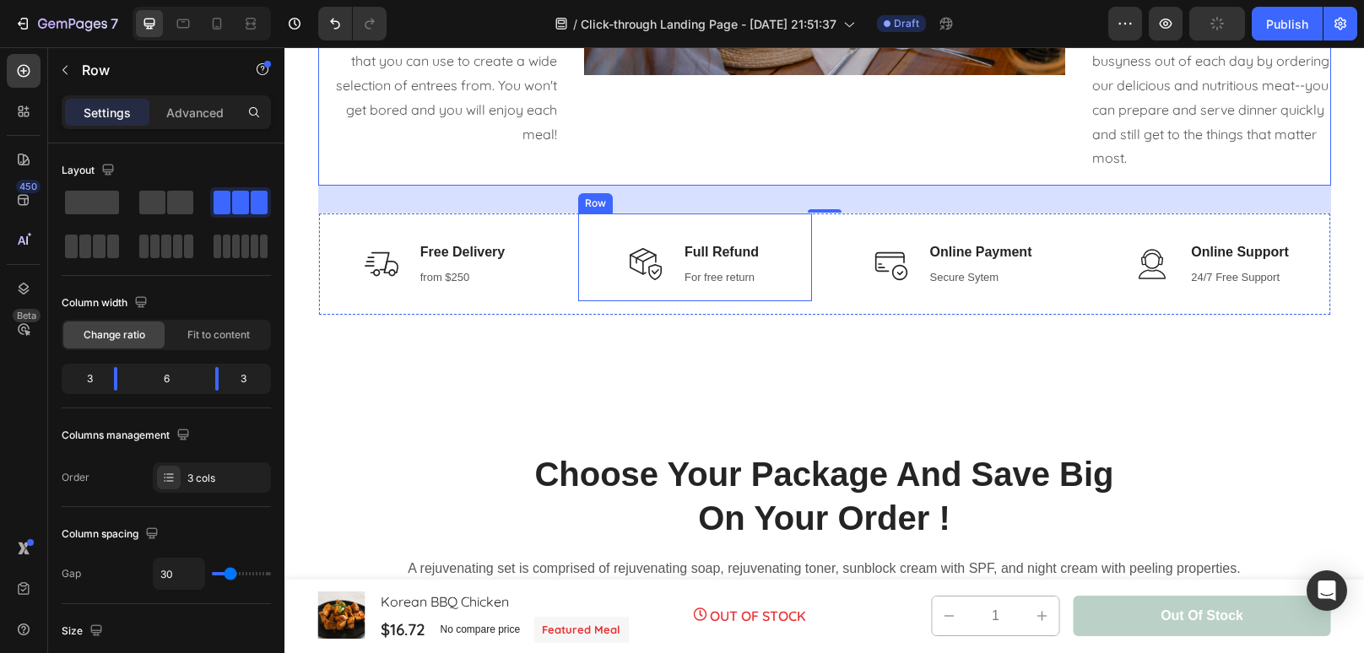
scroll to position [2755, 0]
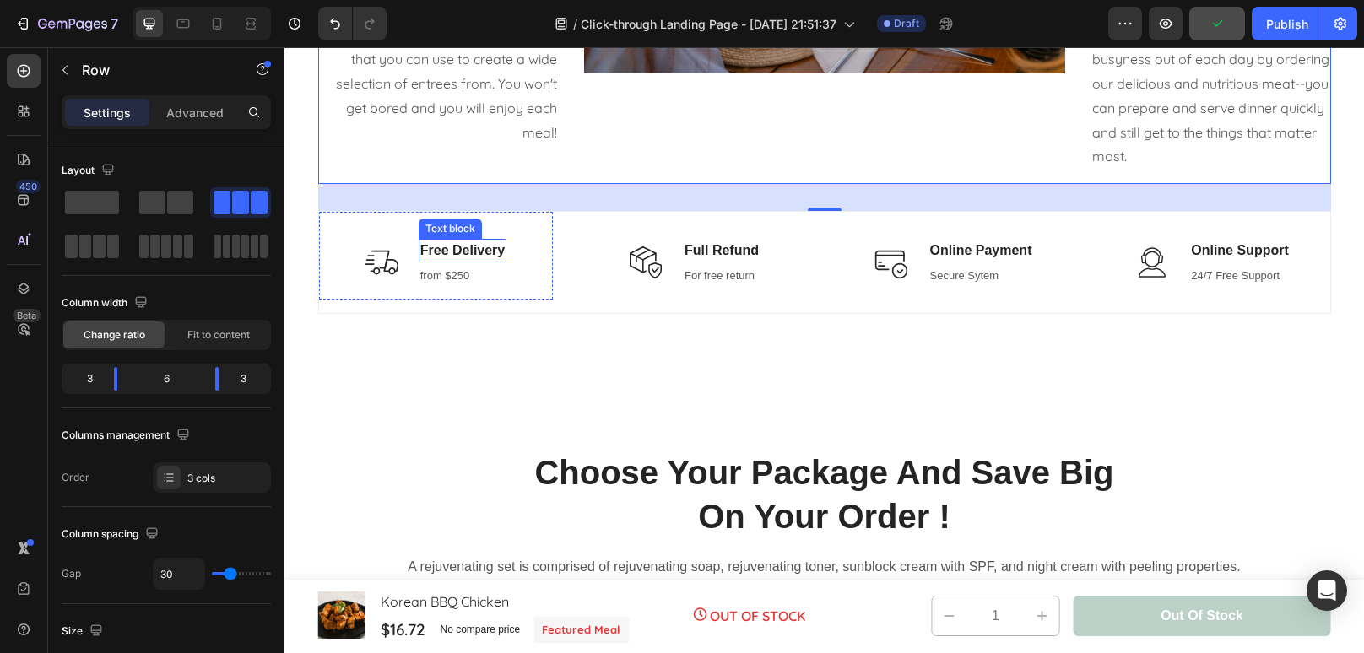
click at [493, 250] on p "Free Delivery" at bounding box center [462, 250] width 85 height 20
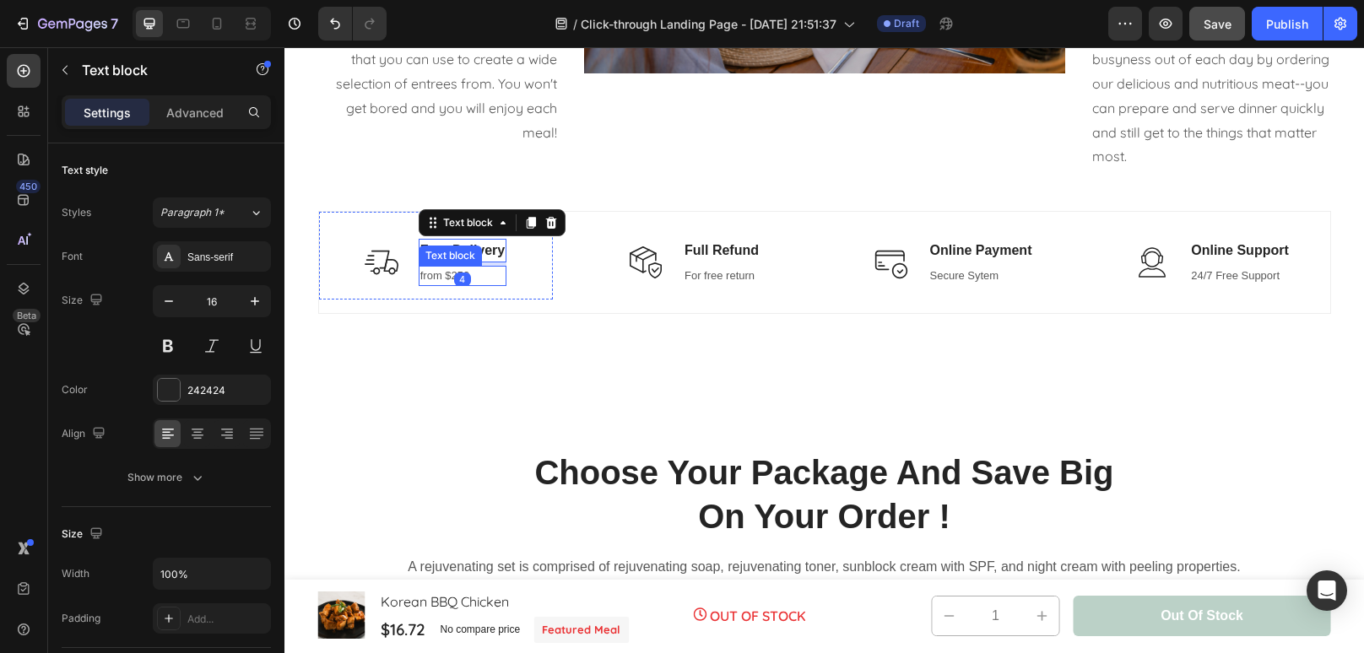
click at [490, 278] on p "from $250" at bounding box center [462, 275] width 85 height 17
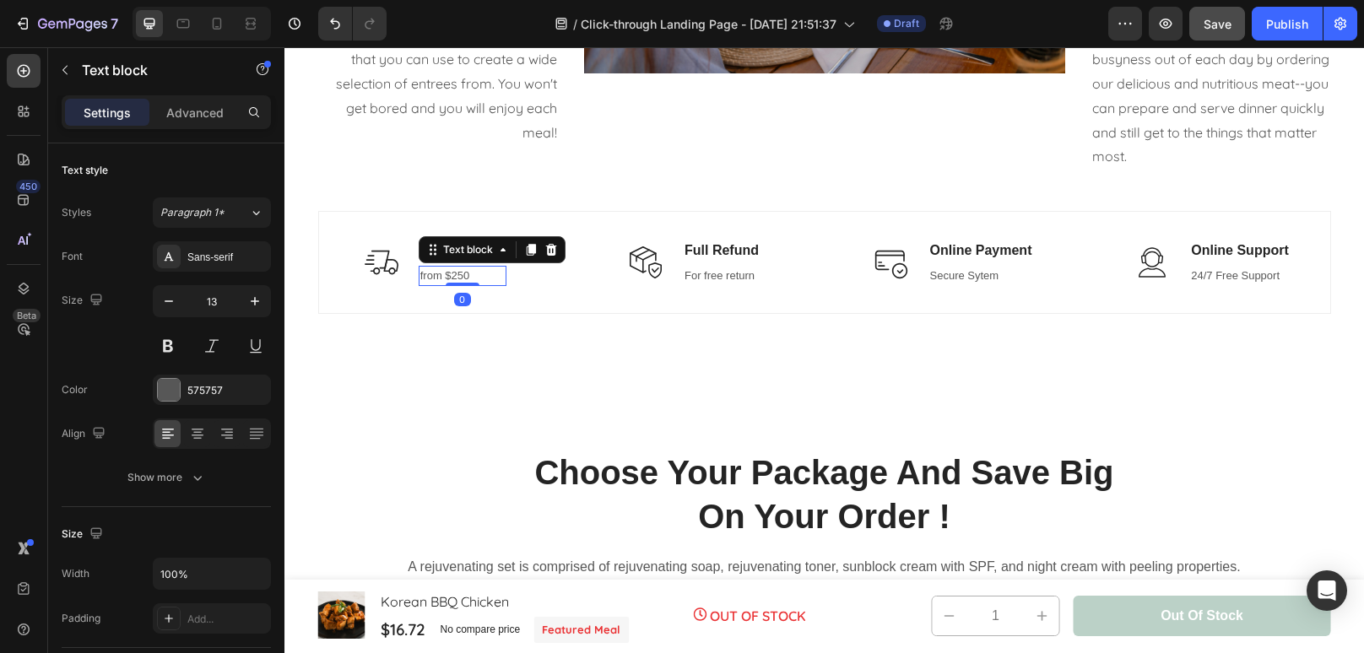
click at [490, 278] on p "from $250" at bounding box center [462, 275] width 85 height 17
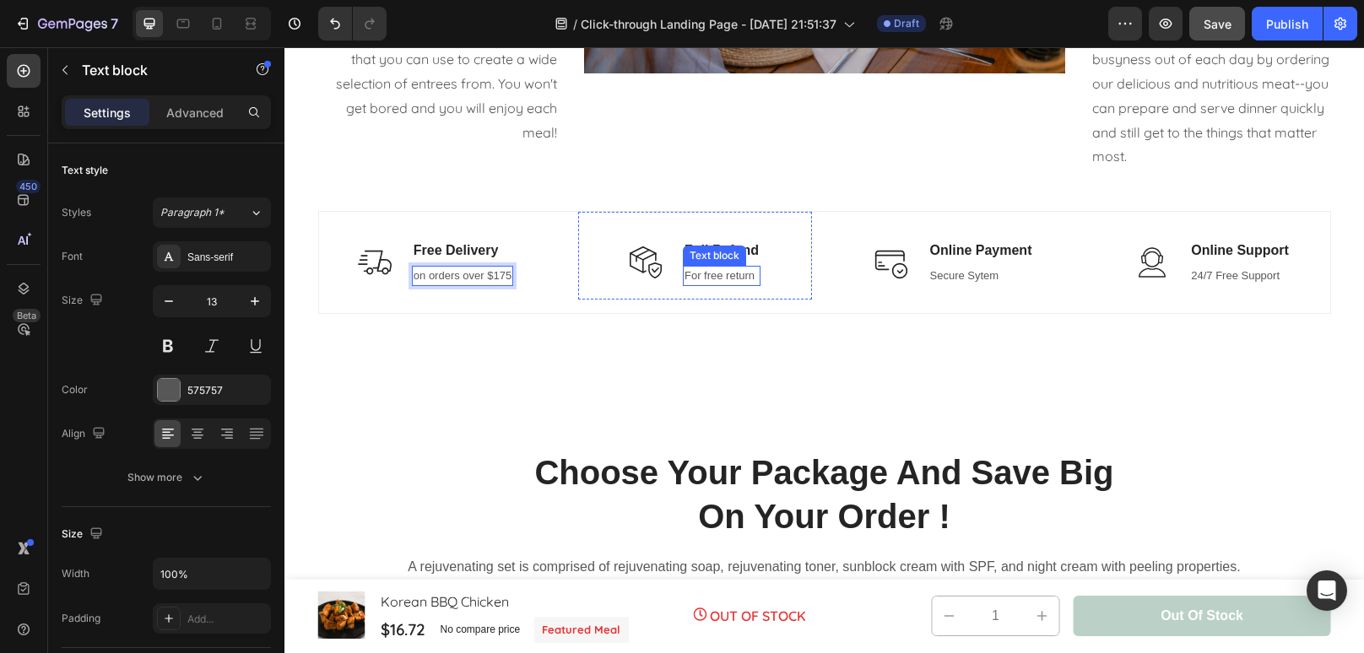
click at [736, 248] on div "Text block" at bounding box center [714, 255] width 57 height 15
click at [739, 251] on p "Full Refund" at bounding box center [721, 250] width 74 height 20
click at [725, 282] on p "For free return" at bounding box center [721, 275] width 100 height 17
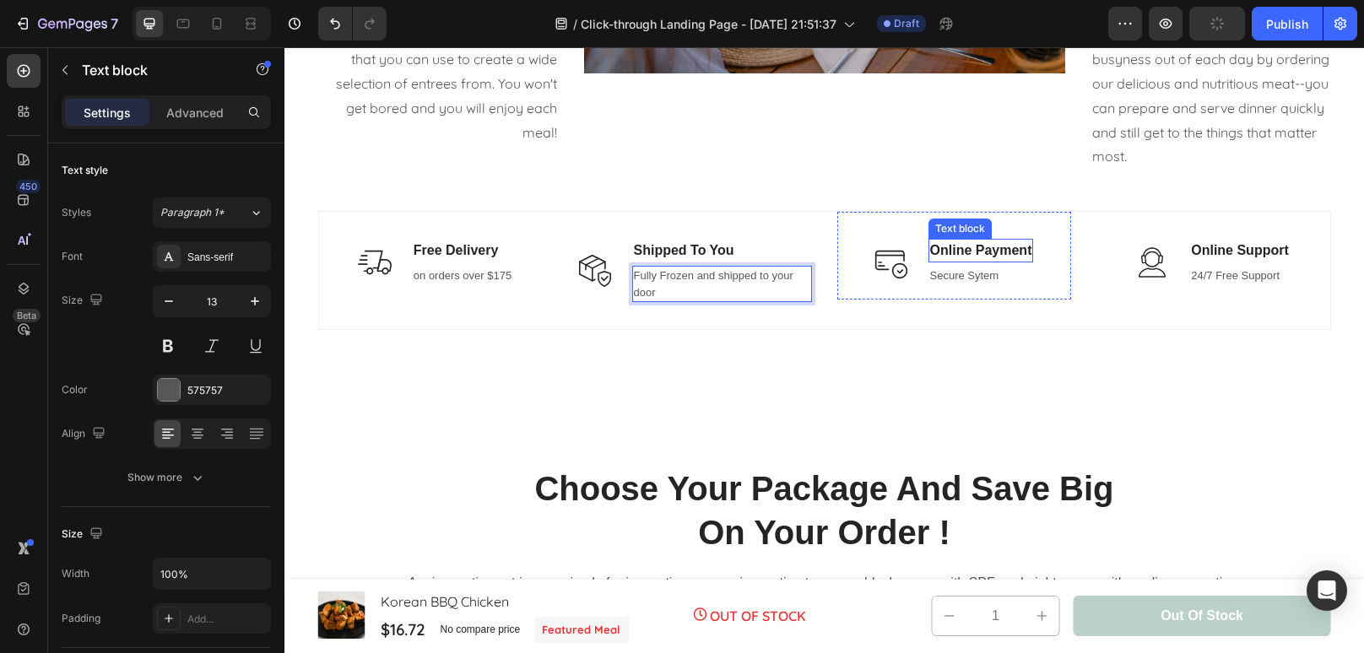
click at [1014, 252] on p "Online Payment" at bounding box center [981, 250] width 102 height 20
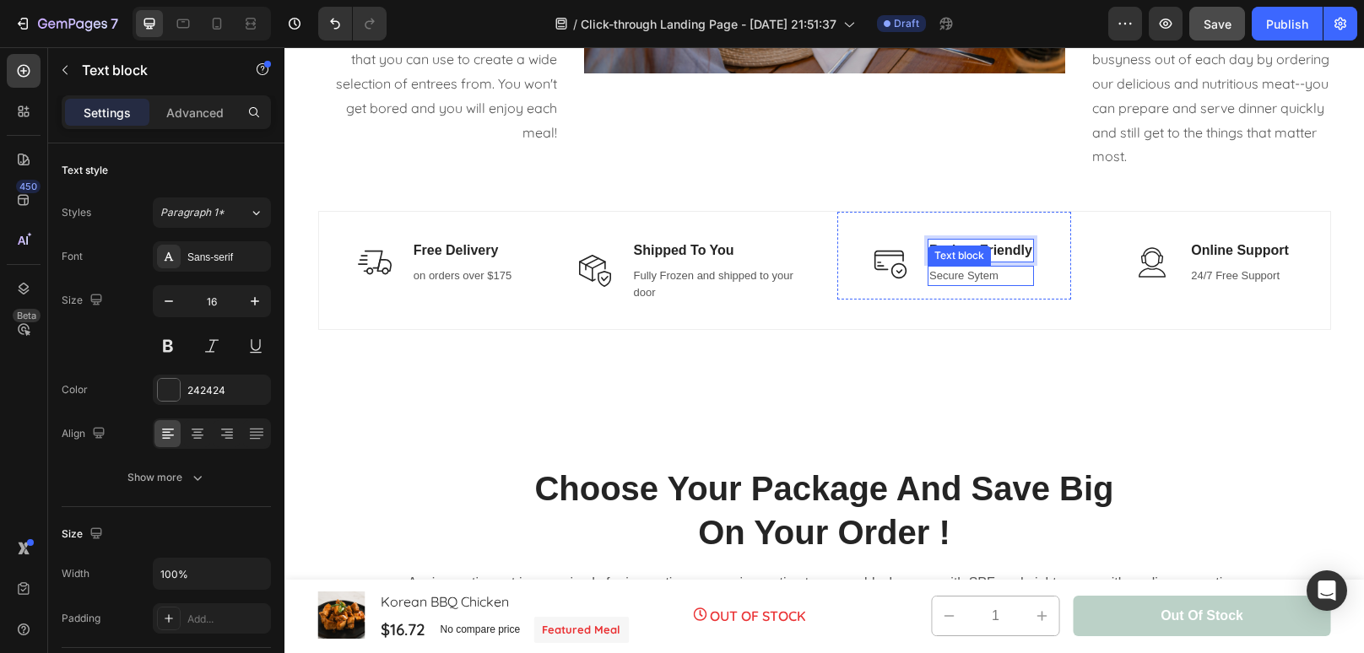
click at [992, 278] on p "Secure Sytem" at bounding box center [980, 275] width 103 height 17
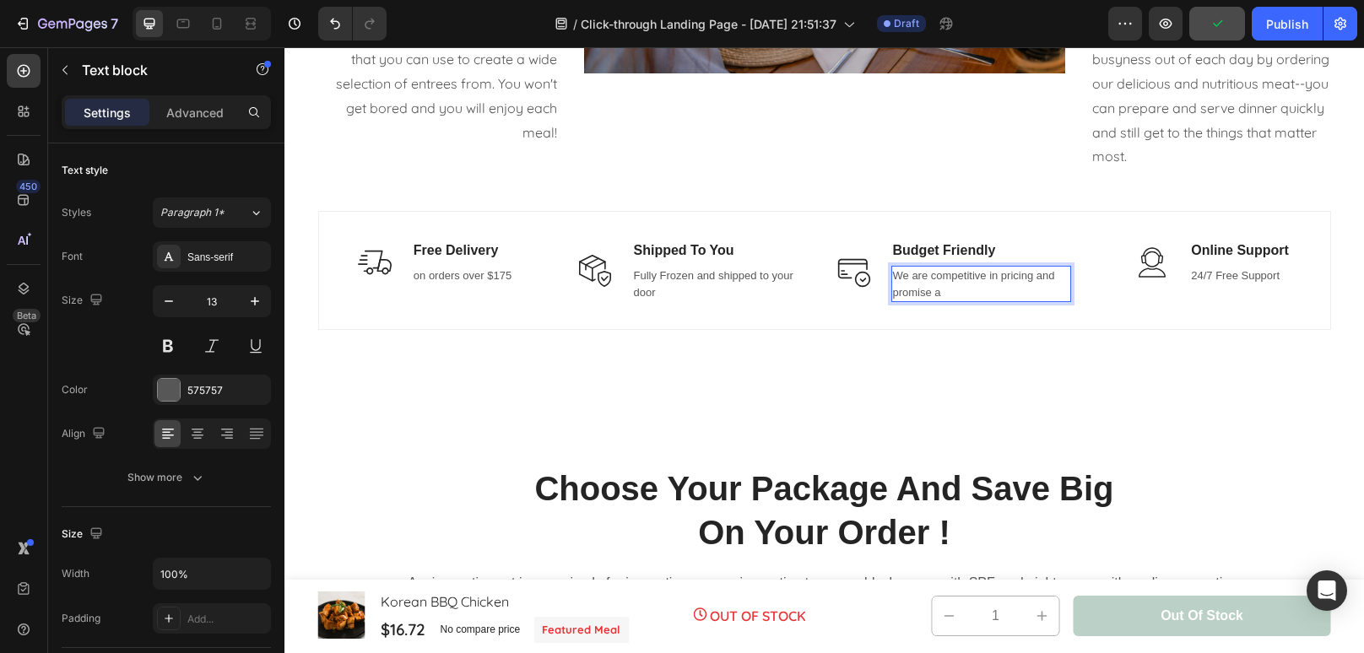
click at [994, 278] on p "We are competitive in pricing and promise a" at bounding box center [981, 283] width 176 height 33
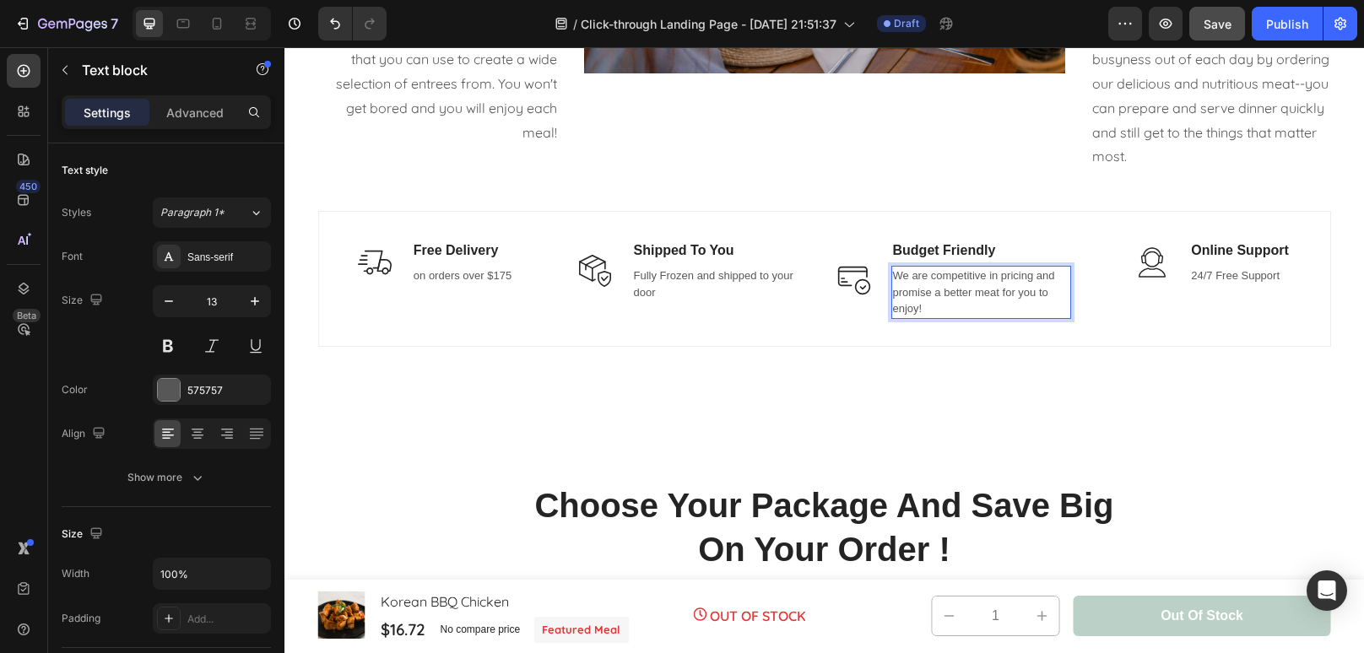
click at [943, 293] on p "We are competitive in pricing and promise a better meat for you to enjoy!" at bounding box center [981, 292] width 176 height 50
click at [1280, 245] on p "Online Support" at bounding box center [1240, 250] width 98 height 20
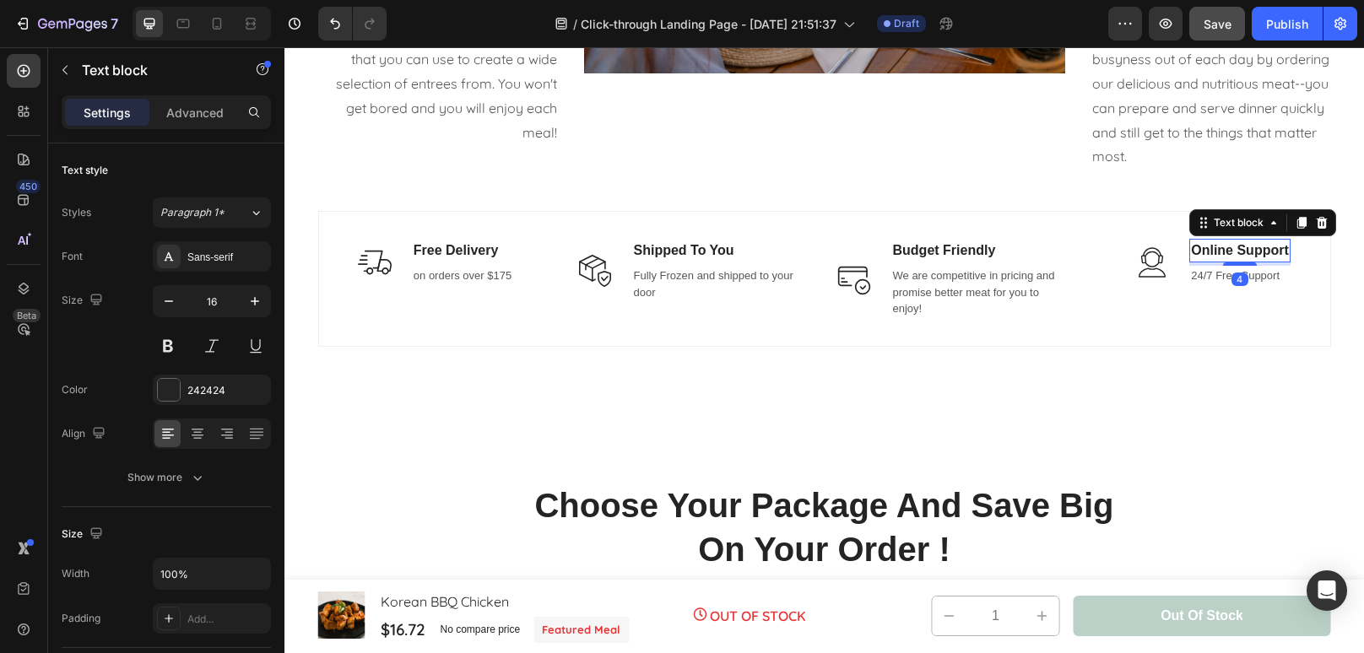
click at [1280, 245] on p "Online Support" at bounding box center [1240, 250] width 98 height 20
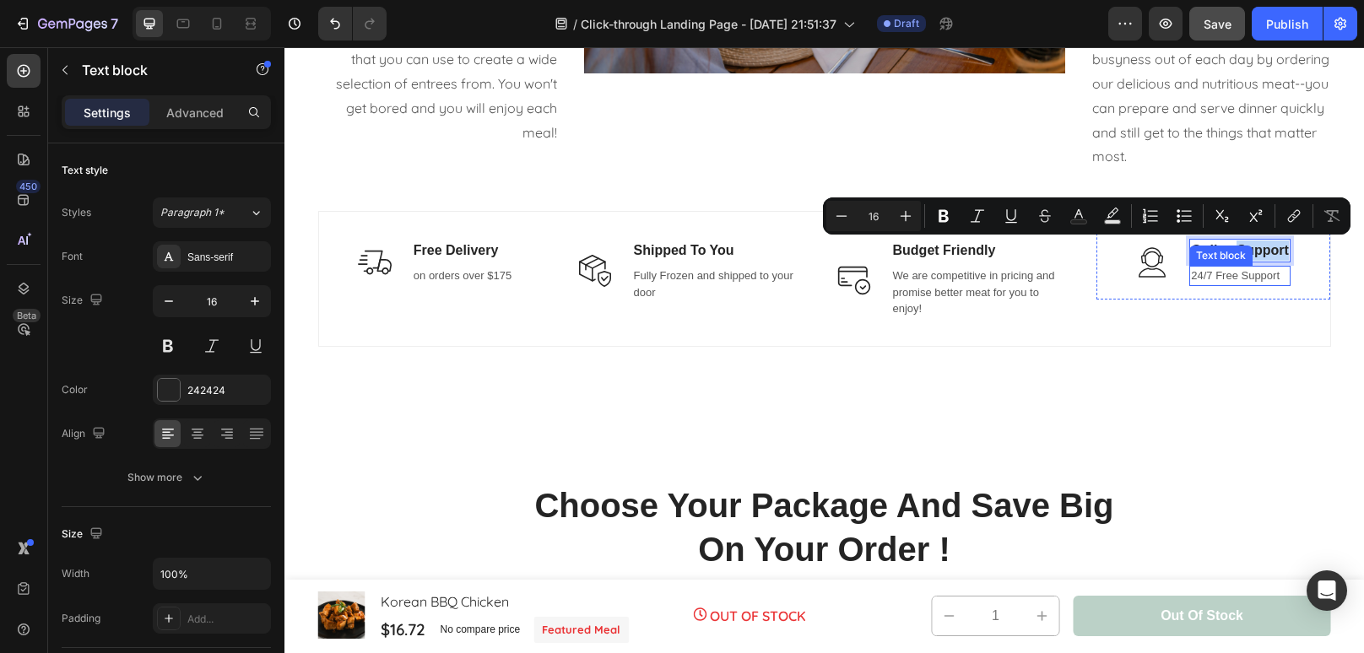
click at [1270, 278] on p "24/7 Free Support" at bounding box center [1240, 275] width 98 height 17
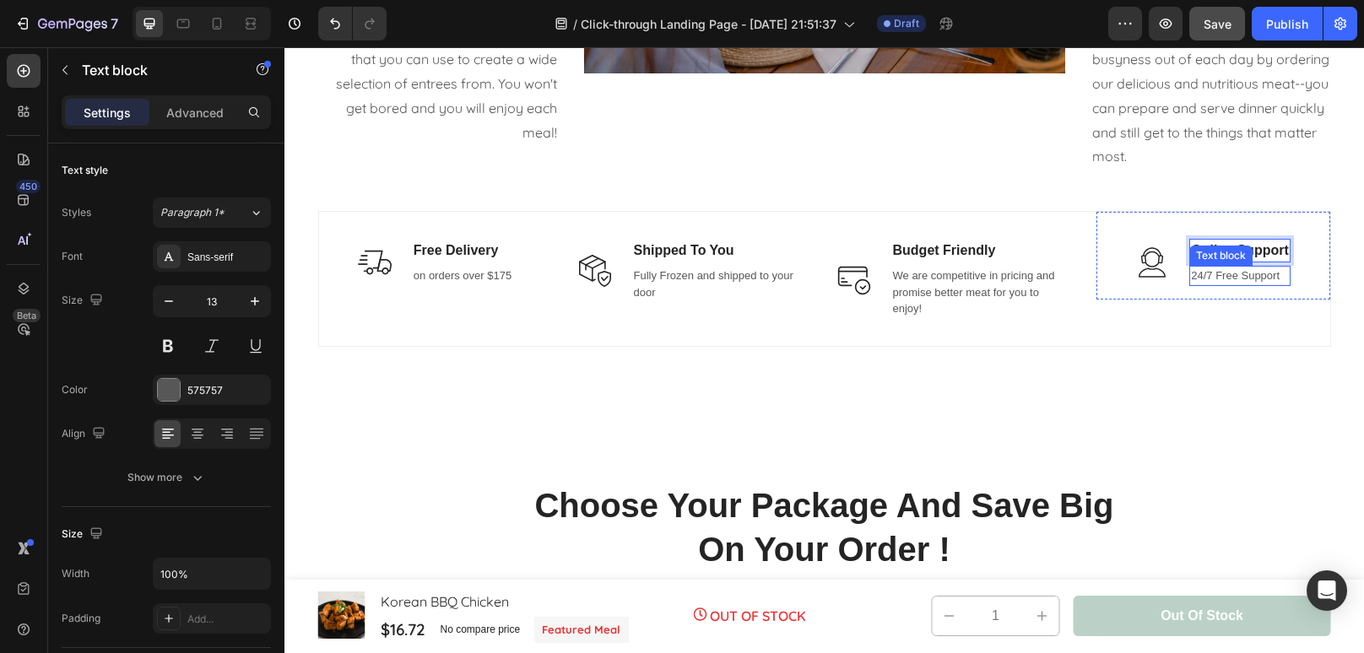
click at [1270, 278] on p "24/7 Free Support" at bounding box center [1240, 275] width 98 height 17
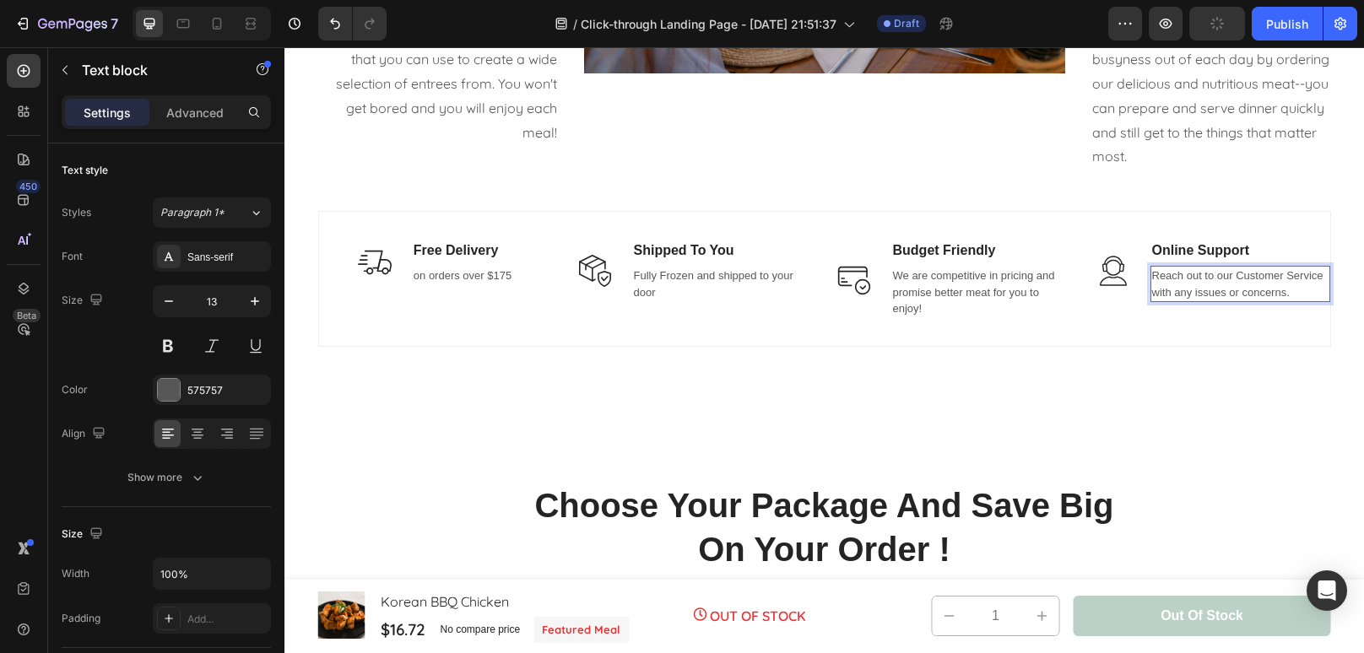
click at [1150, 274] on div "Reach out to our Customer Service with any issues or concerns." at bounding box center [1240, 284] width 180 height 36
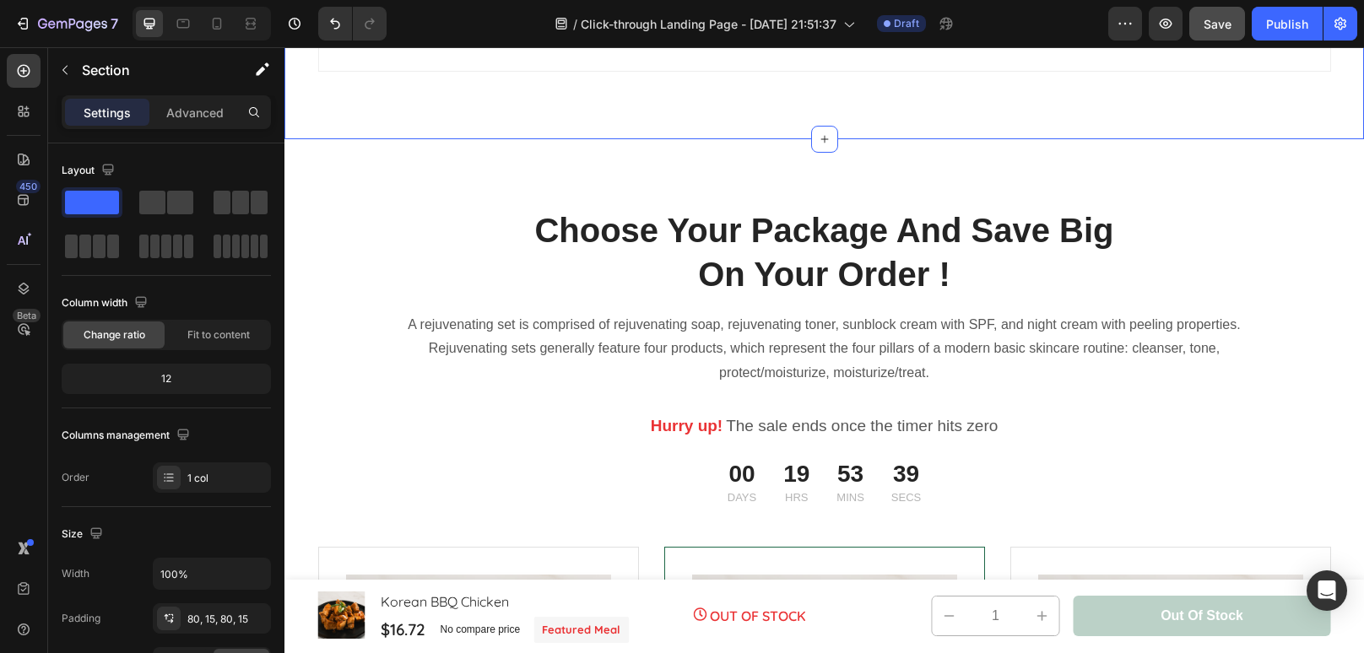
scroll to position [3063, 0]
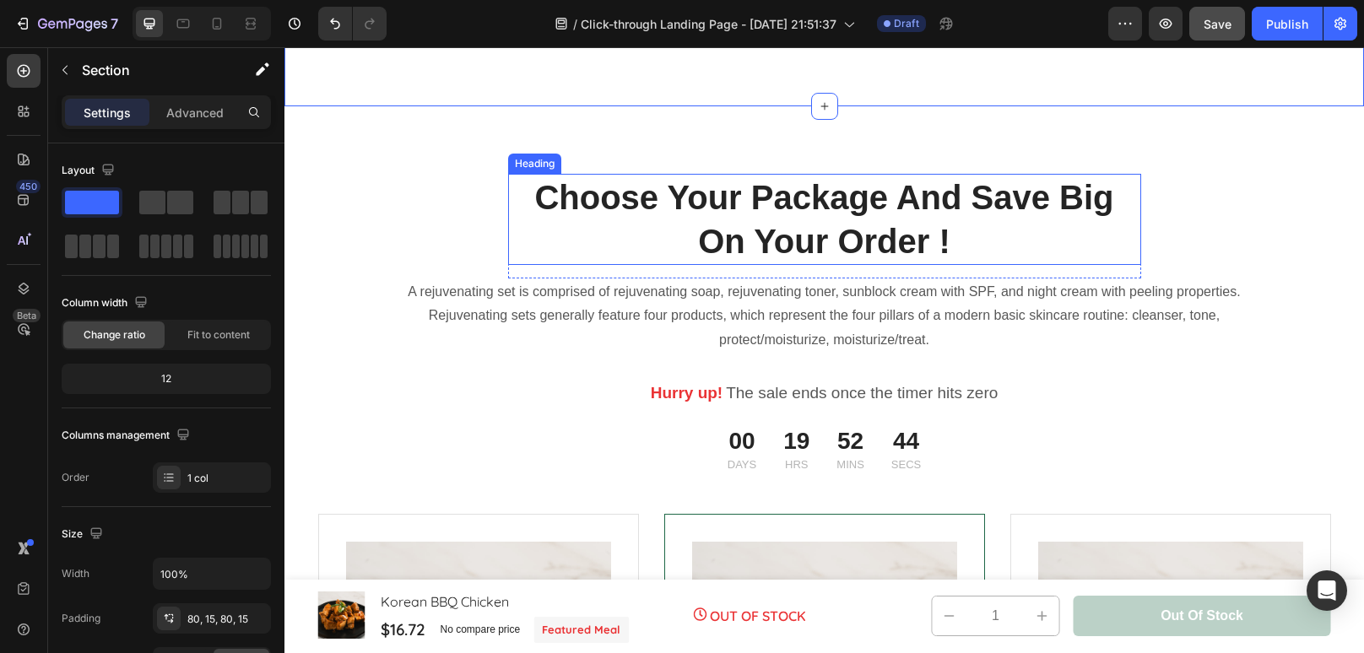
click at [898, 221] on p "Choose Your Package And Save Big On Your Order !" at bounding box center [824, 220] width 629 height 88
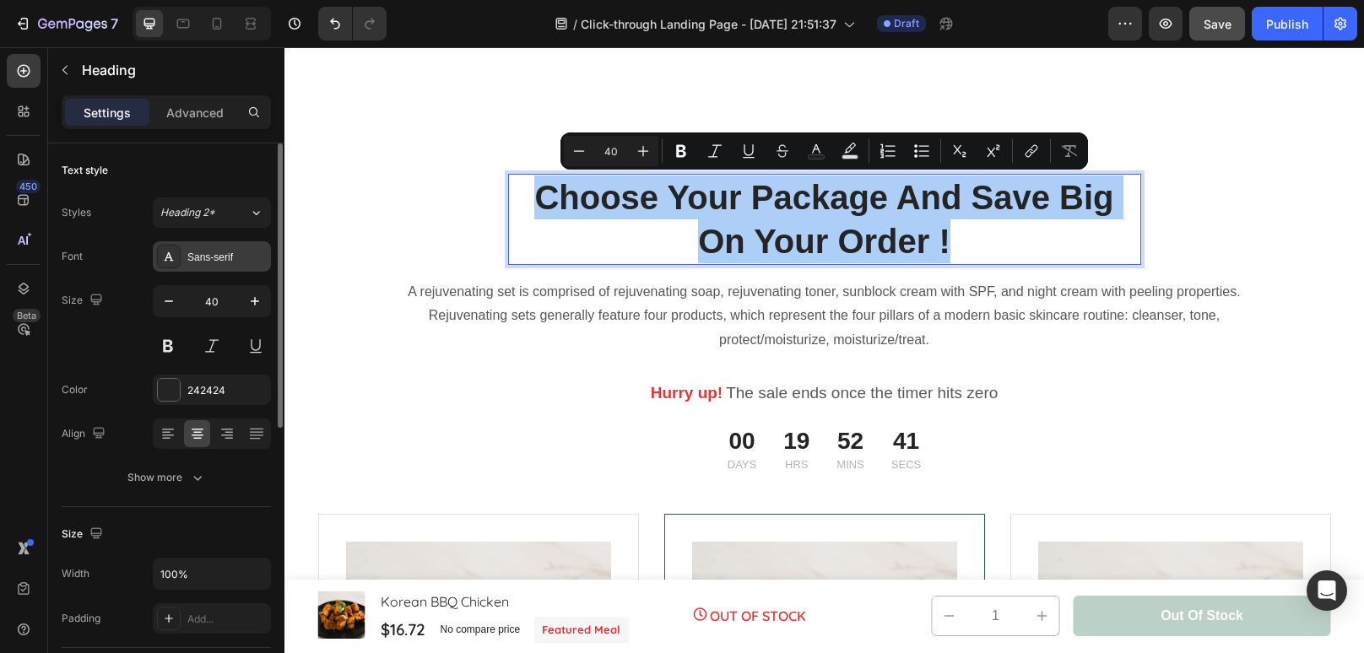
click at [219, 264] on div "Sans-serif" at bounding box center [212, 256] width 118 height 30
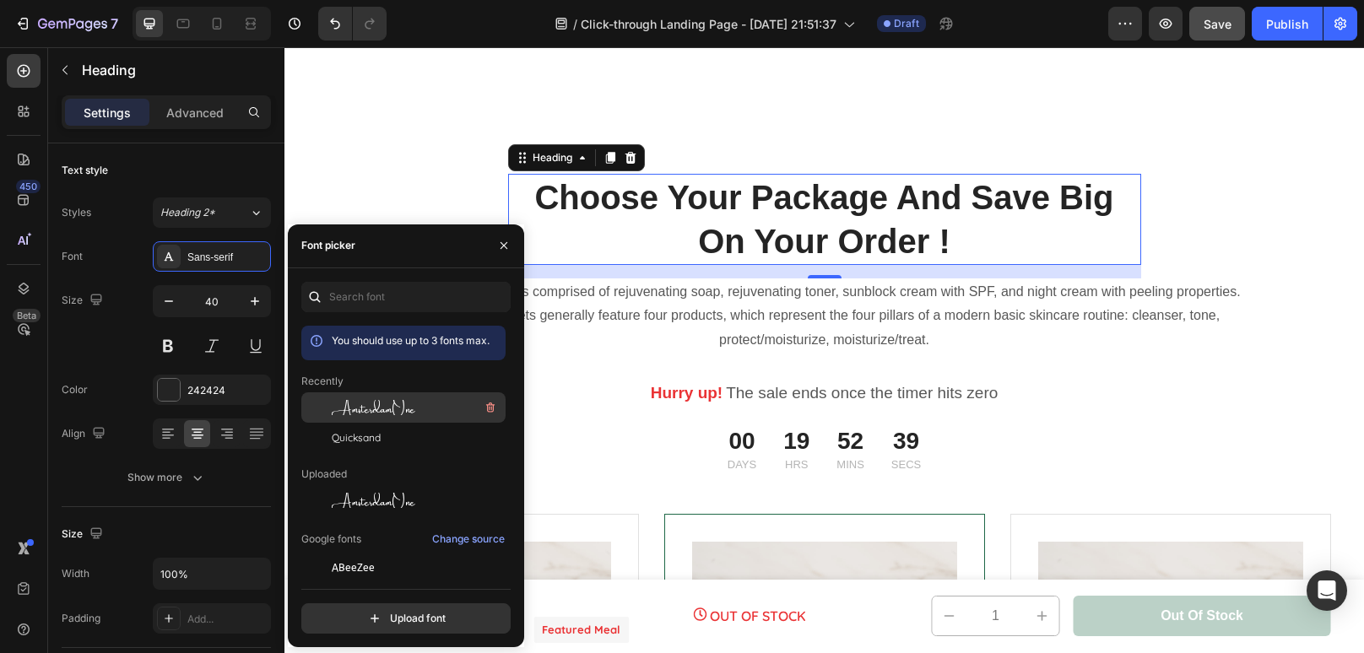
click at [347, 414] on span "AmsterdamOne" at bounding box center [374, 407] width 84 height 15
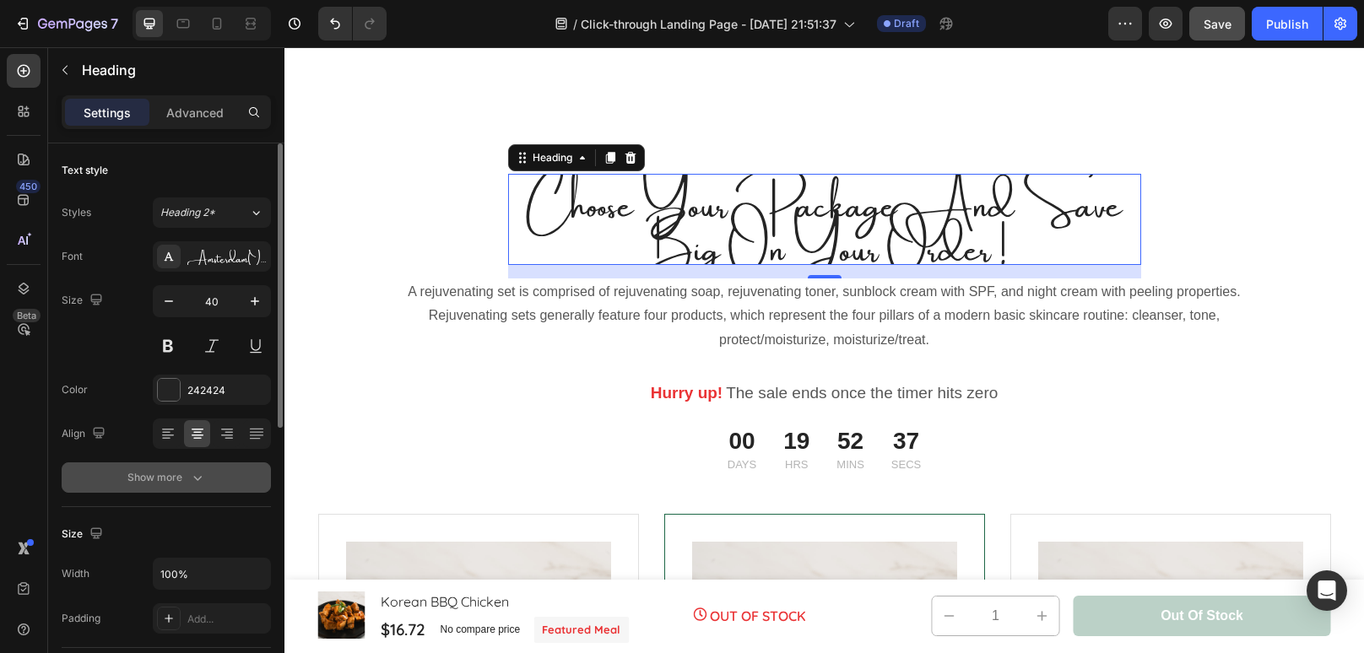
click at [194, 478] on icon "button" at bounding box center [197, 478] width 8 height 5
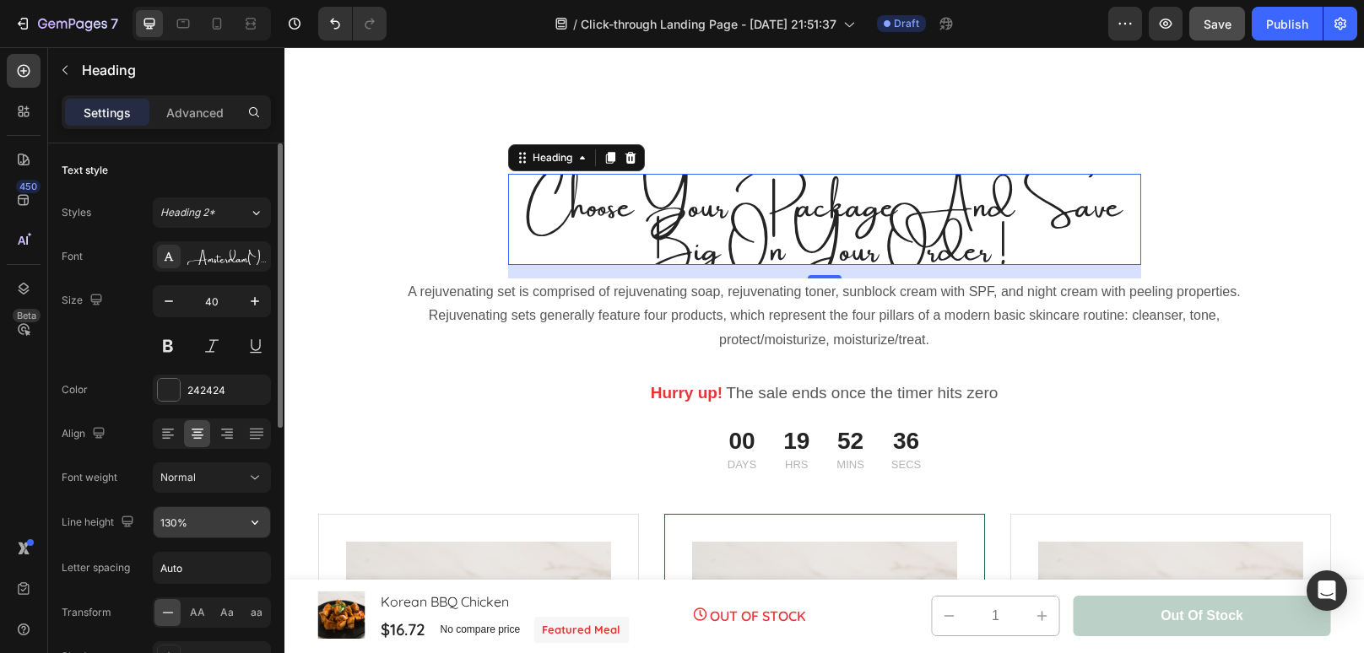
click at [176, 522] on input "130%" at bounding box center [212, 522] width 116 height 30
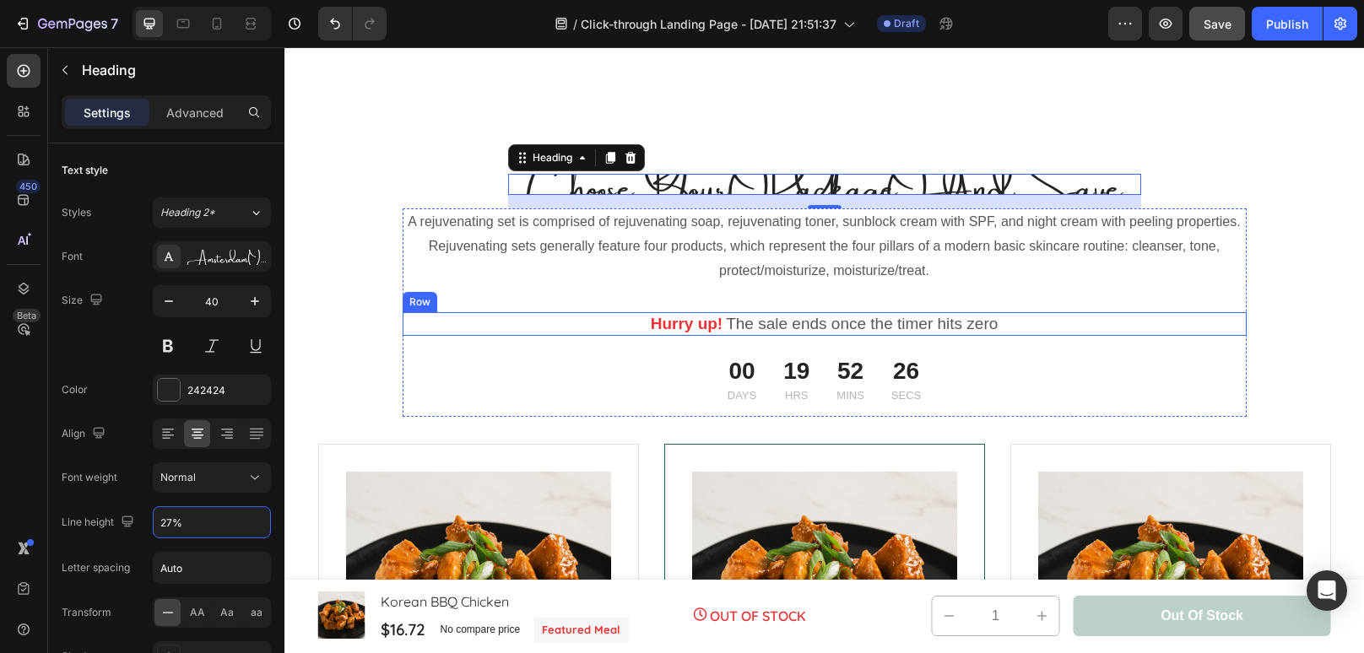
type input "270%"
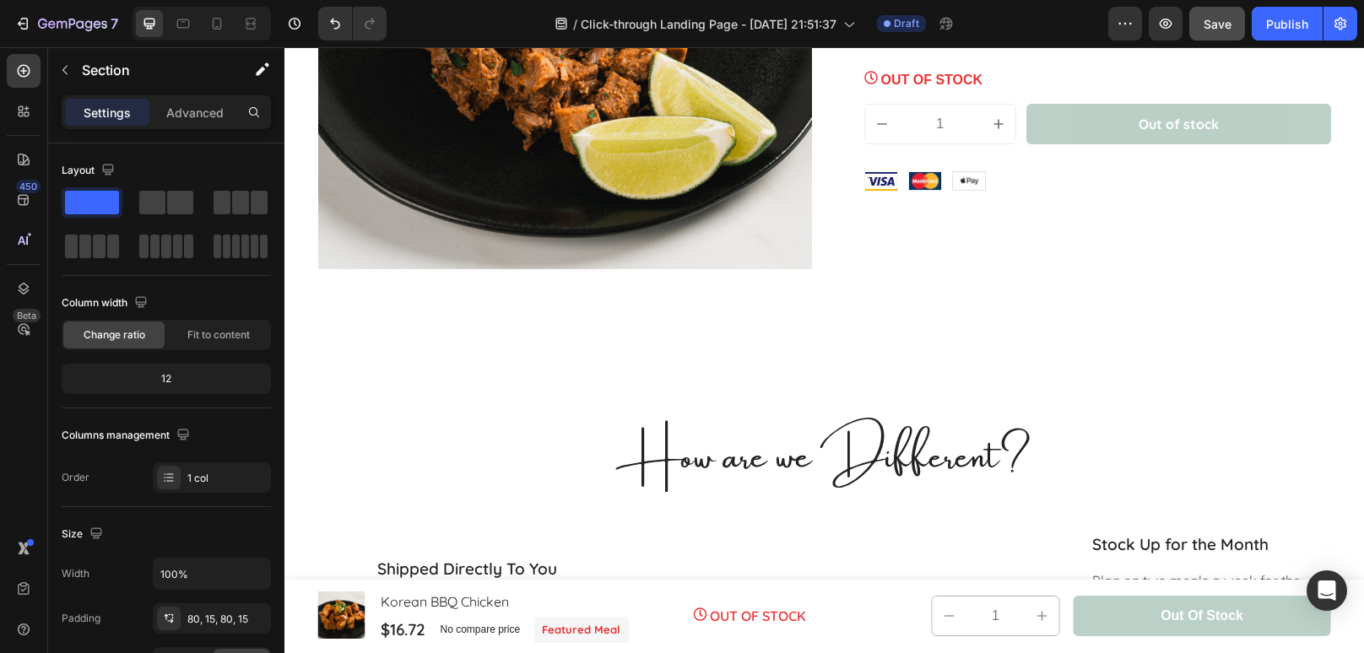
scroll to position [1863, 0]
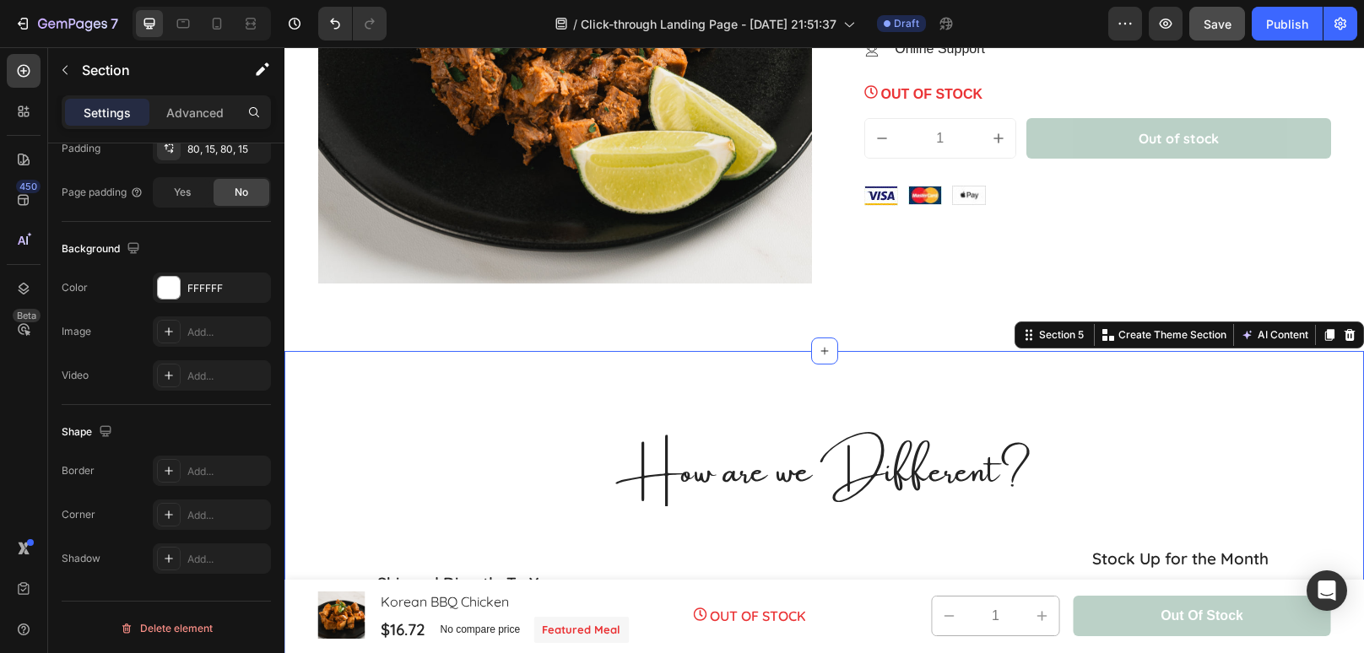
scroll to position [0, 0]
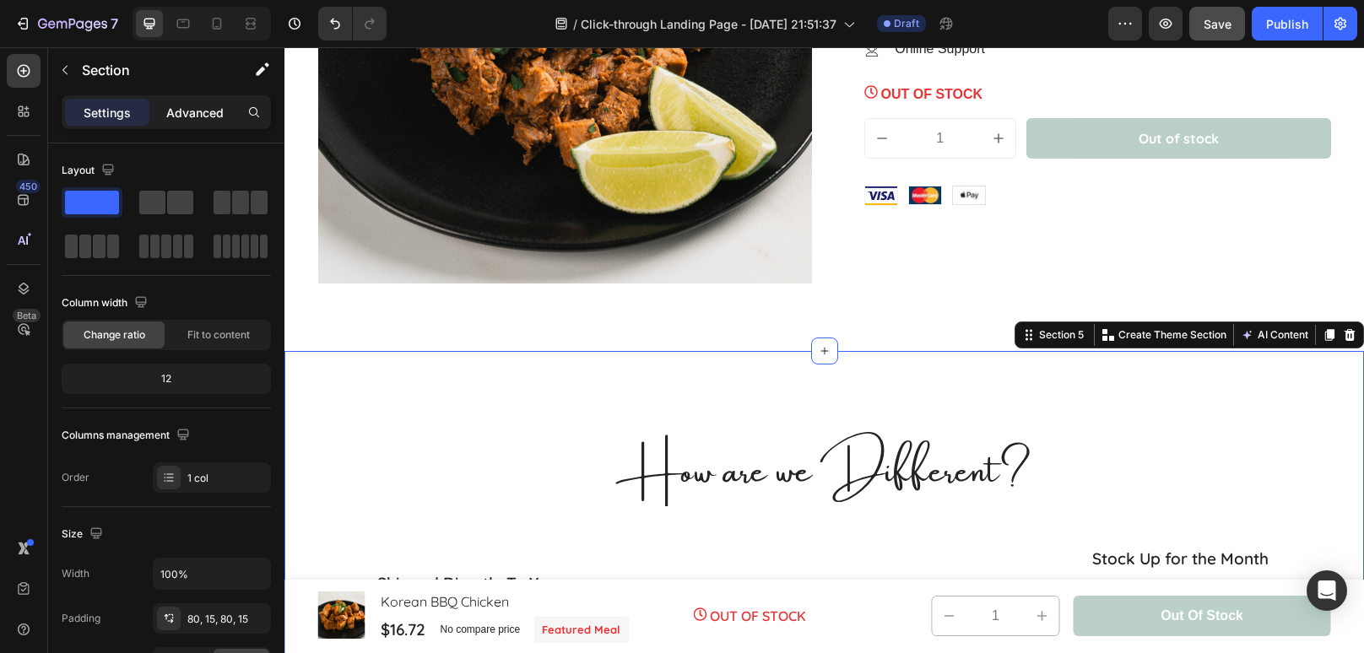
click at [187, 106] on p "Advanced" at bounding box center [194, 113] width 57 height 18
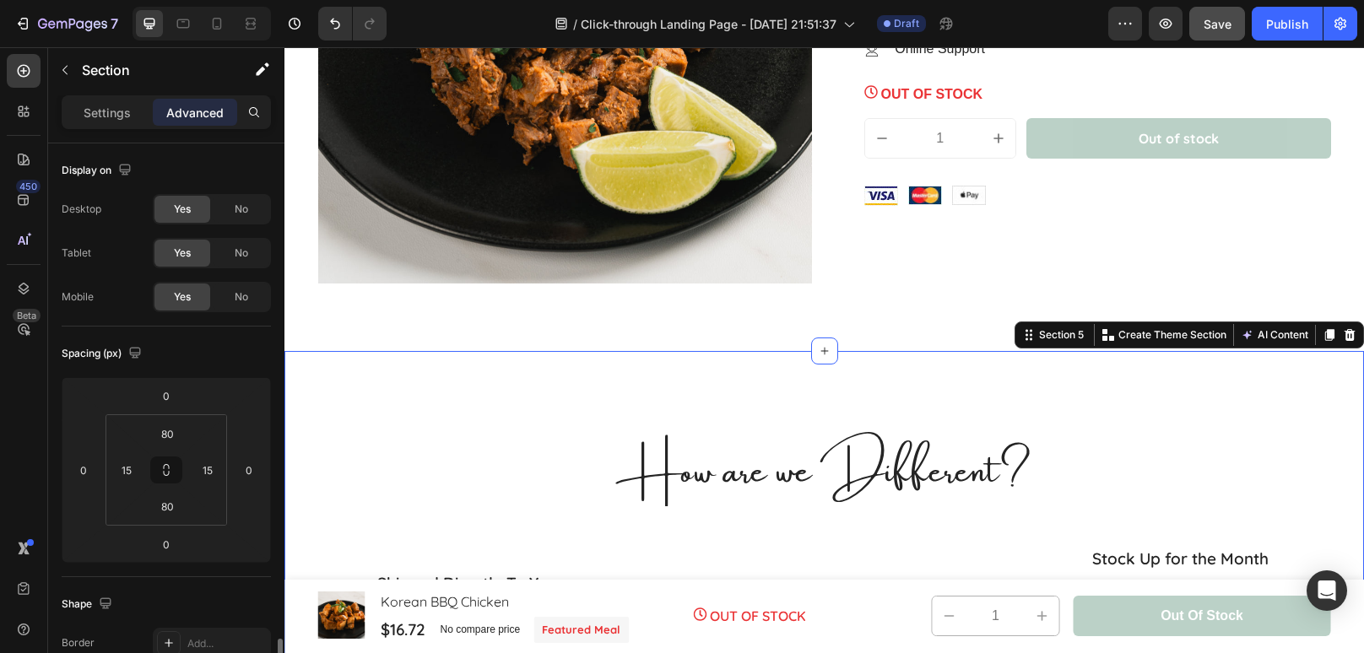
scroll to position [339, 0]
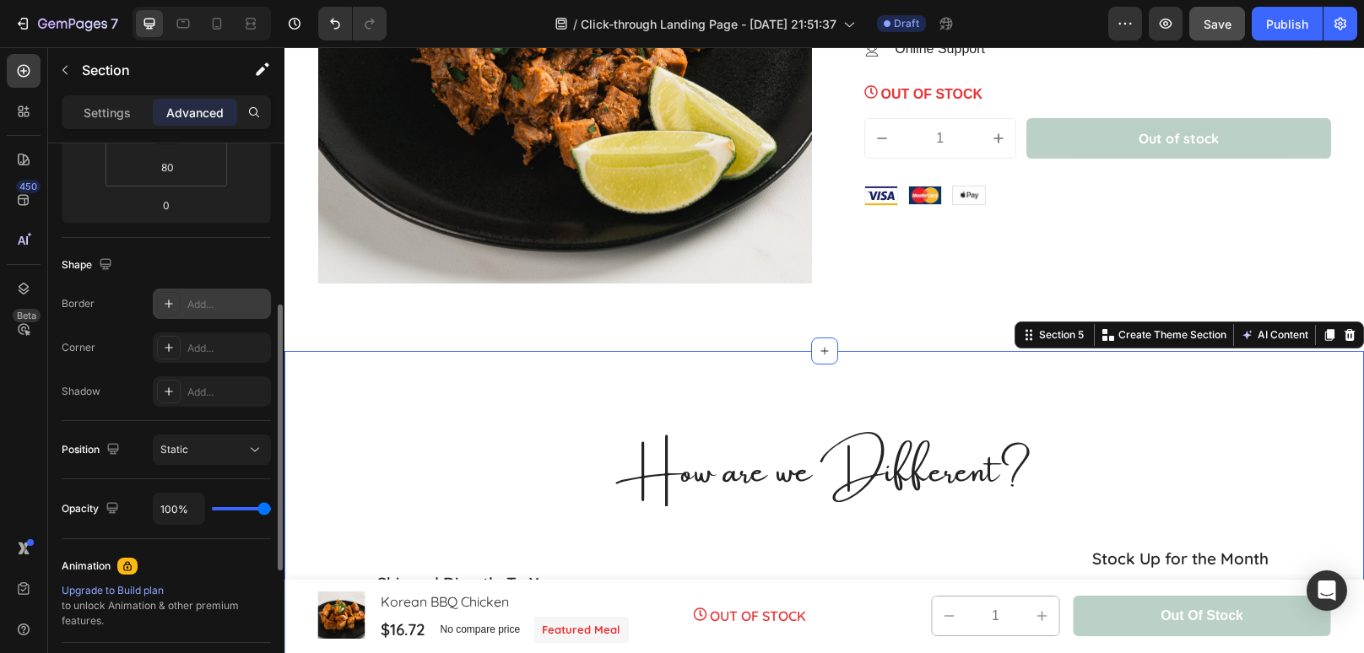
click at [181, 302] on div "Add..." at bounding box center [212, 304] width 118 height 30
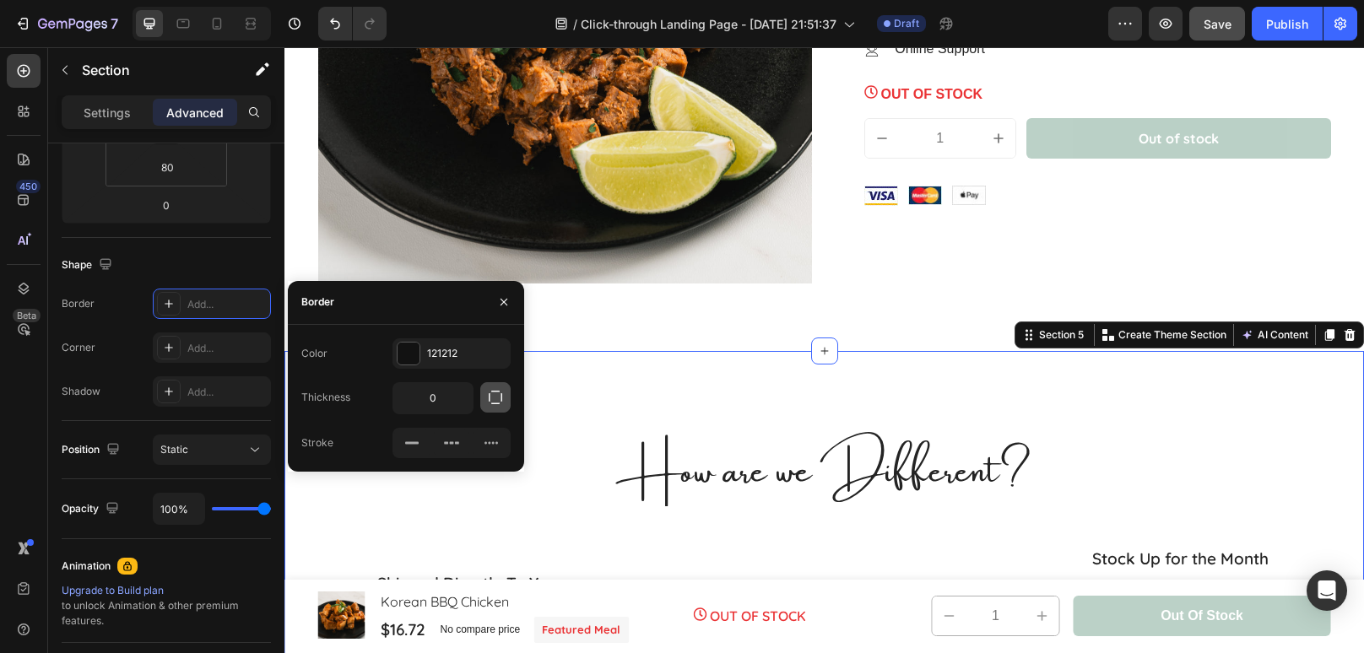
click at [491, 403] on icon "button" at bounding box center [495, 397] width 17 height 17
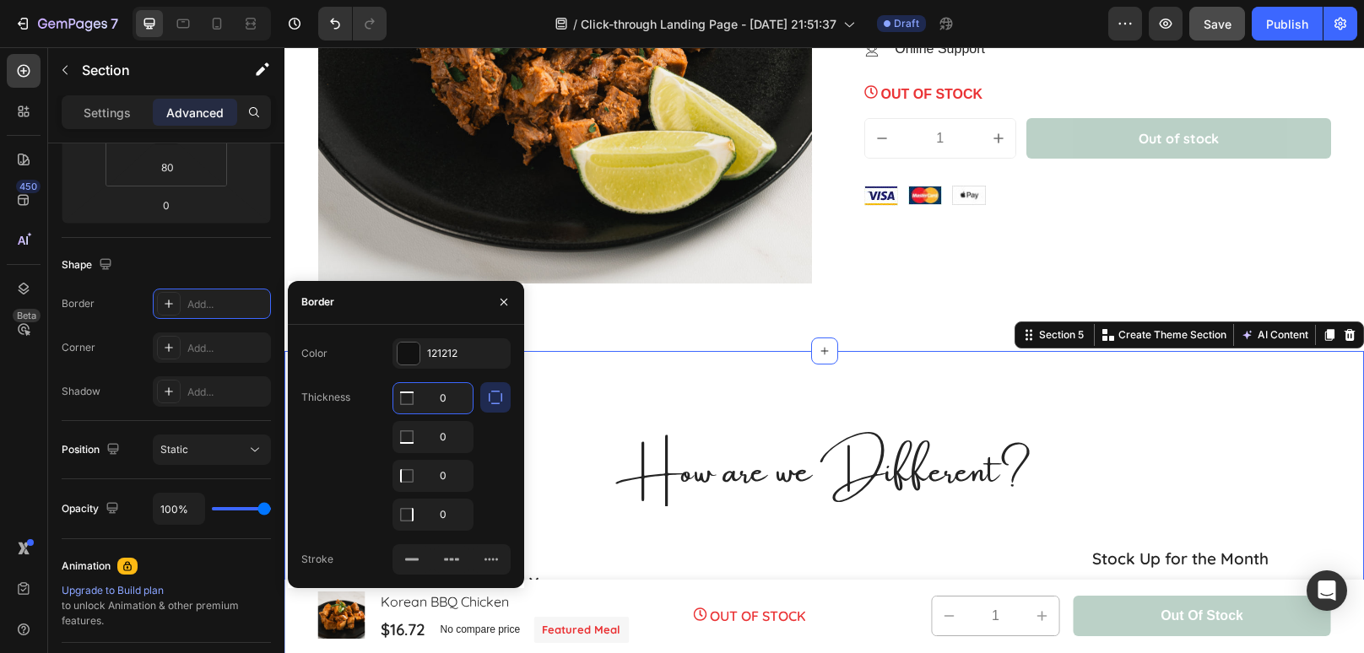
click at [455, 403] on input "0" at bounding box center [432, 398] width 79 height 30
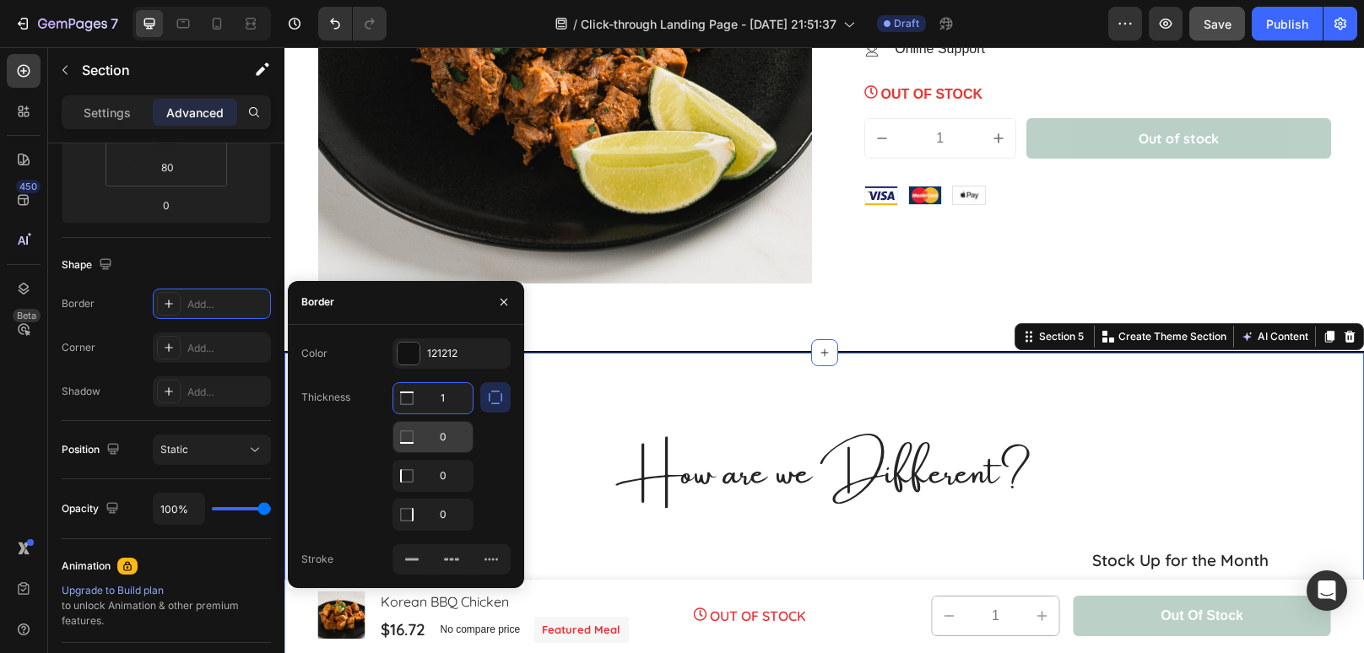
type input "1"
click at [453, 432] on input "0" at bounding box center [432, 437] width 79 height 30
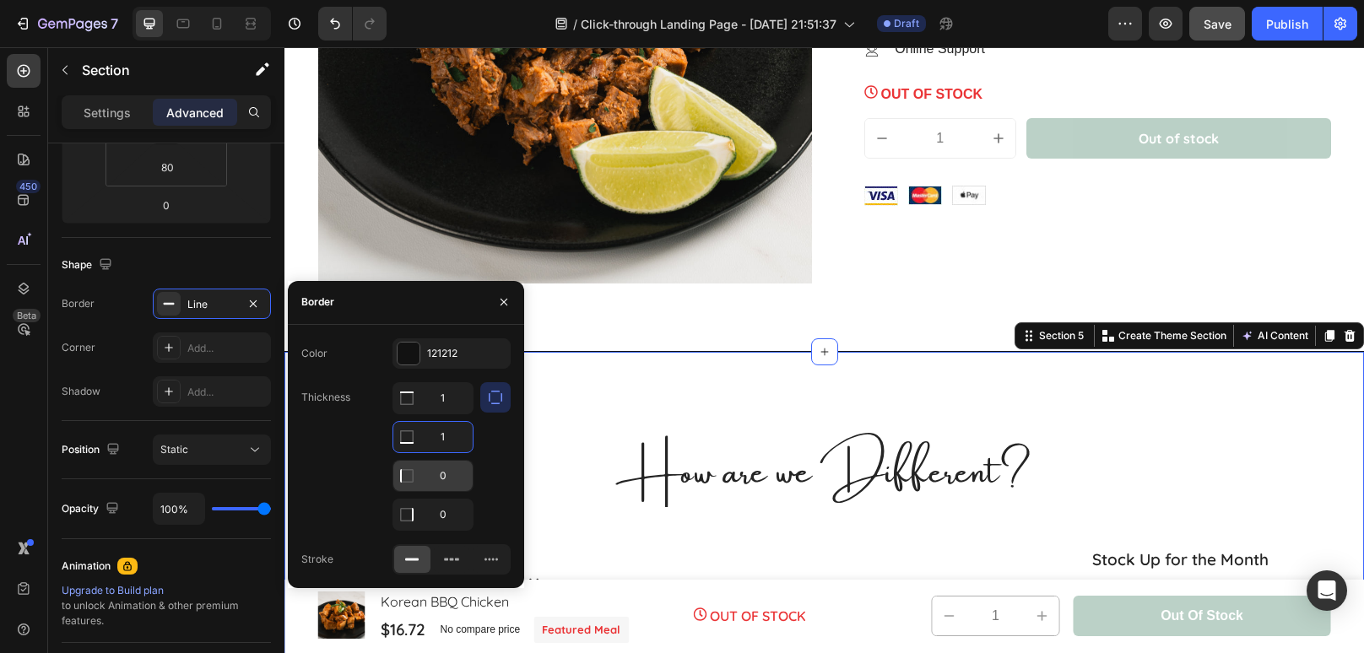
type input "1"
click at [457, 413] on input "0" at bounding box center [432, 398] width 79 height 30
type input "1"
click at [452, 413] on input "0" at bounding box center [432, 398] width 79 height 30
type input "1"
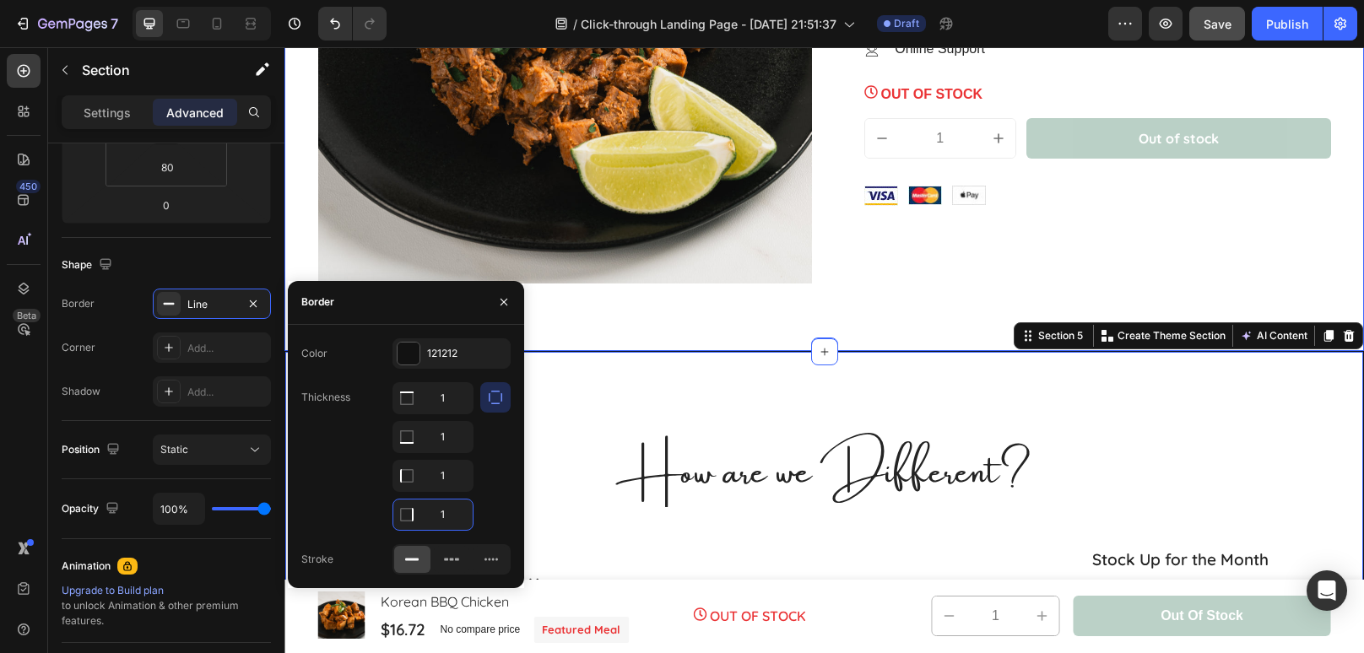
click at [759, 320] on div "Product Images & Gallery Diced Beef Carne Asada Product Title Icon Icon Icon Ic…" at bounding box center [823, 36] width 1079 height 629
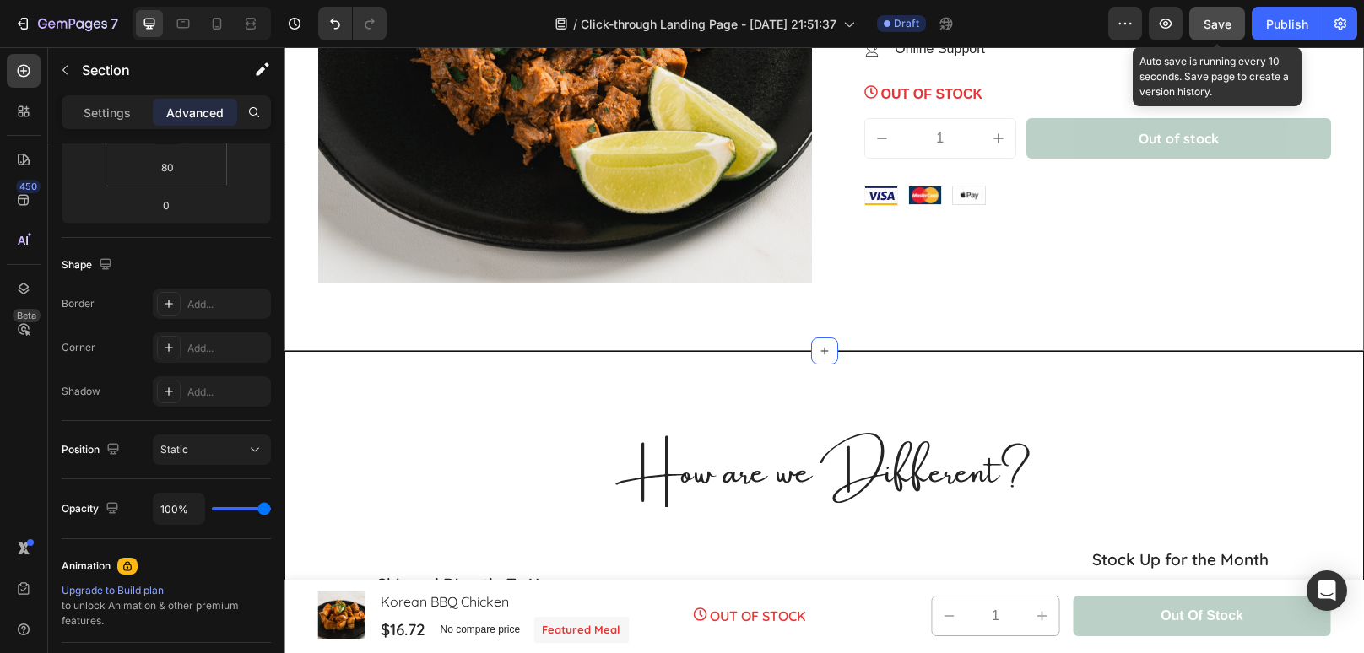
click at [1226, 30] on span "Save" at bounding box center [1217, 24] width 28 height 14
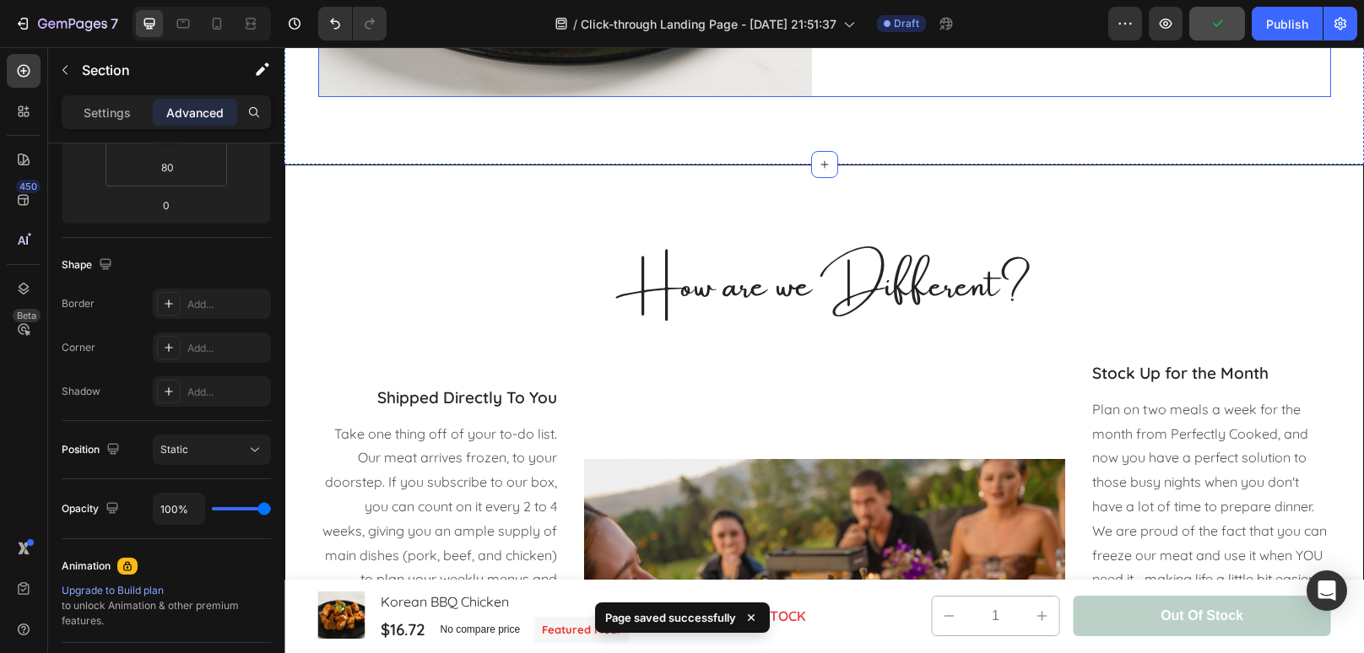
scroll to position [2065, 0]
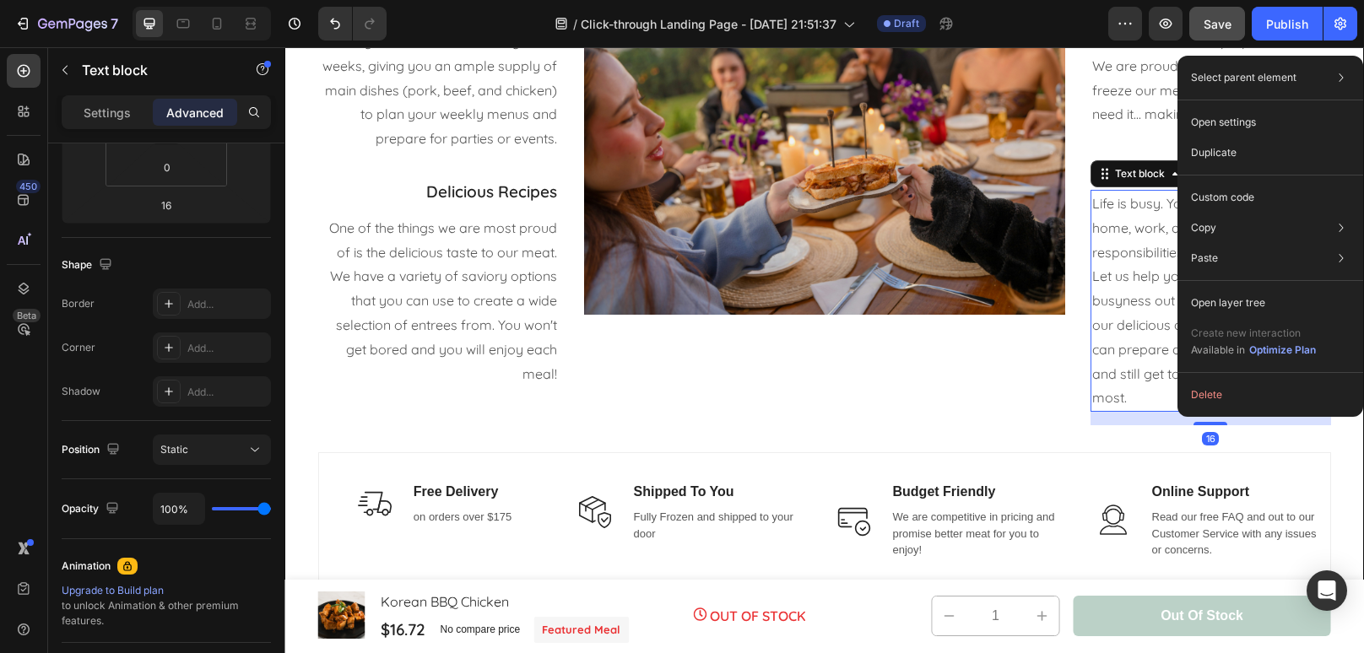
scroll to position [0, 0]
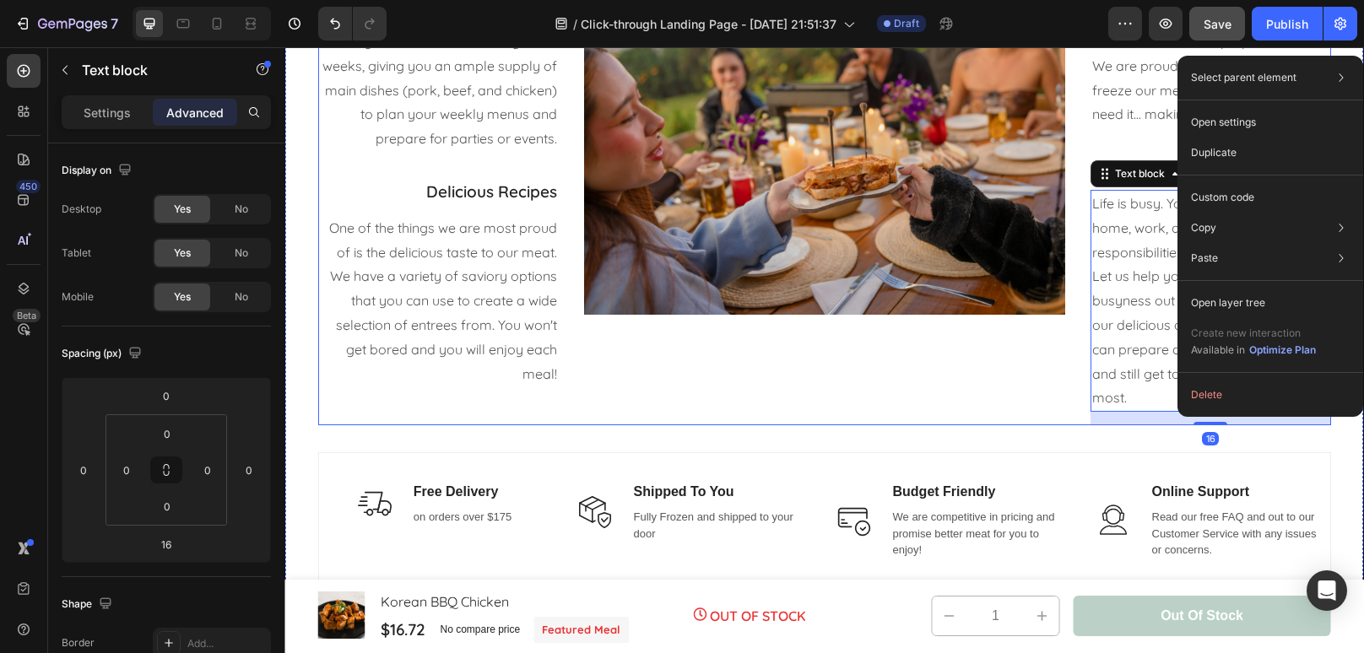
click at [962, 392] on div "Image" at bounding box center [824, 160] width 481 height 529
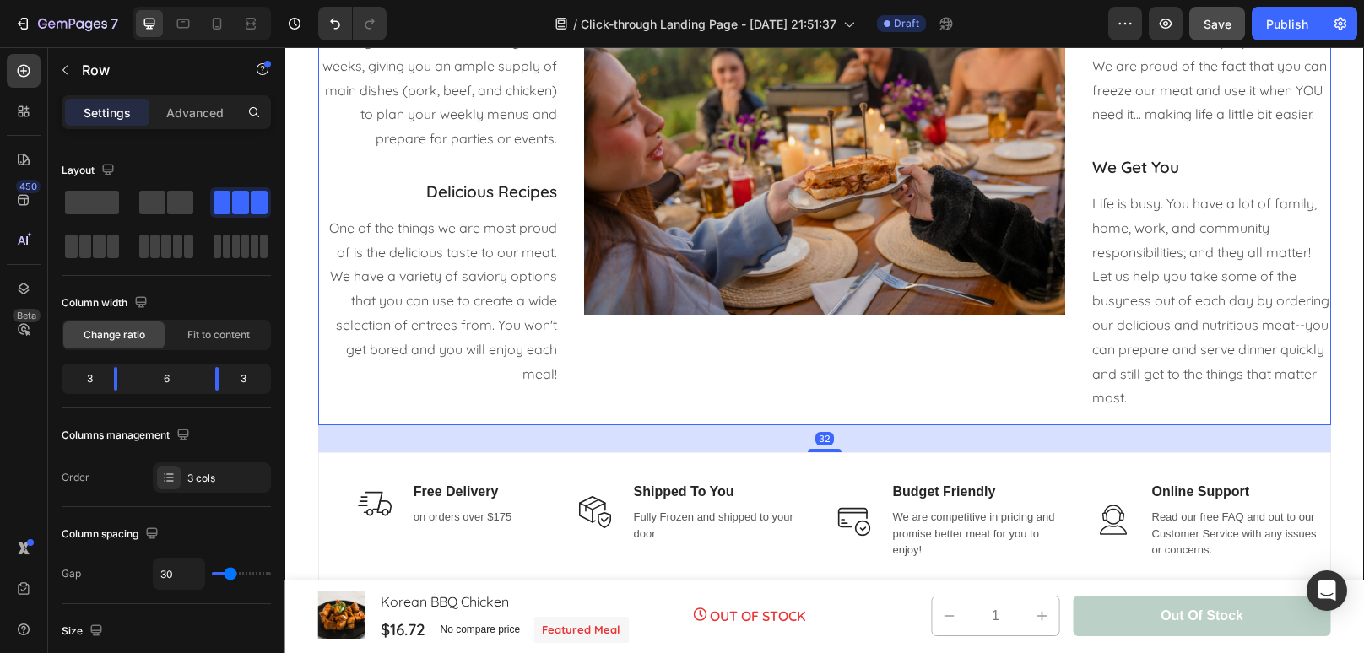
click at [962, 509] on p "We are competitive in pricing and promise better meat for you to enjoy!" at bounding box center [981, 534] width 176 height 50
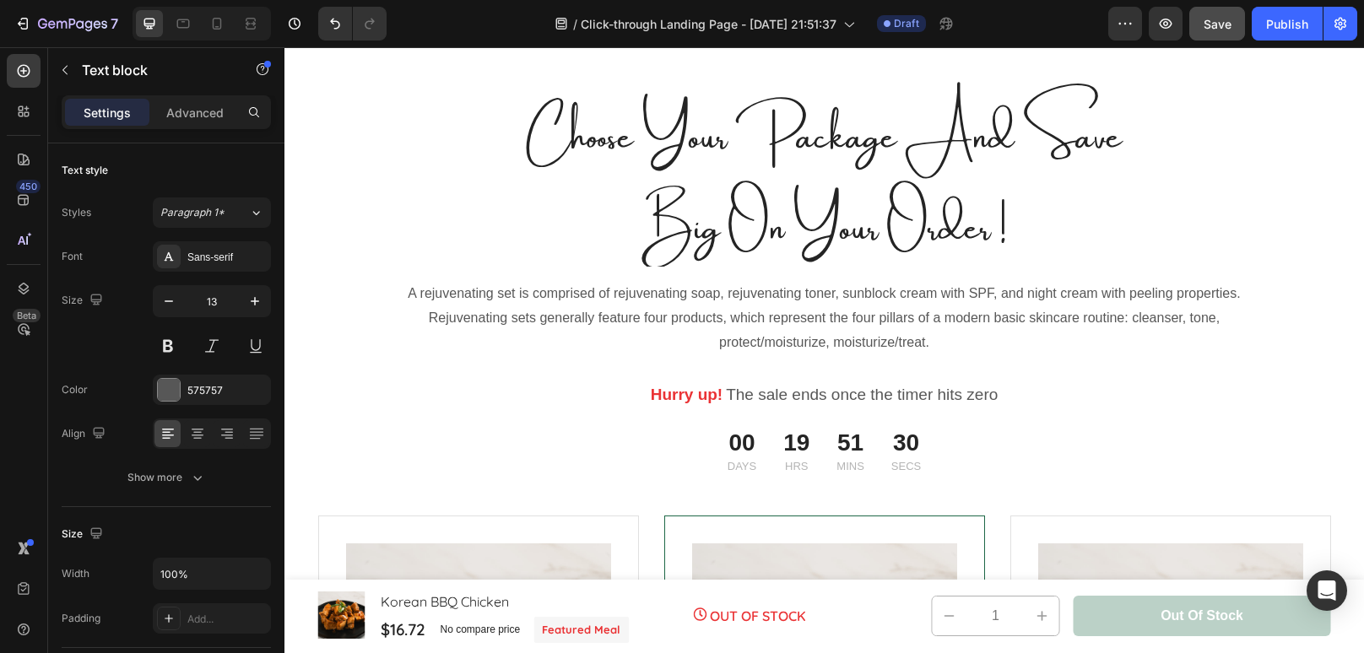
scroll to position [3159, 0]
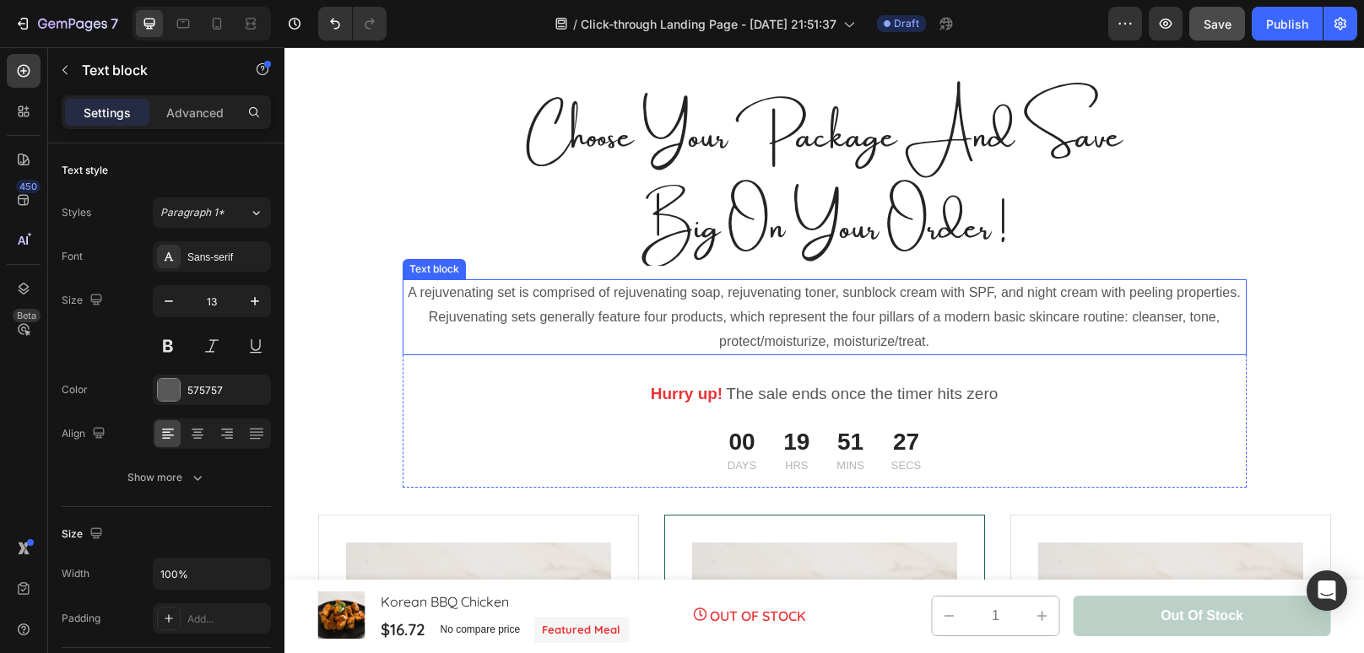
click at [952, 346] on p "A rejuvenating set is comprised of rejuvenating soap, rejuvenating toner, sunbl…" at bounding box center [824, 317] width 840 height 73
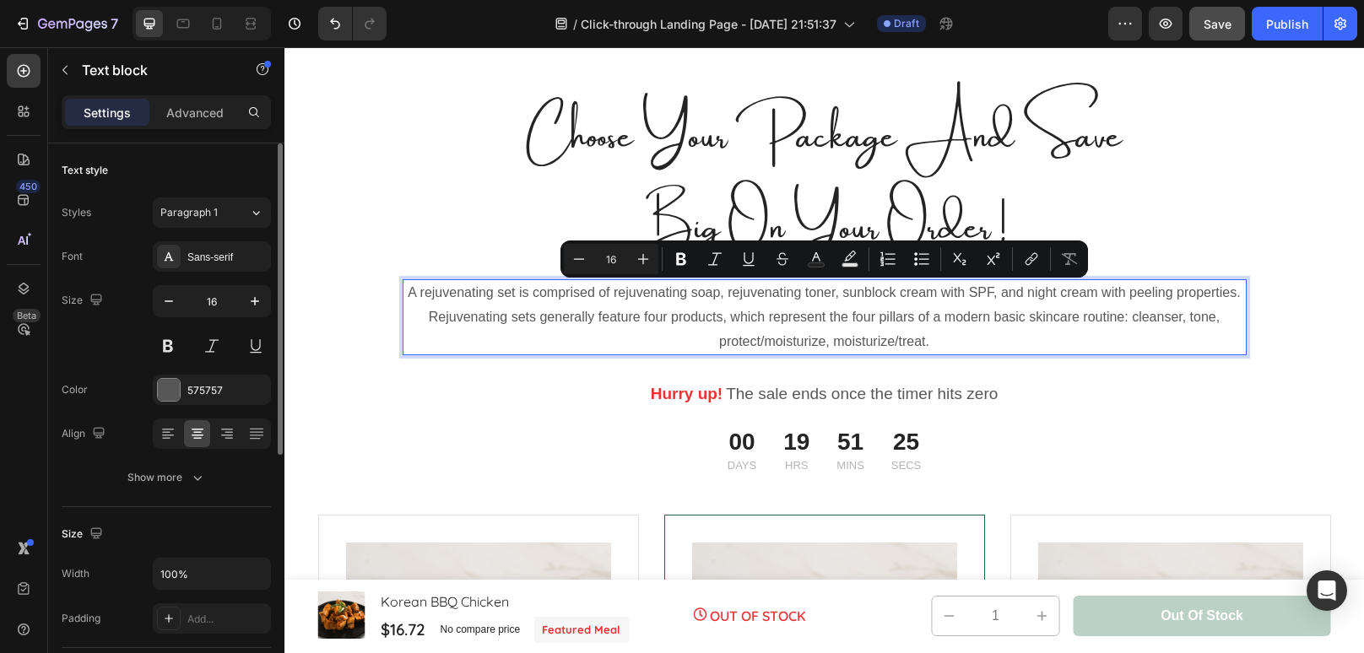
click at [234, 237] on div "Styles Paragraph 1 Font Sans-serif Size 16 Color 575757 Align Show more" at bounding box center [166, 344] width 209 height 295
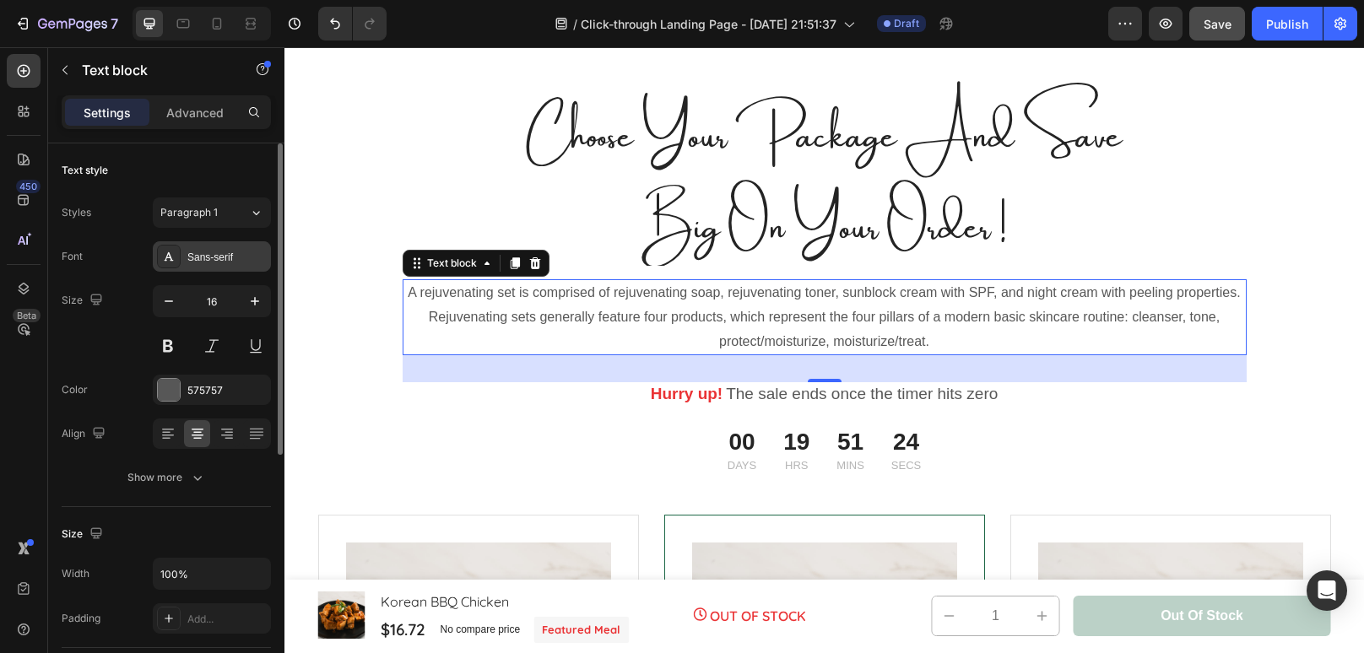
click at [230, 257] on div "Sans-serif" at bounding box center [226, 257] width 79 height 15
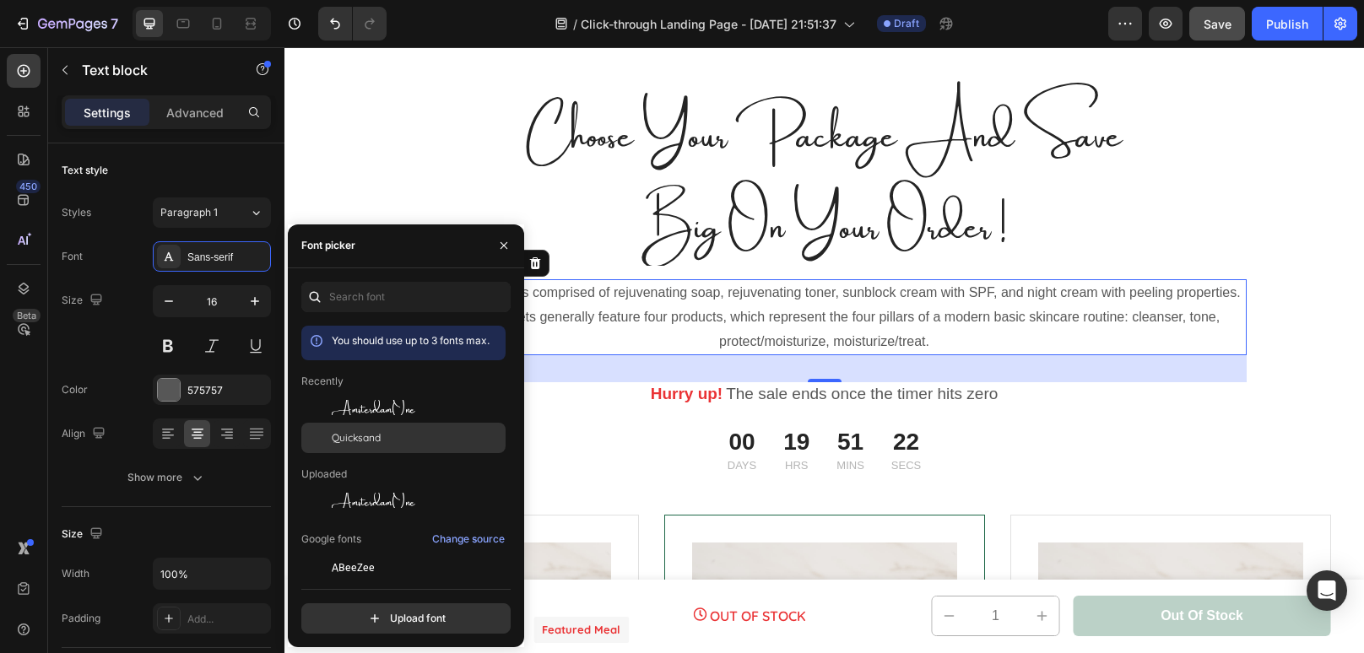
click at [398, 439] on div "Quicksand" at bounding box center [417, 437] width 170 height 15
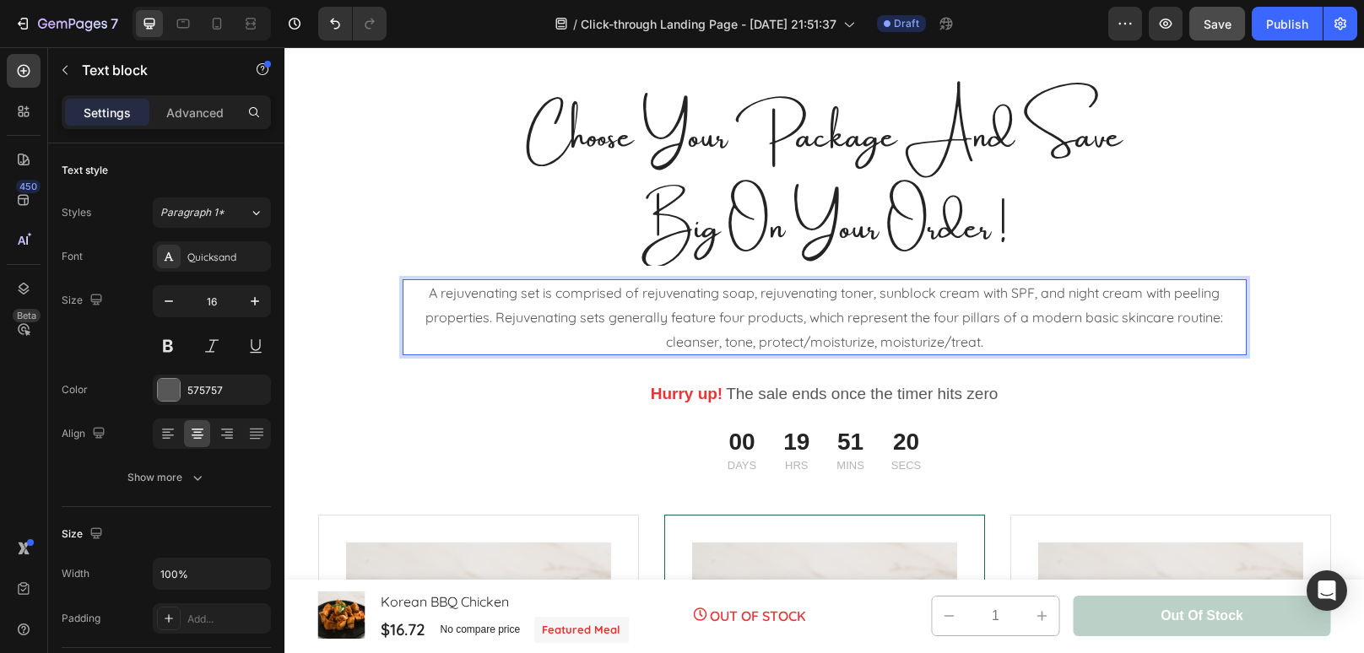
click at [1008, 333] on p "A rejuvenating set is comprised of rejuvenating soap, rejuvenating toner, sunbl…" at bounding box center [824, 317] width 840 height 73
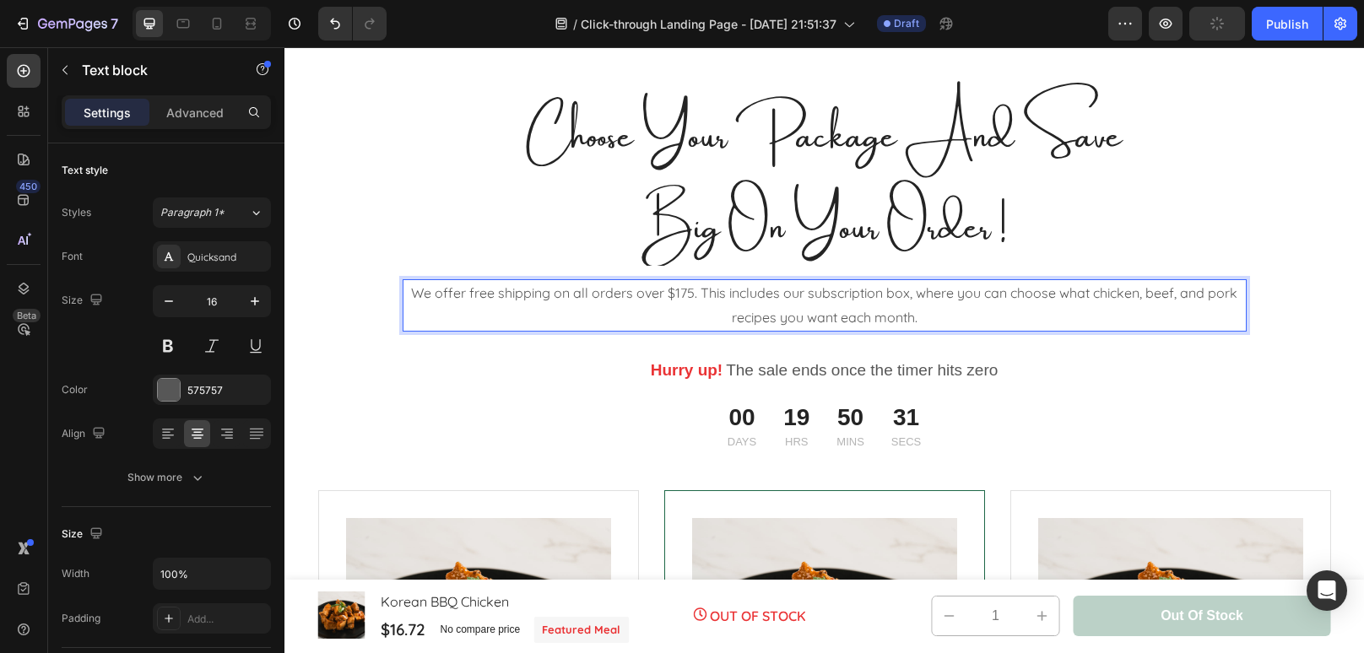
click at [904, 321] on p "We offer free shipping on all orders over $175. This includes our subscription …" at bounding box center [824, 305] width 840 height 49
click at [926, 320] on p "We offer free shipping on all orders over $175. This includes our subscription …" at bounding box center [824, 305] width 840 height 49
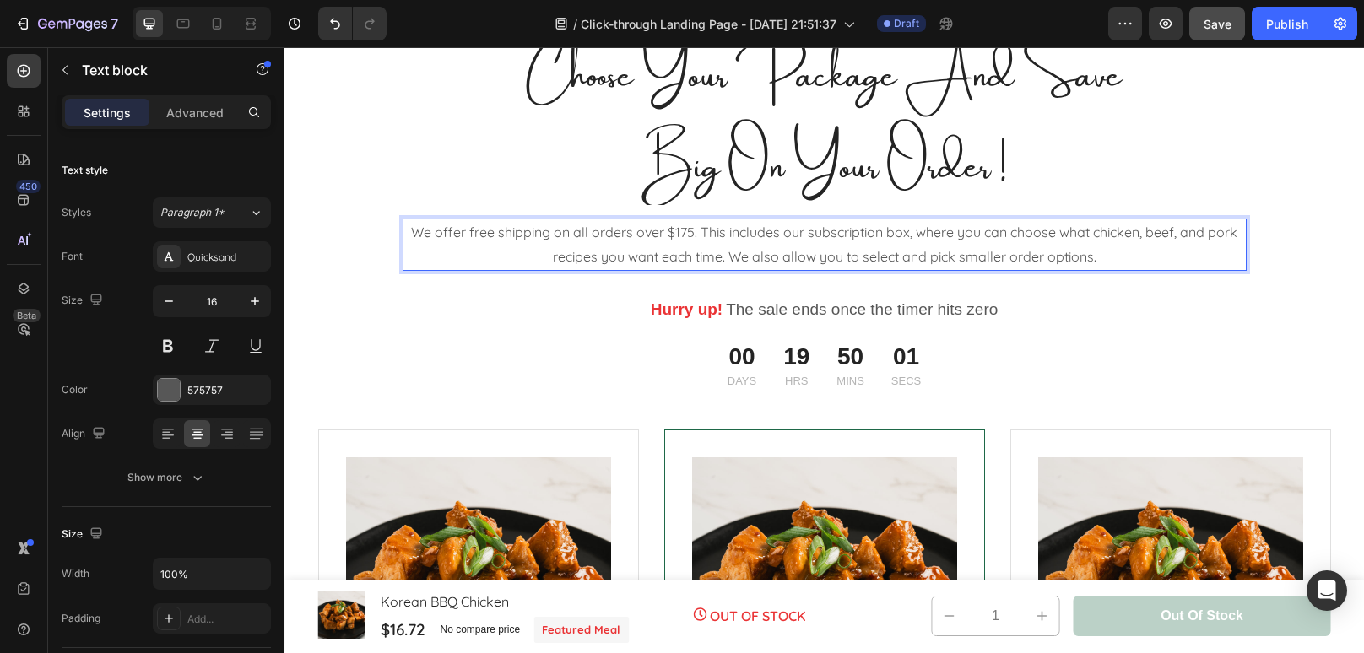
scroll to position [3221, 0]
click at [695, 317] on p "Hurry up!" at bounding box center [687, 309] width 73 height 21
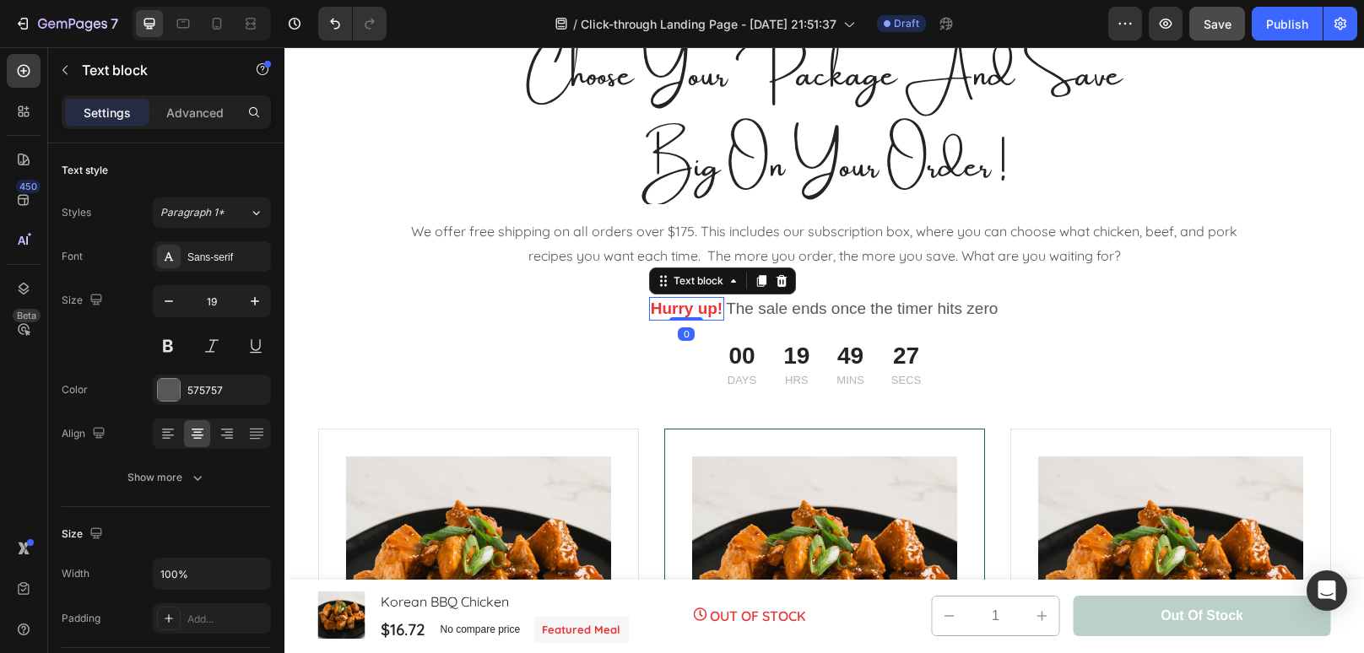
click at [694, 302] on strong "Hurry up!" at bounding box center [687, 309] width 73 height 18
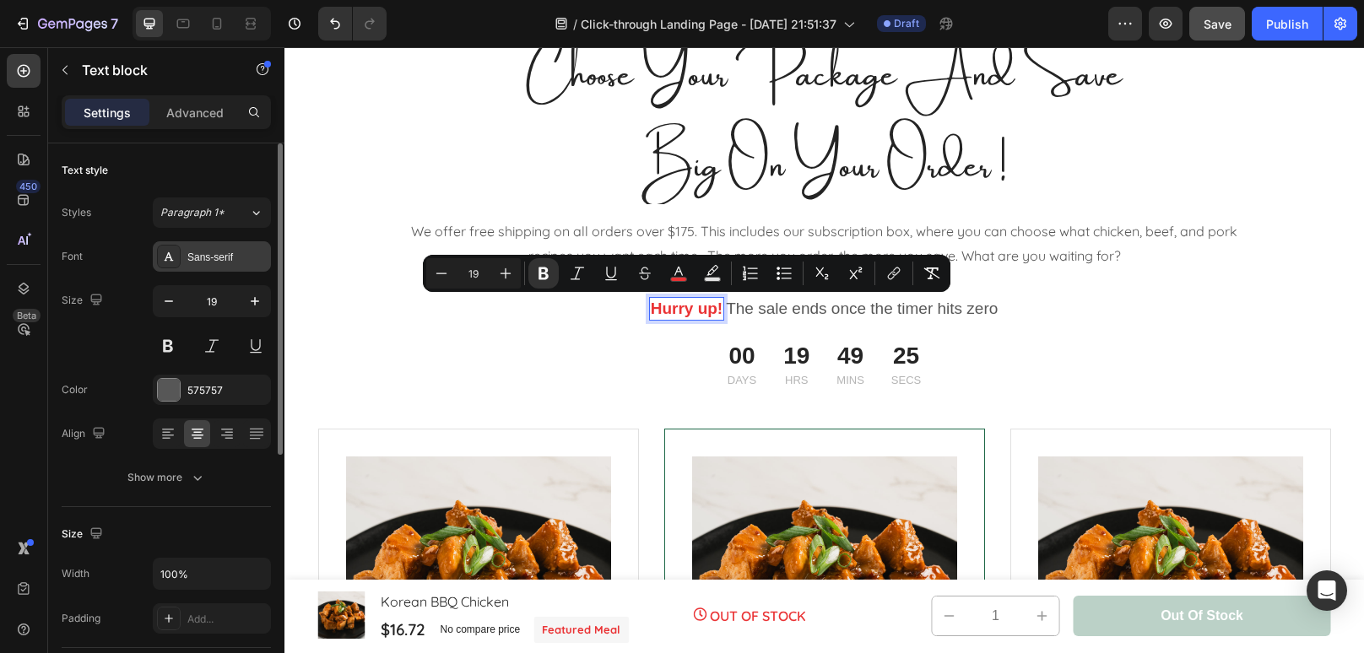
click at [217, 262] on div "Sans-serif" at bounding box center [226, 257] width 79 height 15
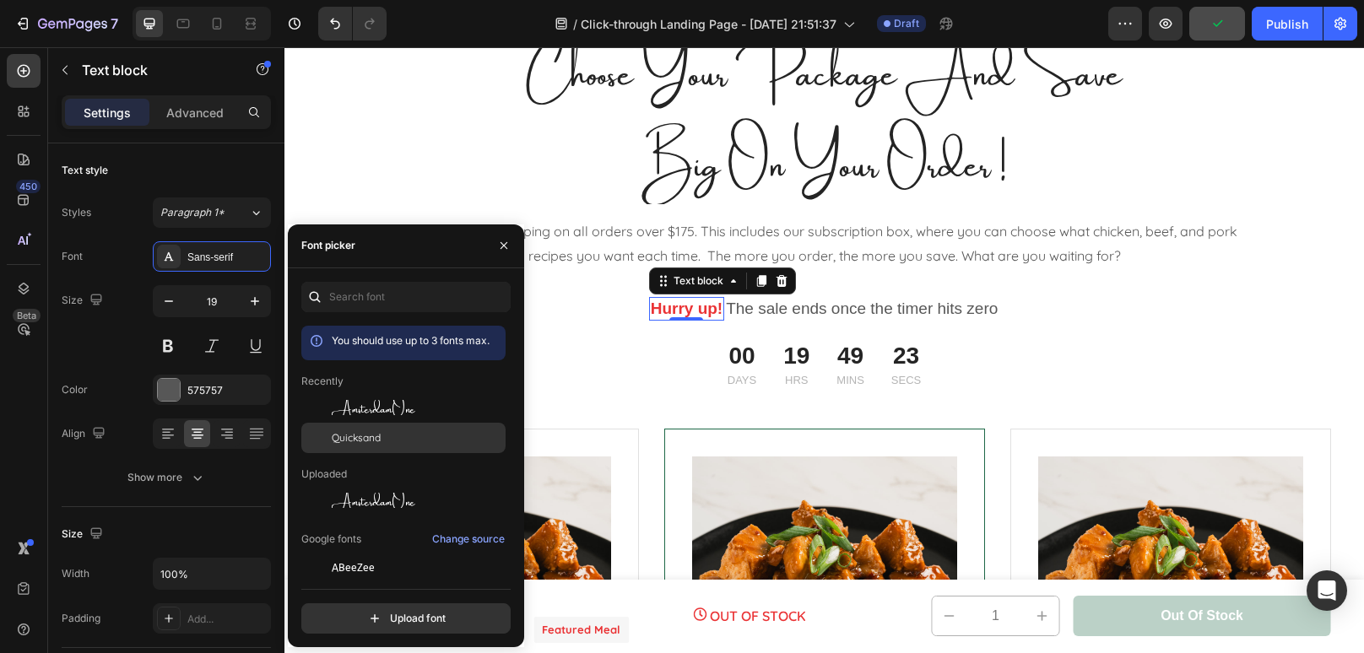
click at [381, 443] on span "Quicksand" at bounding box center [356, 437] width 49 height 15
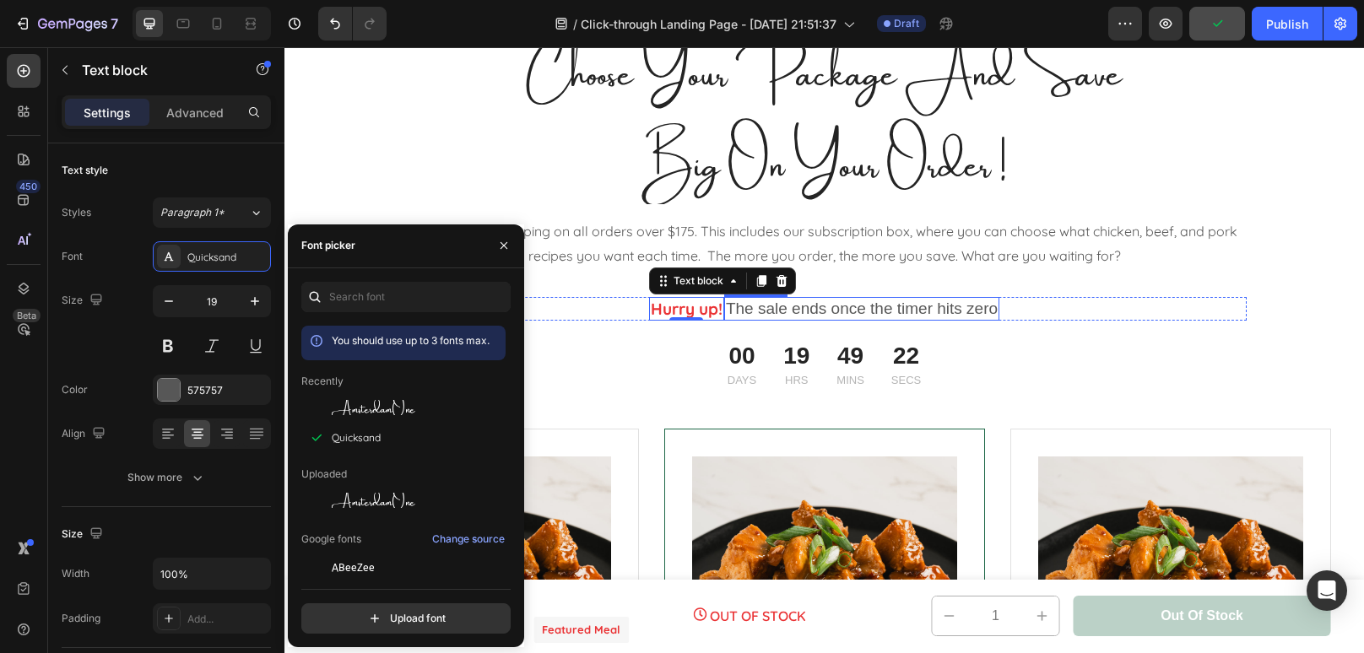
click at [864, 312] on p "The sale ends once the timer hits zero" at bounding box center [862, 309] width 272 height 21
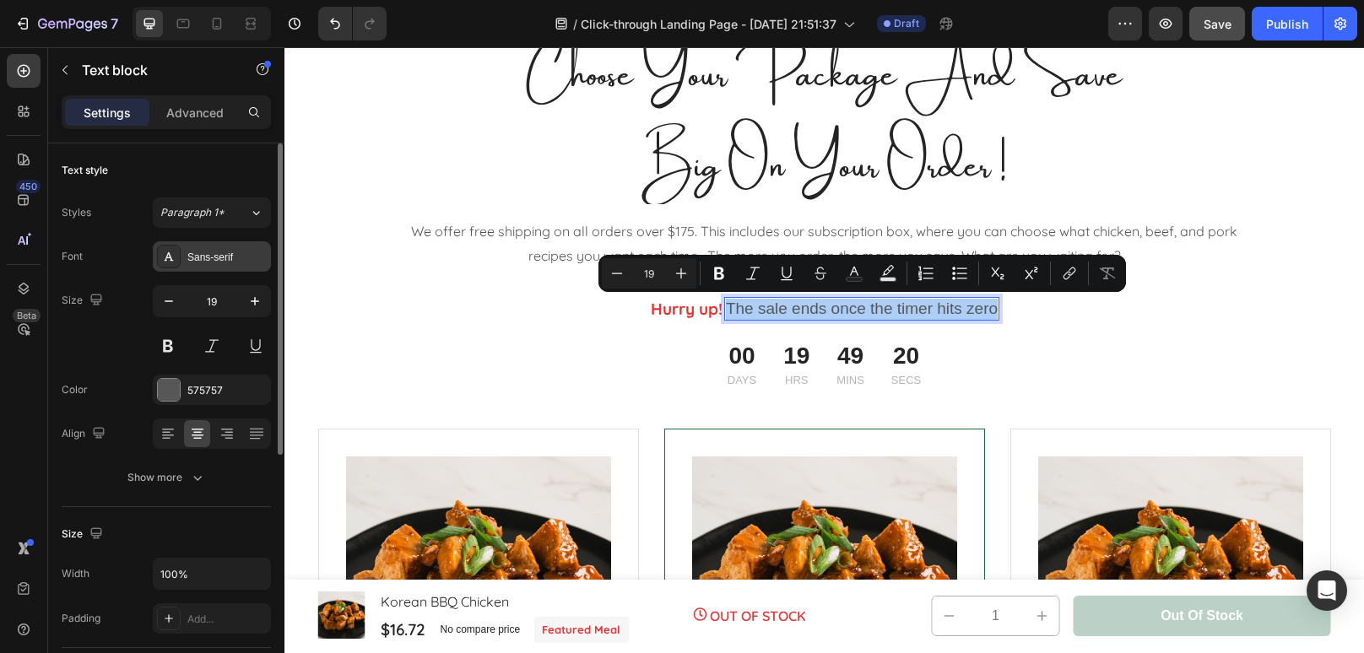
click at [239, 251] on div "Sans-serif" at bounding box center [226, 257] width 79 height 15
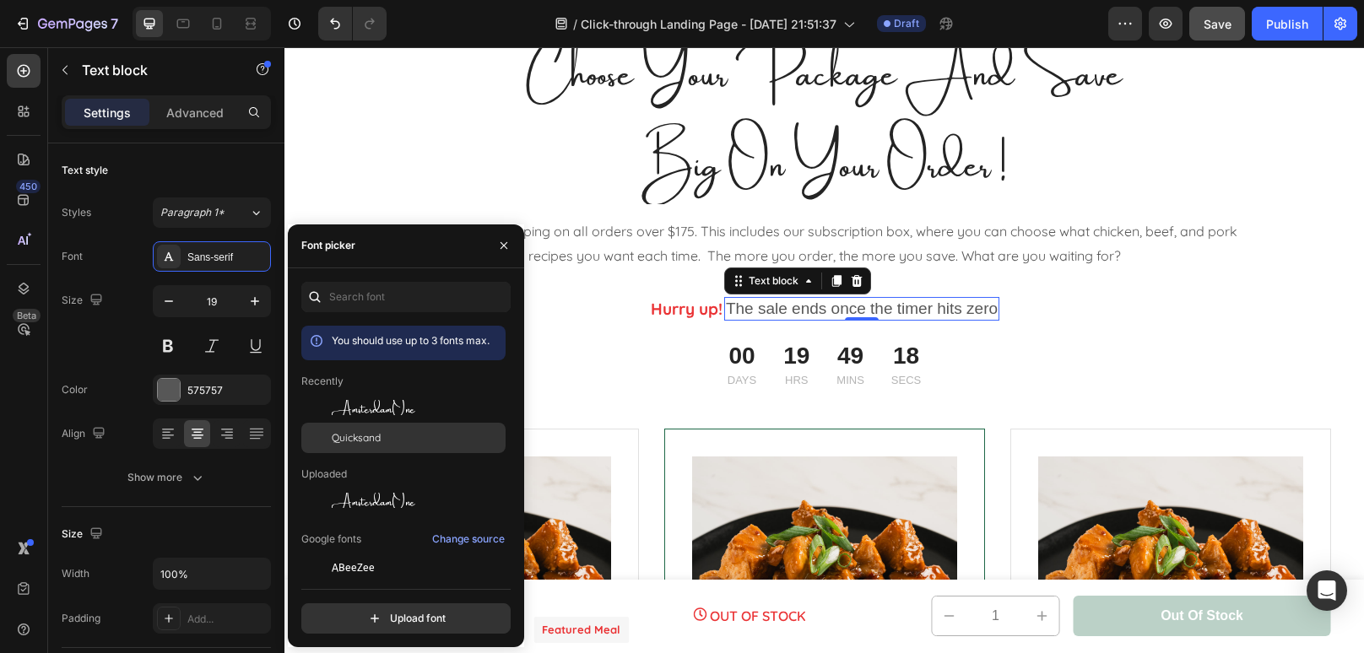
click at [367, 437] on span "Quicksand" at bounding box center [356, 437] width 49 height 15
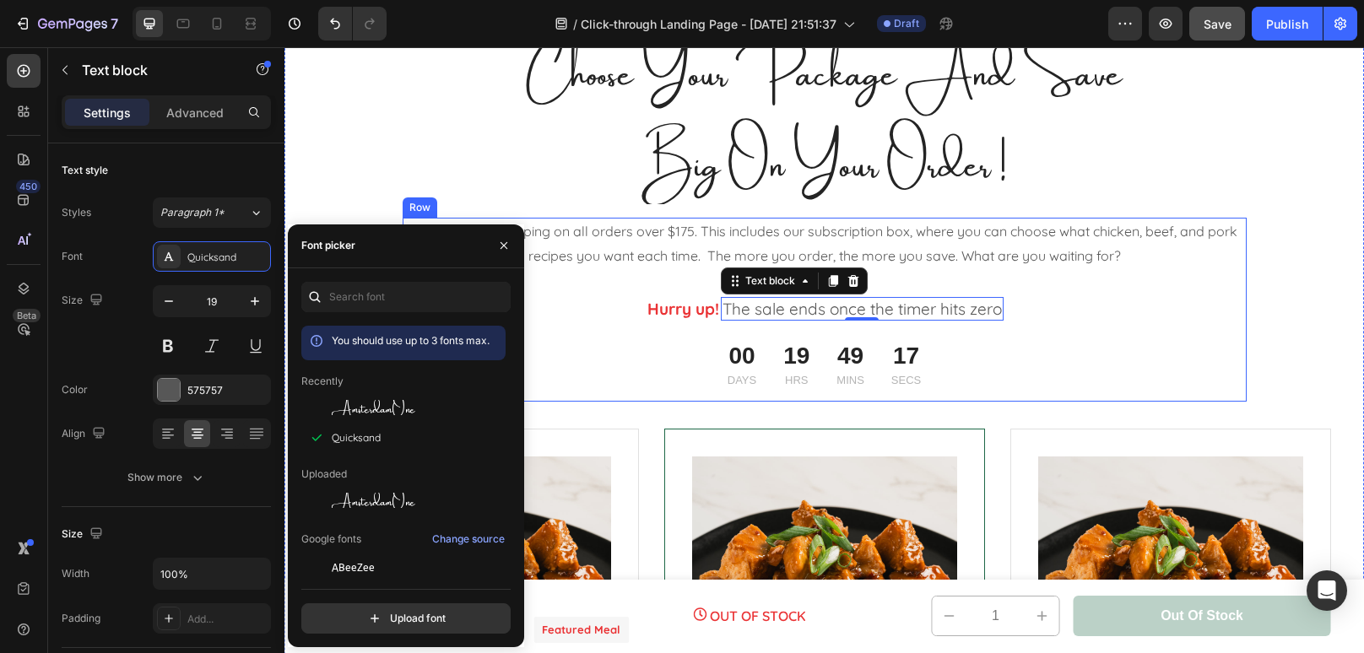
click at [1111, 329] on div "We offer free shipping on all orders over $175. This includes our subscription …" at bounding box center [825, 310] width 844 height 184
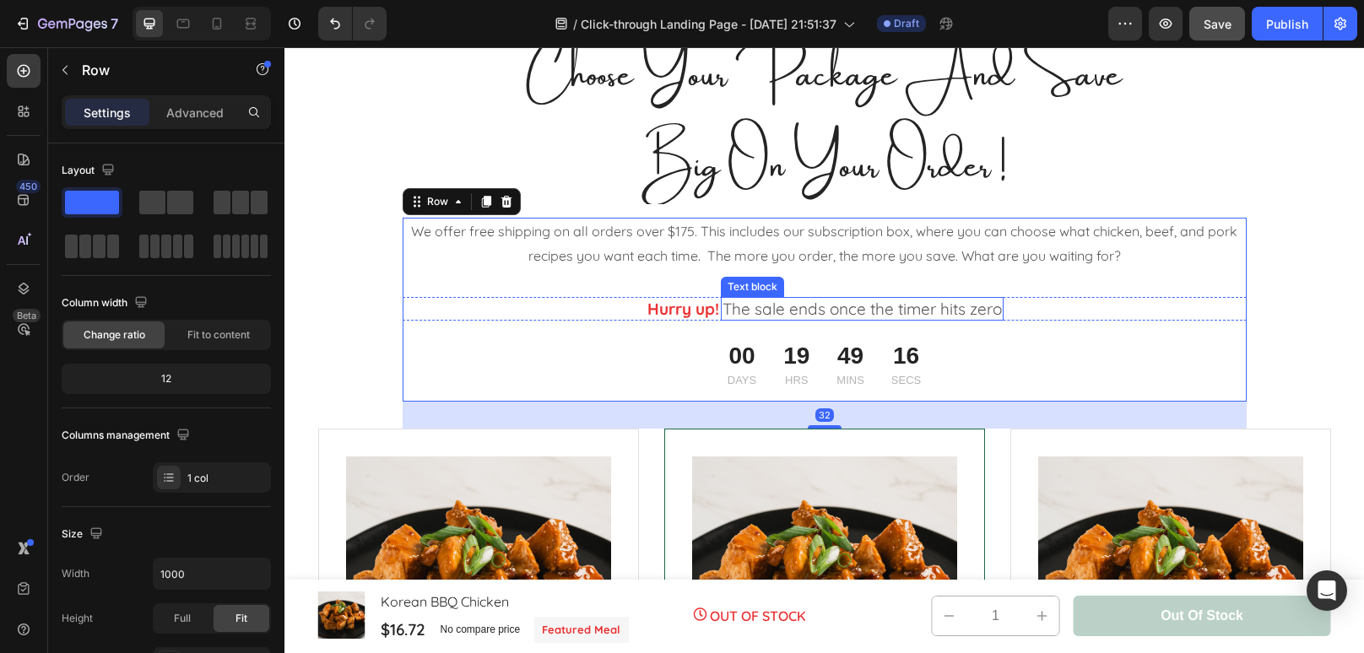
click at [954, 307] on p "The sale ends once the timer hits zero" at bounding box center [861, 309] width 279 height 21
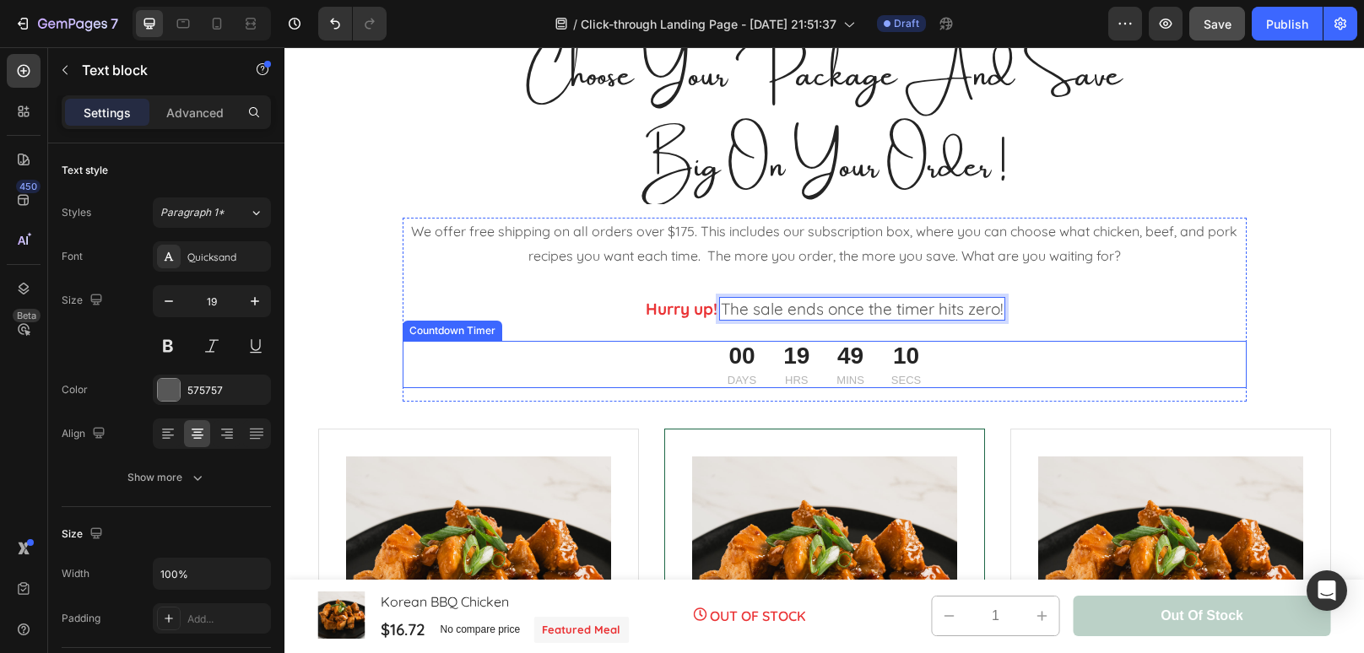
click at [1020, 365] on div "00 Days 19 Hrs 49 Mins 10 Secs" at bounding box center [825, 364] width 844 height 47
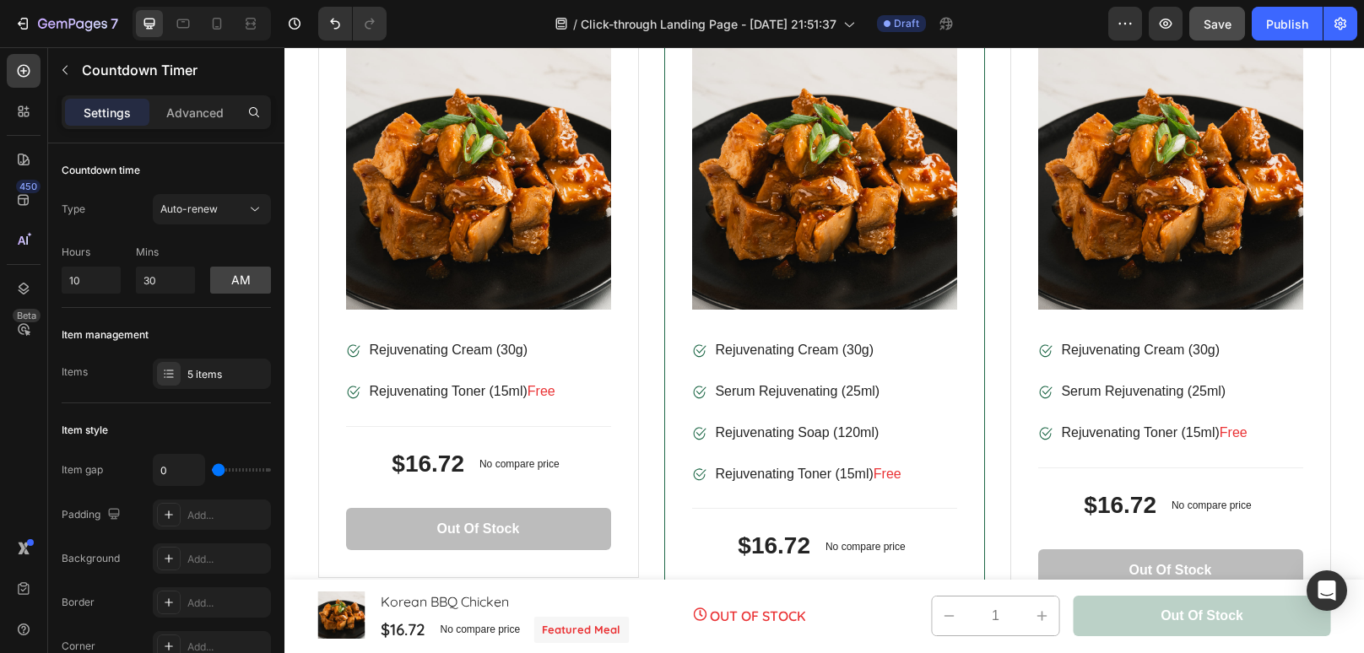
scroll to position [3650, 0]
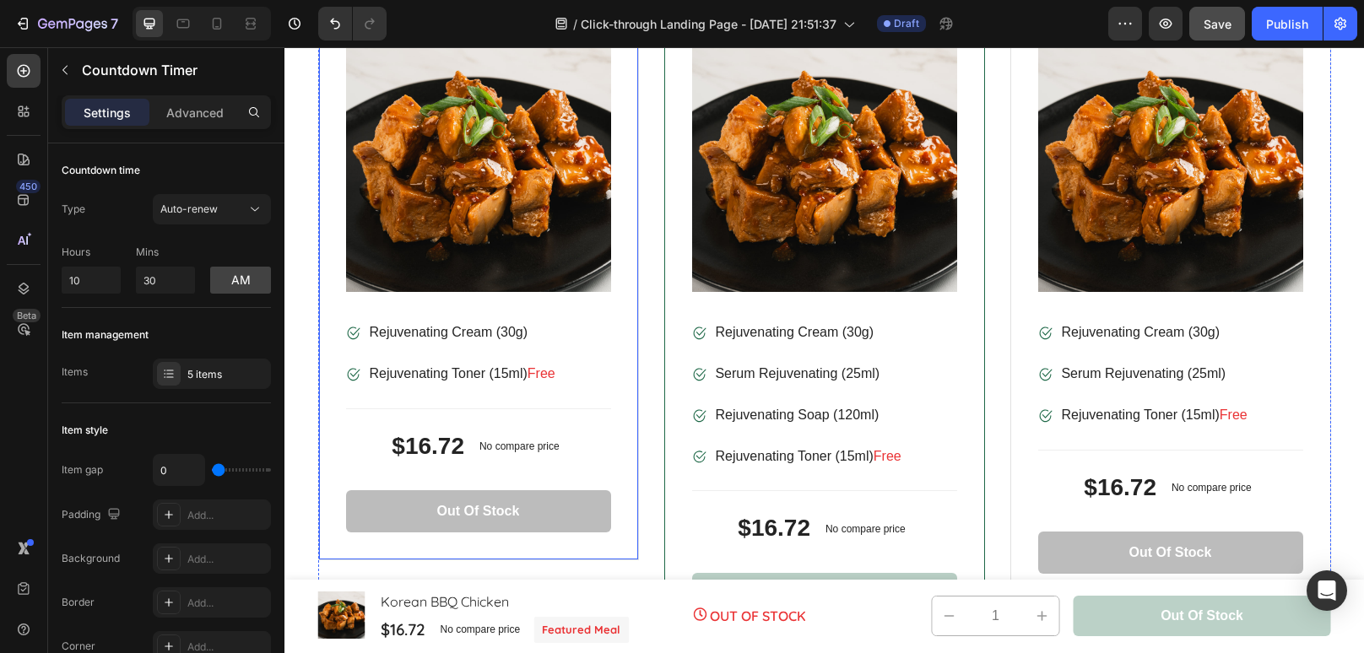
click at [614, 351] on div "Product Images & Gallery Image Rejuvenating Cream (30g) Text block Image Rejuve…" at bounding box center [478, 279] width 321 height 561
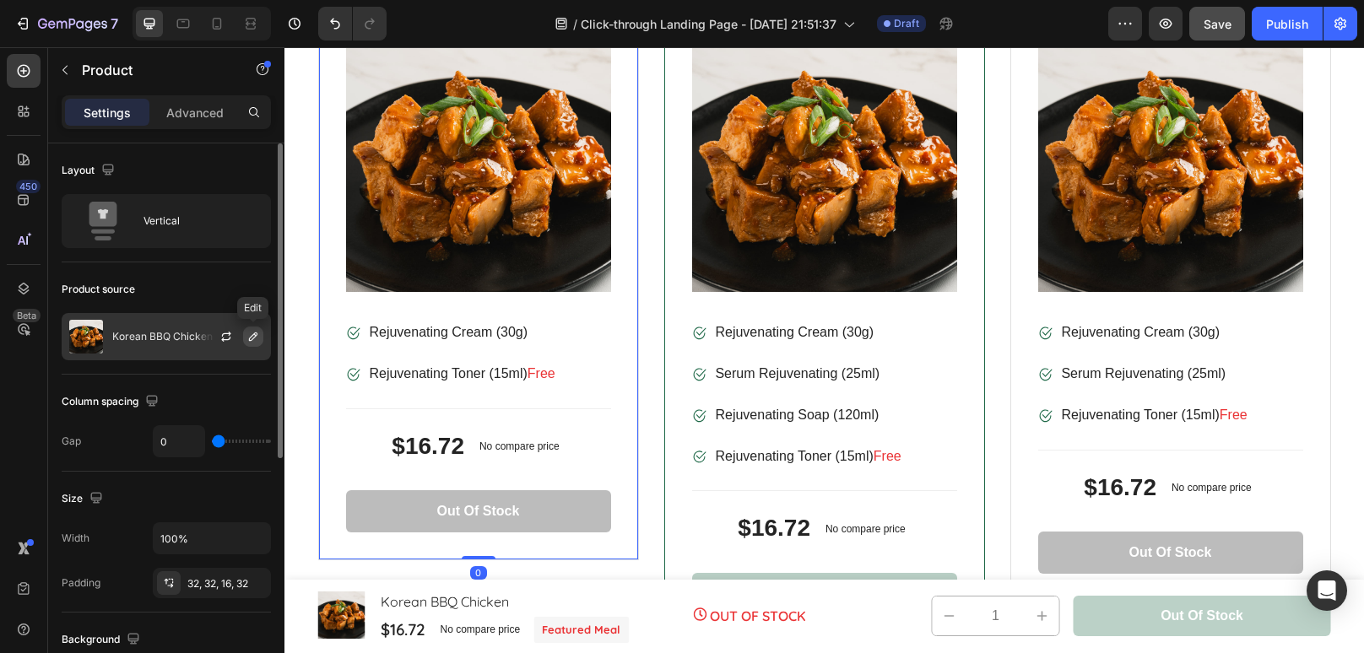
click at [253, 338] on icon "button" at bounding box center [253, 336] width 8 height 8
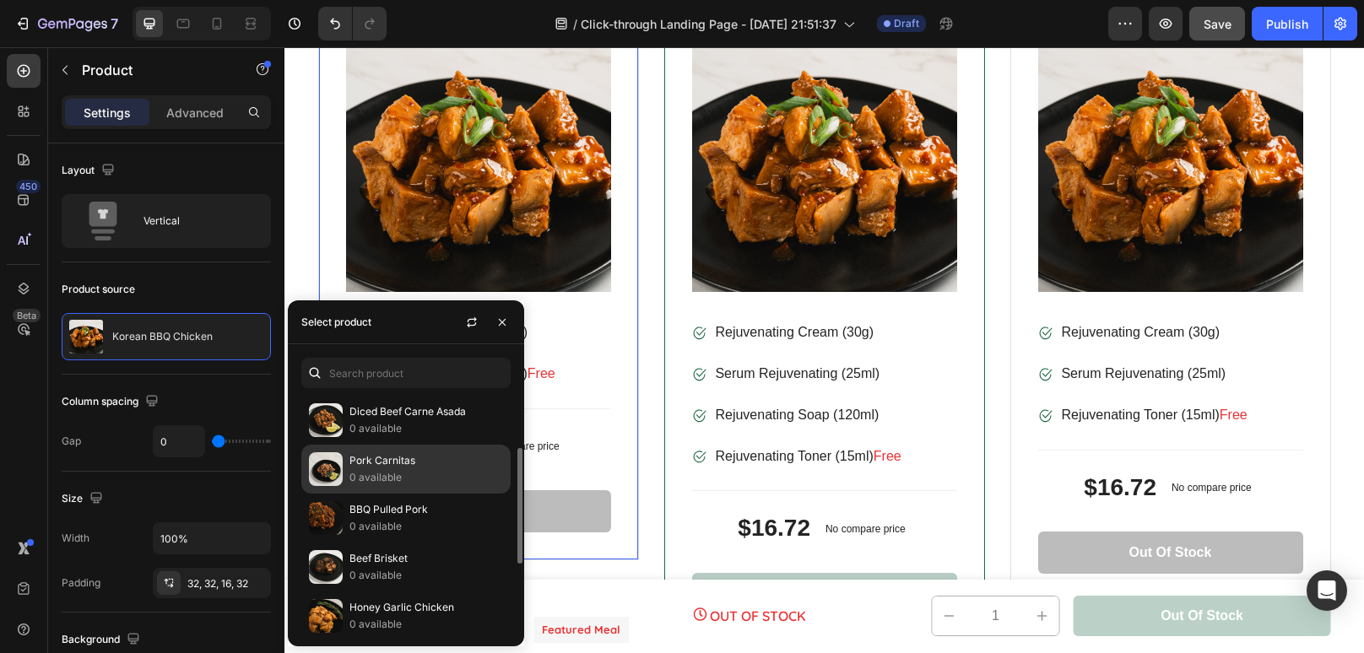
scroll to position [101, 0]
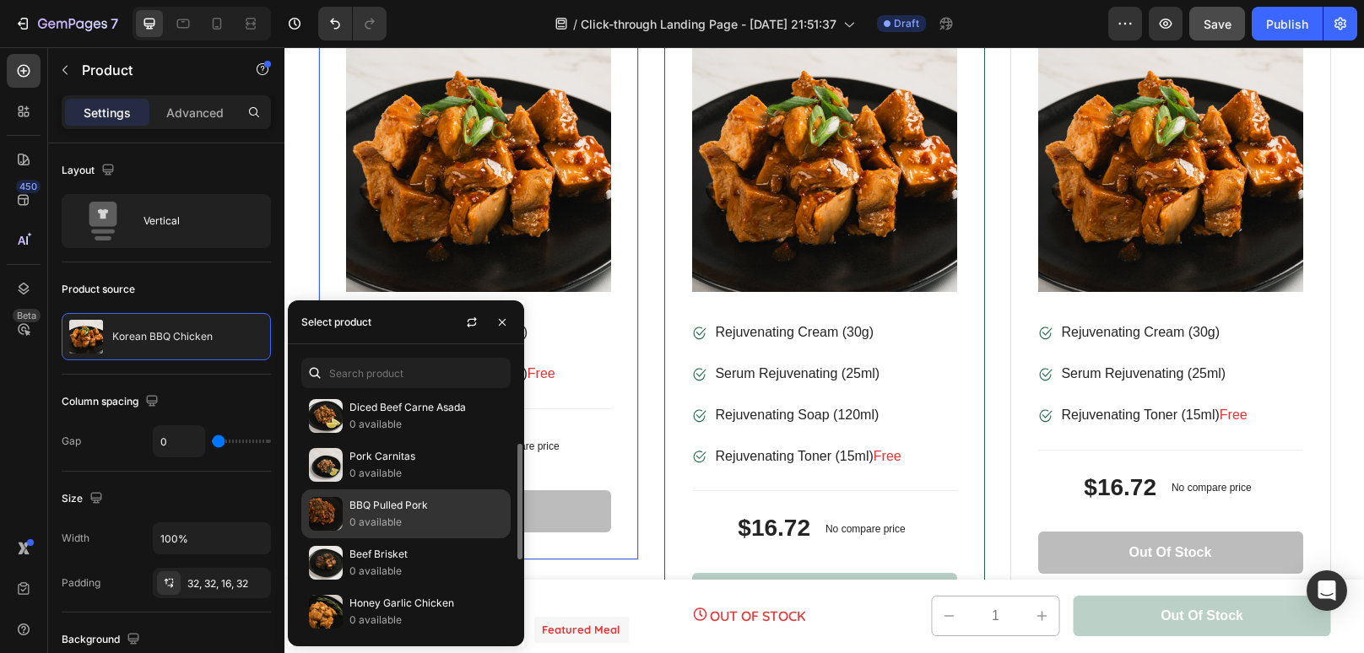
click at [417, 516] on p "0 available" at bounding box center [426, 522] width 154 height 17
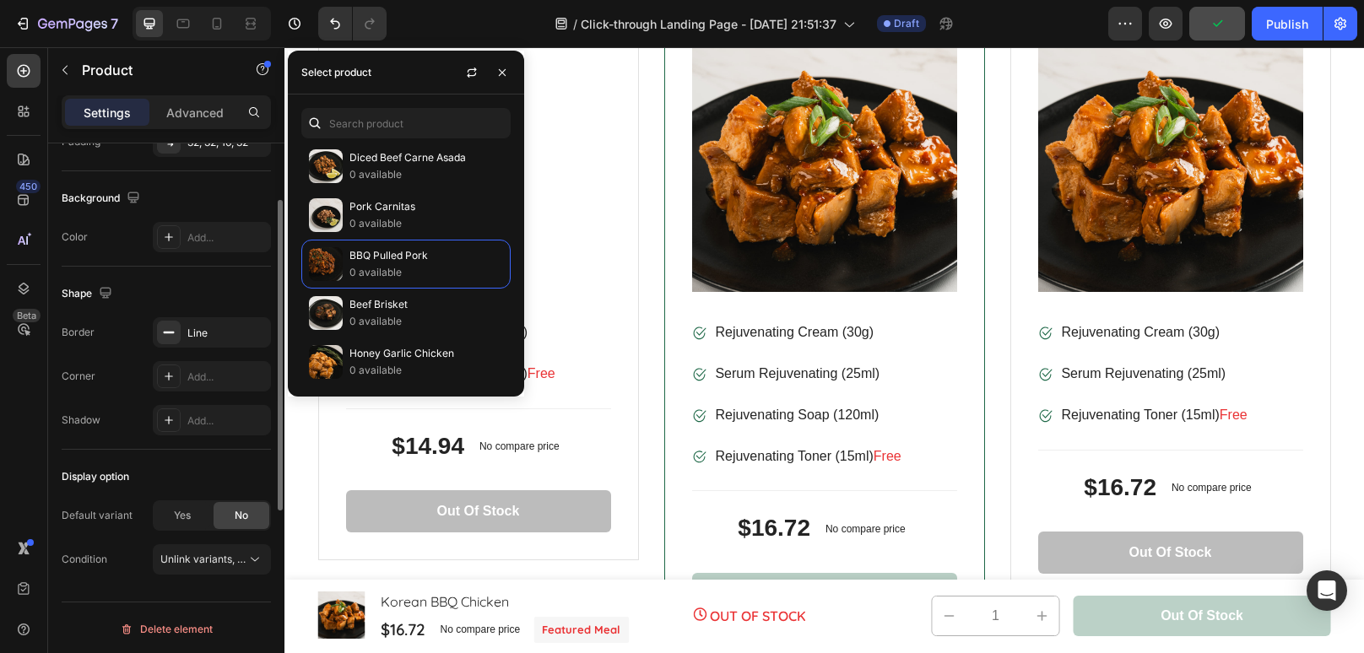
scroll to position [0, 0]
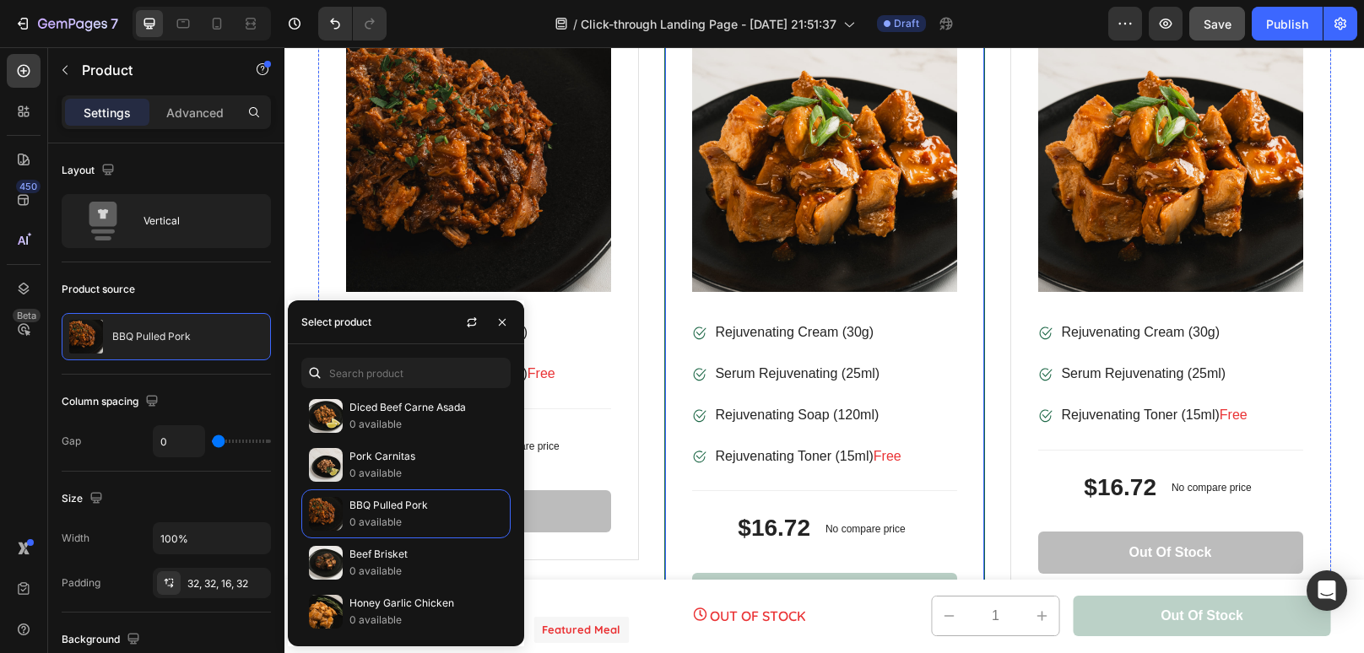
click at [953, 316] on div "Product Images & Gallery" at bounding box center [824, 173] width 265 height 292
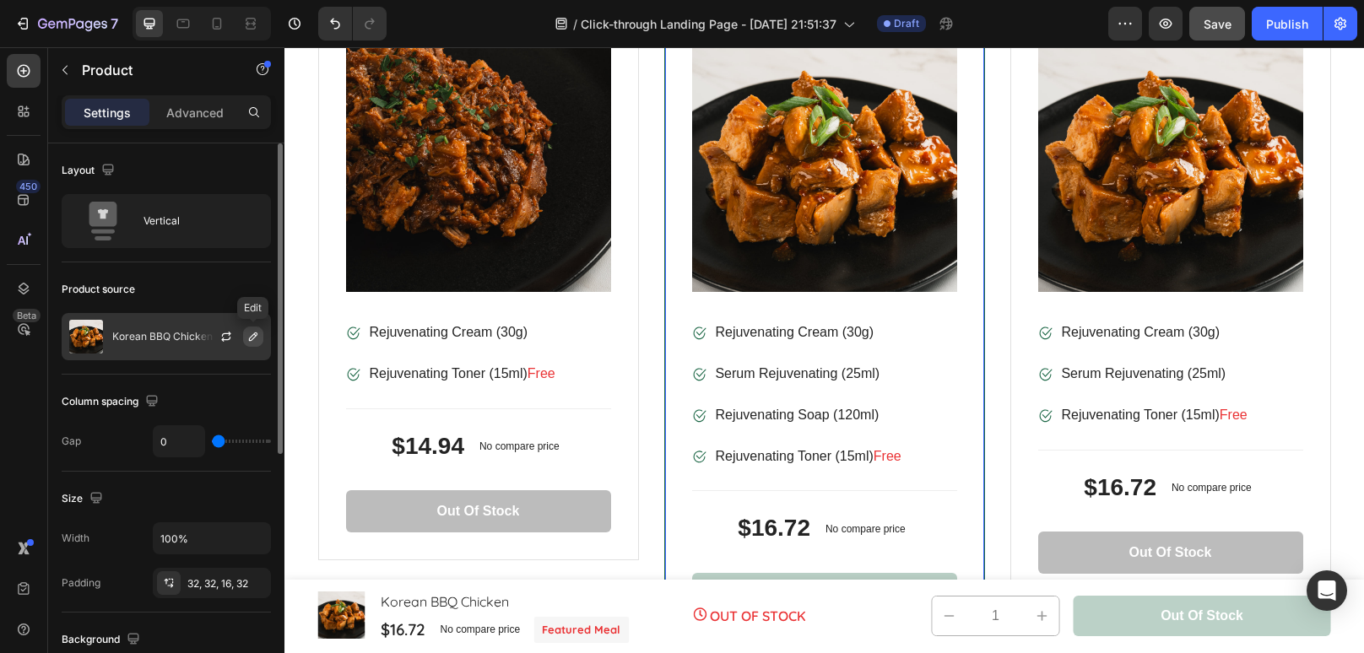
click at [251, 336] on icon "button" at bounding box center [253, 336] width 8 height 8
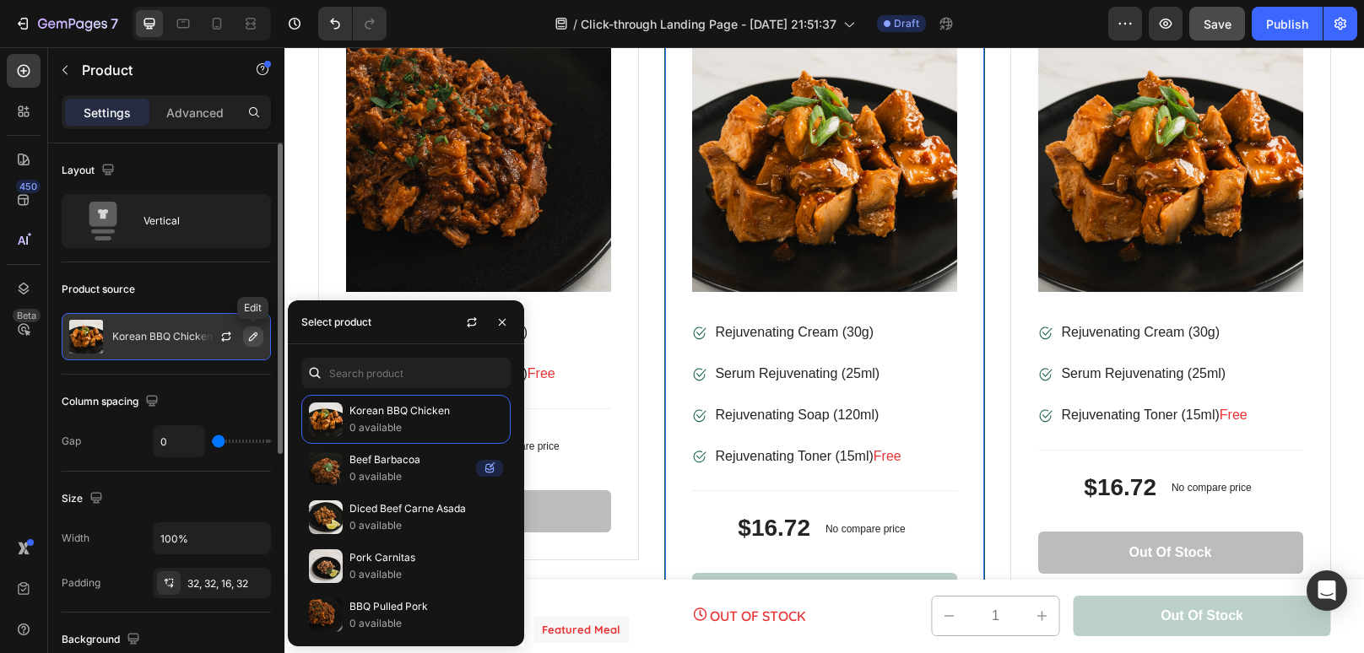
click at [251, 336] on icon "button" at bounding box center [253, 336] width 8 height 8
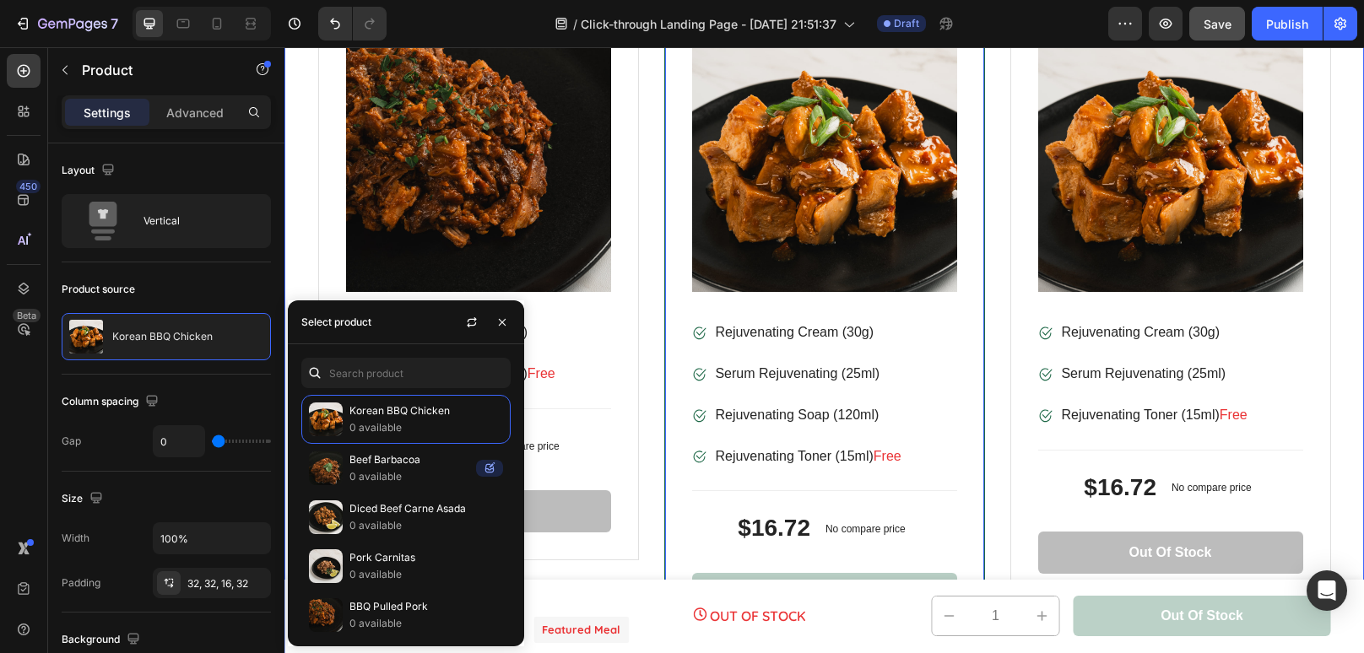
click at [1353, 244] on div "Choose Your Package And Save Big On Your Order ! Heading Row We offer free ship…" at bounding box center [823, 116] width 1079 height 1189
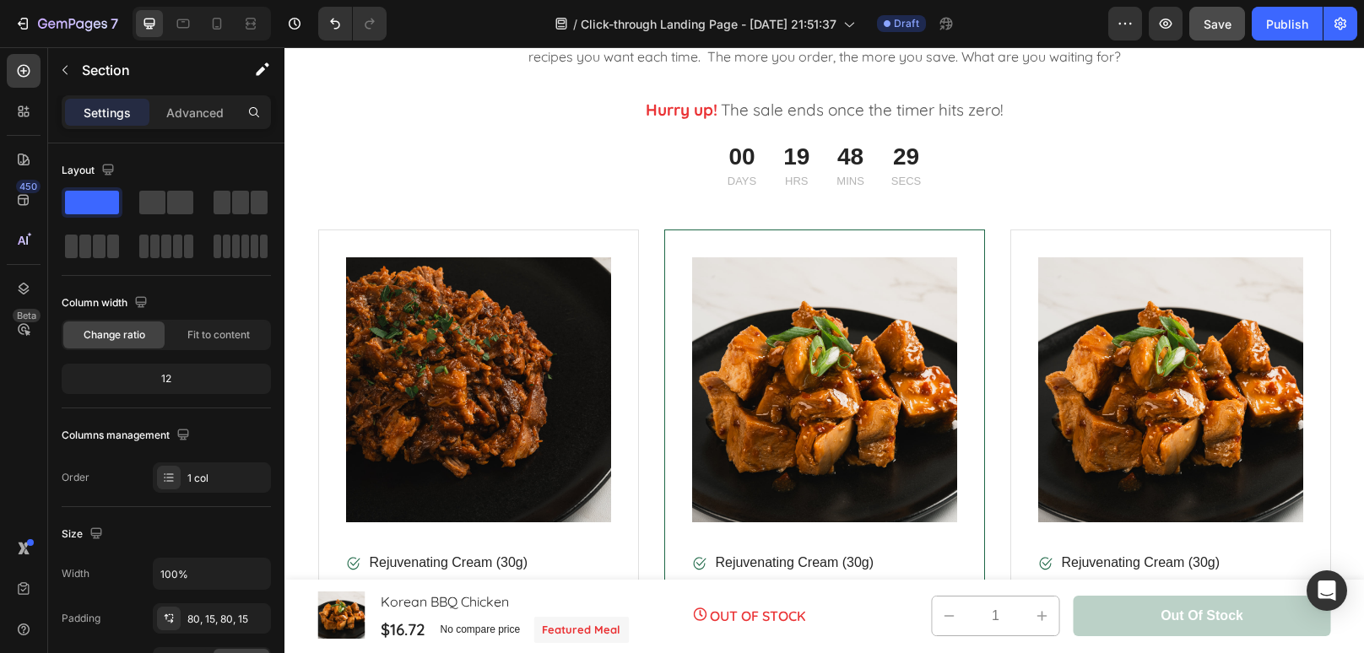
scroll to position [3428, 0]
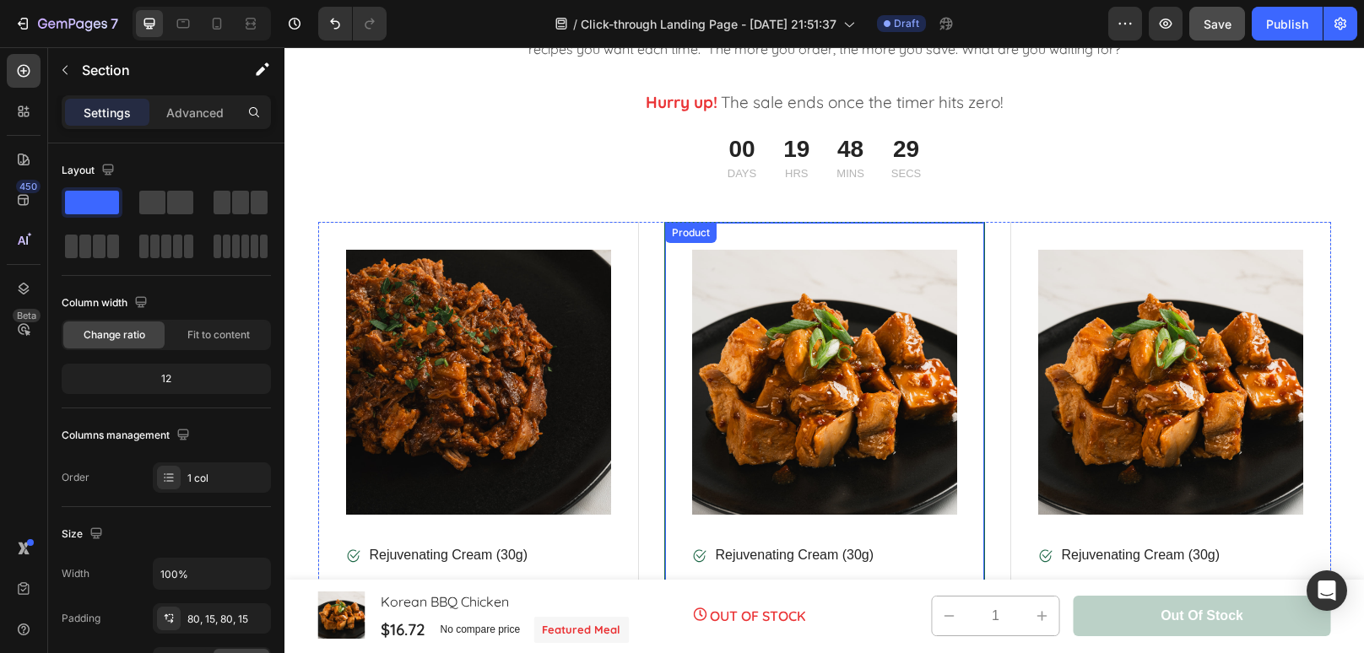
click at [958, 222] on div "Product Images & Gallery Image Rejuvenating Cream (30g) Text block Image Serum …" at bounding box center [824, 544] width 321 height 644
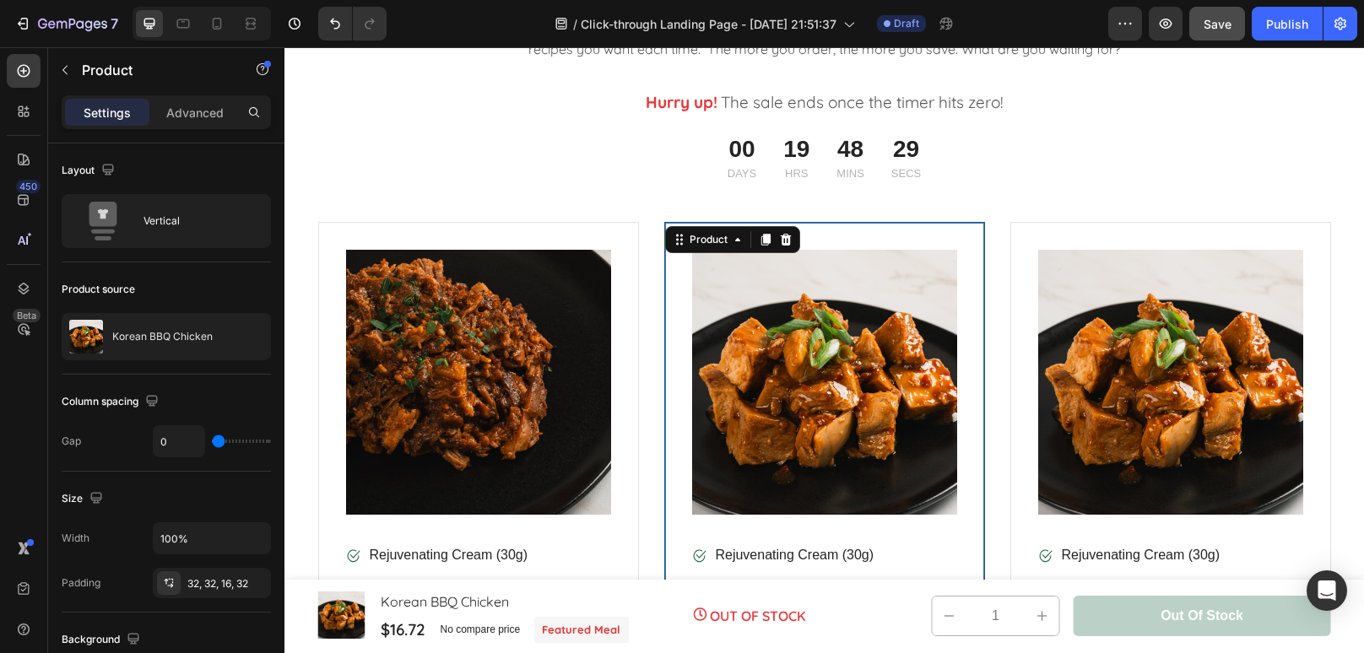
scroll to position [3875, 0]
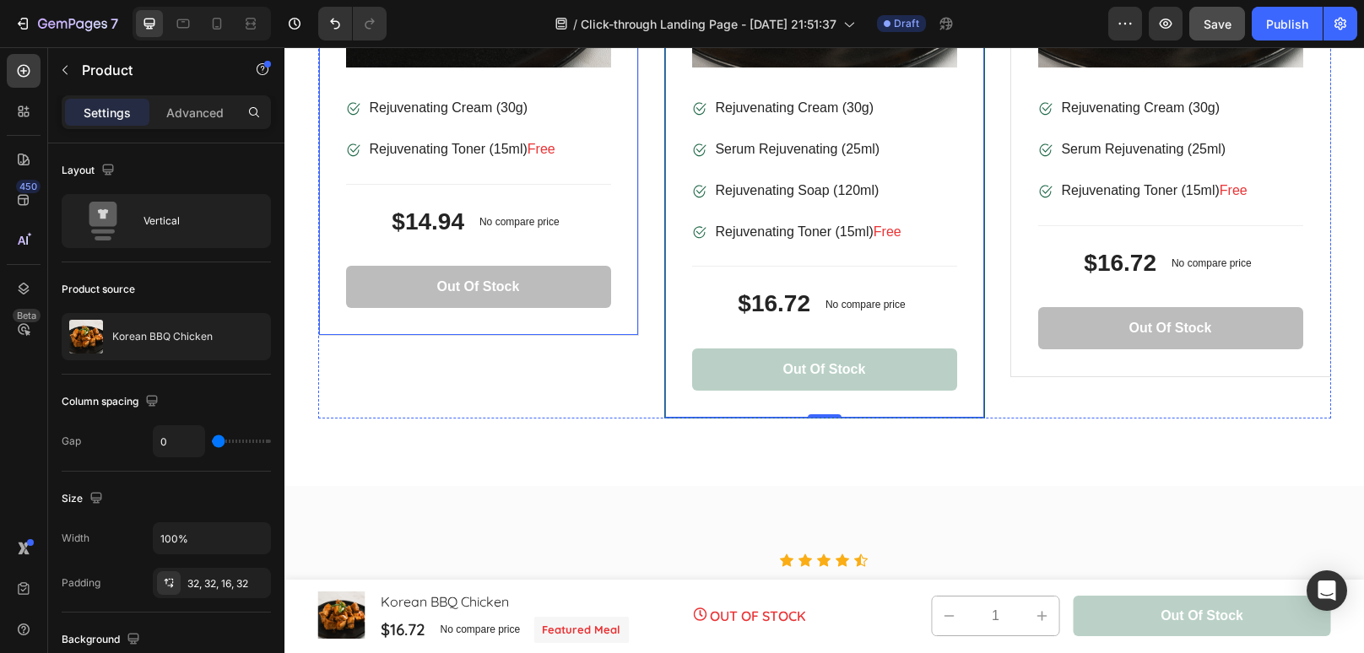
click at [563, 328] on div "Product Images & Gallery Image Rejuvenating Cream (30g) Text block Image Rejuve…" at bounding box center [478, 55] width 321 height 561
click at [698, 401] on div "Out of stock Product Cart Button" at bounding box center [824, 376] width 265 height 56
click at [584, 324] on div "Product Images & Gallery Image Rejuvenating Cream (30g) Text block Image Rejuve…" at bounding box center [478, 55] width 321 height 561
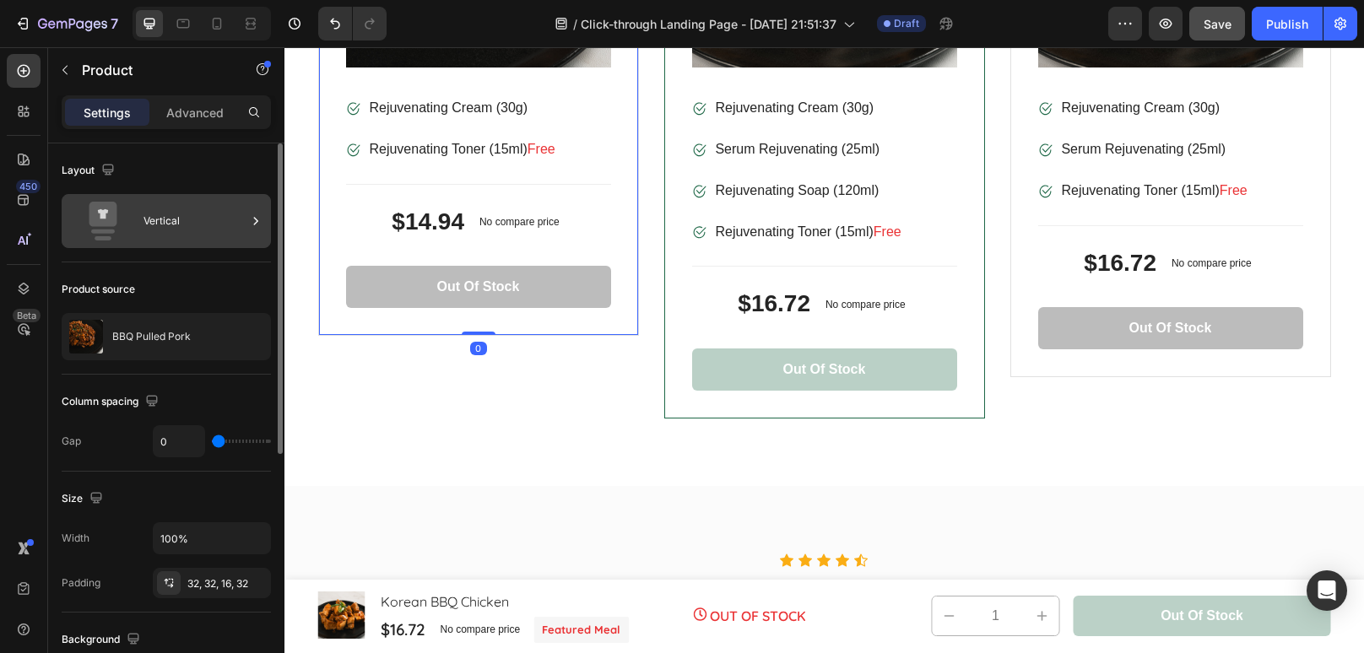
click at [186, 230] on div "Vertical" at bounding box center [194, 221] width 103 height 39
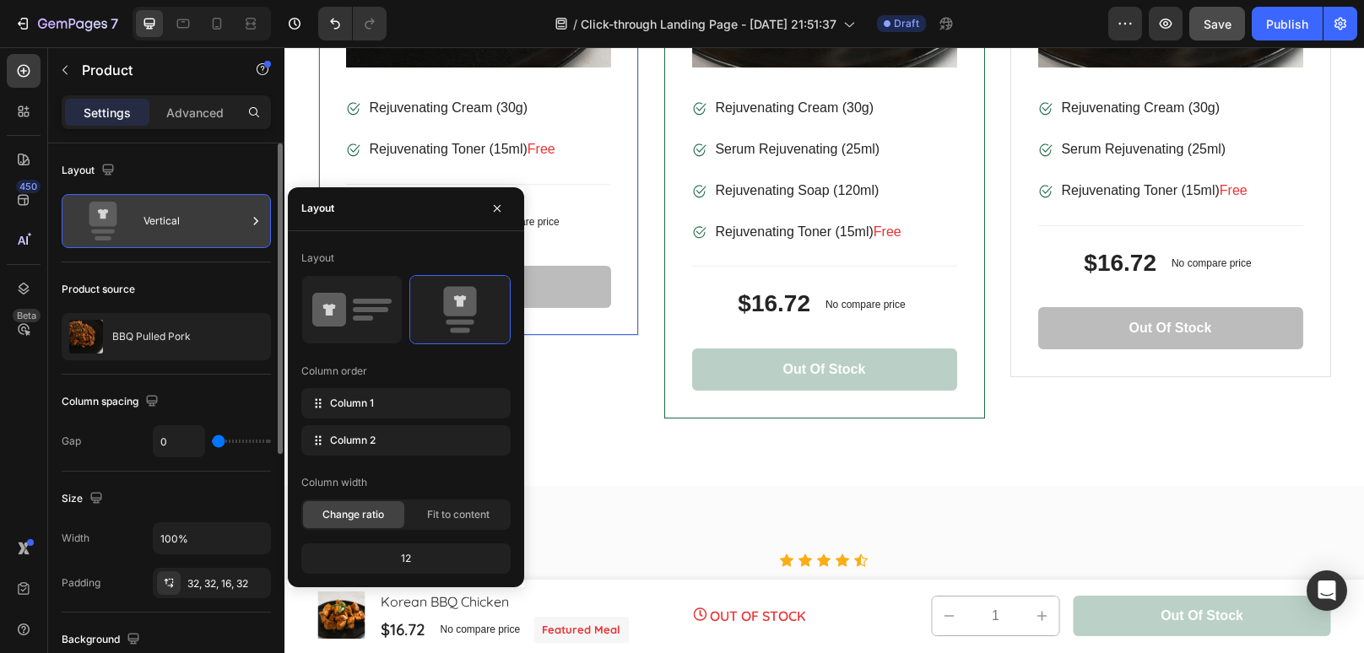
click at [186, 230] on div "Vertical" at bounding box center [194, 221] width 103 height 39
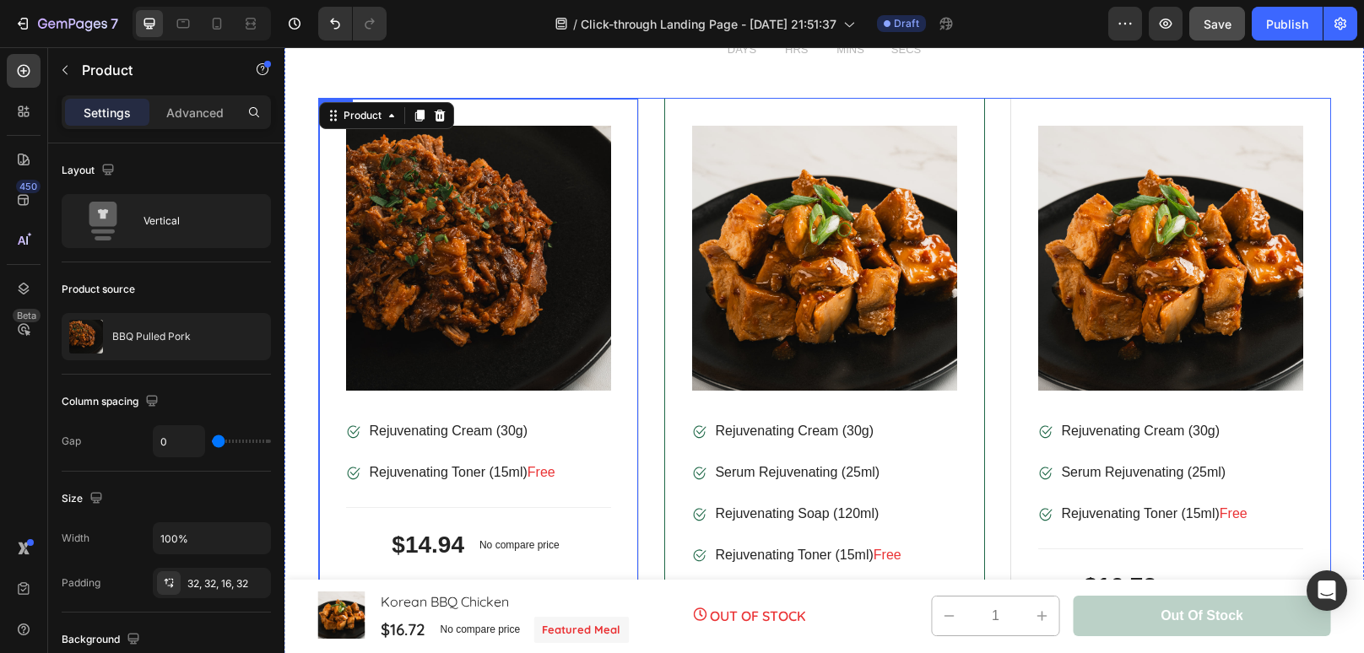
scroll to position [3548, 0]
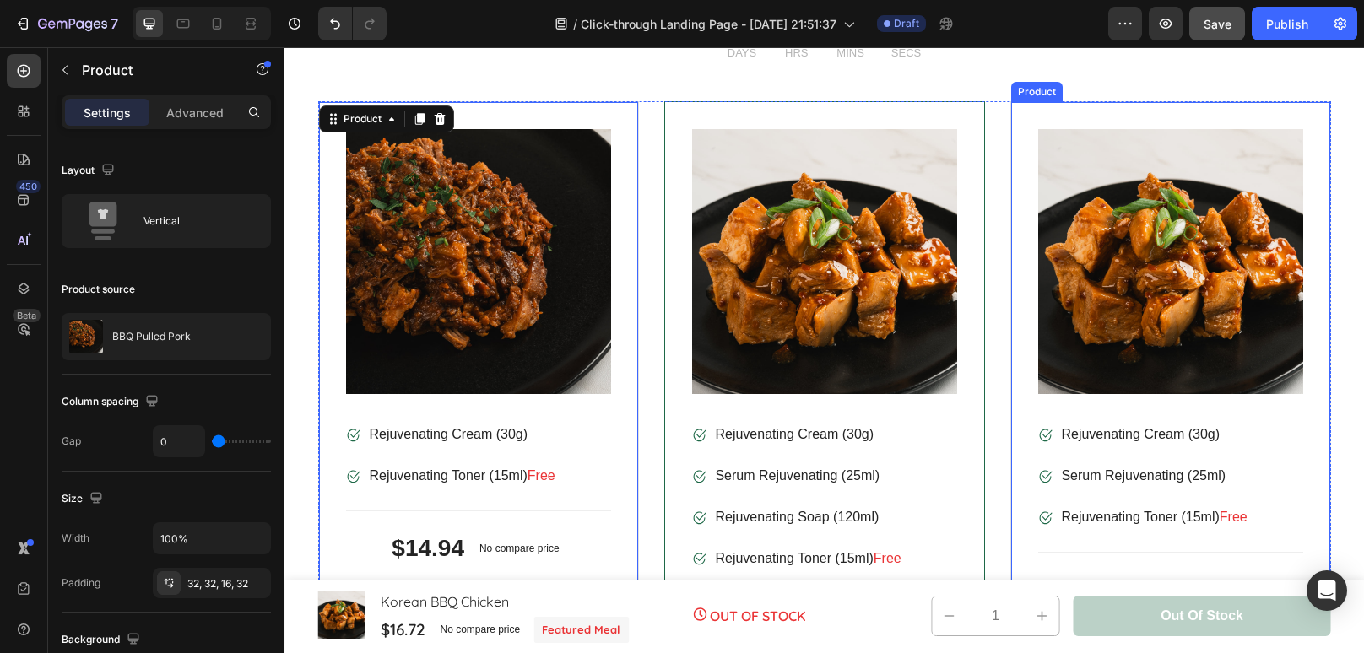
click at [1235, 411] on div "Product Images & Gallery" at bounding box center [1170, 275] width 265 height 292
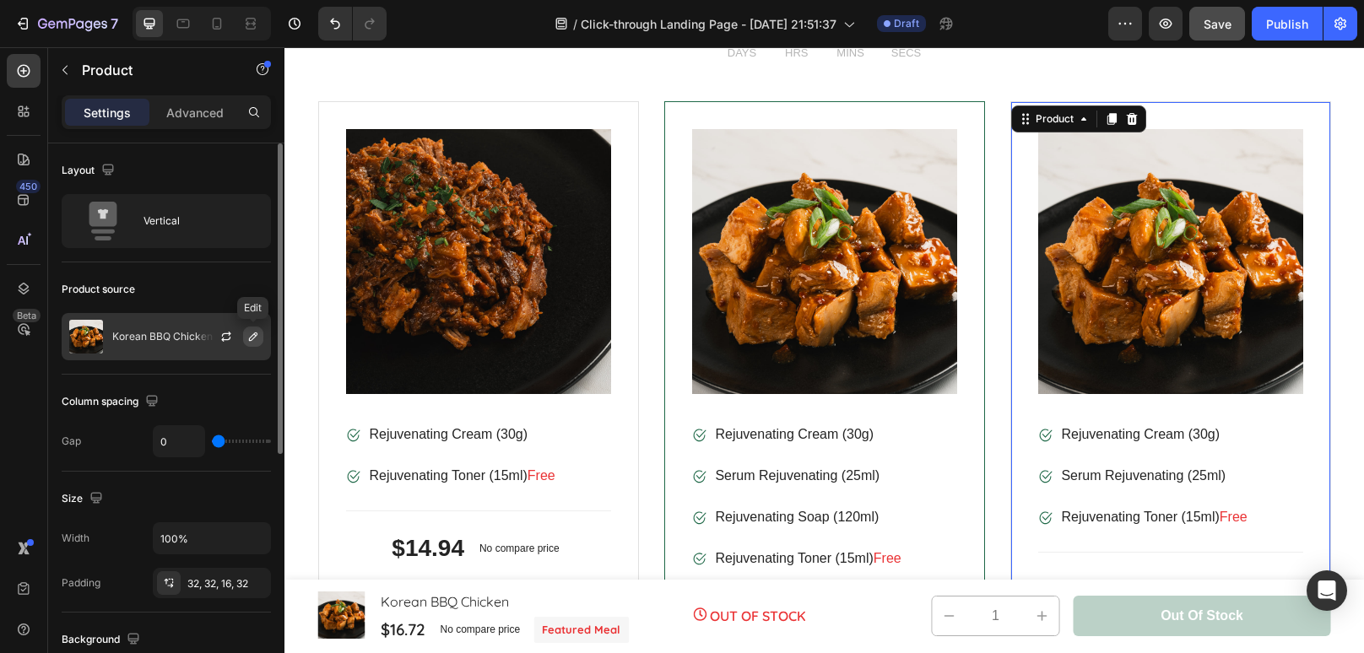
click at [254, 339] on icon "button" at bounding box center [253, 337] width 14 height 14
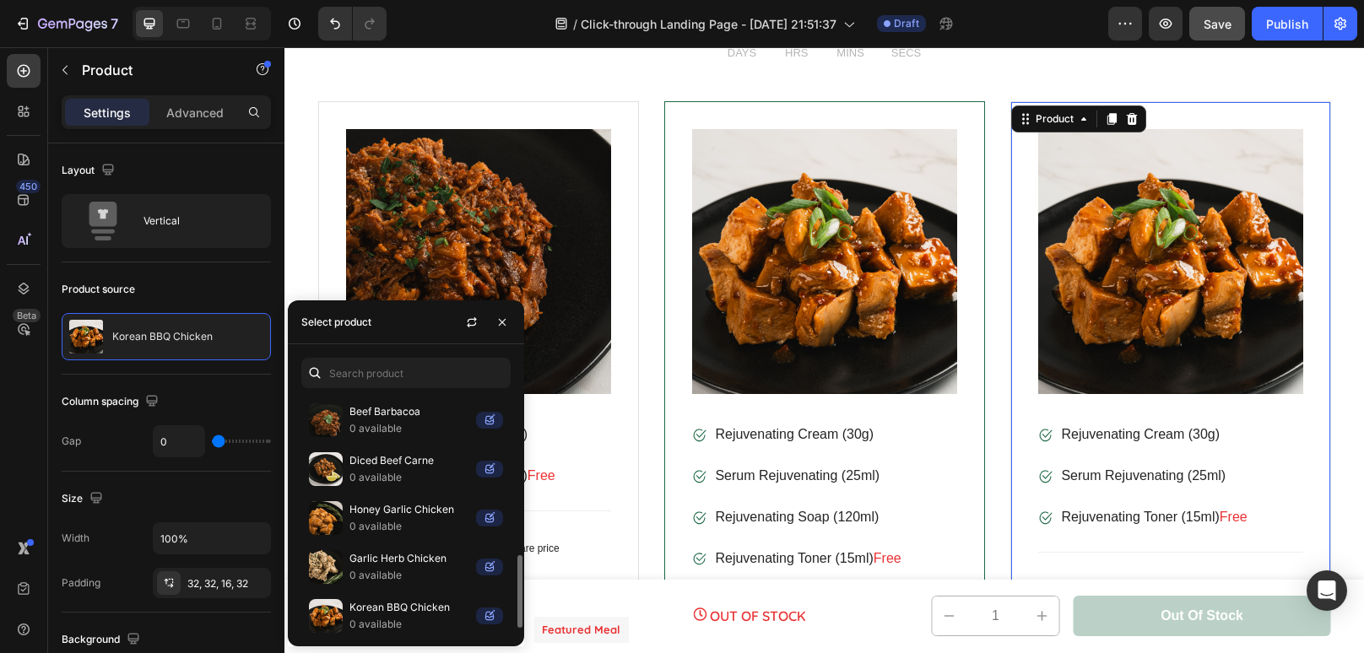
scroll to position [541, 0]
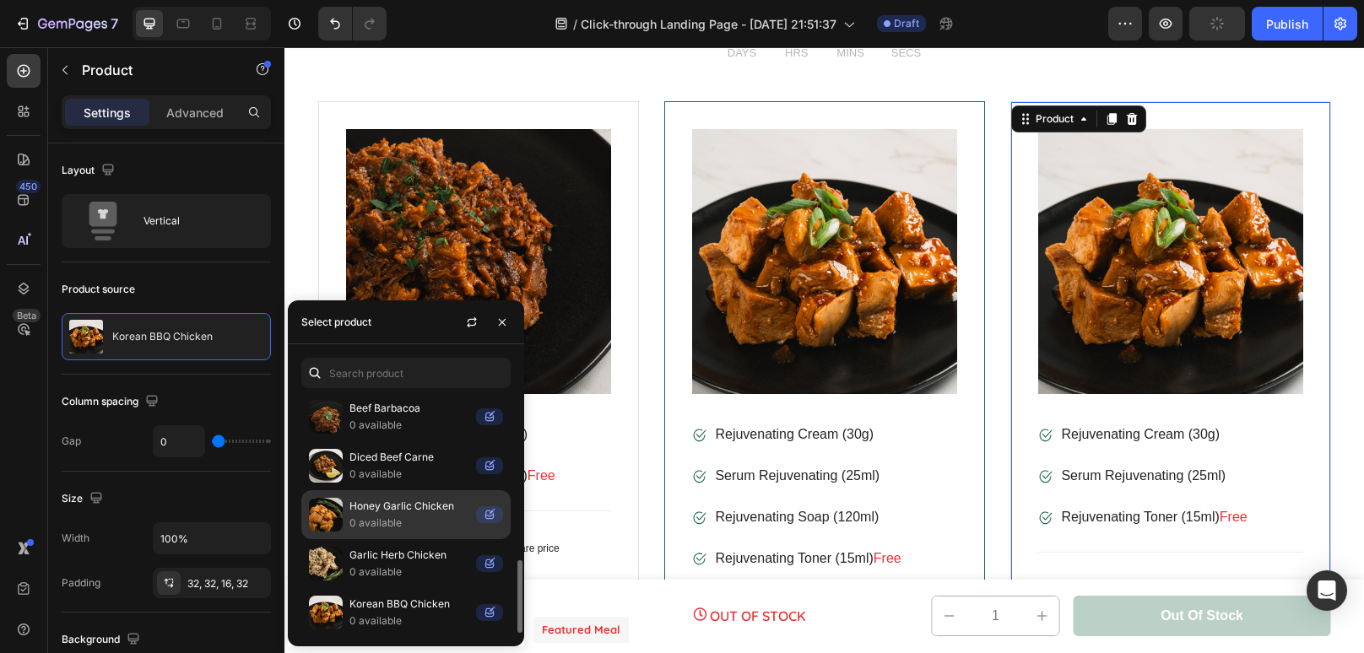
click at [395, 515] on p "0 available" at bounding box center [409, 523] width 120 height 17
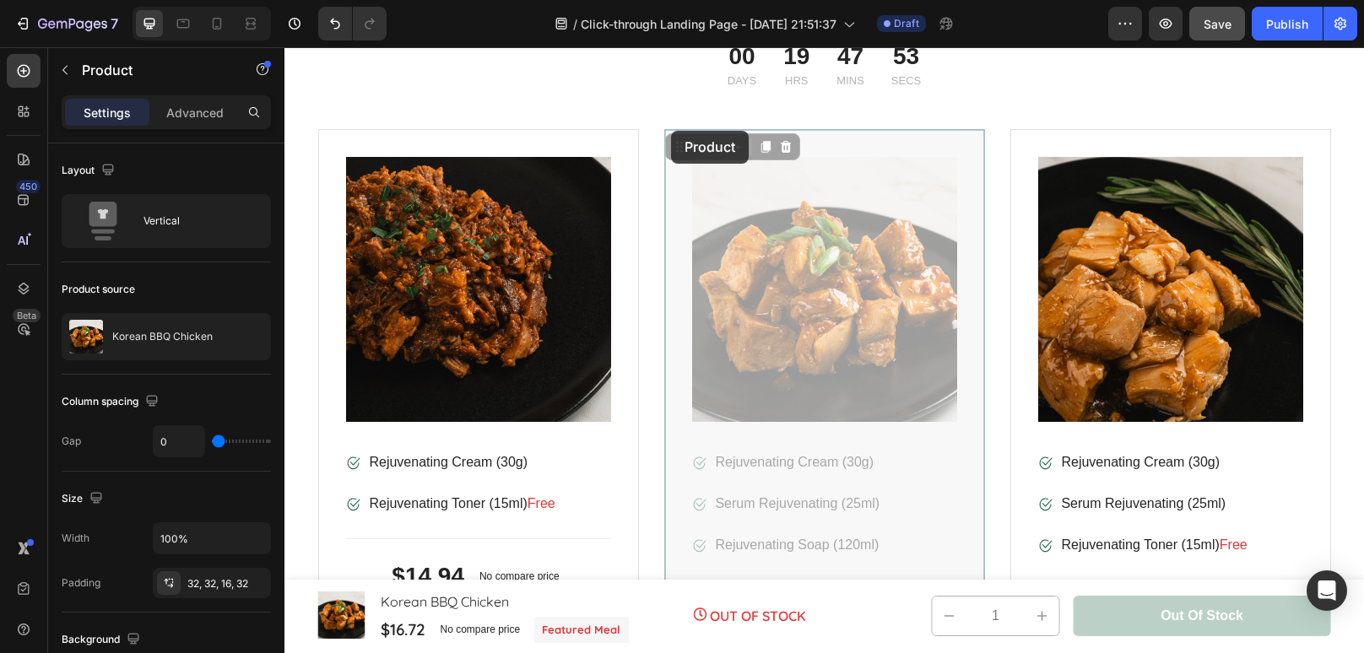
scroll to position [3503, 0]
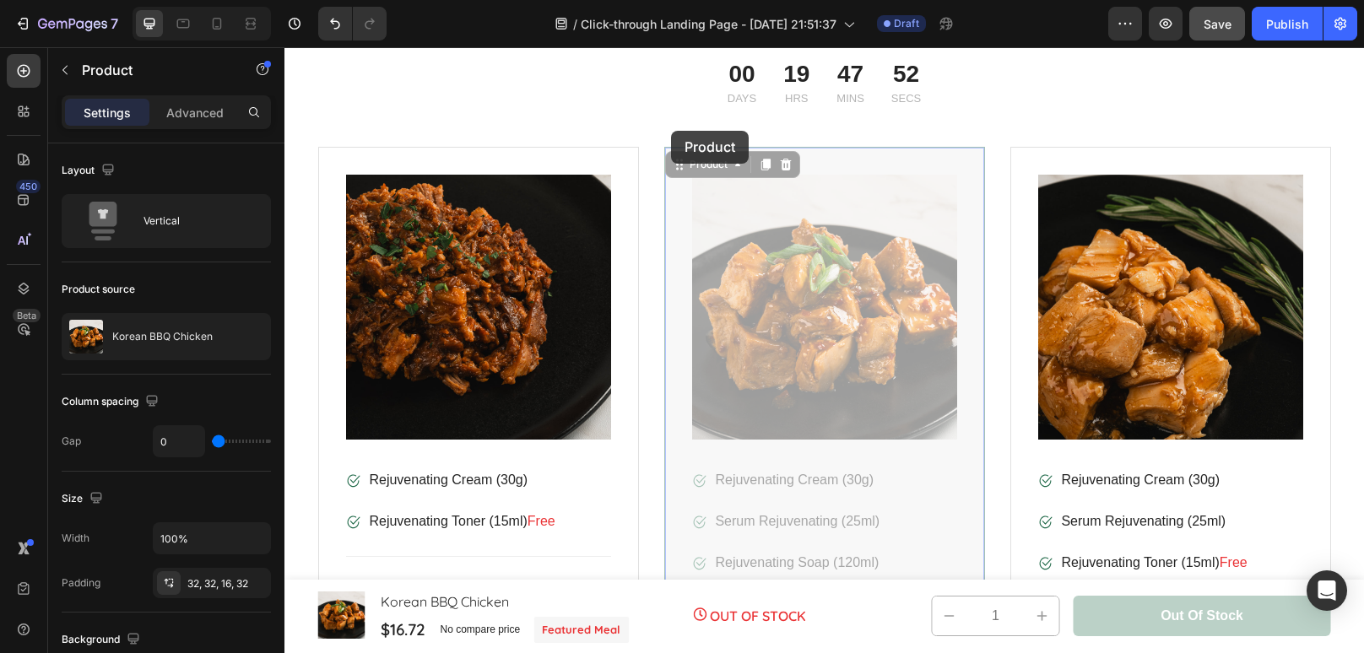
drag, startPoint x: 968, startPoint y: 110, endPoint x: 636, endPoint y: 137, distance: 332.7
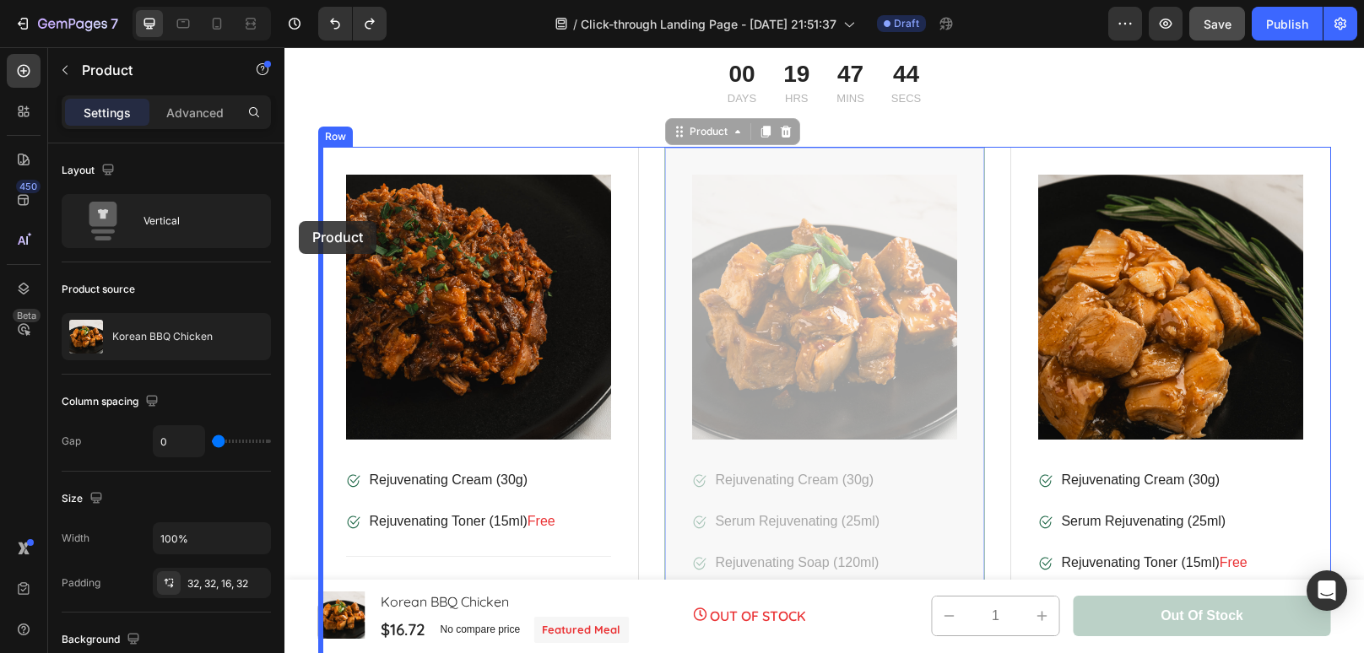
drag, startPoint x: 677, startPoint y: 206, endPoint x: 299, endPoint y: 221, distance: 378.3
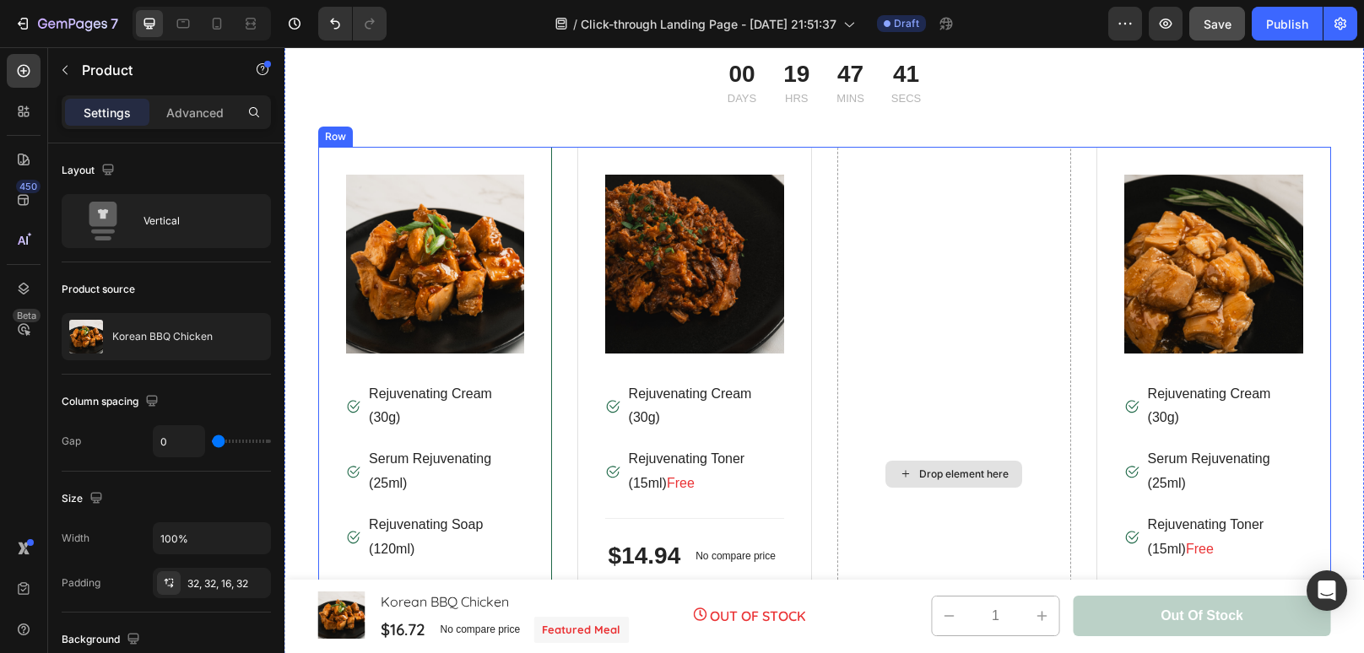
click at [956, 258] on div "Drop element here" at bounding box center [954, 474] width 235 height 654
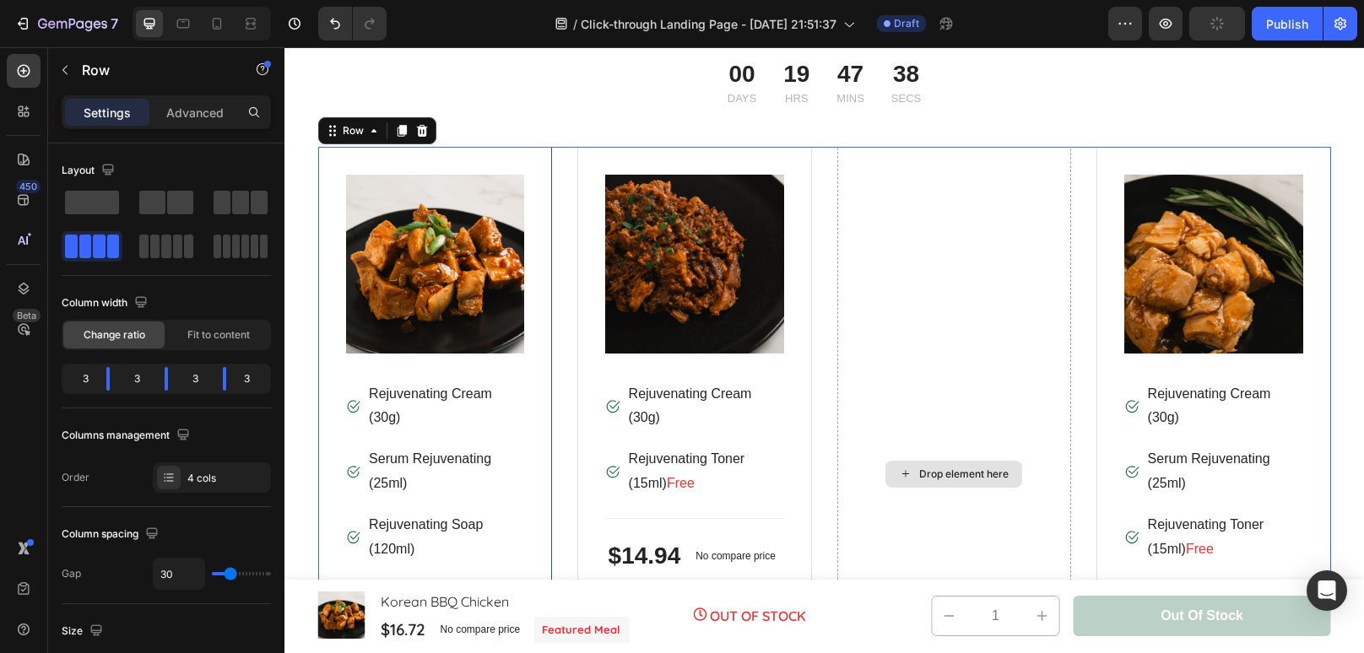
click at [952, 385] on div "Drop element here" at bounding box center [954, 474] width 235 height 654
click at [230, 202] on div at bounding box center [240, 203] width 54 height 24
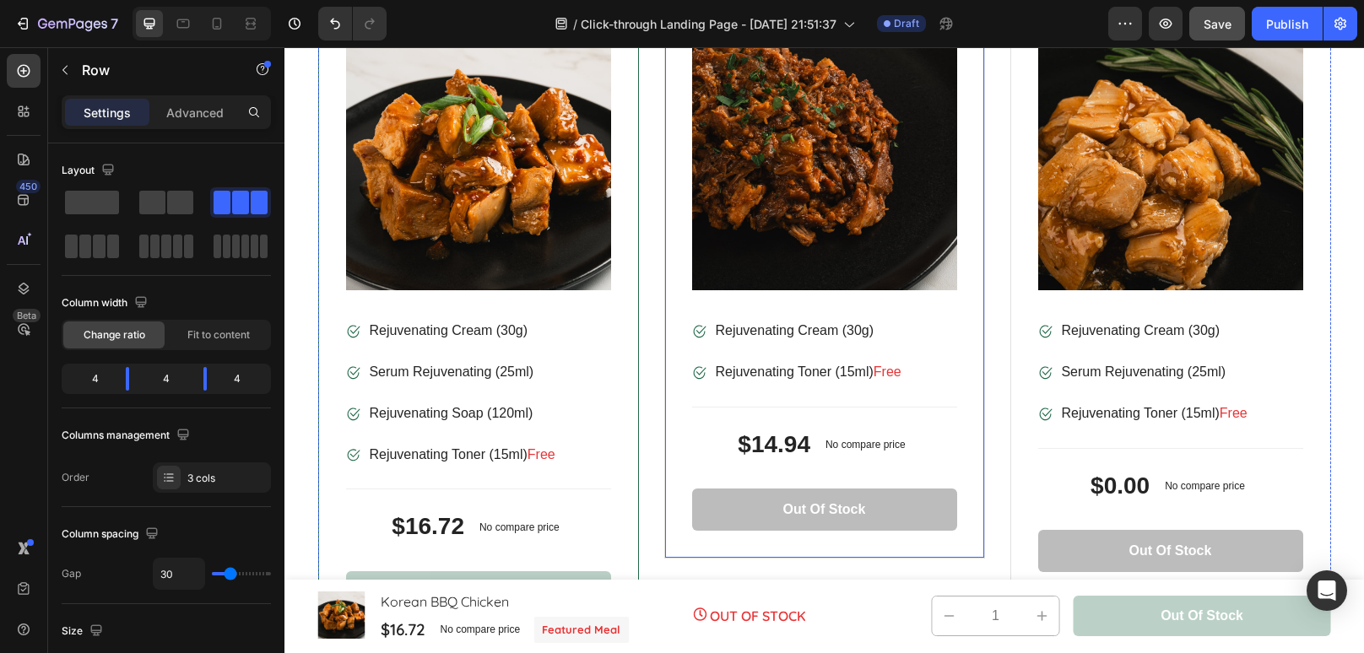
scroll to position [3547, 0]
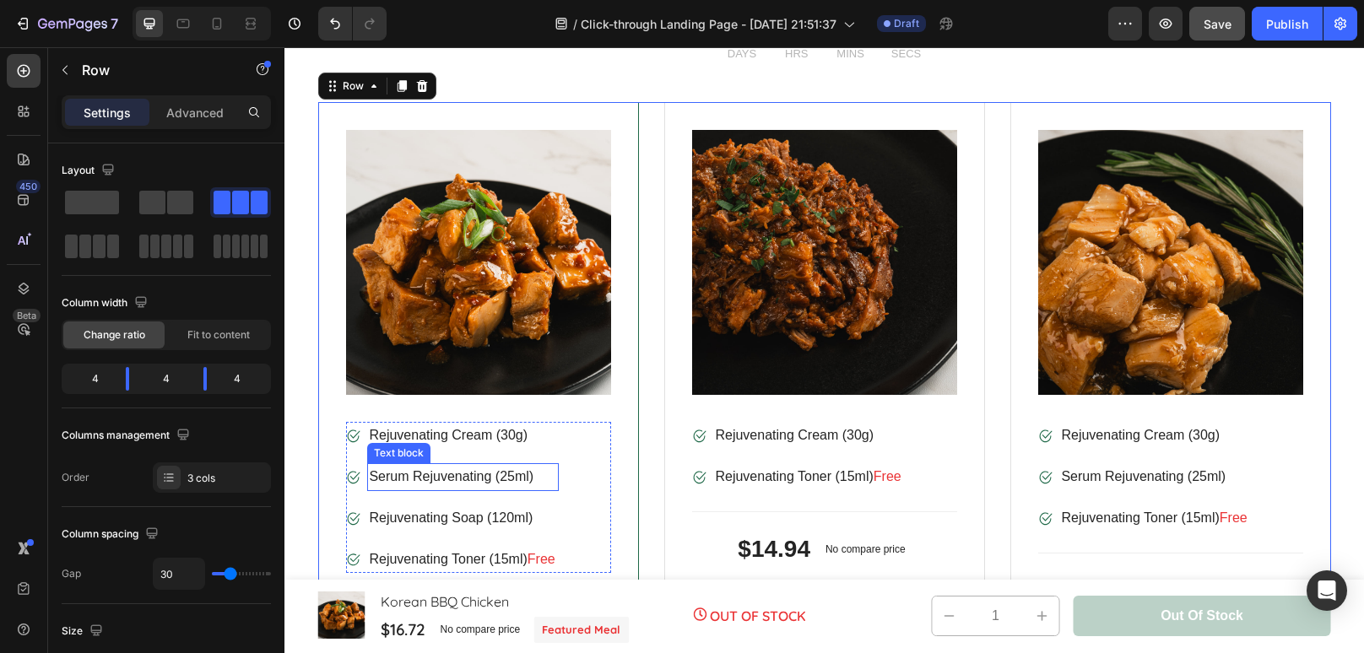
click at [556, 483] on p "Serum Rejuvenating (25ml)" at bounding box center [462, 477] width 187 height 24
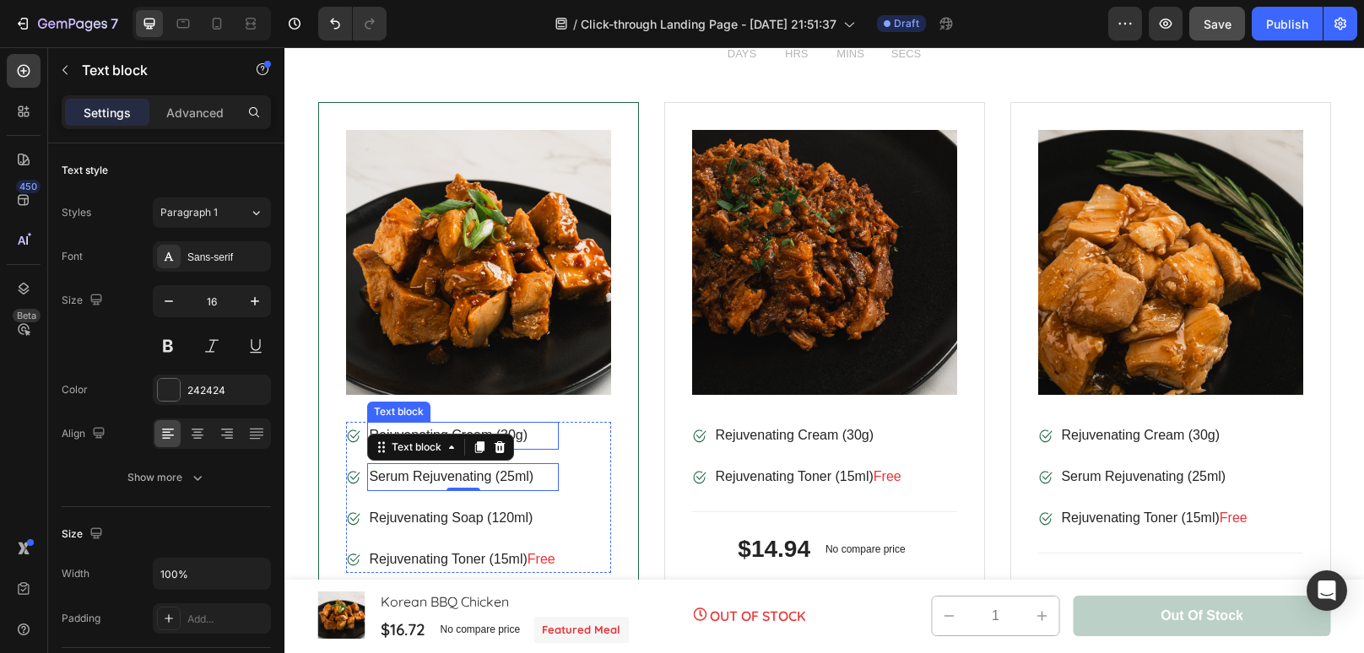
click at [551, 426] on p "Rejuvenating Cream (30g)" at bounding box center [462, 436] width 187 height 24
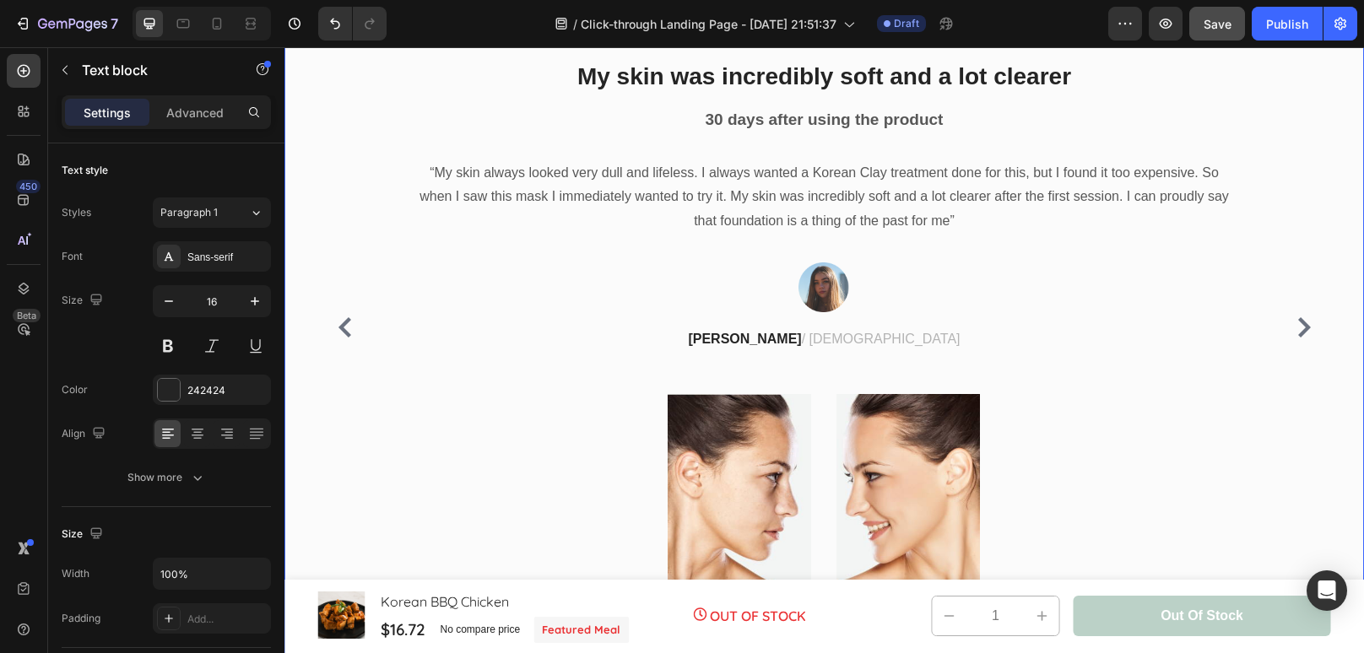
scroll to position [4400, 0]
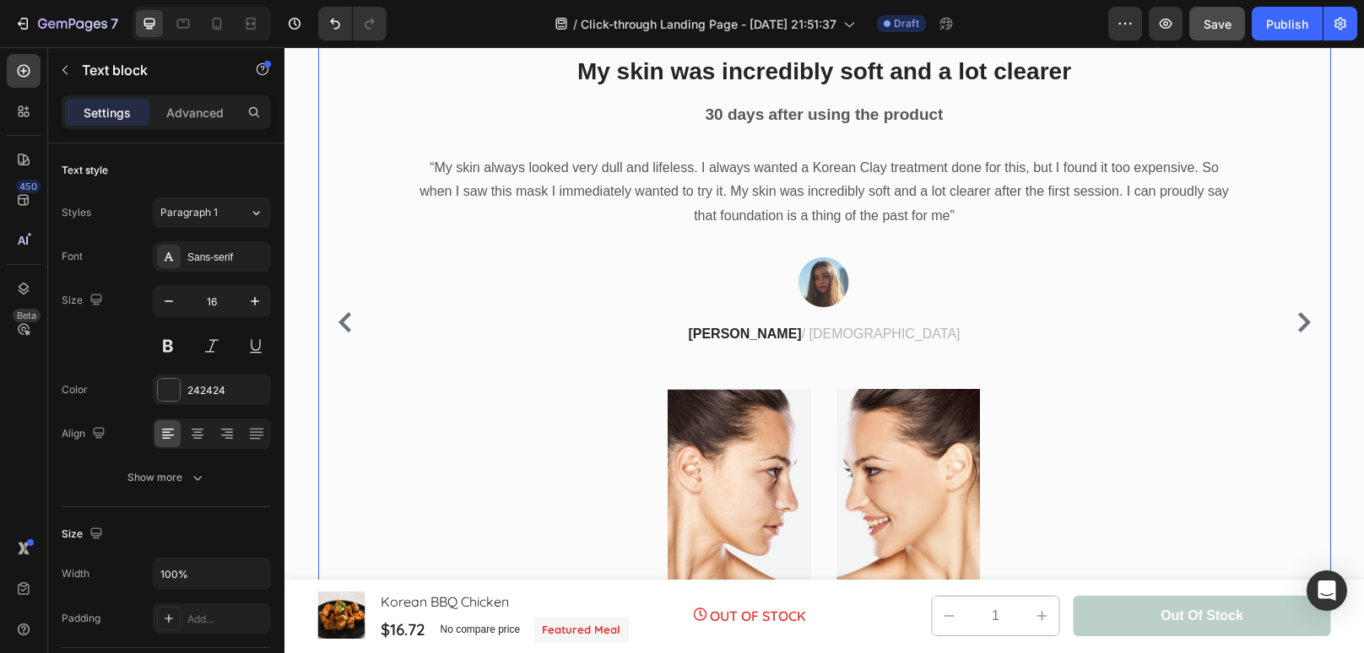
click at [1305, 327] on icon "Carousel Next Arrow" at bounding box center [1304, 322] width 20 height 20
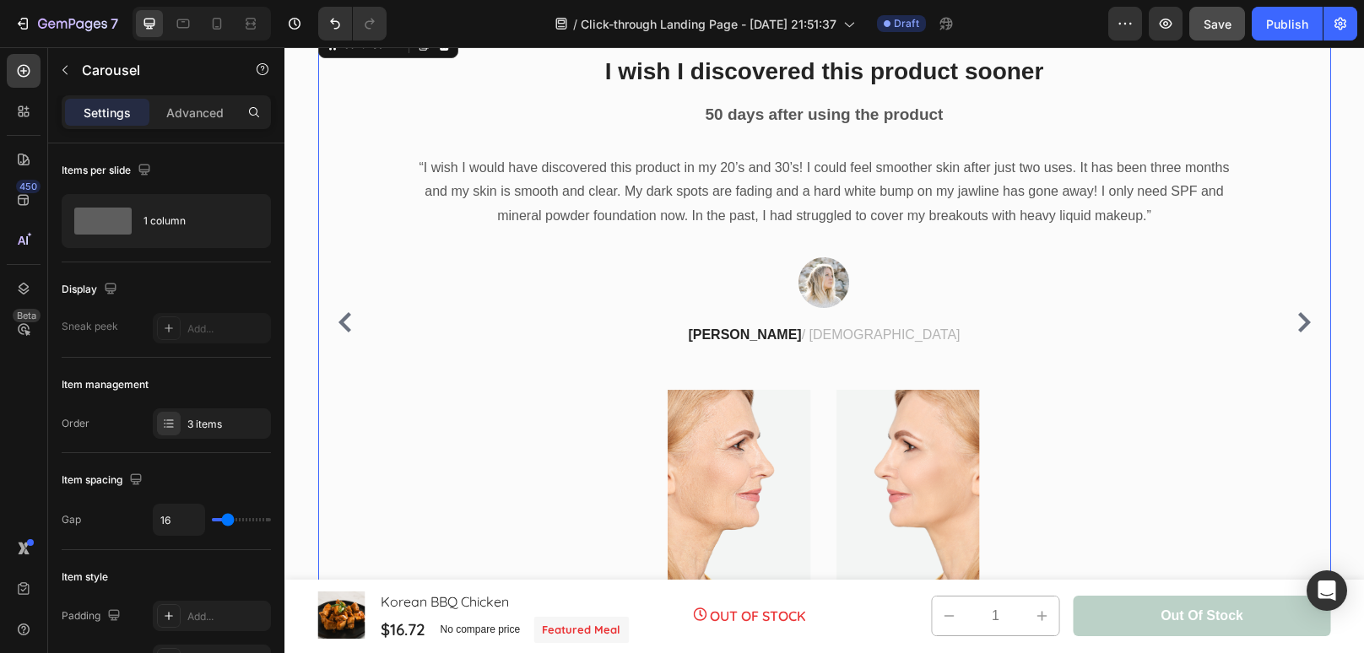
click at [1305, 327] on icon "Carousel Next Arrow" at bounding box center [1304, 322] width 20 height 20
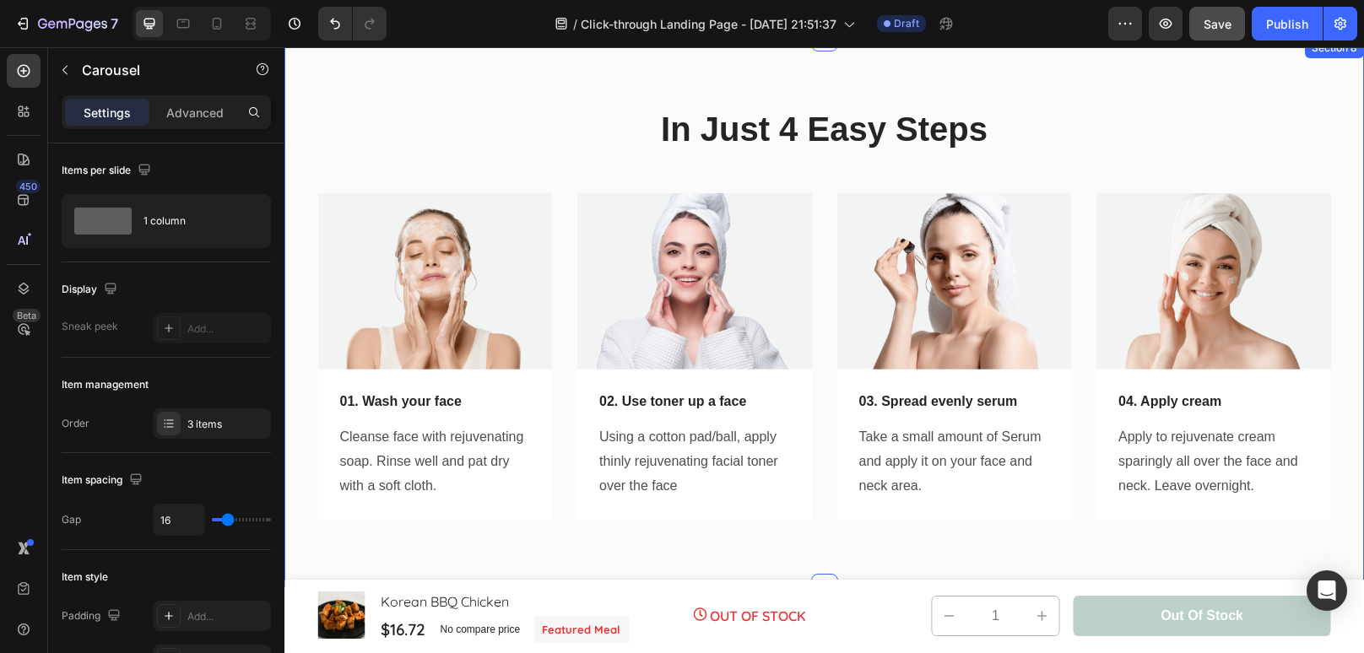
scroll to position [5012, 0]
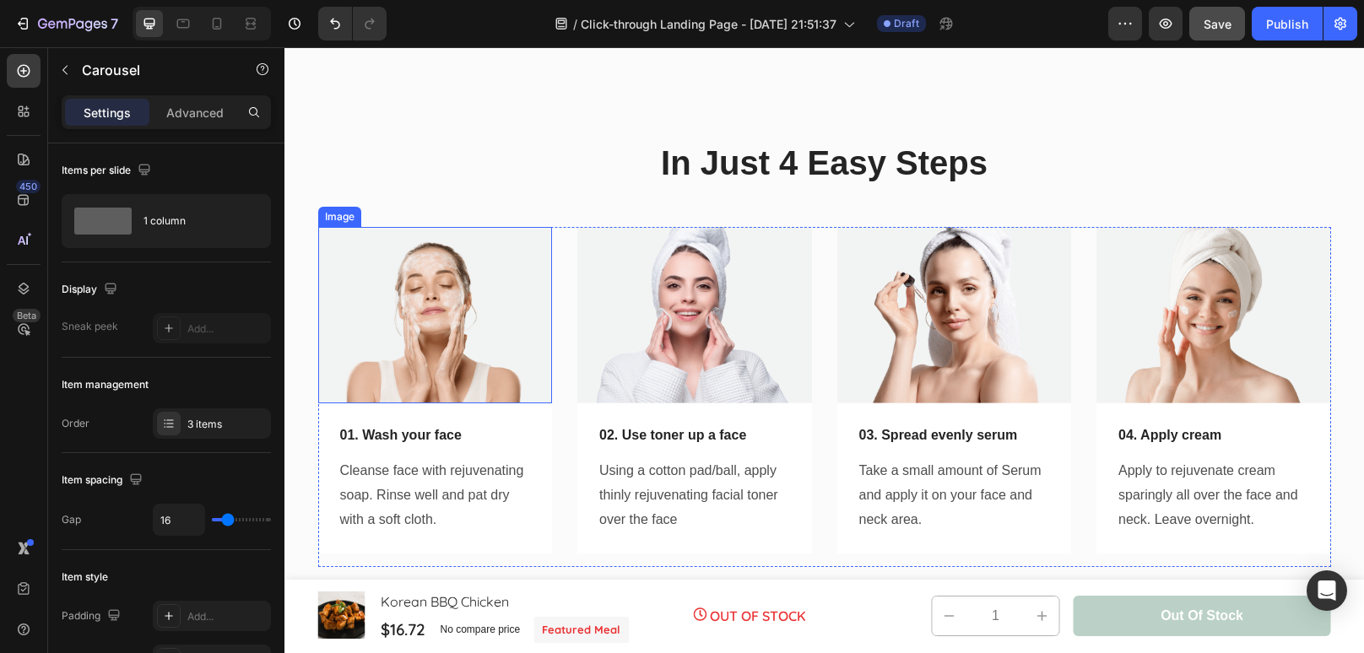
click at [478, 274] on img at bounding box center [435, 315] width 235 height 176
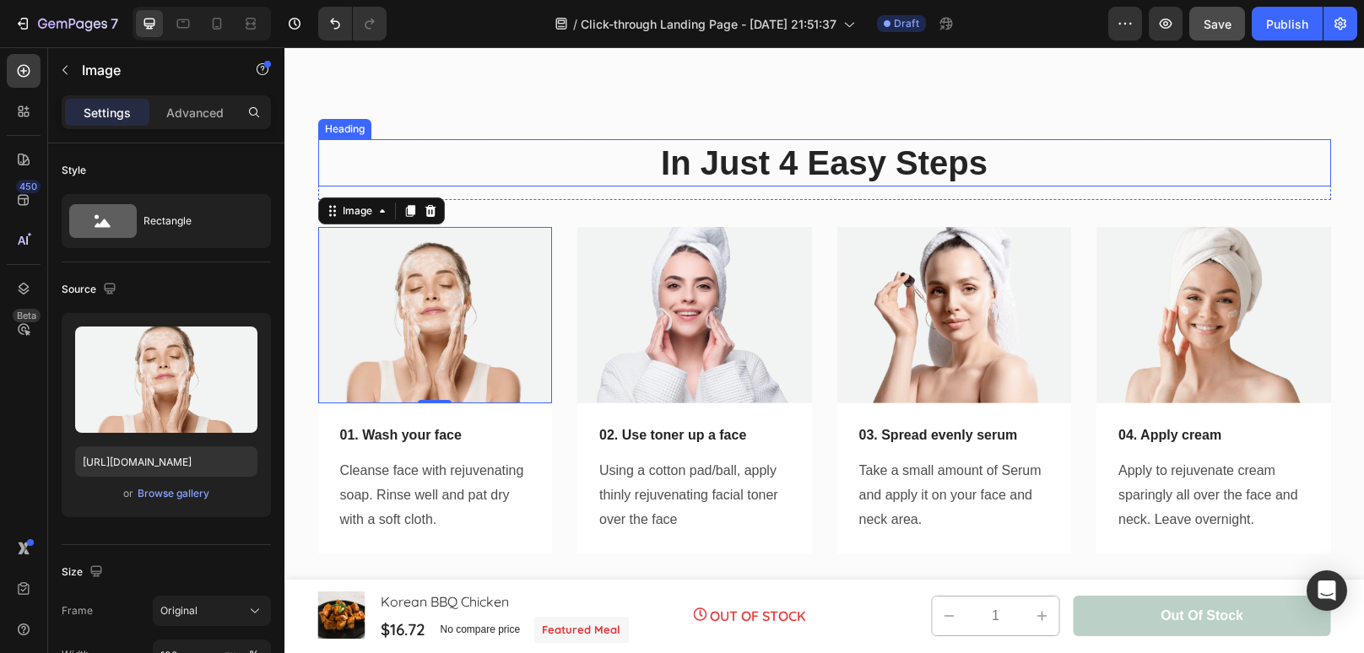
click at [905, 170] on p "In Just 4 Easy Steps" at bounding box center [824, 163] width 1009 height 44
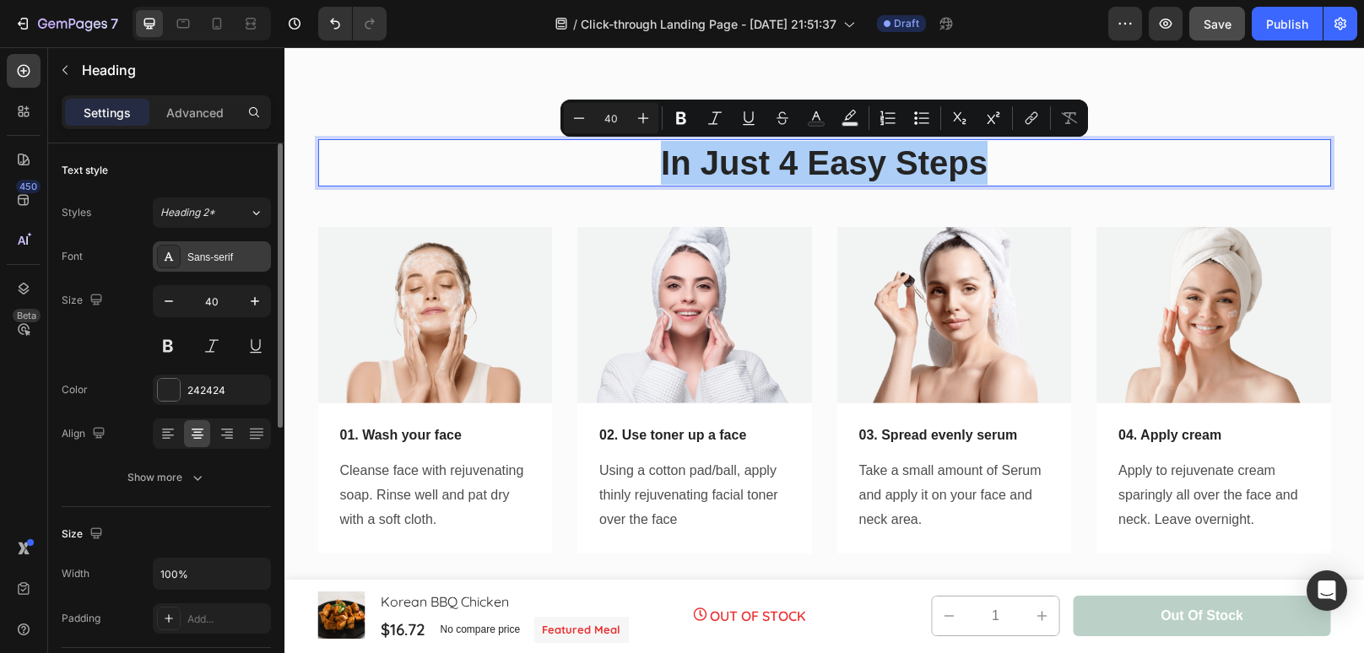
click at [246, 258] on div "Sans-serif" at bounding box center [226, 257] width 79 height 15
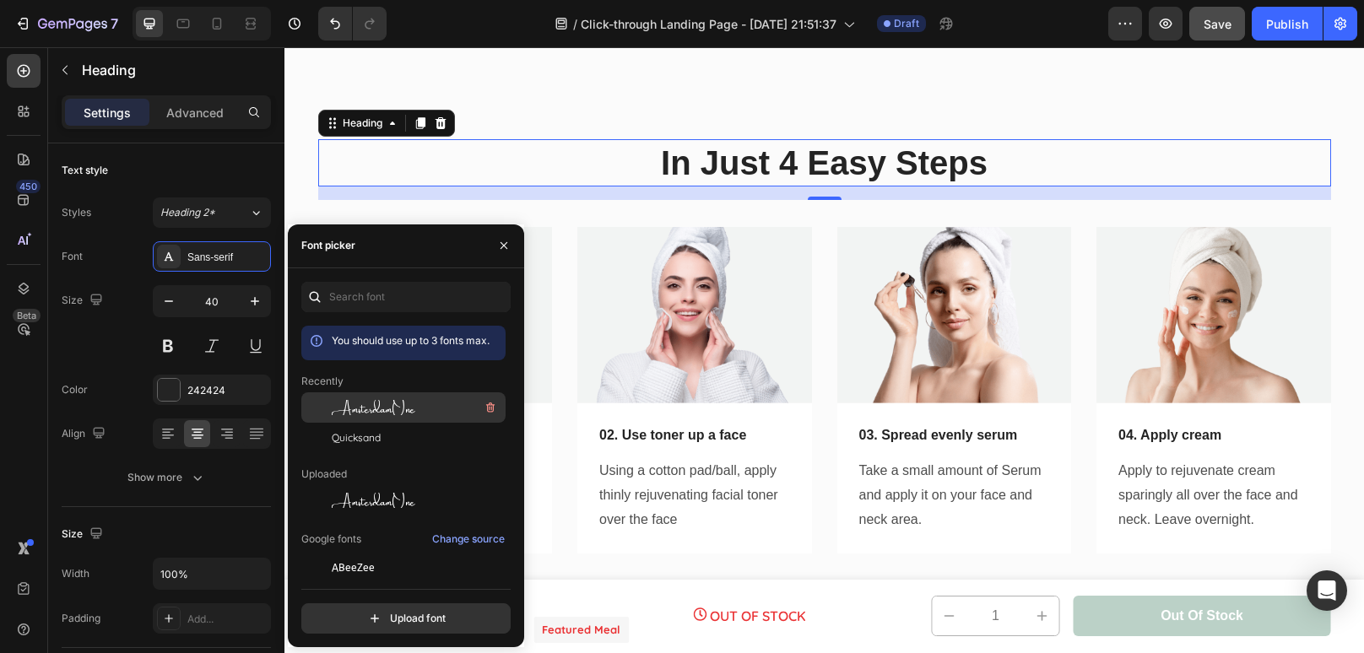
click at [344, 411] on span "AmsterdamOne" at bounding box center [374, 407] width 84 height 15
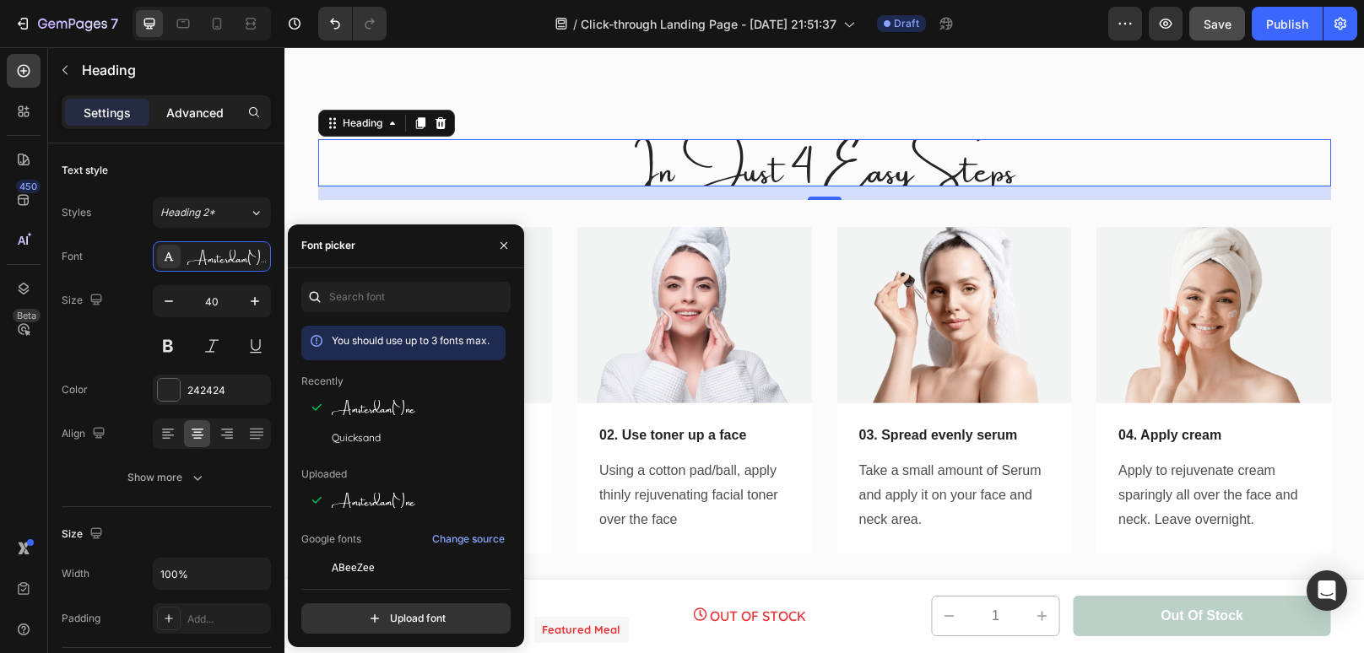
click at [208, 114] on p "Advanced" at bounding box center [194, 113] width 57 height 18
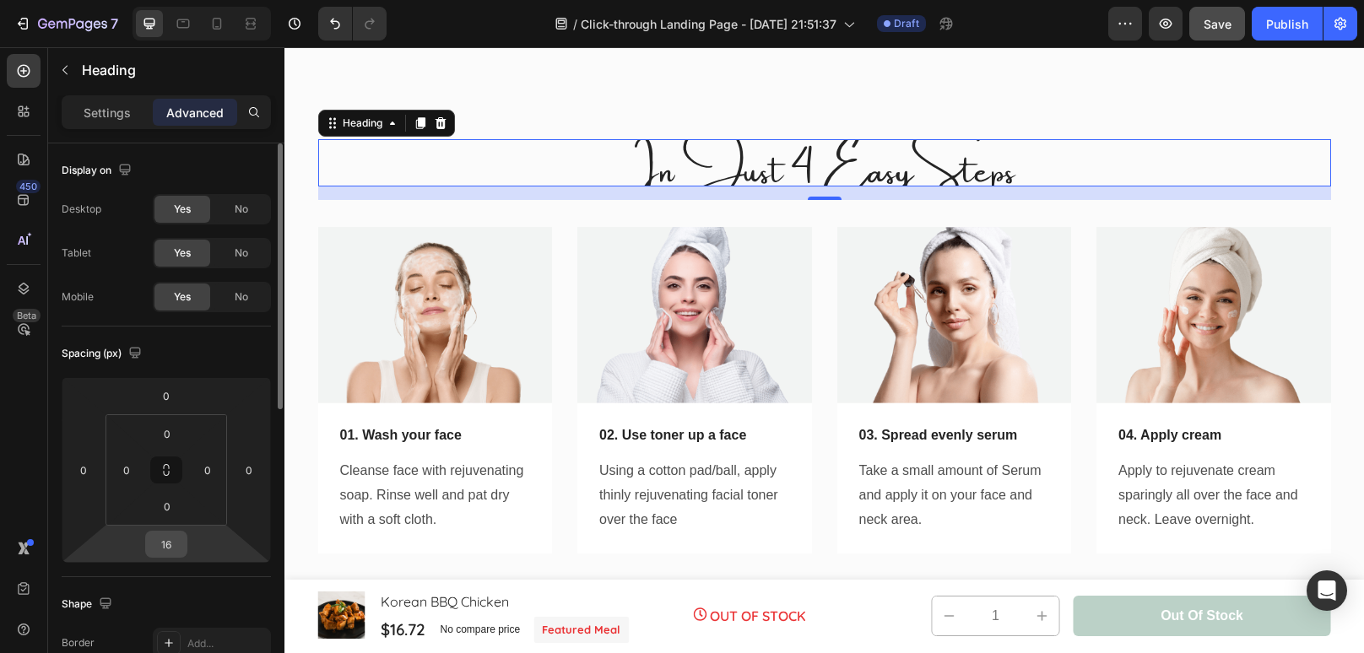
click at [170, 549] on input "16" at bounding box center [166, 544] width 34 height 25
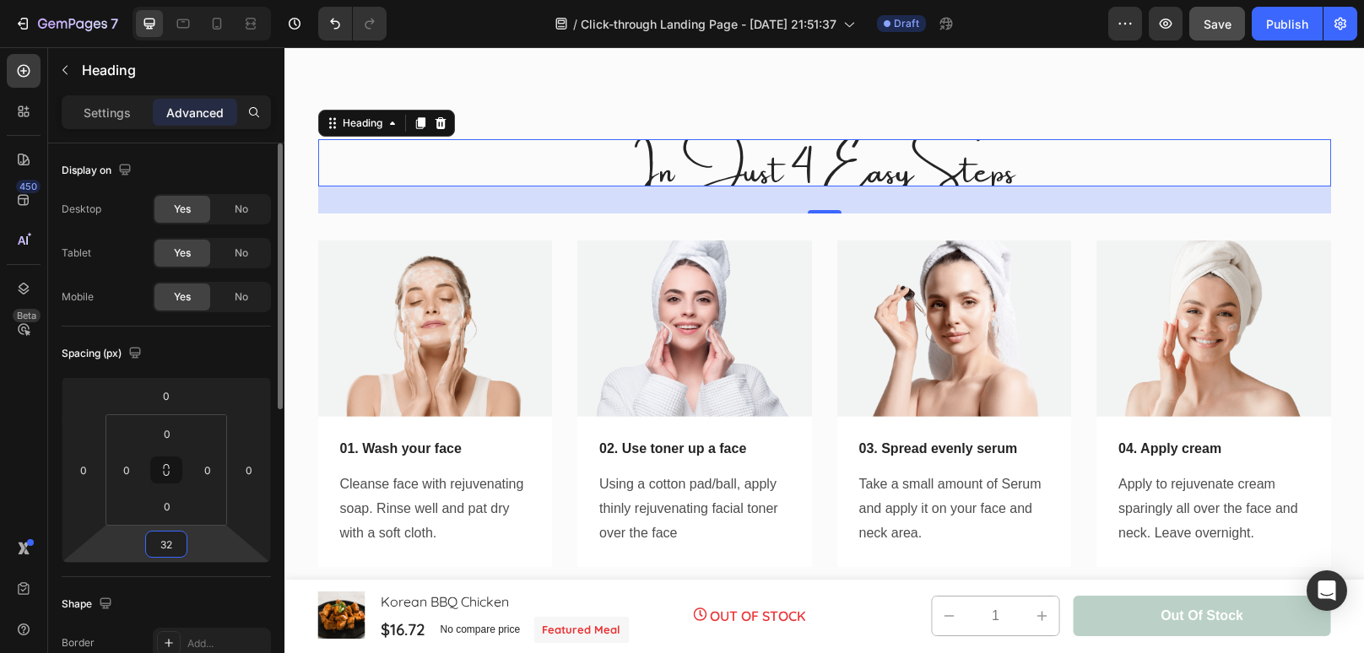
type input "3"
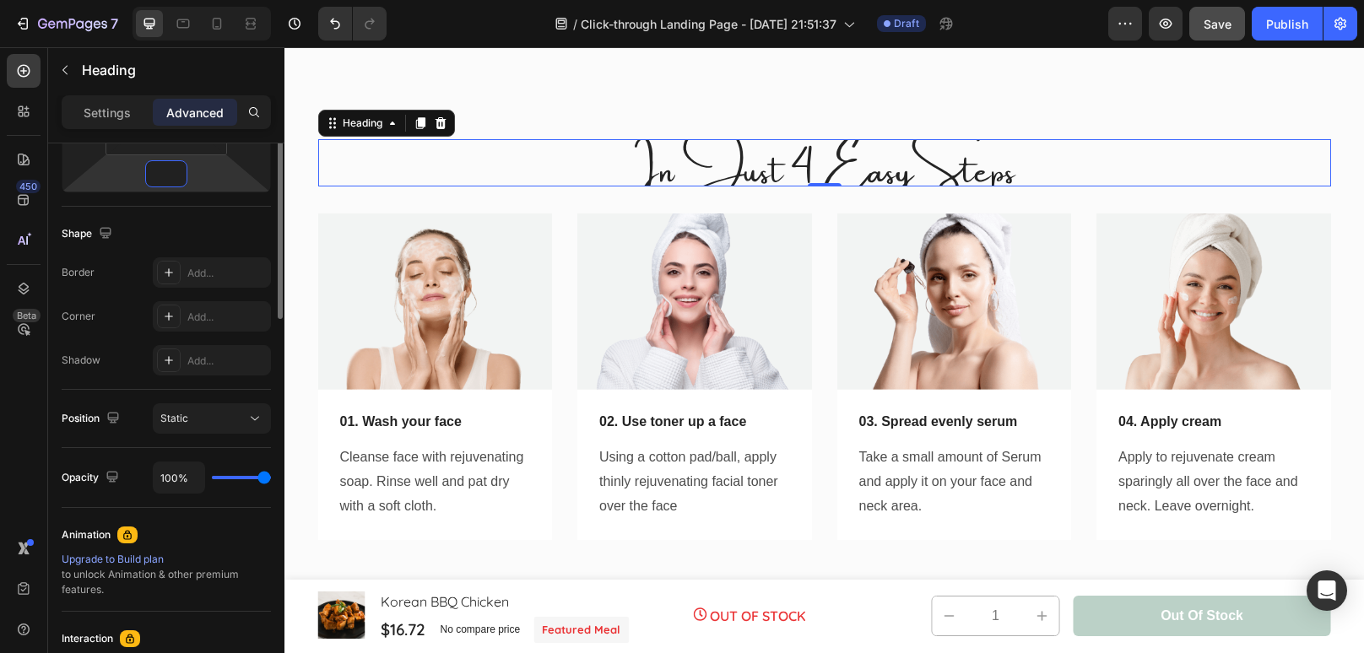
scroll to position [0, 0]
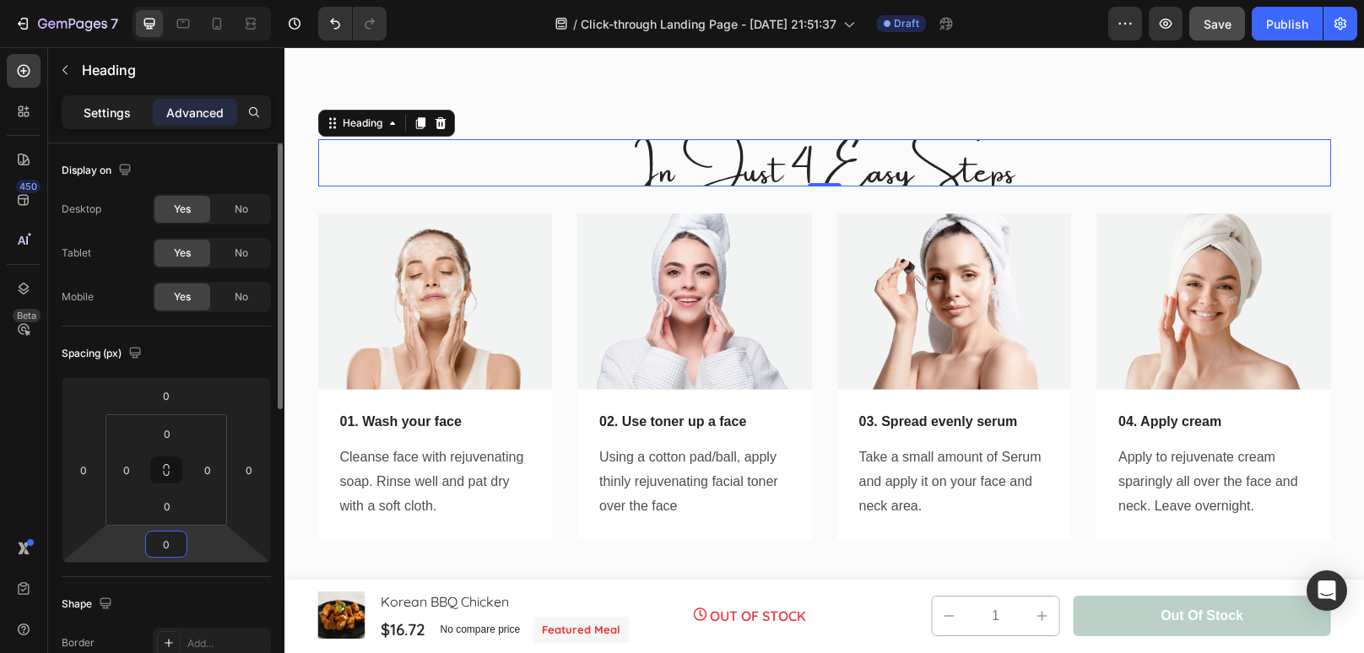
click at [91, 108] on p "Settings" at bounding box center [107, 113] width 47 height 18
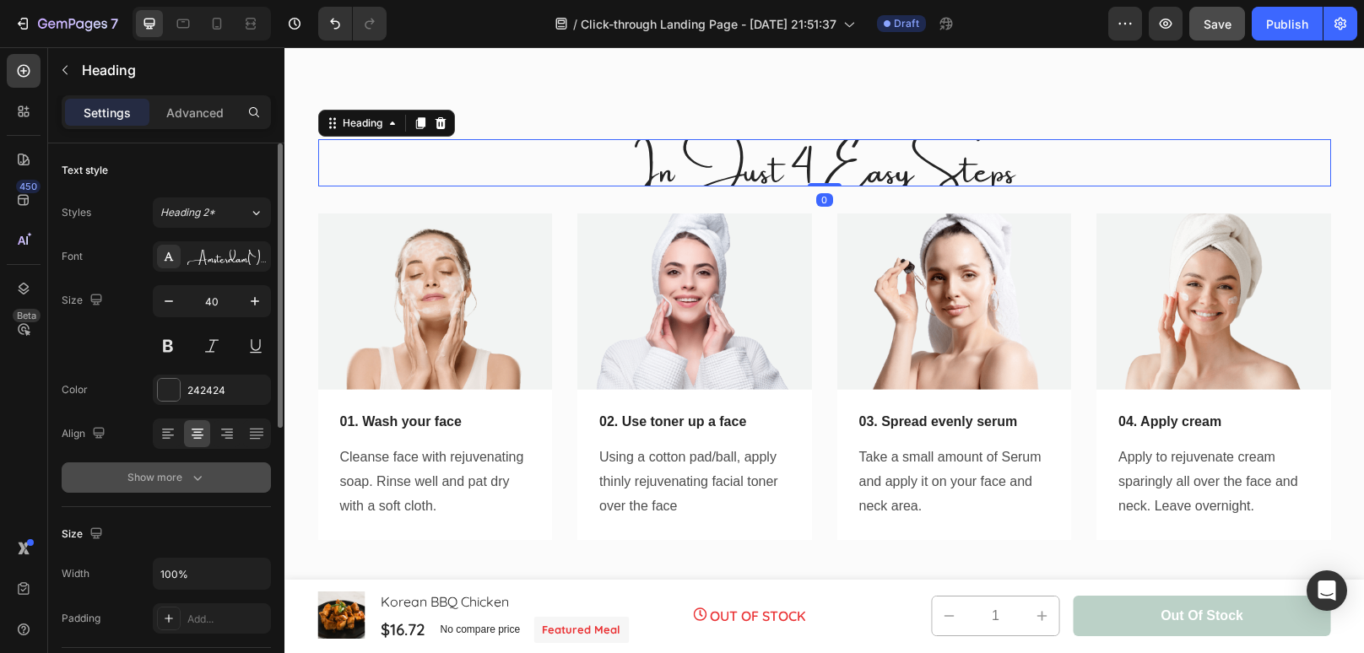
click at [211, 479] on button "Show more" at bounding box center [166, 477] width 209 height 30
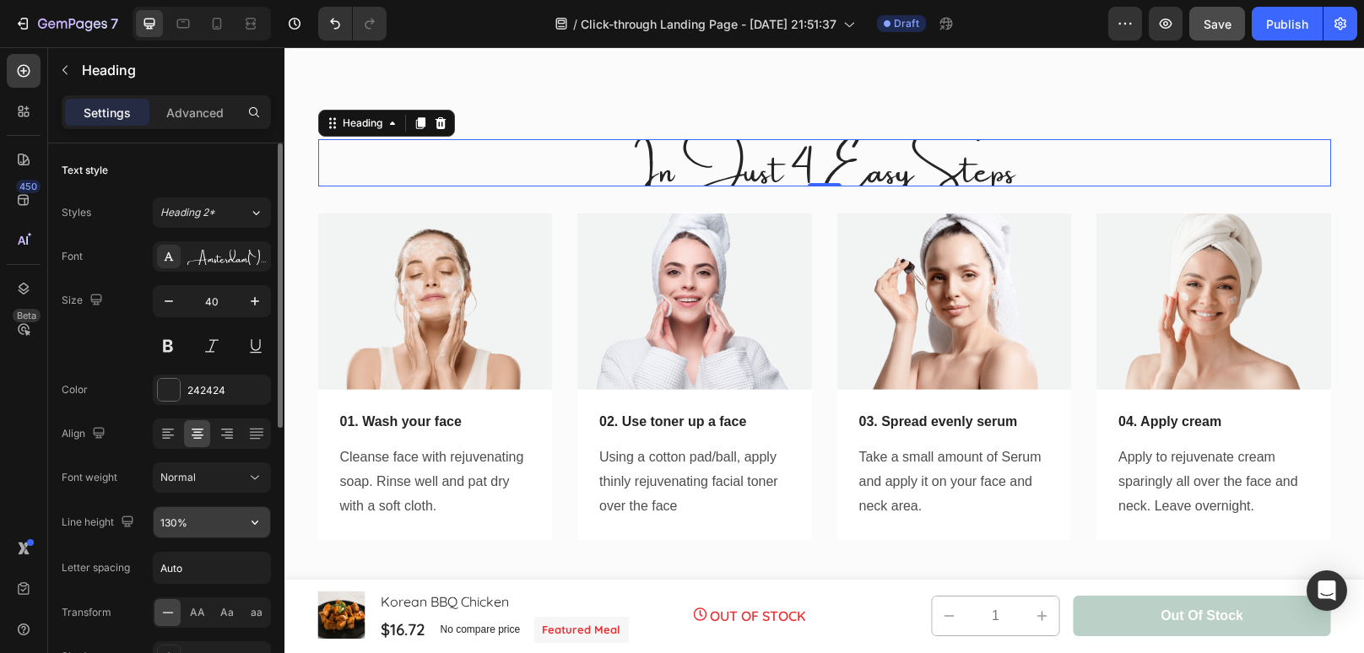
click at [170, 520] on input "130%" at bounding box center [212, 522] width 116 height 30
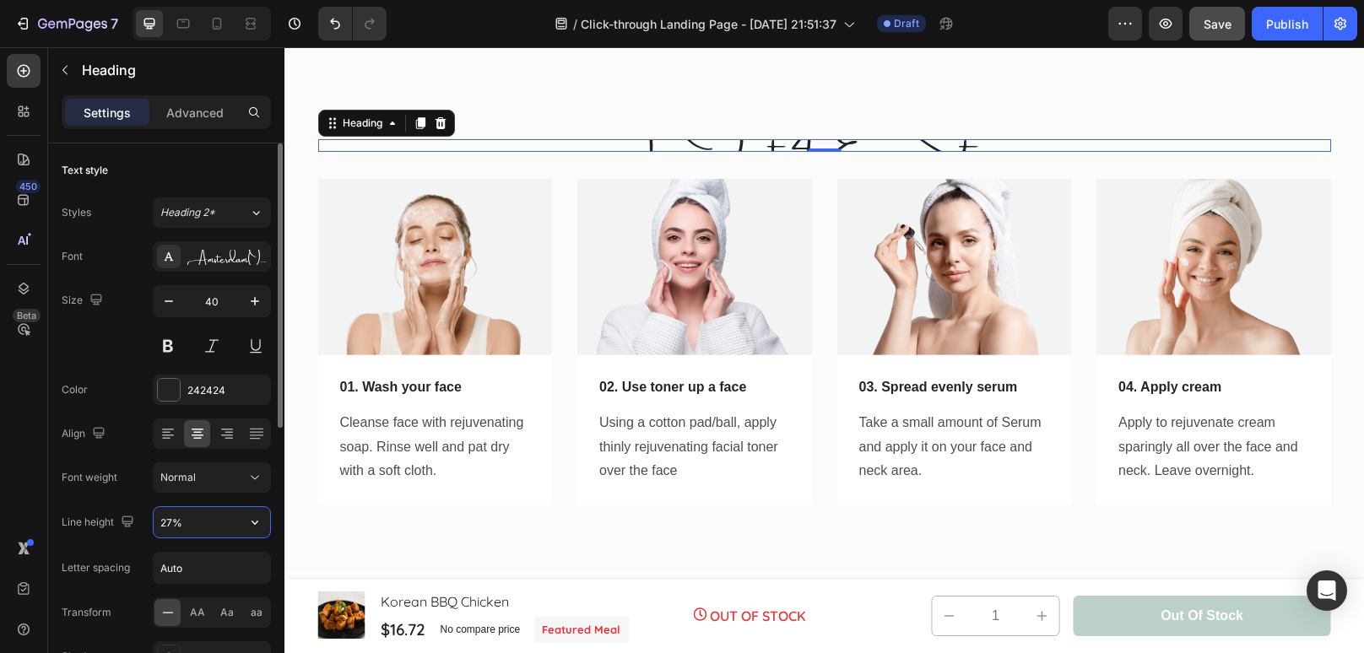
type input "275%"
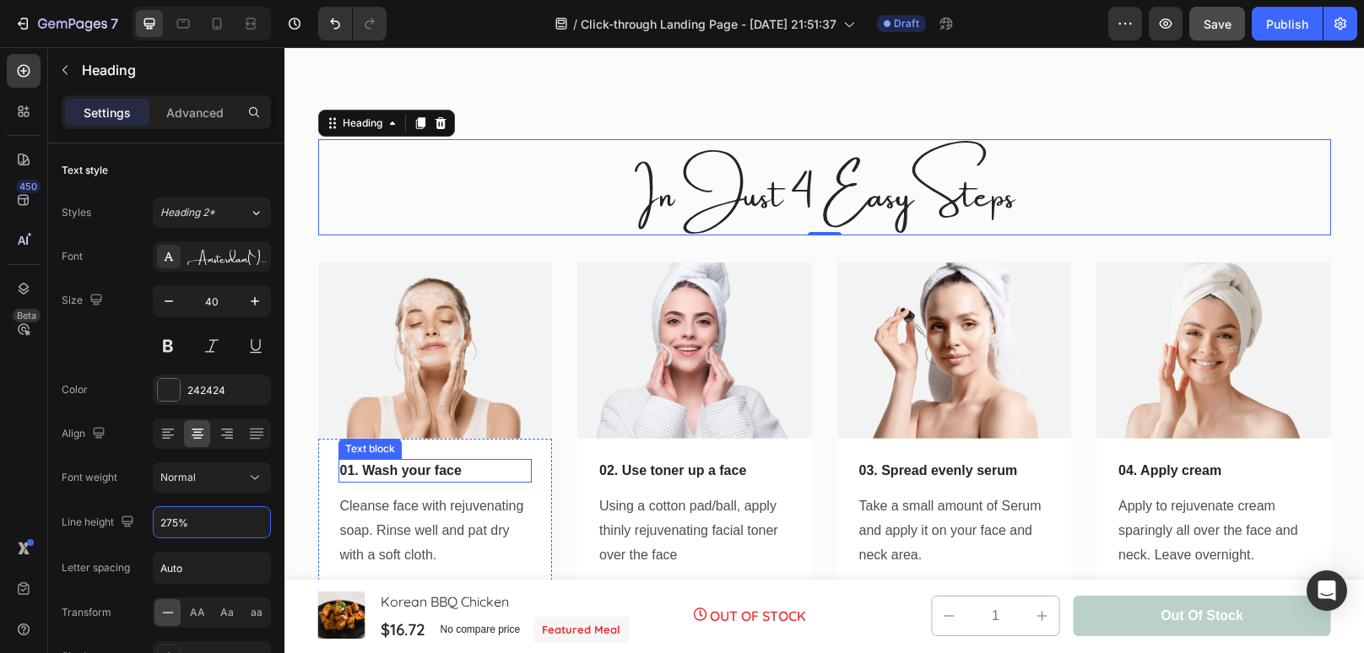
click at [457, 467] on p "01. Wash your face" at bounding box center [435, 471] width 191 height 20
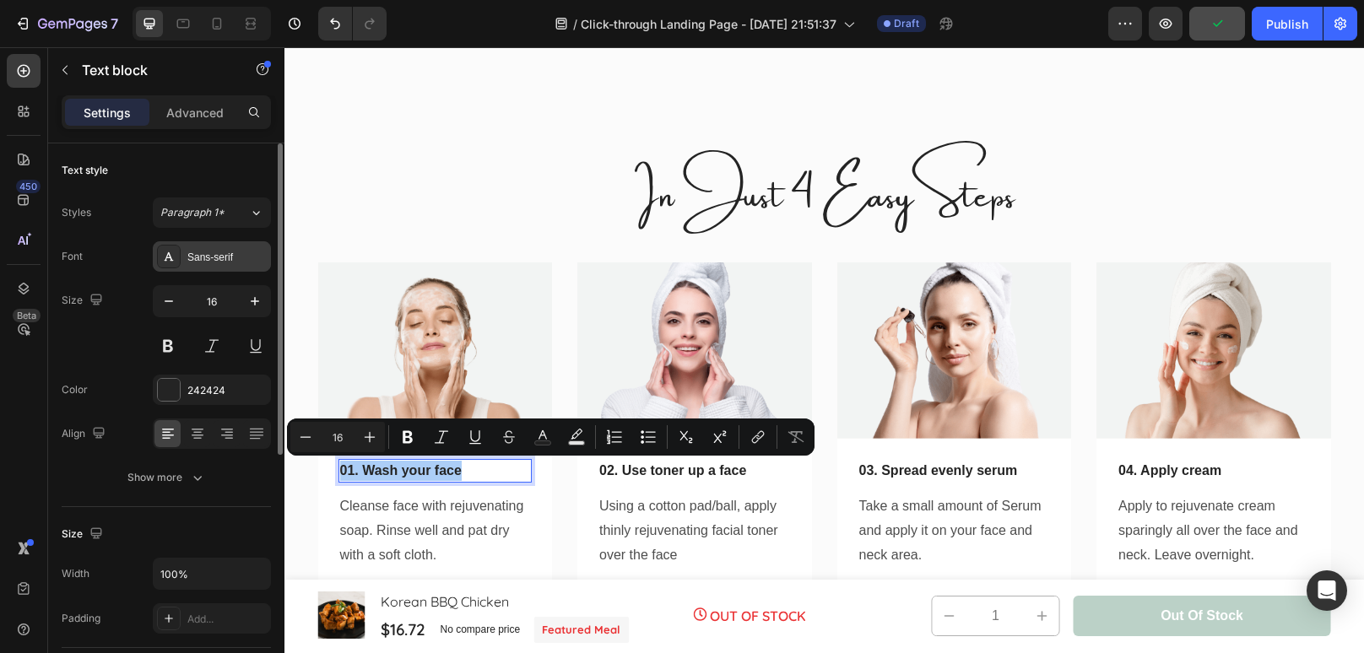
click at [229, 262] on div "Sans-serif" at bounding box center [226, 257] width 79 height 15
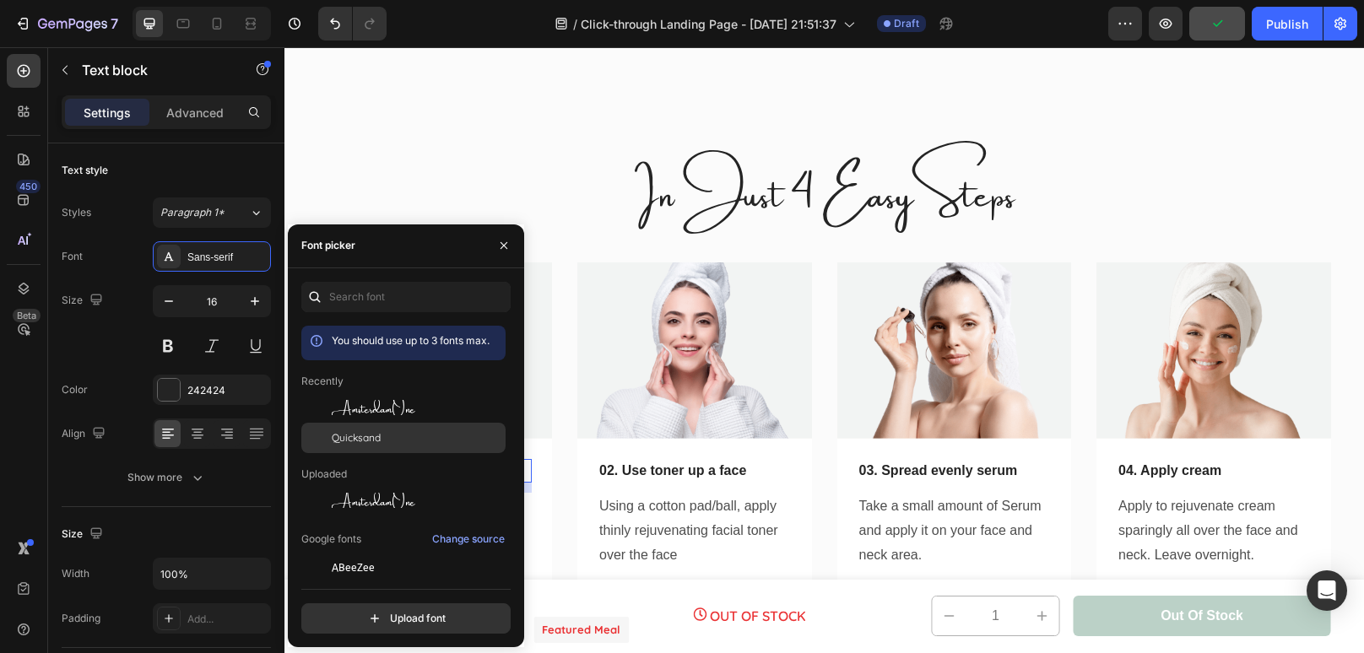
click at [408, 444] on div "Quicksand" at bounding box center [417, 437] width 170 height 15
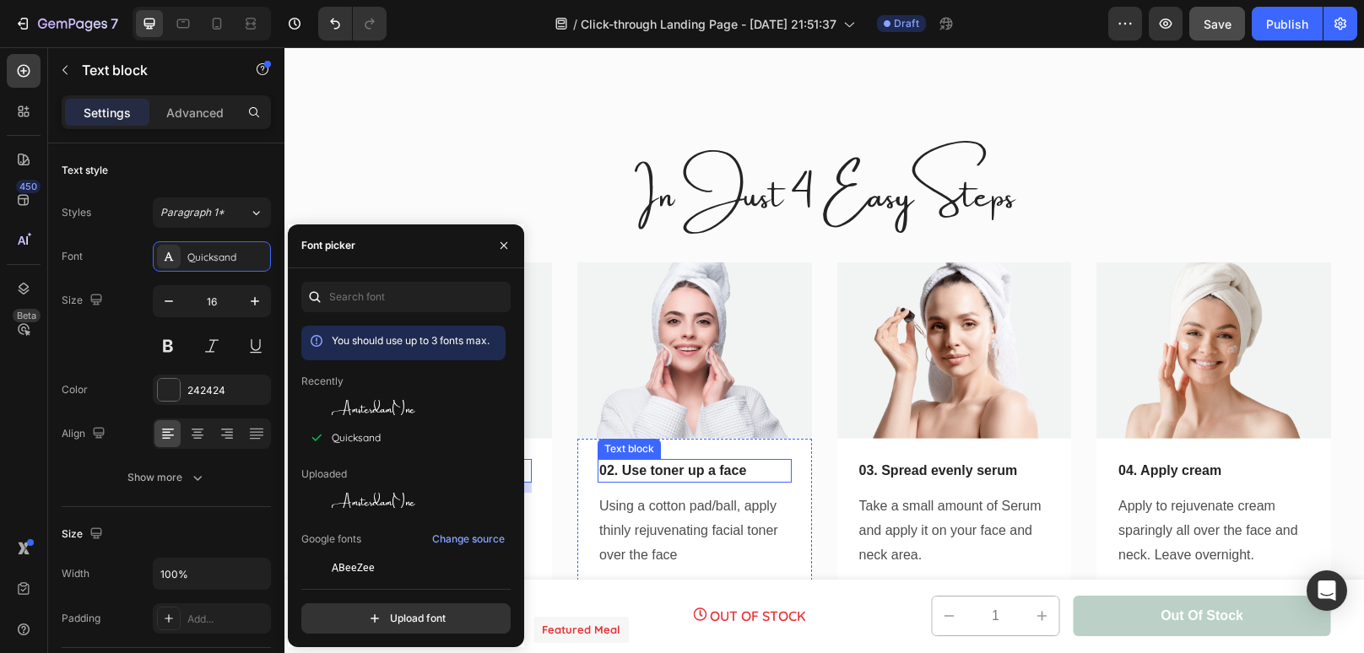
click at [671, 477] on p "02. Use toner up a face" at bounding box center [694, 471] width 191 height 20
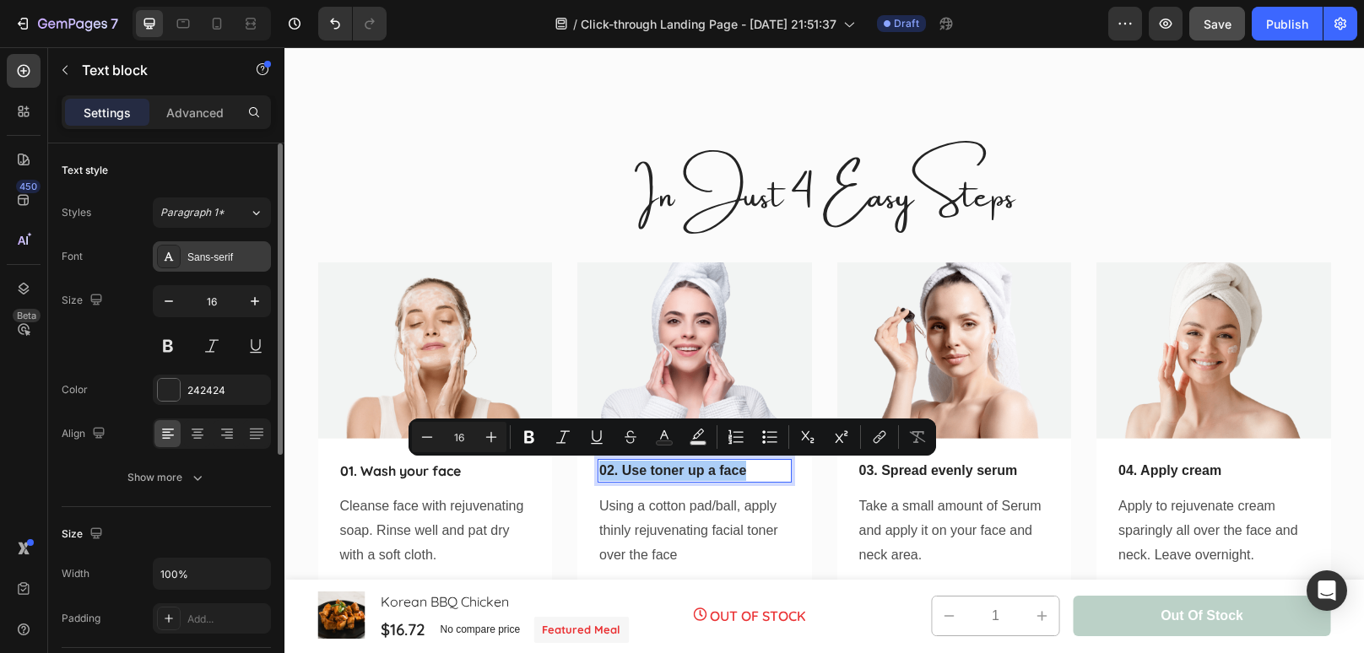
click at [240, 250] on div "Sans-serif" at bounding box center [226, 257] width 79 height 15
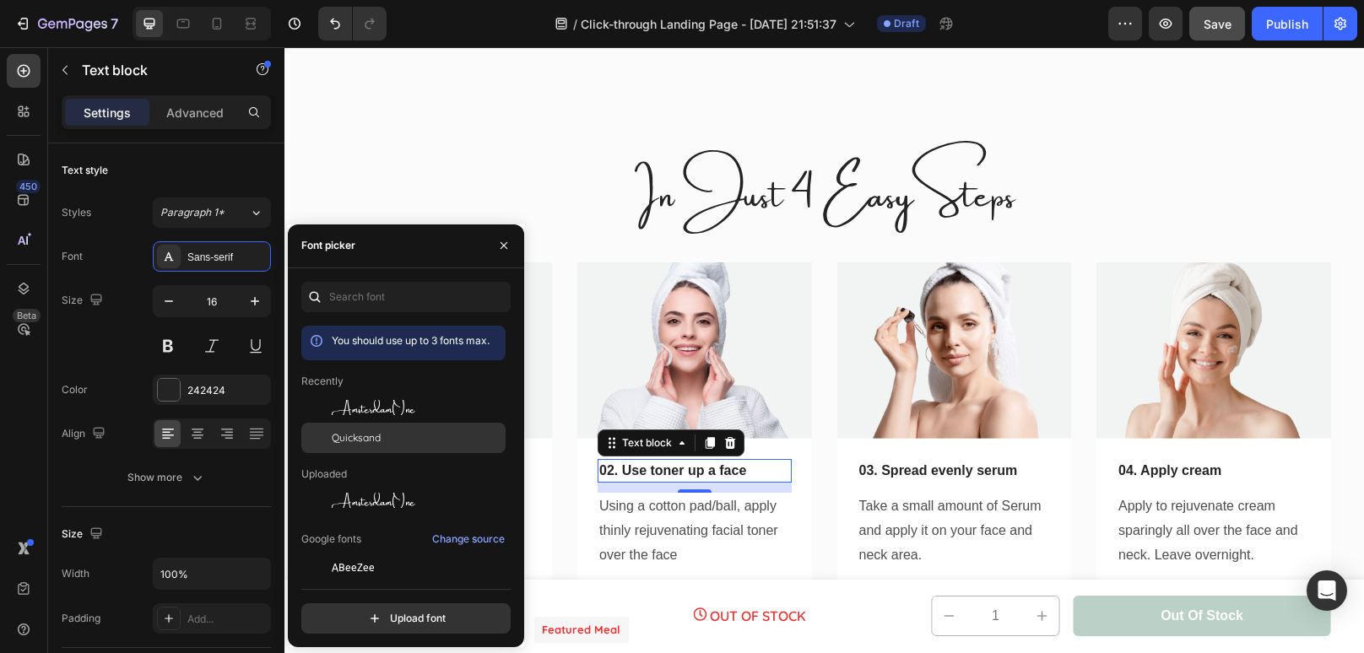
click at [380, 613] on div "Quicksand" at bounding box center [403, 628] width 204 height 30
click at [972, 473] on p "03. Spread evenly serum" at bounding box center [954, 471] width 191 height 20
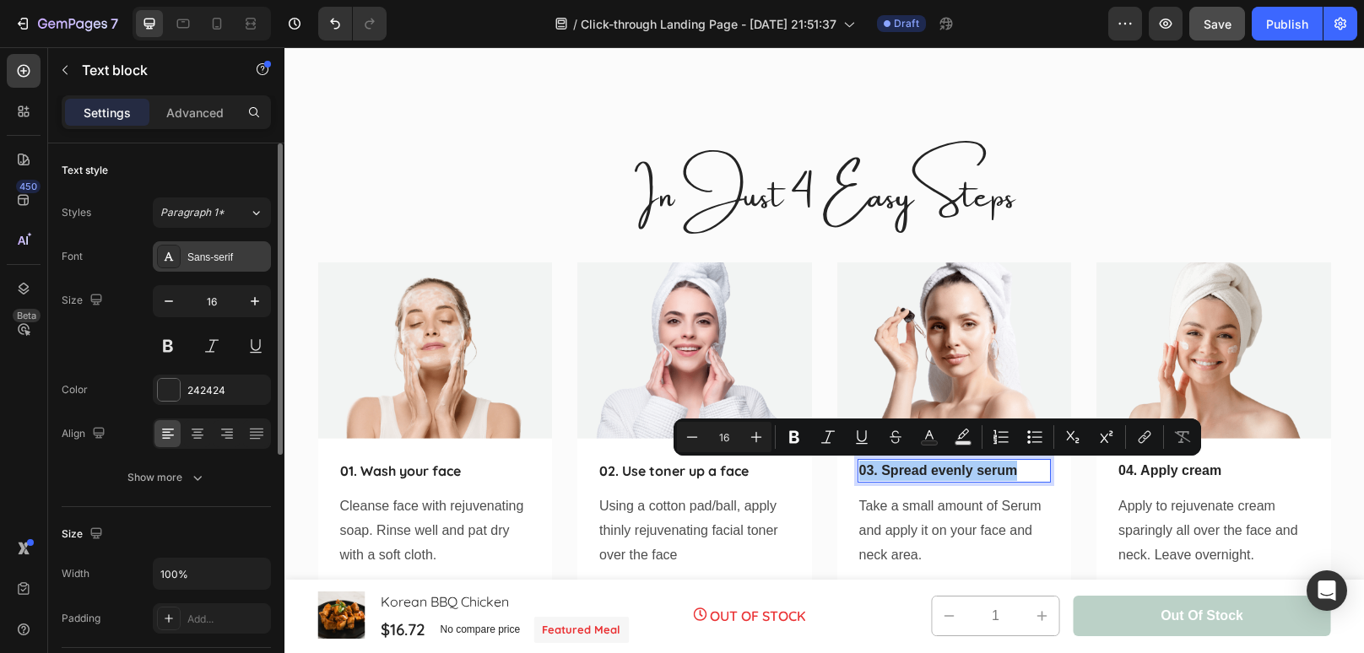
click at [230, 247] on div "Sans-serif" at bounding box center [212, 256] width 118 height 30
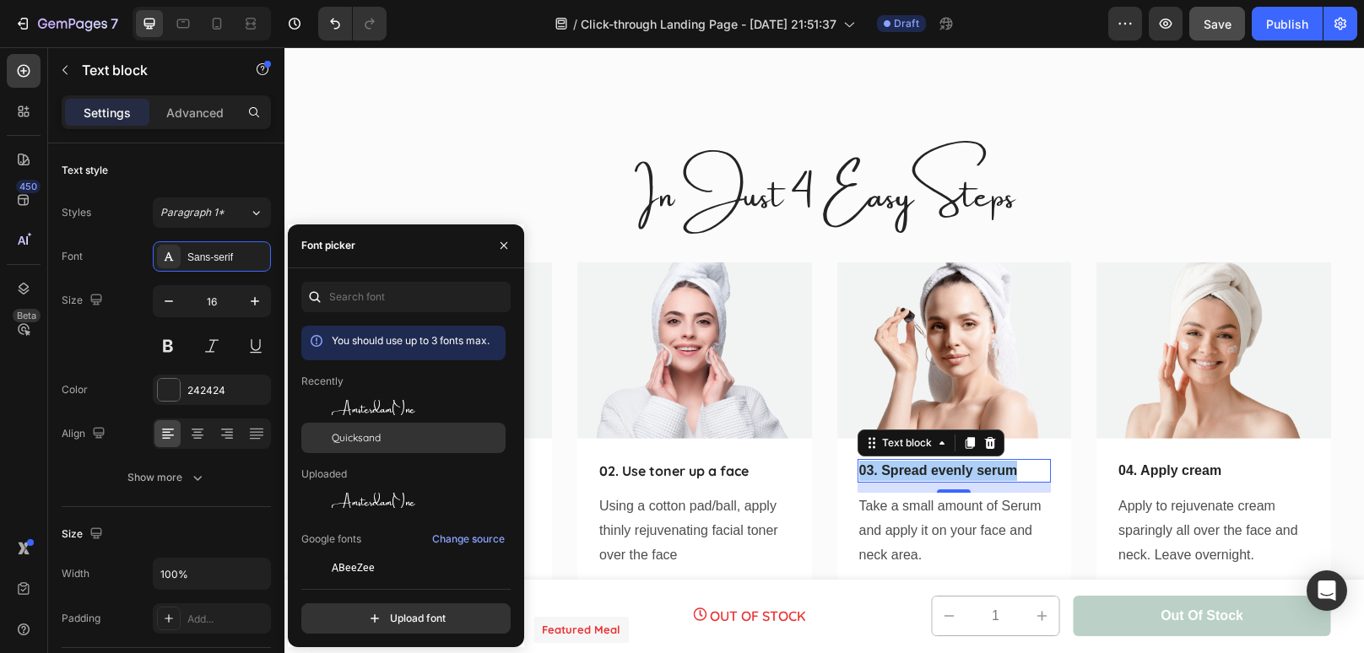
click at [372, 439] on span "Quicksand" at bounding box center [356, 437] width 49 height 15
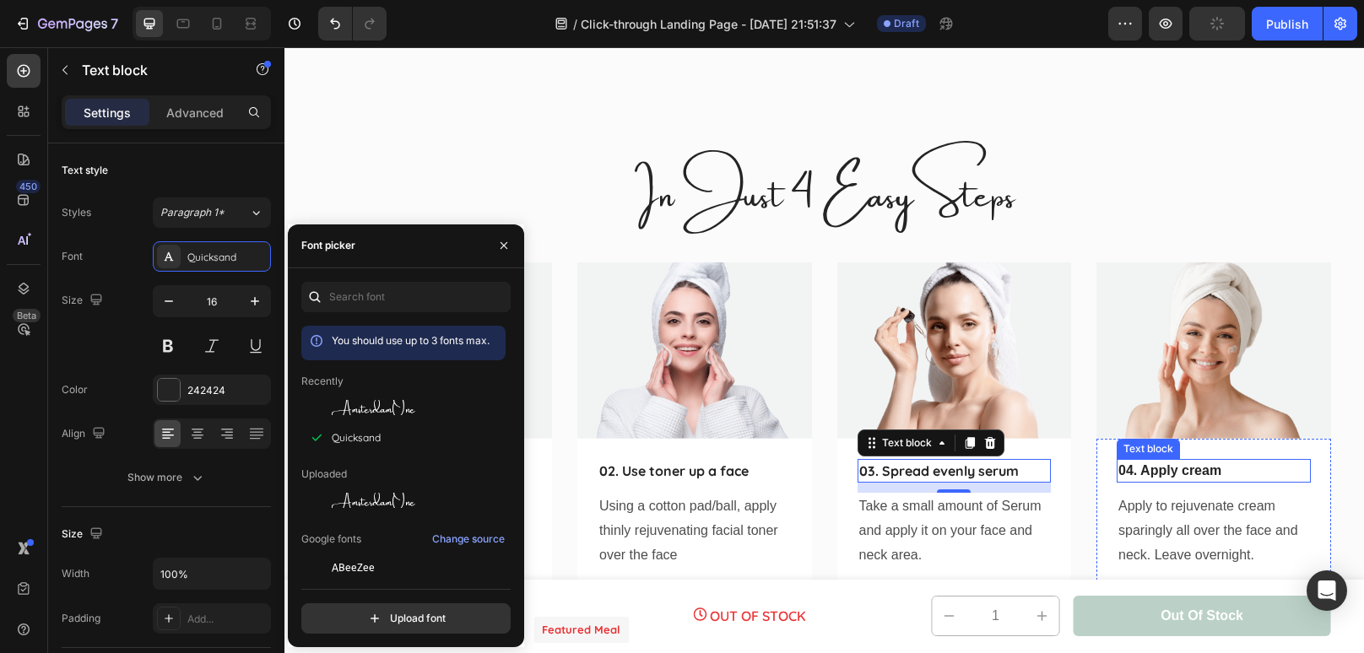
click at [1238, 470] on p "04. Apply cream" at bounding box center [1213, 471] width 191 height 20
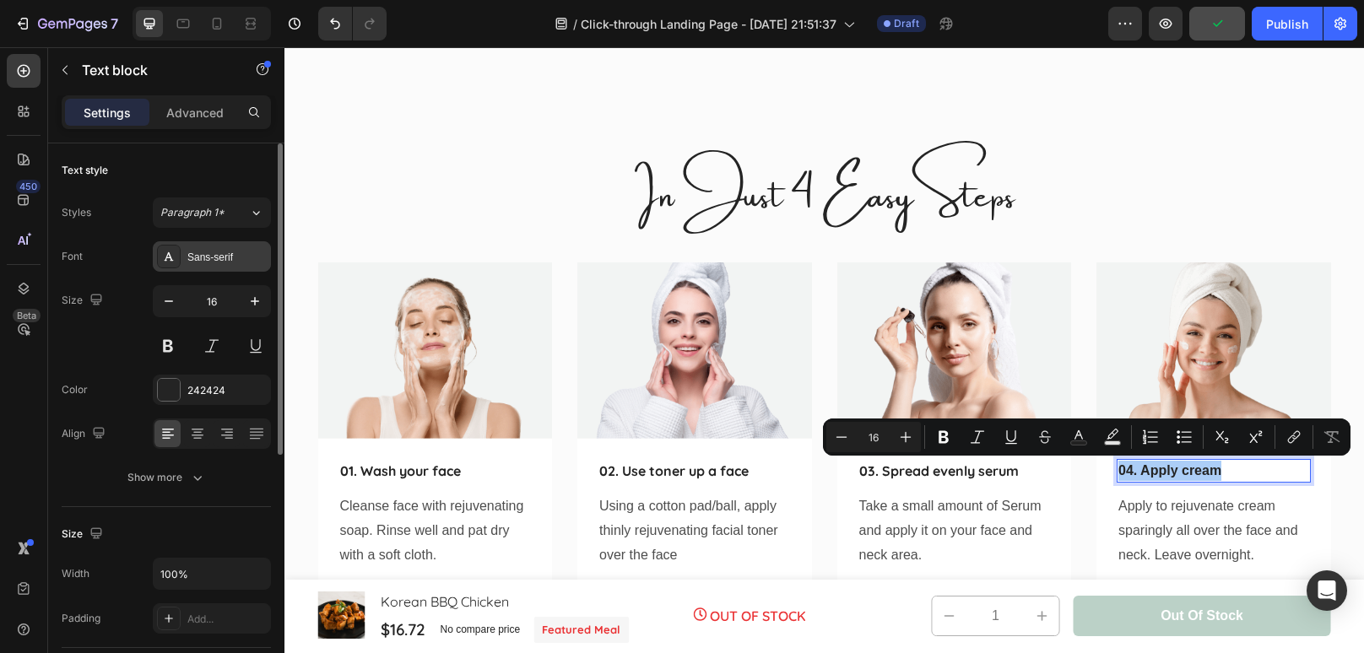
click at [221, 250] on div "Sans-serif" at bounding box center [226, 257] width 79 height 15
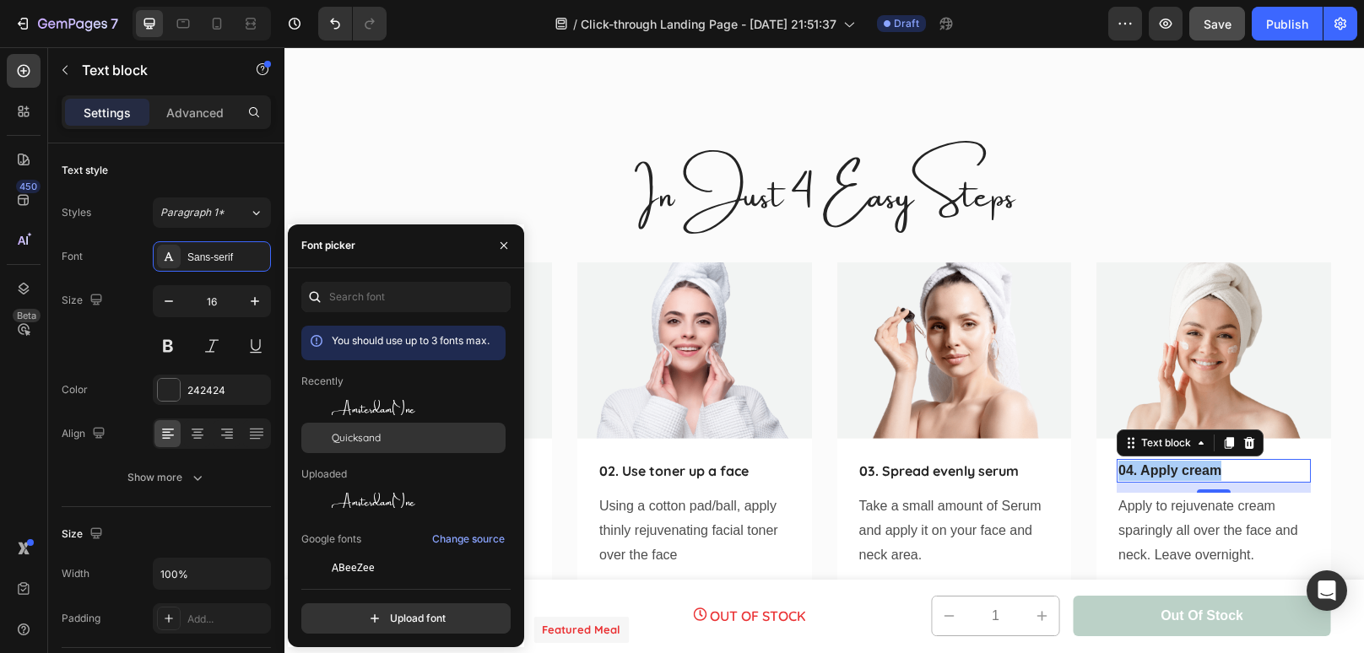
click at [386, 437] on div "Quicksand" at bounding box center [417, 437] width 170 height 15
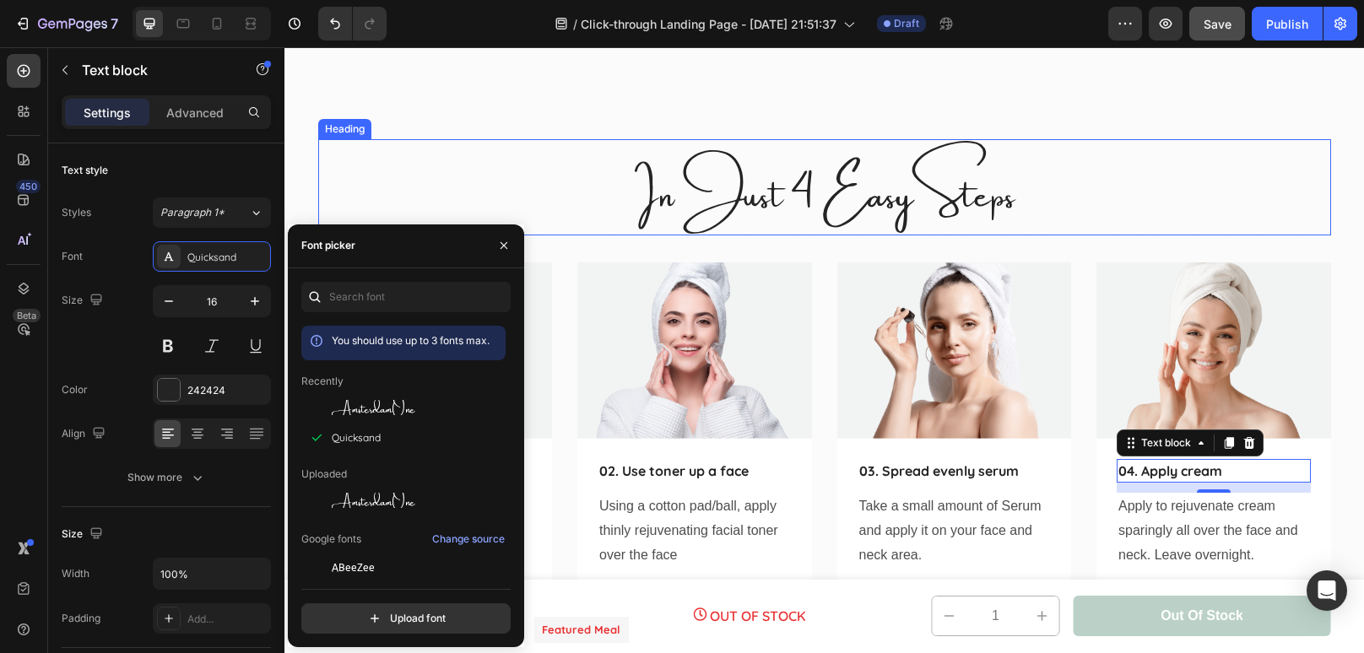
click at [728, 210] on h2 "In Just 4 Easy Steps" at bounding box center [824, 187] width 1013 height 96
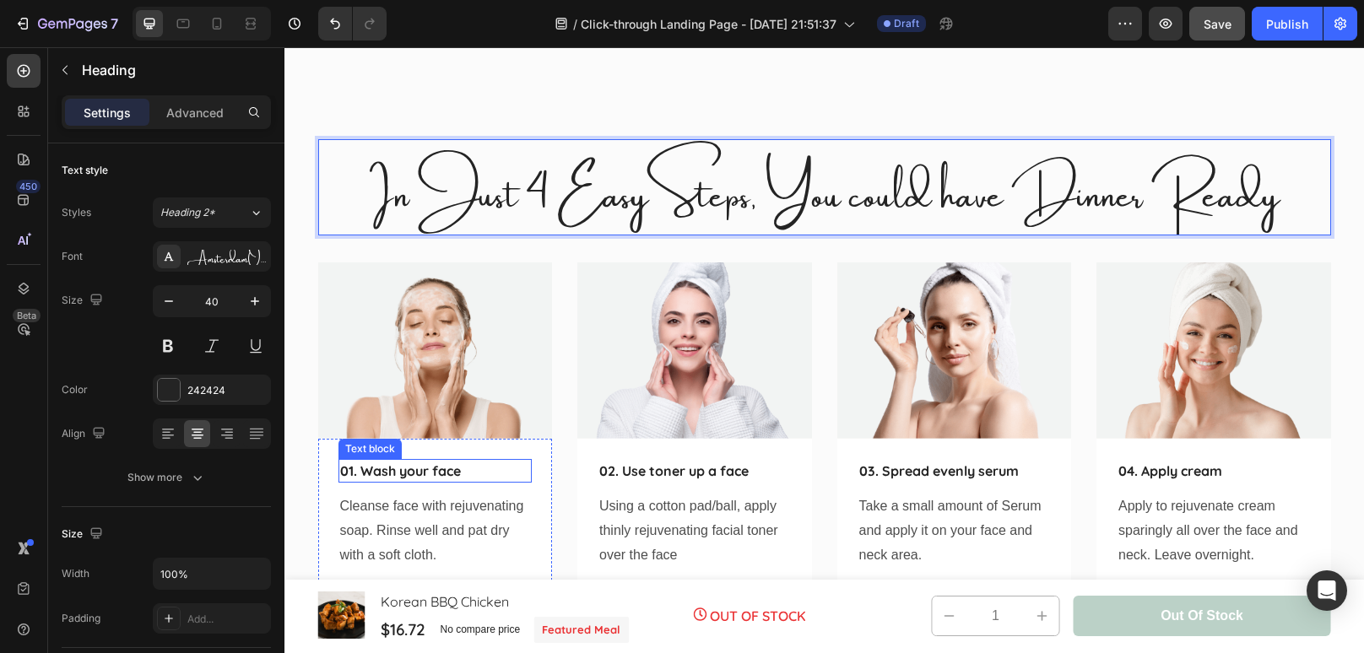
click at [430, 466] on p "01. Wash your face" at bounding box center [435, 471] width 191 height 20
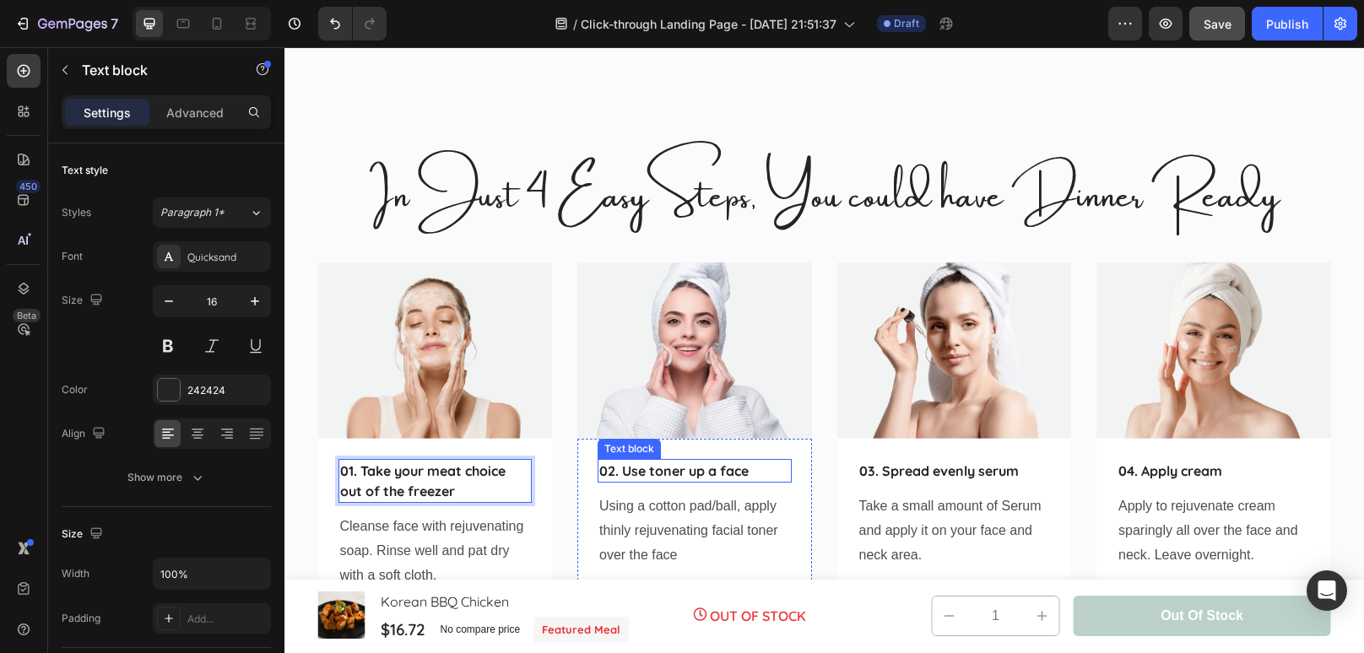
click at [661, 477] on p "02. Use toner up a face" at bounding box center [694, 471] width 191 height 20
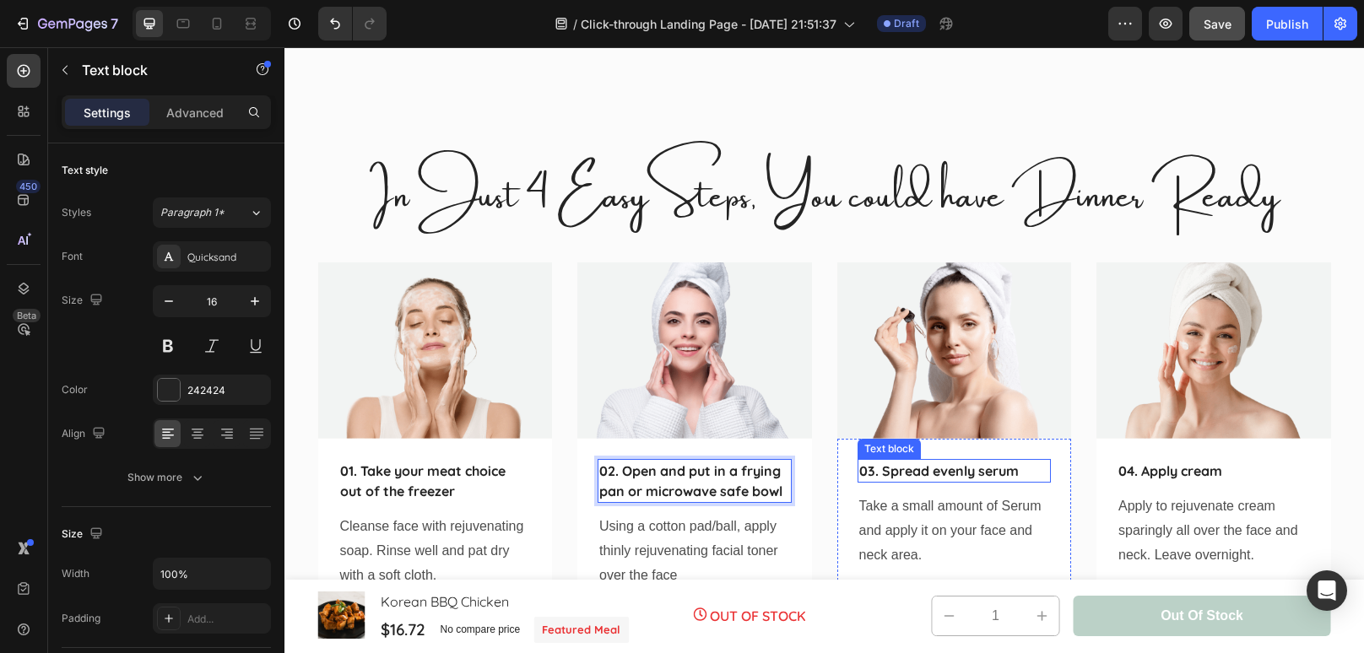
click at [966, 473] on p "03. Spread evenly serum" at bounding box center [954, 471] width 191 height 20
click at [1035, 470] on p "03. Spread evenly serum" at bounding box center [954, 471] width 191 height 20
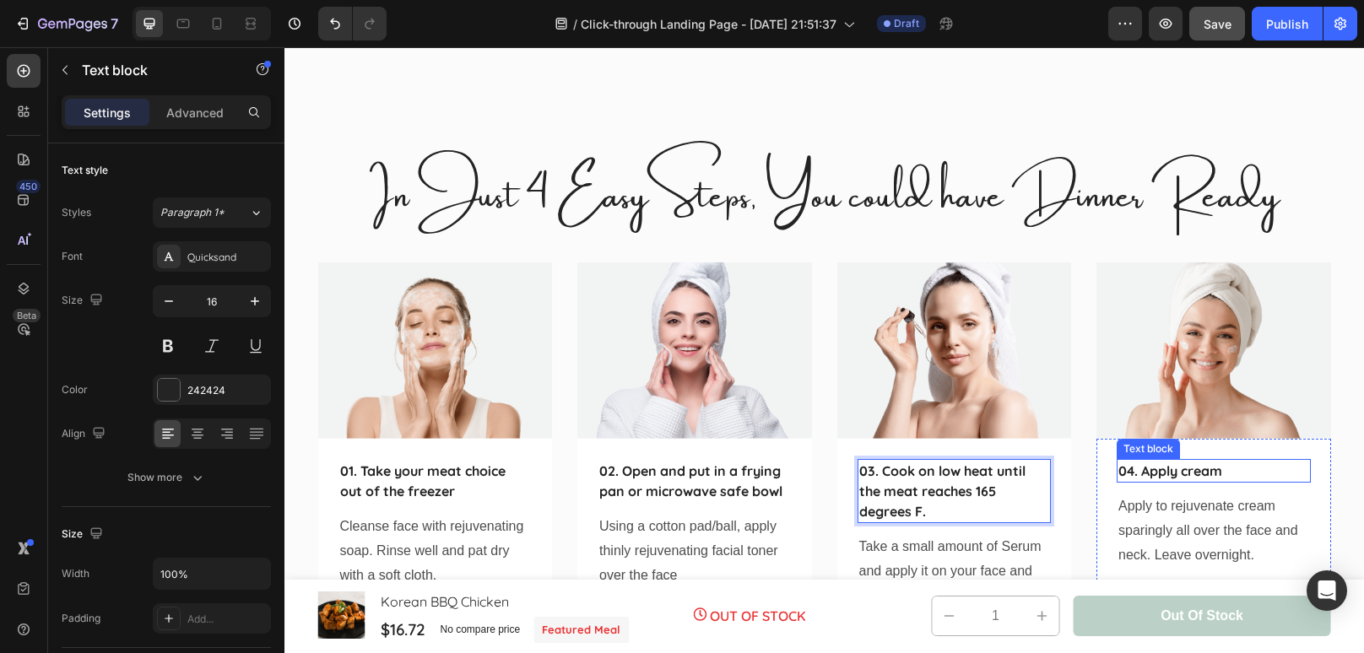
click at [1238, 472] on p "04. Apply cream" at bounding box center [1213, 471] width 191 height 20
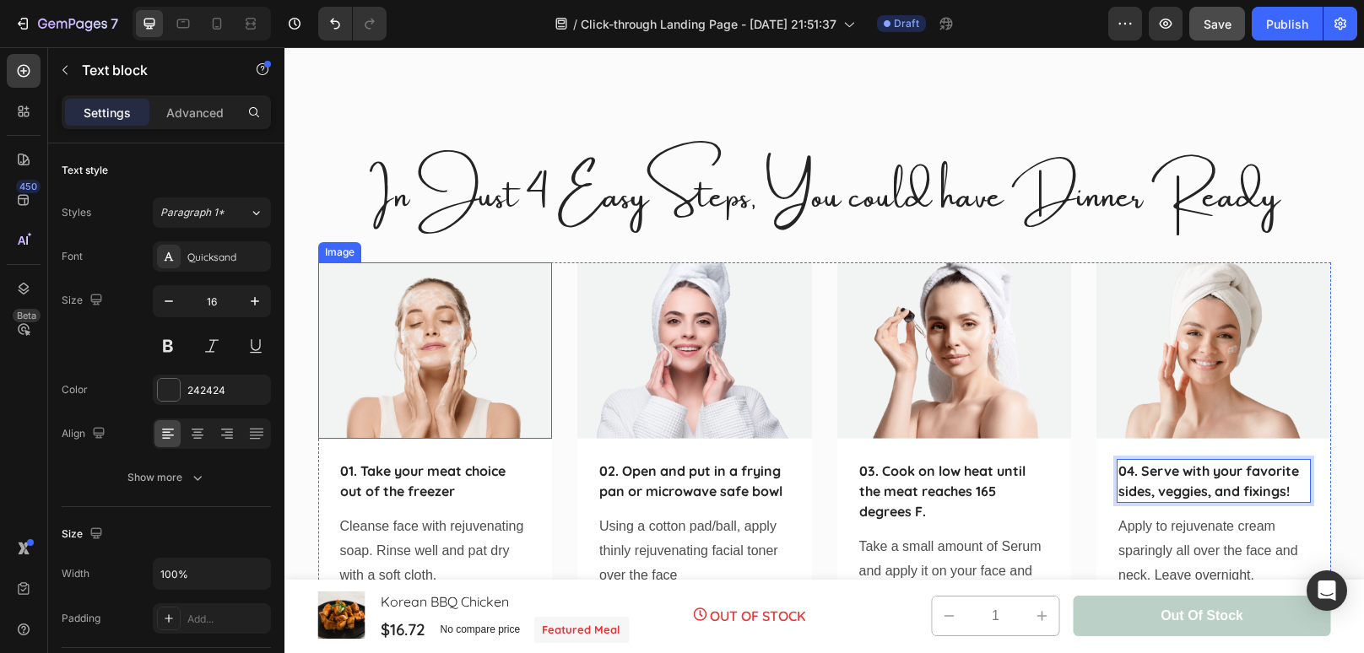
click at [511, 367] on img at bounding box center [435, 350] width 235 height 176
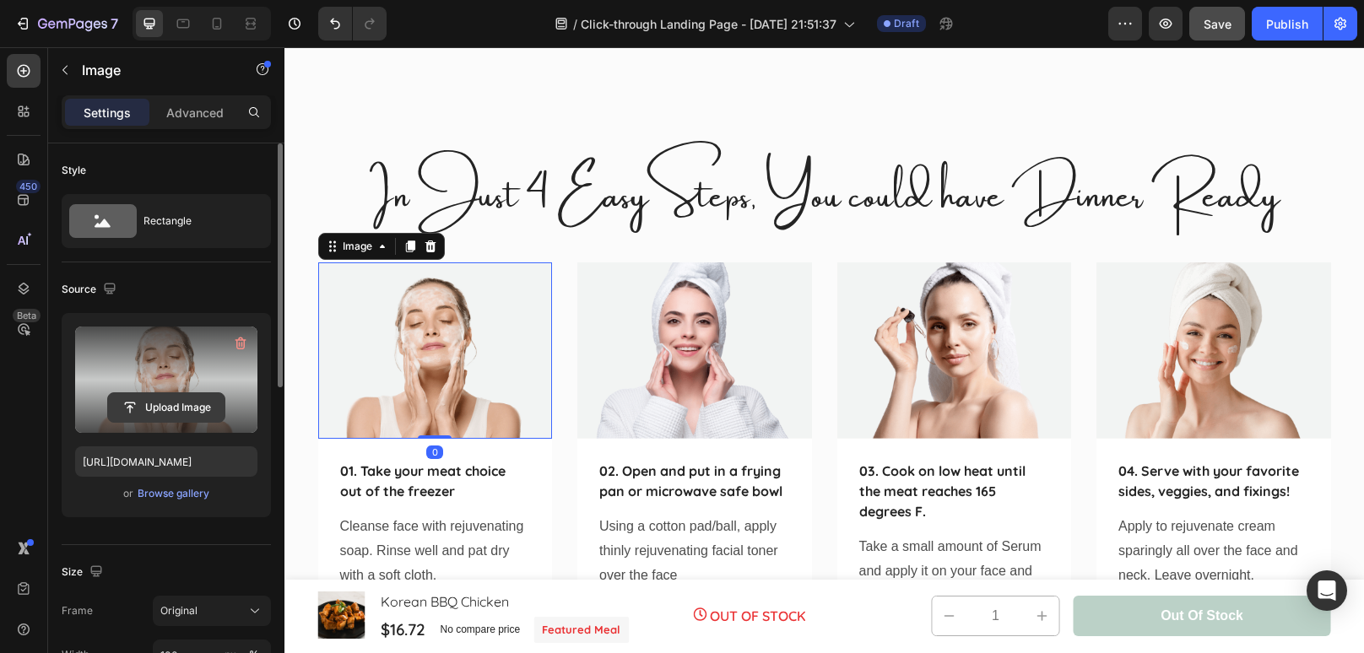
click at [148, 401] on input "file" at bounding box center [166, 407] width 116 height 29
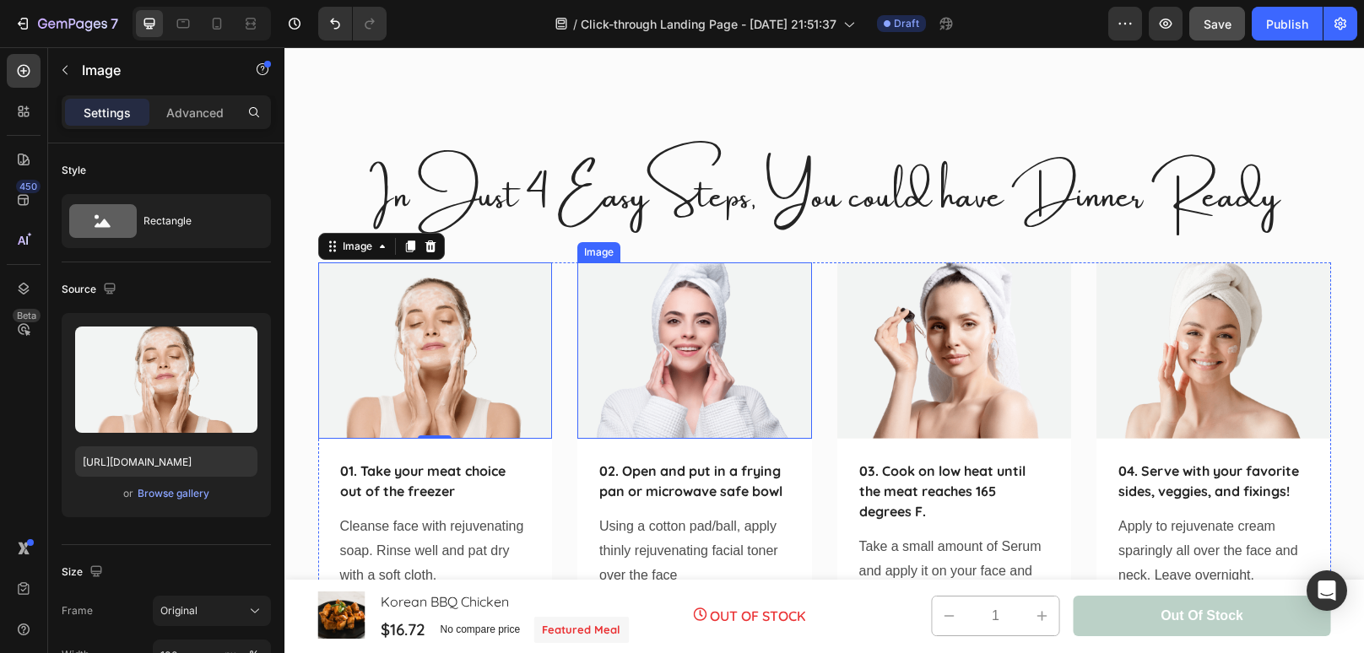
click at [658, 369] on img at bounding box center [694, 350] width 235 height 176
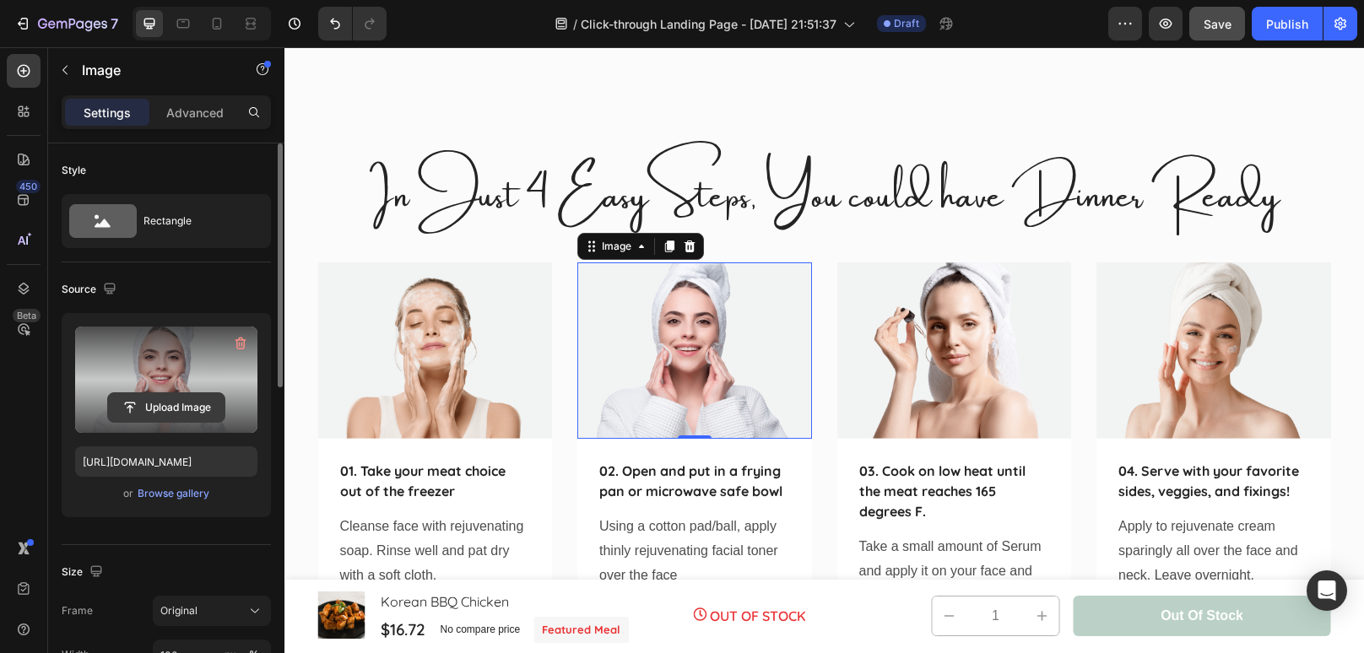
click at [156, 401] on input "file" at bounding box center [166, 407] width 116 height 29
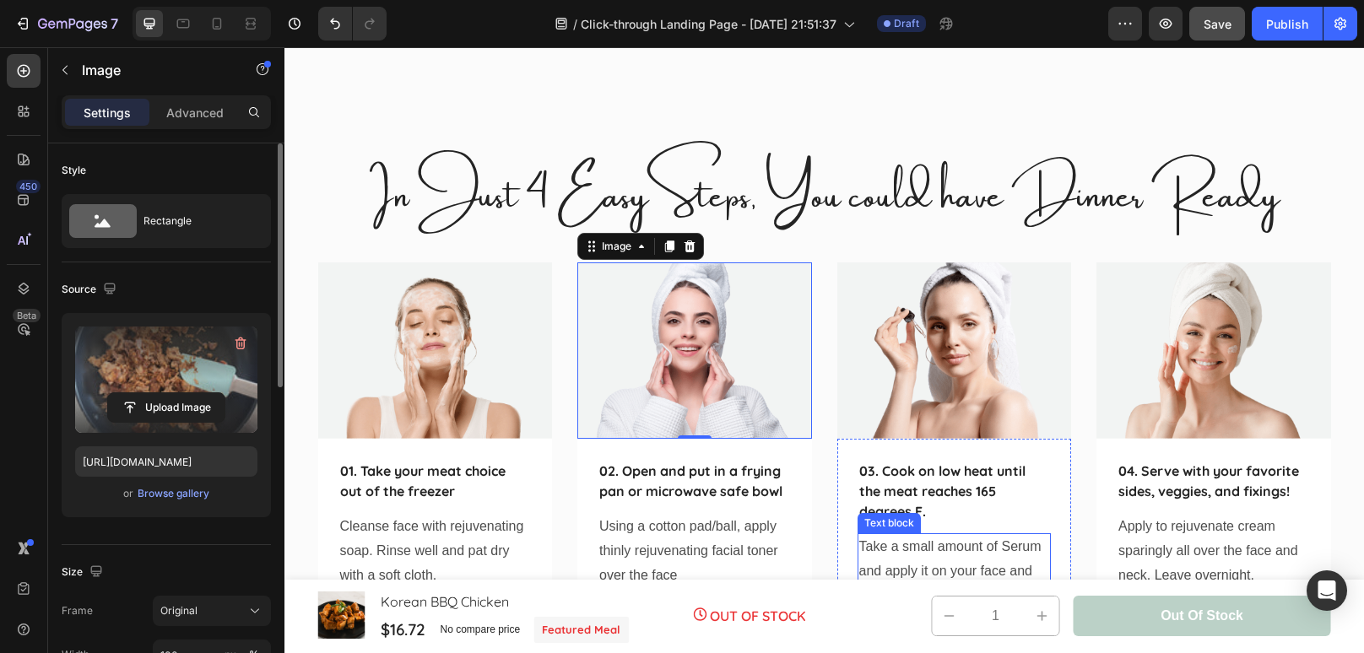
type input "[URL][DOMAIN_NAME]"
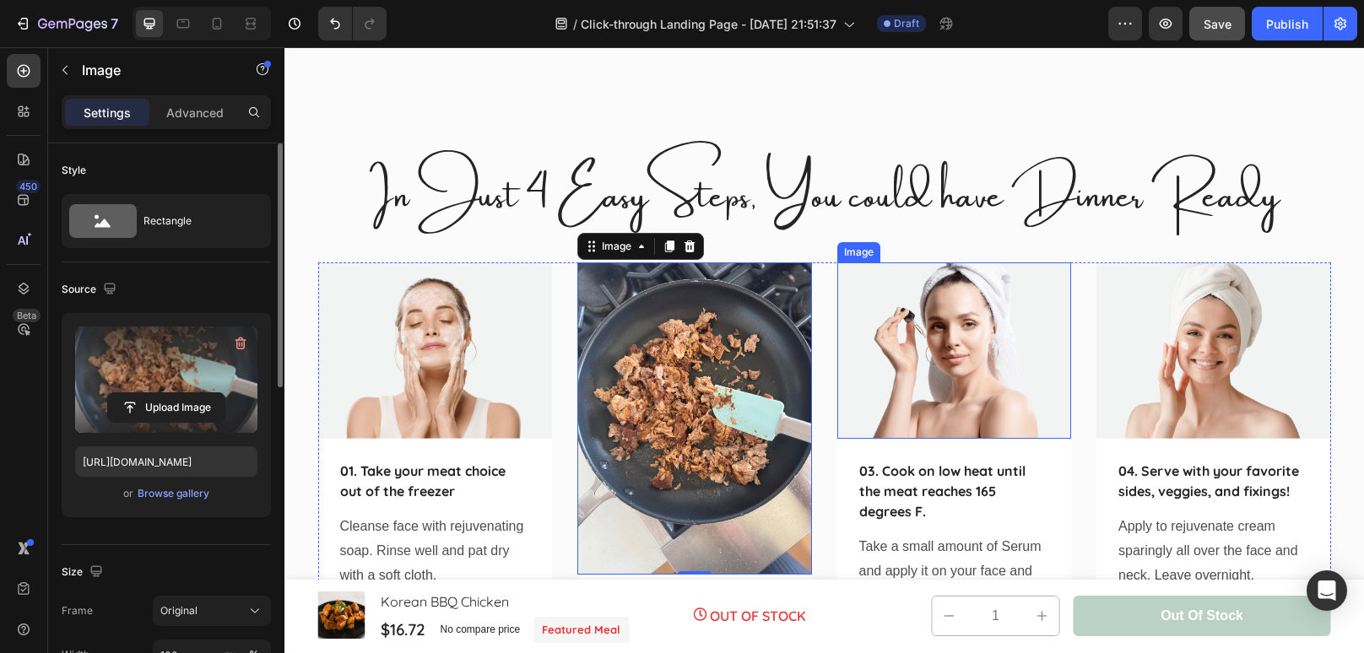
click at [968, 392] on img at bounding box center [954, 350] width 235 height 176
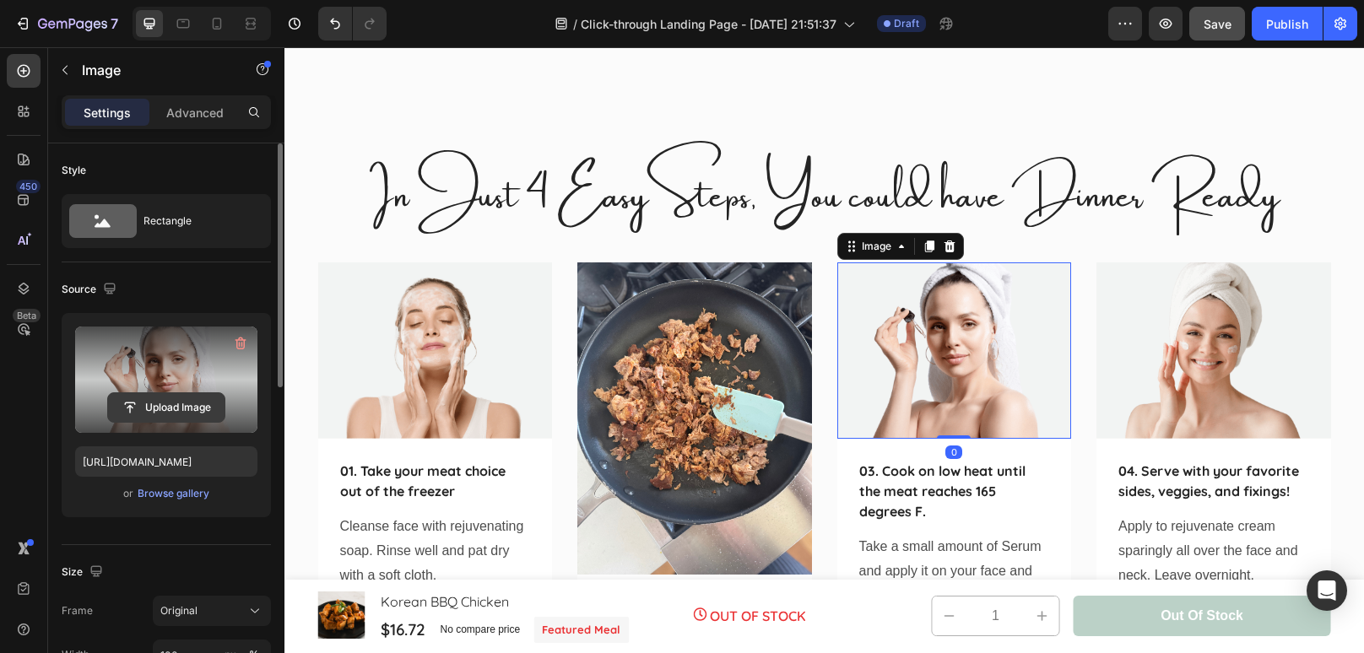
click at [153, 406] on input "file" at bounding box center [166, 407] width 116 height 29
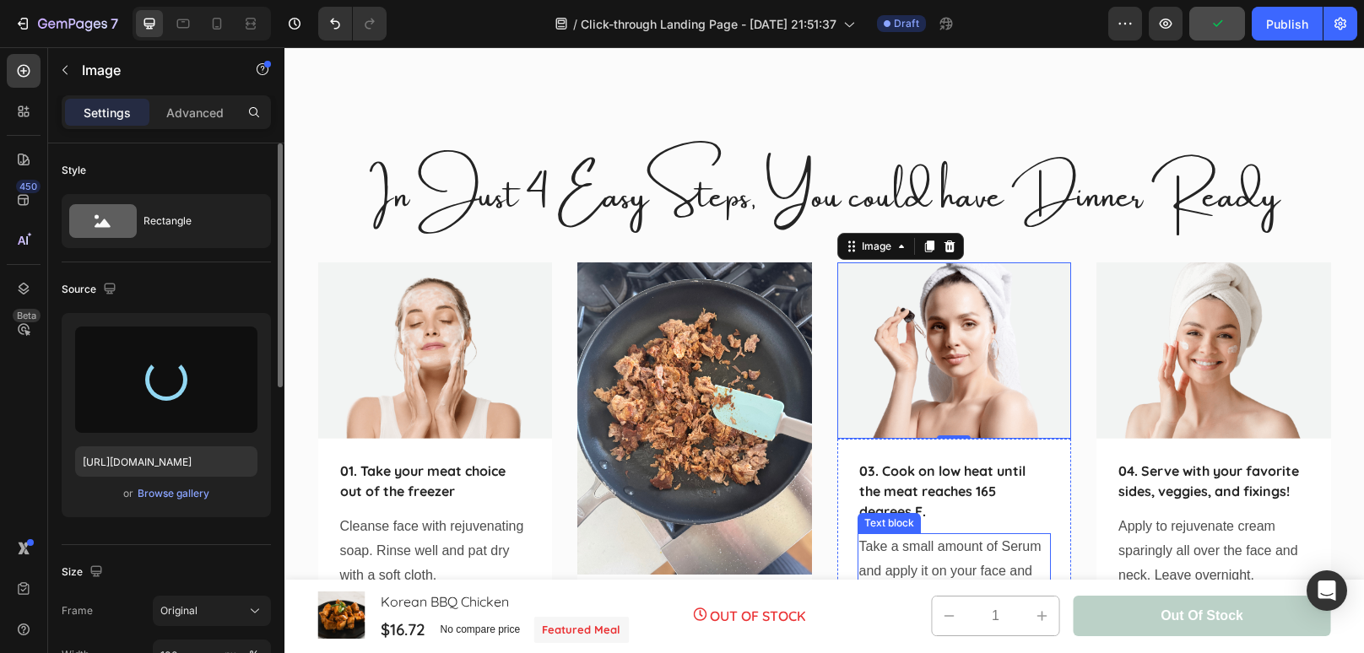
type input "[URL][DOMAIN_NAME]"
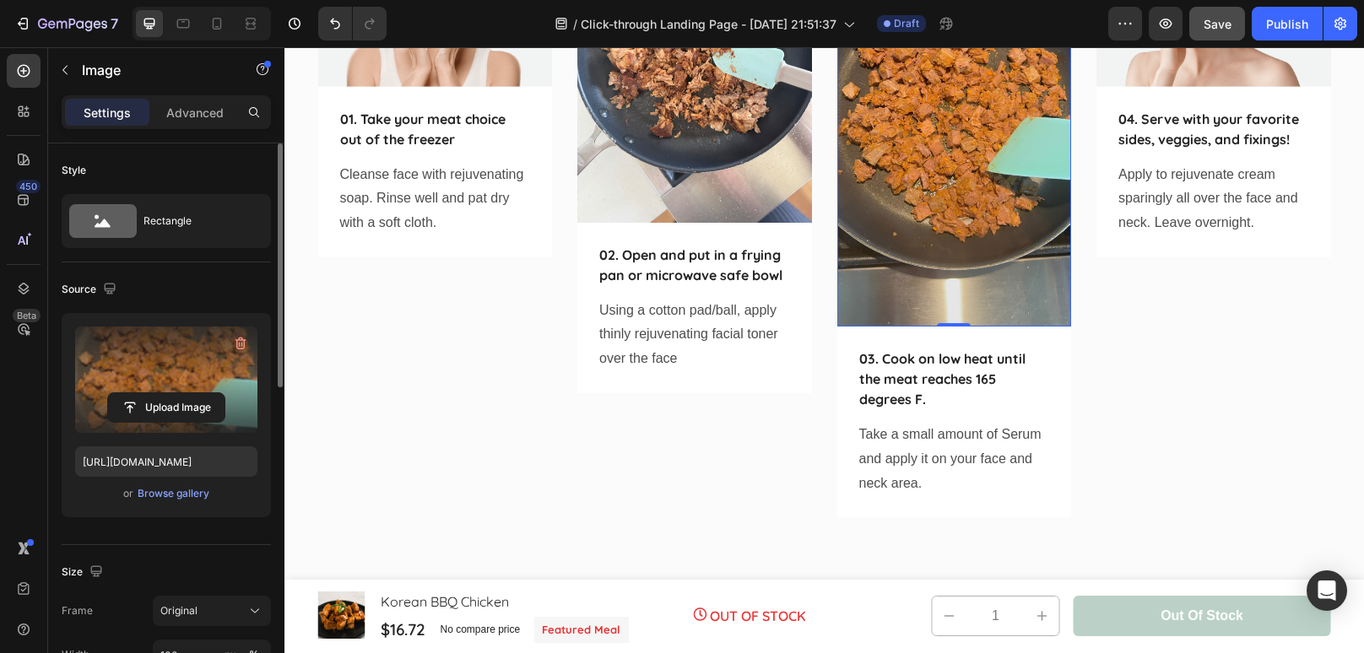
scroll to position [5362, 0]
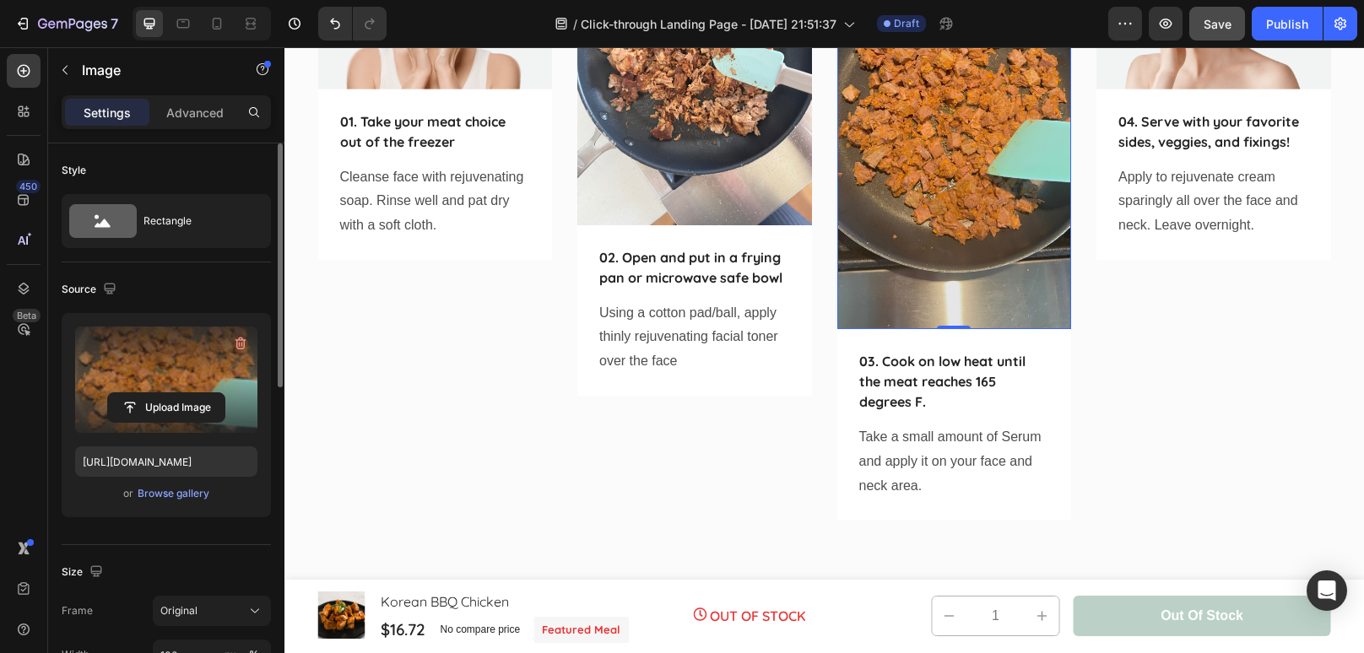
click at [959, 293] on img at bounding box center [954, 121] width 235 height 416
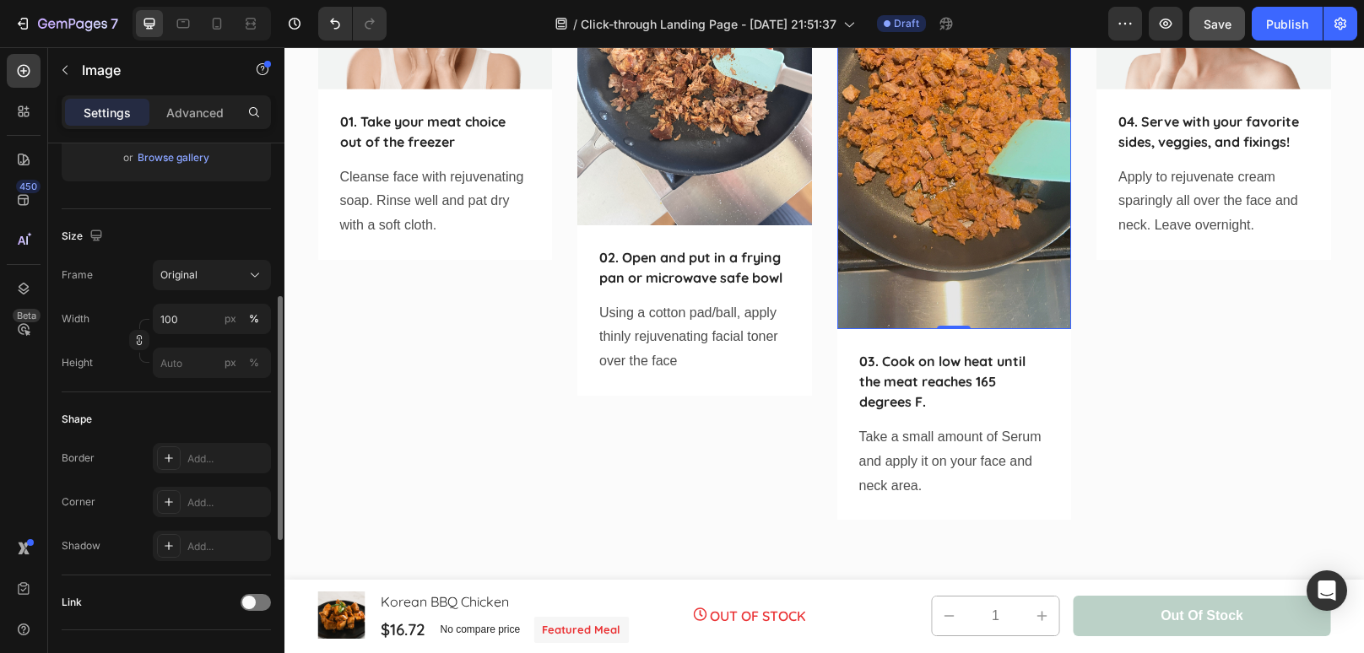
scroll to position [341, 0]
click at [240, 262] on div "Original" at bounding box center [201, 269] width 83 height 15
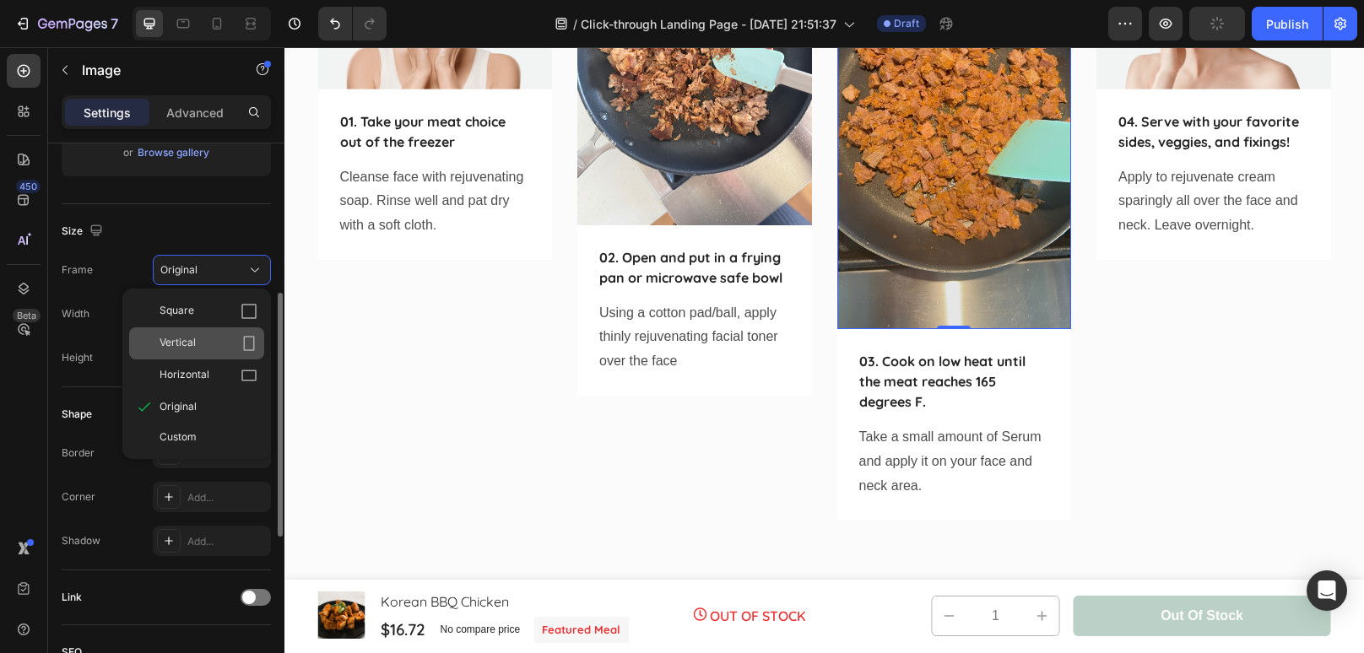
click at [213, 348] on div "Vertical" at bounding box center [208, 343] width 98 height 17
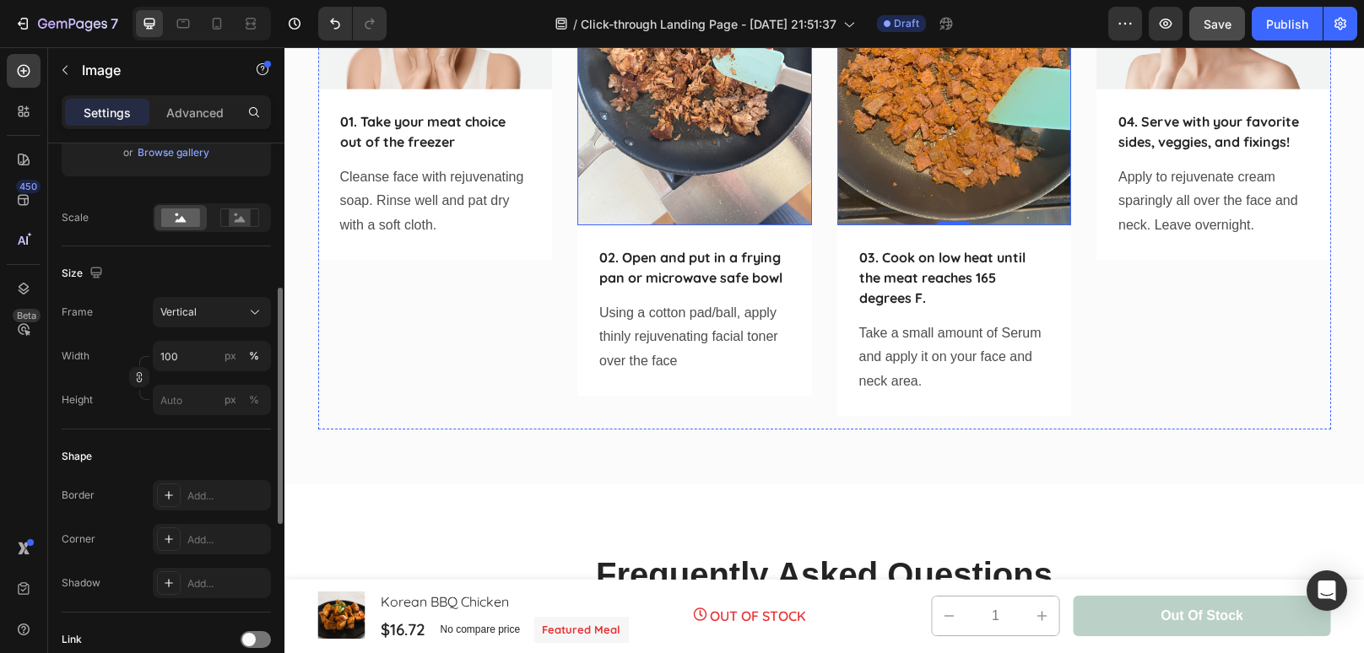
click at [677, 186] on img at bounding box center [694, 69] width 235 height 312
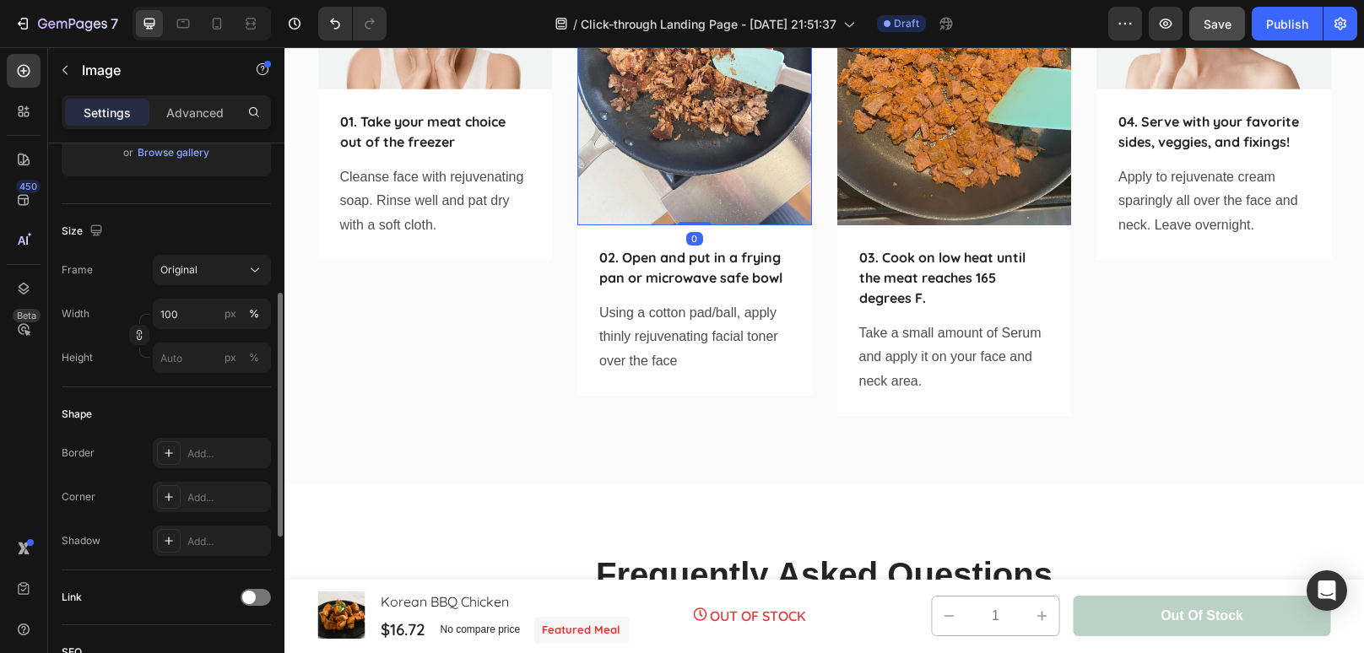
click at [223, 288] on div "Frame Original Width 100 px % Height px %" at bounding box center [166, 314] width 209 height 118
click at [223, 278] on button "Original" at bounding box center [212, 270] width 118 height 30
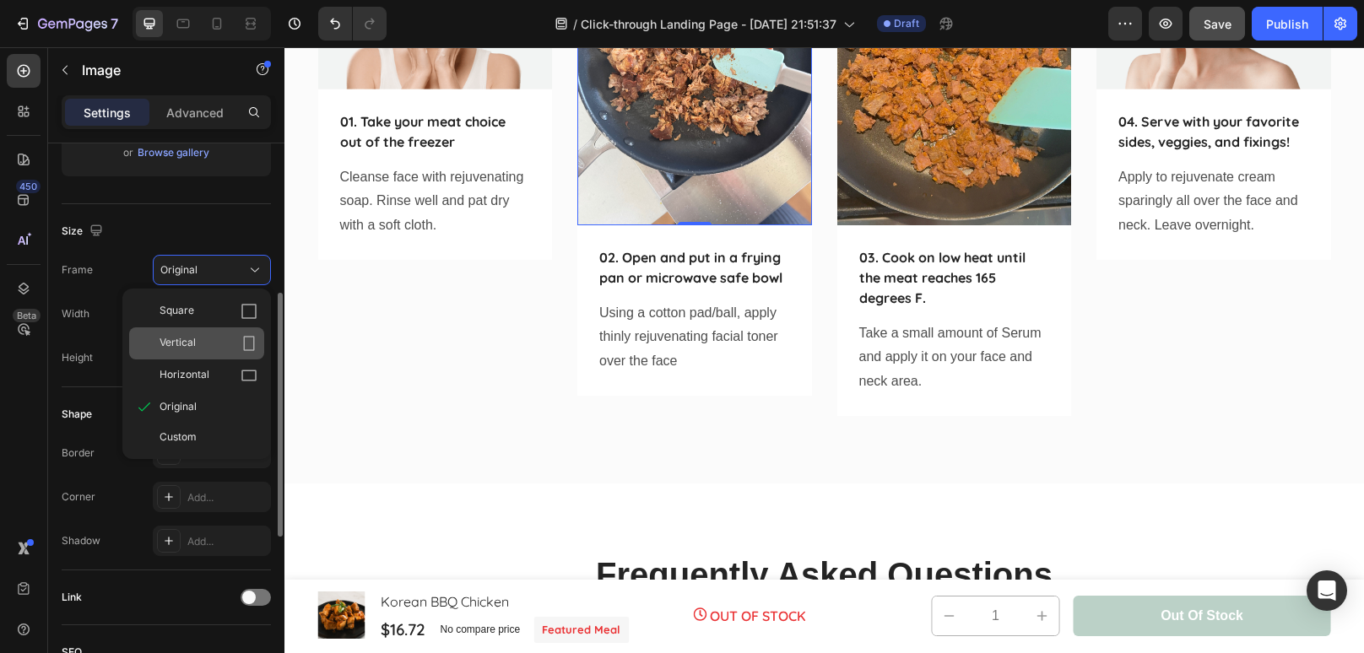
click at [220, 344] on div "Vertical" at bounding box center [208, 343] width 98 height 17
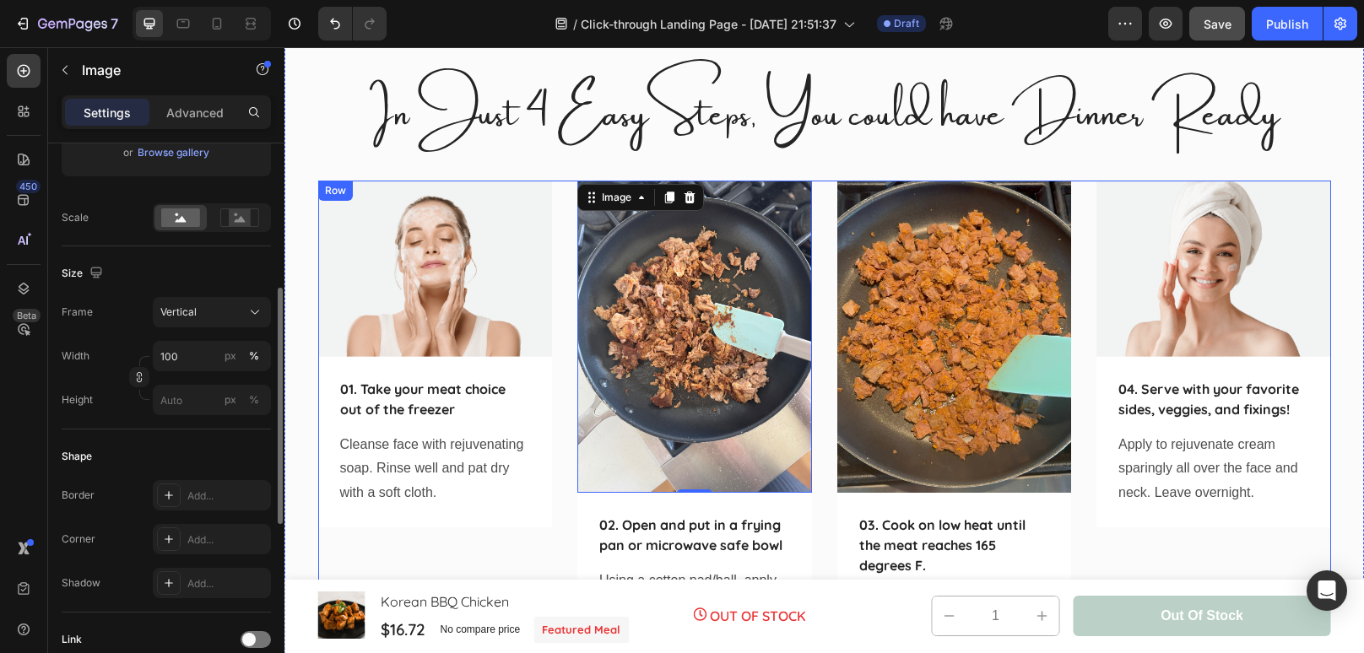
scroll to position [5091, 0]
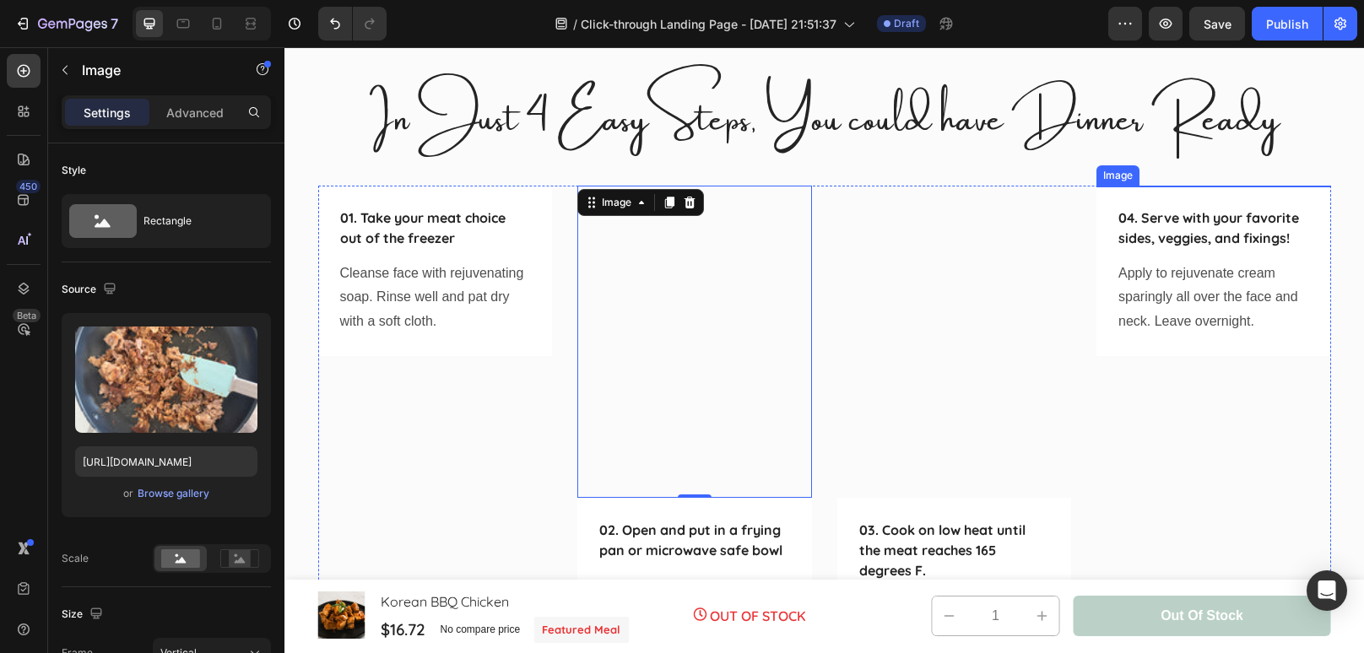
scroll to position [341, 0]
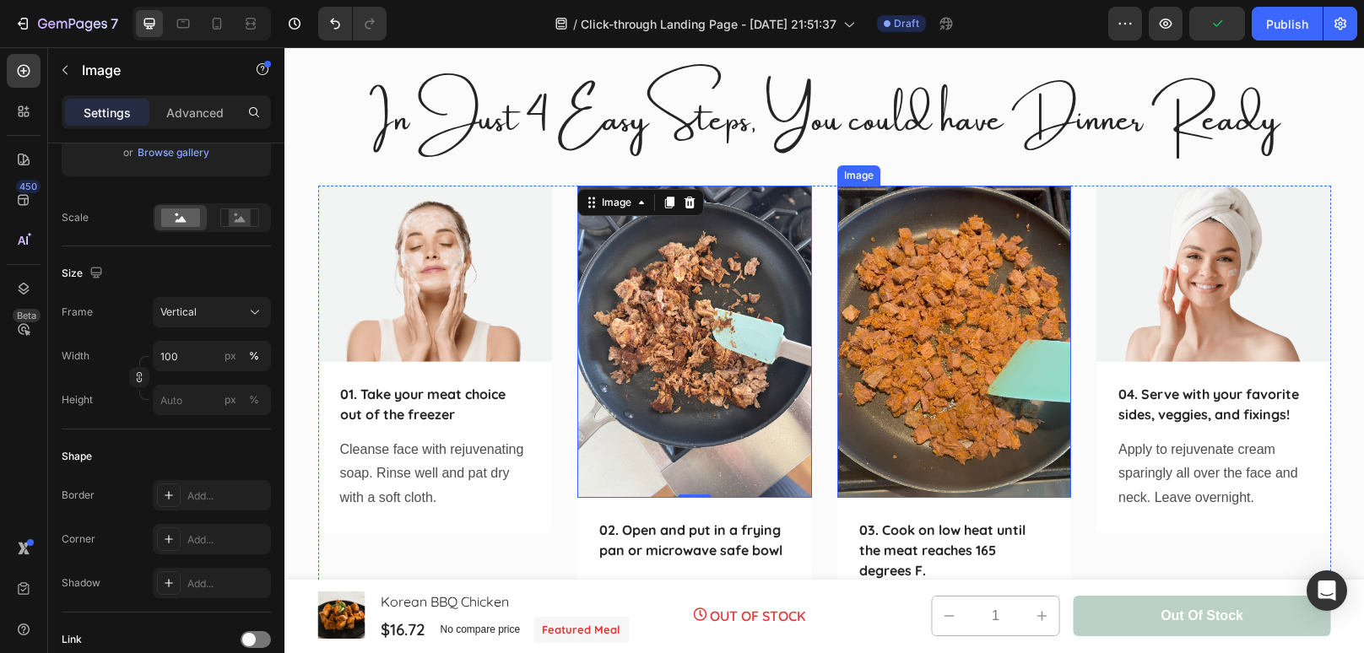
click at [950, 309] on img at bounding box center [954, 342] width 235 height 312
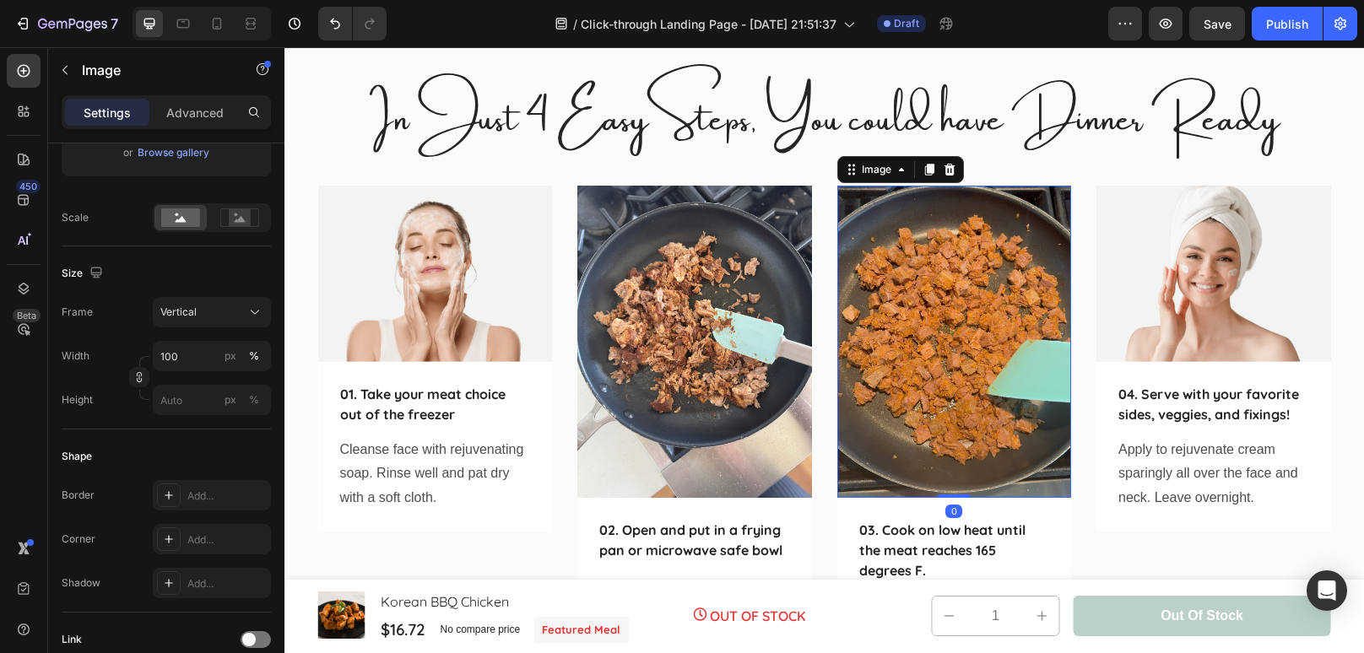
click at [909, 313] on img at bounding box center [954, 342] width 235 height 312
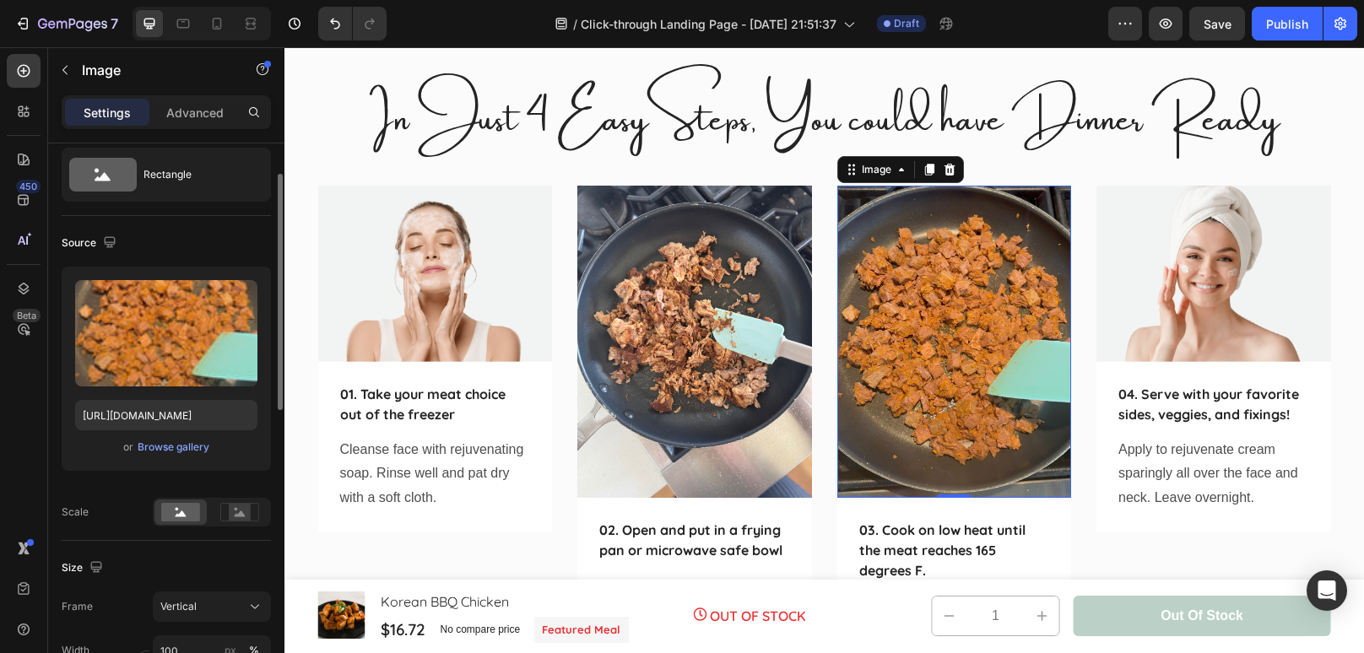
scroll to position [46, 0]
click at [176, 446] on div "Browse gallery" at bounding box center [174, 447] width 72 height 15
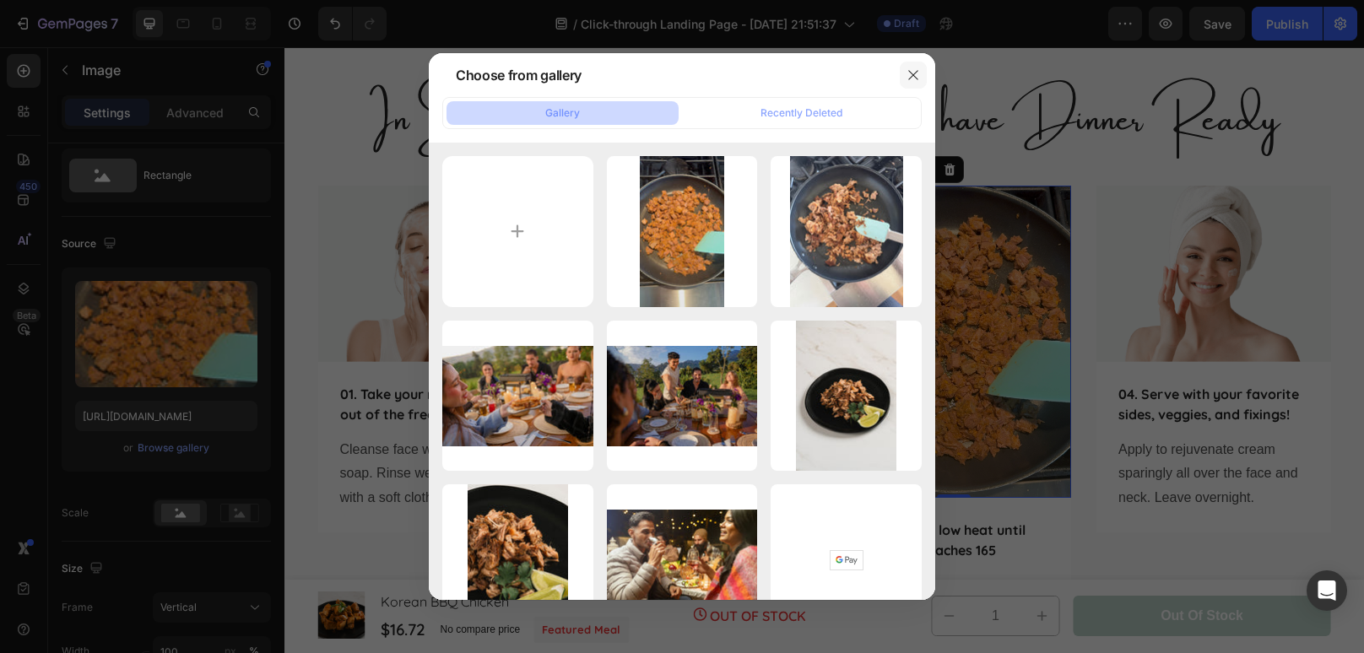
click at [911, 74] on icon "button" at bounding box center [912, 74] width 9 height 9
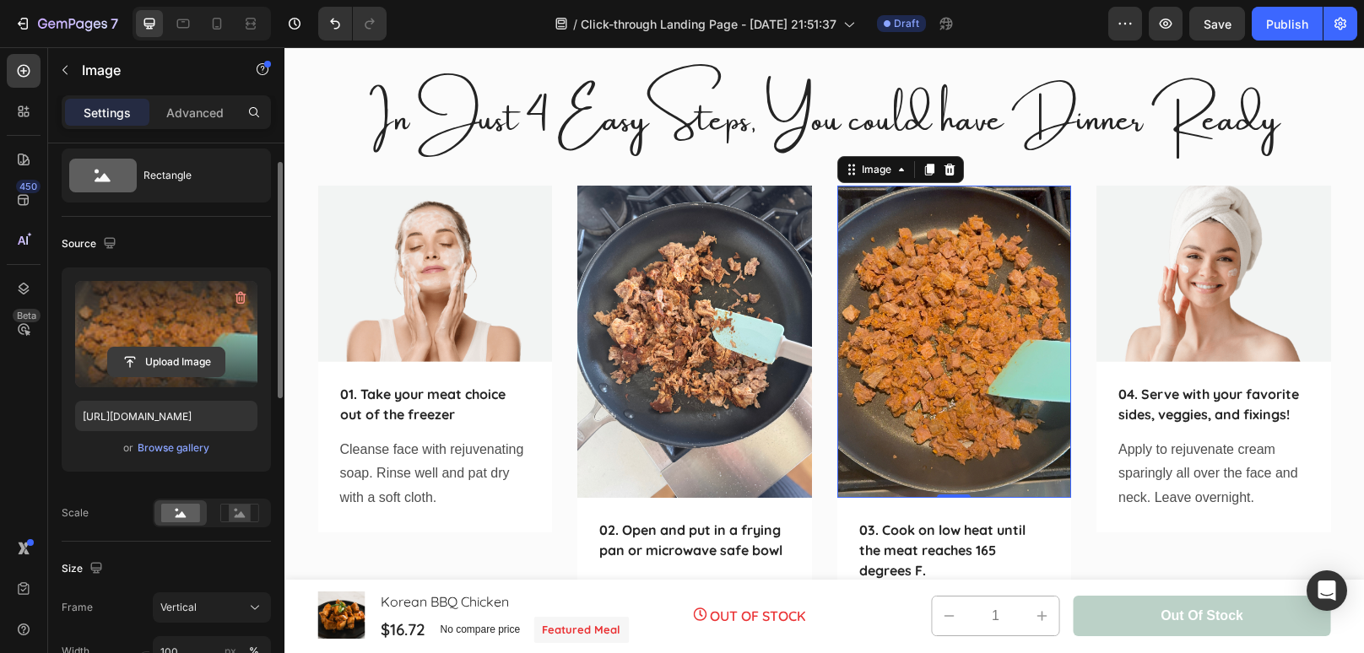
click at [159, 365] on input "file" at bounding box center [166, 362] width 116 height 29
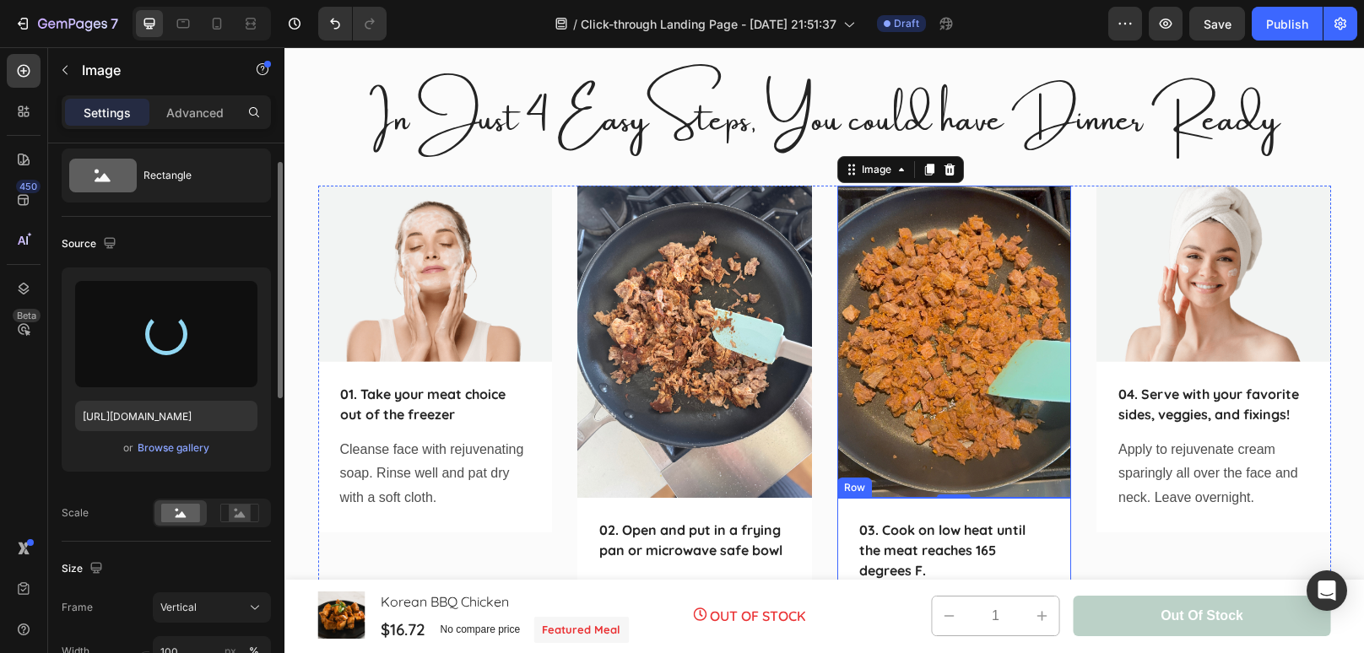
type input "https://cdn.shopify.com/s/files/1/0964/1269/6944/files/gempages_579636736015991…"
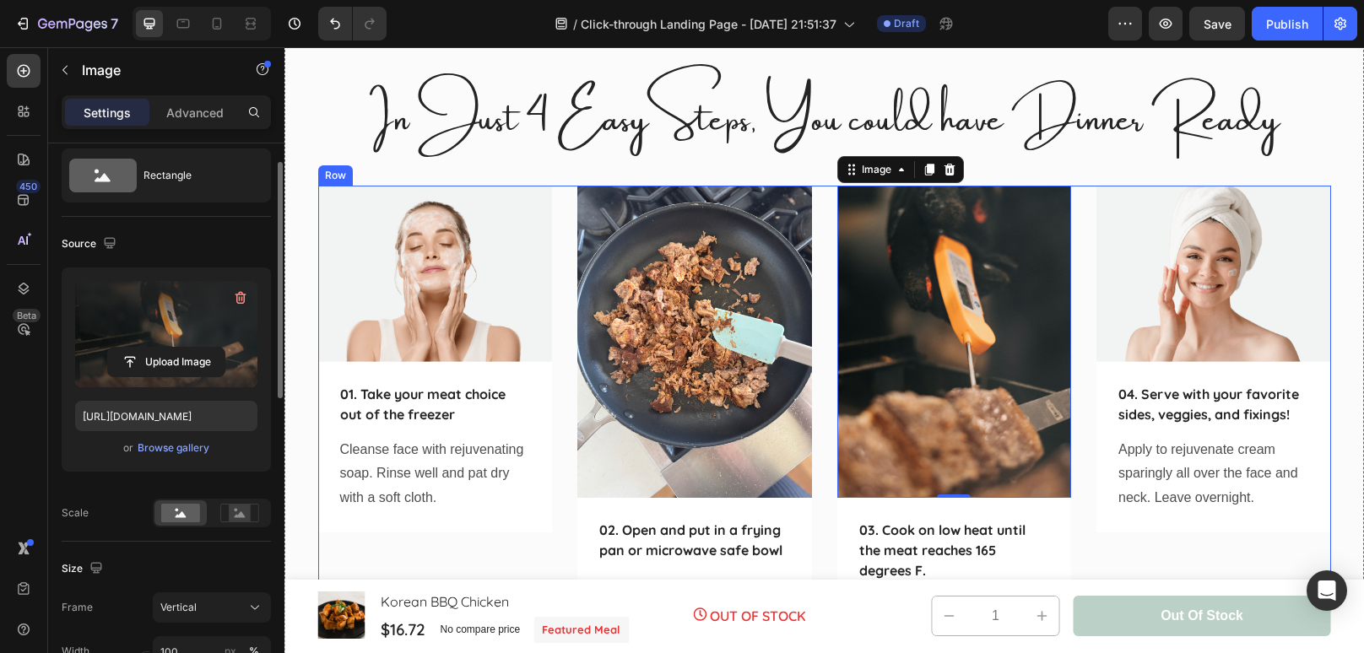
click at [1240, 252] on img at bounding box center [1213, 274] width 235 height 176
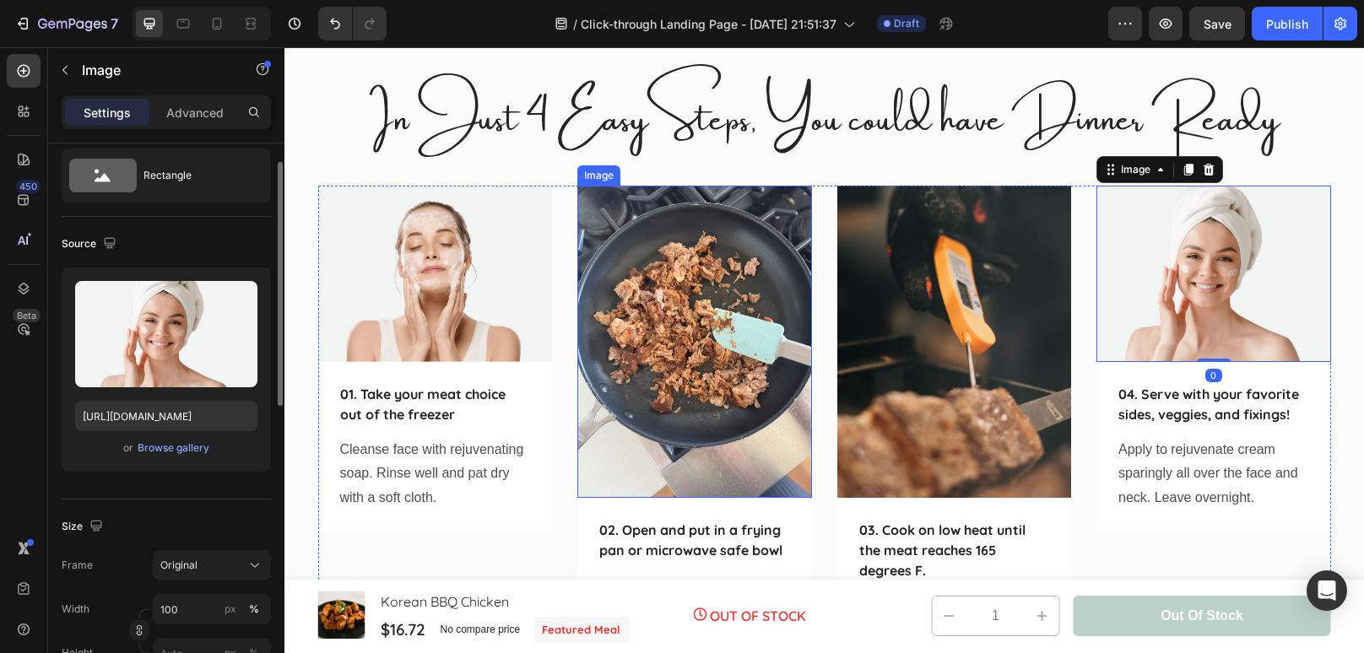
scroll to position [45, 0]
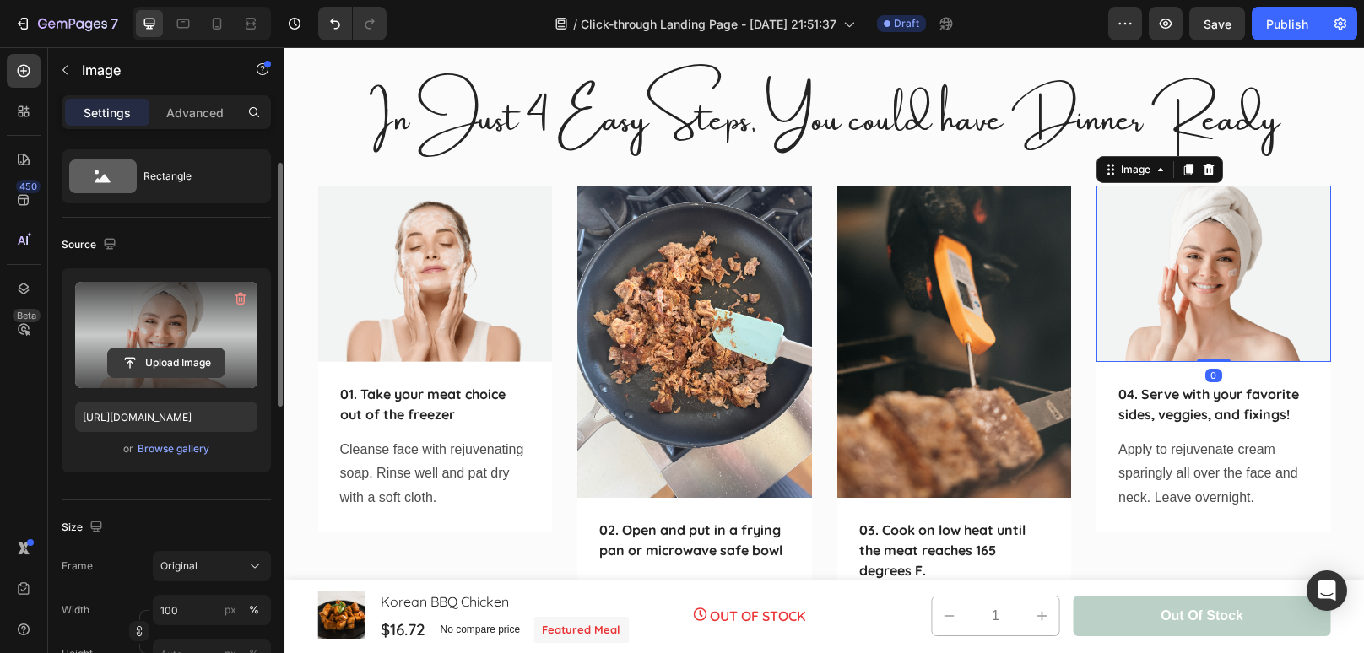
click at [164, 356] on input "file" at bounding box center [166, 362] width 116 height 29
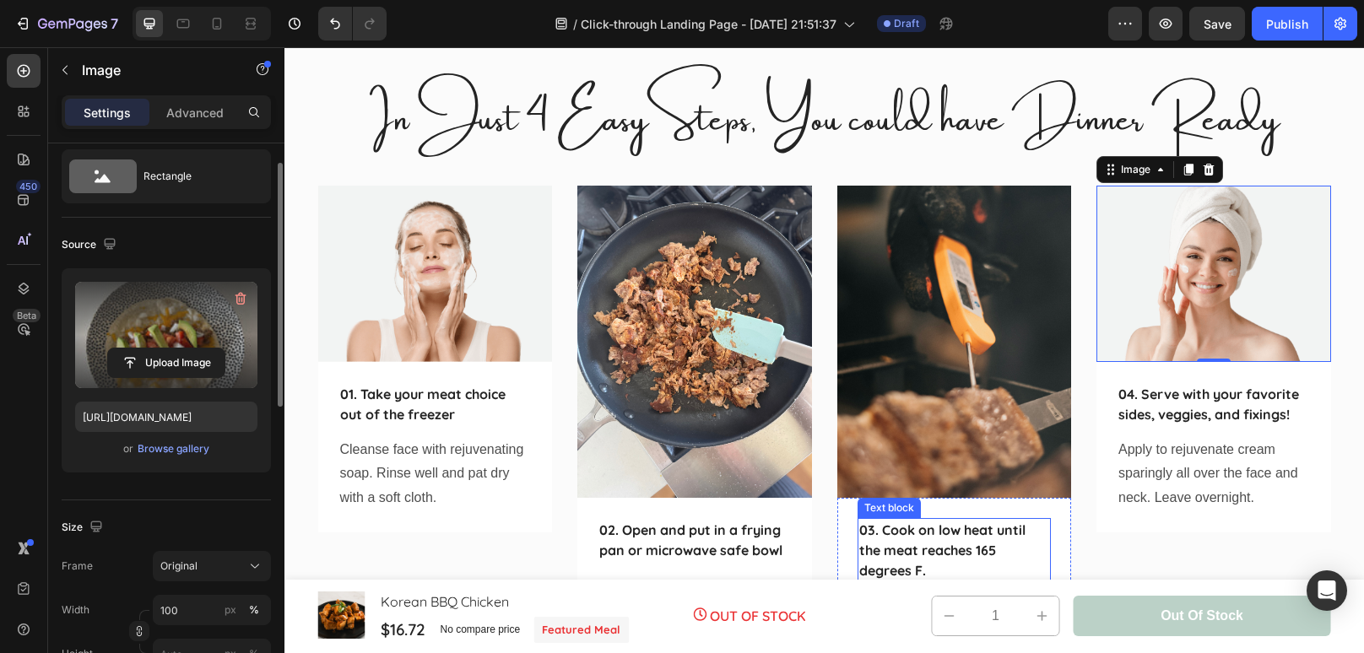
type input "https://cdn.shopify.com/s/files/1/0964/1269/6944/files/gempages_579636736015991…"
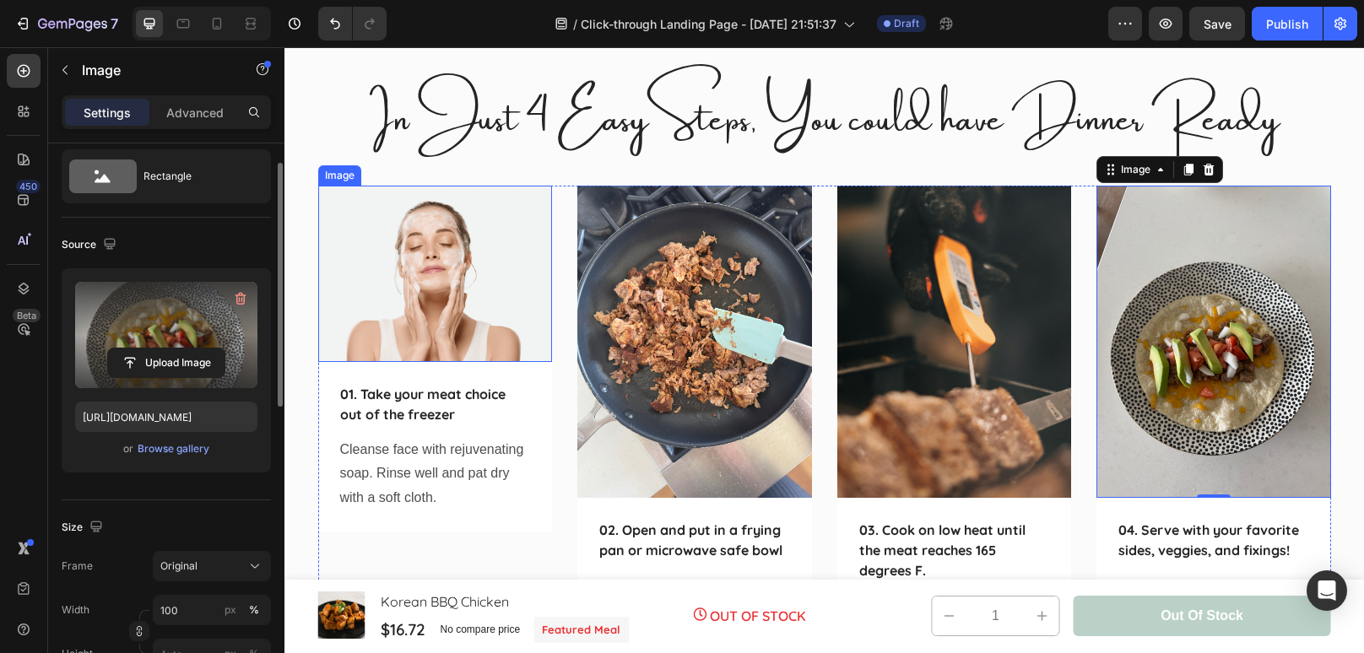
click at [363, 297] on img at bounding box center [435, 274] width 235 height 176
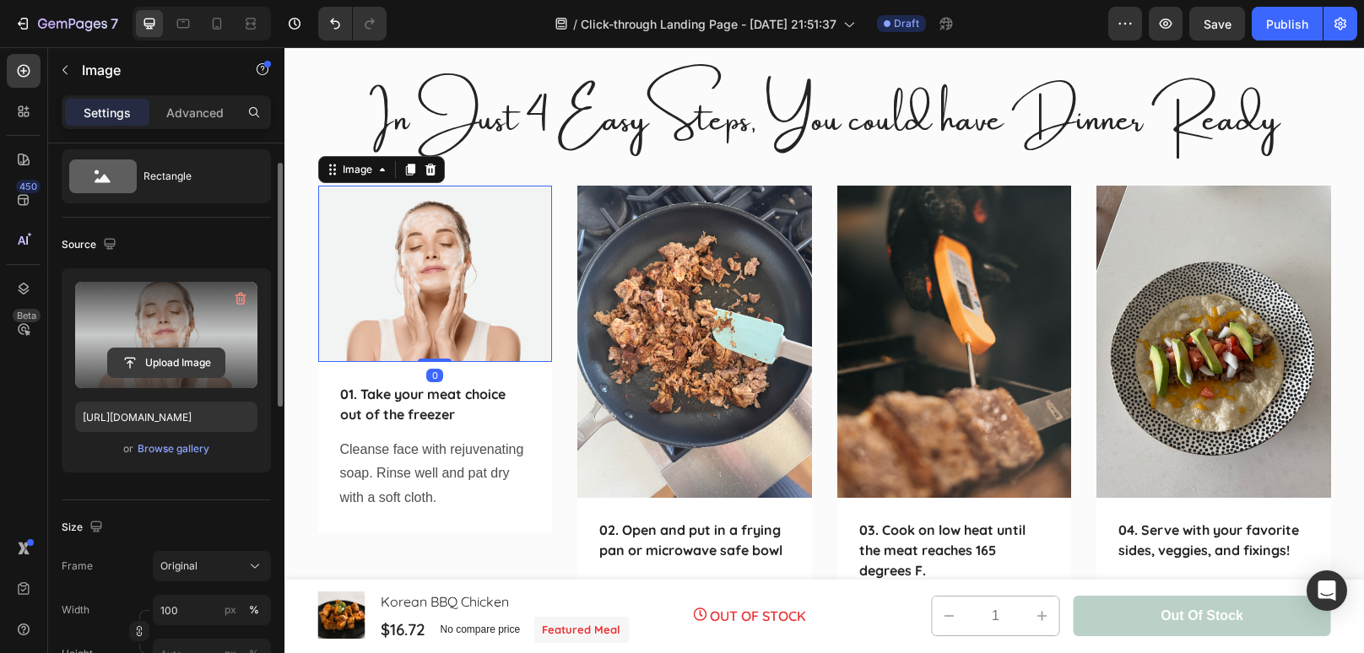
click at [155, 353] on input "file" at bounding box center [166, 362] width 116 height 29
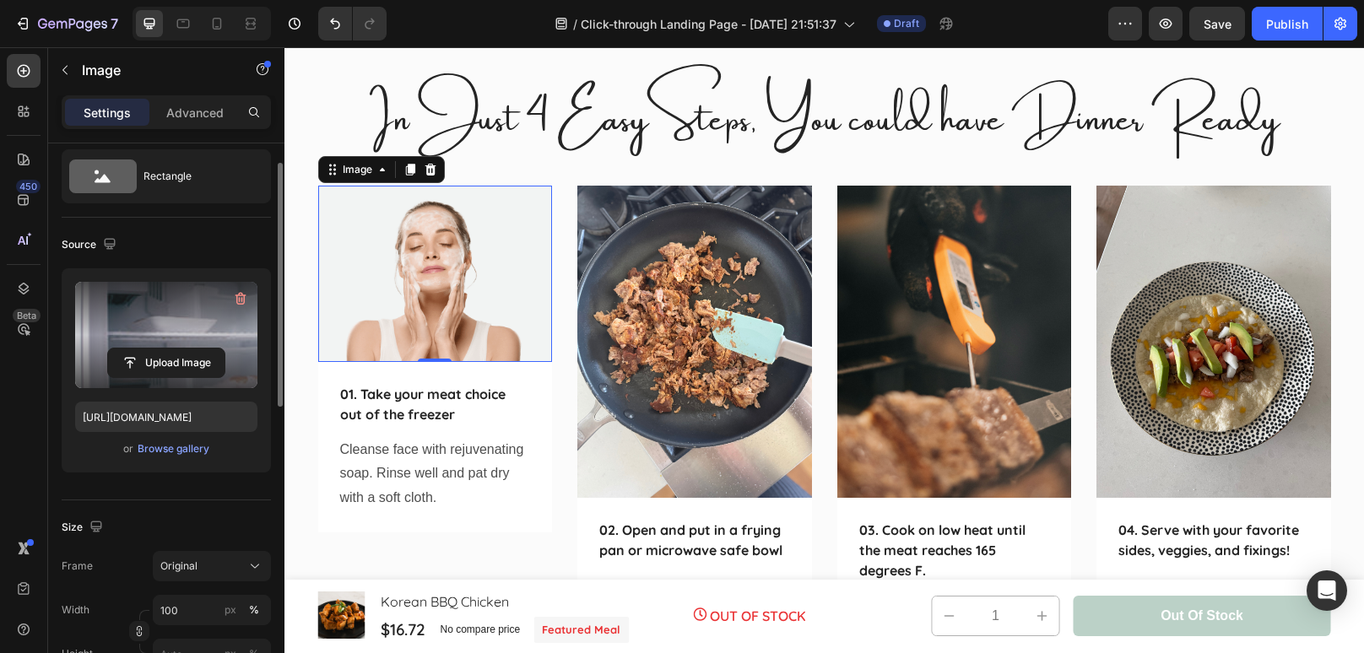
type input "https://cdn.shopify.com/s/files/1/0964/1269/6944/files/gempages_579636736015991…"
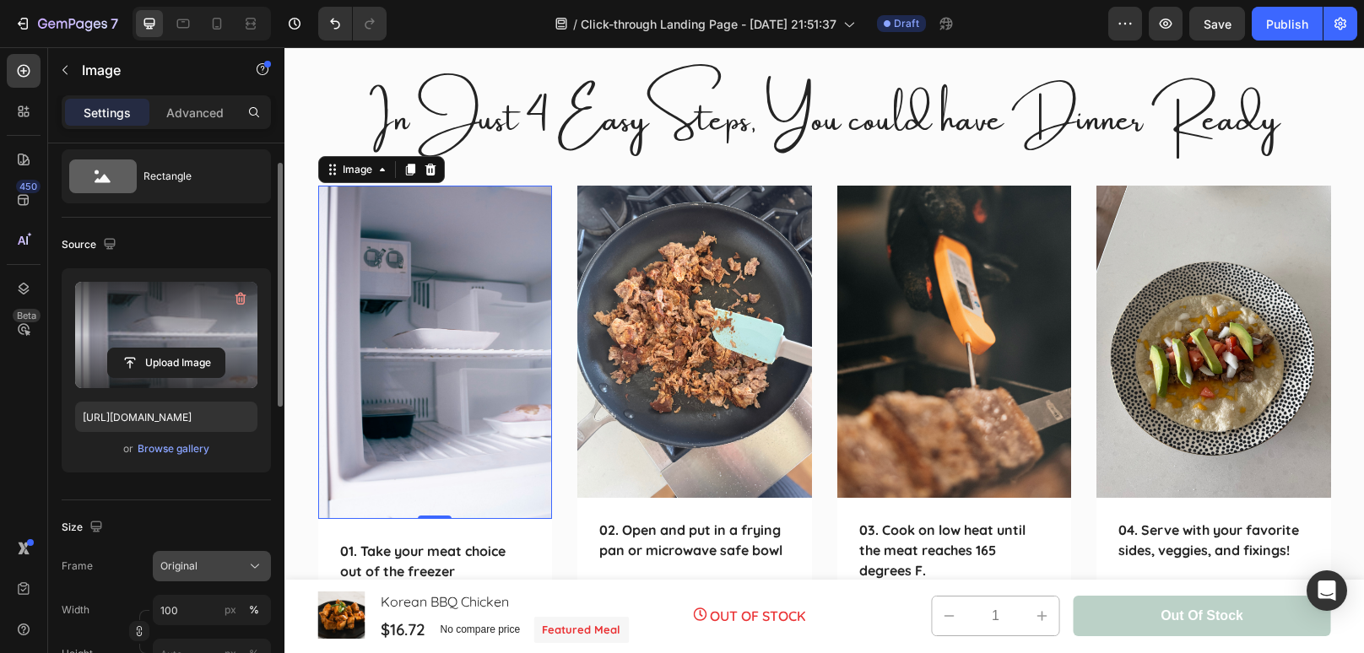
click at [253, 570] on icon at bounding box center [254, 566] width 17 height 17
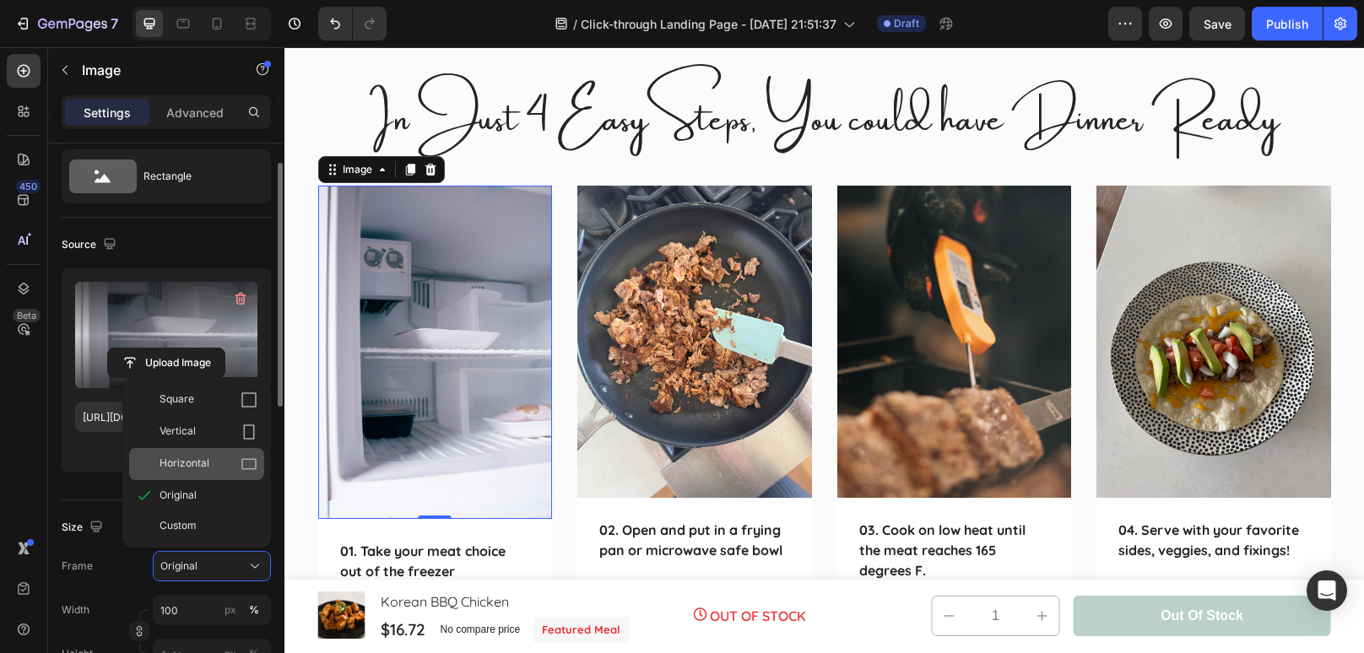
click at [216, 454] on div "Horizontal" at bounding box center [196, 464] width 135 height 32
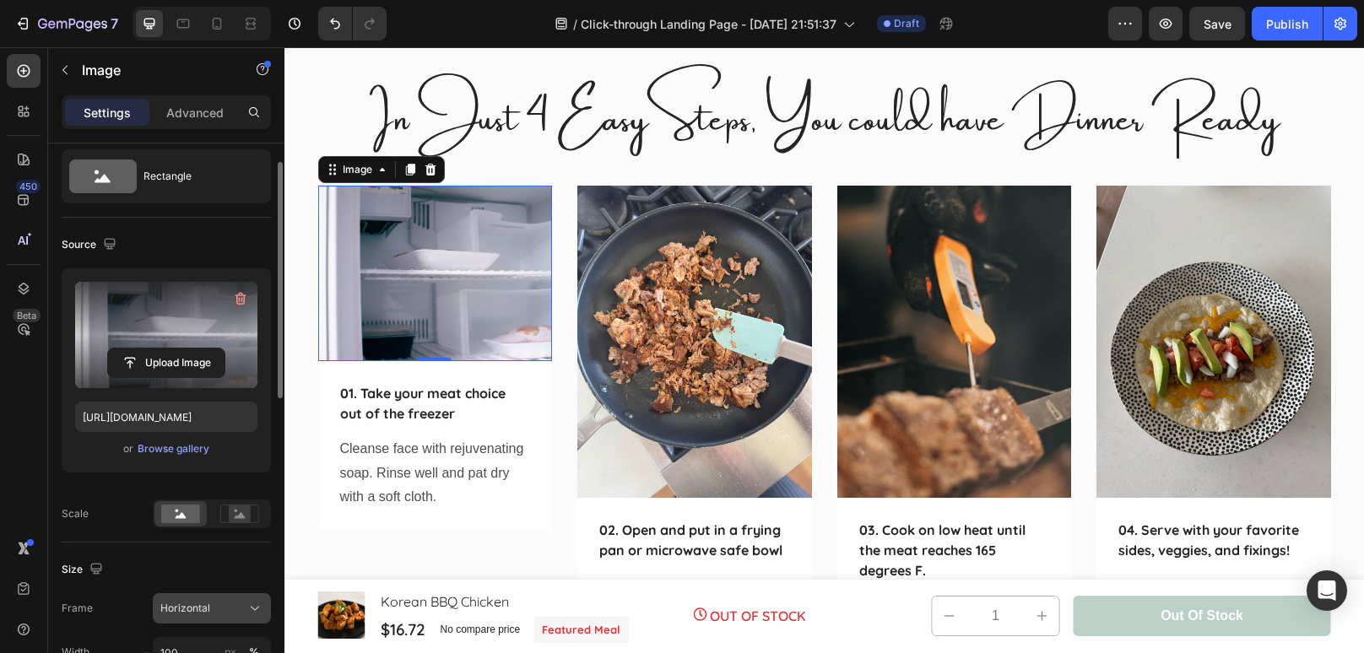
click at [251, 602] on icon at bounding box center [254, 608] width 17 height 17
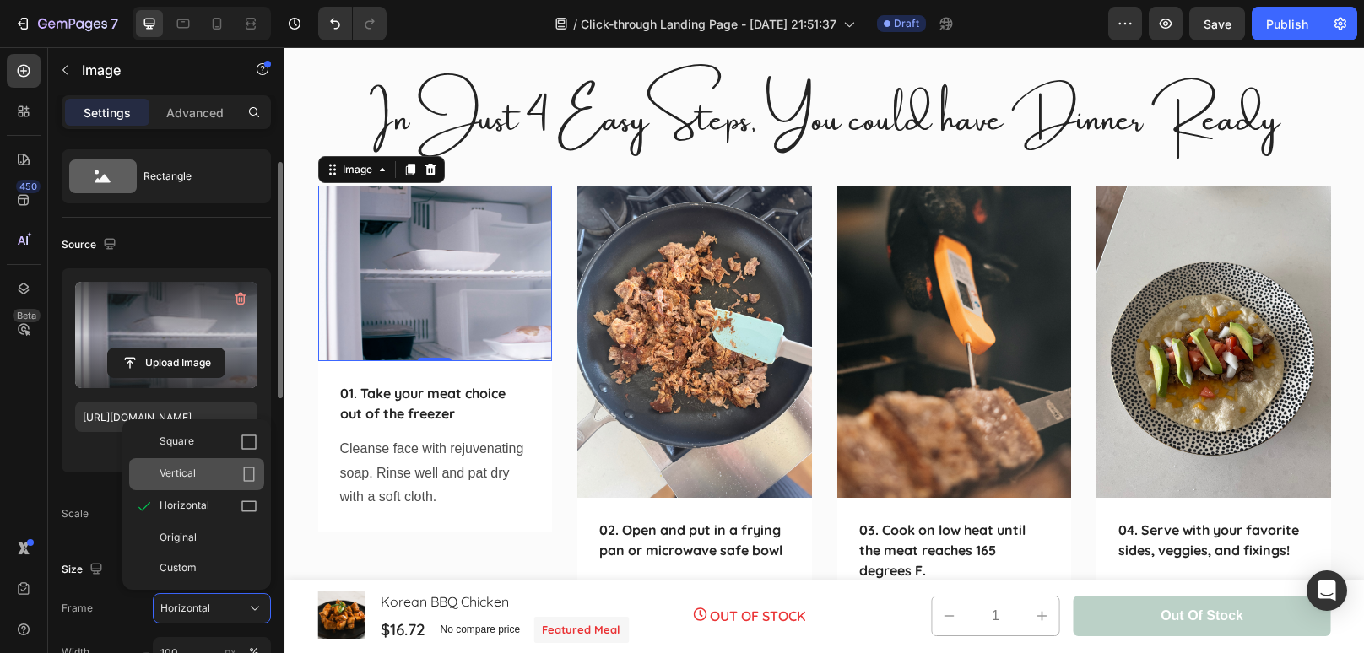
click at [237, 469] on div "Vertical" at bounding box center [208, 474] width 98 height 17
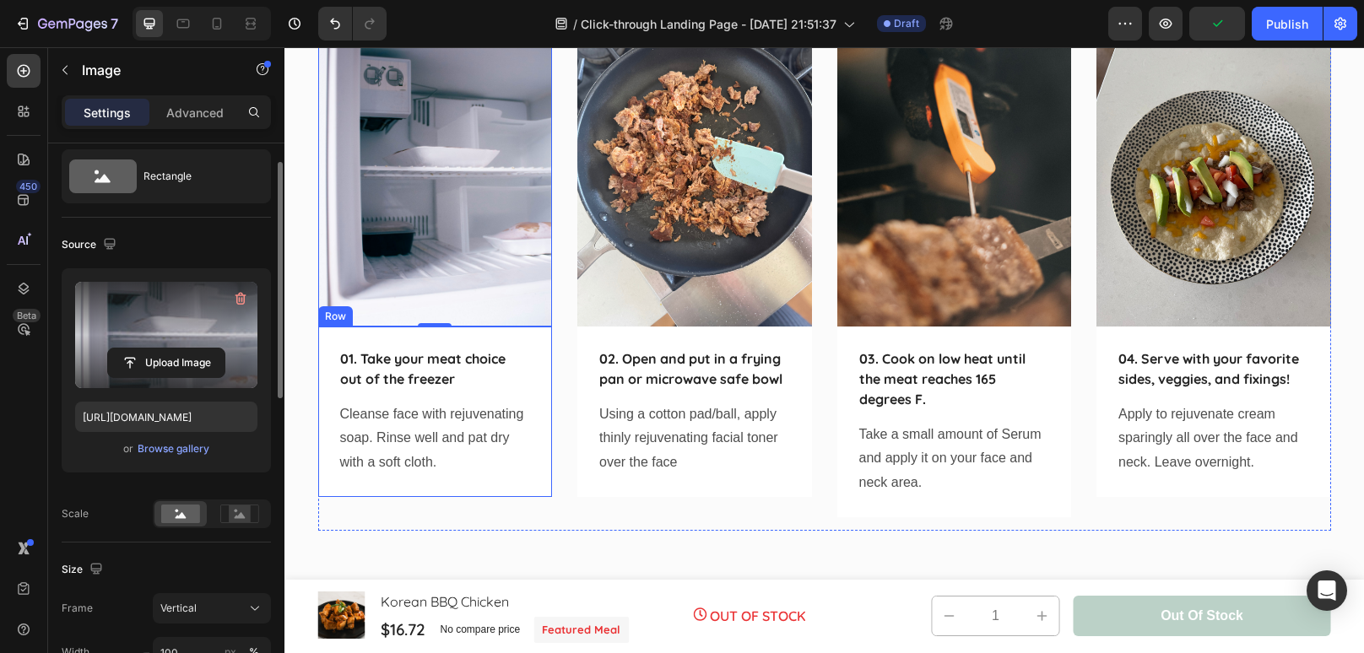
scroll to position [5260, 0]
click at [490, 459] on p "Cleanse face with rejuvenating soap. Rinse well and pat dry with a soft cloth." at bounding box center [435, 439] width 191 height 73
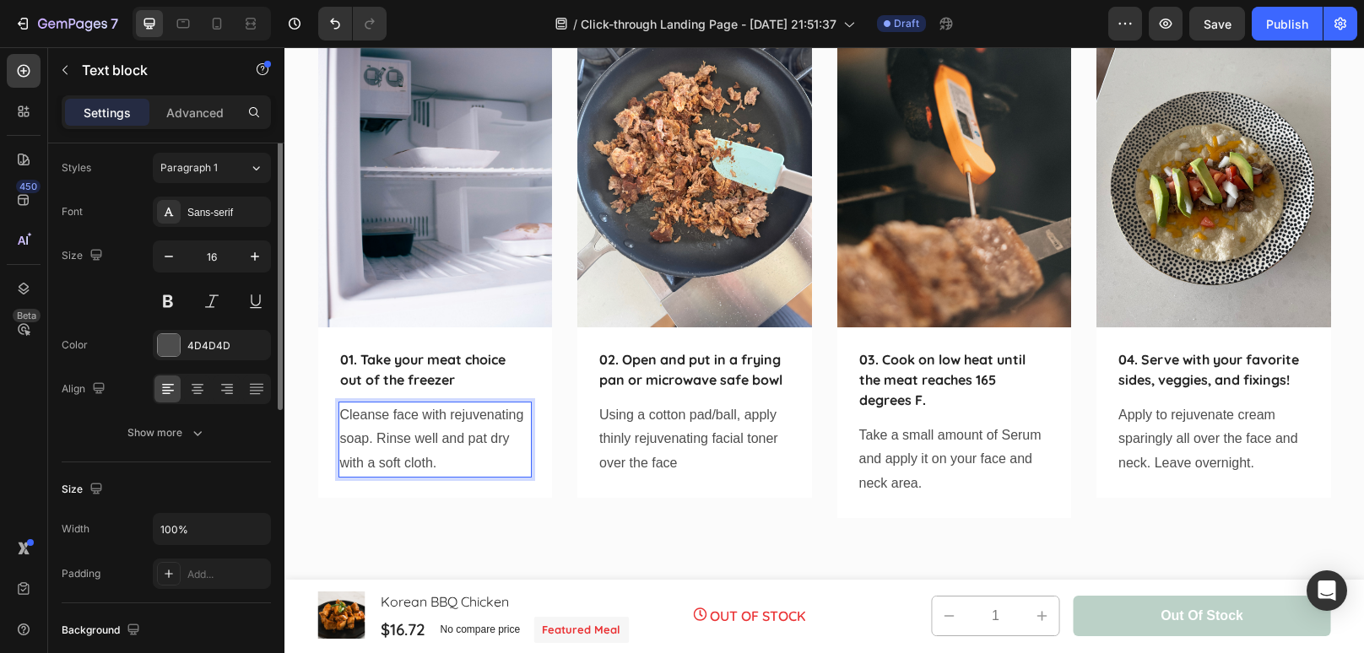
scroll to position [0, 0]
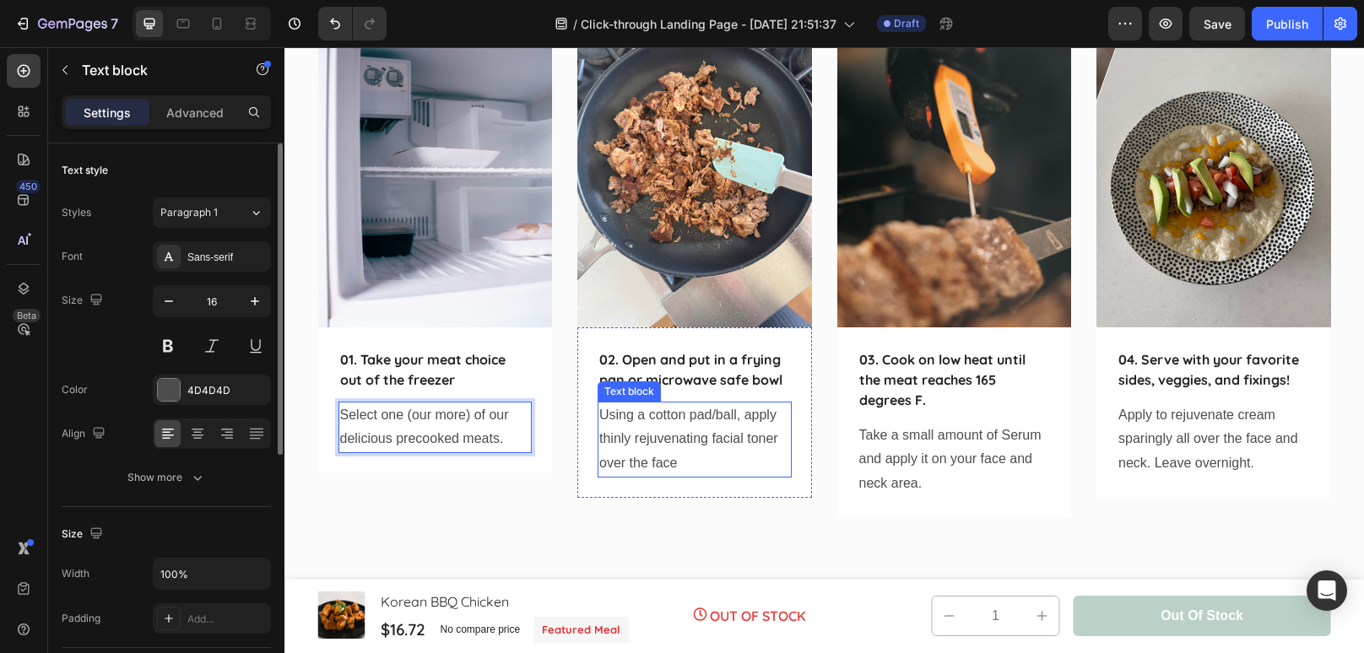
click at [710, 419] on p "Using a cotton pad/ball, apply thinly rejuvenating facial toner over the face" at bounding box center [694, 439] width 191 height 73
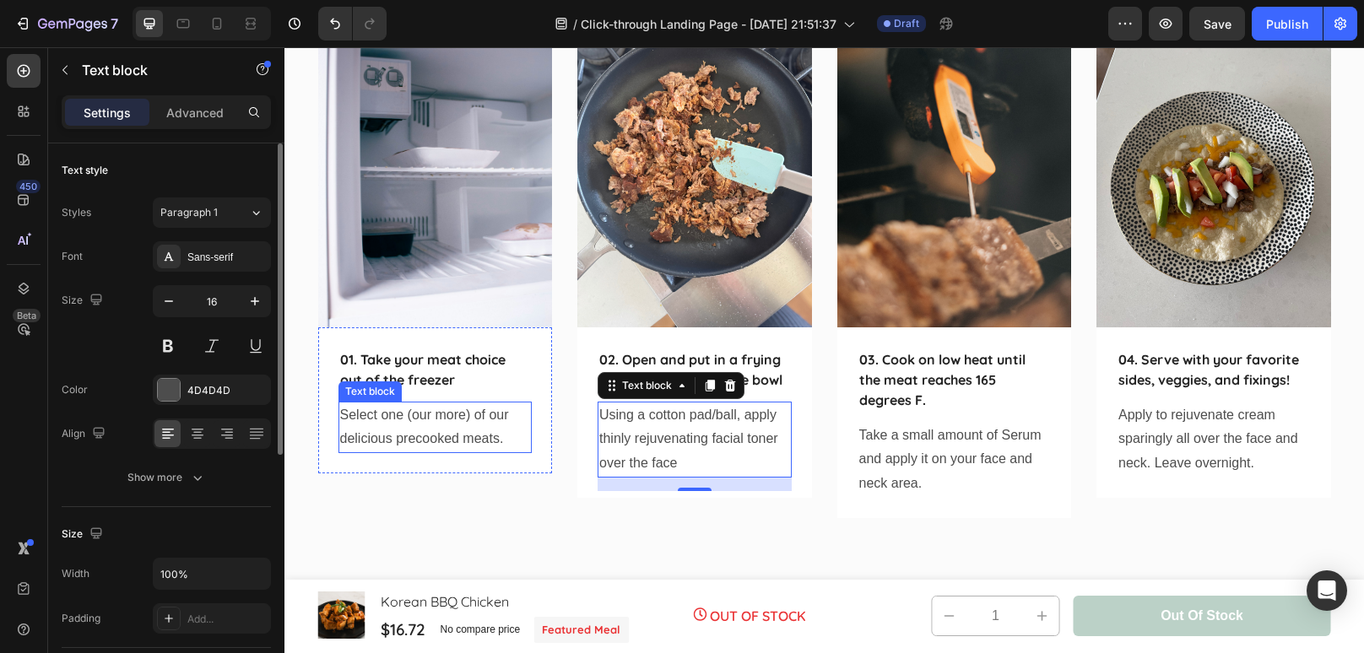
click at [510, 441] on p "Select one (our more) of our delicious precooked meats." at bounding box center [435, 427] width 191 height 49
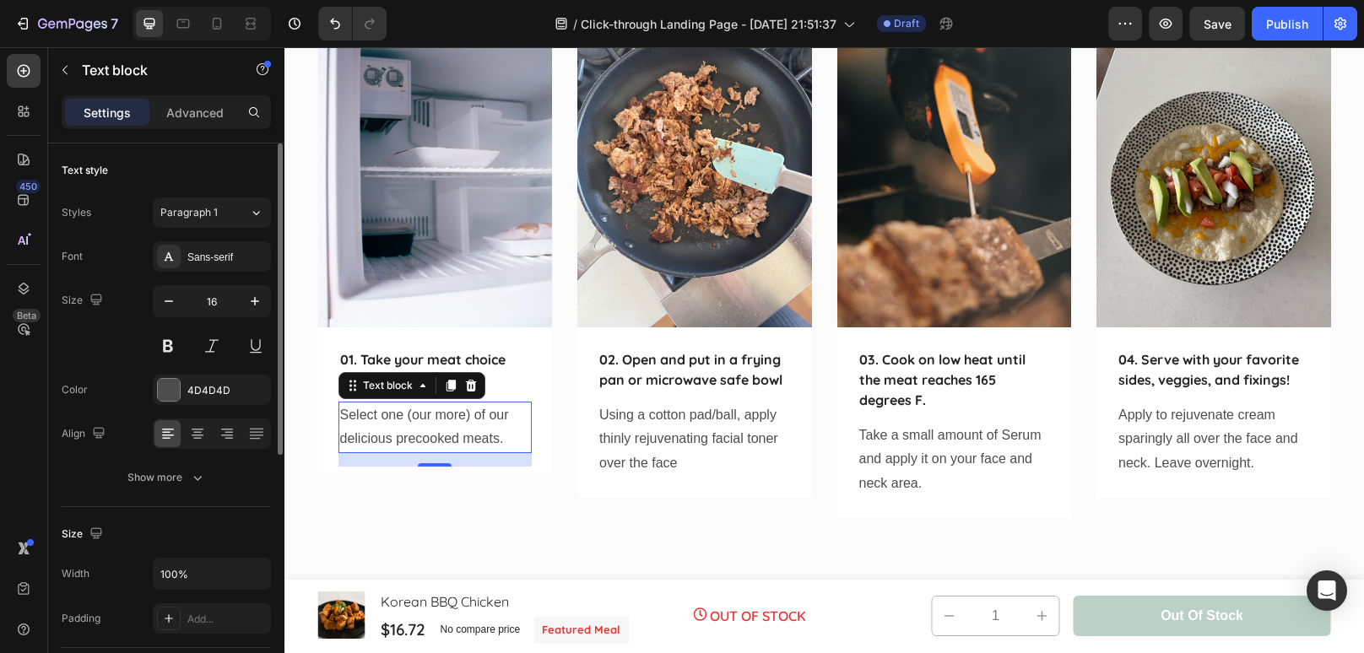
click at [510, 441] on p "Select one (our more) of our delicious precooked meats." at bounding box center [435, 427] width 191 height 49
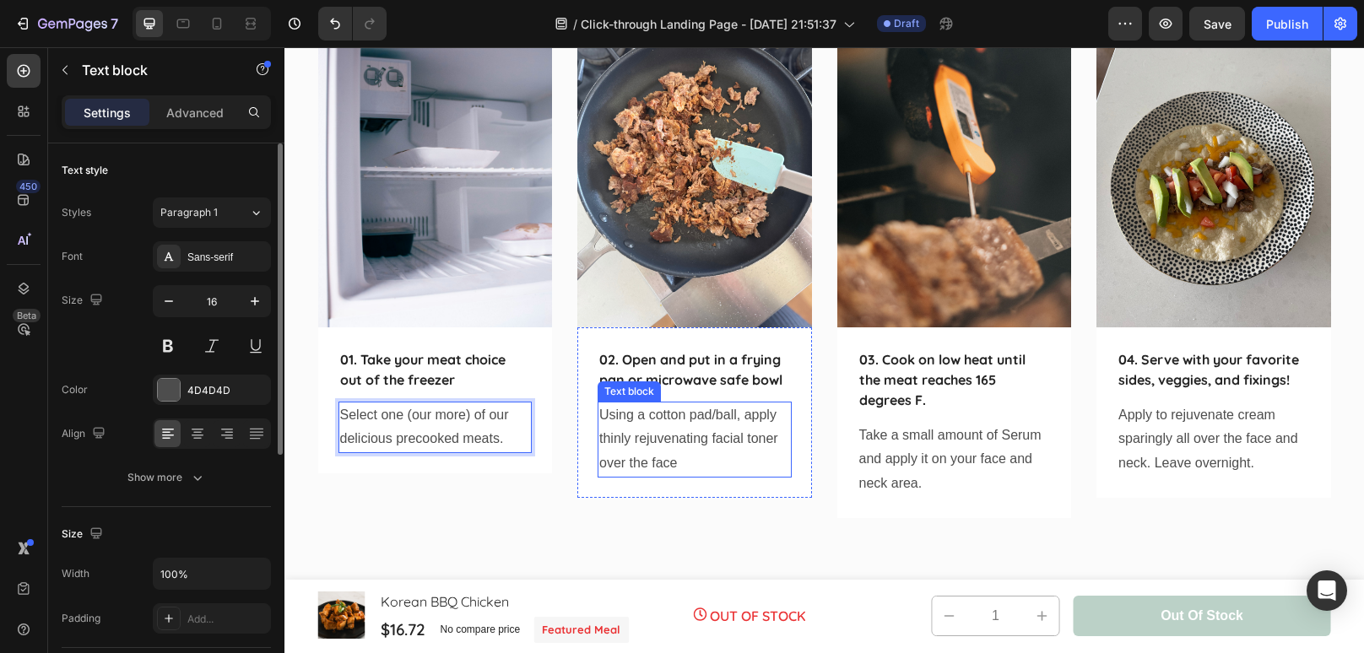
click at [719, 455] on p "Using a cotton pad/ball, apply thinly rejuvenating facial toner over the face" at bounding box center [694, 439] width 191 height 73
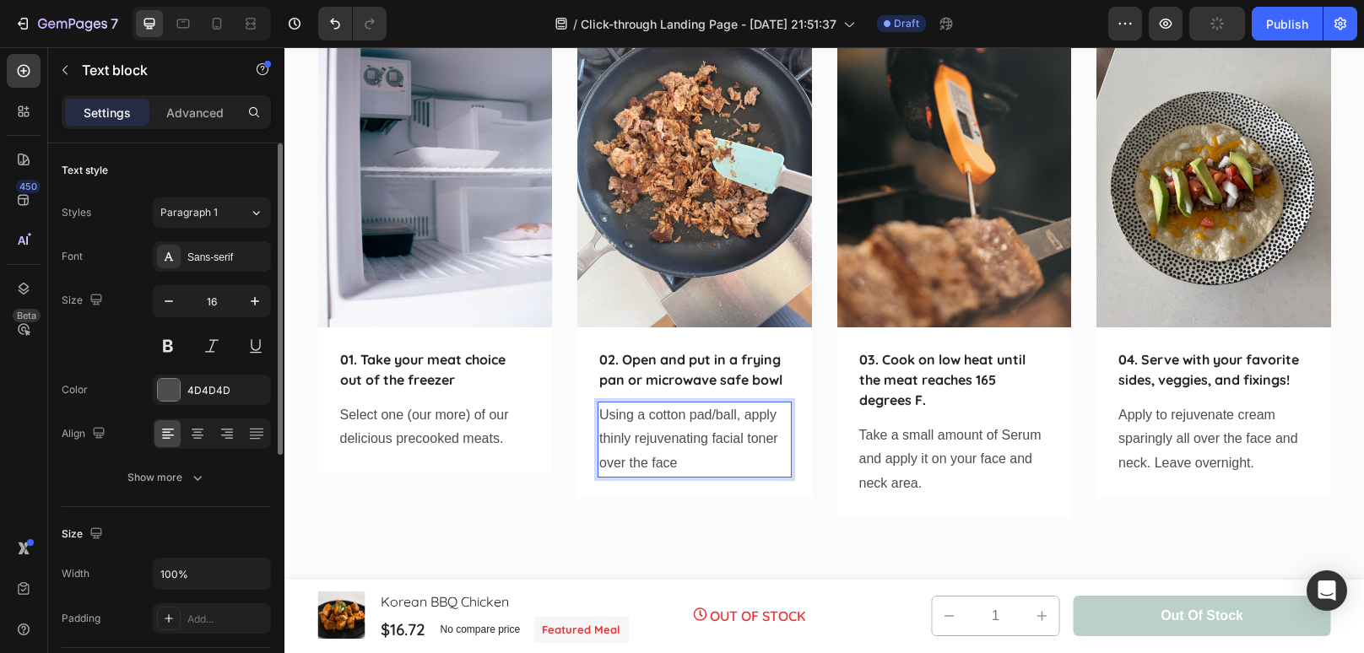
click at [705, 462] on p "Using a cotton pad/ball, apply thinly rejuvenating facial toner over the face" at bounding box center [694, 439] width 191 height 73
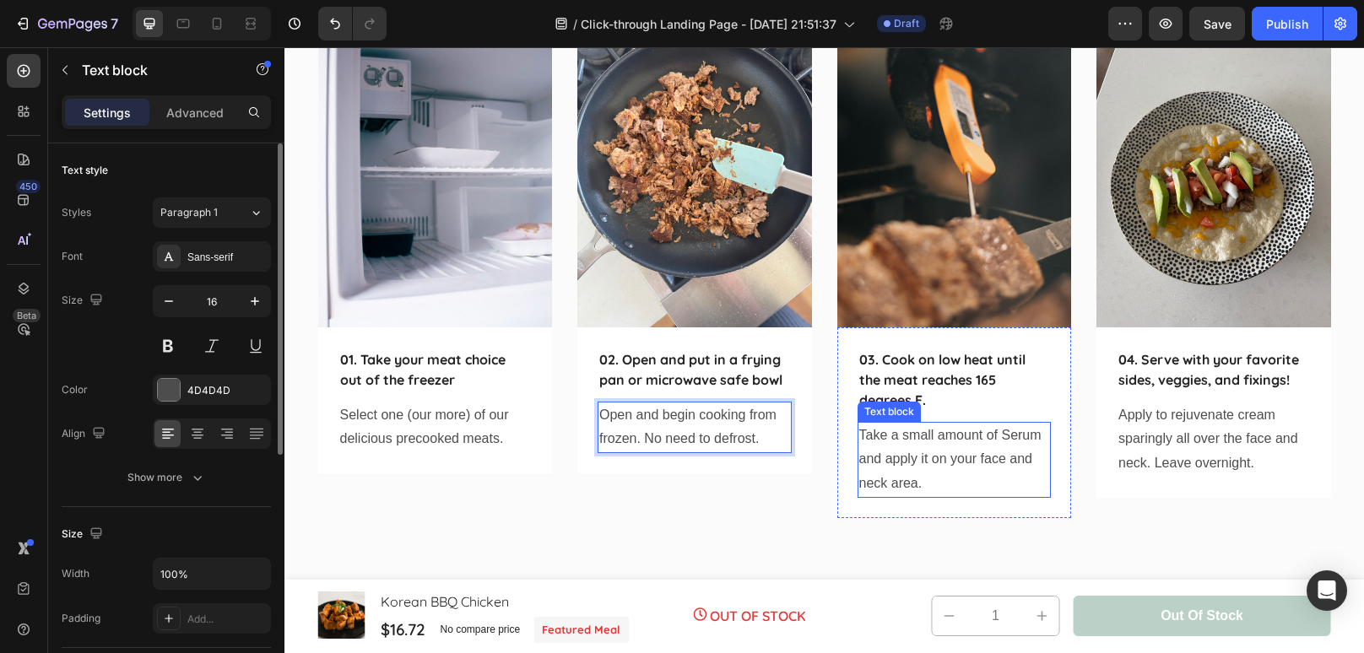
click at [954, 479] on p "Take a small amount of Serum and apply it on your face and neck area." at bounding box center [954, 460] width 191 height 73
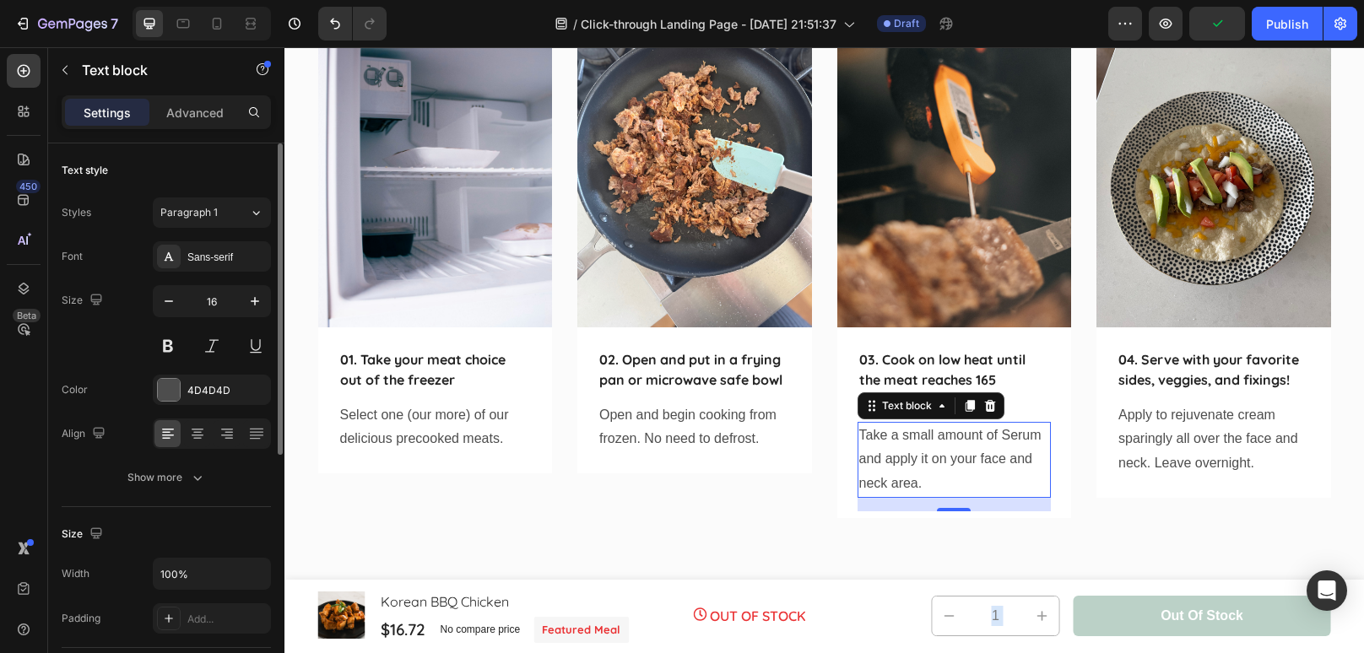
click at [954, 479] on p "Take a small amount of Serum and apply it on your face and neck area." at bounding box center [954, 460] width 191 height 73
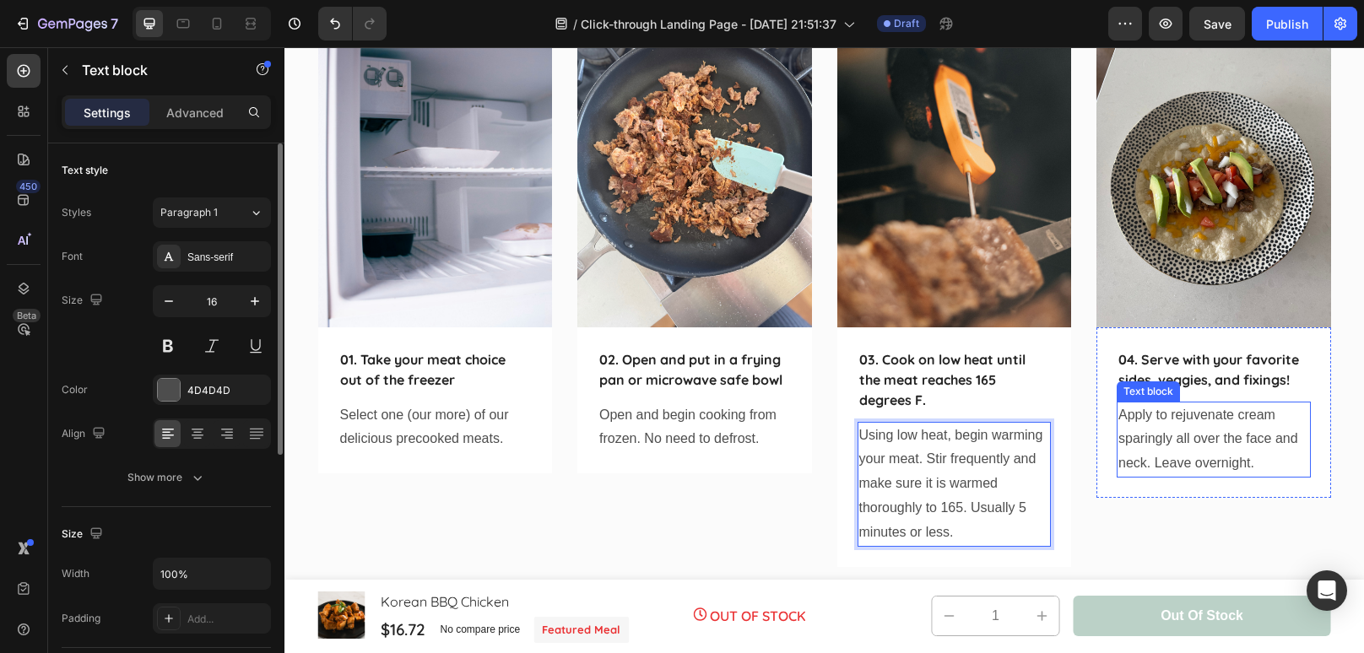
click at [1230, 452] on p "Apply to rejuvenate cream sparingly all over the face and neck. Leave overnight." at bounding box center [1213, 439] width 191 height 73
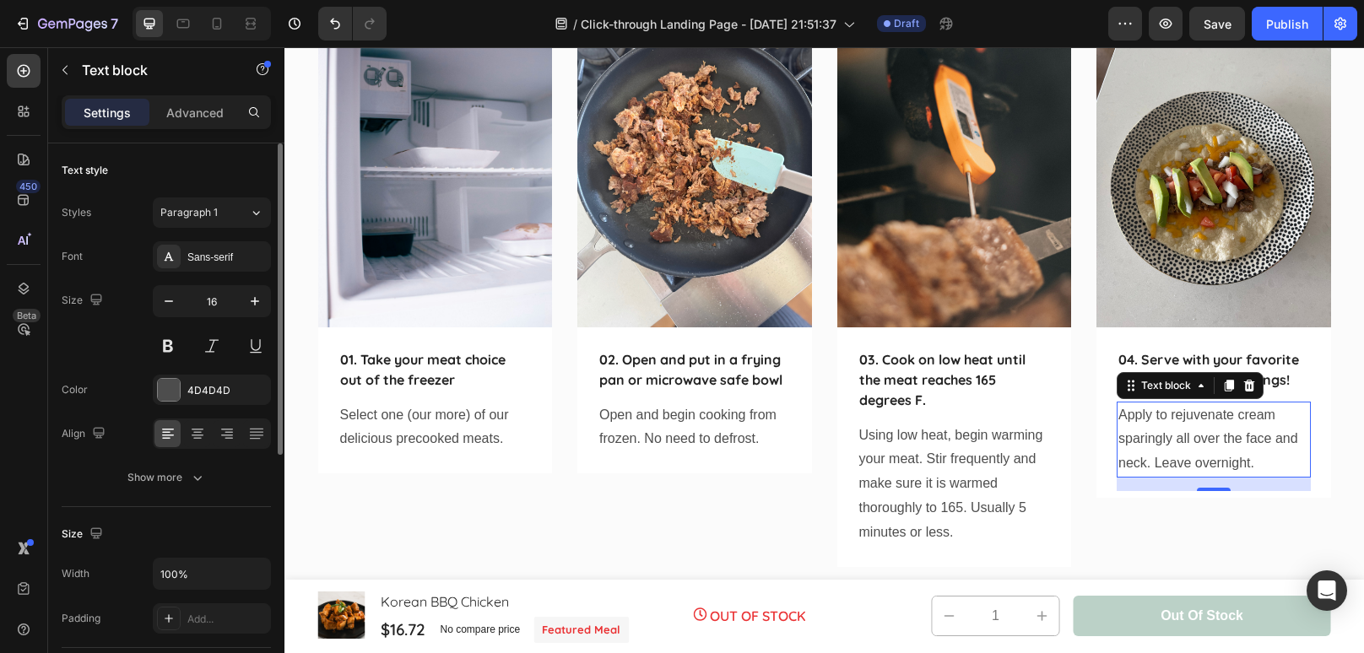
click at [1230, 452] on p "Apply to rejuvenate cream sparingly all over the face and neck. Leave overnight." at bounding box center [1213, 439] width 191 height 73
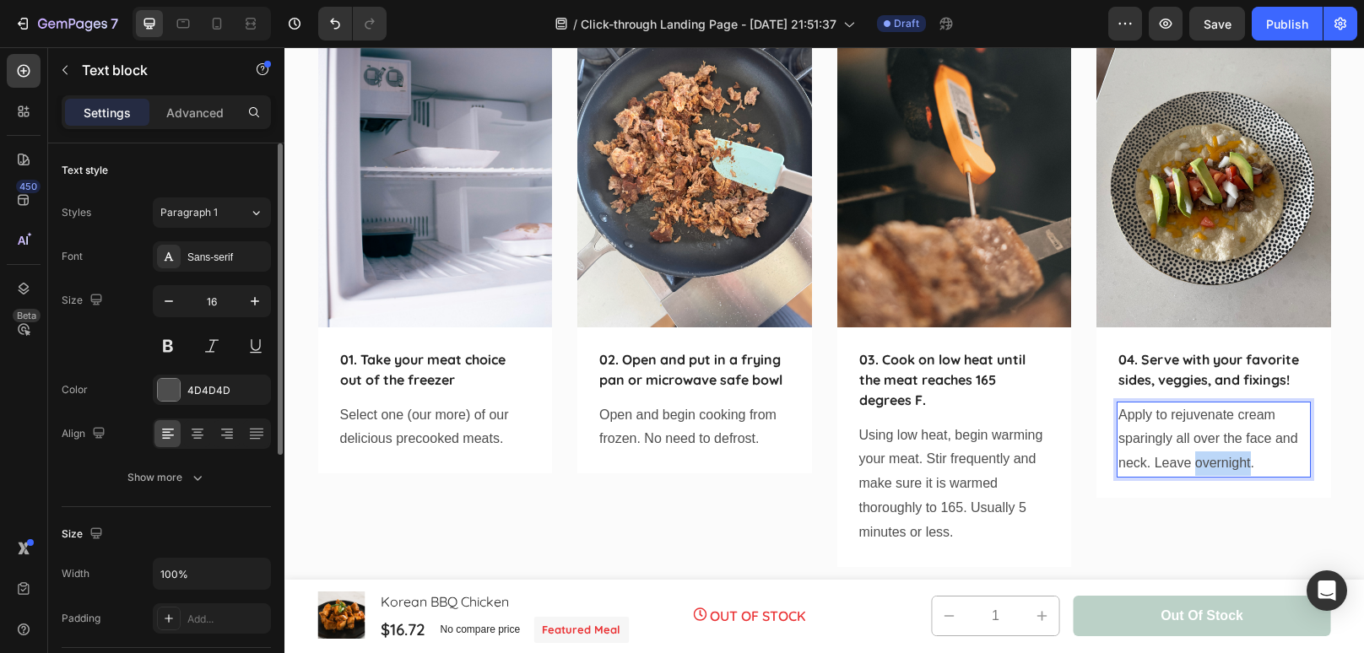
click at [1230, 452] on p "Apply to rejuvenate cream sparingly all over the face and neck. Leave overnight." at bounding box center [1213, 439] width 191 height 73
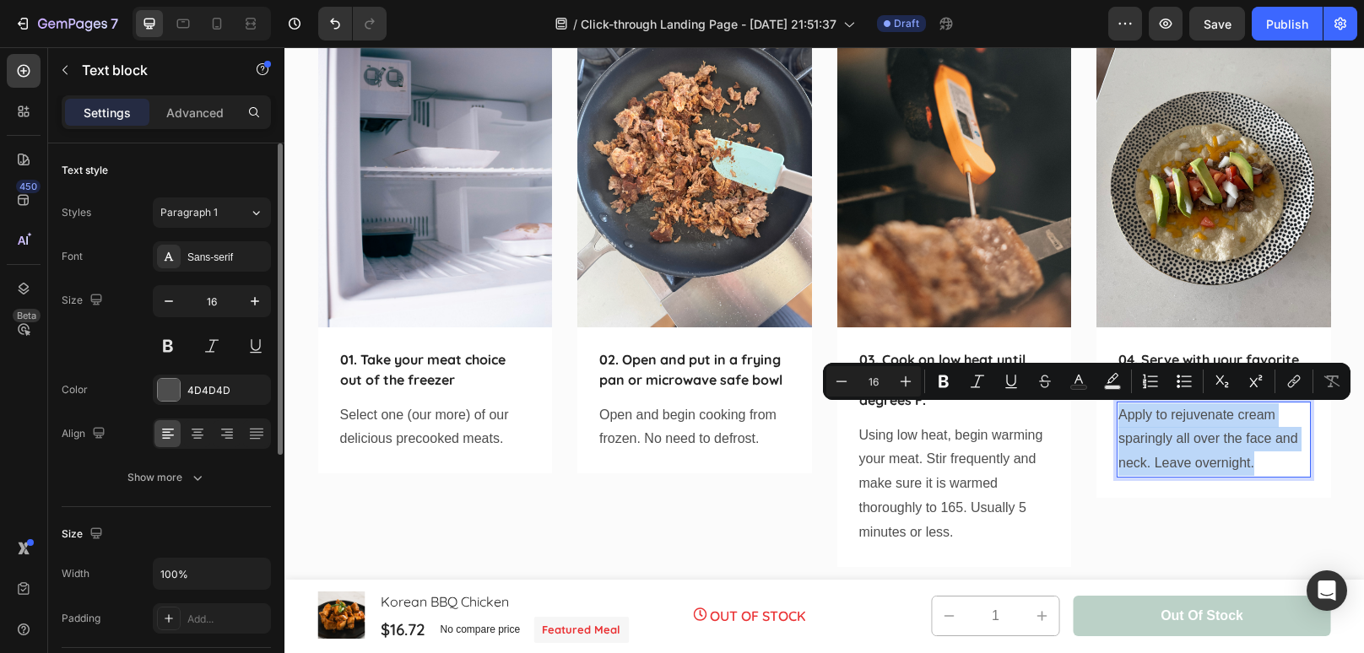
click at [1230, 452] on p "Apply to rejuvenate cream sparingly all over the face and neck. Leave overnight." at bounding box center [1213, 439] width 191 height 73
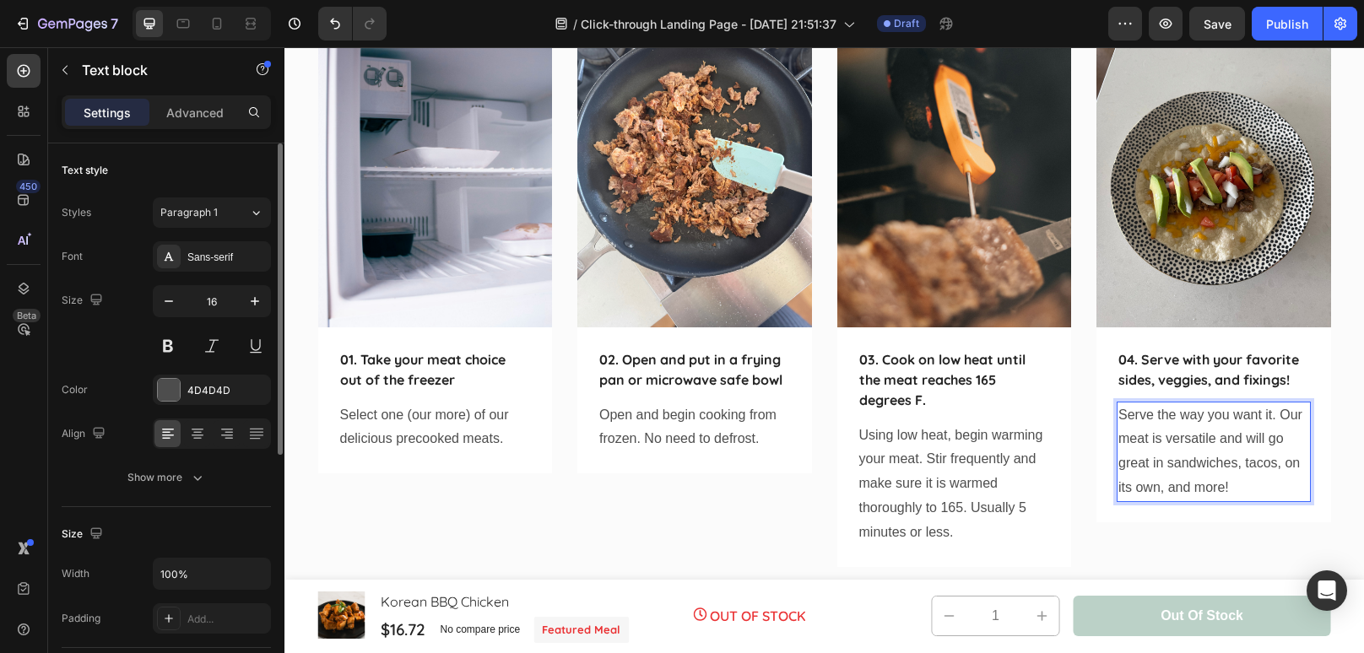
click at [1208, 489] on p "Serve the way you want it. Our meat is versatile and will go great in sandwiche…" at bounding box center [1213, 451] width 191 height 97
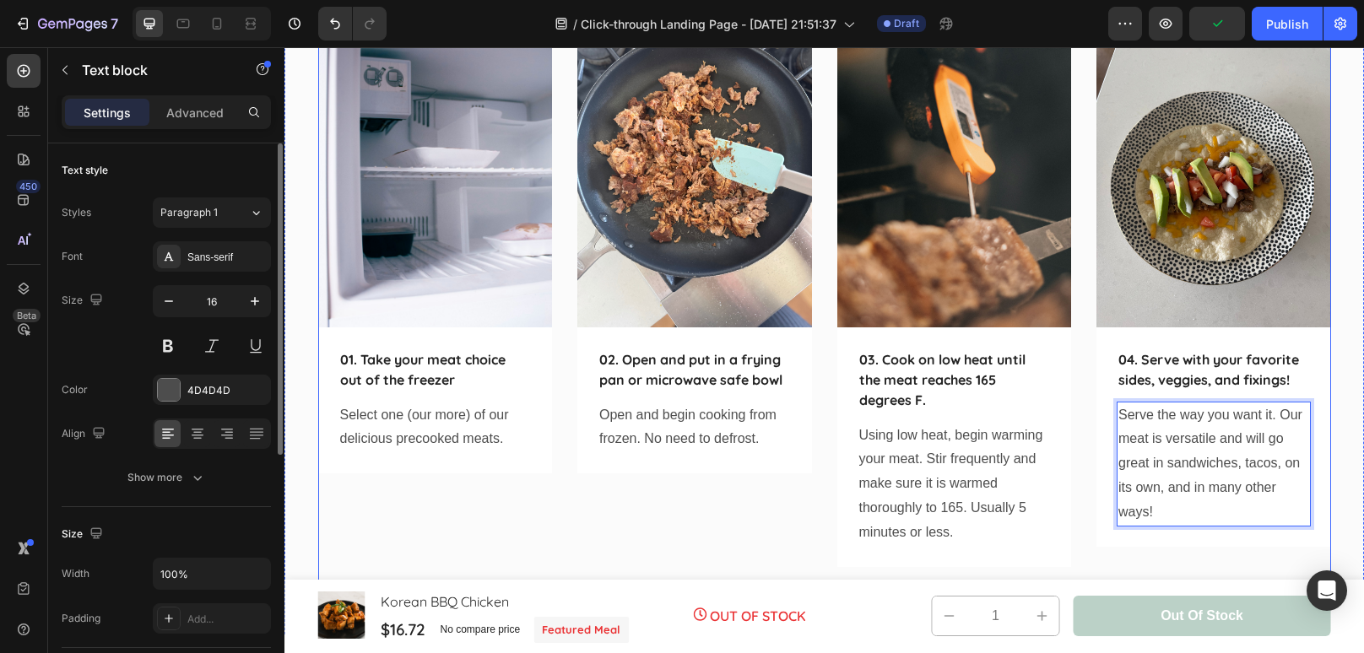
click at [785, 513] on div "Image 02. Open and put in a frying pan or microwave safe bowl Text block Open a…" at bounding box center [694, 297] width 235 height 565
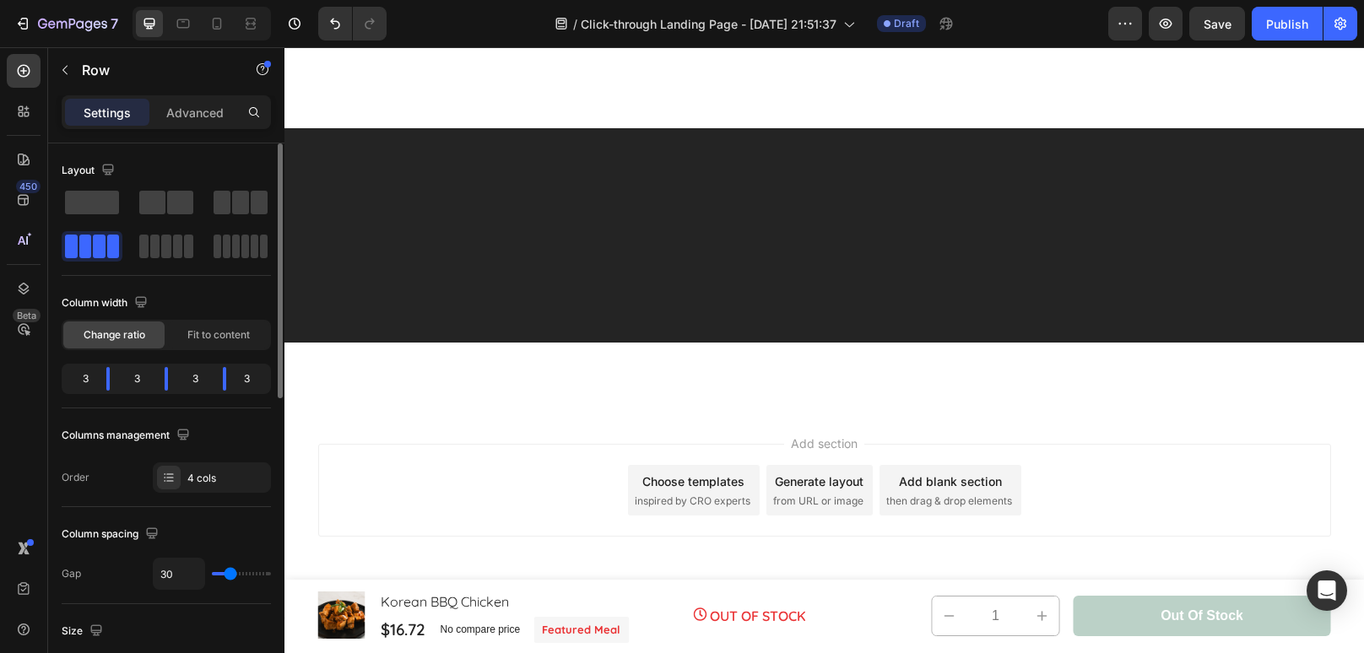
scroll to position [1924, 0]
